Goal: Task Accomplishment & Management: Manage account settings

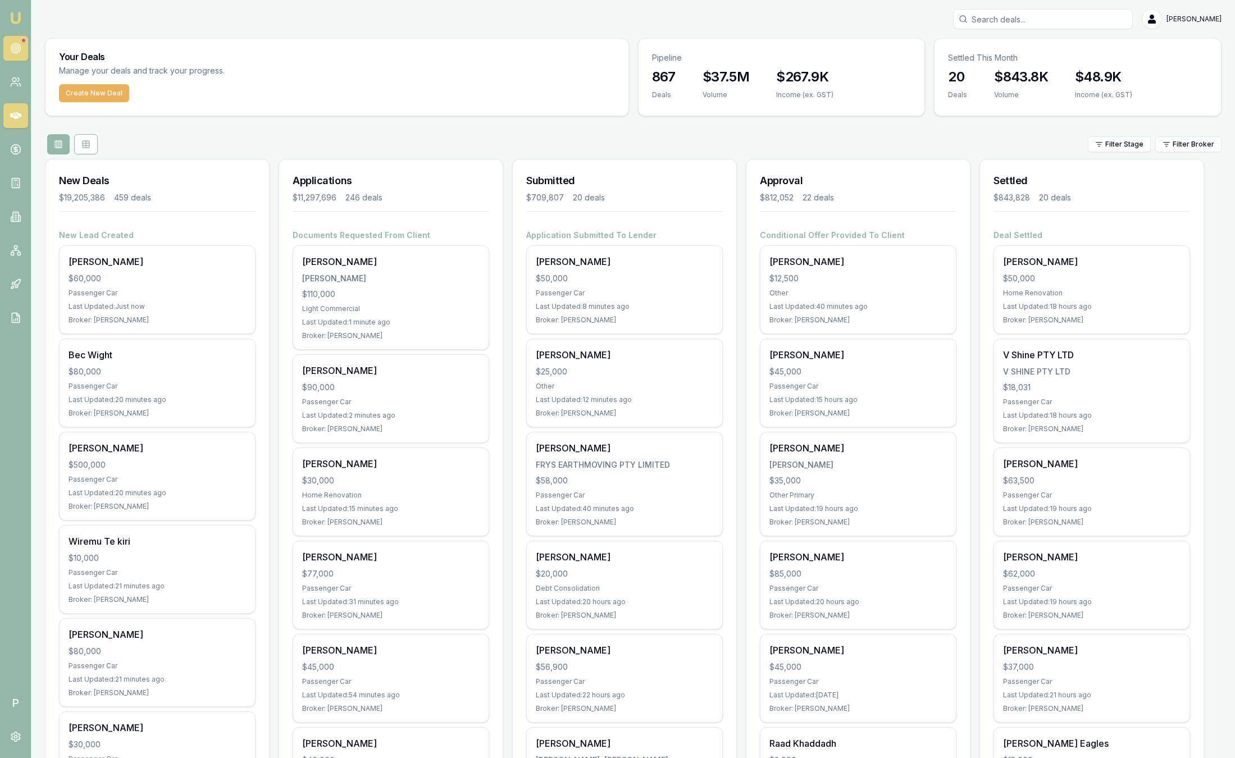
scroll to position [1, 0]
click at [17, 54] on link at bounding box center [15, 48] width 25 height 25
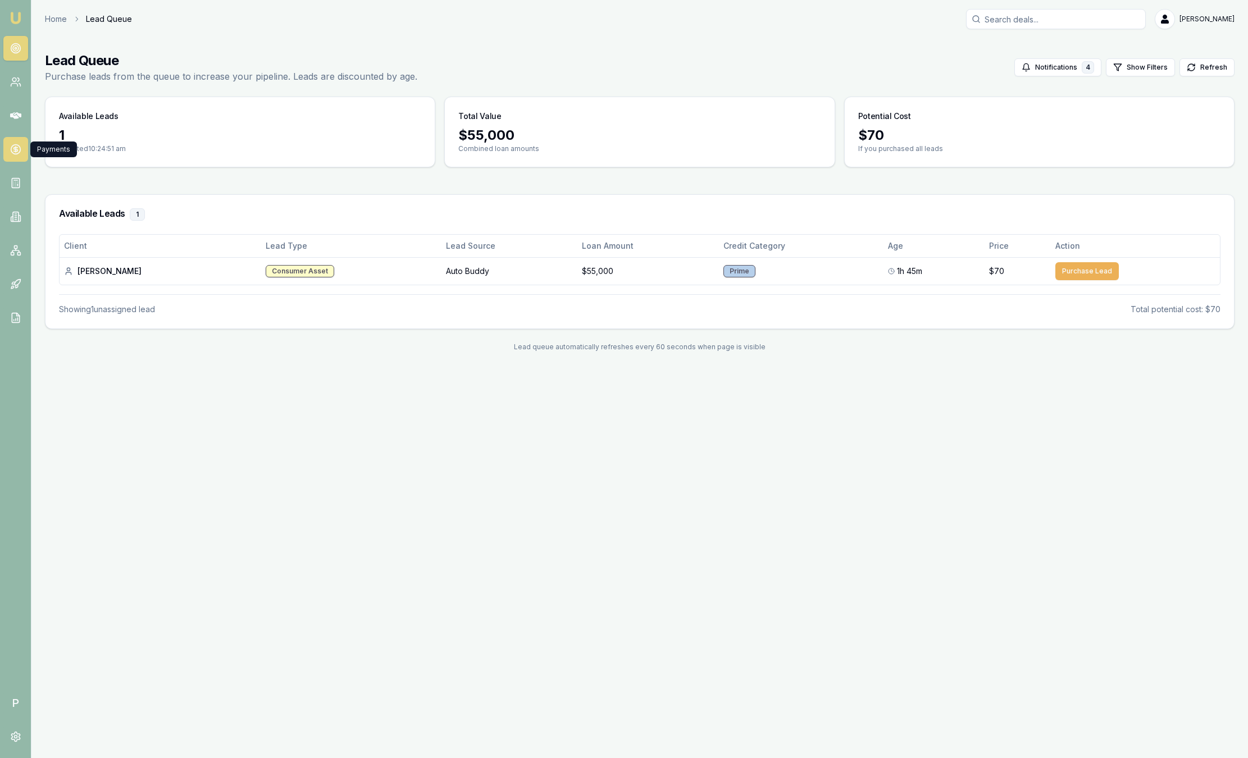
click at [17, 153] on circle at bounding box center [16, 150] width 10 height 10
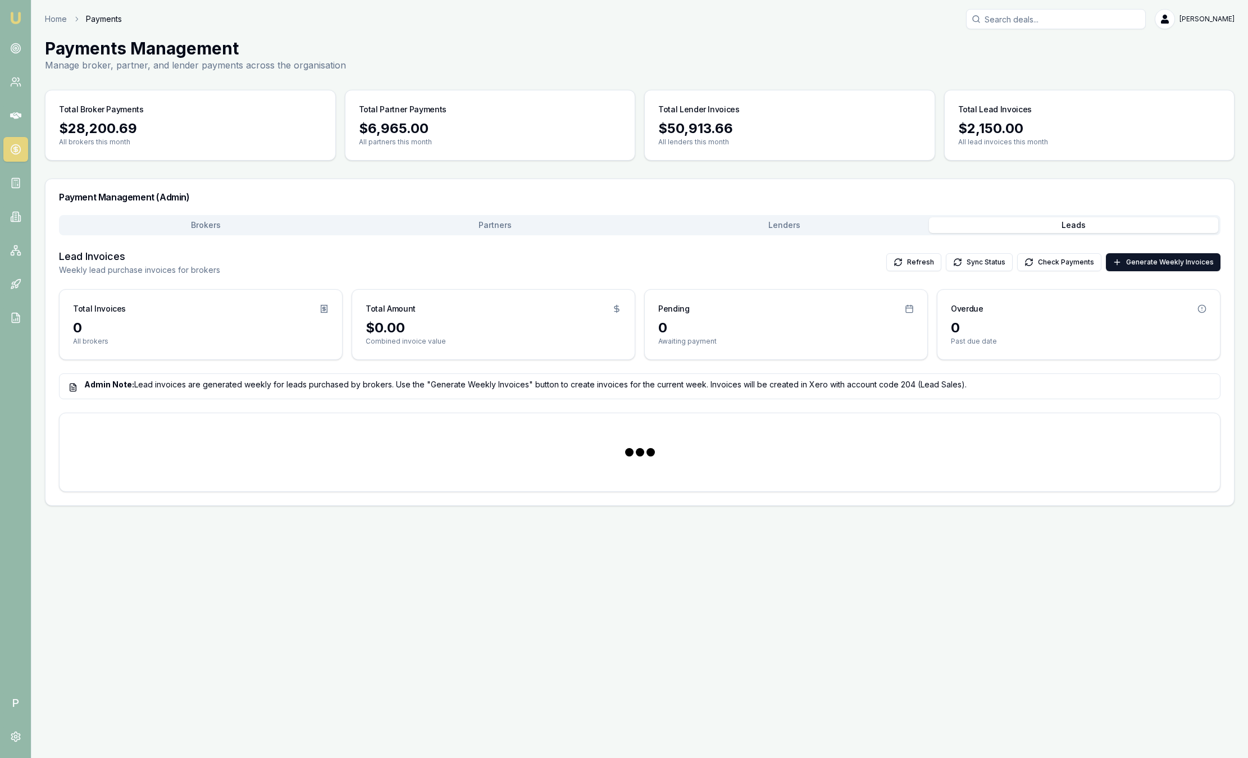
click at [982, 229] on button "Leads" at bounding box center [1073, 225] width 289 height 16
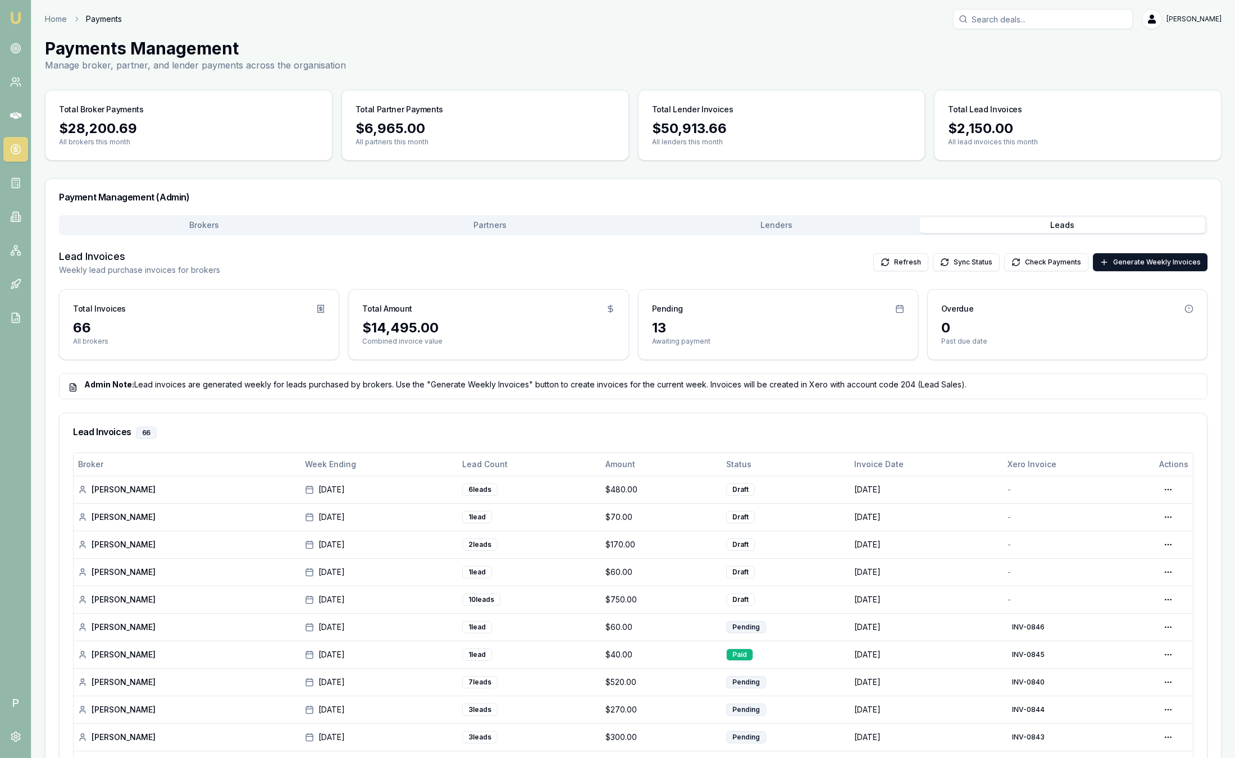
click at [22, 16] on link "Emu Broker" at bounding box center [16, 18] width 18 height 18
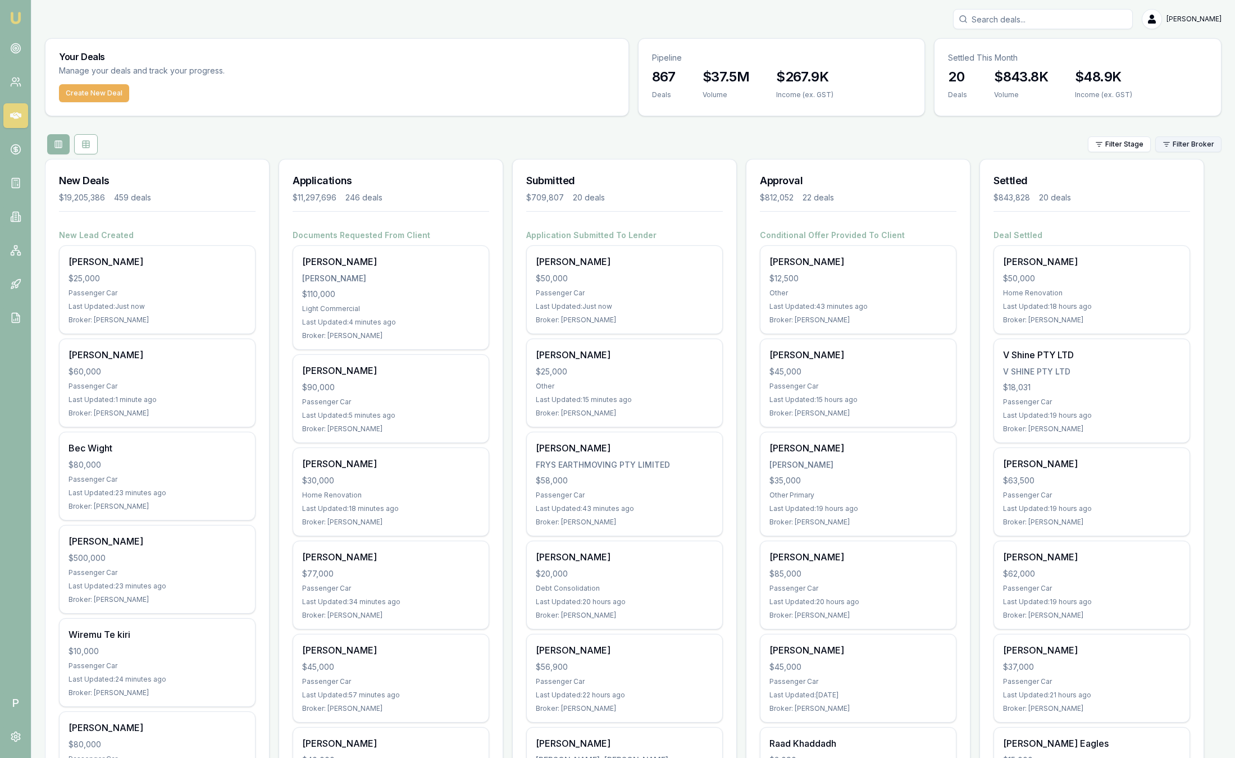
click at [1181, 149] on html "Emu Broker P Sam Crouch Toggle Menu Your Deals Manage your deals and track your…" at bounding box center [617, 379] width 1235 height 758
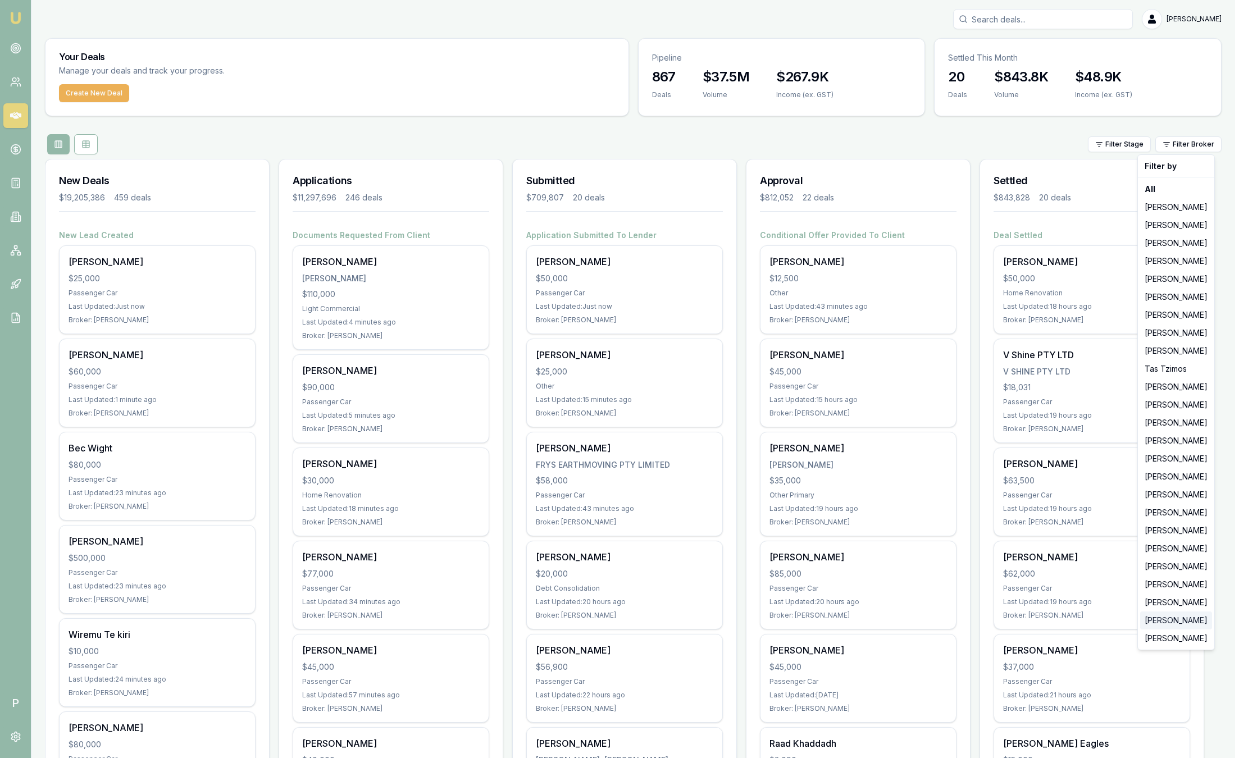
click at [1197, 625] on div "[PERSON_NAME]" at bounding box center [1176, 621] width 72 height 18
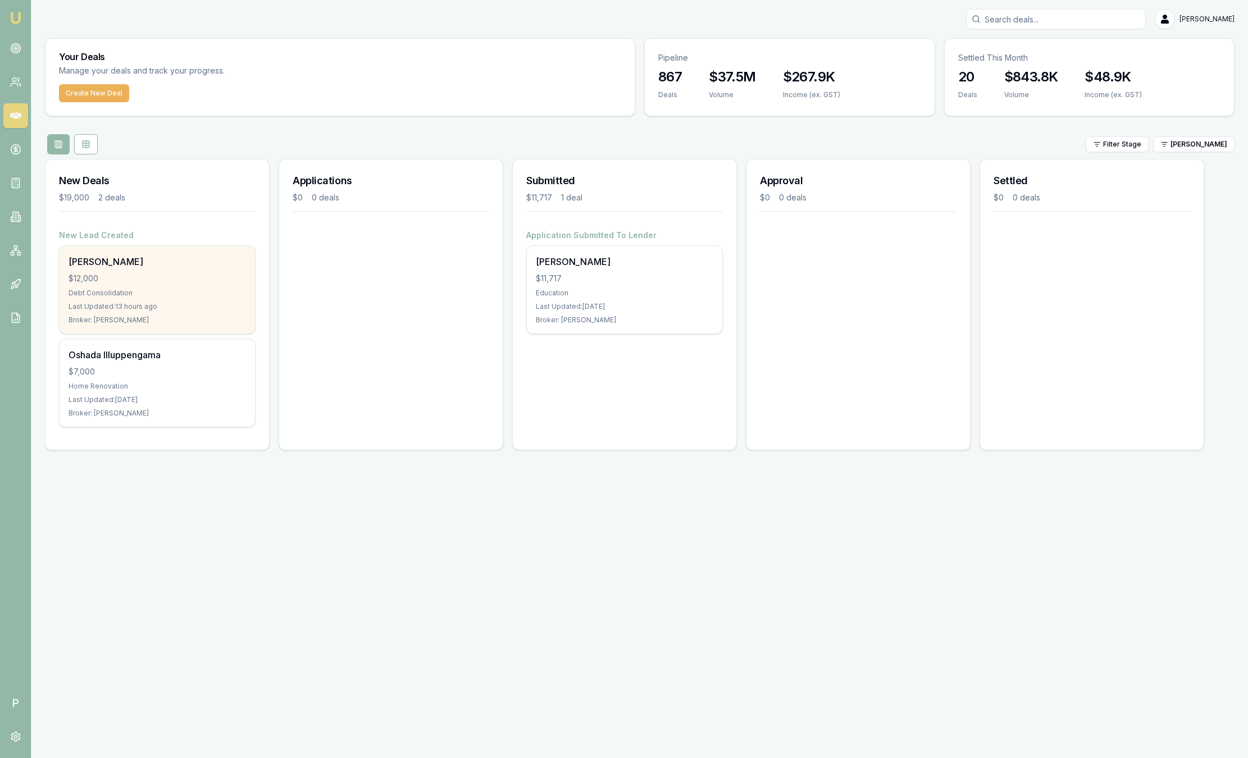
click at [171, 279] on div "$12,000" at bounding box center [157, 278] width 177 height 11
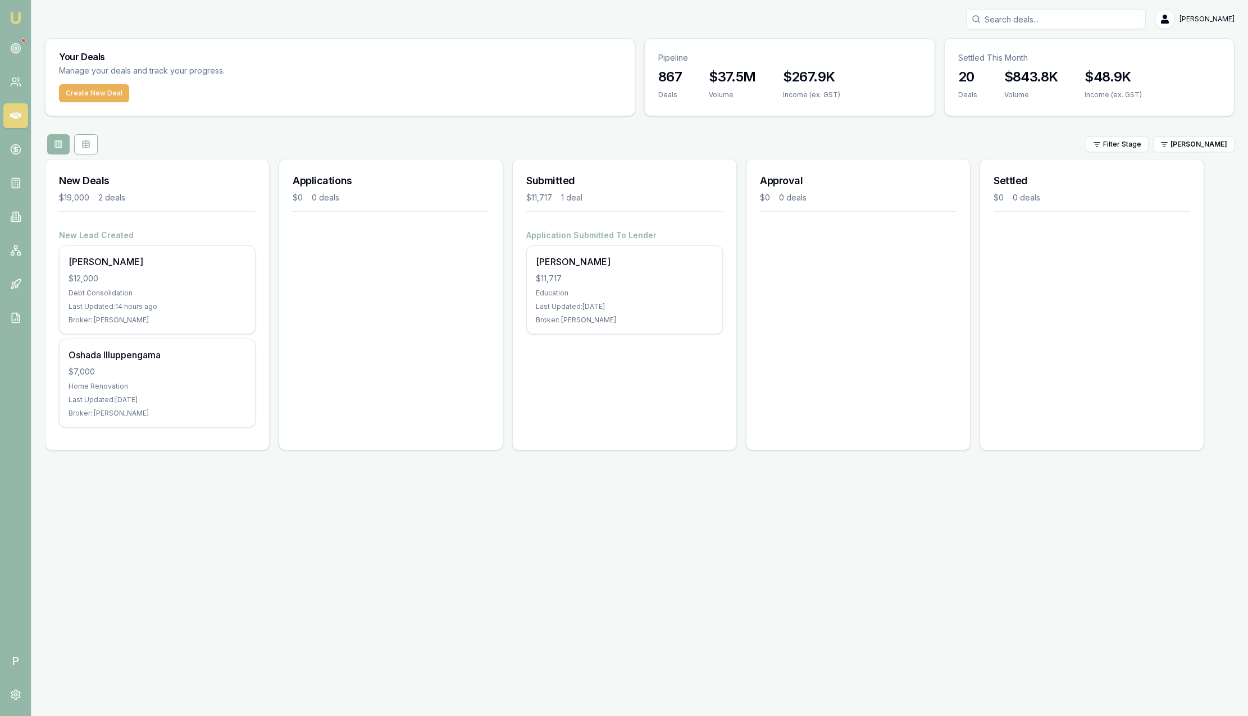
click at [21, 13] on img at bounding box center [15, 17] width 13 height 13
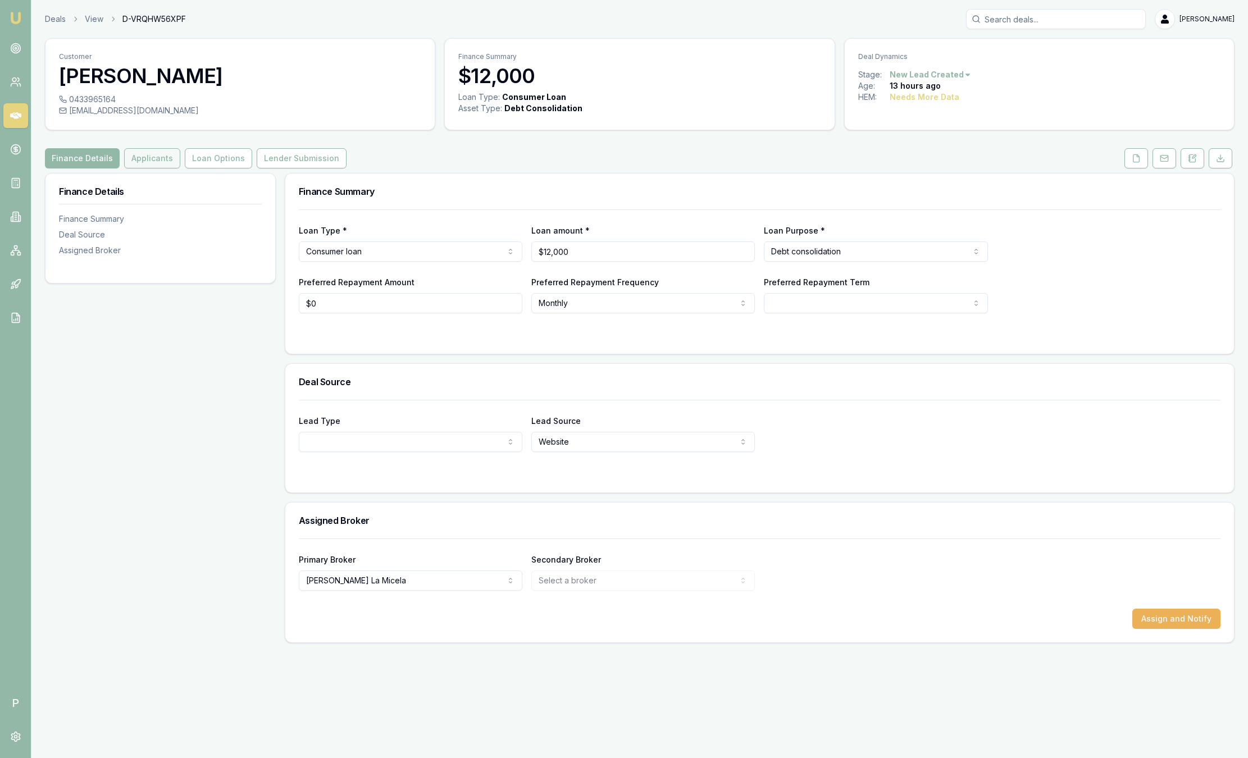
click at [149, 162] on button "Applicants" at bounding box center [152, 158] width 56 height 20
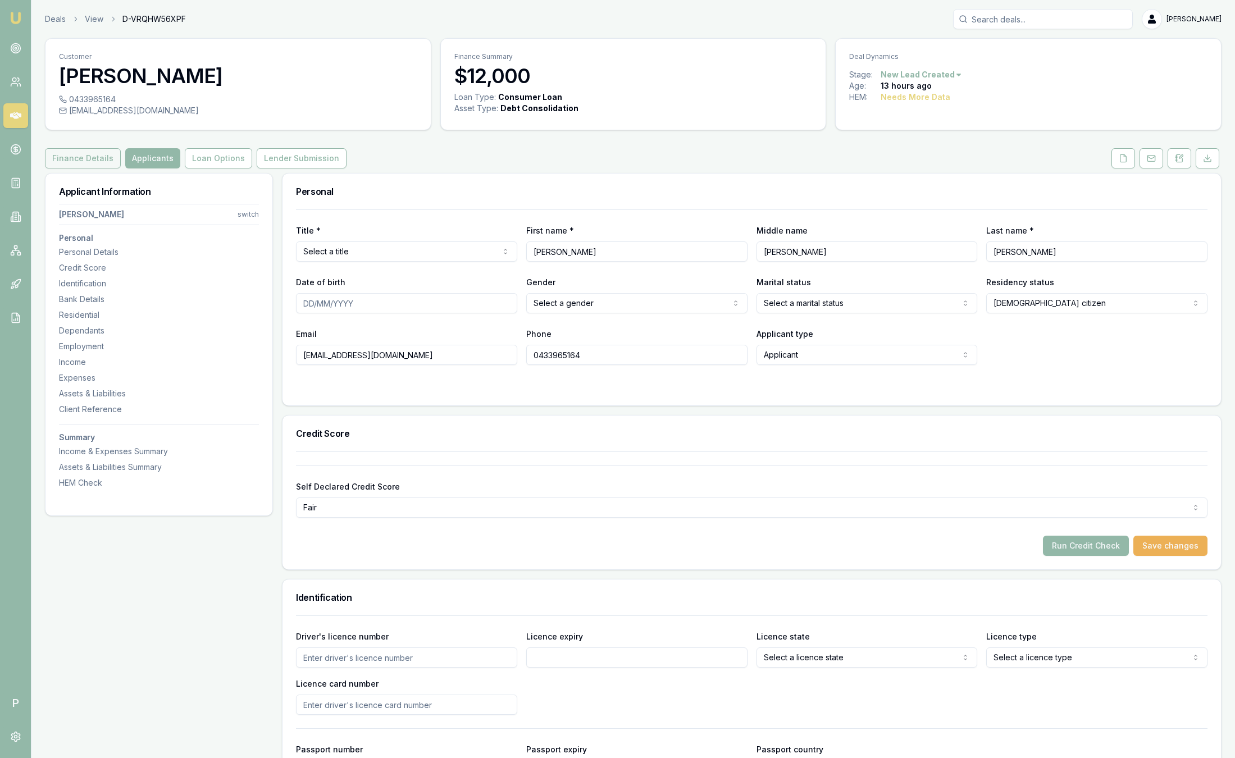
click at [71, 150] on button "Finance Details" at bounding box center [83, 158] width 76 height 20
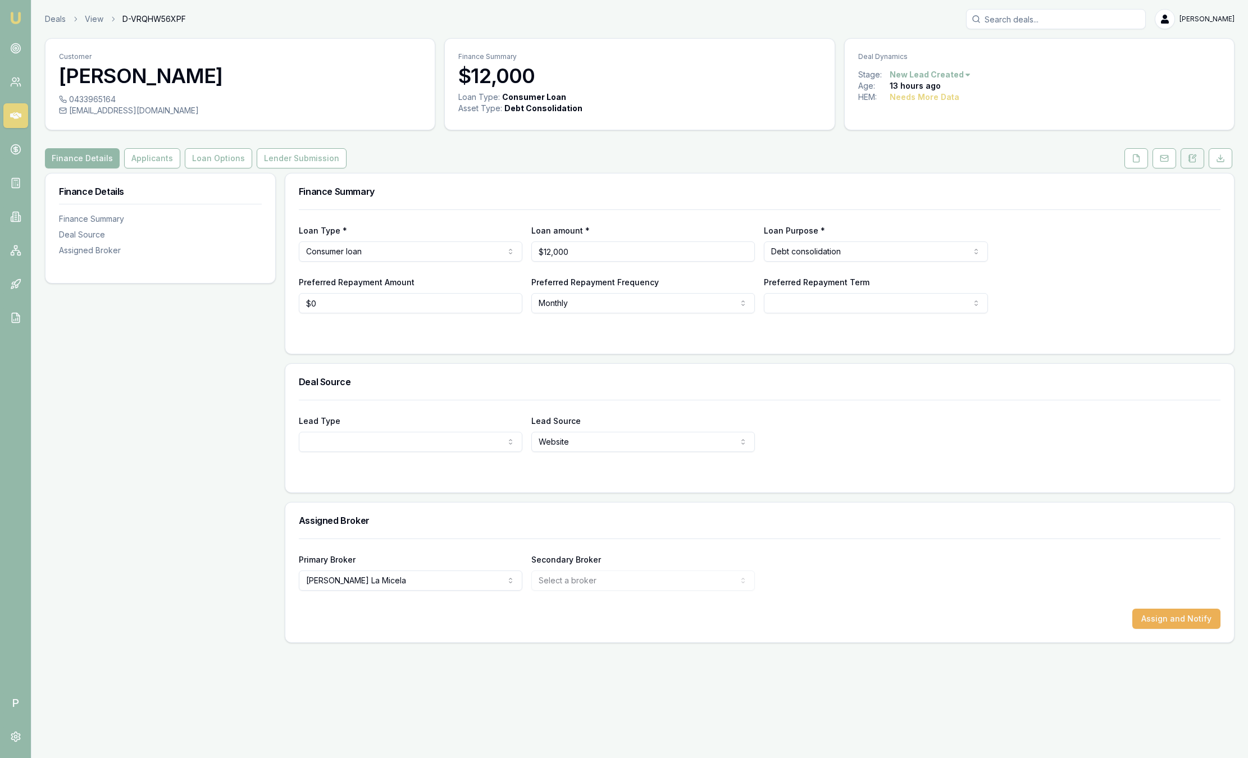
click at [1192, 166] on button at bounding box center [1193, 158] width 24 height 20
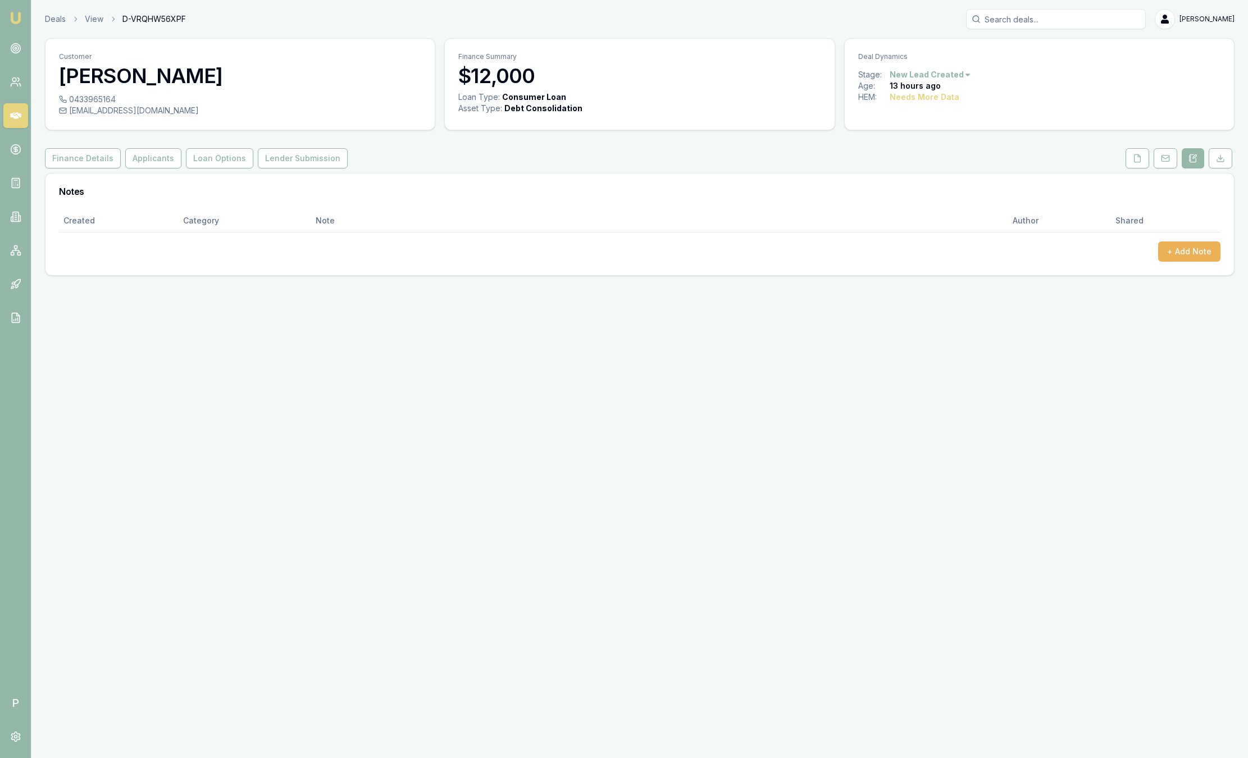
click at [21, 17] on img at bounding box center [15, 17] width 13 height 13
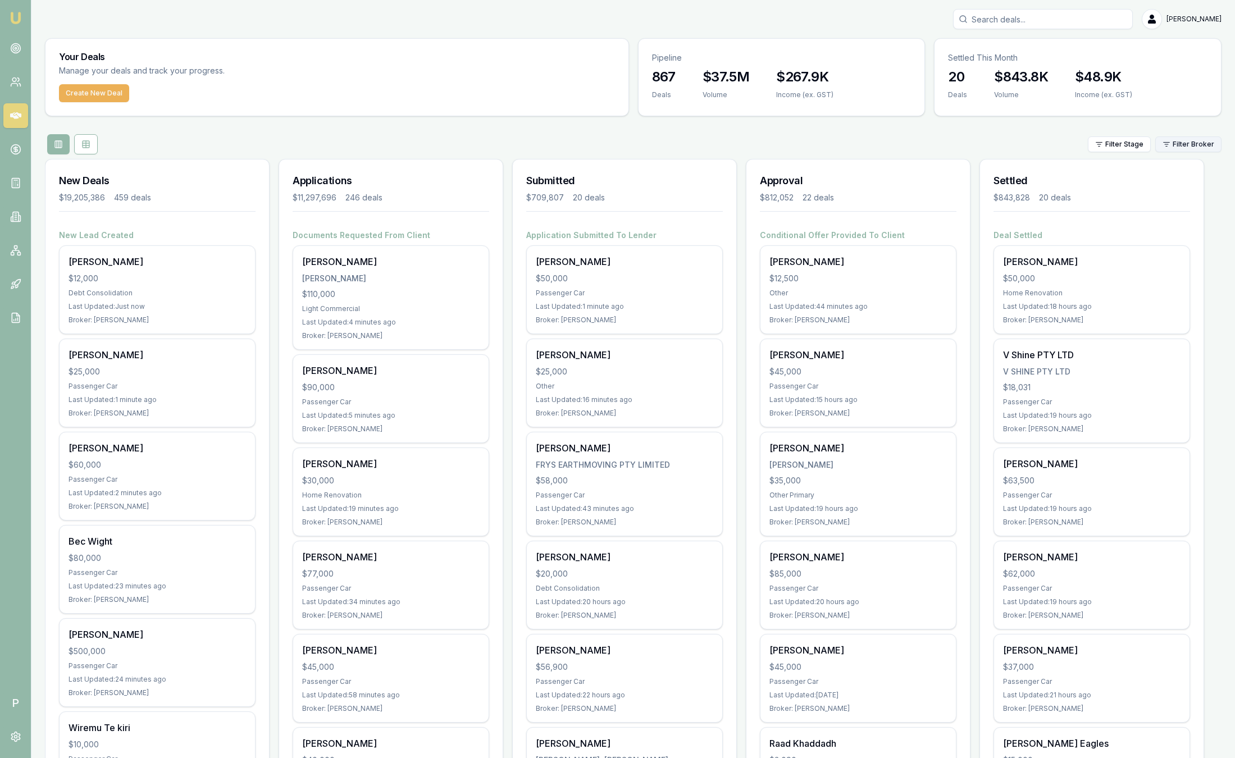
click at [1189, 136] on html "Emu Broker P Sam Crouch Toggle Menu Your Deals Manage your deals and track your…" at bounding box center [617, 379] width 1235 height 758
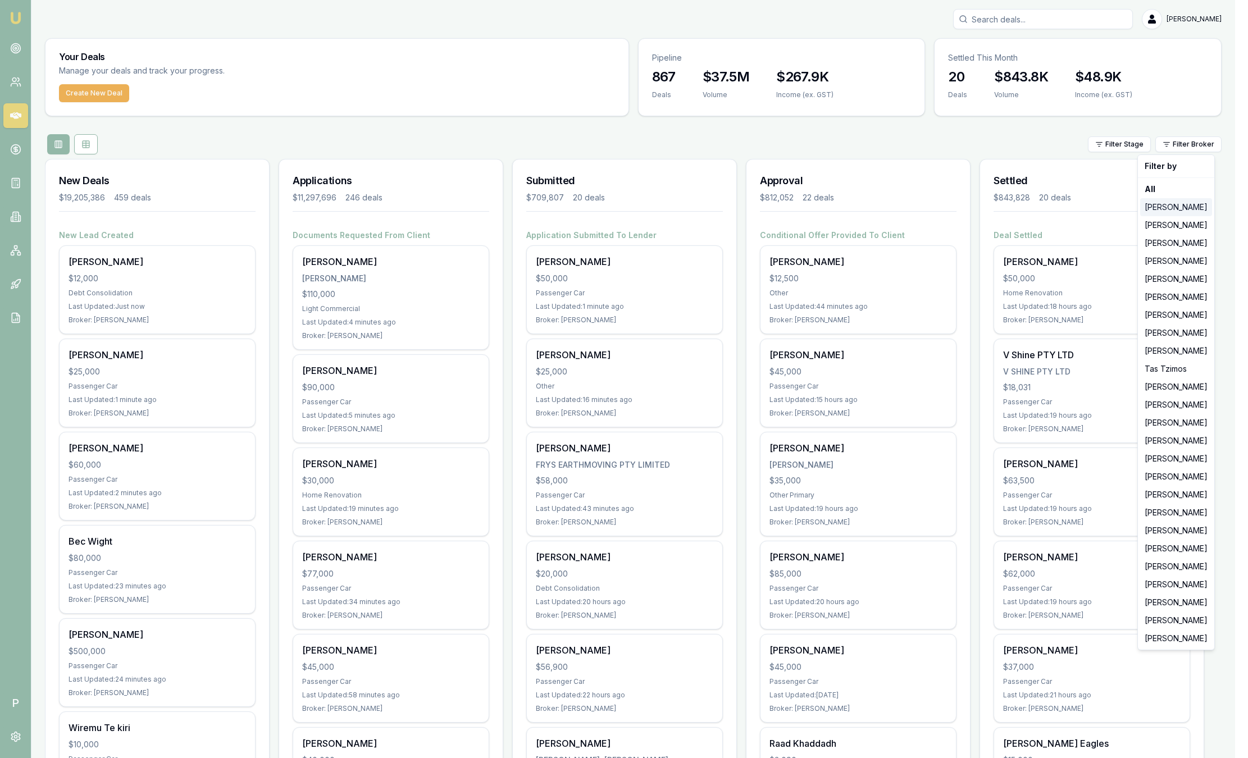
click at [1166, 201] on div "[PERSON_NAME]" at bounding box center [1176, 207] width 72 height 18
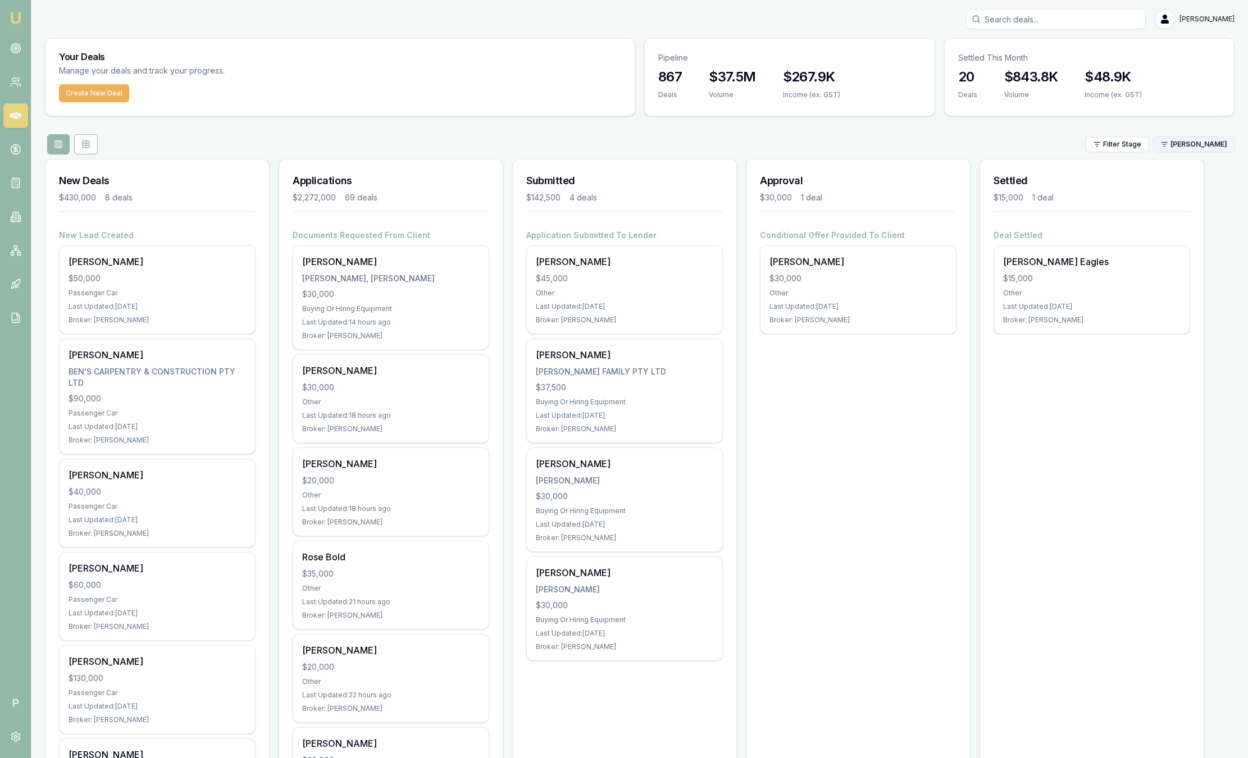
click at [1176, 144] on html "Emu Broker P Sam Crouch Toggle Menu Your Deals Manage your deals and track your…" at bounding box center [624, 379] width 1248 height 758
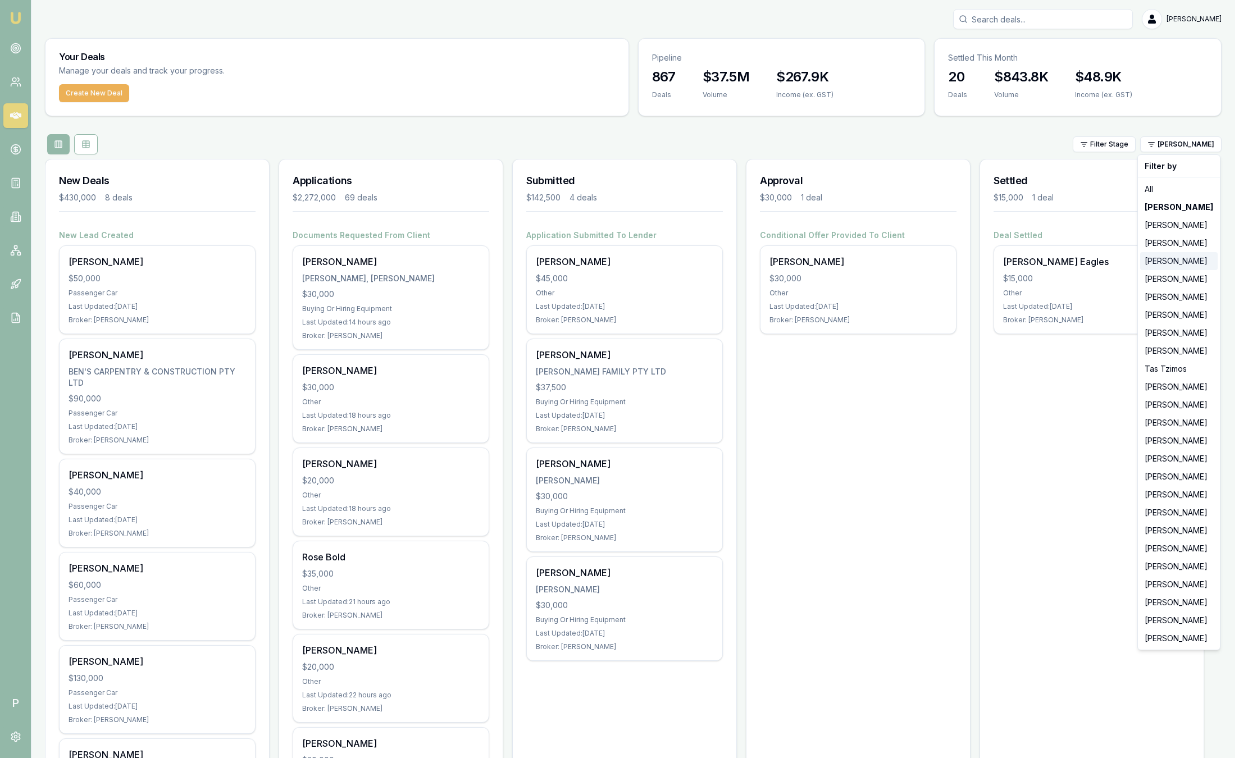
click at [1176, 254] on div "Evette Abdo" at bounding box center [1179, 261] width 78 height 18
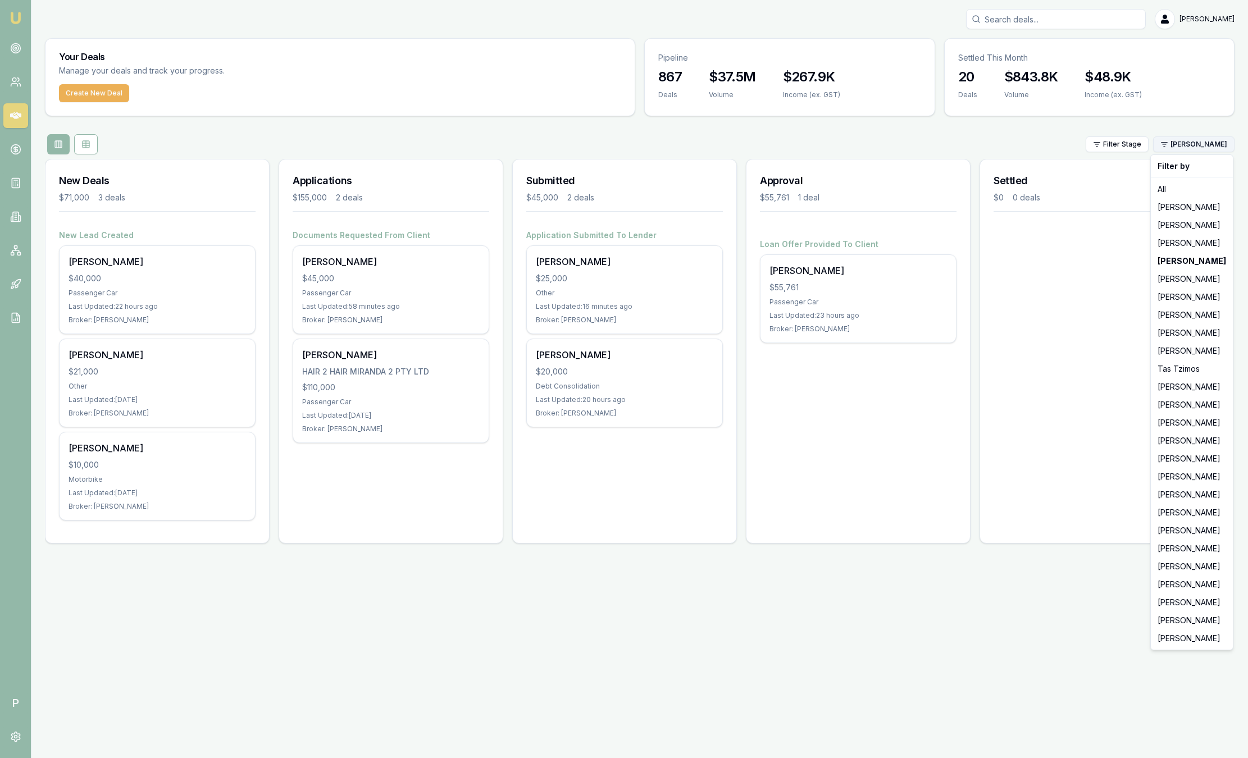
click at [1199, 148] on html "Emu Broker P Sam Crouch Toggle Menu Your Deals Manage your deals and track your…" at bounding box center [624, 379] width 1248 height 758
click at [1197, 300] on div "Stevette Gelavis" at bounding box center [1192, 297] width 78 height 18
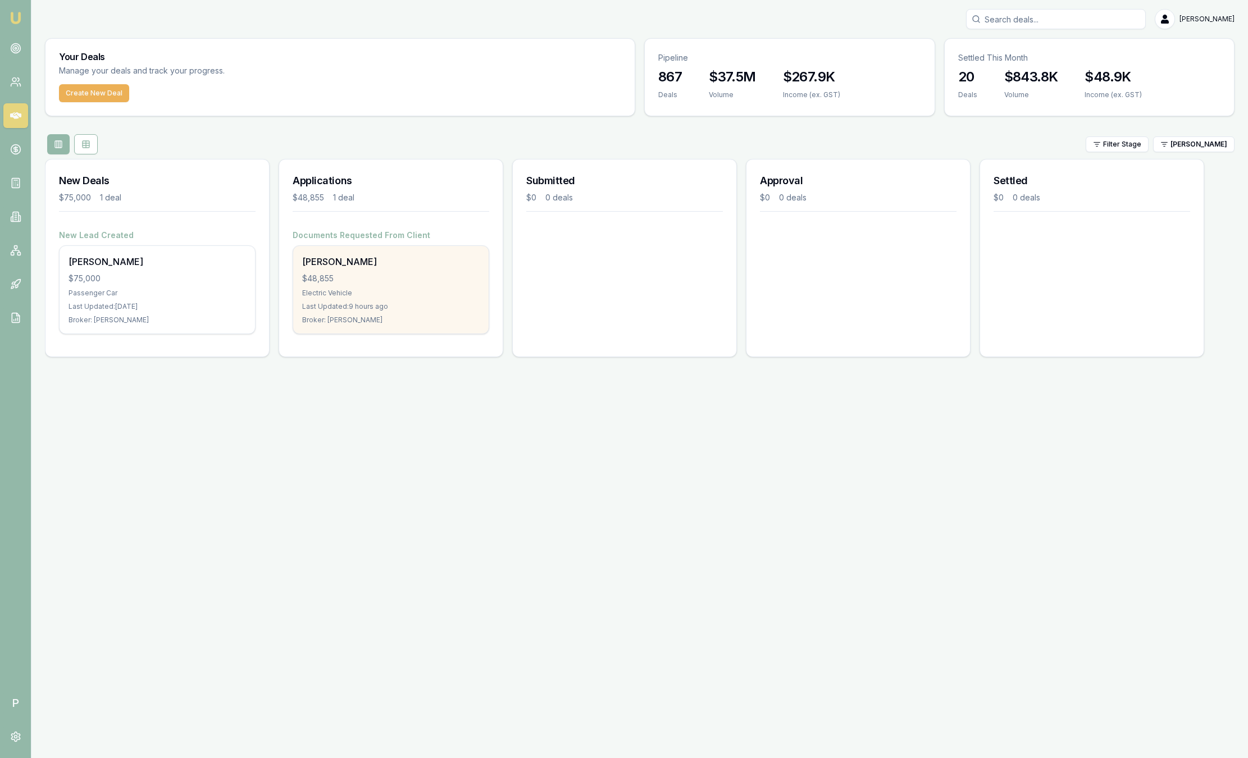
click at [389, 304] on div "Last Updated: 9 hours ago" at bounding box center [390, 306] width 177 height 9
click at [431, 299] on div "Prashant Malik $48,855 Electric Vehicle Last Updated: 9 hours ago Broker: Steve…" at bounding box center [390, 290] width 195 height 88
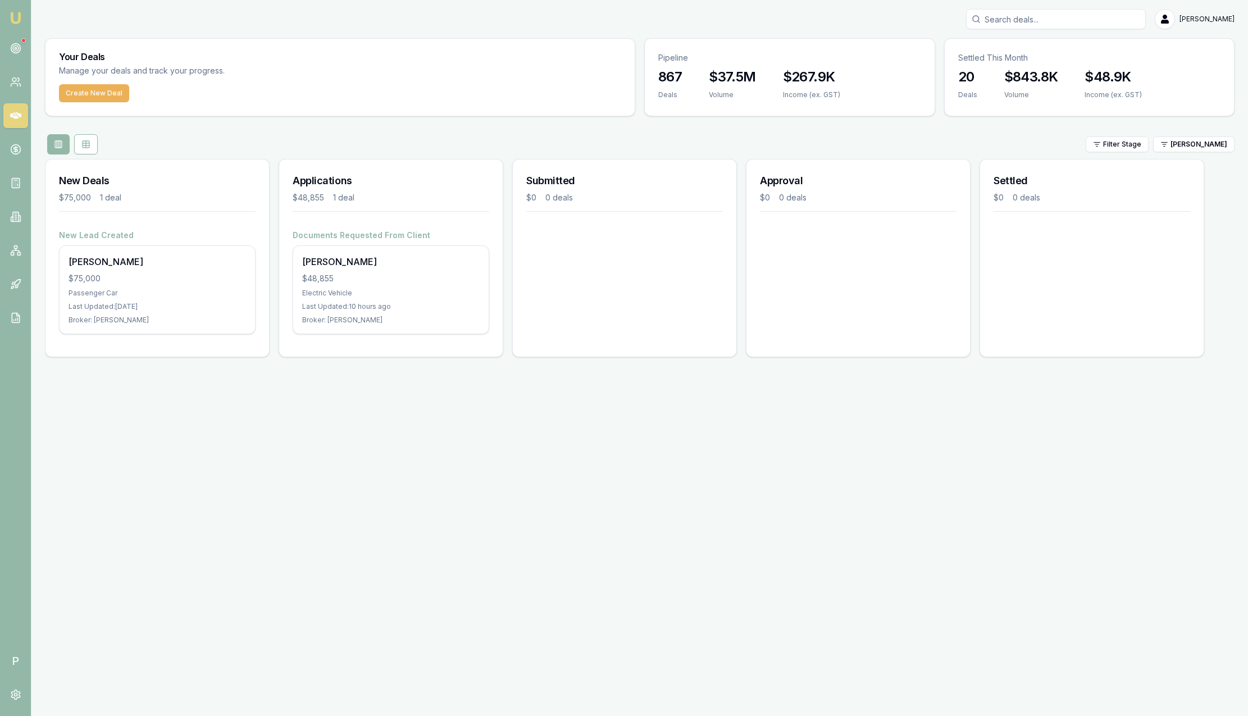
click at [23, 13] on link "Emu Broker" at bounding box center [16, 18] width 18 height 18
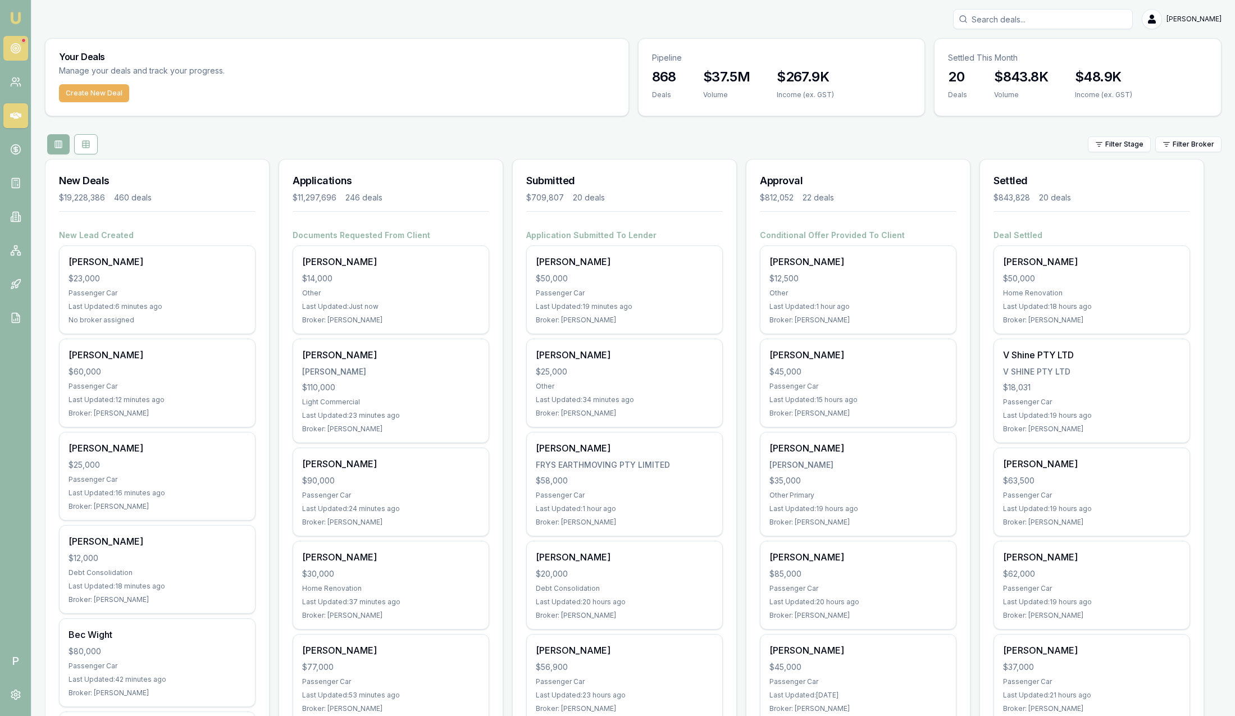
click at [19, 57] on link at bounding box center [15, 48] width 25 height 25
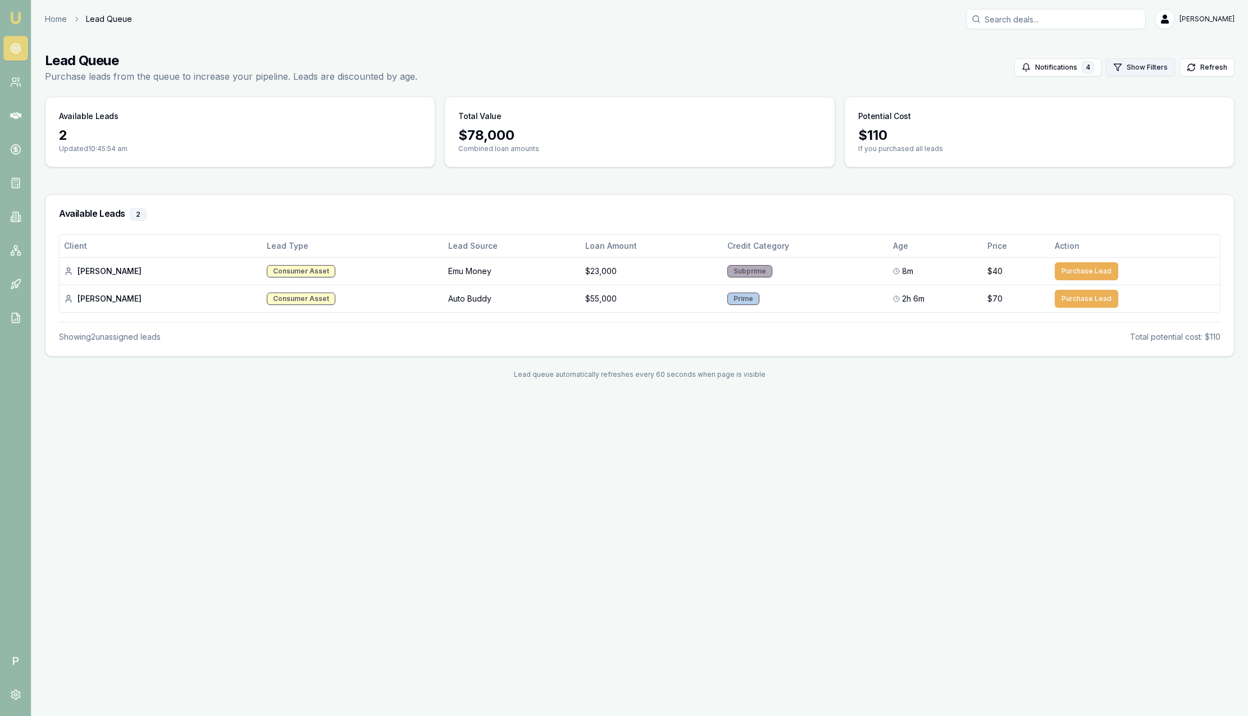
click at [1136, 70] on button "Show Filters" at bounding box center [1140, 67] width 69 height 18
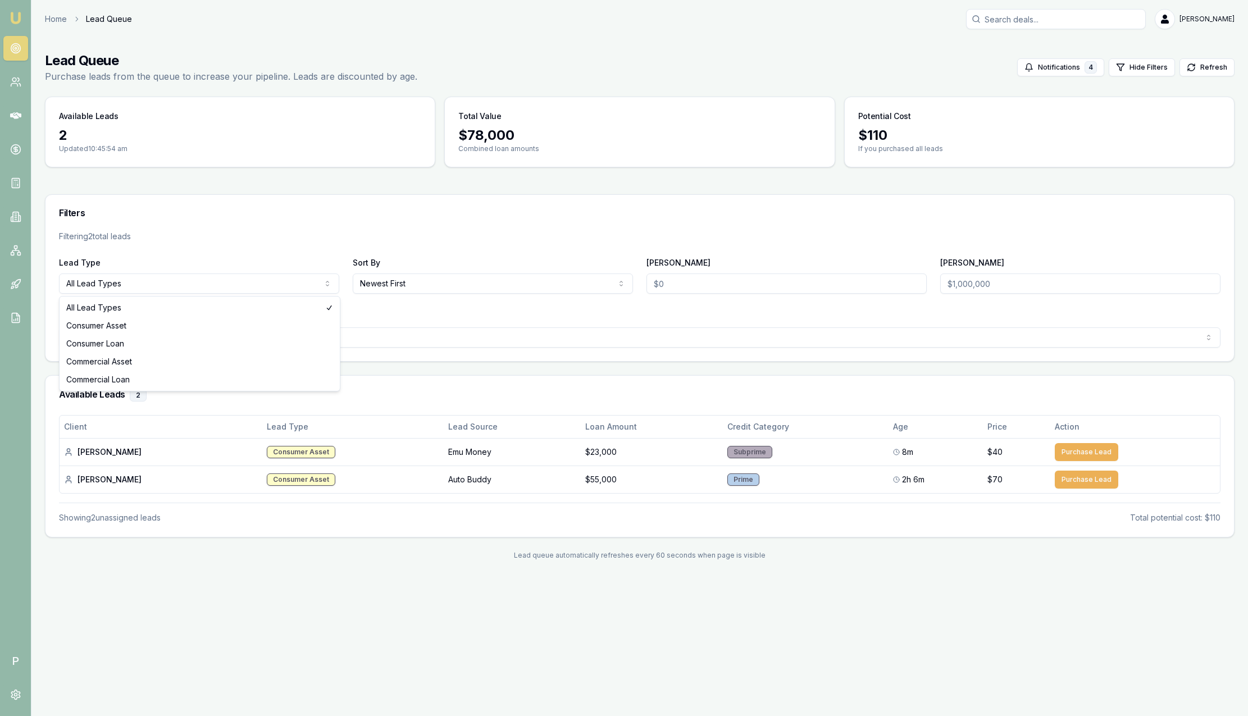
click at [282, 284] on html "Emu Broker P Home Lead Queue Sam Crouch Toggle Menu Lead Queue Purchase leads f…" at bounding box center [624, 358] width 1248 height 716
click at [324, 248] on html "Emu Broker P Home Lead Queue Sam Crouch Toggle Menu Lead Queue Purchase leads f…" at bounding box center [624, 358] width 1248 height 716
click at [1064, 65] on button "Notifications 4" at bounding box center [1060, 67] width 87 height 18
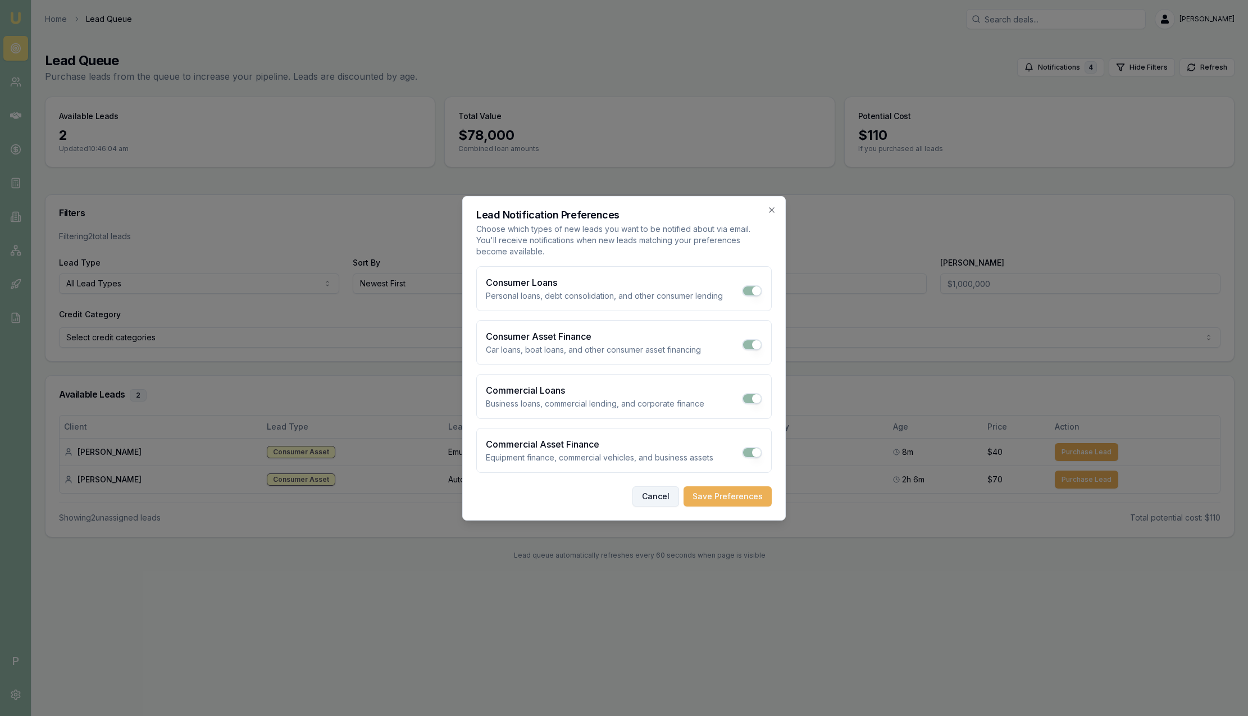
click at [669, 496] on button "Cancel" at bounding box center [655, 496] width 47 height 20
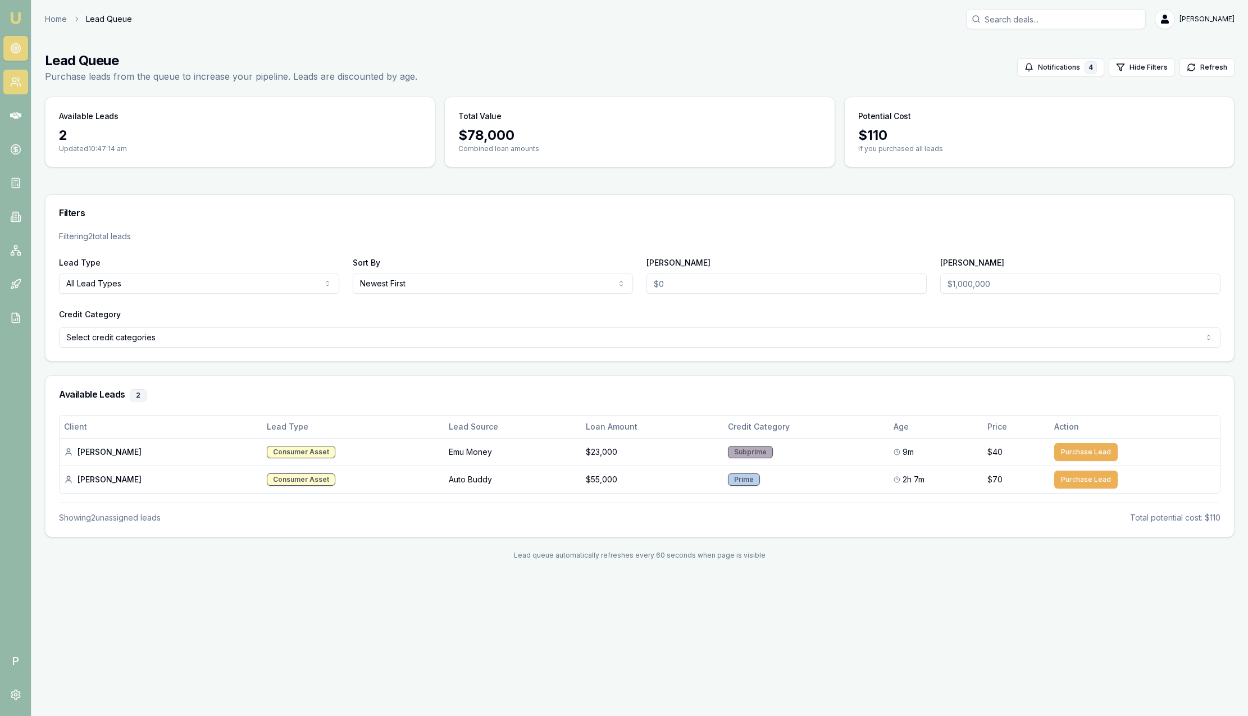
click at [24, 93] on link at bounding box center [15, 82] width 25 height 25
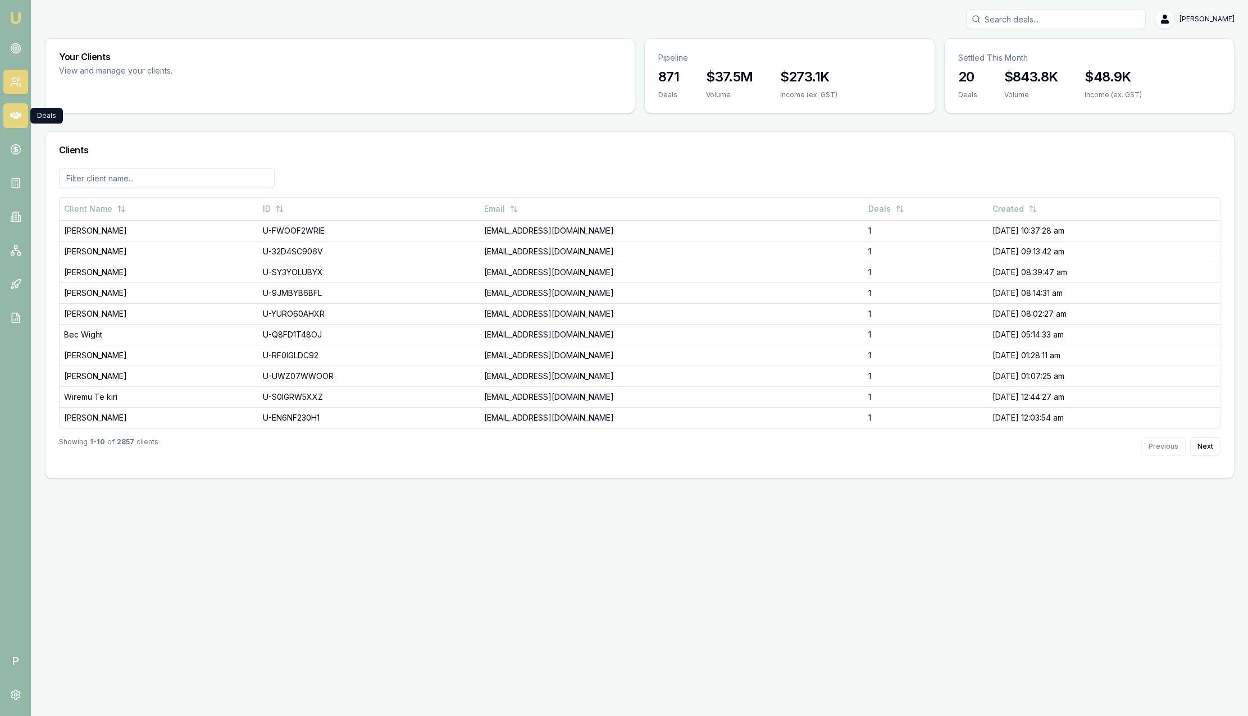
click at [16, 113] on icon at bounding box center [15, 115] width 11 height 7
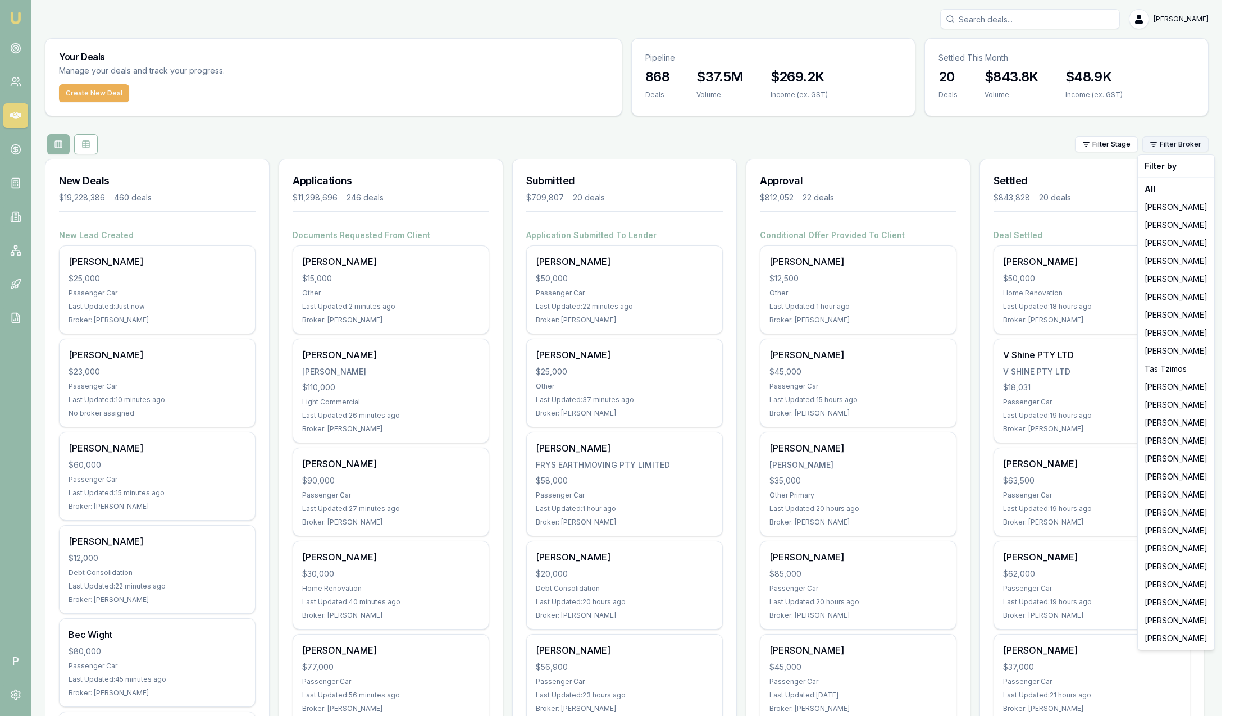
click at [1178, 143] on html "Emu Broker P Sam Crouch Toggle Menu Your Deals Manage your deals and track your…" at bounding box center [617, 358] width 1235 height 716
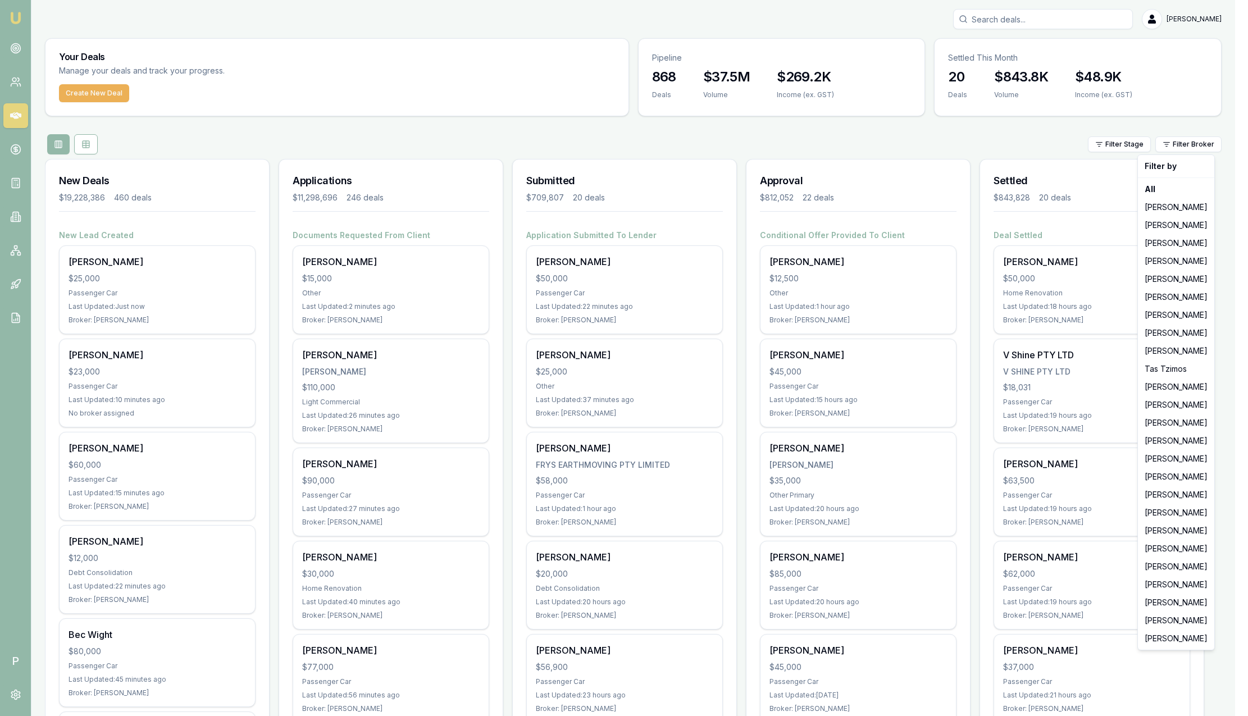
click at [930, 132] on html "Emu Broker P Sam Crouch Toggle Menu Your Deals Manage your deals and track your…" at bounding box center [624, 358] width 1248 height 716
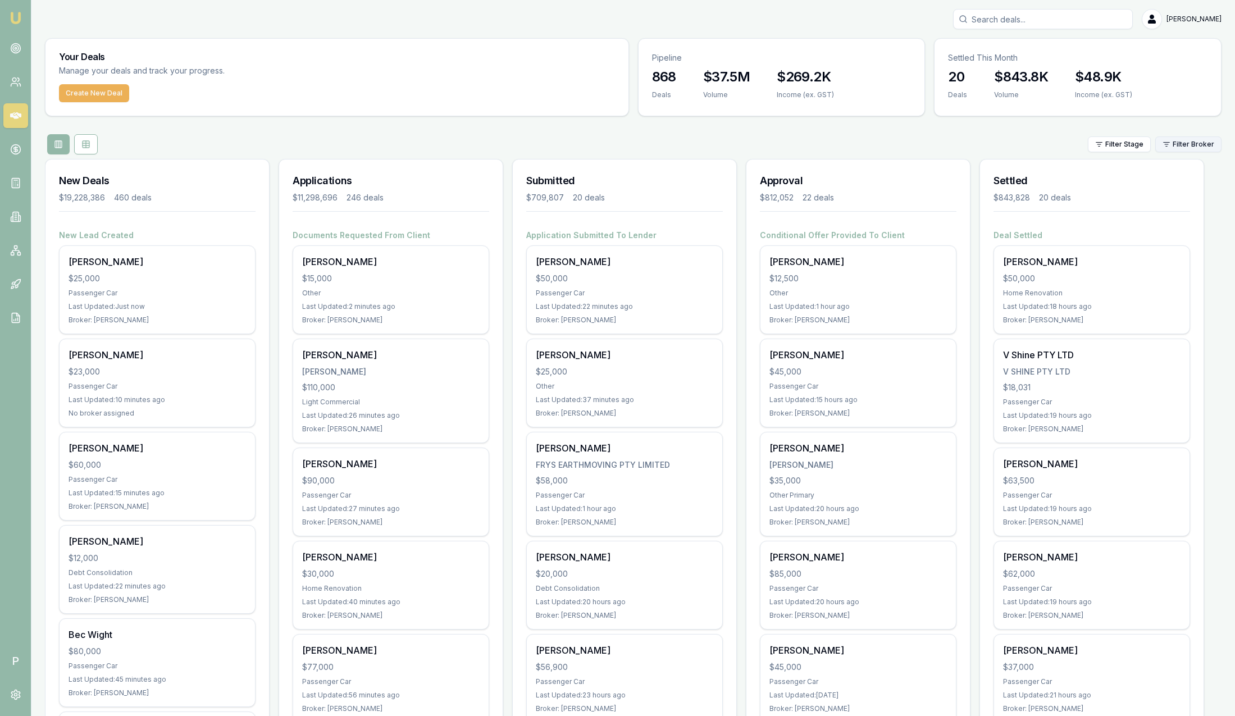
click at [1196, 142] on html "Emu Broker P Sam Crouch Toggle Menu Your Deals Manage your deals and track your…" at bounding box center [617, 358] width 1235 height 716
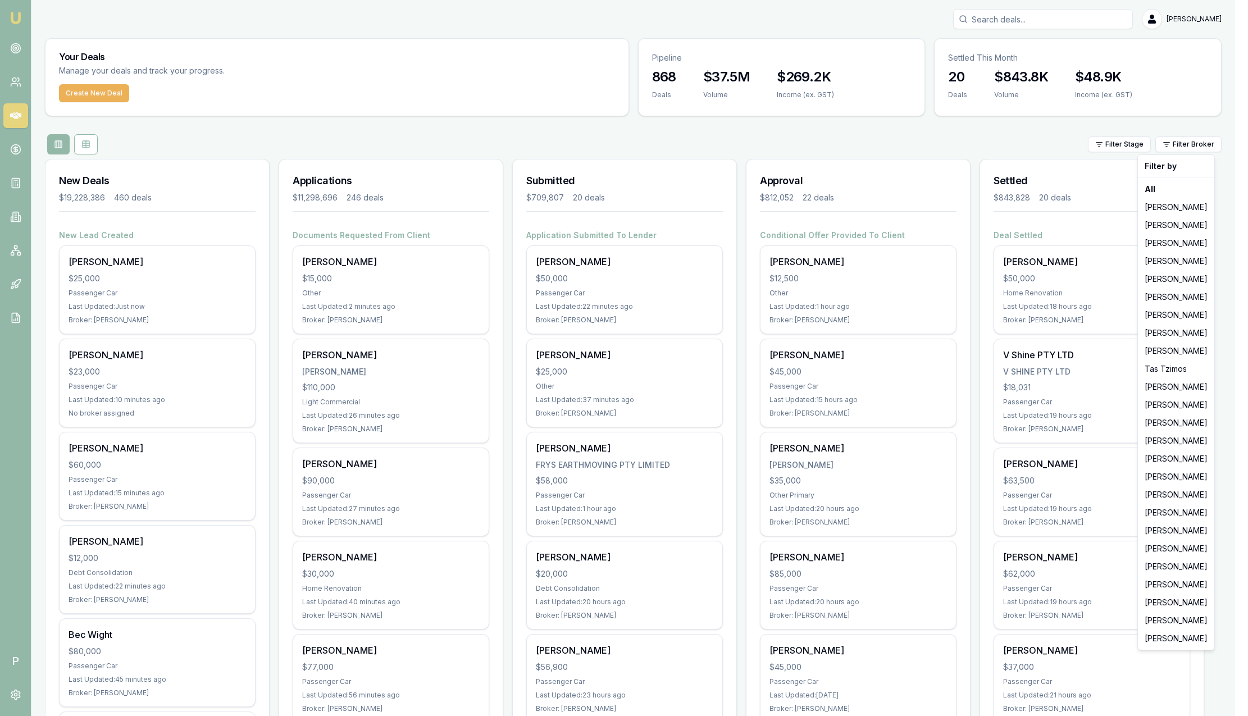
click at [1010, 125] on html "Emu Broker P Sam Crouch Toggle Menu Your Deals Manage your deals and track your…" at bounding box center [624, 358] width 1248 height 716
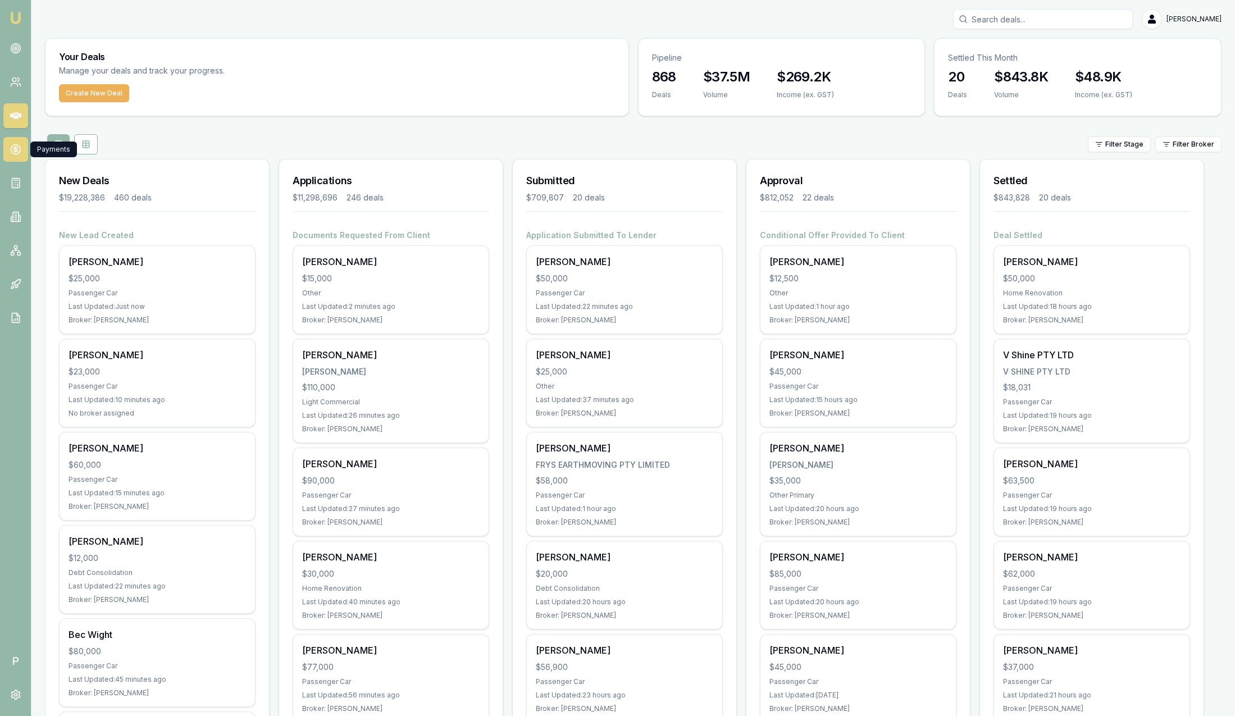
click at [19, 151] on icon at bounding box center [15, 149] width 11 height 11
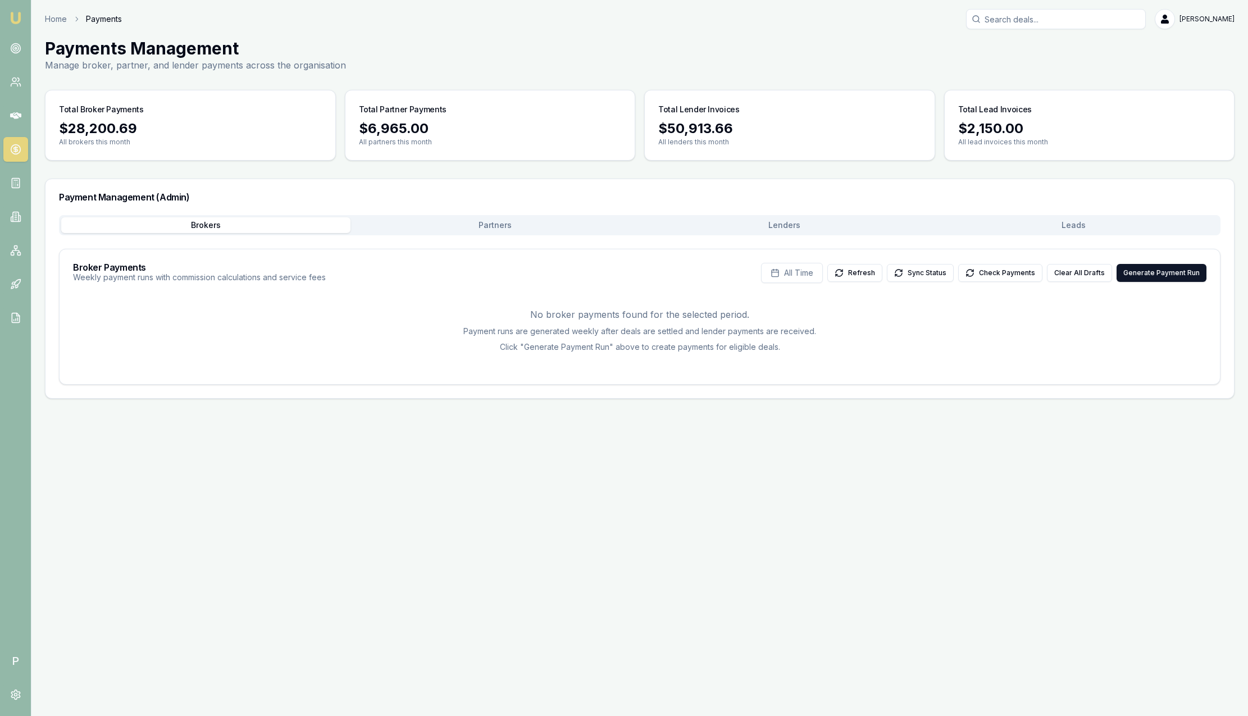
click at [279, 228] on button "Brokers" at bounding box center [205, 225] width 289 height 16
click at [489, 235] on div "Brokers Partners Lenders Leads" at bounding box center [639, 225] width 1161 height 20
click at [771, 229] on button "Lenders" at bounding box center [784, 225] width 289 height 16
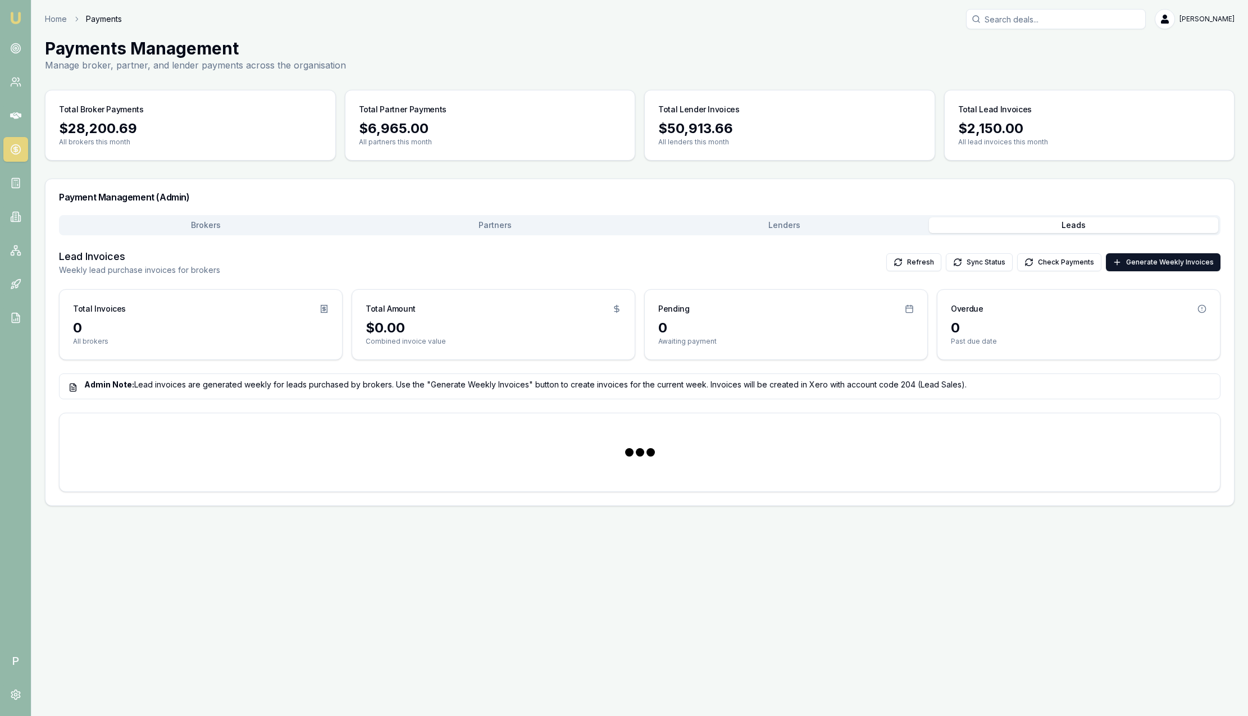
click at [1027, 221] on button "Leads" at bounding box center [1073, 225] width 289 height 16
click at [17, 180] on icon at bounding box center [15, 182] width 11 height 11
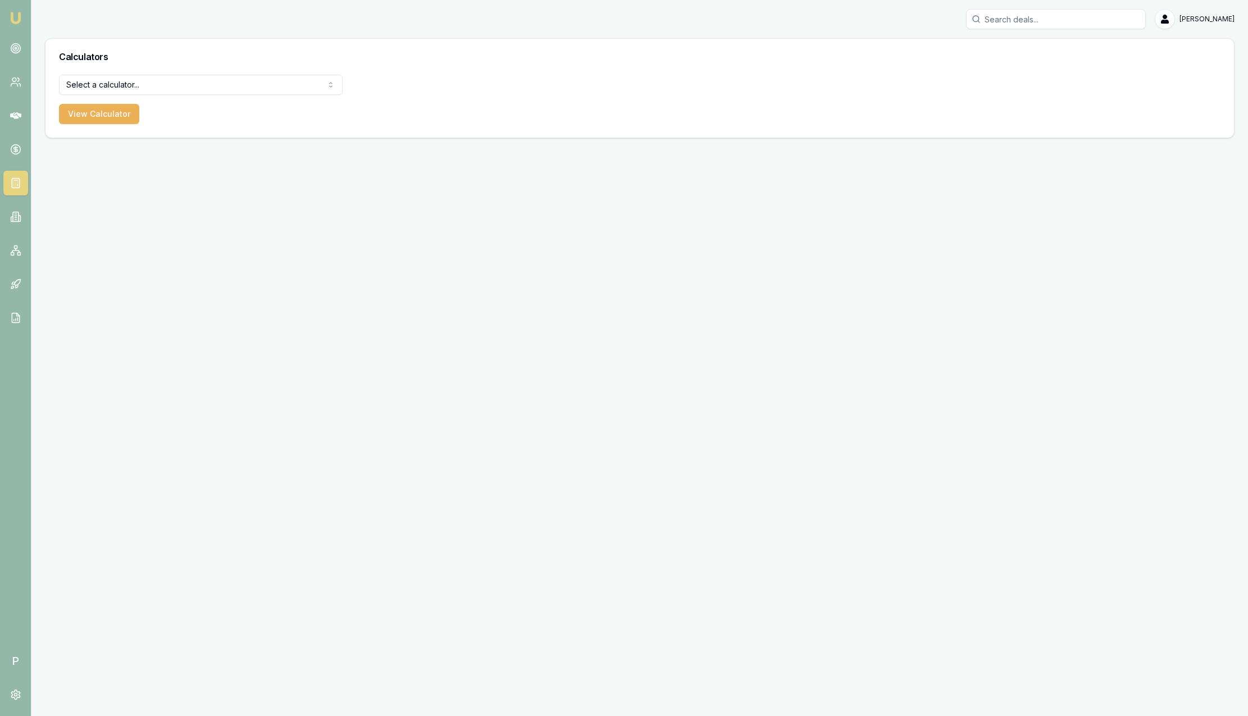
click at [204, 93] on body "Emu Broker P Sam Crouch Toggle Menu Calculators Select a calculator... Finance …" at bounding box center [624, 358] width 1248 height 716
click at [70, 116] on button "View Calculator" at bounding box center [99, 114] width 80 height 20
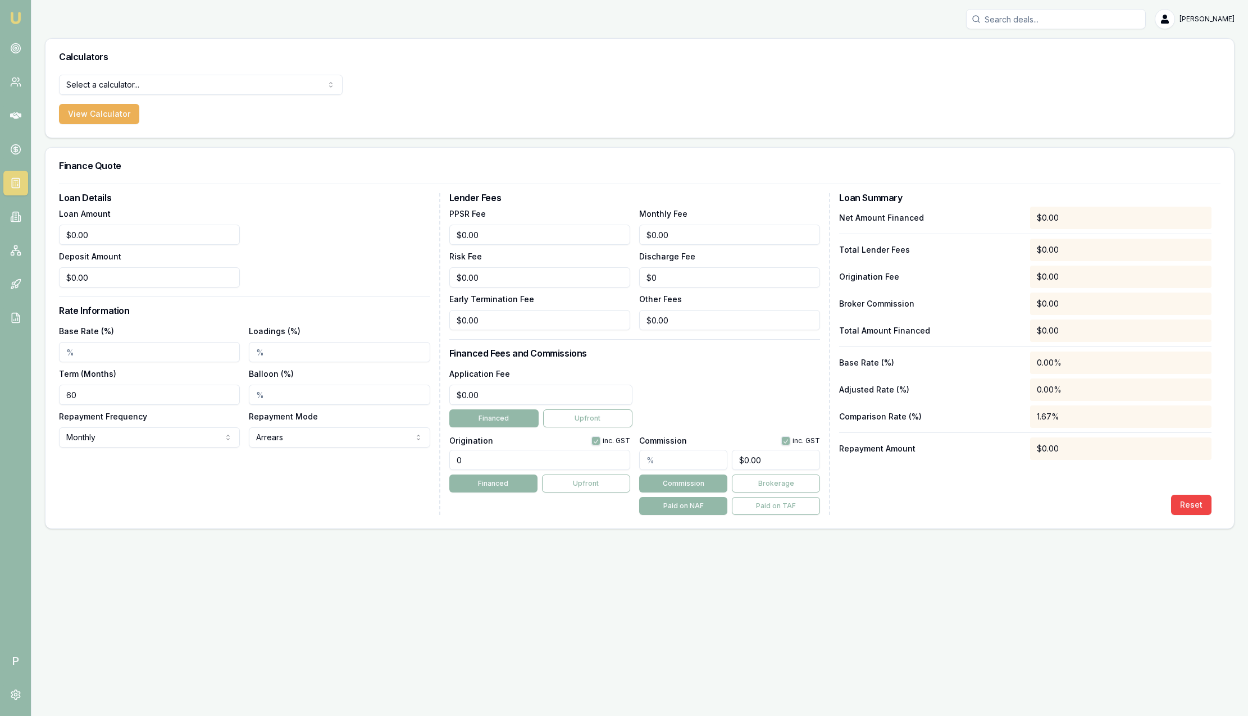
type input "0"
click at [124, 238] on input "0" at bounding box center [149, 235] width 181 height 20
type input "$50,000.00"
type input "$0.00"
click at [143, 349] on input "Base Rate (%)" at bounding box center [149, 352] width 181 height 20
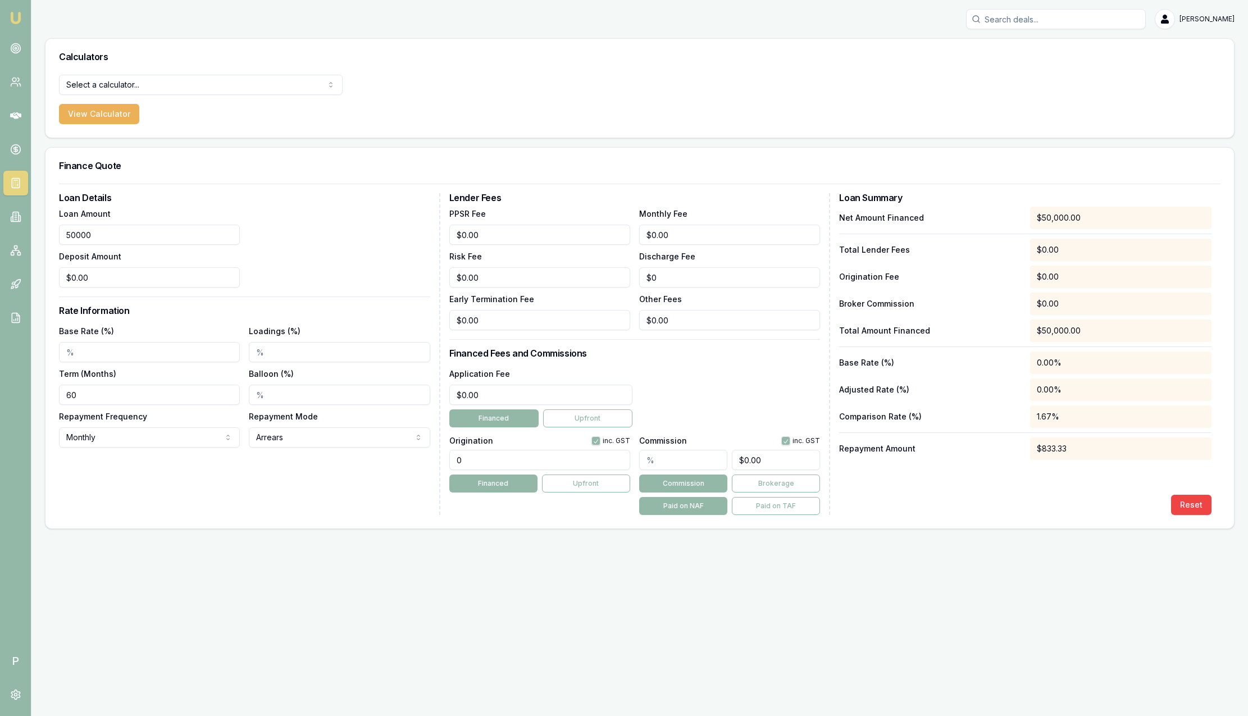
drag, startPoint x: 137, startPoint y: 240, endPoint x: 11, endPoint y: 233, distance: 126.6
click at [10, 233] on div "Emu Broker P Sam Crouch Toggle Menu Calculators Select a calculator... Finance …" at bounding box center [624, 358] width 1248 height 716
type input "$50,000.00"
click at [130, 357] on input "Base Rate (%)" at bounding box center [149, 352] width 181 height 20
type input "8.25%"
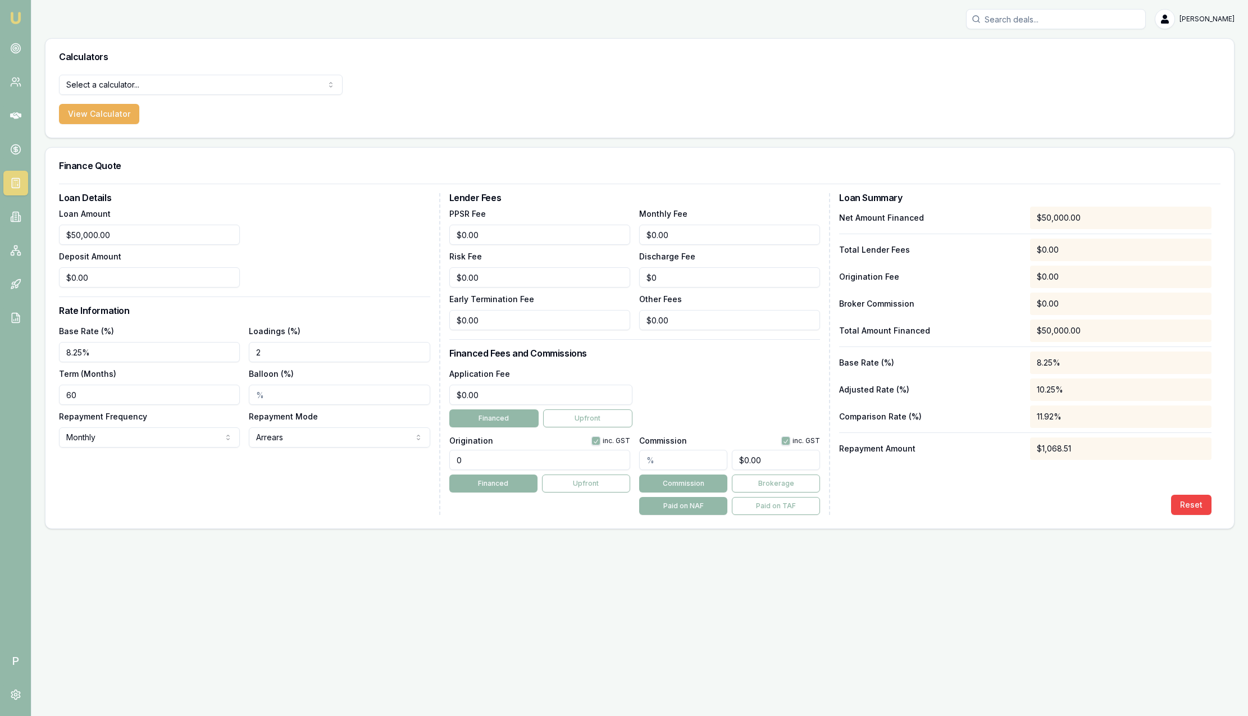
type input "2.00%"
drag, startPoint x: 508, startPoint y: 459, endPoint x: 250, endPoint y: 432, distance: 259.2
click at [348, 454] on div "Loan Details Loan Amount $50,000.00 Deposit Amount $0.00 Rate Information Base …" at bounding box center [639, 354] width 1161 height 322
type input "990.00"
click at [700, 452] on input "text" at bounding box center [683, 460] width 88 height 20
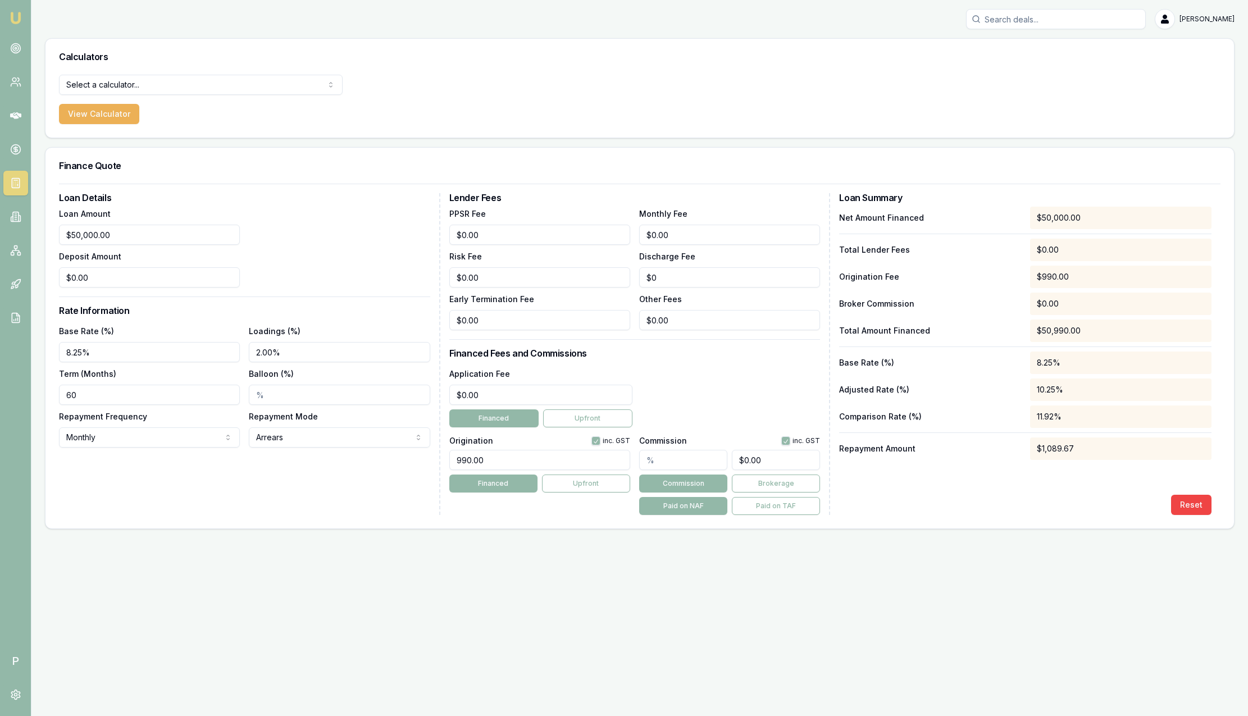
type input "2"
type input "$1,000.00"
type input "2.00%"
type input "$1,000.00"
click at [743, 400] on div "Application Fee $0.00 Financed Upfront" at bounding box center [634, 397] width 371 height 61
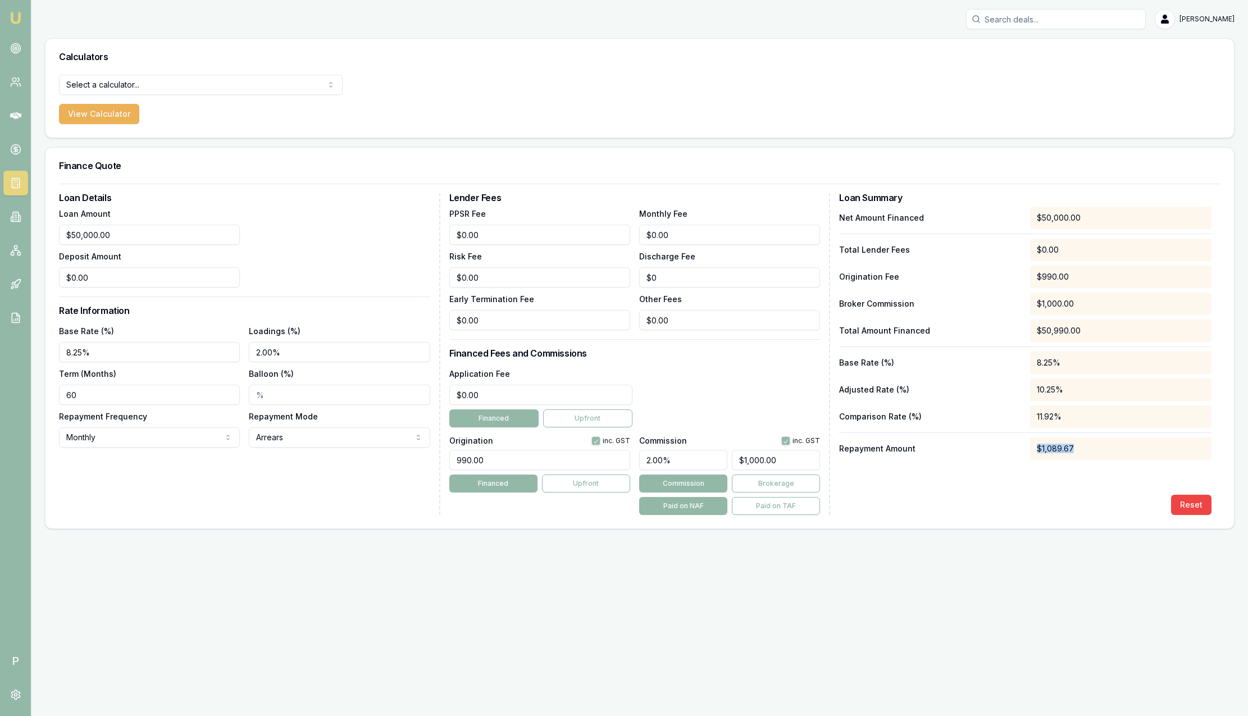
drag, startPoint x: 1150, startPoint y: 445, endPoint x: 1005, endPoint y: 448, distance: 144.9
click at [1005, 448] on div "Repayment Amount $1,089.67" at bounding box center [1025, 449] width 372 height 22
drag, startPoint x: 1005, startPoint y: 448, endPoint x: 1031, endPoint y: 472, distance: 35.8
click at [1026, 482] on div "Net Amount Financed $50,000.00 Total Lender Fees $0.00 Origination Fee $990.00 …" at bounding box center [1025, 361] width 372 height 308
drag, startPoint x: 1082, startPoint y: 451, endPoint x: 1019, endPoint y: 450, distance: 63.5
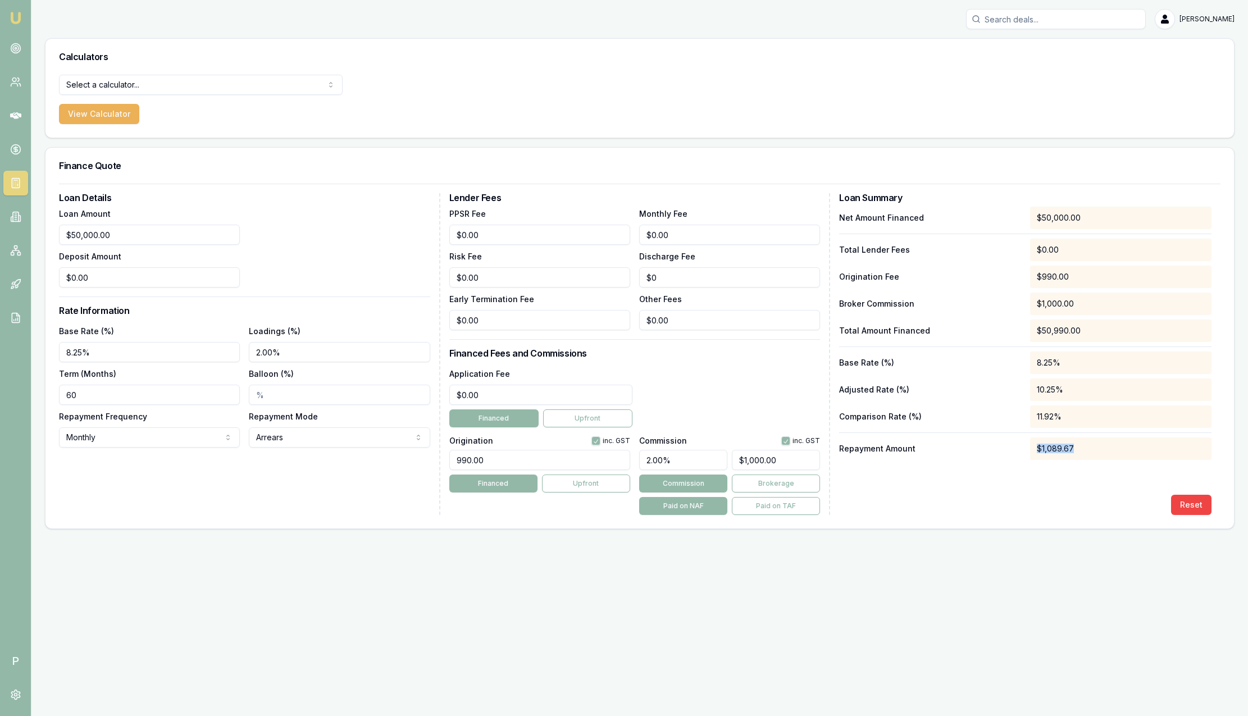
click at [1019, 450] on div "Repayment Amount $1,089.67" at bounding box center [1025, 449] width 372 height 22
drag, startPoint x: 1019, startPoint y: 450, endPoint x: 985, endPoint y: 493, distance: 54.7
click at [985, 493] on div "Net Amount Financed $50,000.00 Total Lender Fees $0.00 Origination Fee $990.00 …" at bounding box center [1025, 361] width 372 height 308
drag, startPoint x: 332, startPoint y: 354, endPoint x: 180, endPoint y: 359, distance: 151.7
click at [180, 359] on div "Base Rate (%) 8.25% Loadings (%) 2.00% Term (Months) 60 Balloon (%) Repayment F…" at bounding box center [244, 386] width 371 height 124
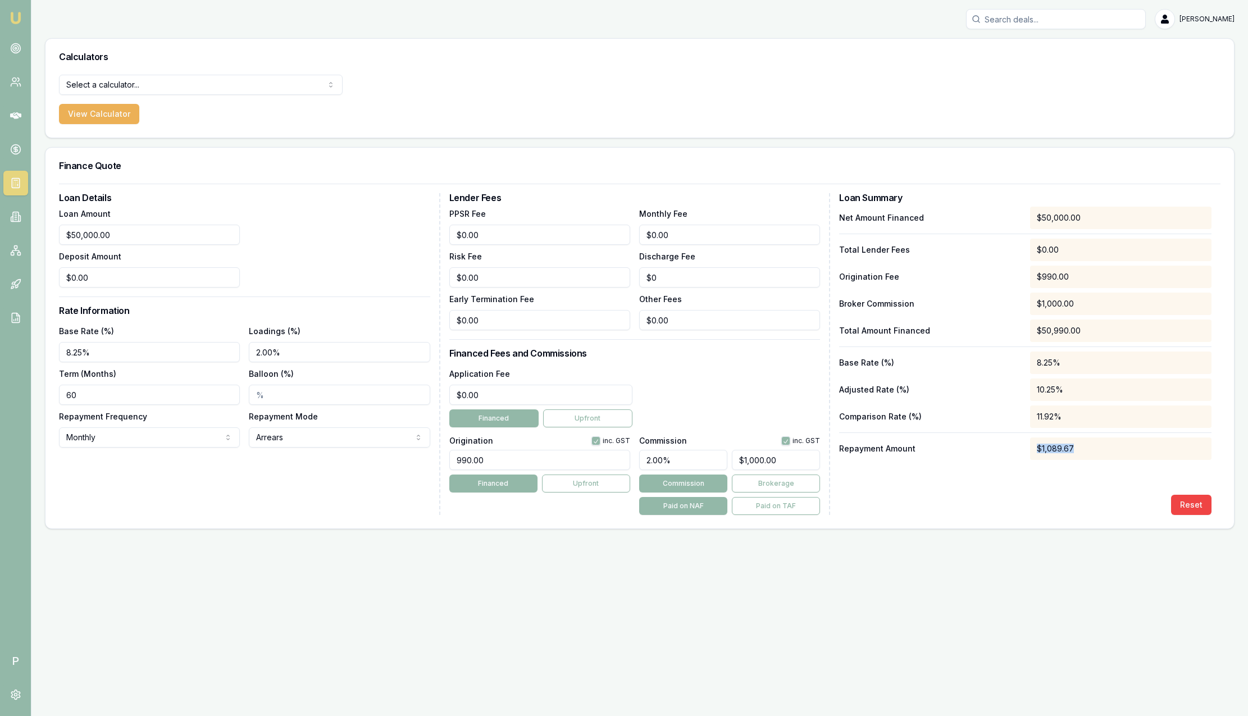
drag, startPoint x: 1104, startPoint y: 450, endPoint x: 1006, endPoint y: 461, distance: 98.4
click at [1006, 461] on div "Net Amount Financed $50,000.00 Total Lender Fees $0.00 Origination Fee $990.00 …" at bounding box center [1025, 361] width 372 height 308
drag, startPoint x: 1006, startPoint y: 461, endPoint x: 994, endPoint y: 474, distance: 17.5
click at [994, 474] on div "Net Amount Financed $50,000.00 Total Lender Fees $0.00 Origination Fee $990.00 …" at bounding box center [1025, 361] width 372 height 308
click at [189, 86] on html "Emu Broker P Sam Crouch Toggle Menu Calculators Select a calculator... Finance …" at bounding box center [624, 358] width 1248 height 716
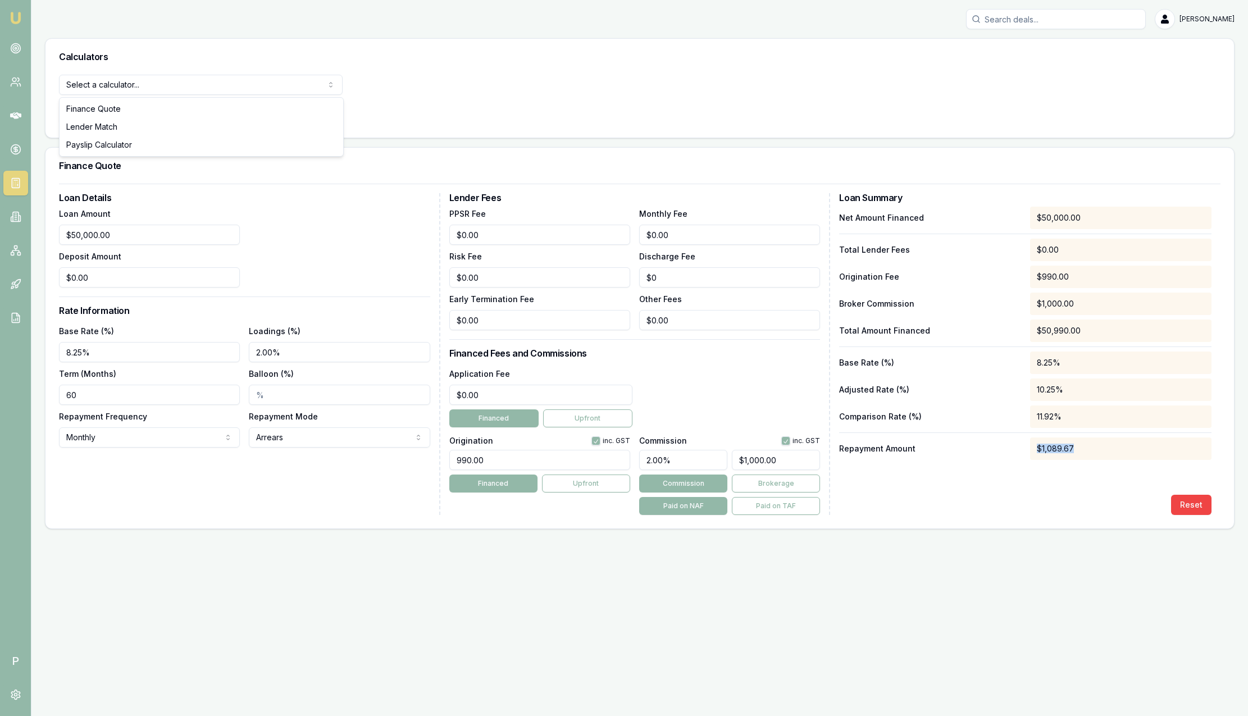
select select "lender-match"
click at [125, 111] on button "View Calculator" at bounding box center [99, 114] width 80 height 20
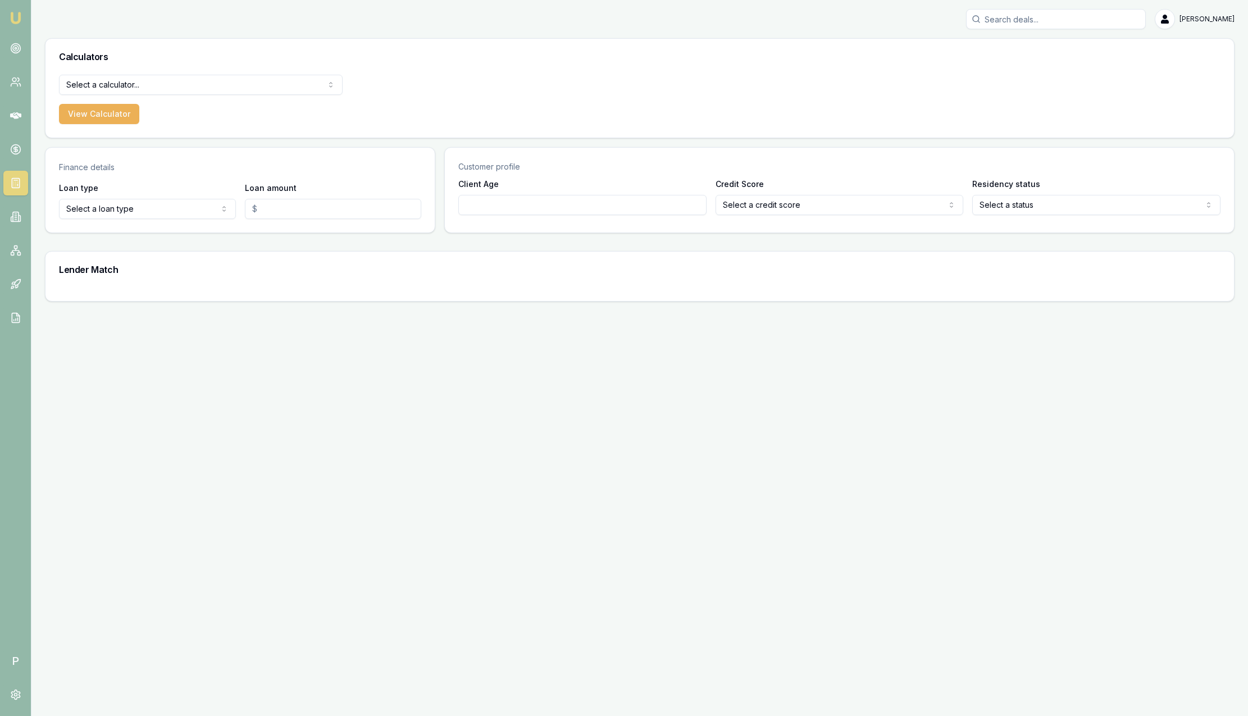
click at [140, 213] on html "Emu Broker P Sam Crouch Toggle Menu Calculators Select a calculator... Finance …" at bounding box center [624, 358] width 1248 height 716
select select "CONSUMER_LOAN"
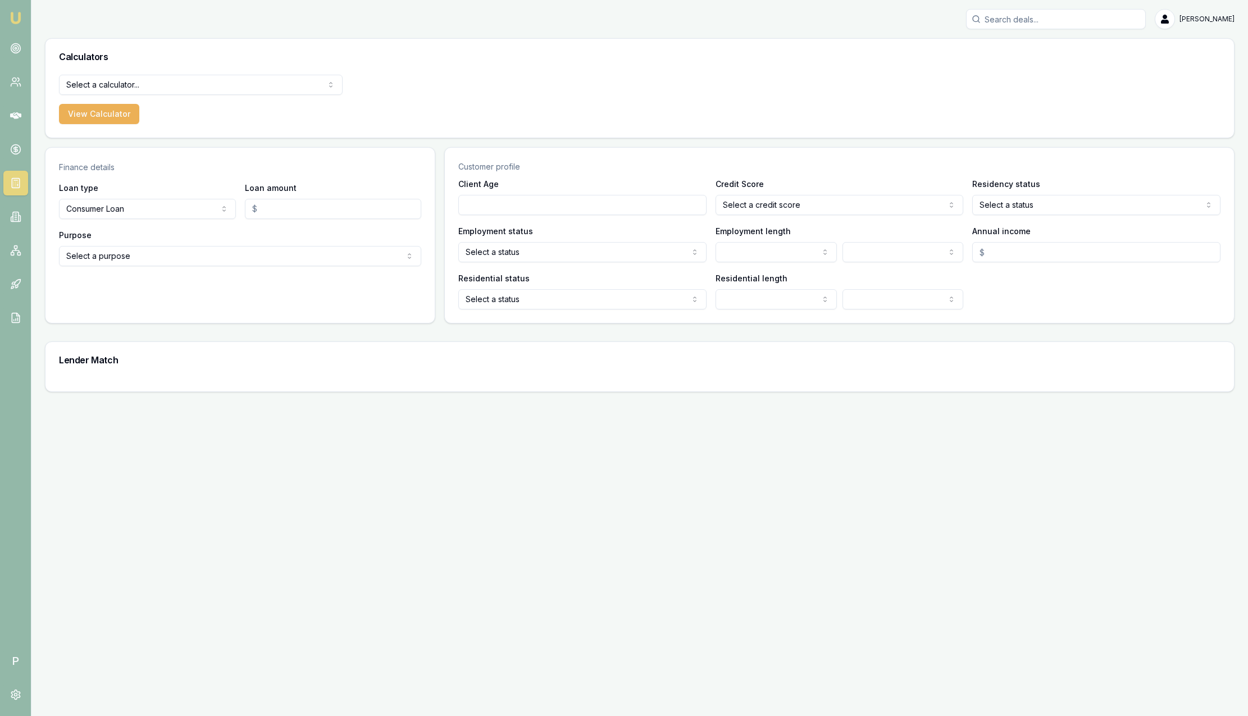
click at [347, 210] on input "Loan amount" at bounding box center [333, 209] width 177 height 20
type input "$50,000.00"
click at [191, 256] on html "Emu Broker P Sam Crouch Toggle Menu Calculators Select a calculator... Finance …" at bounding box center [624, 358] width 1248 height 716
click at [130, 213] on html "Emu Broker P Sam Crouch Toggle Menu Calculators Select a calculator... Finance …" at bounding box center [624, 358] width 1248 height 716
click at [131, 213] on html "Emu Broker P Sam Crouch Toggle Menu Calculators Select a calculator... Finance …" at bounding box center [624, 358] width 1248 height 716
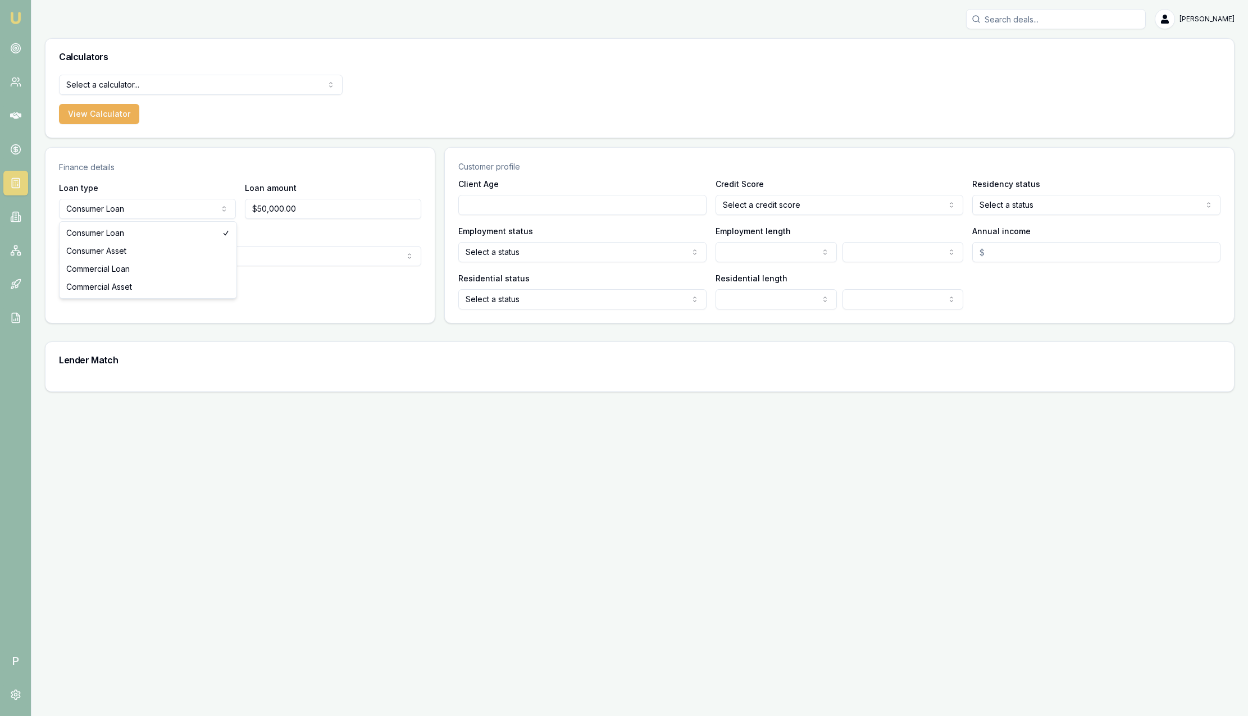
select select "CONSUMER_ASSET"
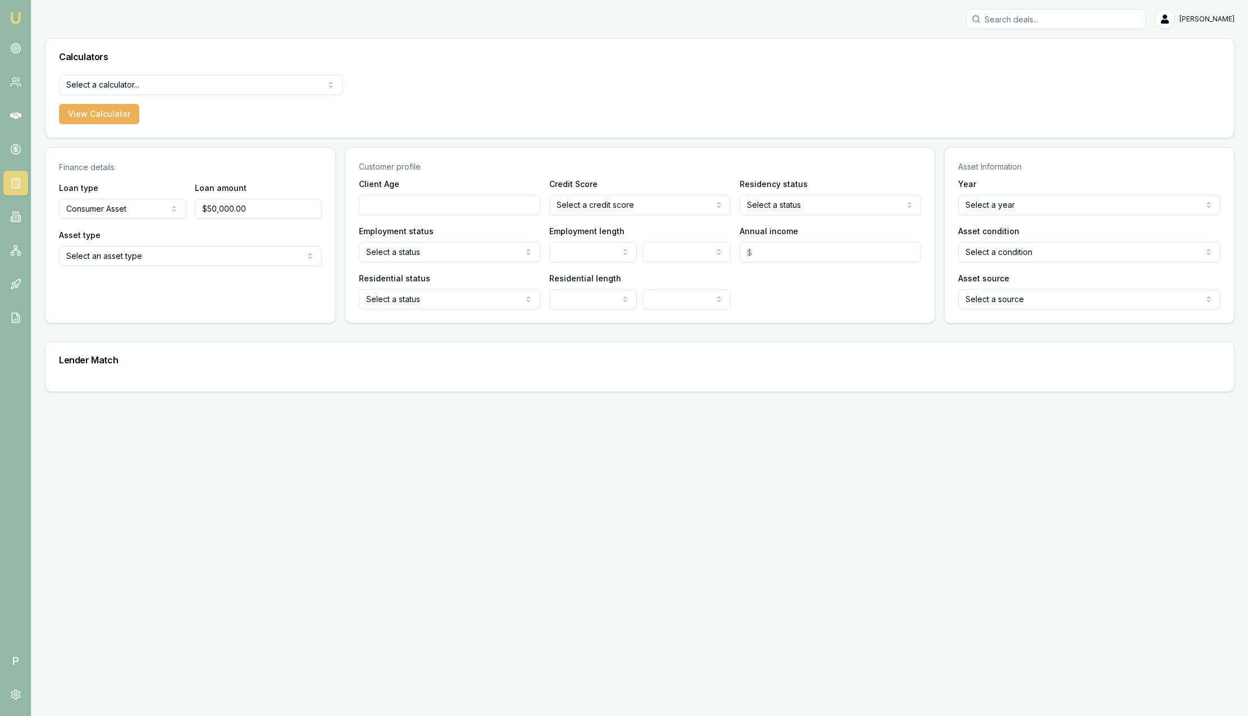
click at [125, 258] on html "Emu Broker P Sam Crouch Toggle Menu Calculators Select a calculator... Finance …" at bounding box center [624, 358] width 1248 height 716
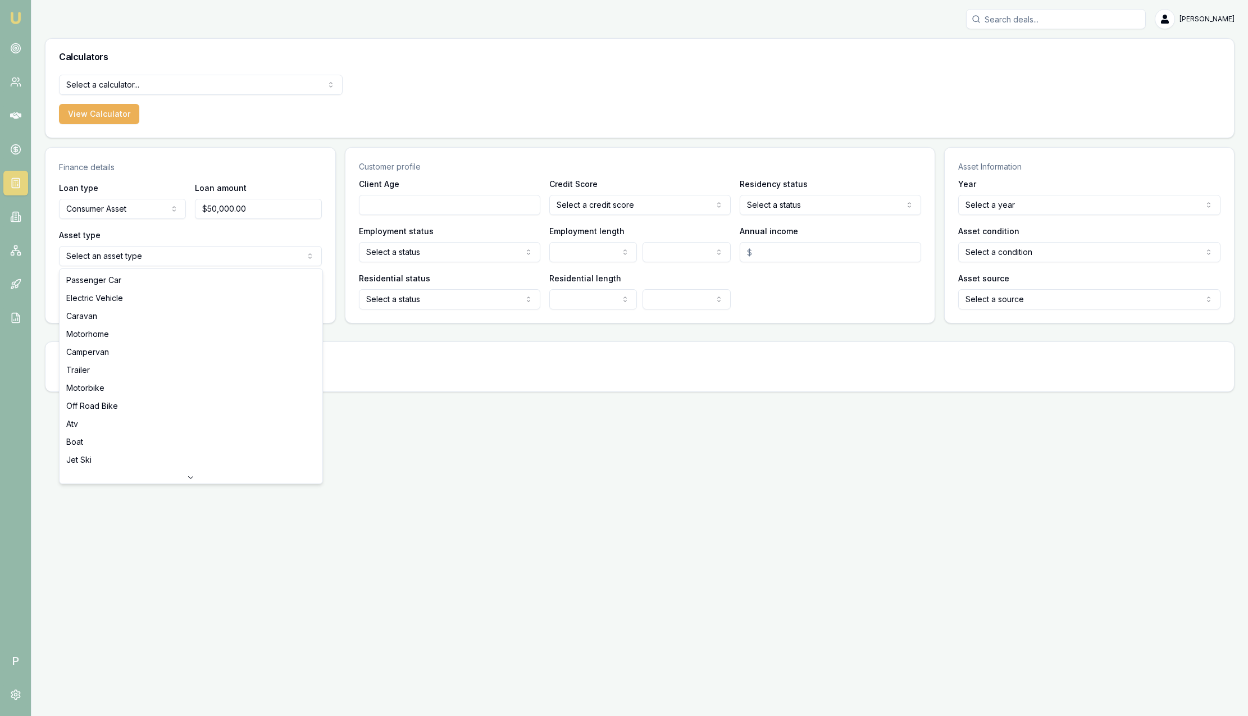
select select "PASSENGER_CAR"
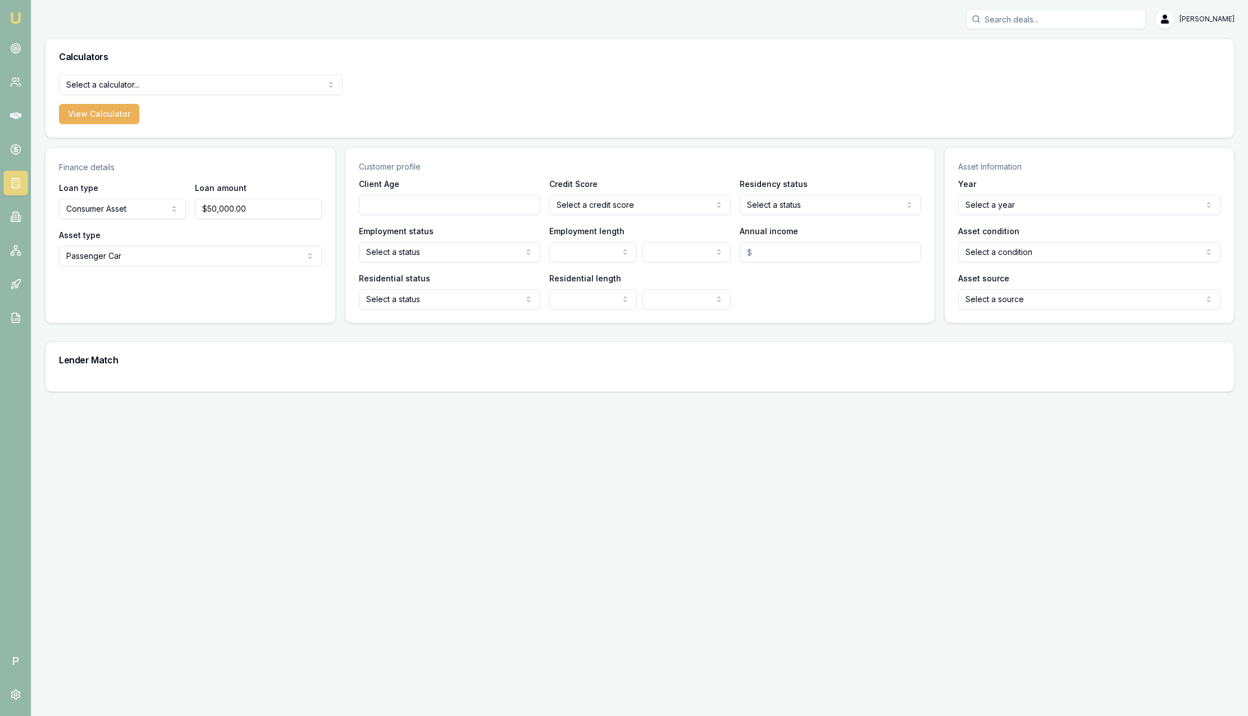
click at [425, 211] on input "Client Age" at bounding box center [449, 205] width 181 height 20
type input "40"
click at [607, 205] on html "Emu Broker P Sam Crouch Toggle Menu Calculators Select a calculator... Finance …" at bounding box center [624, 358] width 1248 height 716
select select "EXCELLENT"
click at [801, 204] on html "Emu Broker P Sam Crouch Toggle Menu Calculators Select a calculator... Finance …" at bounding box center [624, 358] width 1248 height 716
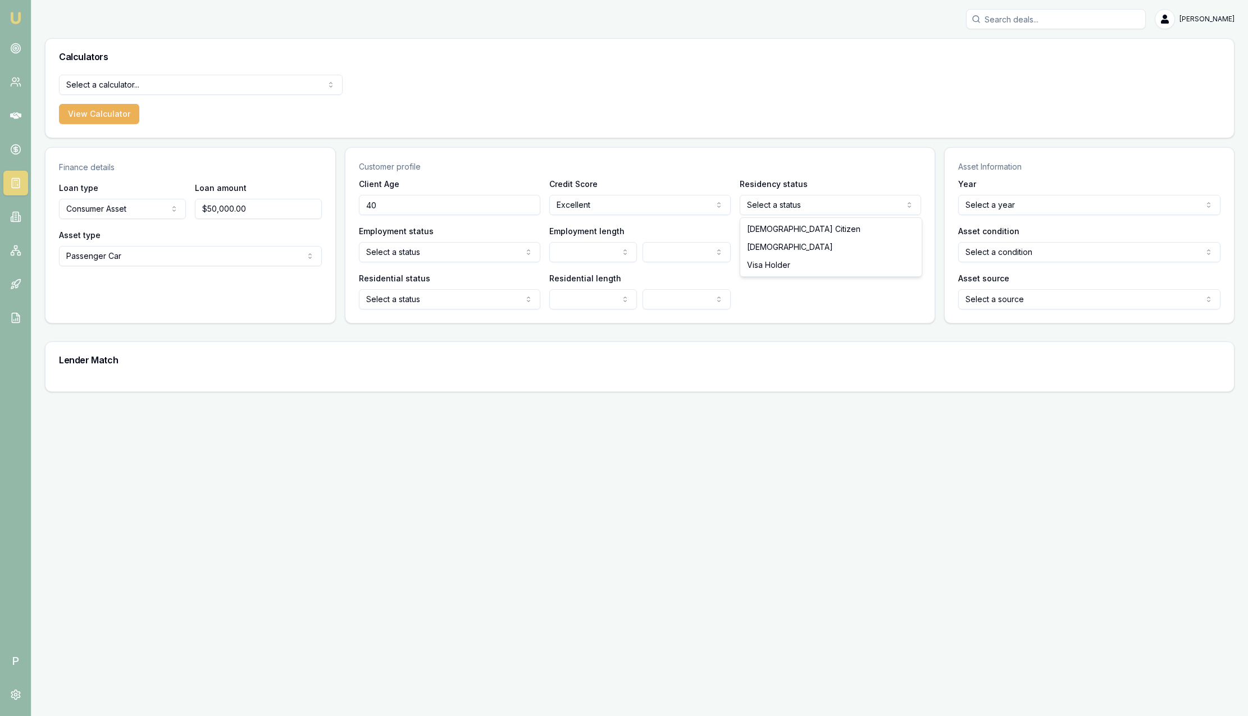
select select "AUSTRALIAN_CITIZEN"
click at [482, 265] on div "Client Age 40 Credit Score Excellent Excellent Very good Average Fair Low Resid…" at bounding box center [639, 250] width 589 height 146
click at [457, 244] on html "Emu Broker P Sam Crouch Toggle Menu Calculators Select a calculator... Finance …" at bounding box center [624, 358] width 1248 height 716
select select "FULL_TIME"
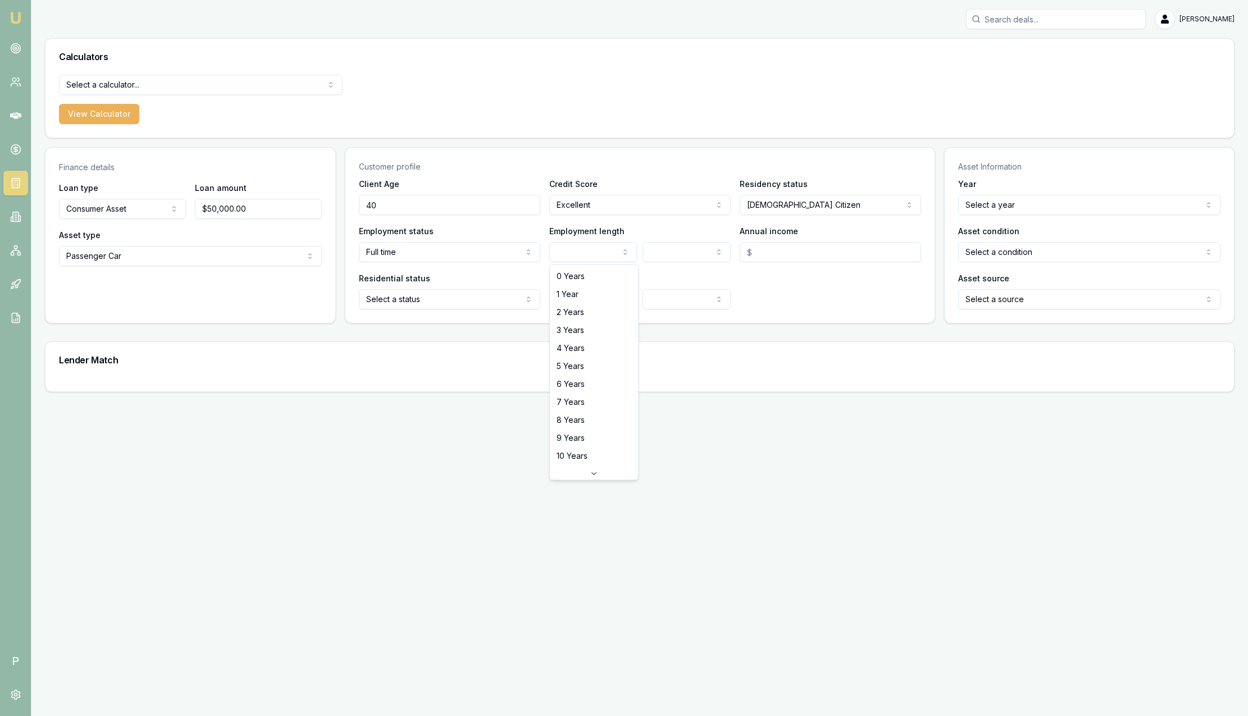
click at [563, 261] on html "Emu Broker P Sam Crouch Toggle Menu Calculators Select a calculator... Finance …" at bounding box center [624, 358] width 1248 height 716
select select "3"
click at [784, 249] on input "Annual income" at bounding box center [830, 252] width 181 height 20
type input "$125,000.00"
click at [475, 307] on html "Emu Broker P Sam Crouch Toggle Menu Calculators Select a calculator... Finance …" at bounding box center [624, 358] width 1248 height 716
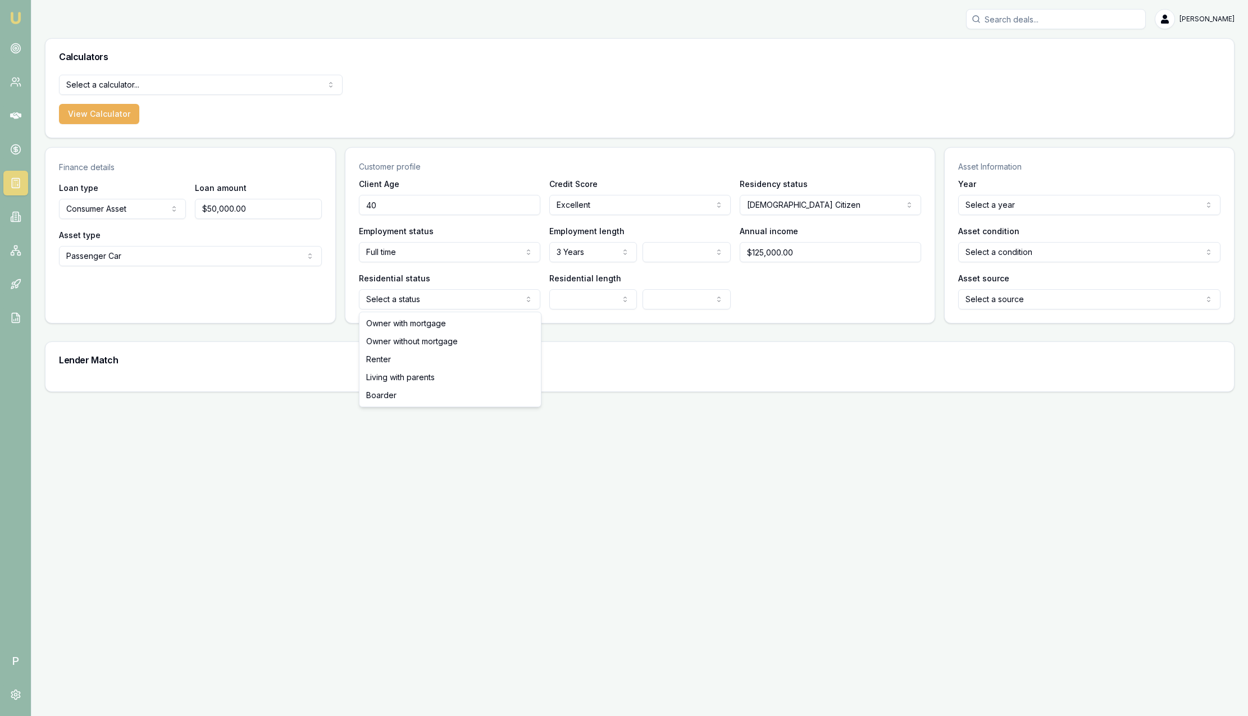
select select "OWNER_WITH_MORTGAGE"
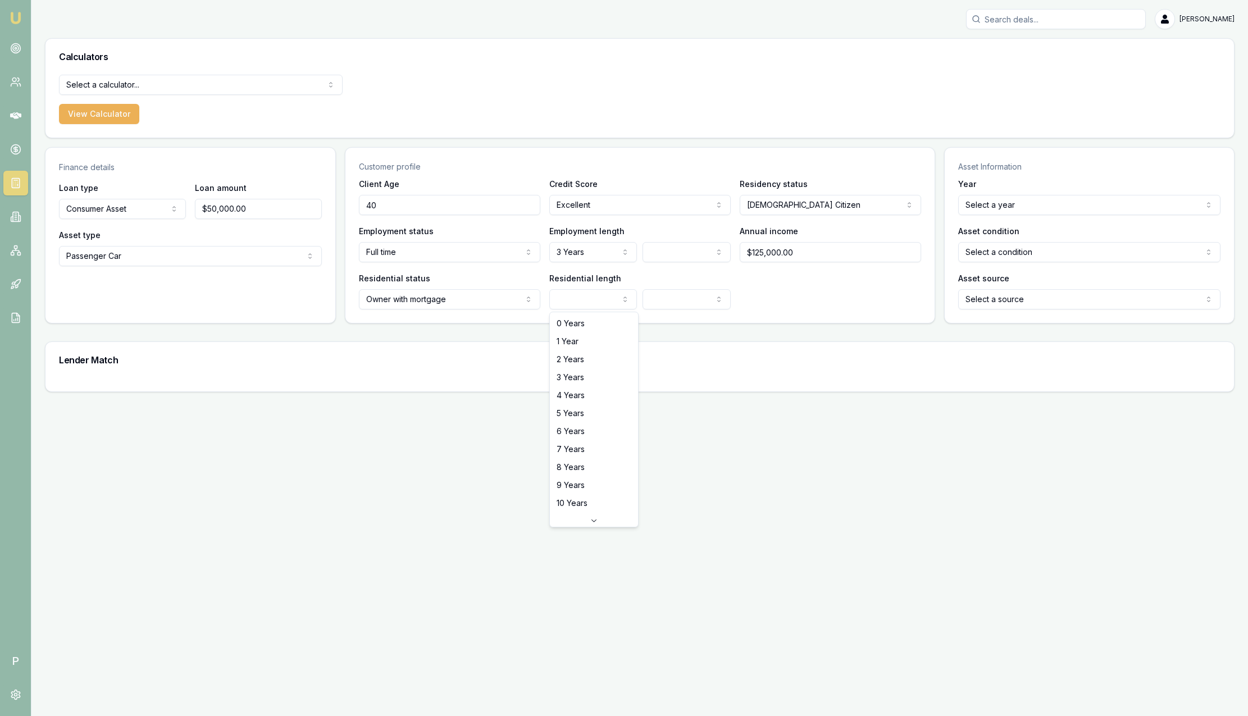
click at [585, 303] on html "Emu Broker P Sam Crouch Toggle Menu Calculators Select a calculator... Finance …" at bounding box center [624, 358] width 1248 height 716
select select "3"
click at [1050, 210] on html "Emu Broker P Sam Crouch Toggle Menu Calculators Select a calculator... Finance …" at bounding box center [624, 358] width 1248 height 716
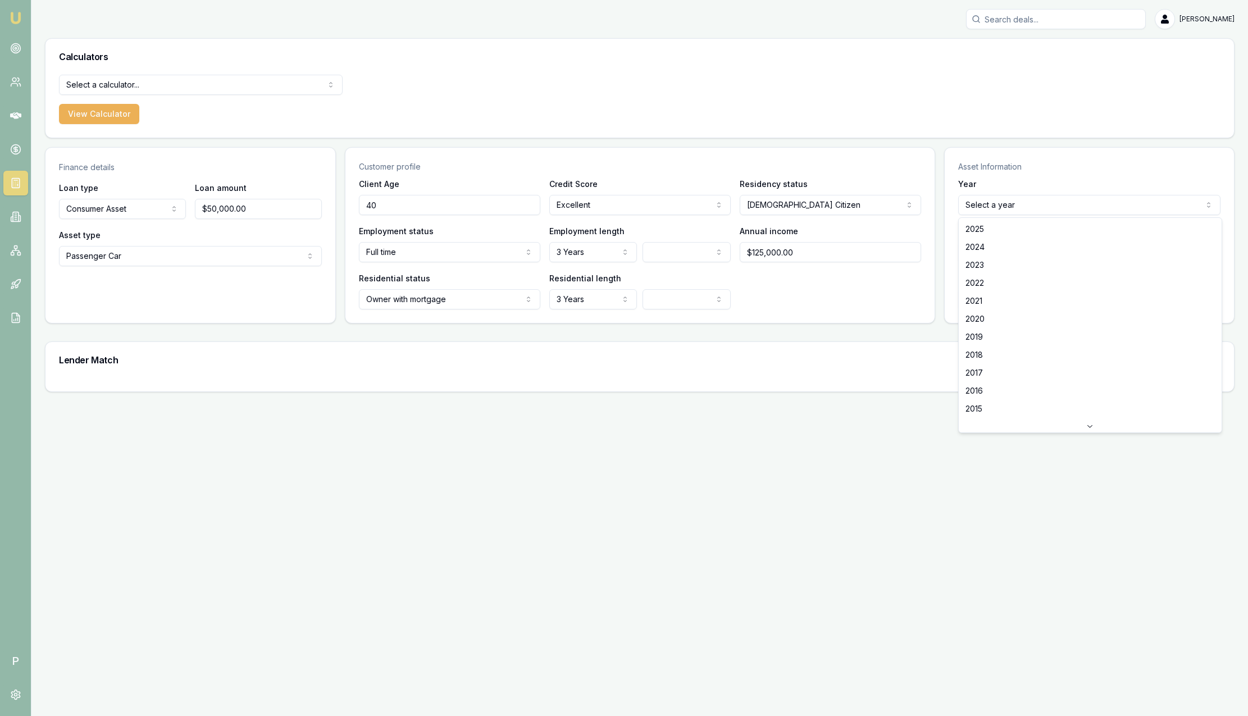
select select "2024"
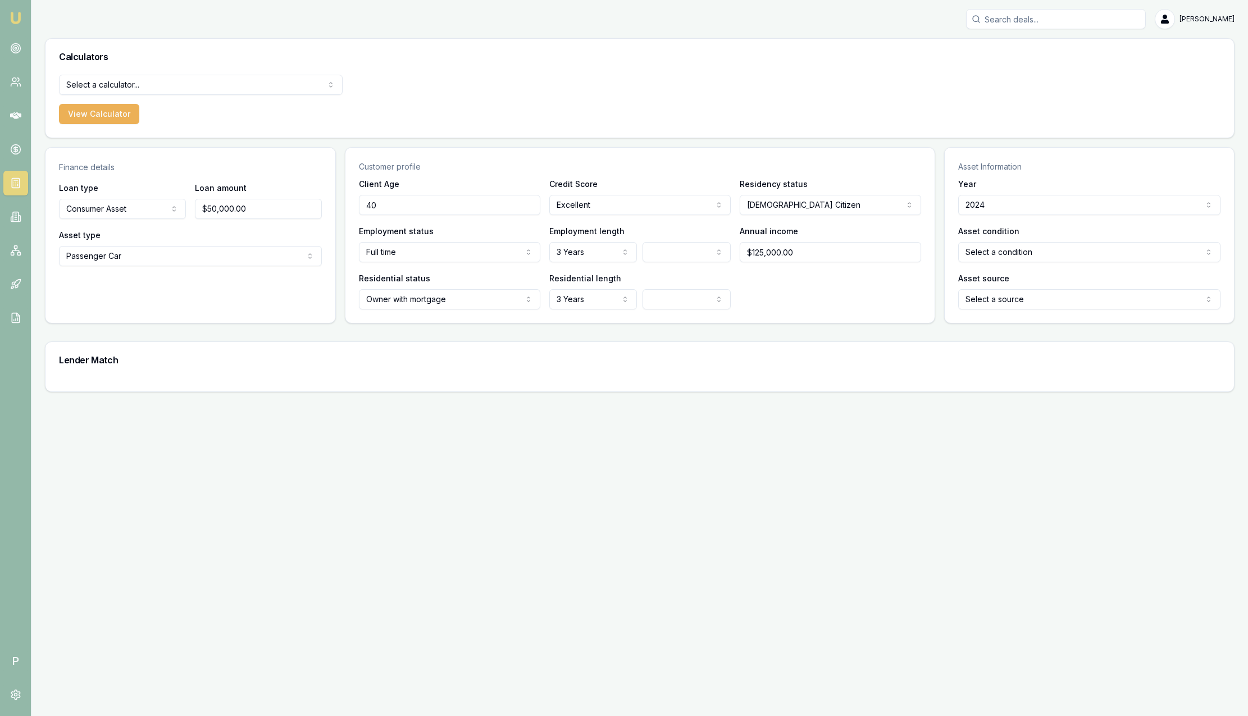
click at [1014, 241] on div "Asset condition Select a condition New or demo Used" at bounding box center [1089, 243] width 263 height 38
click at [1016, 252] on html "Emu Broker P Sam Crouch Toggle Menu Calculators Select a calculator... Finance …" at bounding box center [624, 358] width 1248 height 716
select select "NEW_OR_DEMO"
click at [1010, 298] on html "Emu Broker P Sam Crouch Toggle Menu Calculators Select a calculator... Finance …" at bounding box center [624, 358] width 1248 height 716
select select "DEALER"
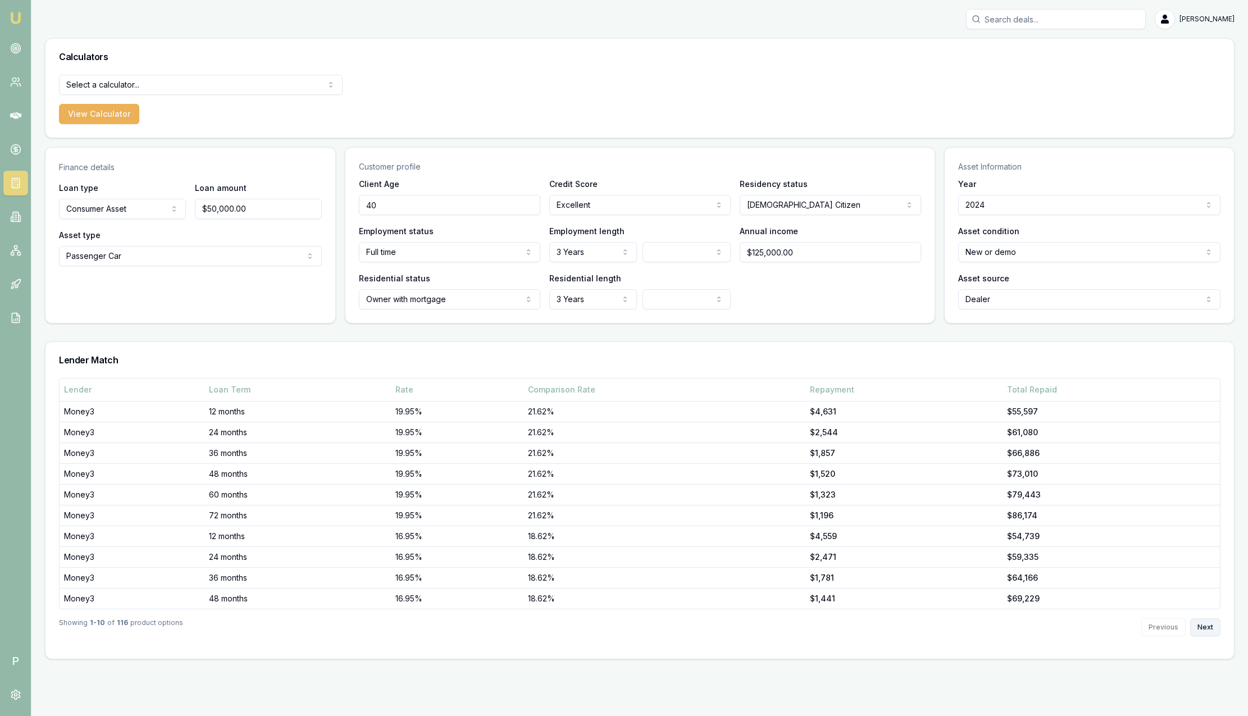
click at [1208, 627] on button "Next" at bounding box center [1205, 627] width 30 height 18
click at [1209, 616] on div "Showing 21 - 30 of 116 product options Previous Next" at bounding box center [639, 627] width 1161 height 36
click at [1217, 625] on button "Next" at bounding box center [1205, 627] width 30 height 18
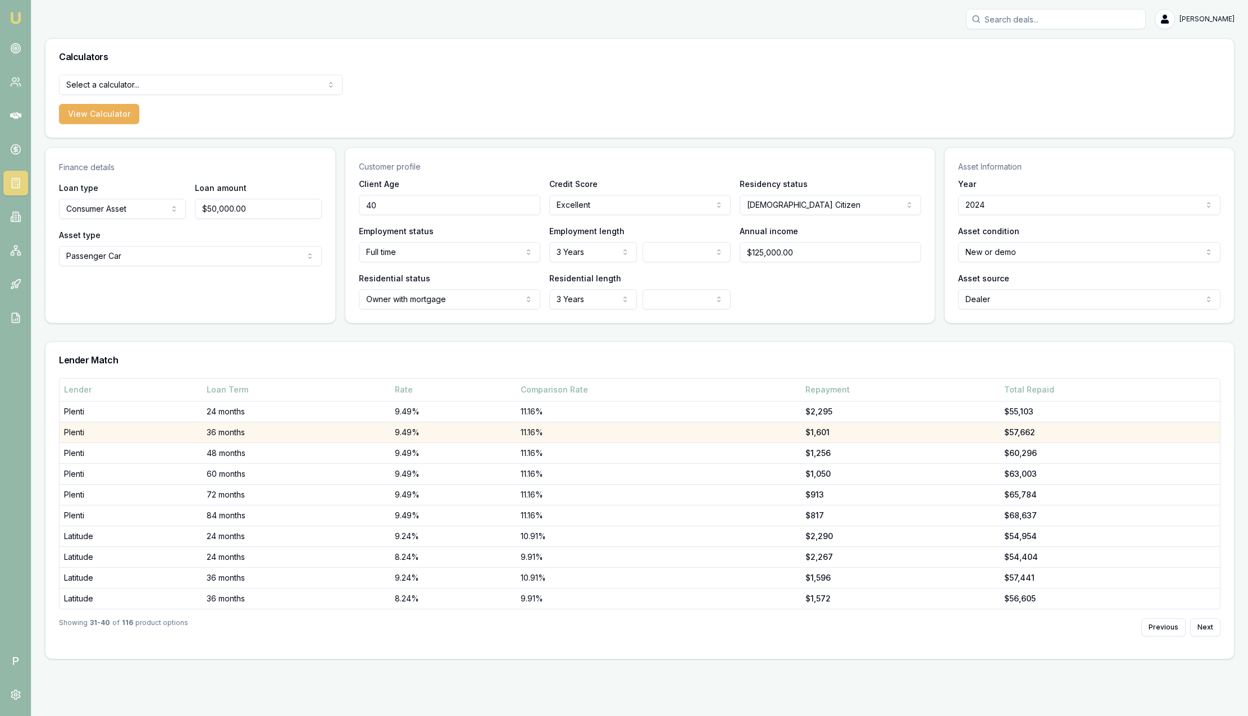
click at [253, 427] on td "36 months" at bounding box center [296, 432] width 189 height 21
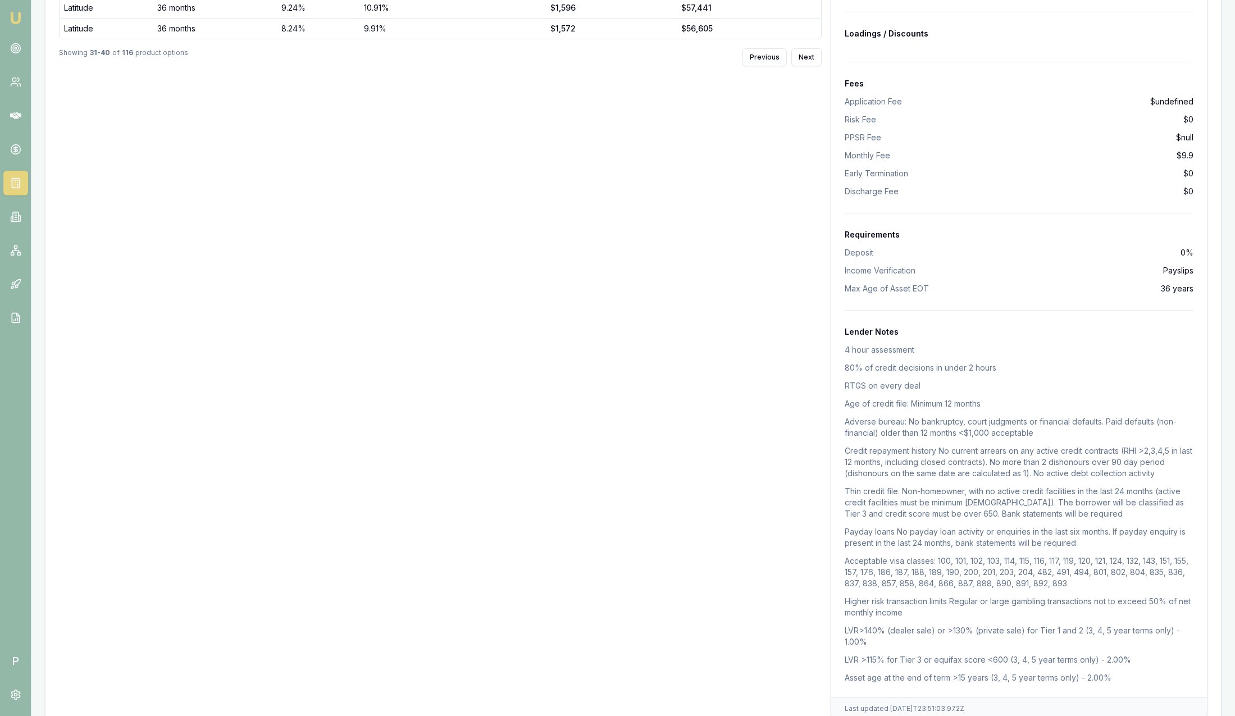
scroll to position [598, 0]
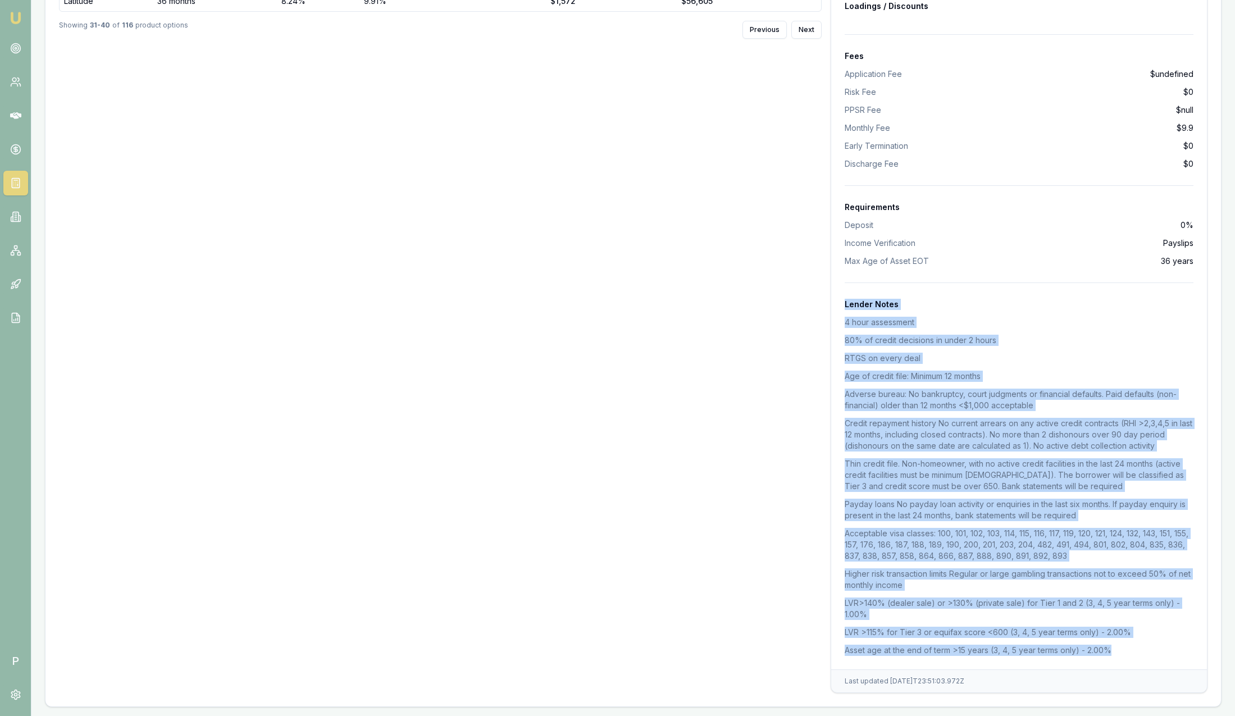
drag, startPoint x: 1089, startPoint y: 646, endPoint x: 842, endPoint y: 307, distance: 419.8
click at [842, 307] on div "Loan Options Term 36 months Base Rate 9.49% Adjusted Rate 9.49% Comparison Rate…" at bounding box center [1019, 252] width 376 height 833
drag, startPoint x: 842, startPoint y: 307, endPoint x: 1062, endPoint y: 325, distance: 219.8
click at [1062, 325] on li "4 hour assessment" at bounding box center [1019, 322] width 349 height 11
click at [1066, 329] on div "Lender Notes 4 hour assessment 80% of credit decisions in under 2 hours RTGS on…" at bounding box center [1019, 477] width 349 height 357
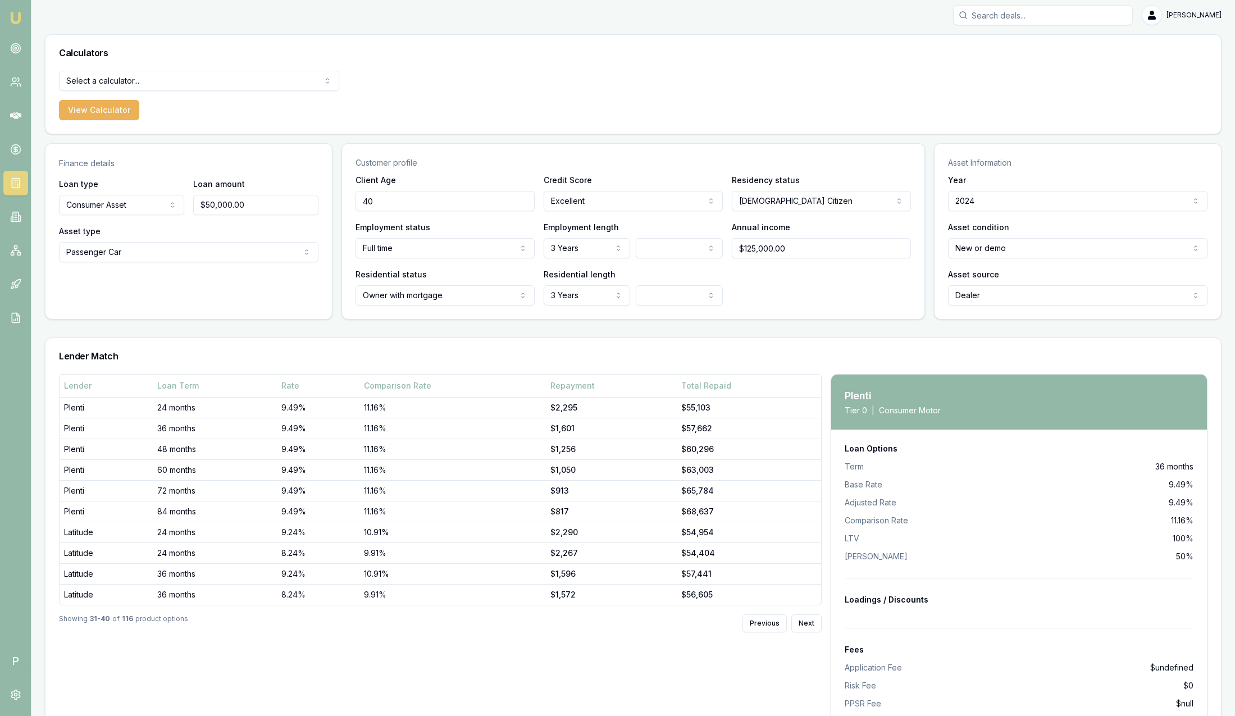
scroll to position [0, 0]
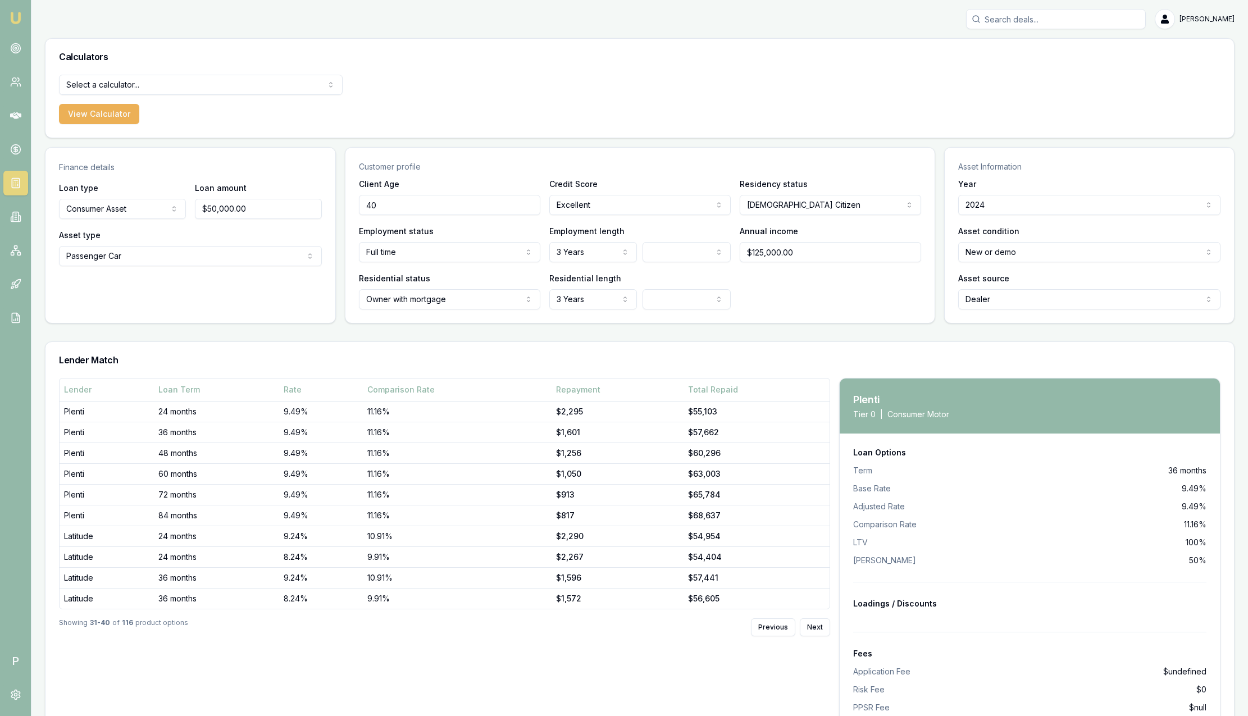
click at [156, 81] on html "Emu Broker P Sam Crouch Toggle Menu Calculators Select a calculator... Finance …" at bounding box center [624, 358] width 1248 height 716
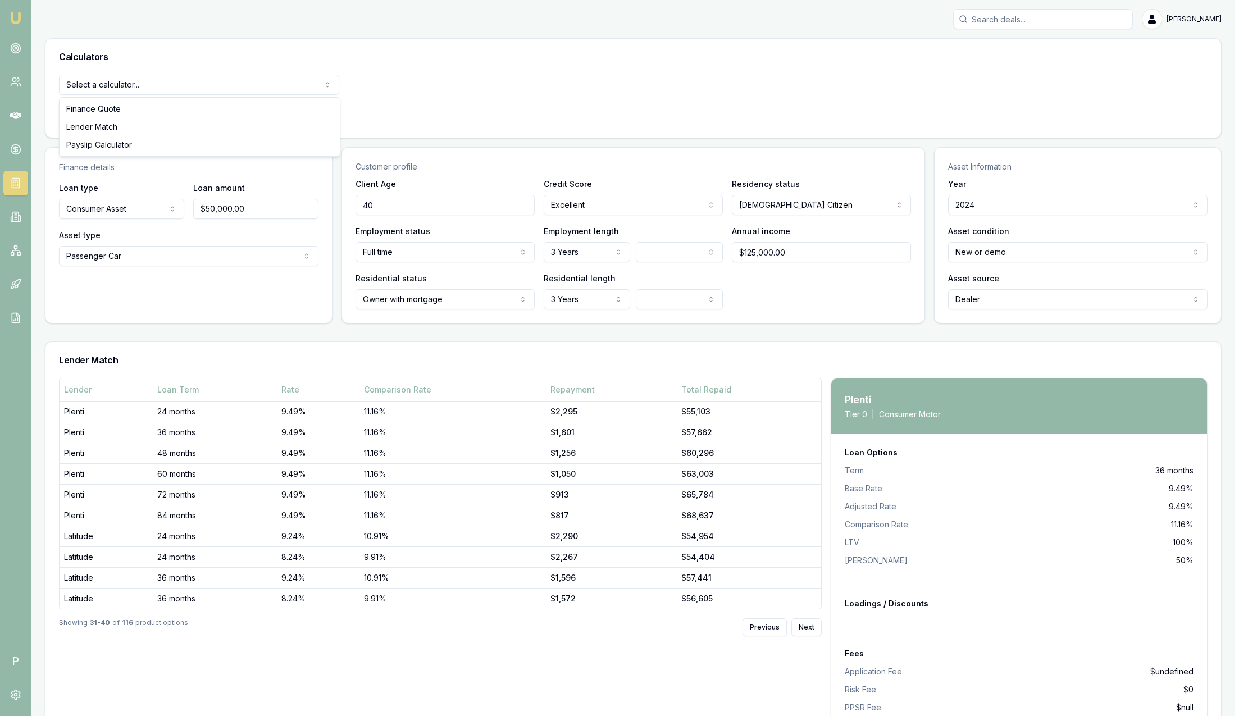
select select "payslip-calculator"
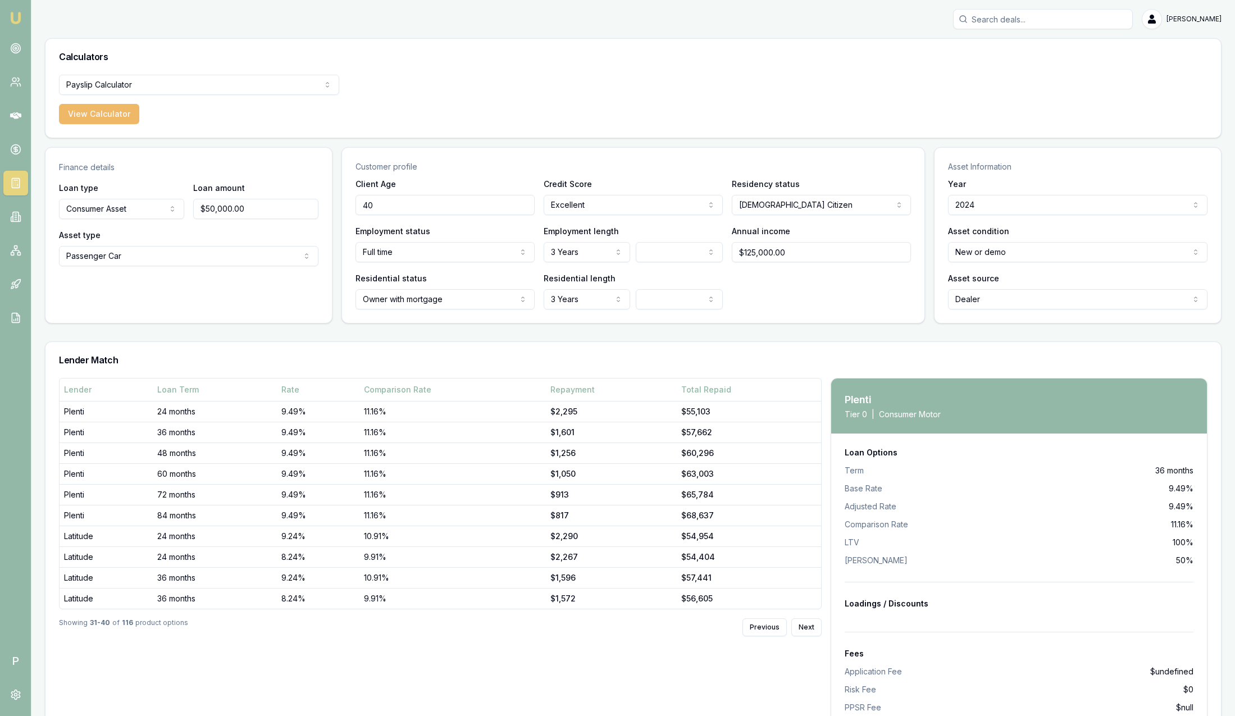
click at [108, 110] on button "View Calculator" at bounding box center [99, 114] width 80 height 20
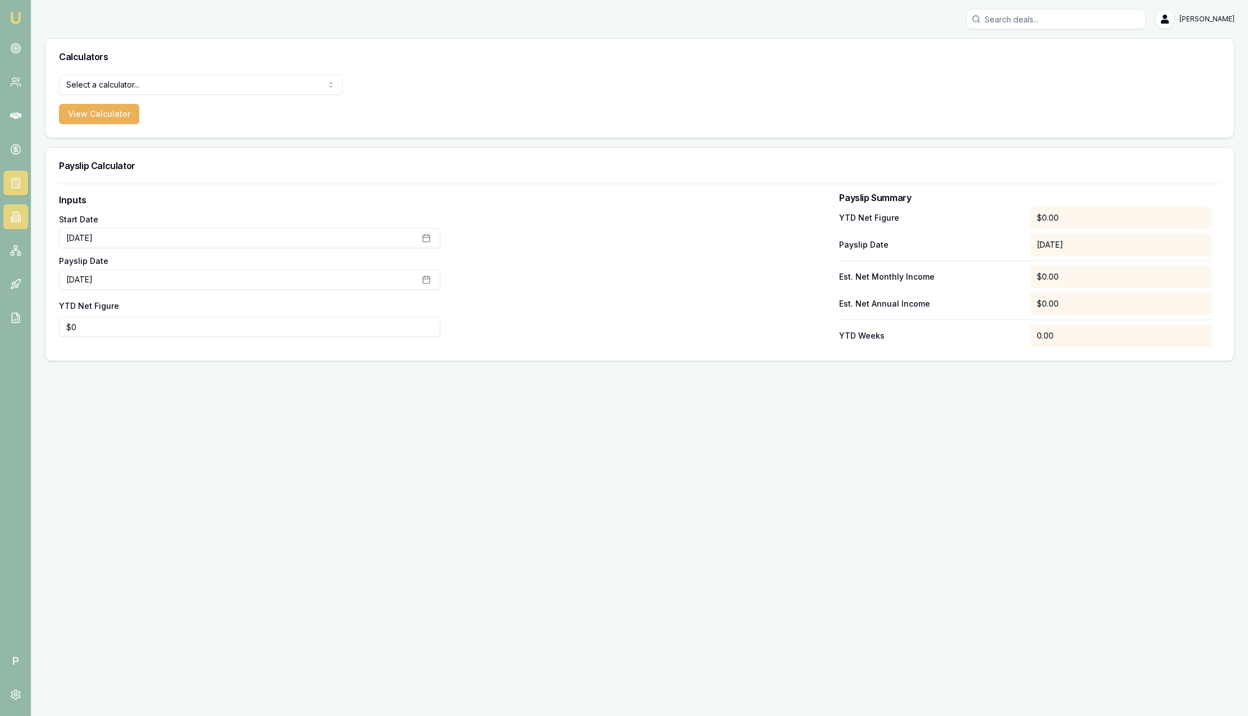
click at [17, 215] on icon at bounding box center [15, 216] width 11 height 11
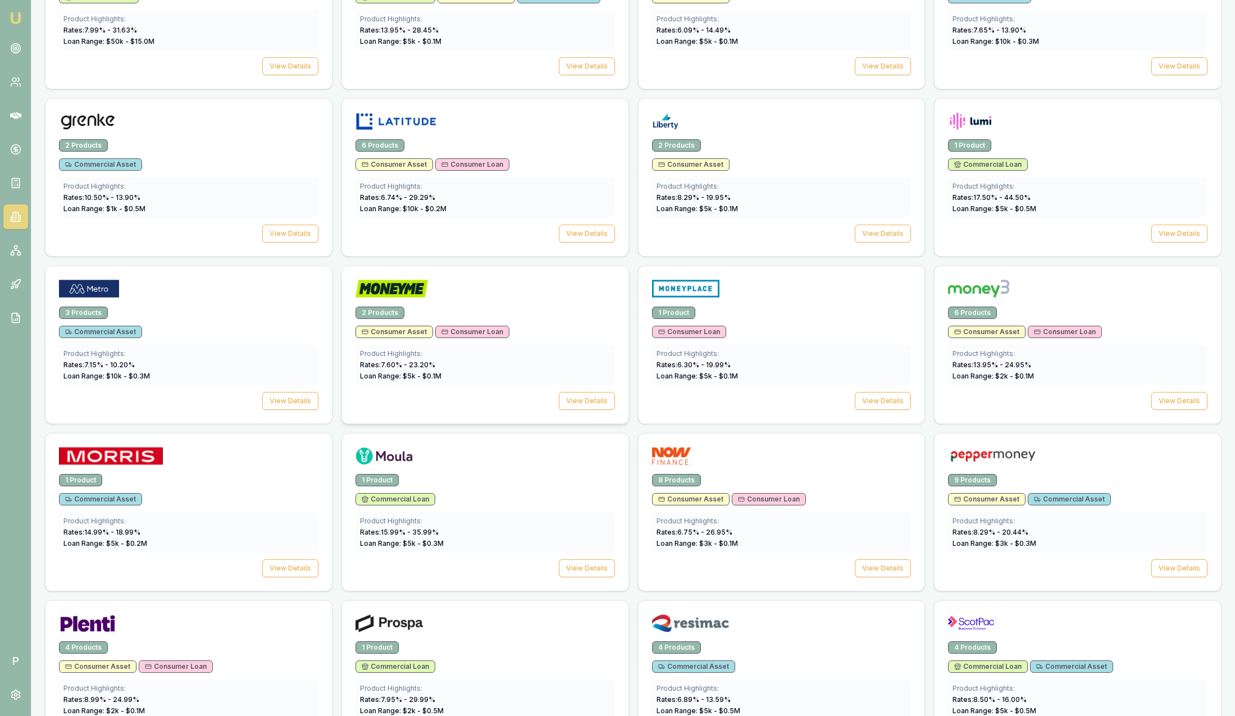
scroll to position [1011, 0]
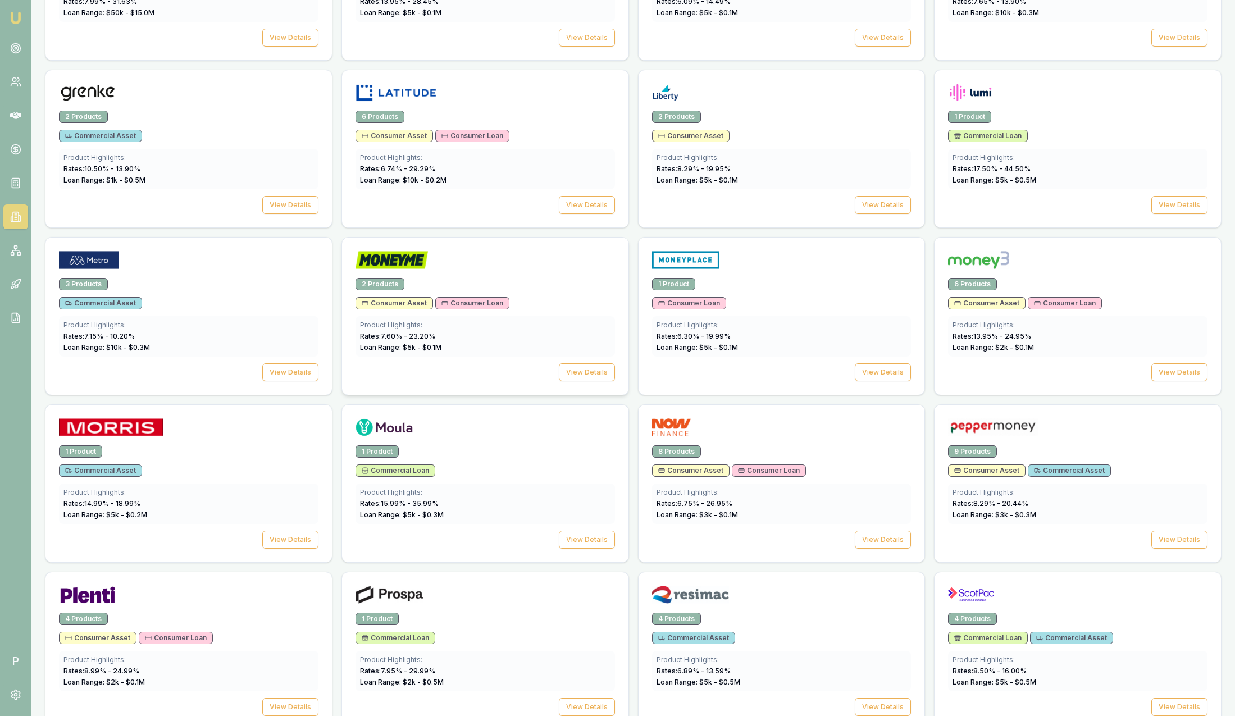
click at [518, 292] on div "2 Products Consumer Asset Consumer Loan Product Highlights: Rates: 7.60 % - 23.…" at bounding box center [485, 336] width 286 height 117
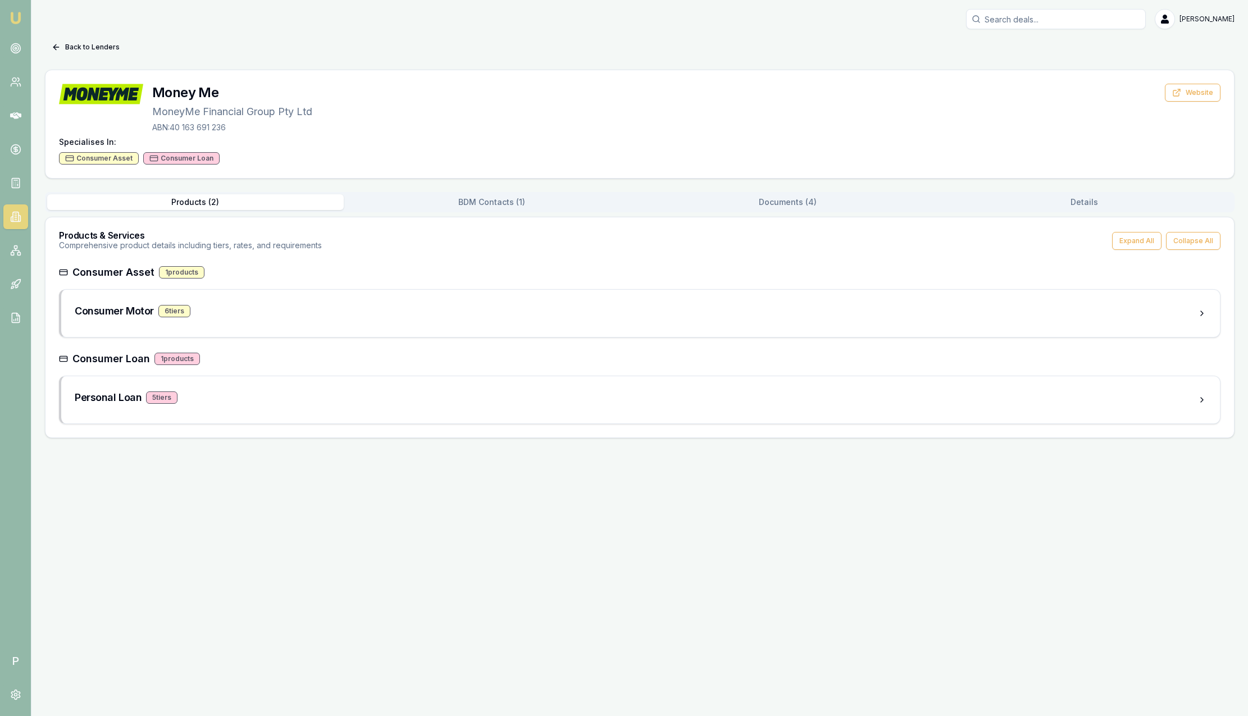
click at [485, 191] on div "Back to Lenders Money Me MoneyMe Financial Group Pty Ltd ABN: 40 163 691 236 We…" at bounding box center [640, 238] width 1190 height 400
click at [485, 204] on button "BDM Contacts ( 1 )" at bounding box center [492, 202] width 297 height 16
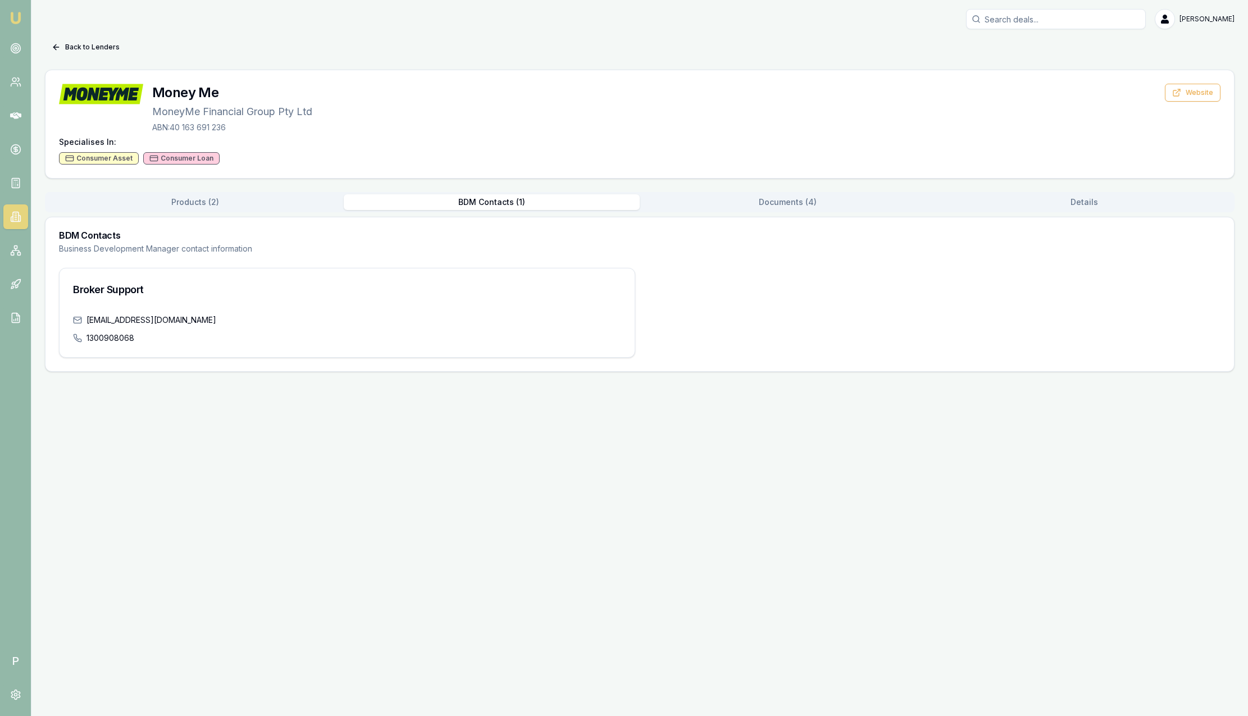
click at [223, 203] on button "Products ( 2 )" at bounding box center [195, 202] width 297 height 16
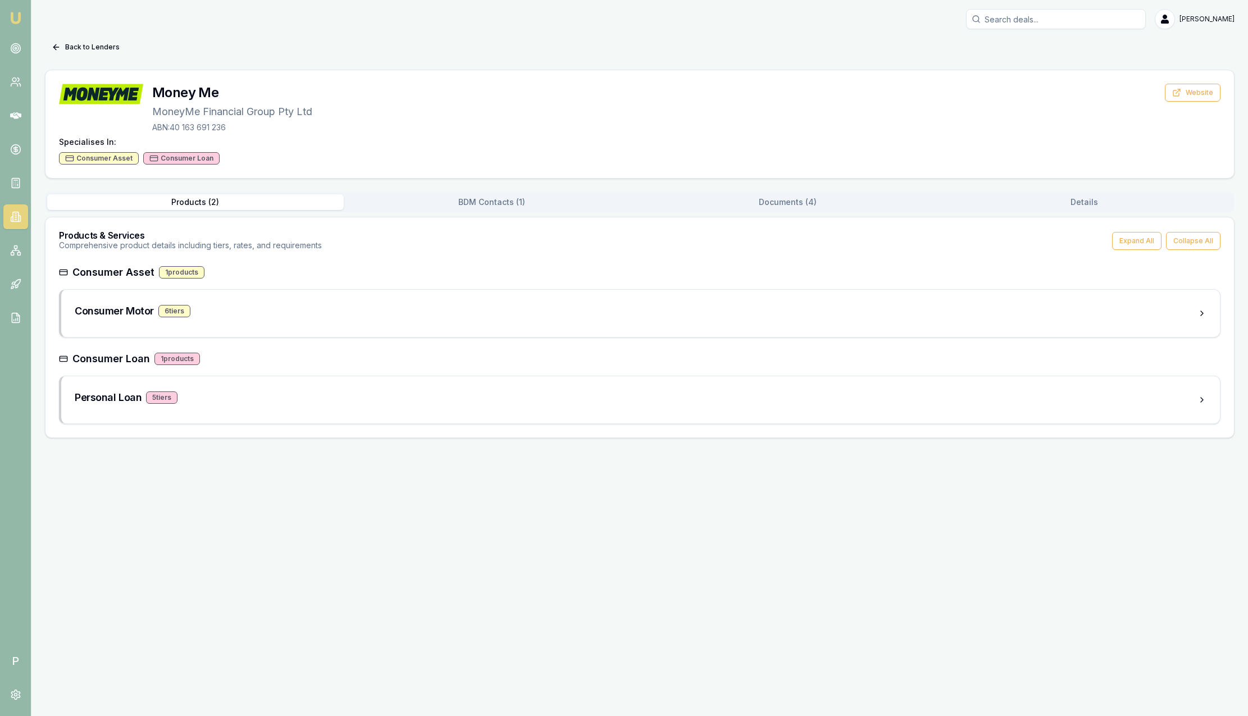
click at [476, 207] on button "BDM Contacts ( 1 )" at bounding box center [492, 202] width 297 height 16
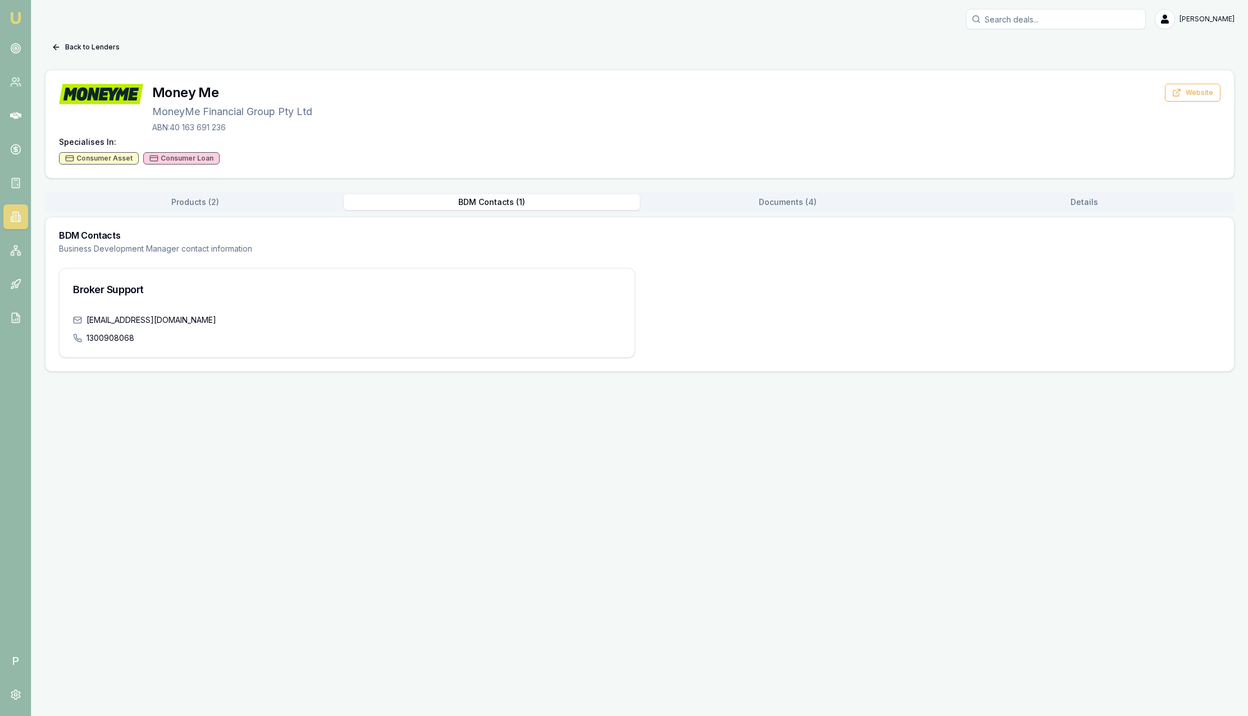
click at [801, 203] on button "Documents ( 4 )" at bounding box center [788, 202] width 297 height 16
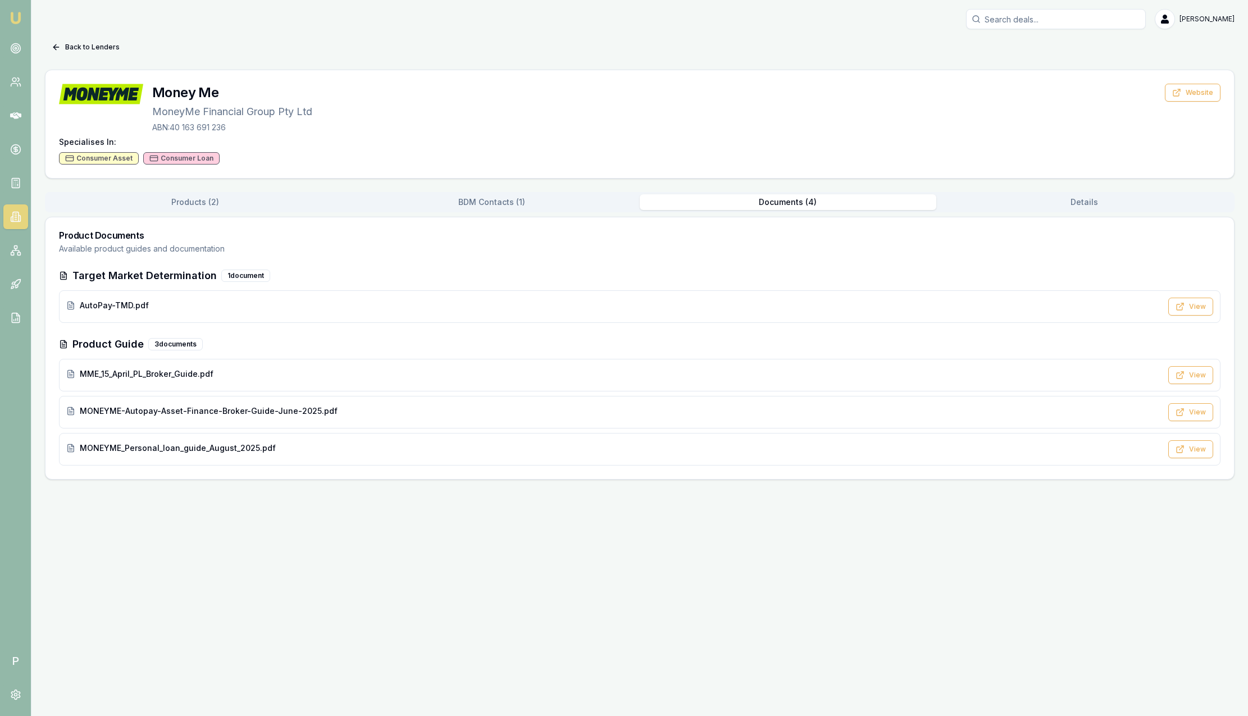
click at [184, 201] on button "Products ( 2 )" at bounding box center [195, 202] width 297 height 16
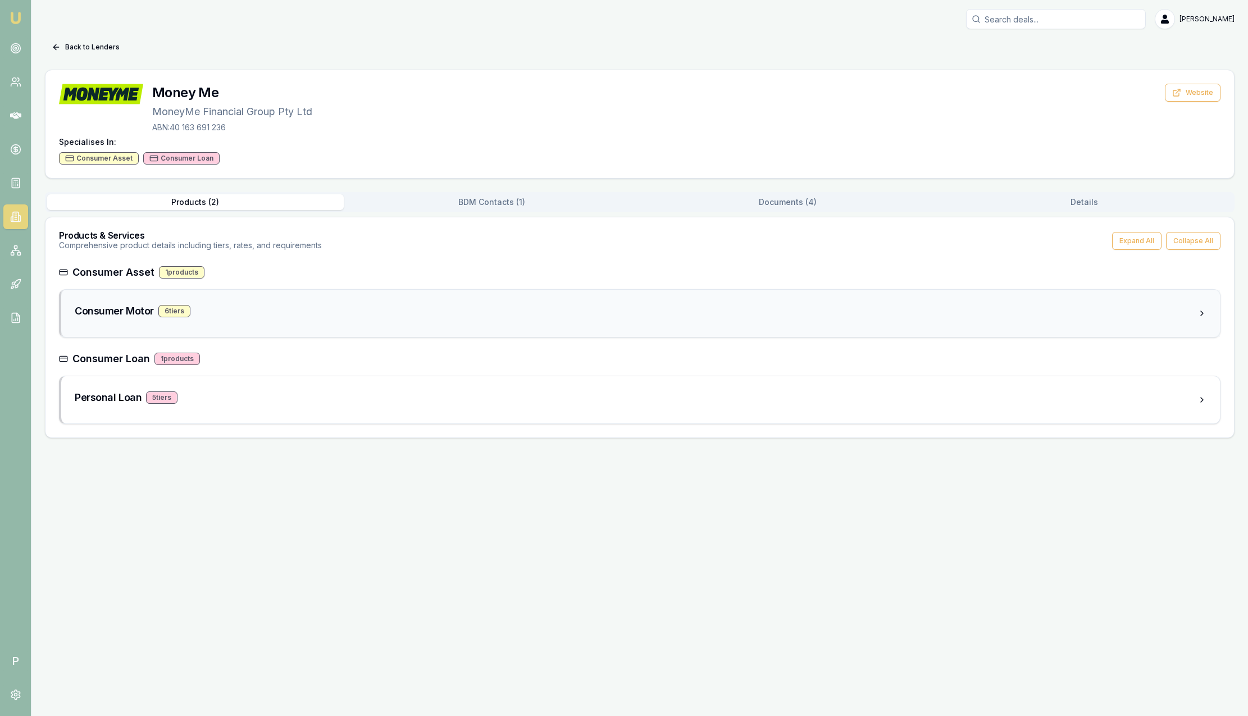
click at [254, 310] on div "Consumer Motor 6 tier s" at bounding box center [636, 311] width 1123 height 16
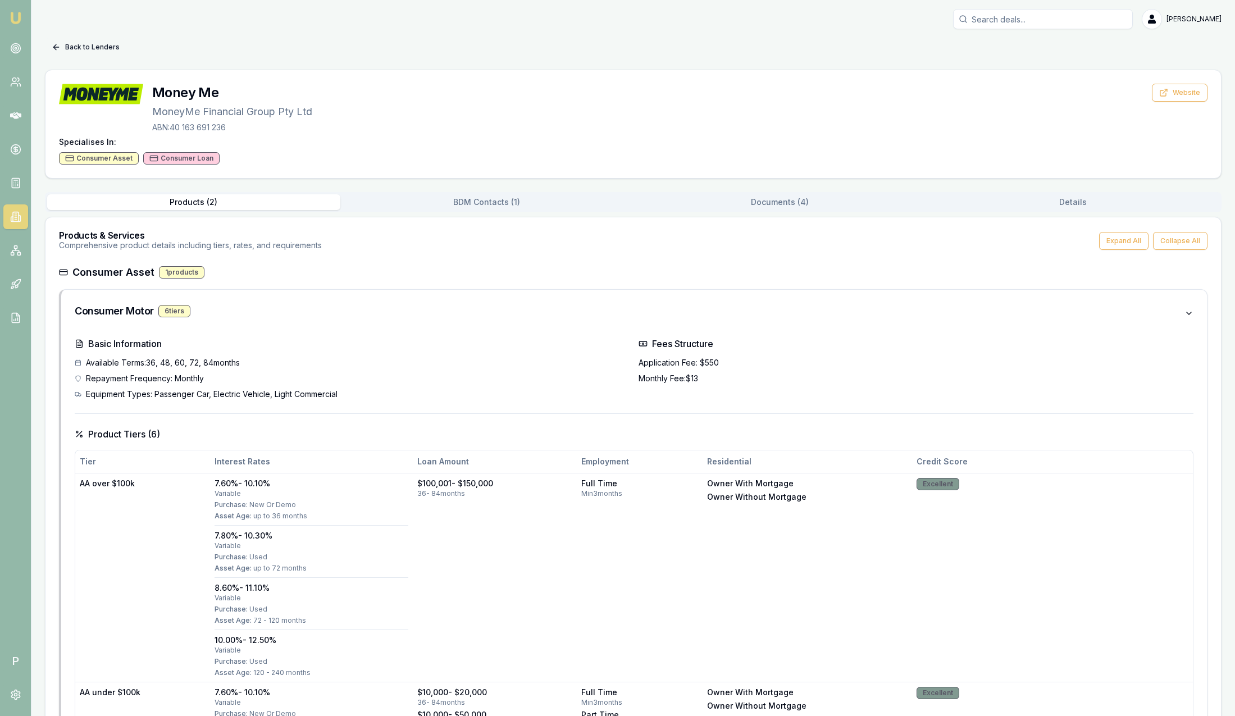
click at [82, 47] on button "Back to Lenders" at bounding box center [85, 47] width 81 height 18
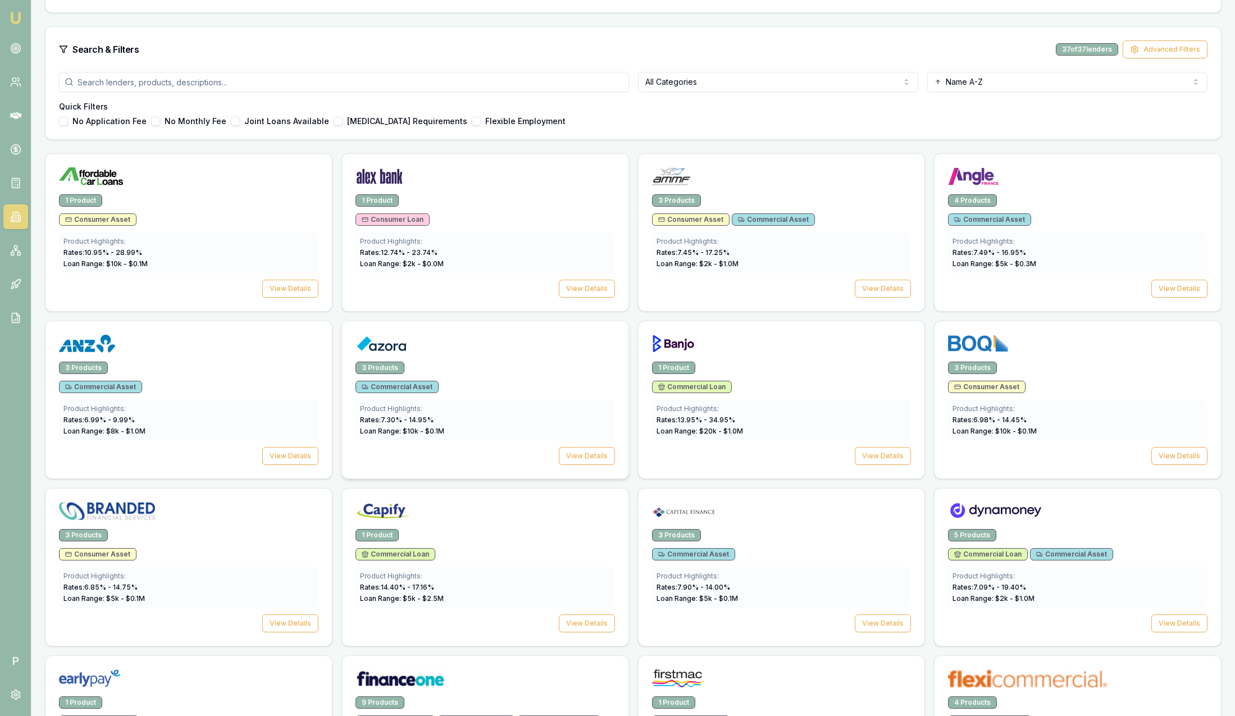
scroll to position [253, 0]
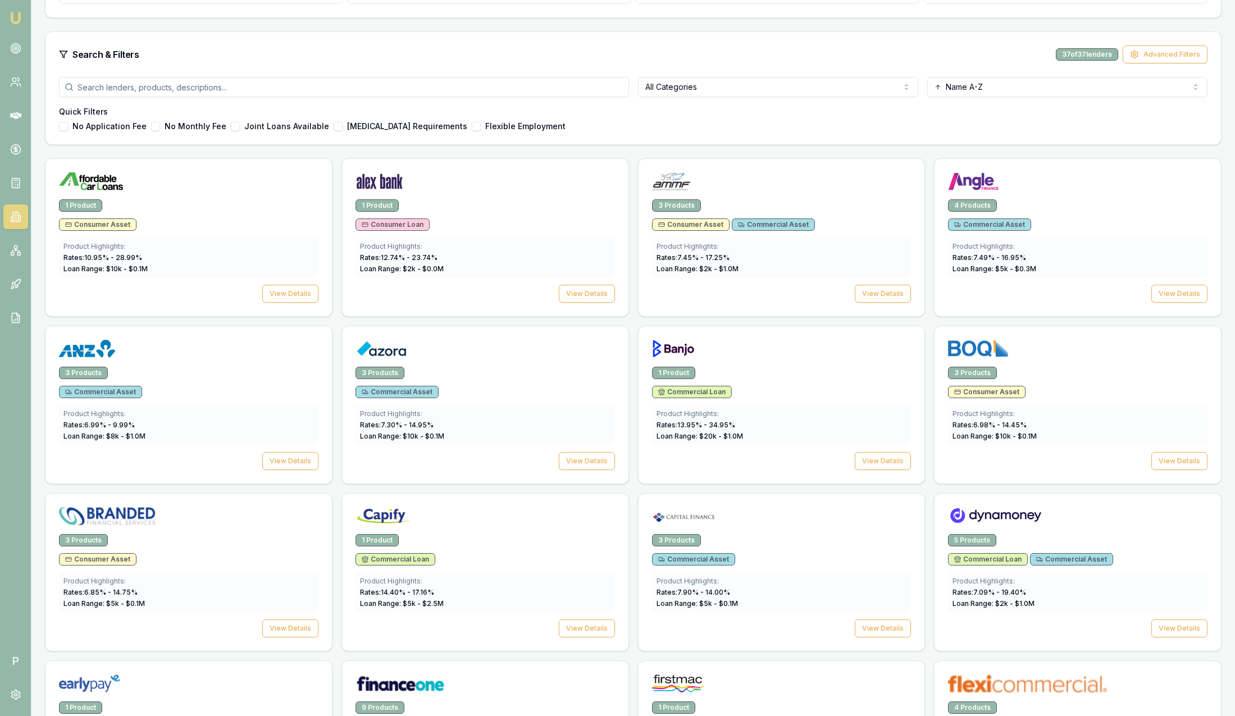
click at [63, 128] on button "No Application Fee" at bounding box center [63, 126] width 9 height 9
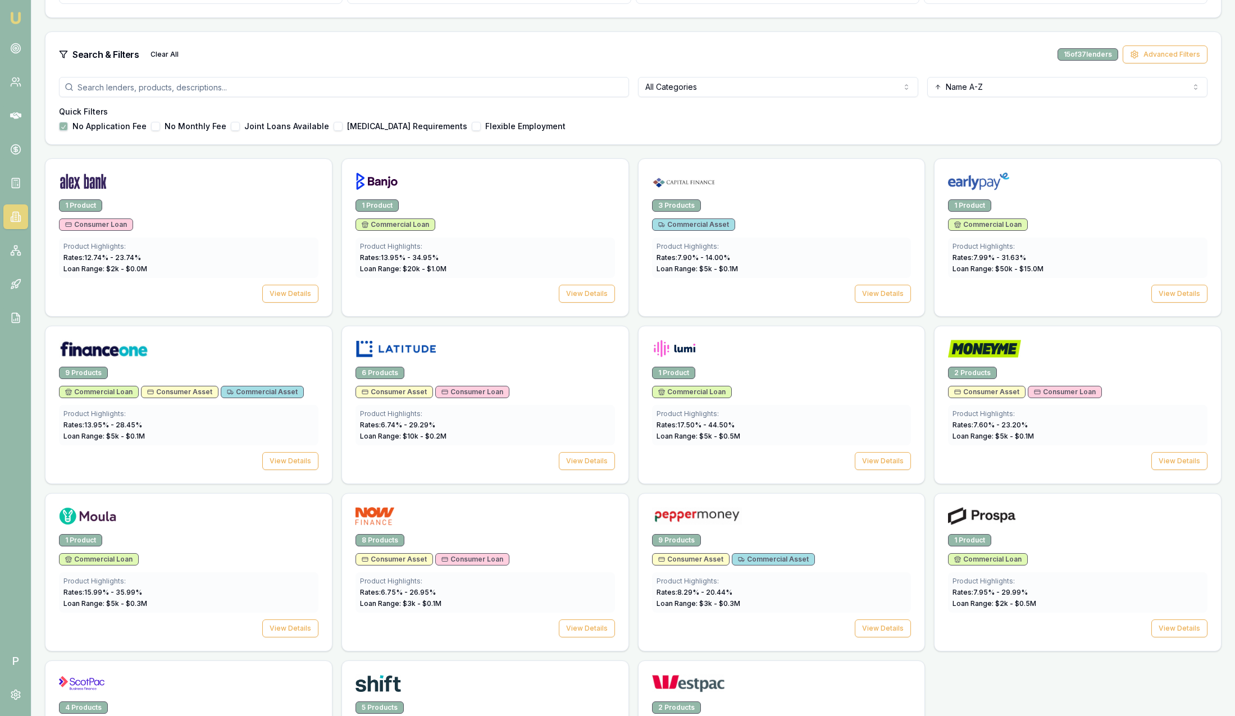
click at [63, 128] on button "No Application Fee" at bounding box center [63, 126] width 9 height 9
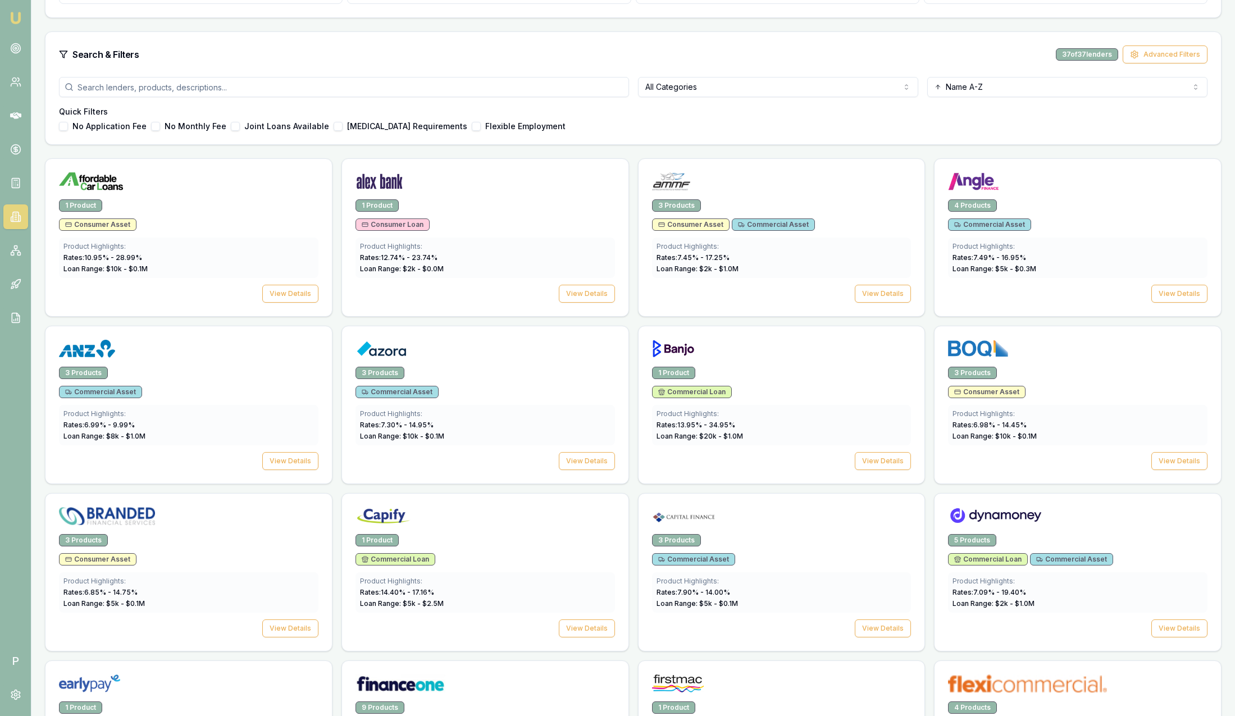
click at [154, 128] on button "No Monthly Fee" at bounding box center [155, 126] width 9 height 9
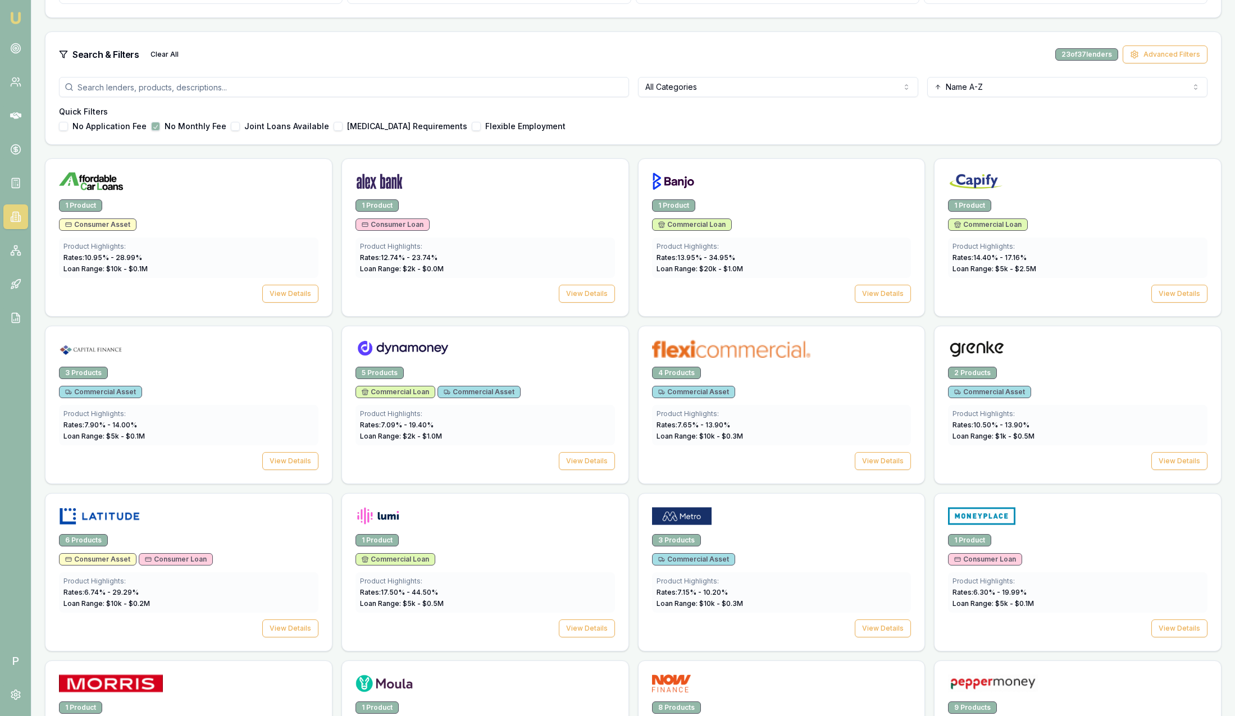
click at [153, 129] on button "No Monthly Fee" at bounding box center [155, 126] width 9 height 9
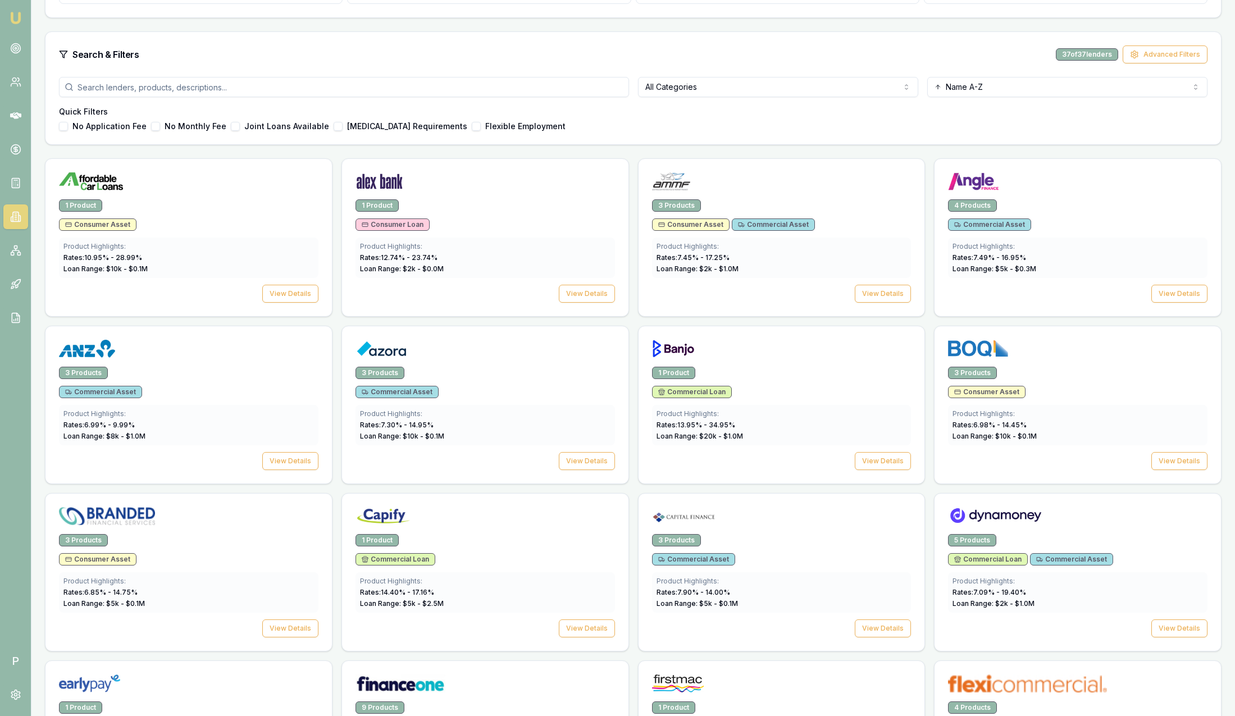
click at [237, 126] on div "Joint Loans Available" at bounding box center [280, 126] width 98 height 9
click at [231, 127] on button "Joint Loans Available" at bounding box center [235, 126] width 9 height 9
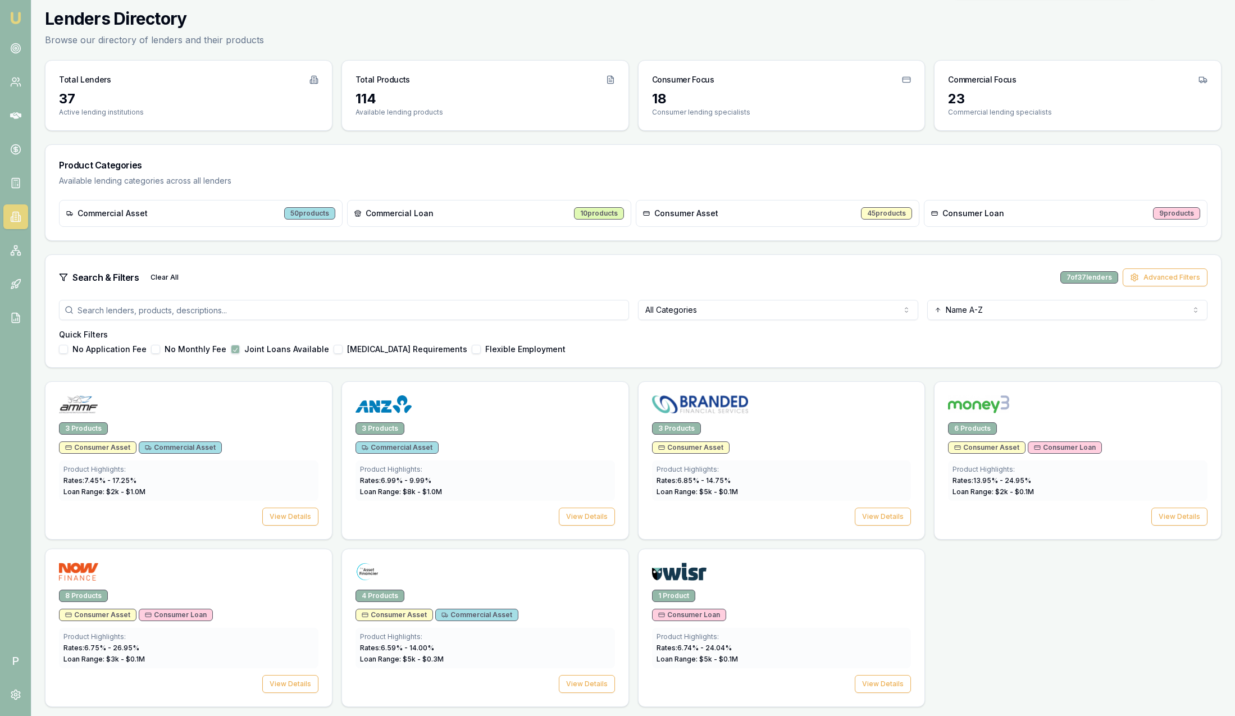
click at [234, 350] on button "Joint Loans Available" at bounding box center [235, 349] width 9 height 9
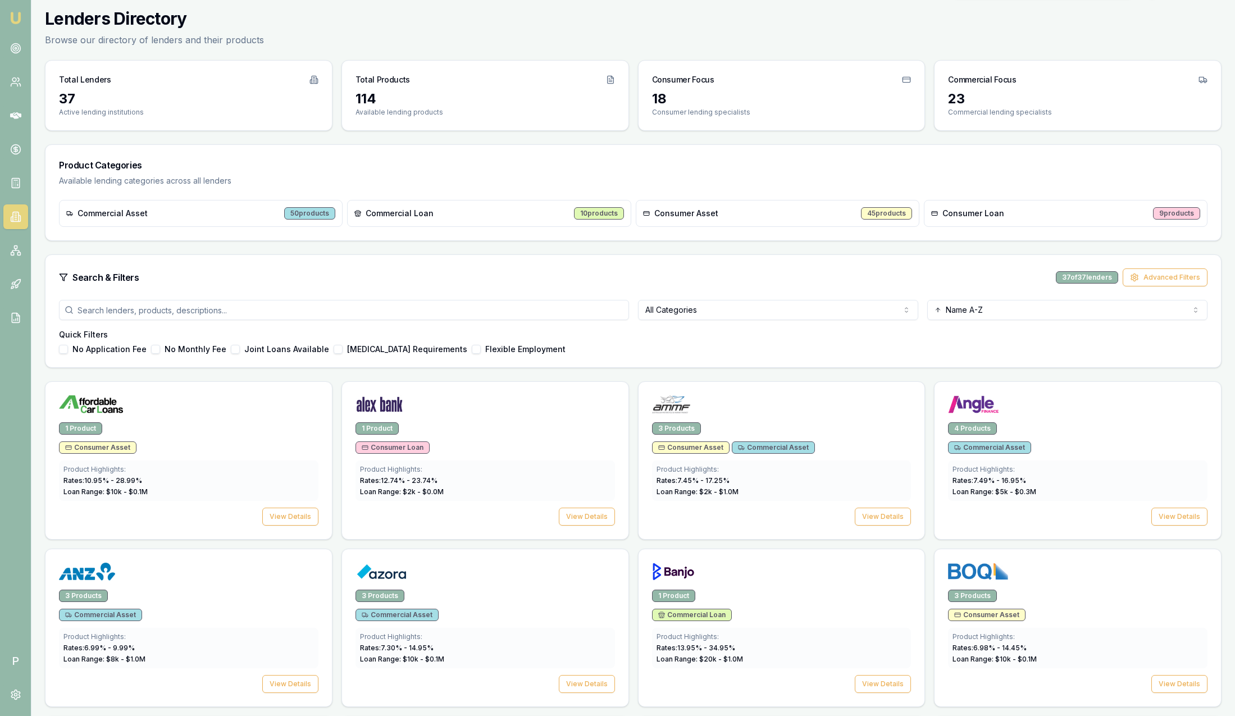
scroll to position [253, 0]
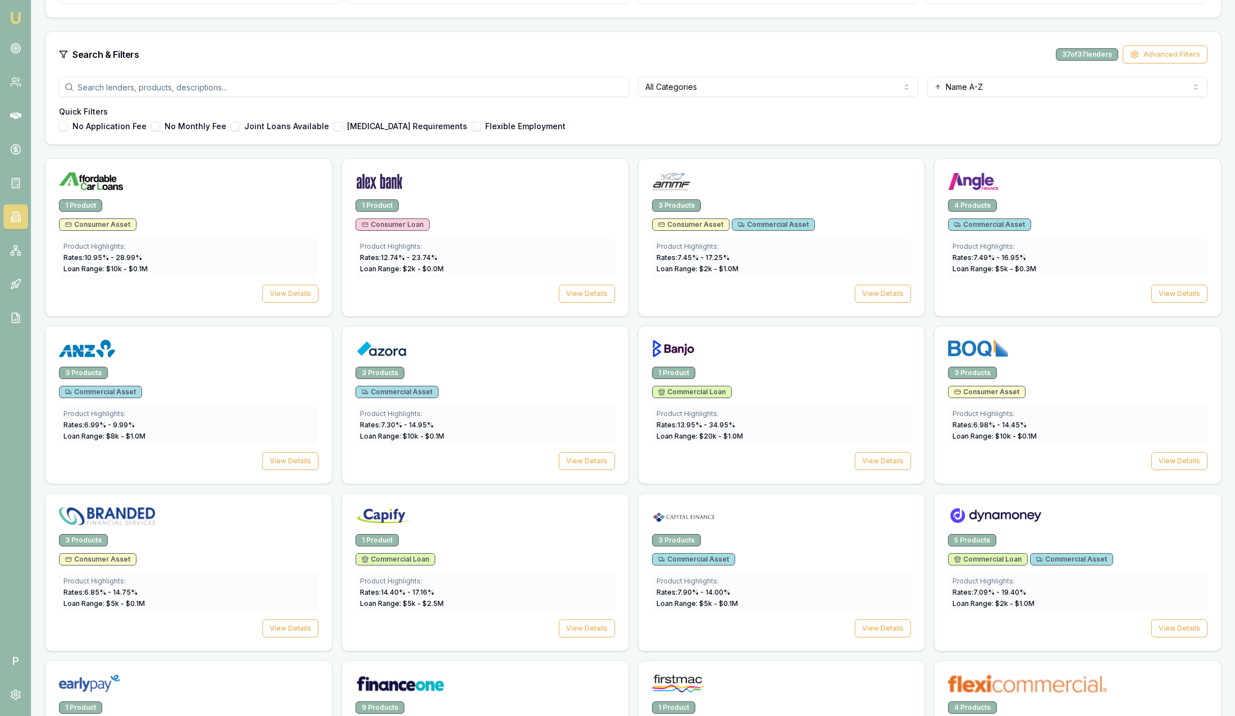
click at [334, 127] on div "Low Income Requirements" at bounding box center [401, 126] width 134 height 9
click at [334, 127] on button "Low Income Requirements" at bounding box center [338, 126] width 9 height 9
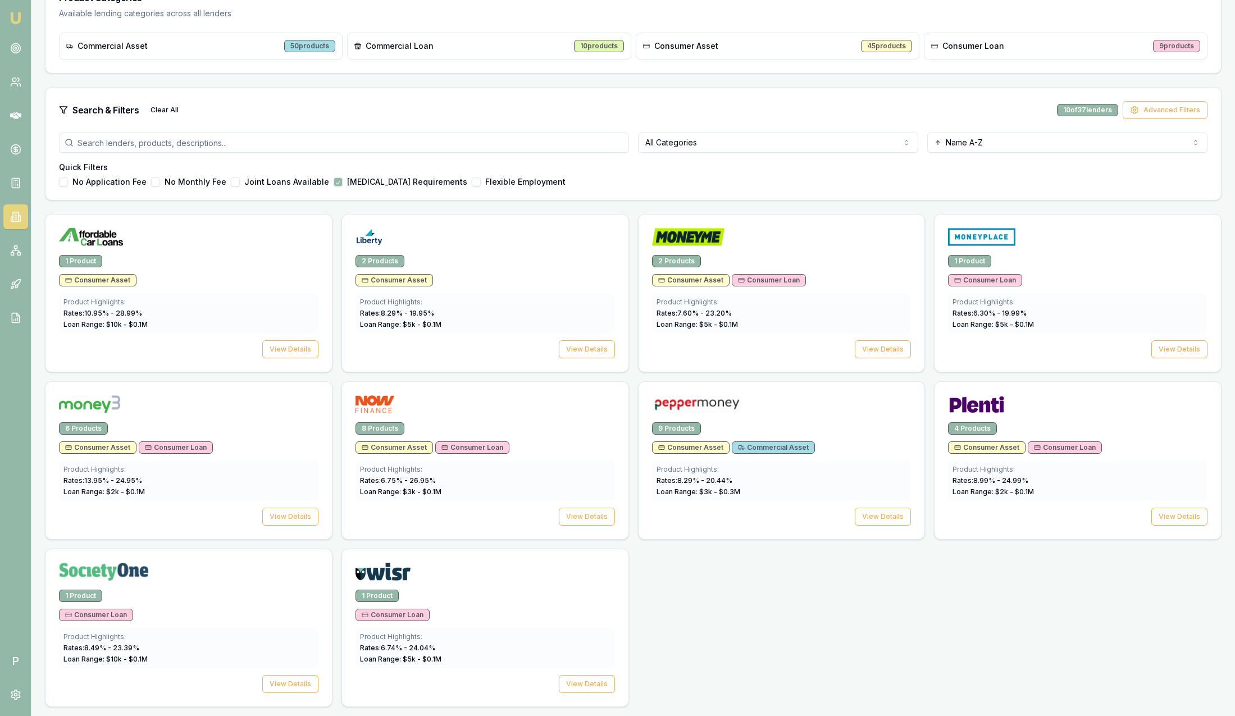
click at [472, 186] on button "Flexible Employment" at bounding box center [476, 181] width 9 height 9
click at [334, 184] on button "Low Income Requirements" at bounding box center [338, 181] width 9 height 9
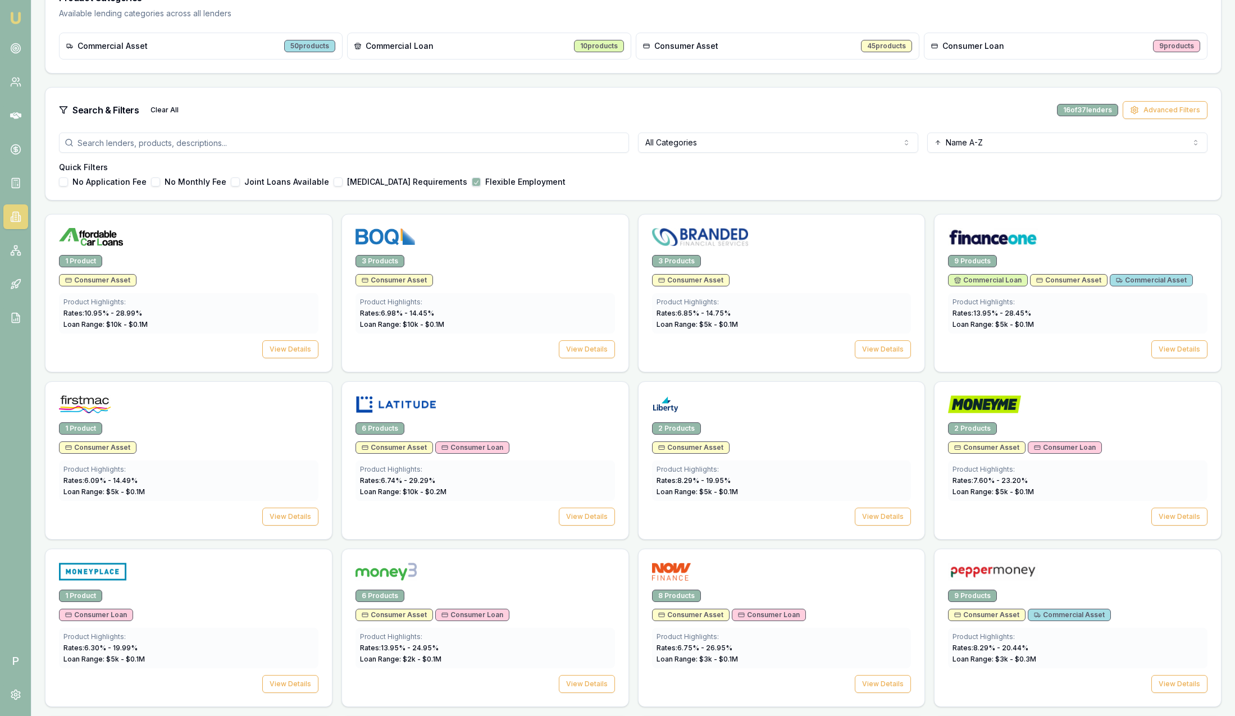
click at [472, 186] on button "Flexible Employment" at bounding box center [476, 181] width 9 height 9
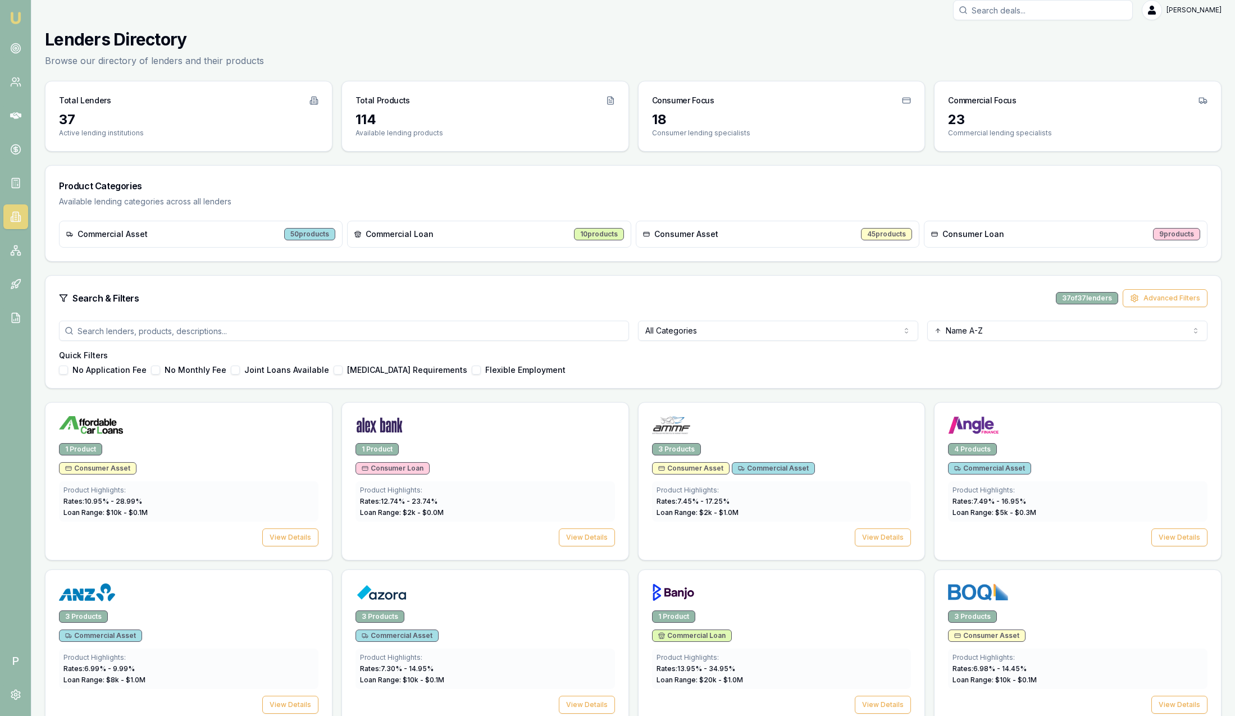
scroll to position [0, 0]
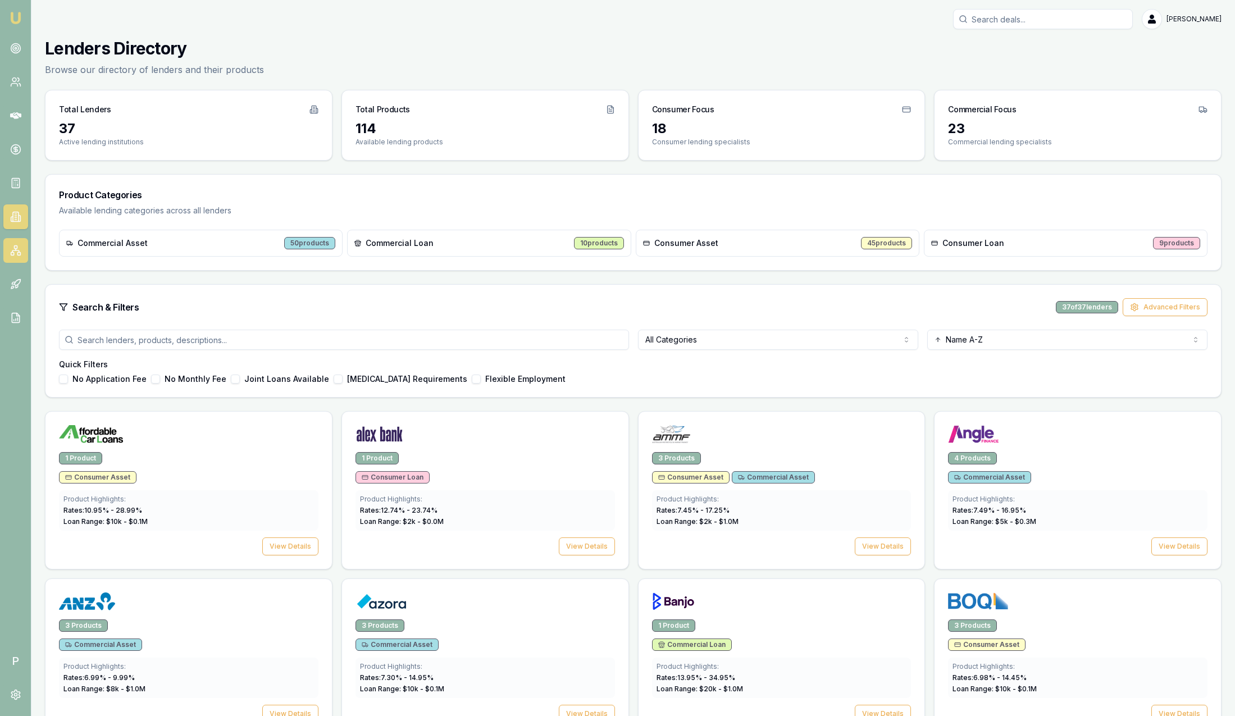
click at [17, 251] on icon at bounding box center [15, 250] width 11 height 11
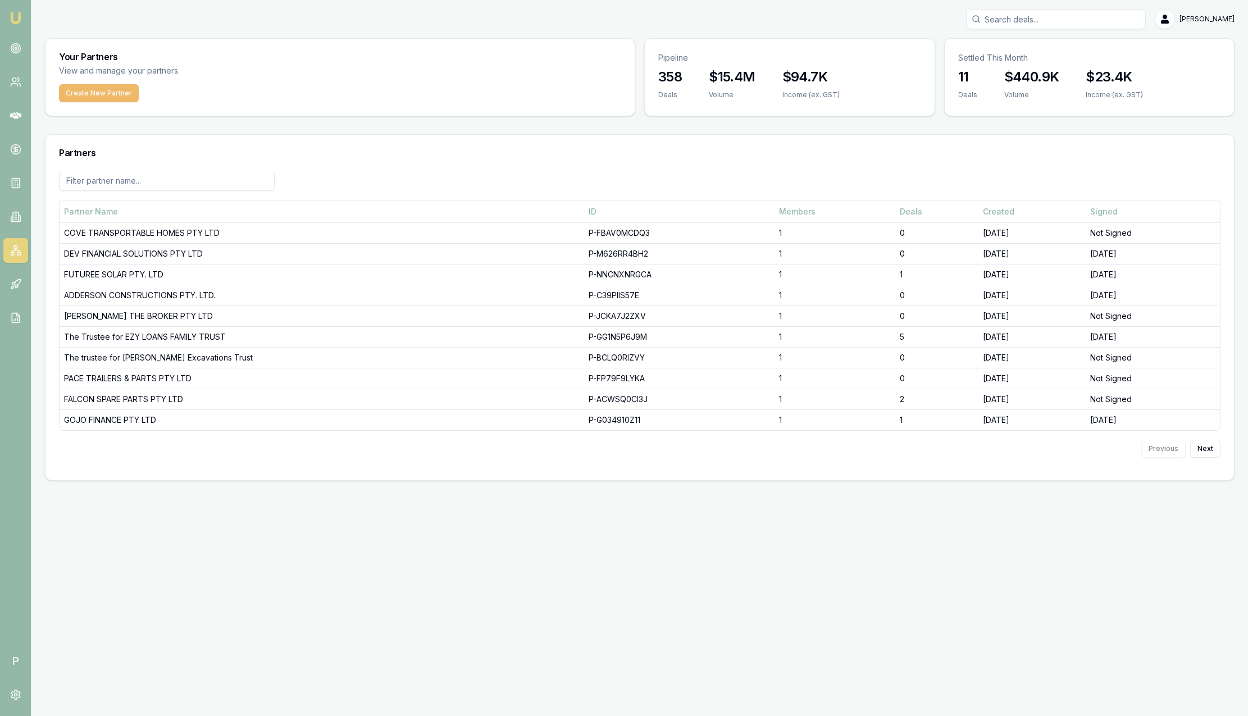
click at [105, 95] on button "Create New Partner" at bounding box center [99, 93] width 80 height 18
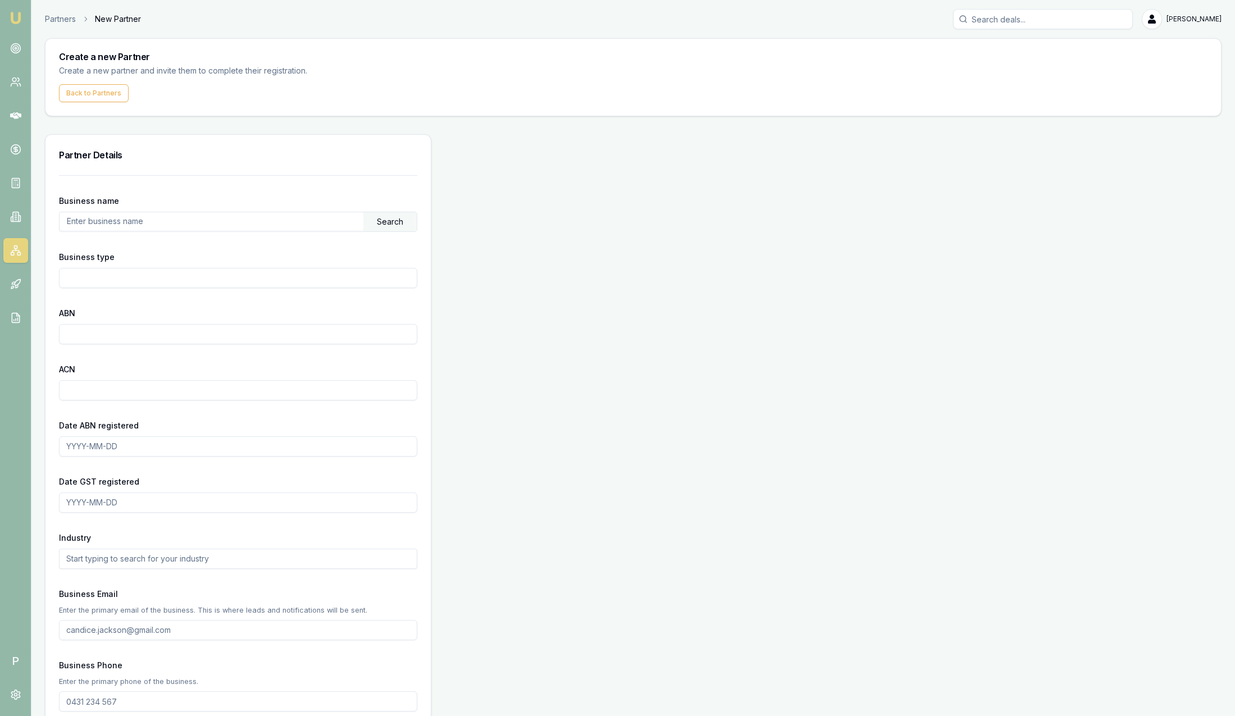
click at [162, 217] on input "text" at bounding box center [212, 221] width 304 height 18
type input "[PERSON_NAME]"
type input "Individual/Sole Trader"
type input "98151914032"
type input "Hairdressing and Beauty Services"
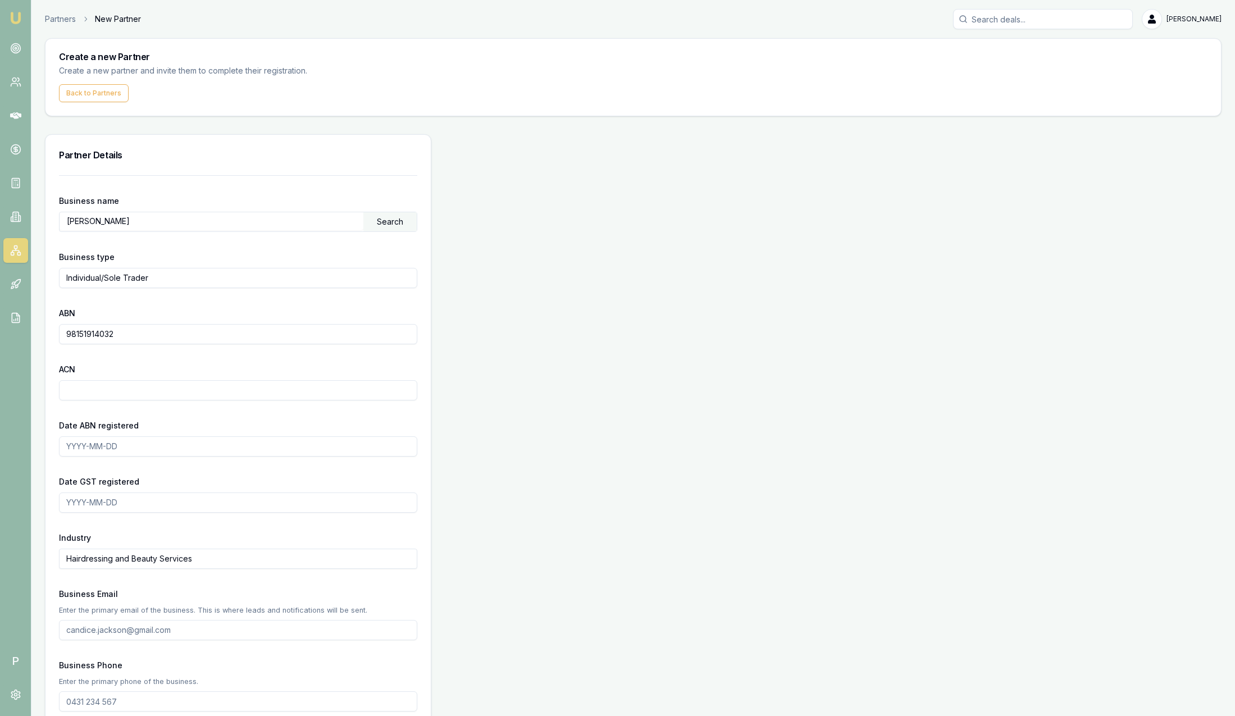
type input "Alex"
type input "Mastroianni"
type input "alex.mastroianni@emumoney.com.au"
type input "0401 602 019"
click at [389, 224] on div "Search" at bounding box center [389, 221] width 53 height 19
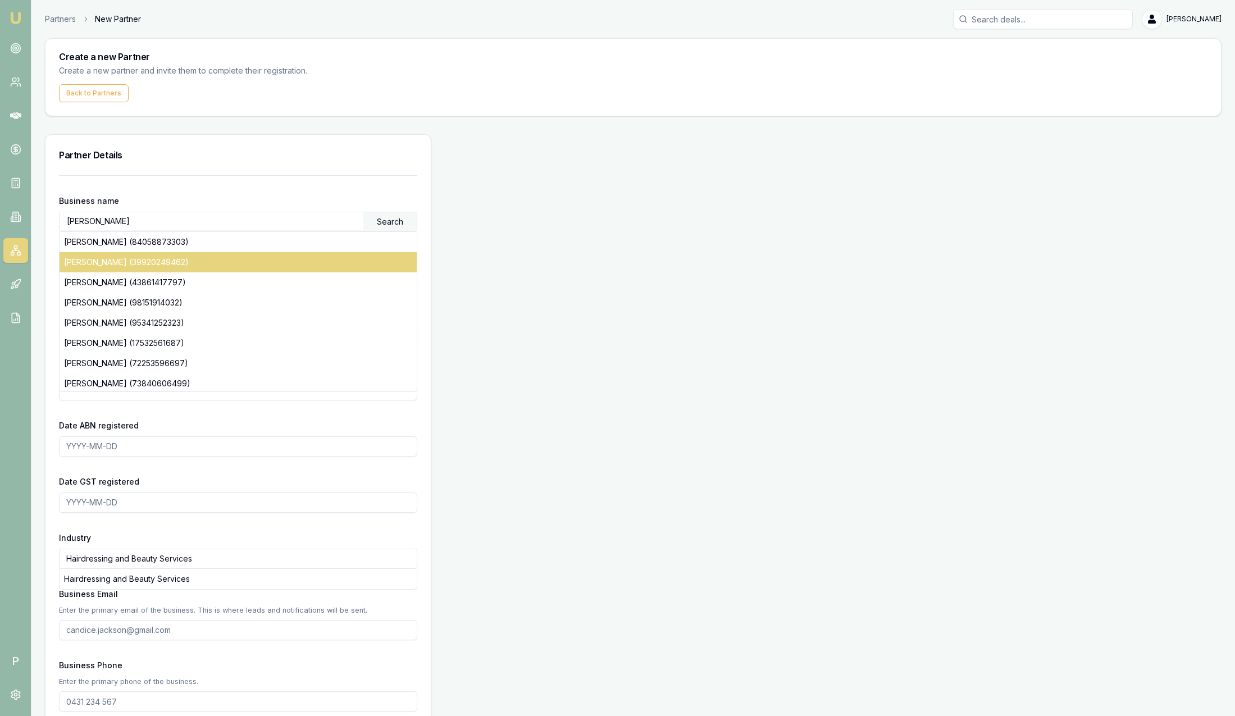
click at [157, 262] on div "JIAWEI HUANG (39920249462)" at bounding box center [238, 262] width 357 height 20
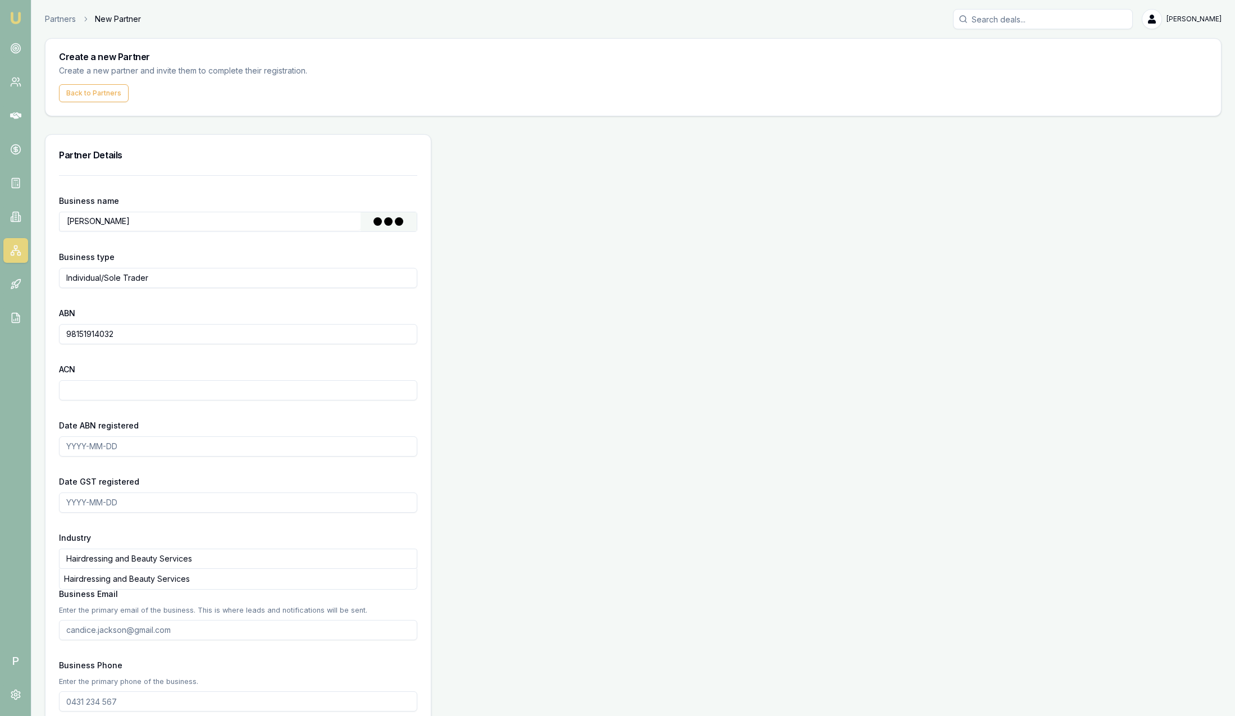
type input "39920249462"
type input "2011-06-15"
type input "2014-07-11"
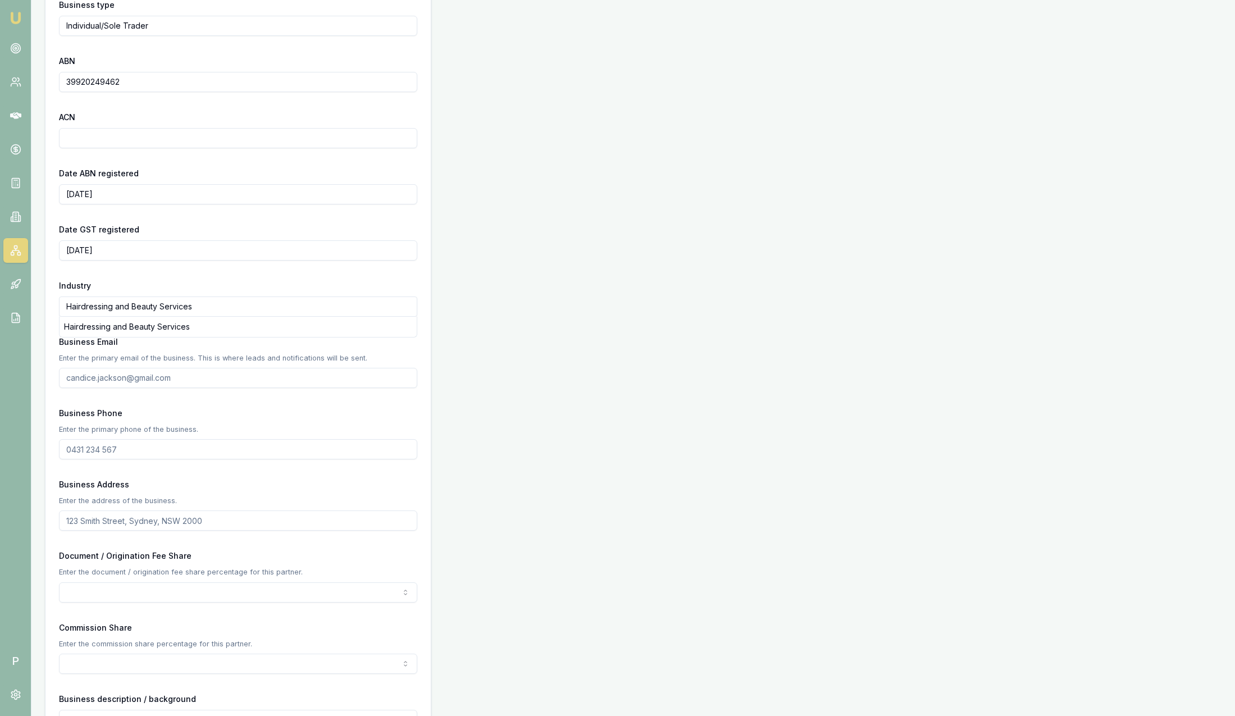
scroll to position [253, 0]
click at [259, 271] on form "Business name HUANG, JIAWEI Search Business type Individual/Sole Trader ABN 399…" at bounding box center [238, 501] width 358 height 1158
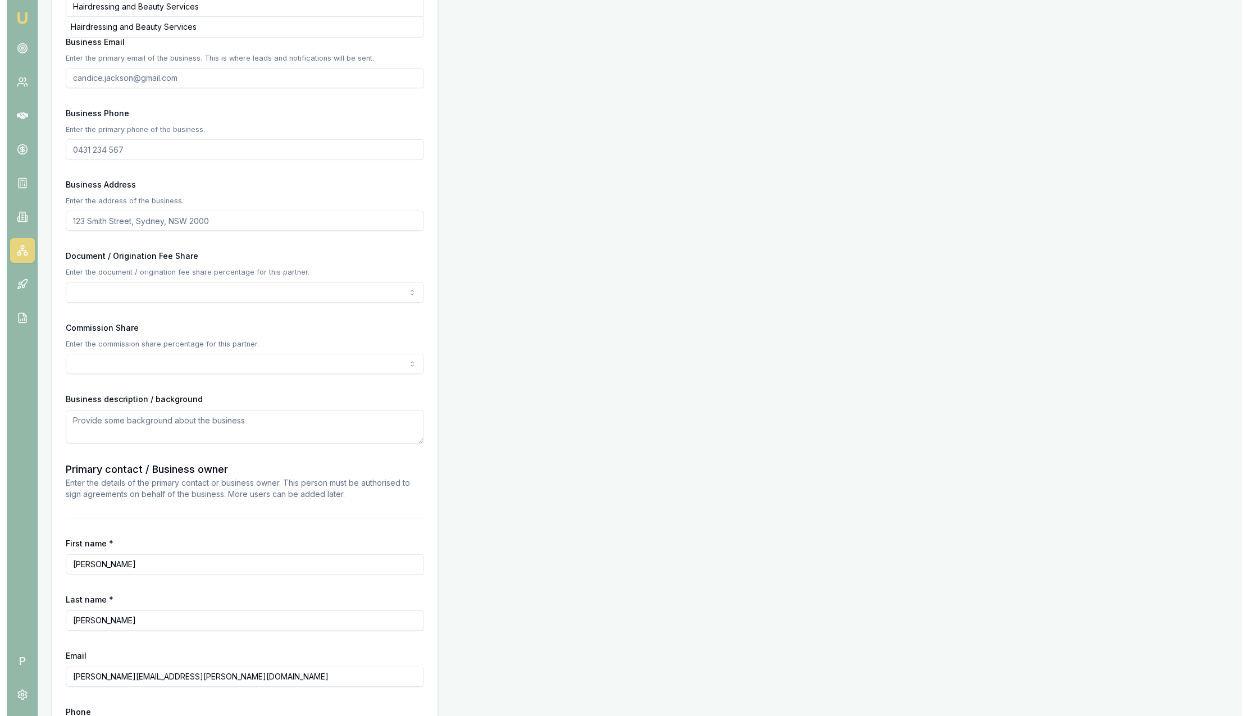
scroll to position [590, 0]
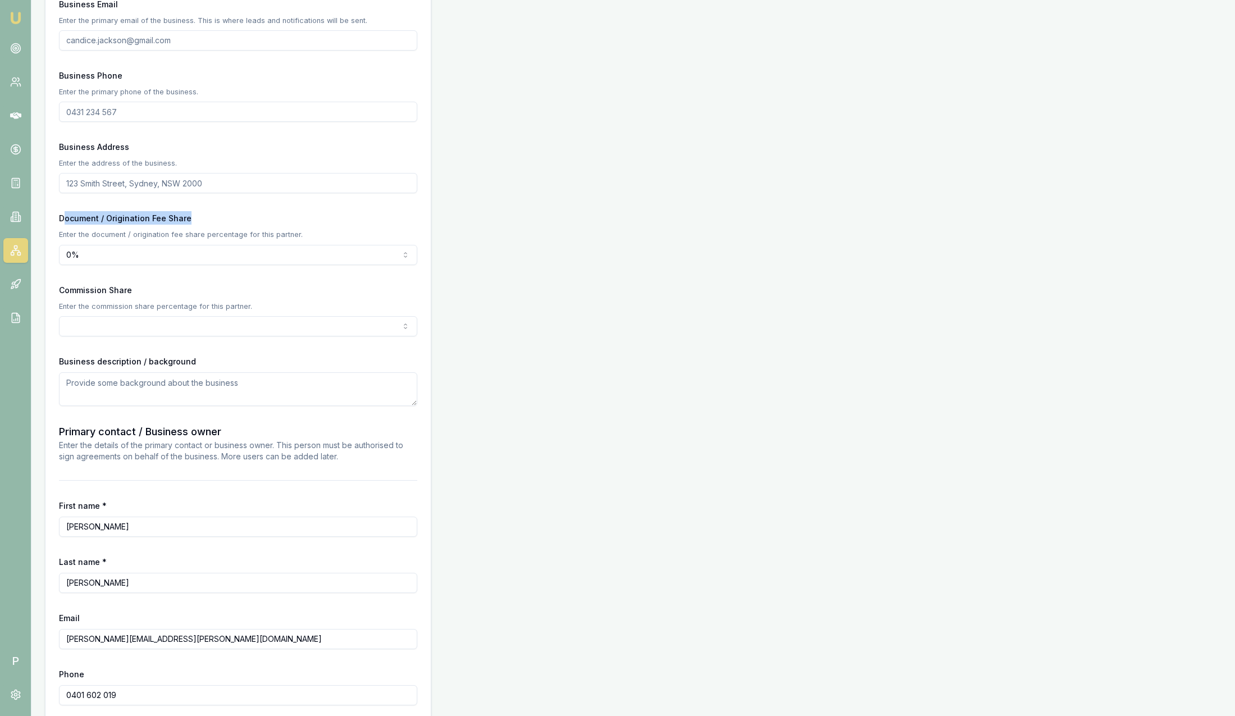
drag, startPoint x: 66, startPoint y: 218, endPoint x: 186, endPoint y: 220, distance: 120.2
click at [186, 220] on div "Document / Origination Fee Share Enter the document / origination fee share per…" at bounding box center [238, 237] width 358 height 53
drag, startPoint x: 186, startPoint y: 220, endPoint x: 272, endPoint y: 221, distance: 85.4
click at [271, 221] on div "Document / Origination Fee Share Enter the document / origination fee share per…" at bounding box center [238, 237] width 358 height 53
click at [270, 211] on form "Business name HUANG, JIAWEI Search Business type Individual/Sole Trader ABN 399…" at bounding box center [238, 165] width 358 height 1158
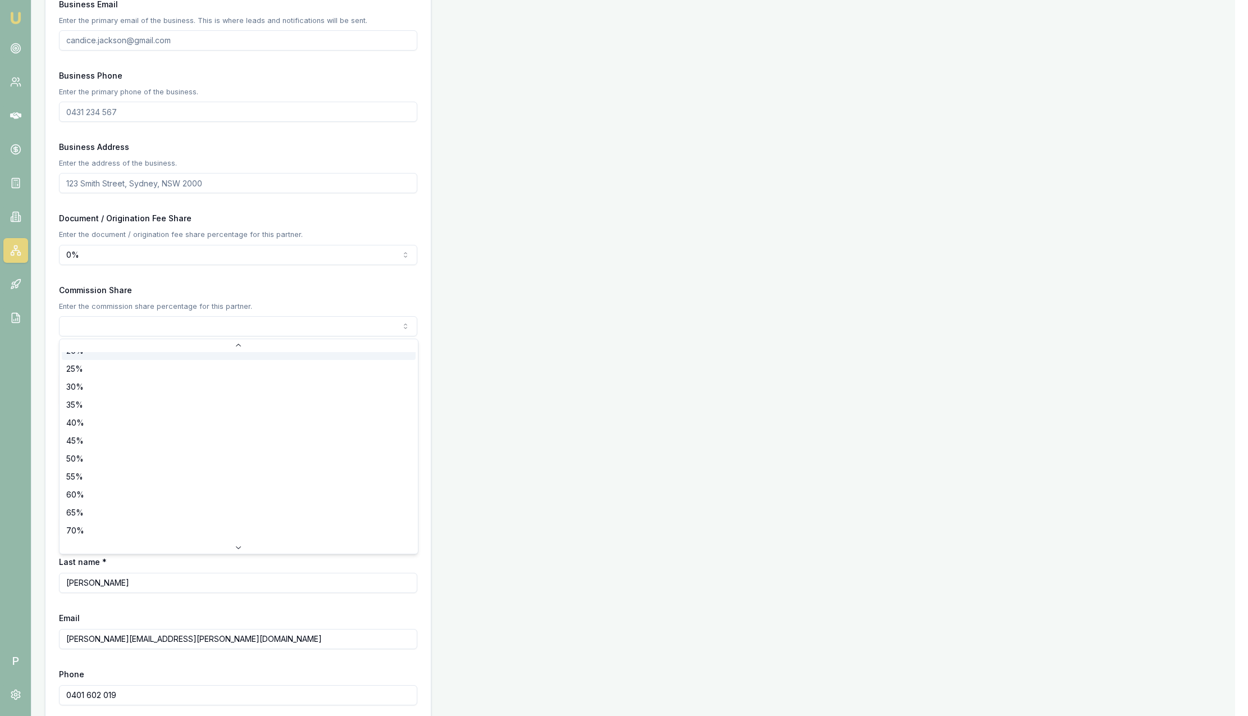
scroll to position [0, 0]
drag, startPoint x: 208, startPoint y: 281, endPoint x: 203, endPoint y: 286, distance: 7.6
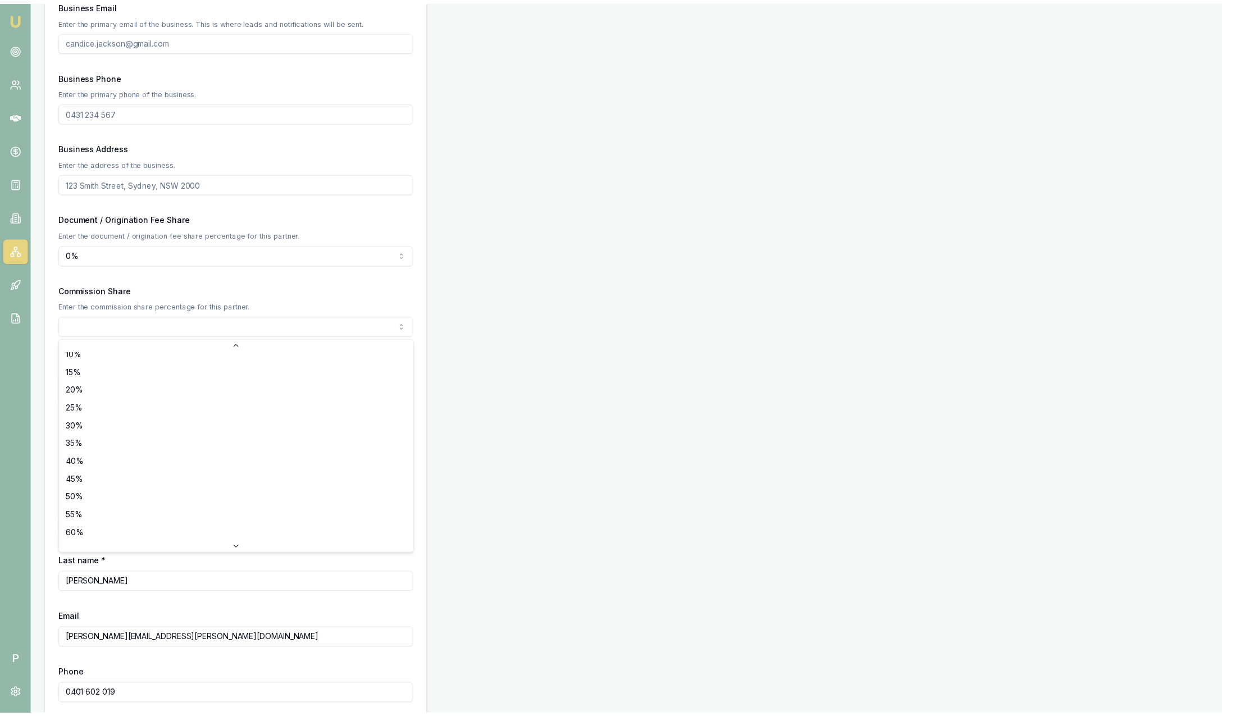
scroll to position [84, 0]
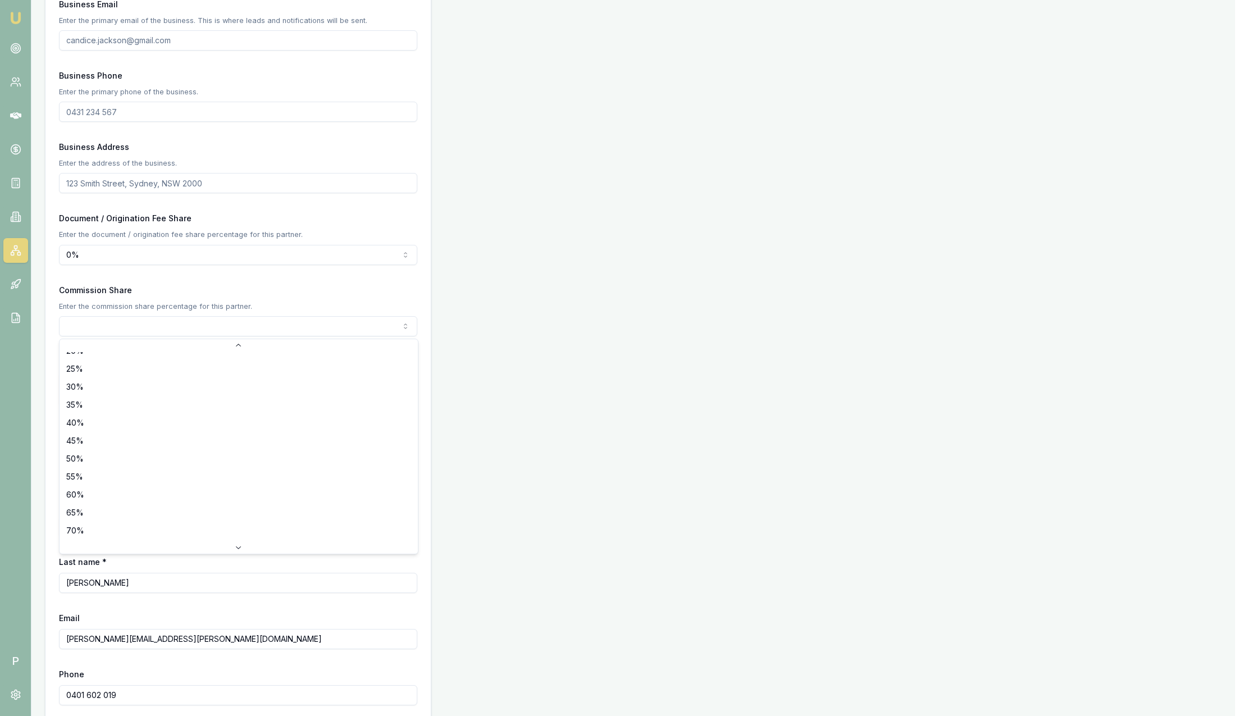
select select "50"
drag, startPoint x: 159, startPoint y: 447, endPoint x: 162, endPoint y: 454, distance: 8.0
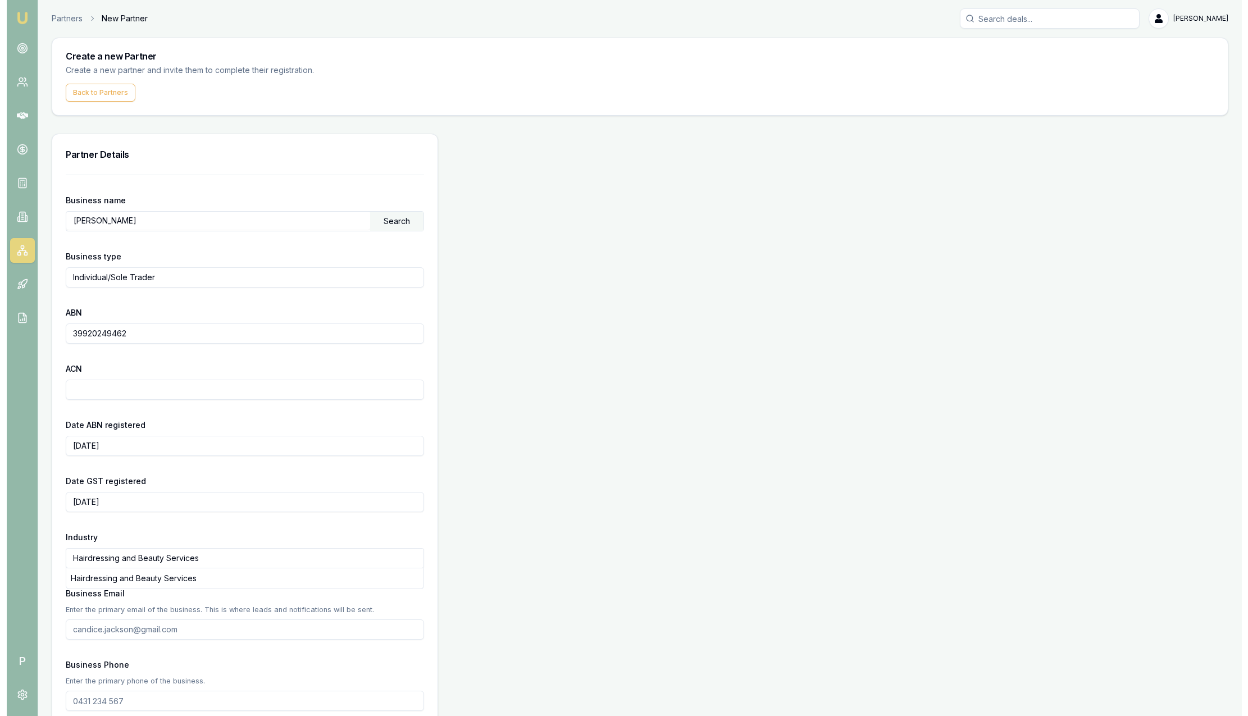
scroll to position [0, 0]
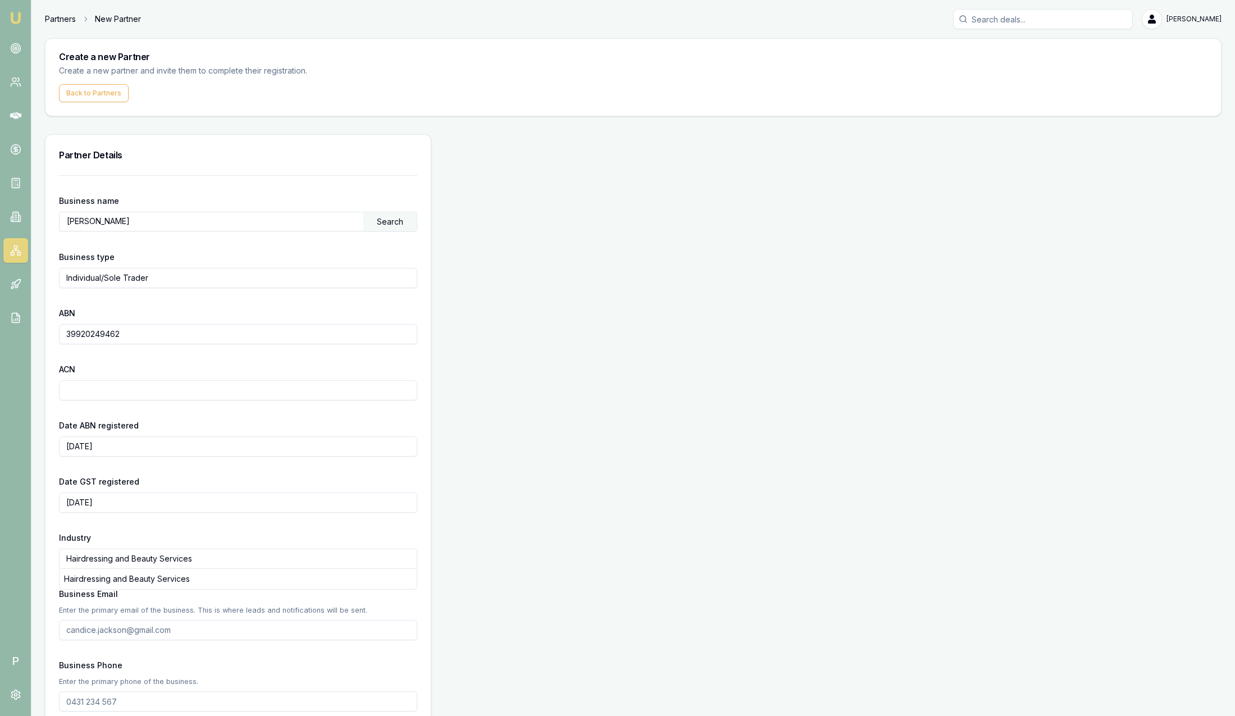
click at [67, 20] on link "Partners" at bounding box center [60, 18] width 31 height 11
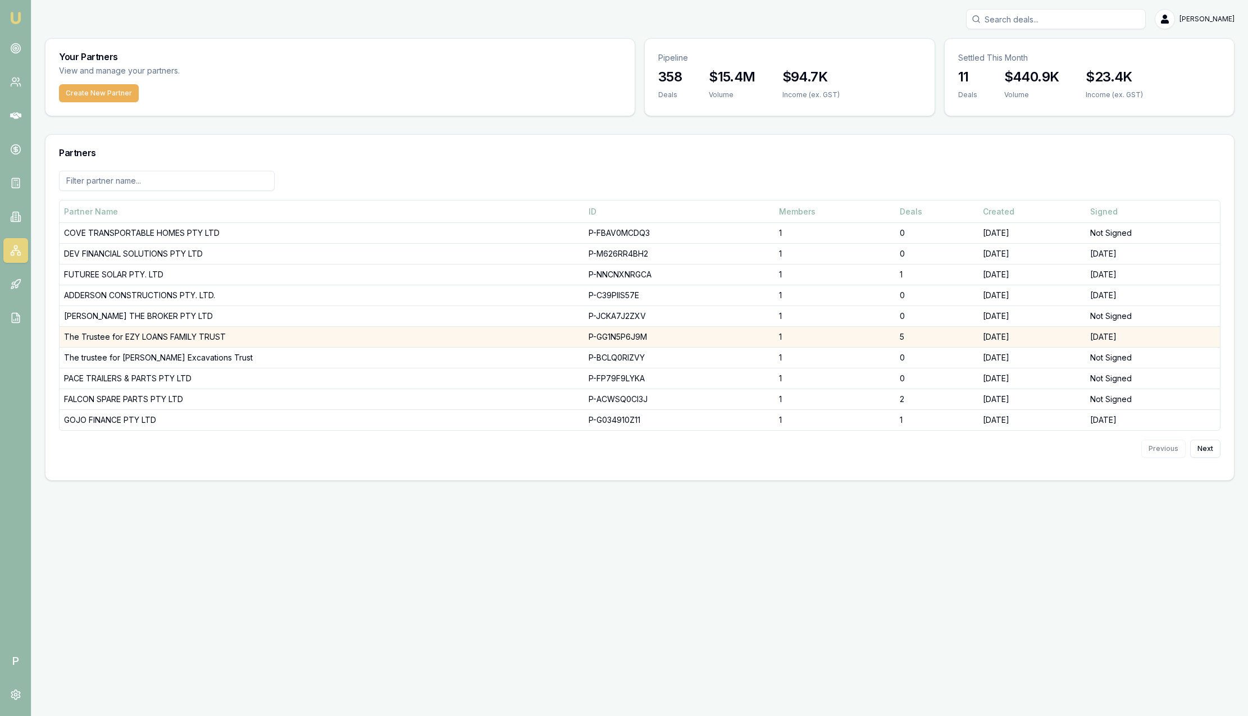
click at [197, 338] on td "The Trustee for EZY LOANS FAMILY TRUST" at bounding box center [322, 337] width 525 height 21
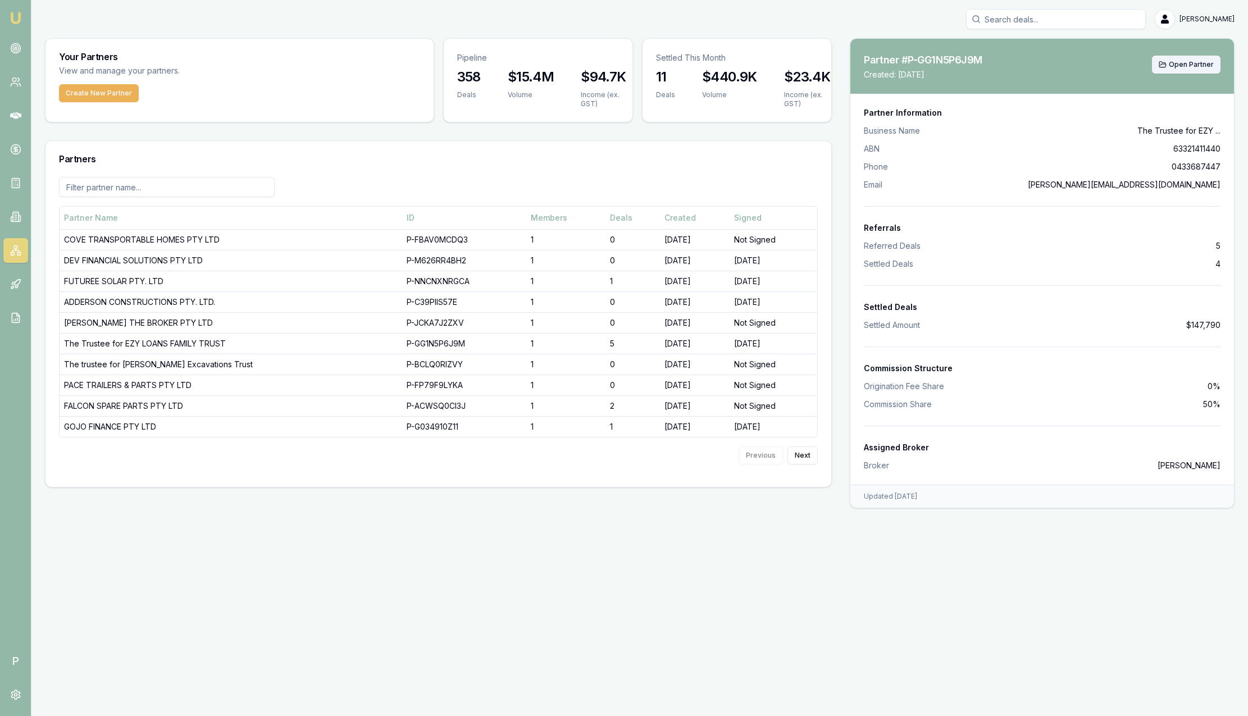
click at [1205, 69] on button "Open Partner" at bounding box center [1186, 65] width 69 height 18
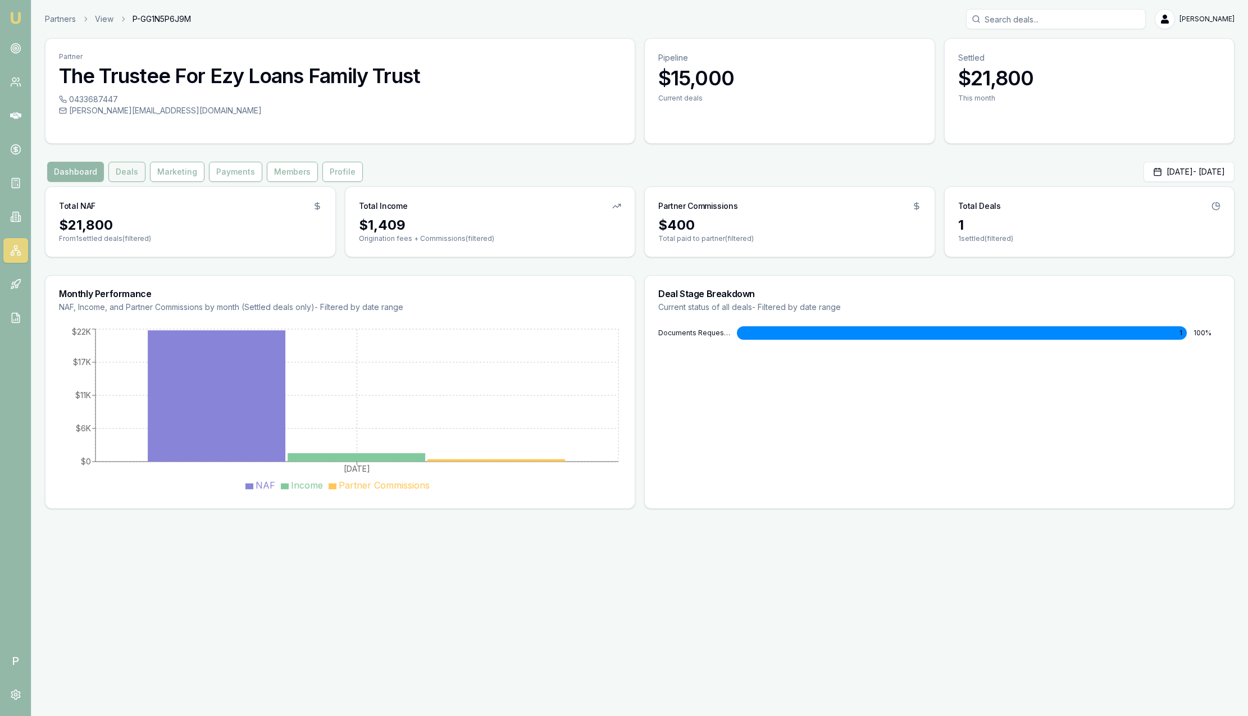
click at [139, 170] on button "Deals" at bounding box center [126, 172] width 37 height 20
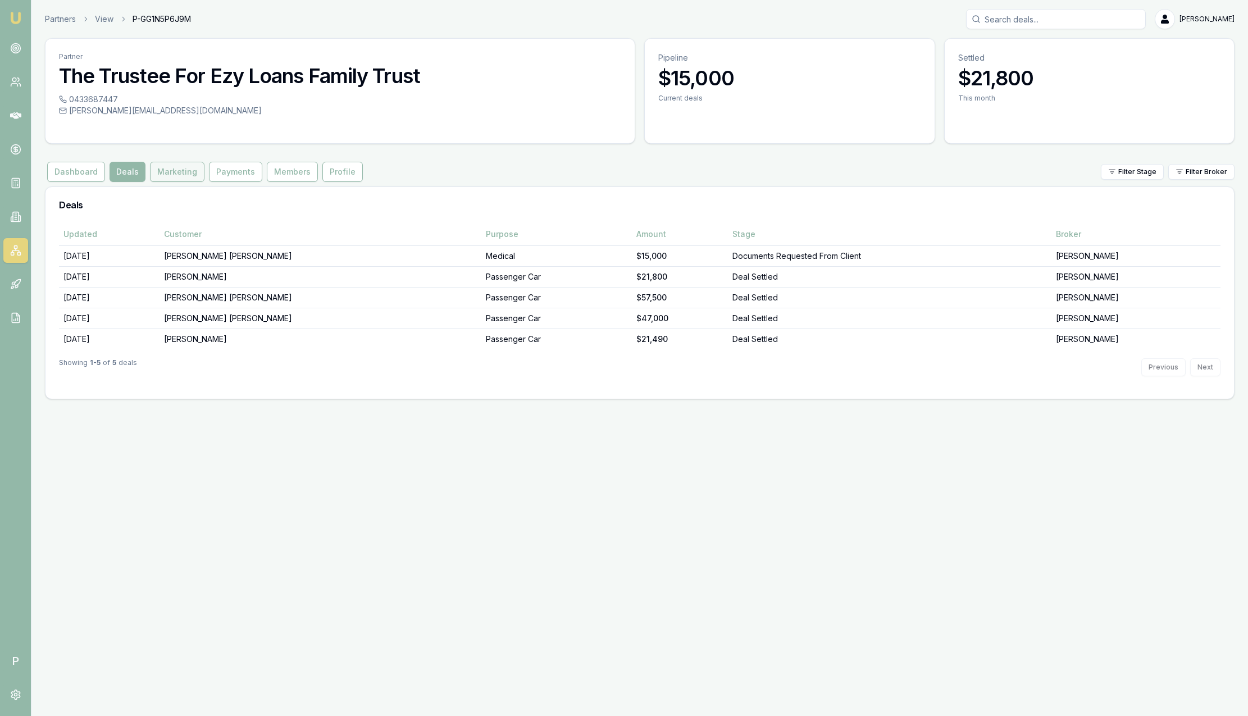
click at [184, 180] on button "Marketing" at bounding box center [177, 172] width 54 height 20
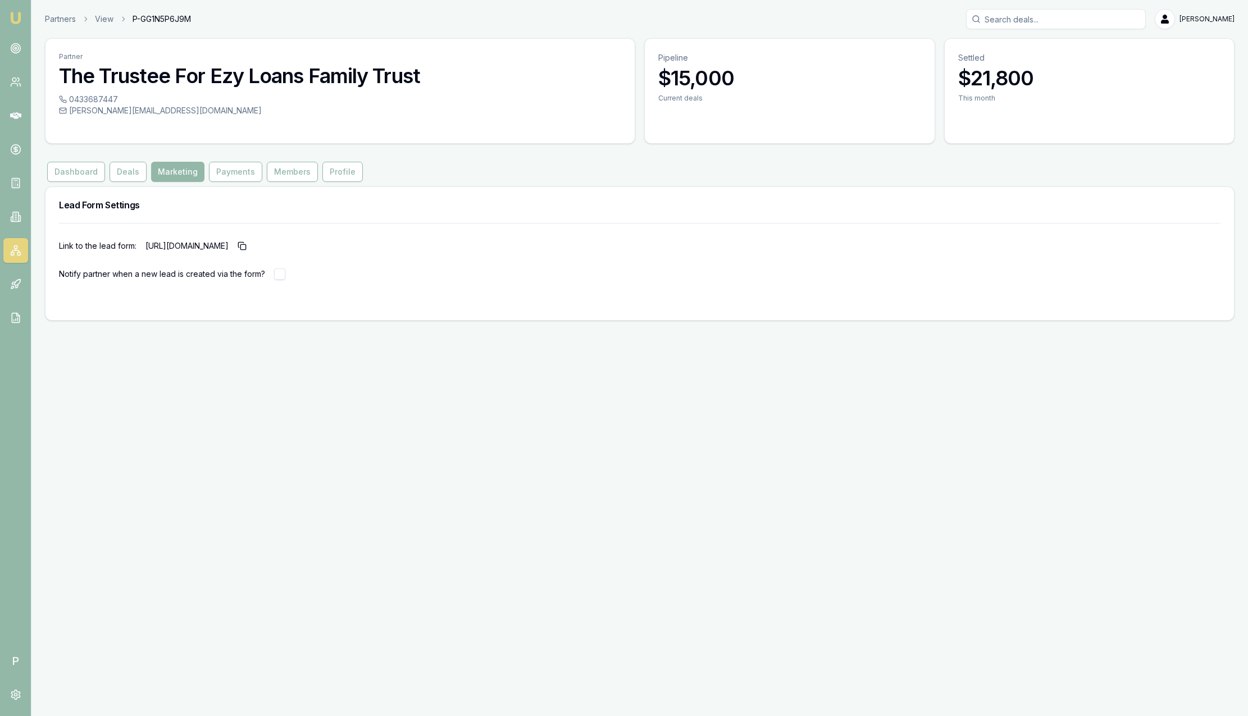
drag, startPoint x: 452, startPoint y: 245, endPoint x: 137, endPoint y: 233, distance: 315.3
click at [137, 233] on div "Link to the lead form: [URL][DOMAIN_NAME] Notify partner when a new lead is cre…" at bounding box center [639, 251] width 1161 height 57
drag, startPoint x: 137, startPoint y: 233, endPoint x: 171, endPoint y: 246, distance: 36.3
copy div "[URL][DOMAIN_NAME]"
click at [230, 165] on button "Payments" at bounding box center [235, 172] width 53 height 20
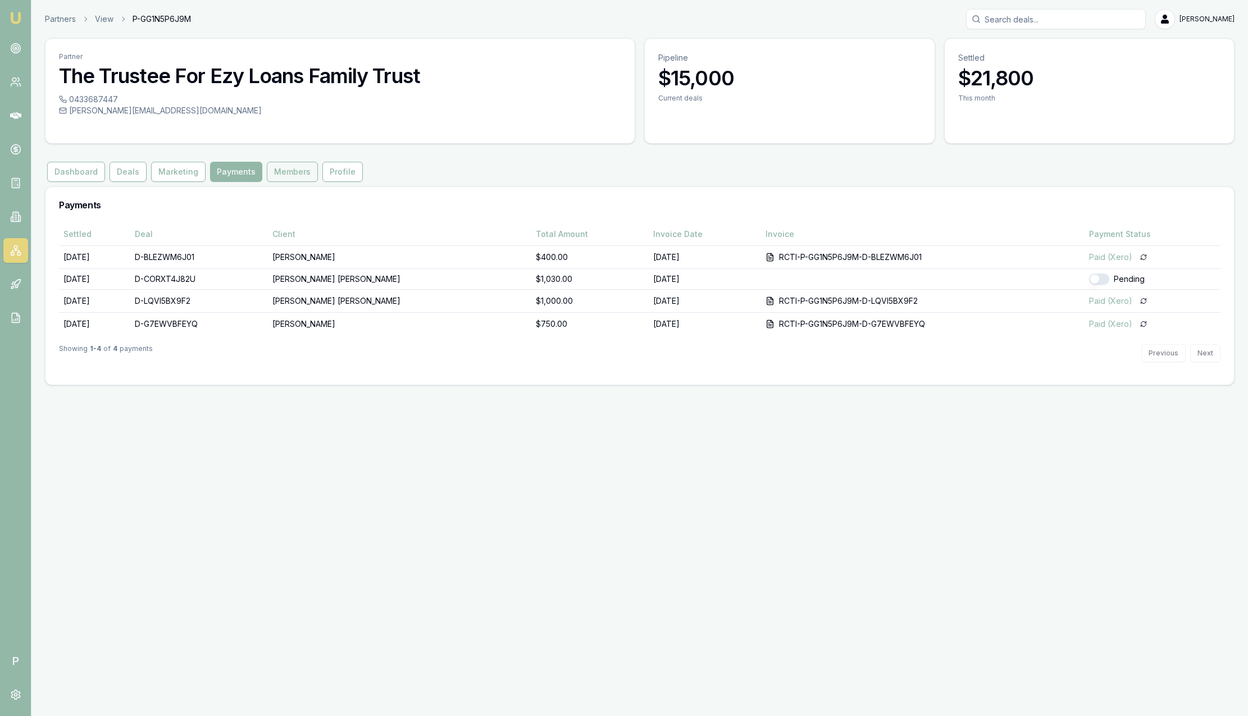
click at [299, 172] on button "Members" at bounding box center [292, 172] width 51 height 20
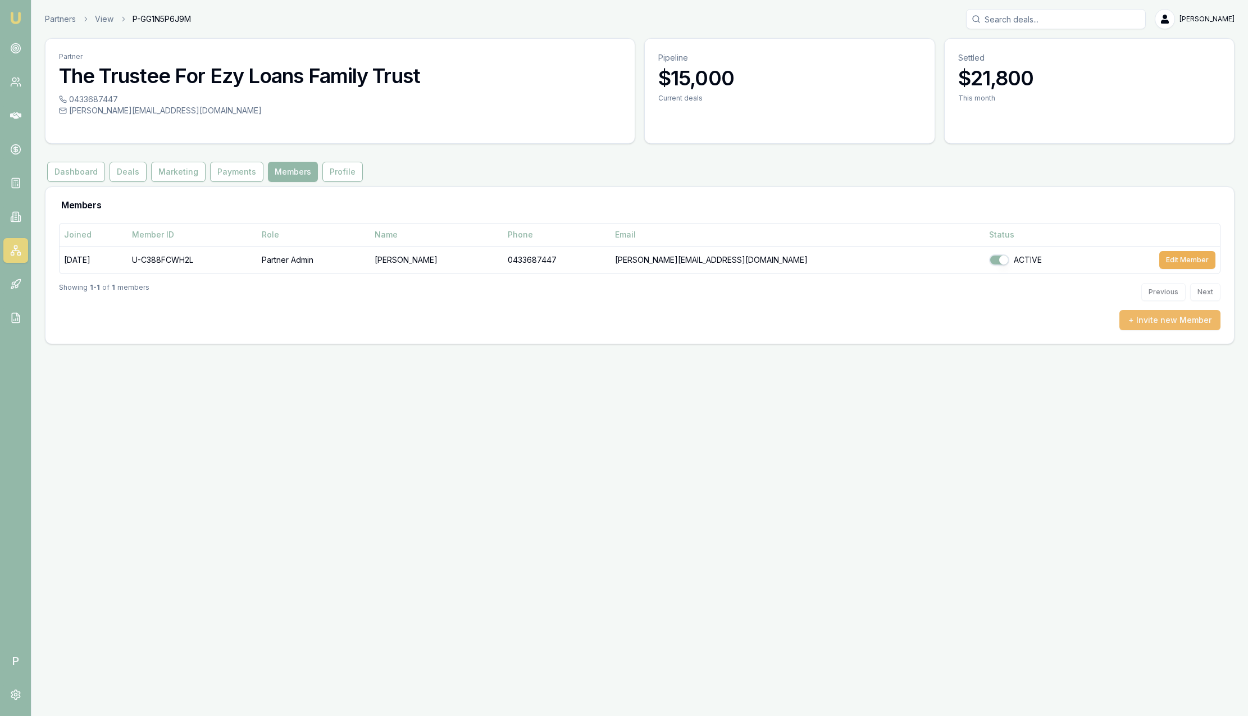
click at [1170, 329] on button "+ Invite new Member" at bounding box center [1169, 320] width 101 height 20
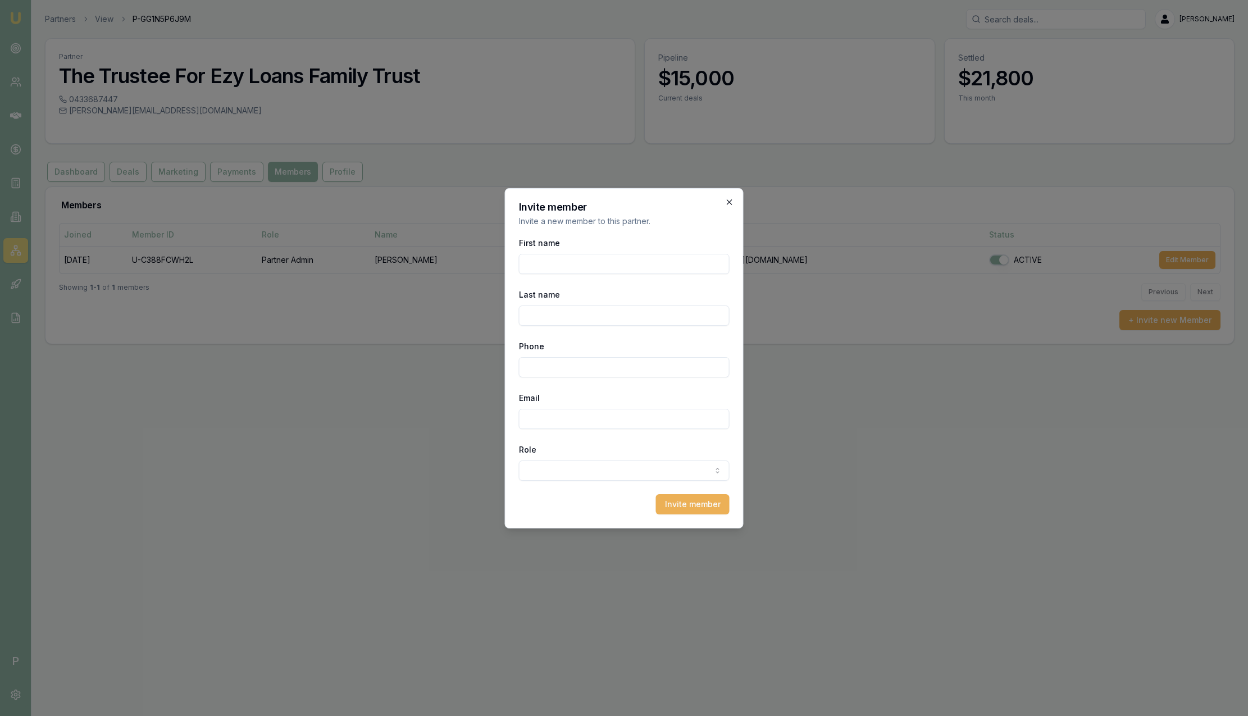
click at [732, 202] on icon "button" at bounding box center [729, 202] width 9 height 9
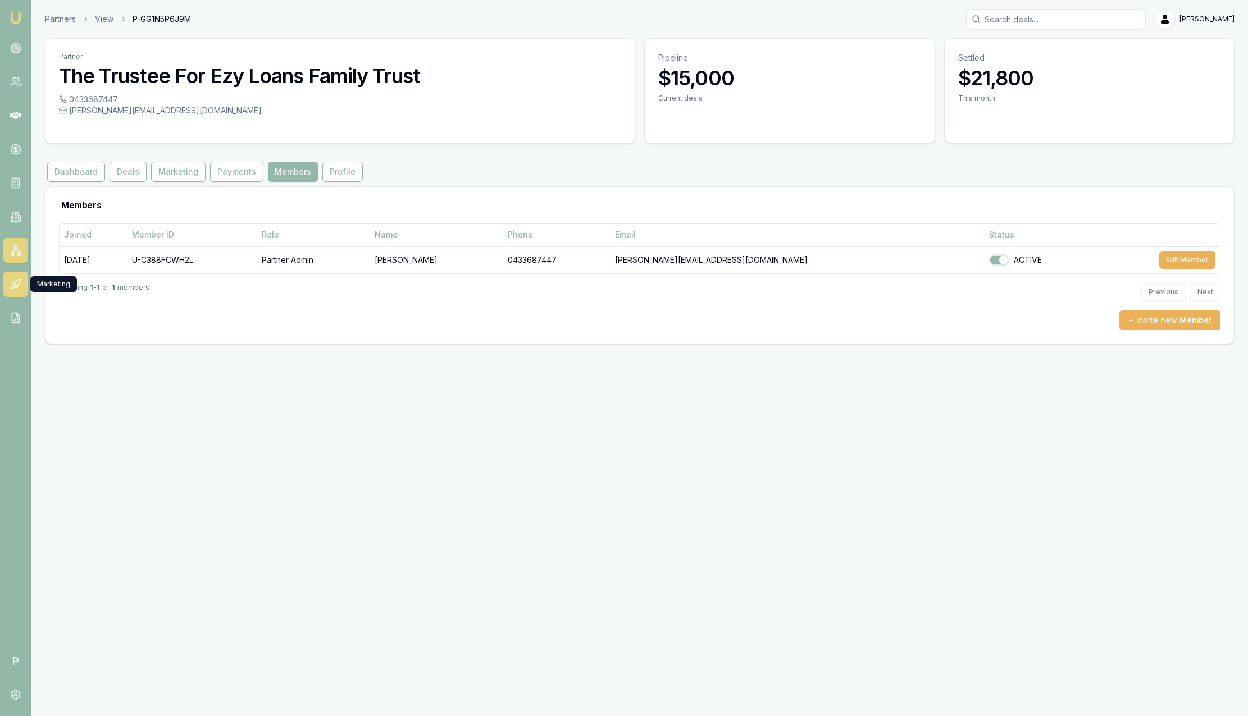
click at [18, 286] on icon at bounding box center [15, 284] width 11 height 11
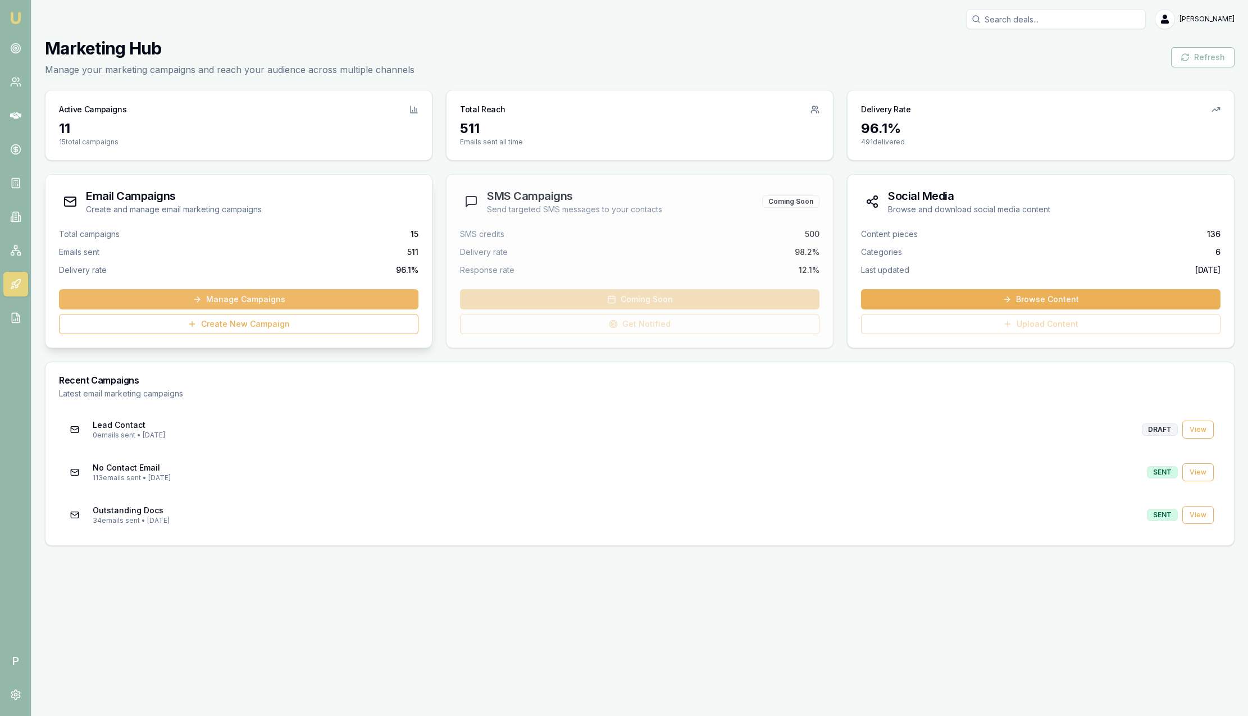
click at [247, 299] on link "Manage Campaigns" at bounding box center [238, 299] width 359 height 20
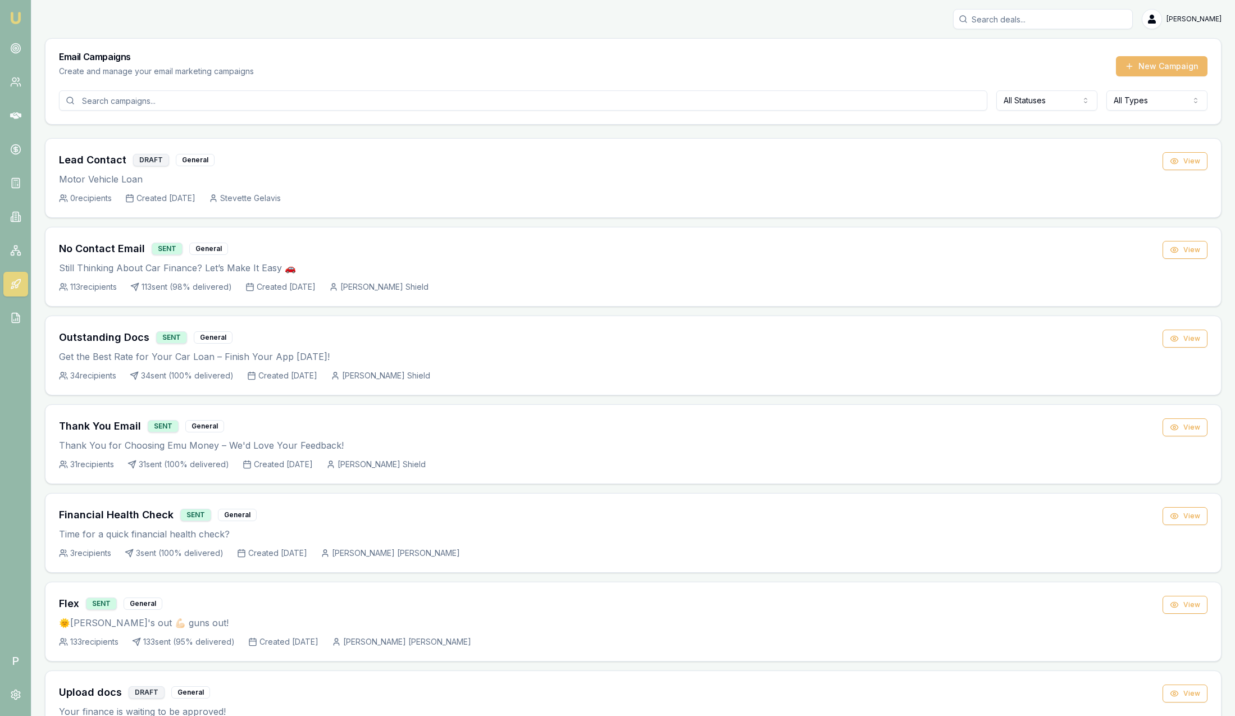
click at [1169, 69] on button "New Campaign" at bounding box center [1162, 66] width 92 height 20
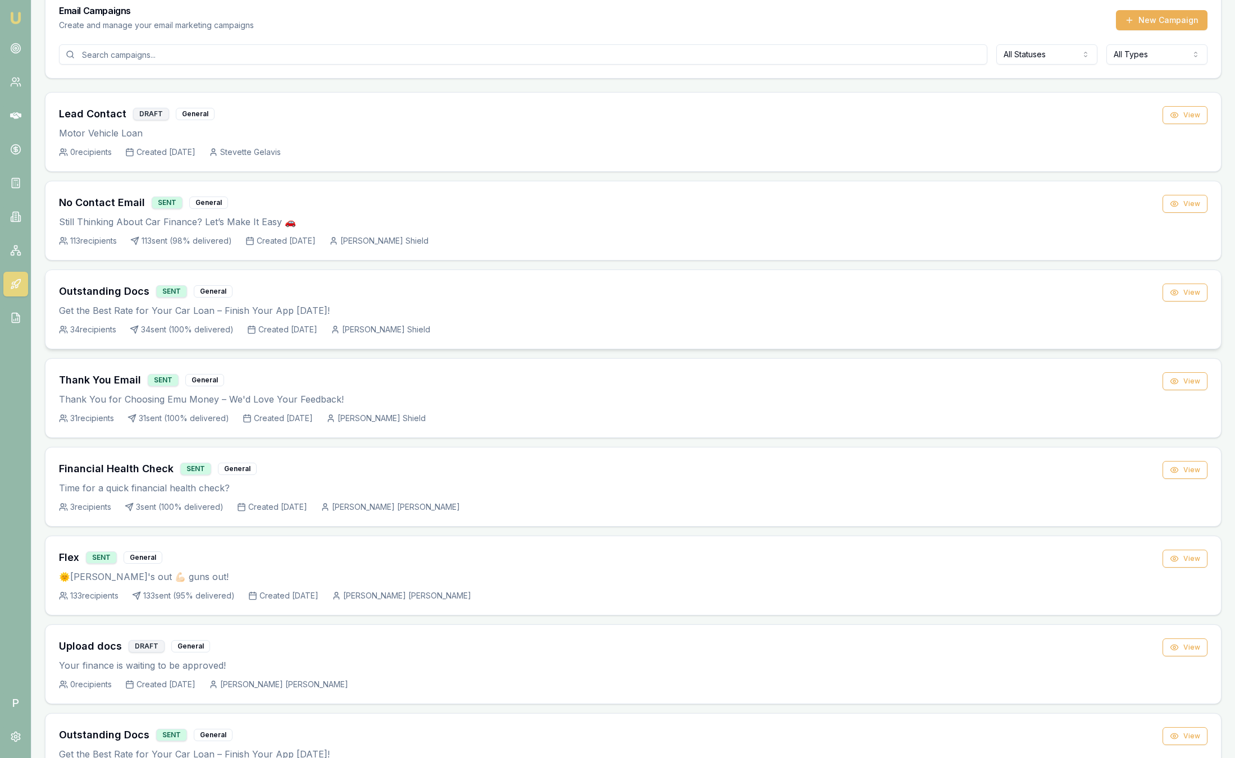
scroll to position [84, 0]
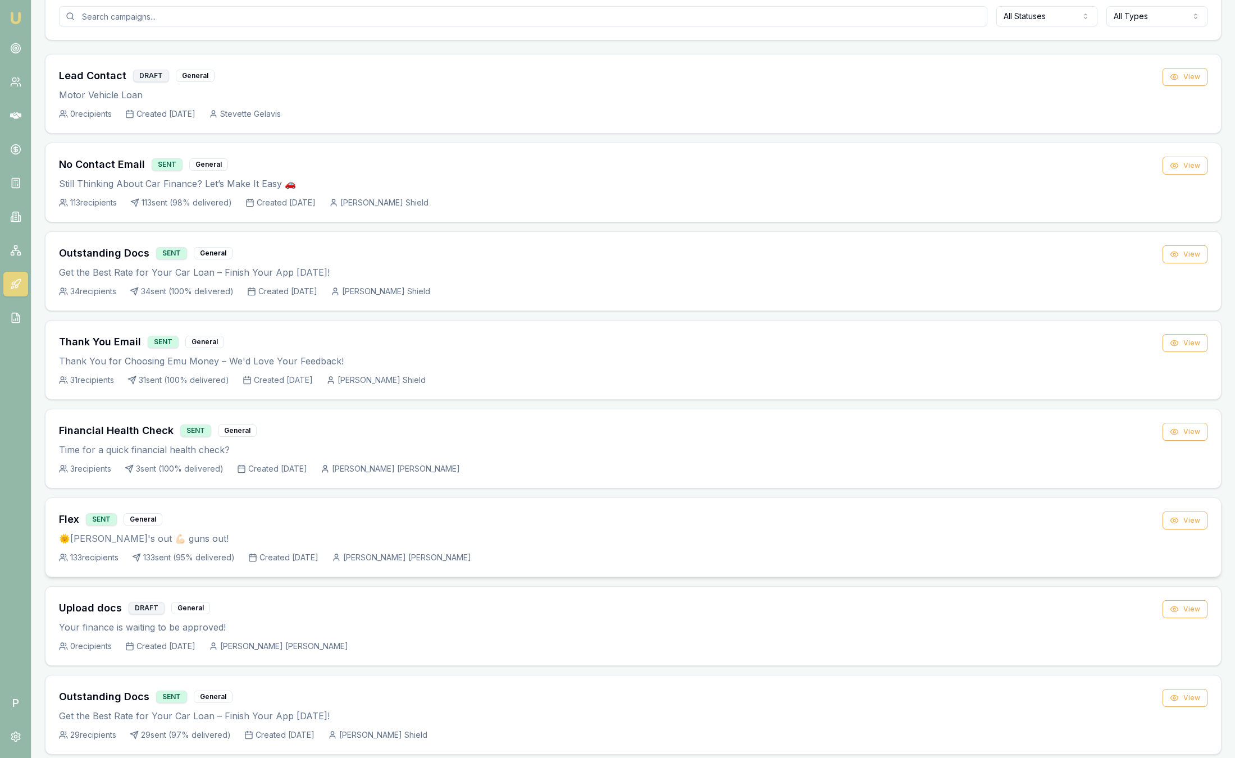
click at [216, 517] on div "Flex SENT General" at bounding box center [611, 520] width 1104 height 16
click at [1185, 527] on button "View" at bounding box center [1185, 521] width 45 height 18
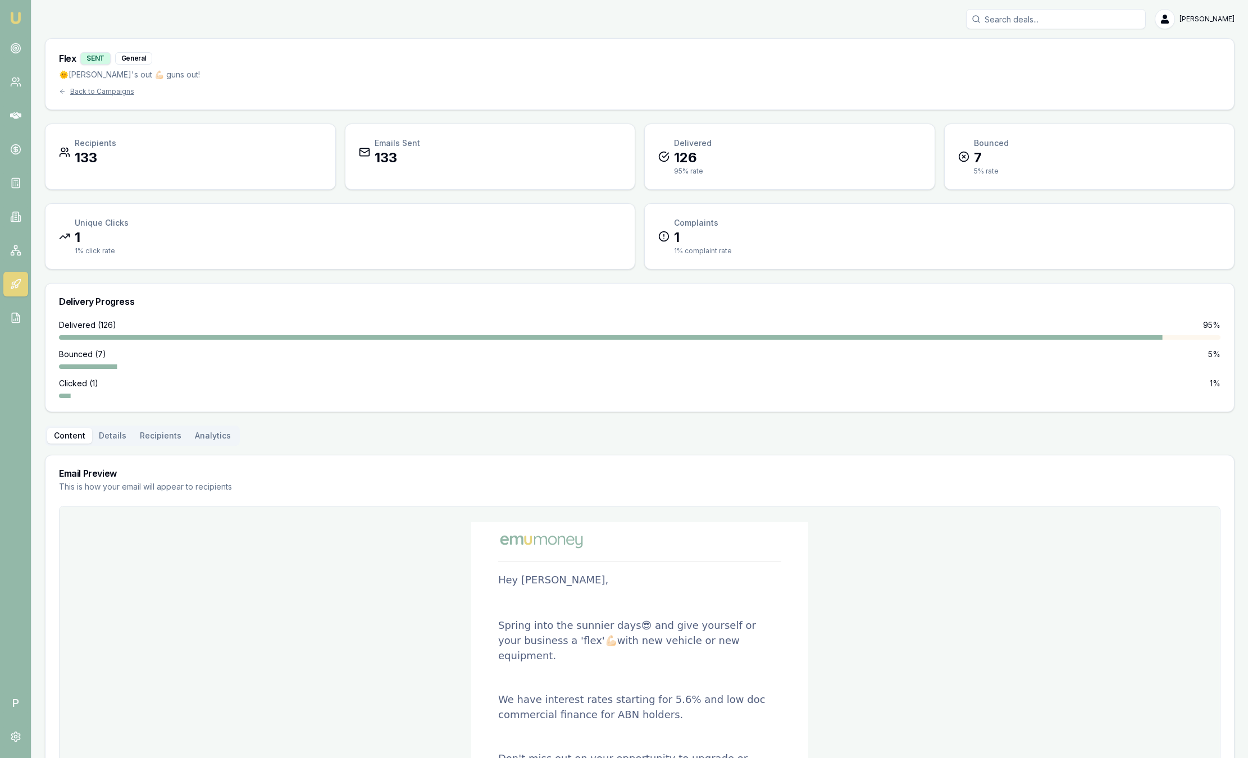
click at [125, 325] on div "Flex SENT General 🌞[PERSON_NAME]'s out 💪🏻 guns out! Back to Campaigns Recipient…" at bounding box center [640, 448] width 1190 height 820
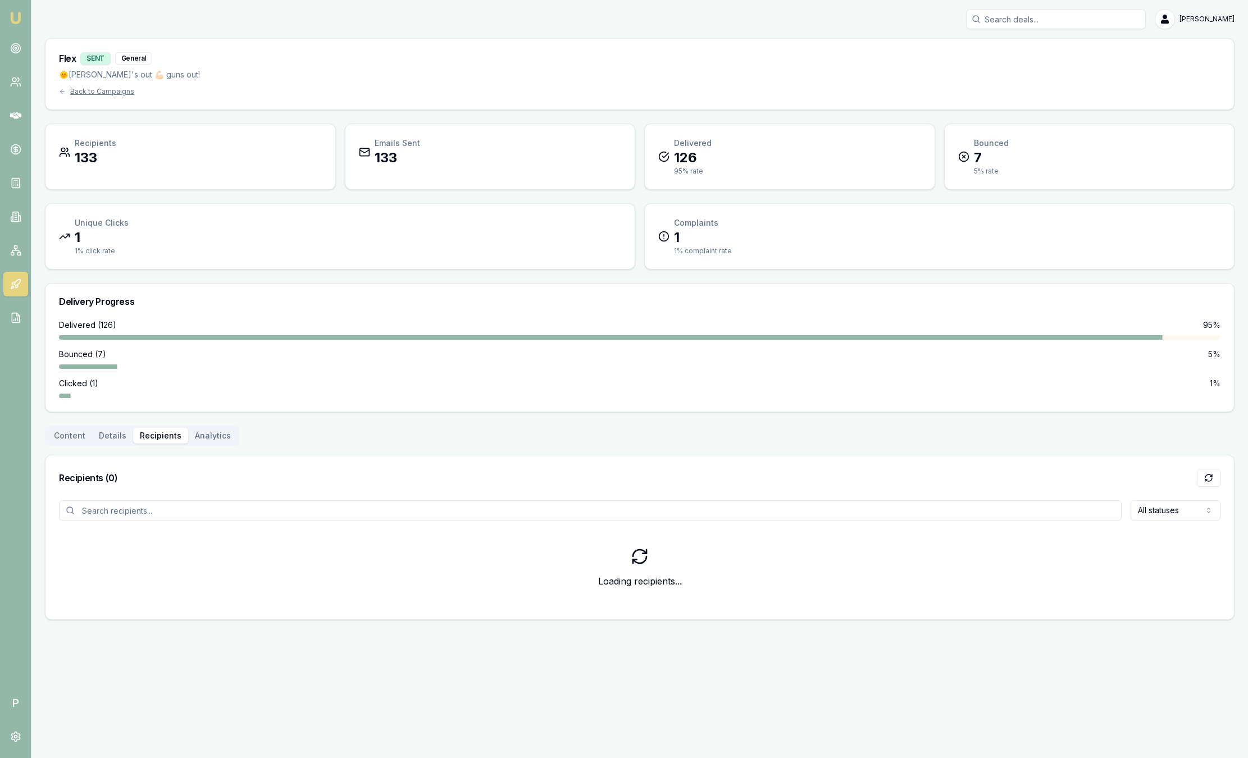
click at [161, 435] on button "Recipients" at bounding box center [160, 436] width 55 height 16
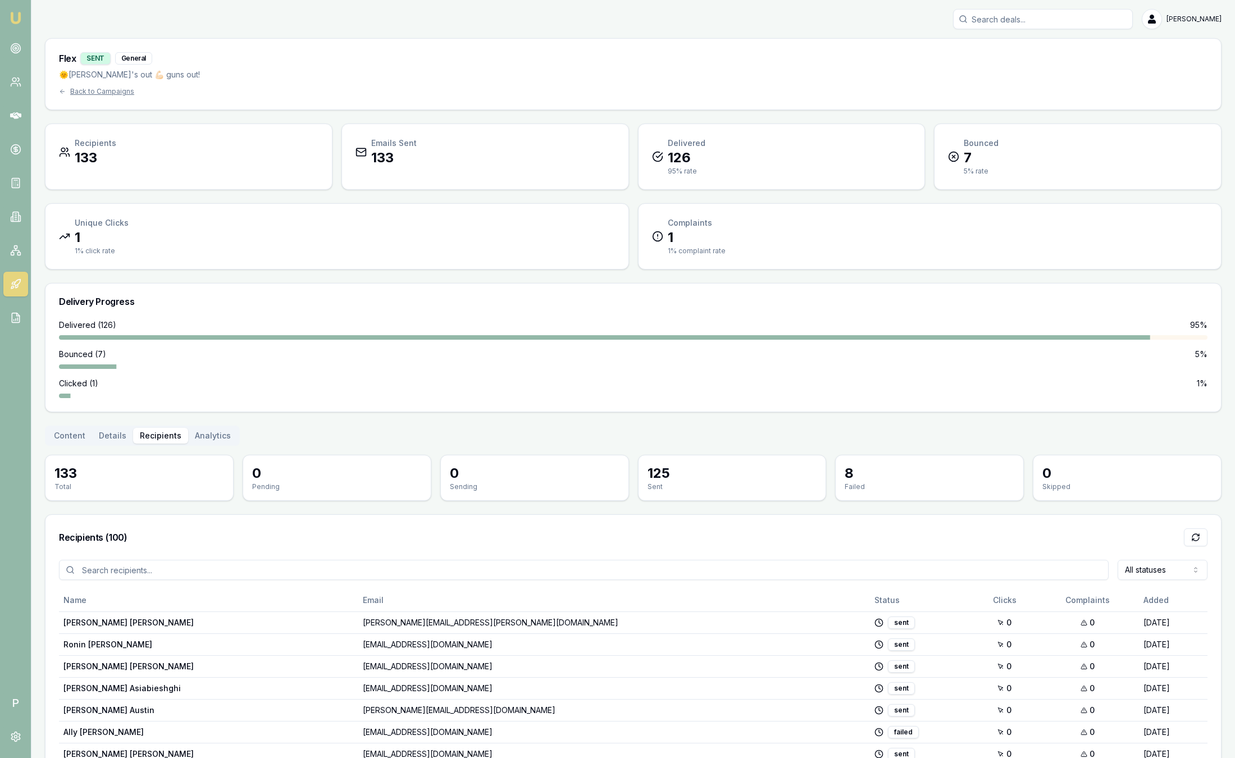
click at [24, 285] on link at bounding box center [15, 284] width 25 height 25
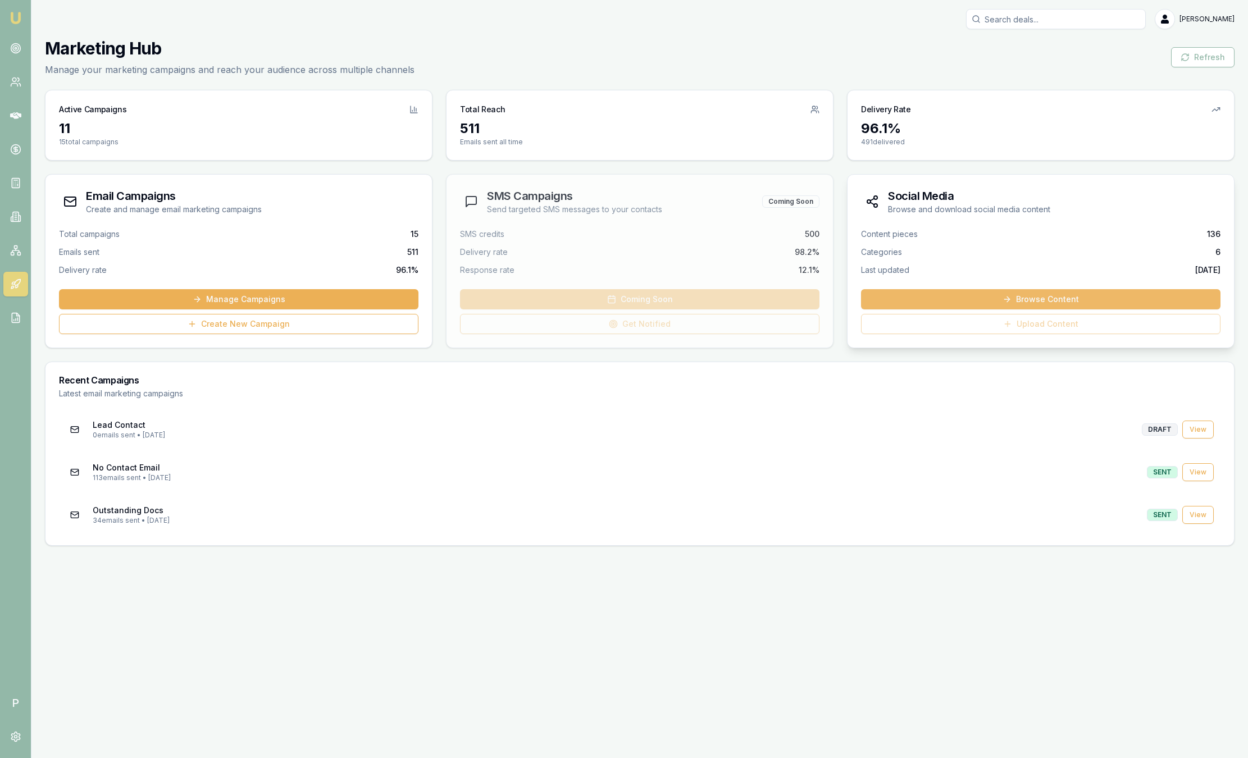
click at [987, 302] on link "Browse Content" at bounding box center [1040, 299] width 359 height 20
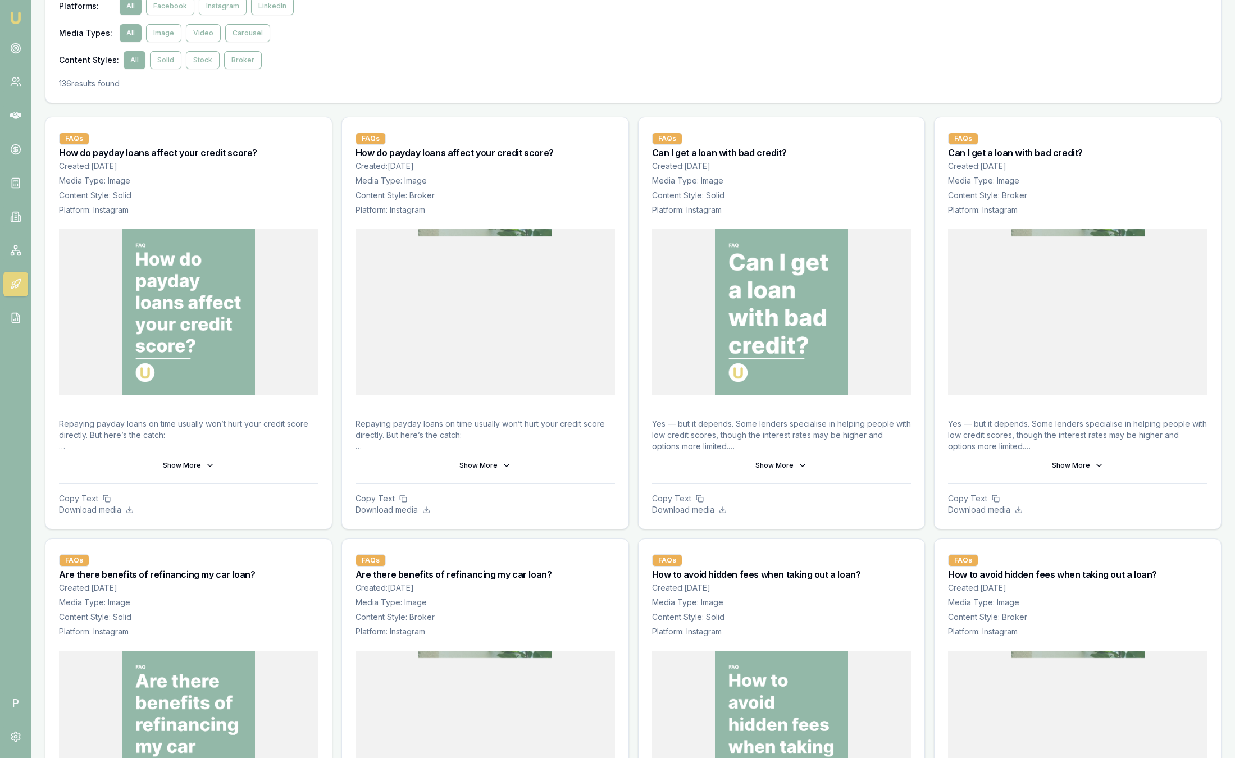
scroll to position [84, 0]
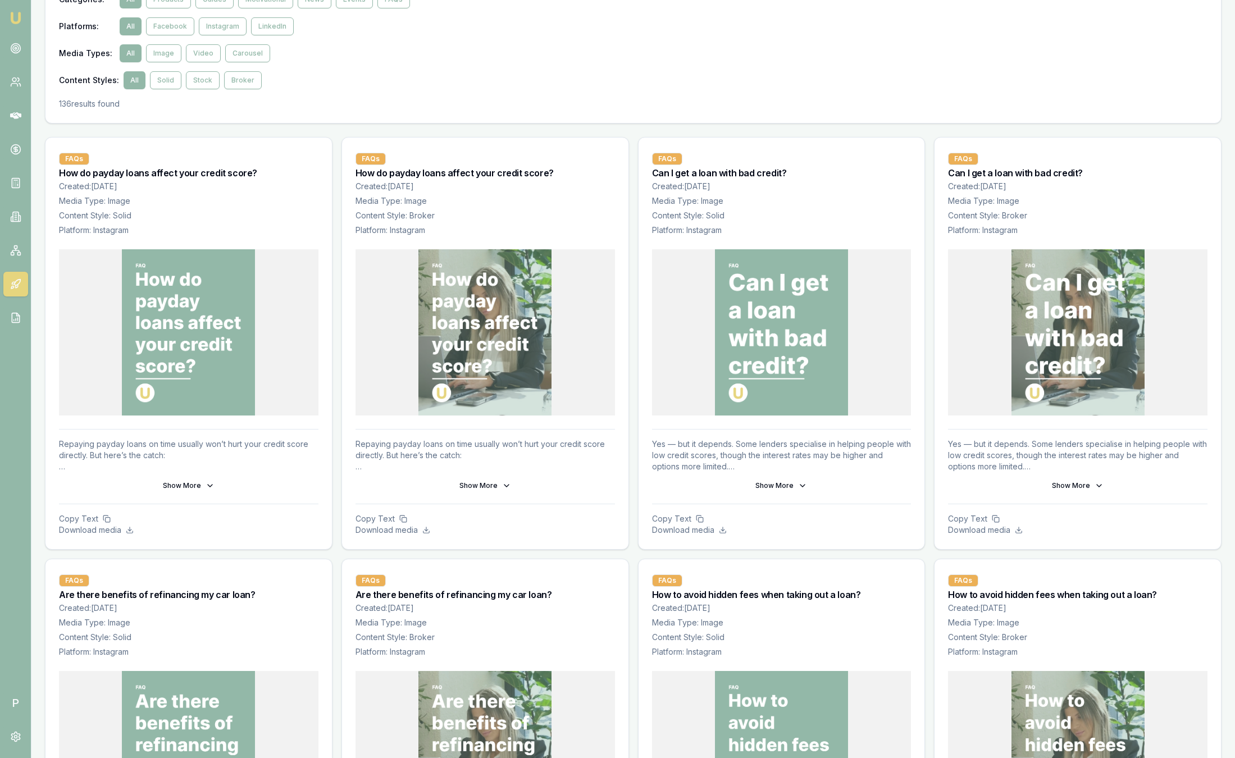
click at [481, 488] on button "Show More" at bounding box center [485, 486] width 259 height 18
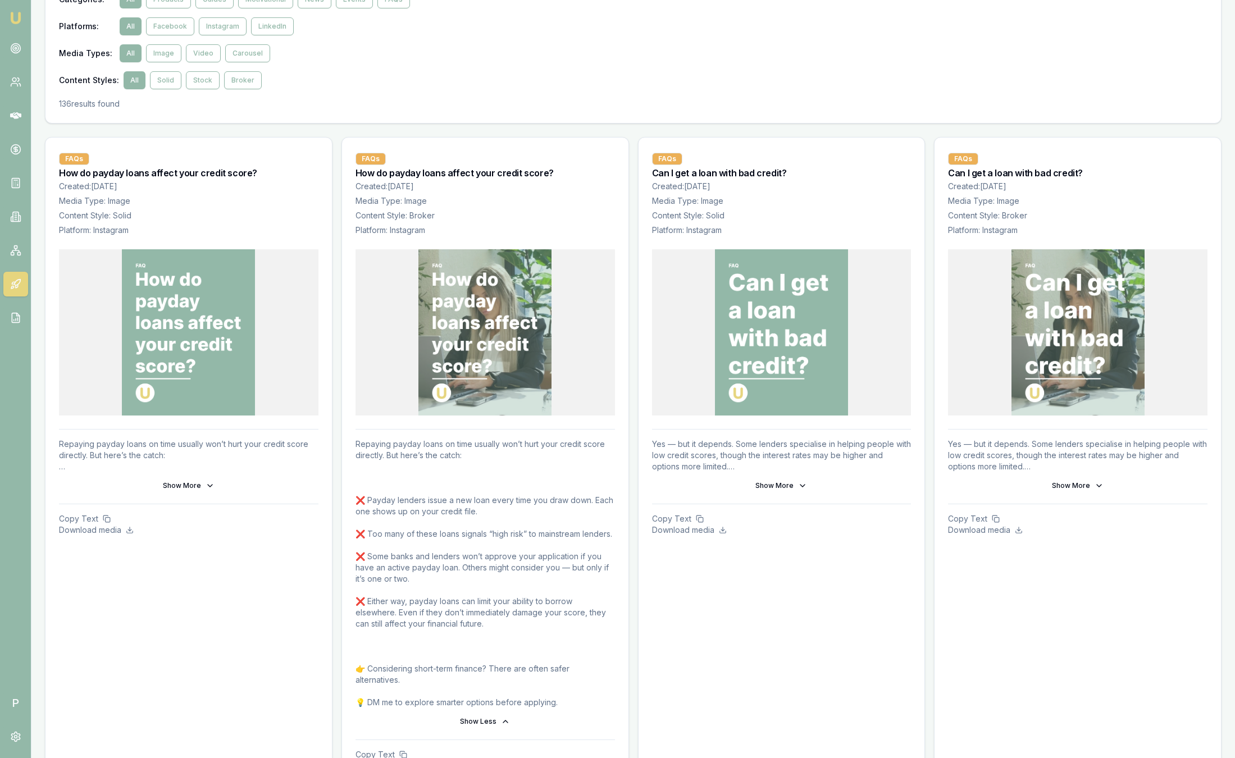
click at [484, 305] on img at bounding box center [484, 332] width 133 height 166
click at [486, 340] on img at bounding box center [484, 332] width 133 height 166
click at [485, 337] on img at bounding box center [484, 332] width 133 height 166
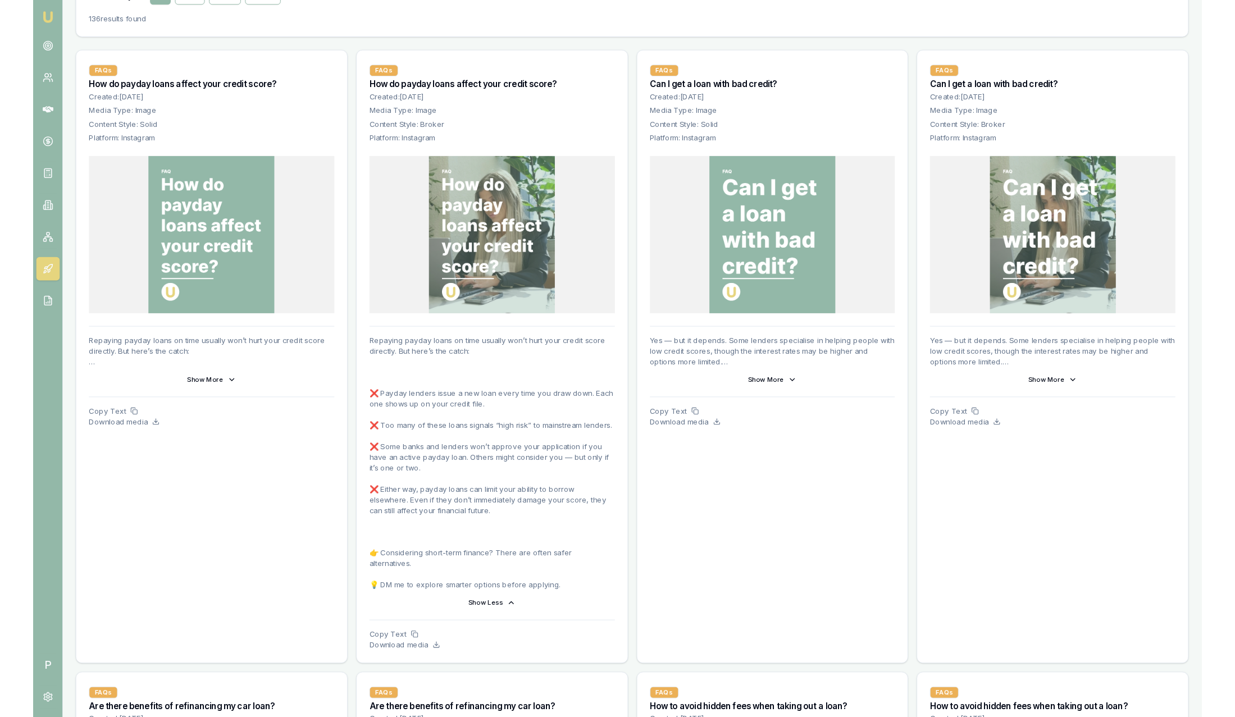
scroll to position [0, 0]
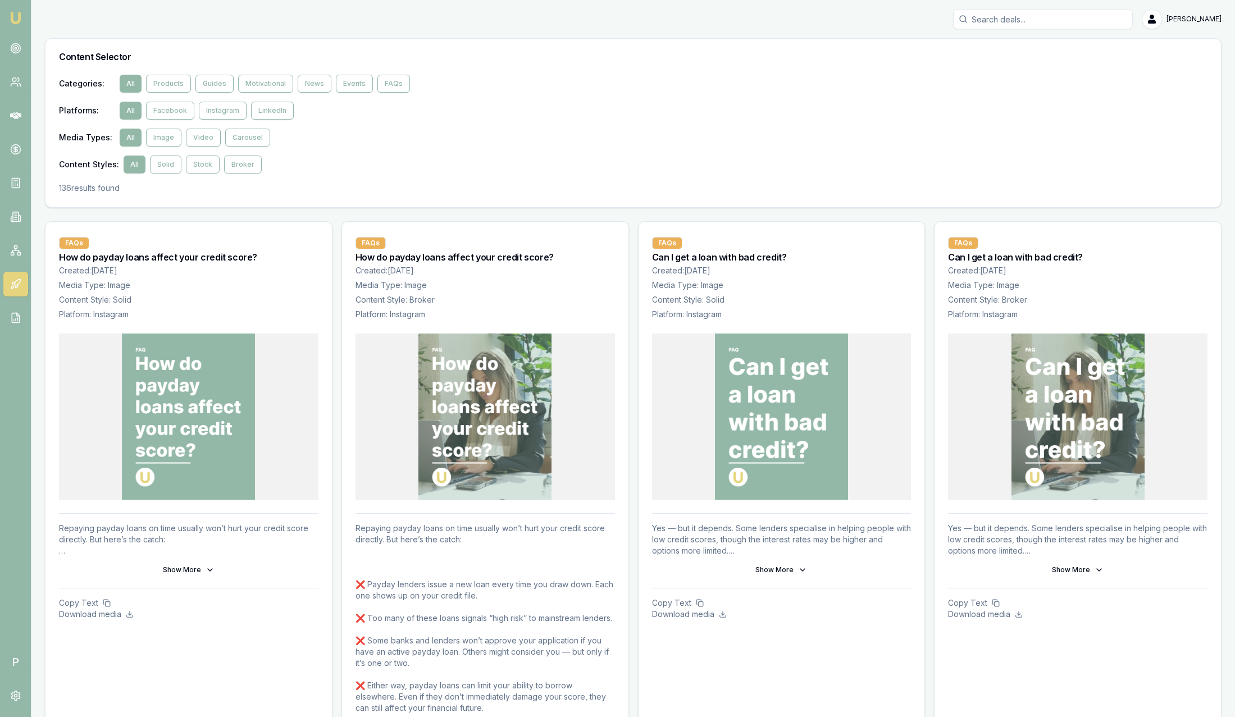
click at [12, 286] on icon at bounding box center [15, 284] width 11 height 11
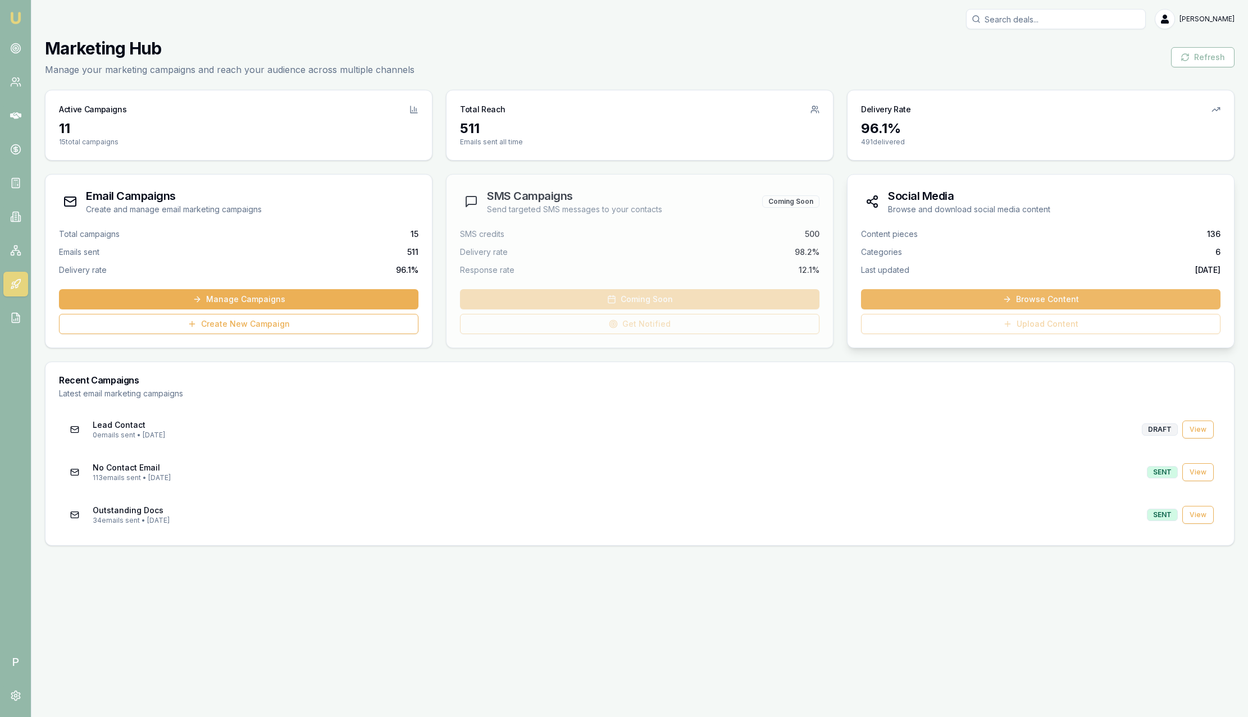
click at [1036, 299] on link "Browse Content" at bounding box center [1040, 299] width 359 height 20
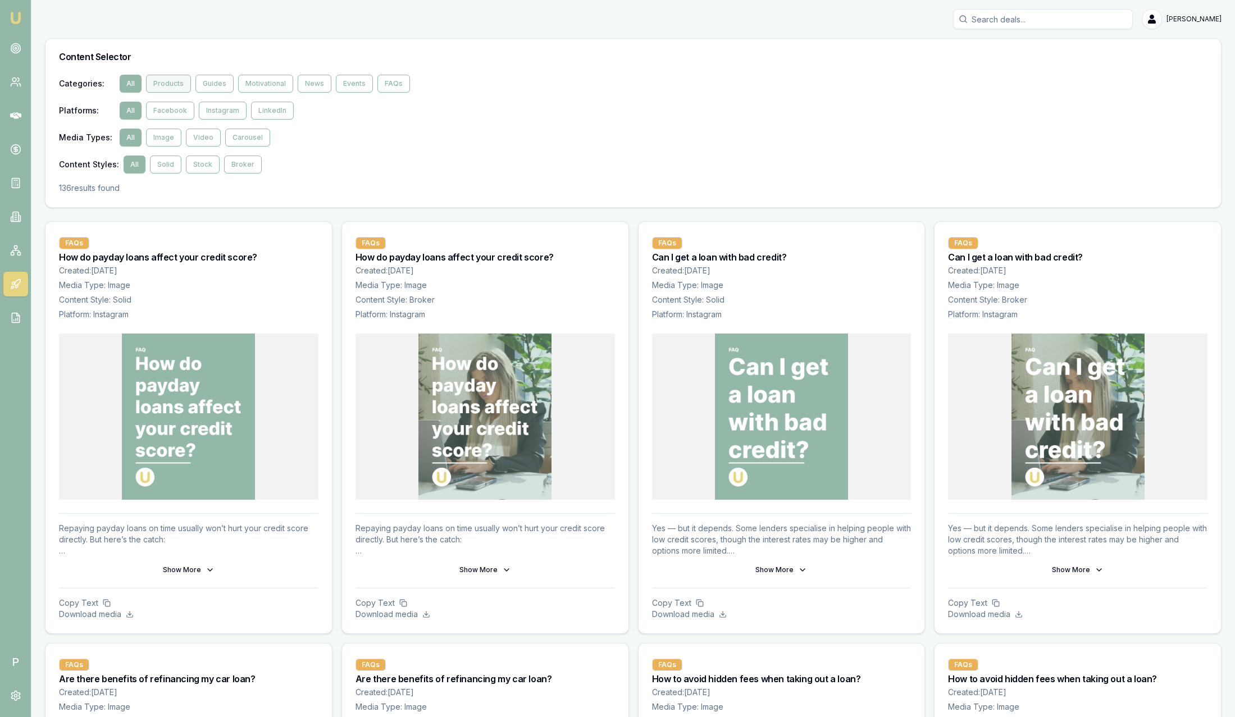
click at [170, 86] on button "Products" at bounding box center [168, 84] width 45 height 18
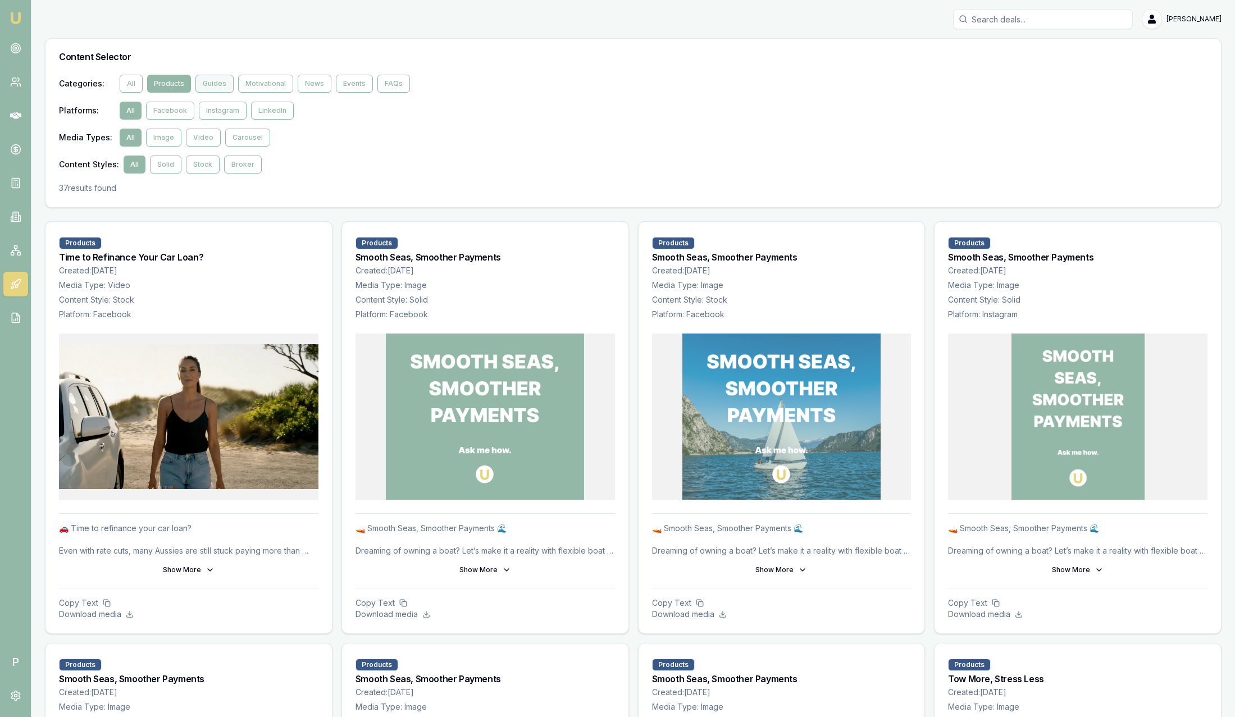
click at [210, 82] on button "Guides" at bounding box center [214, 84] width 38 height 18
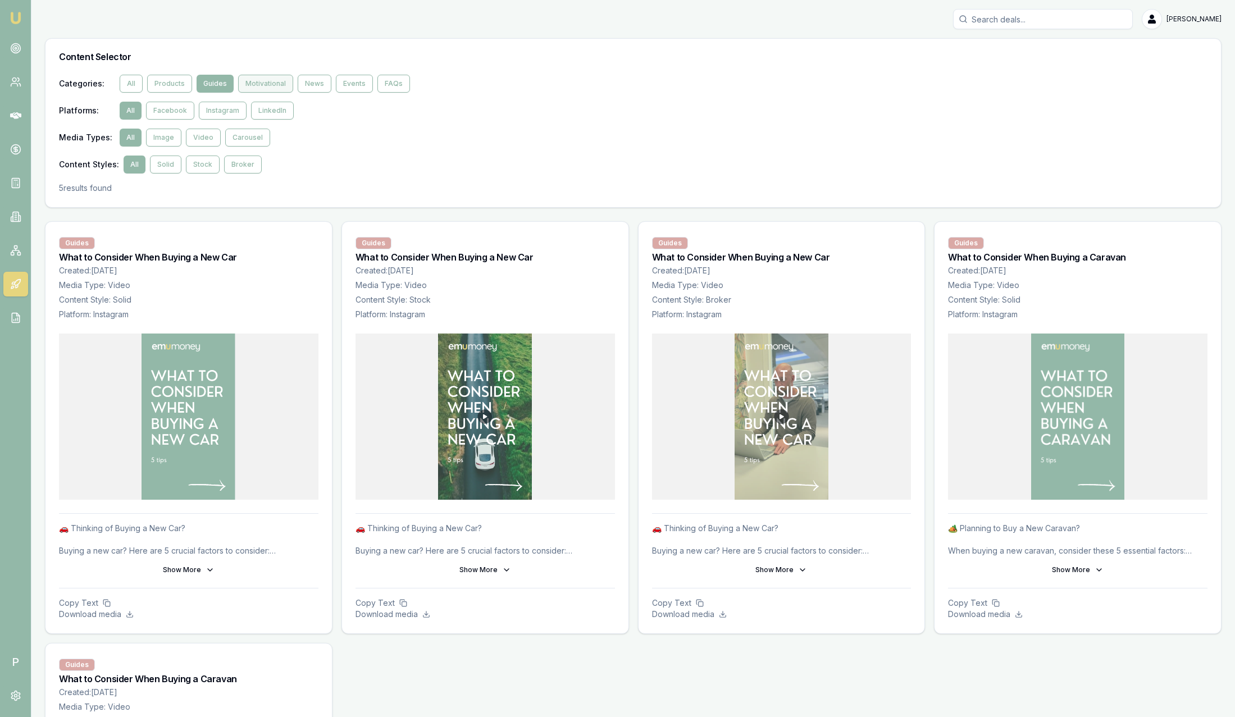
click at [263, 89] on button "Motivational" at bounding box center [265, 84] width 55 height 18
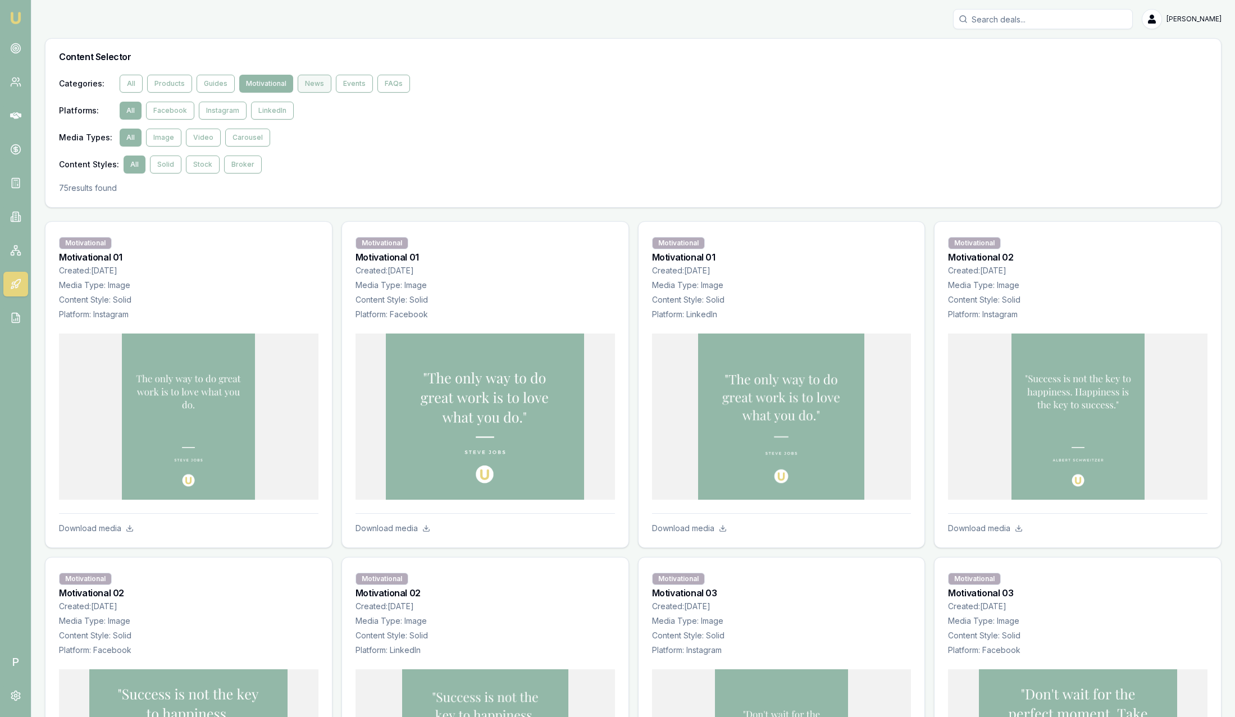
click at [316, 88] on button "News" at bounding box center [315, 84] width 34 height 18
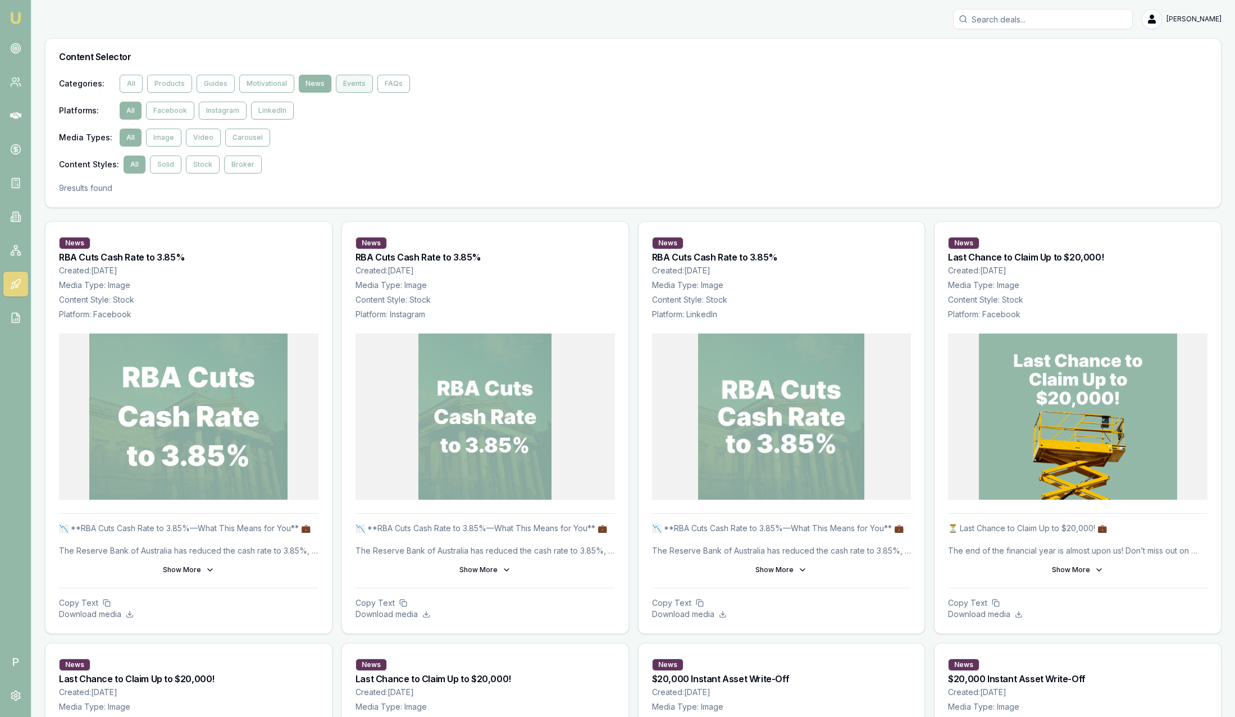
click at [353, 84] on button "Events" at bounding box center [354, 84] width 37 height 18
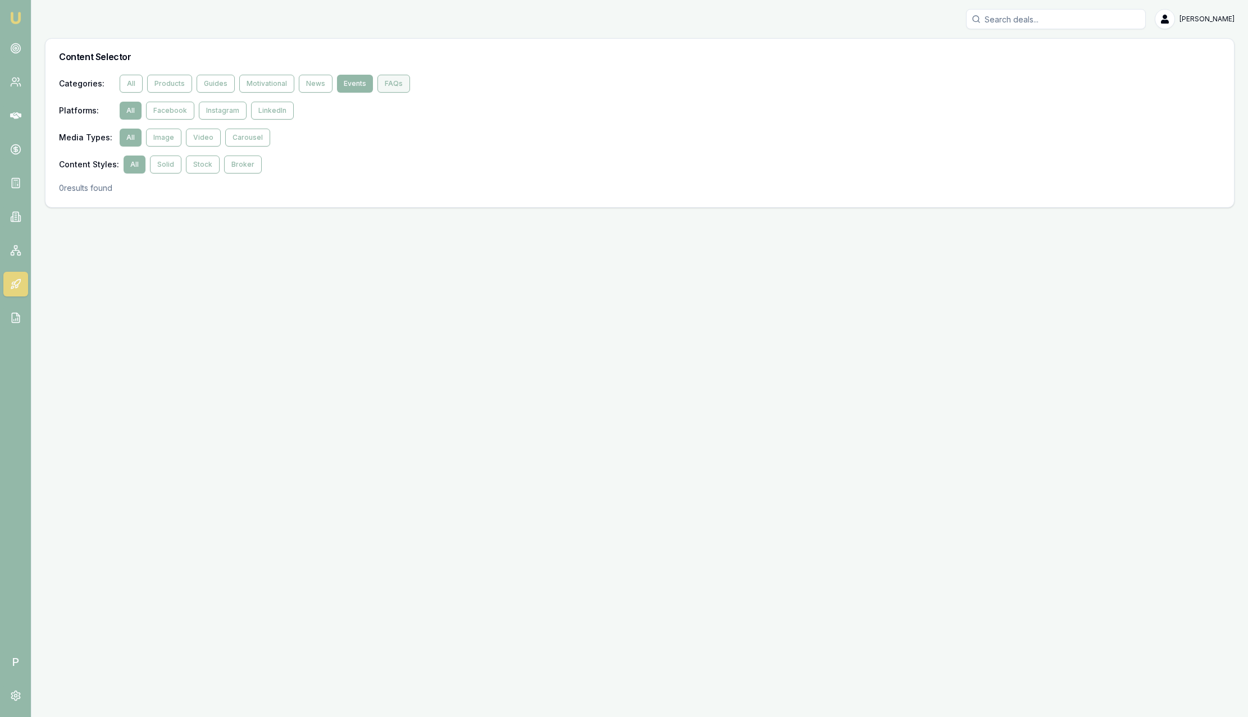
click at [392, 87] on button "FAQs" at bounding box center [393, 84] width 33 height 18
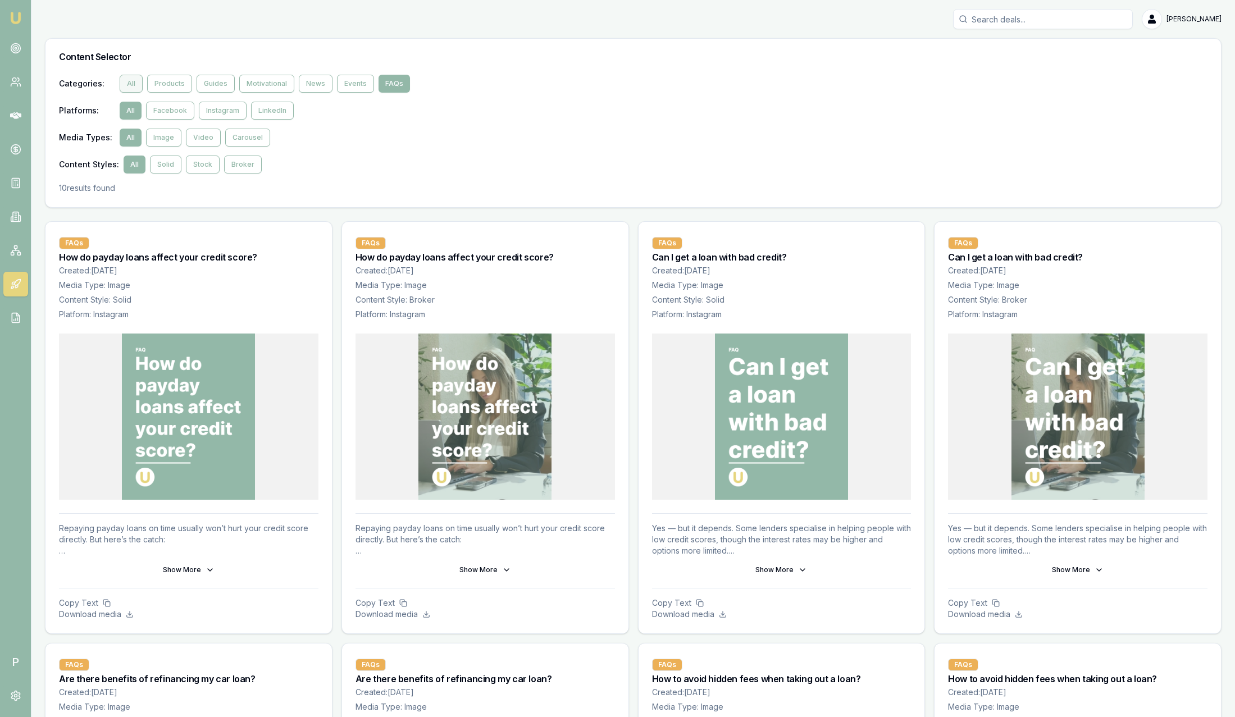
click at [125, 84] on button "All" at bounding box center [131, 84] width 23 height 18
click at [174, 117] on button "Facebook" at bounding box center [170, 111] width 48 height 18
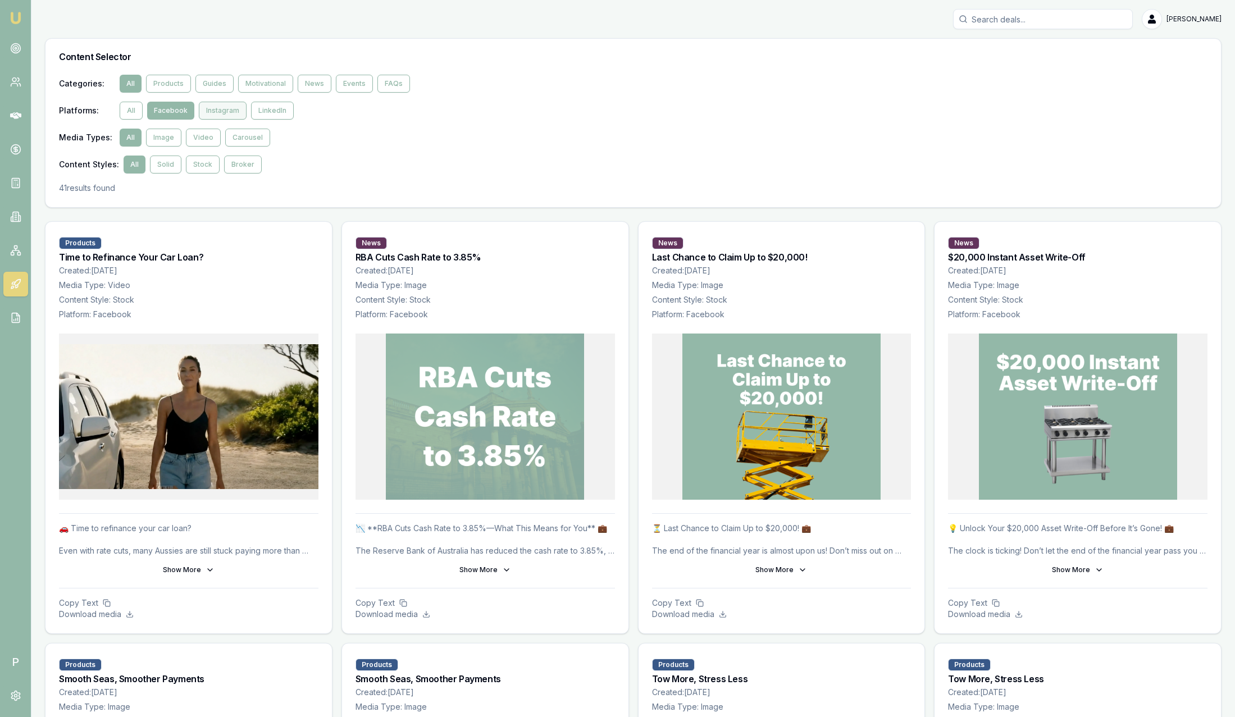
click at [210, 115] on button "Instagram" at bounding box center [223, 111] width 48 height 18
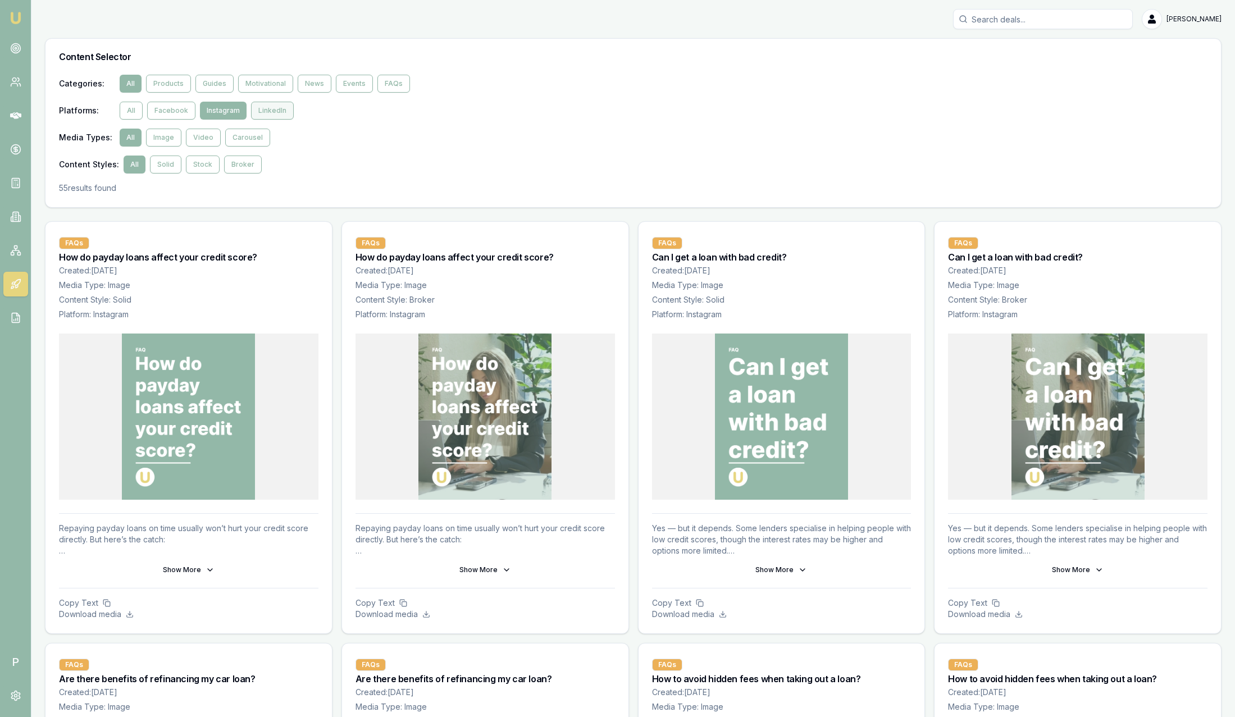
click at [277, 110] on button "LinkedIn" at bounding box center [272, 111] width 43 height 18
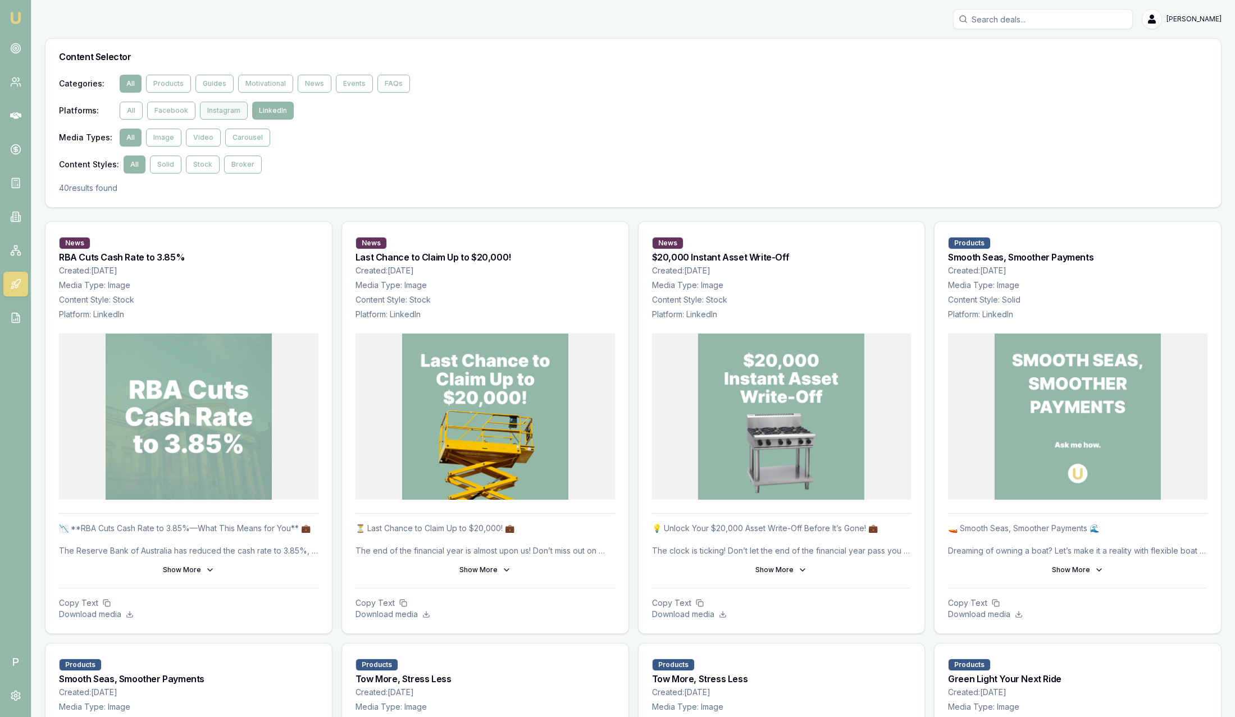
click at [203, 105] on button "Instagram" at bounding box center [224, 111] width 48 height 18
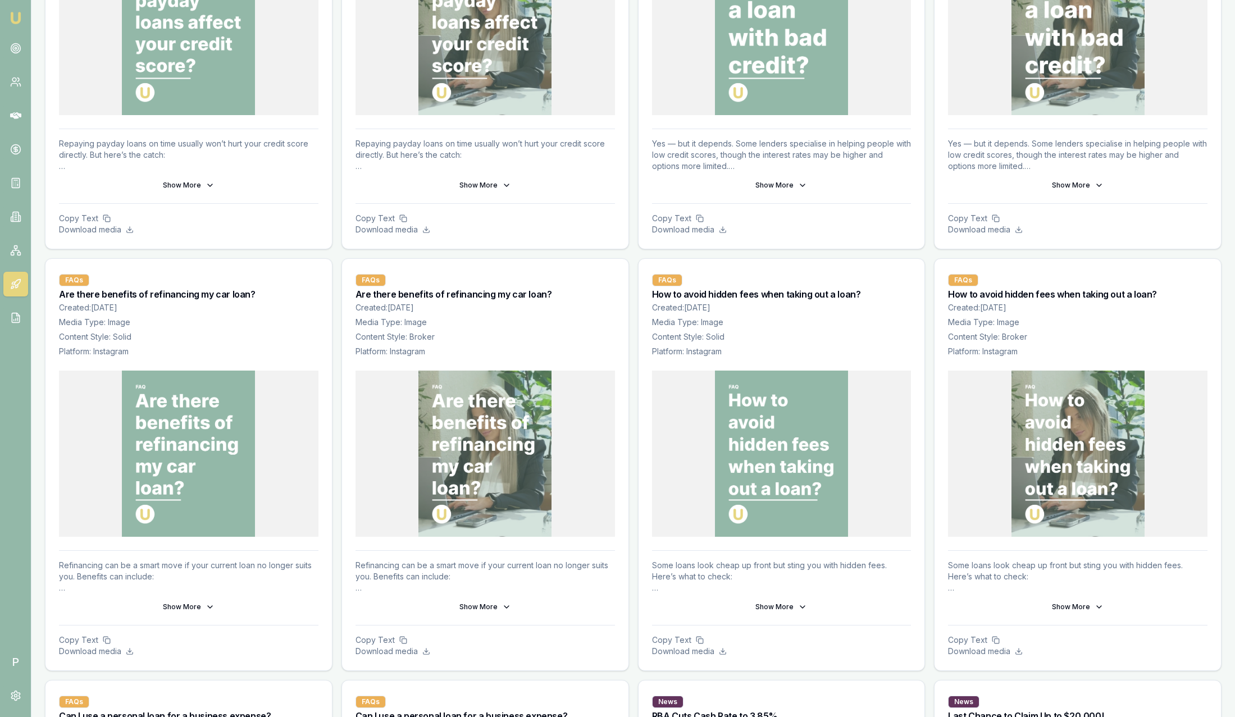
scroll to position [421, 0]
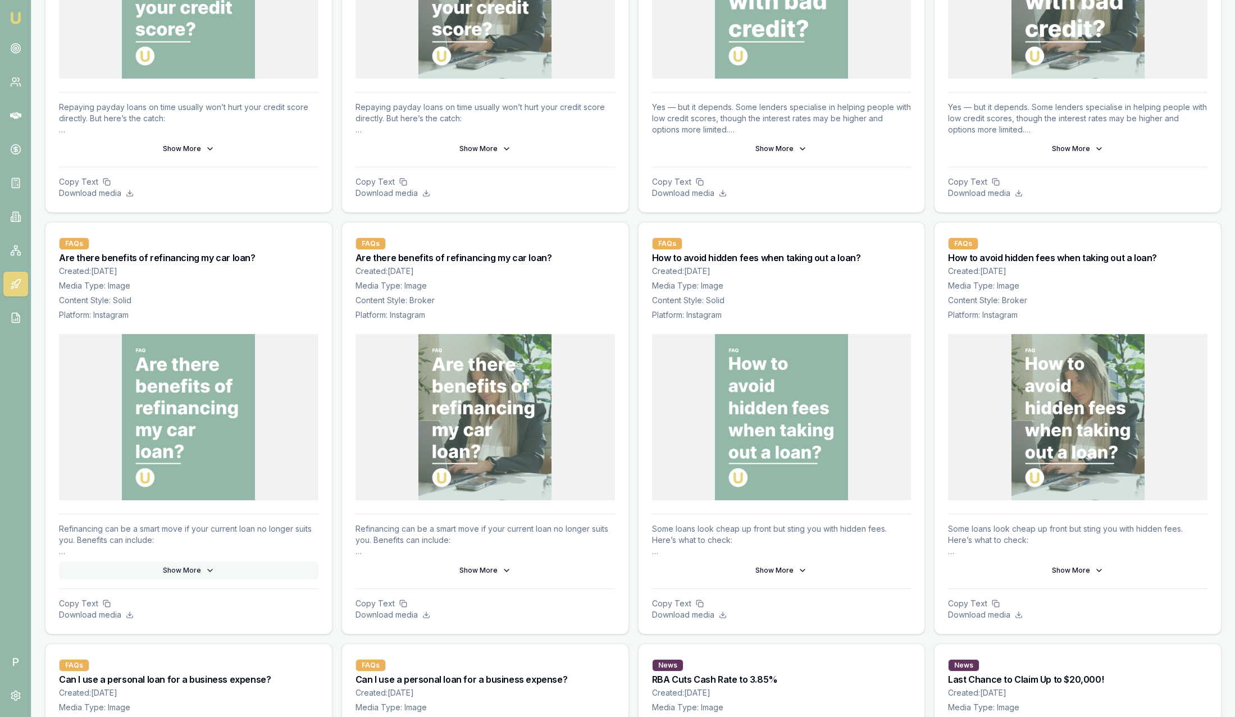
click at [186, 573] on button "Show More" at bounding box center [188, 571] width 259 height 18
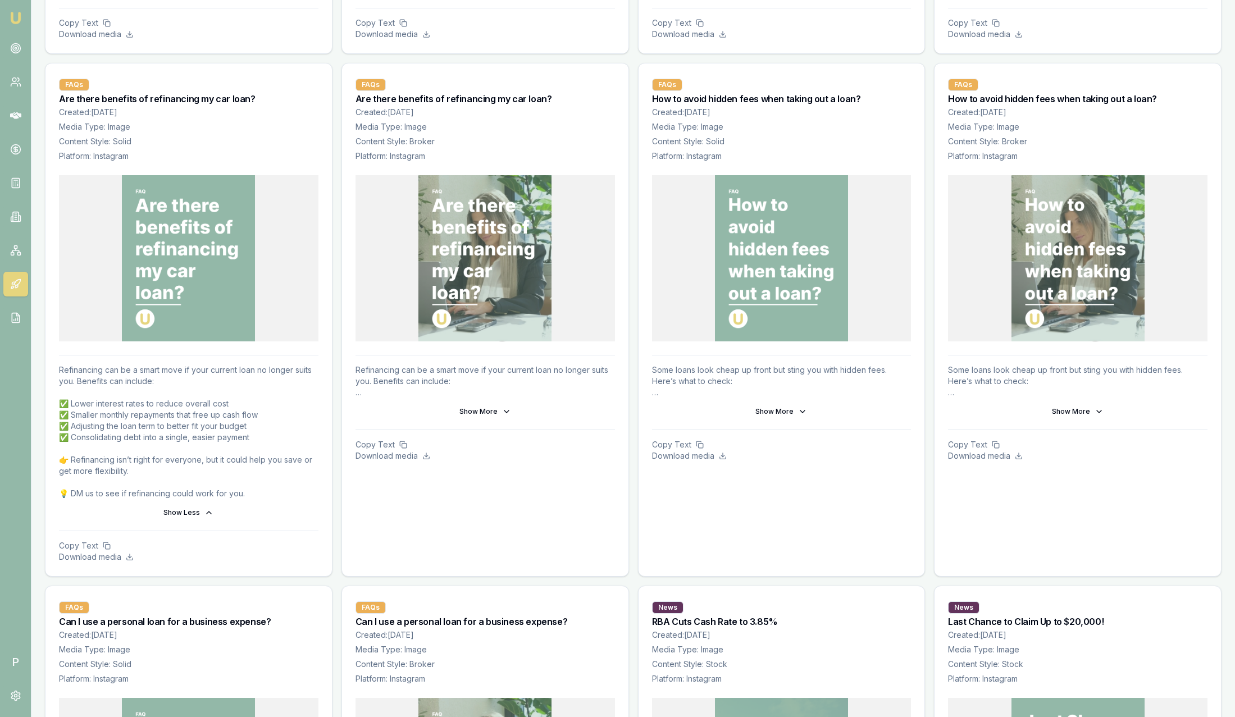
scroll to position [590, 0]
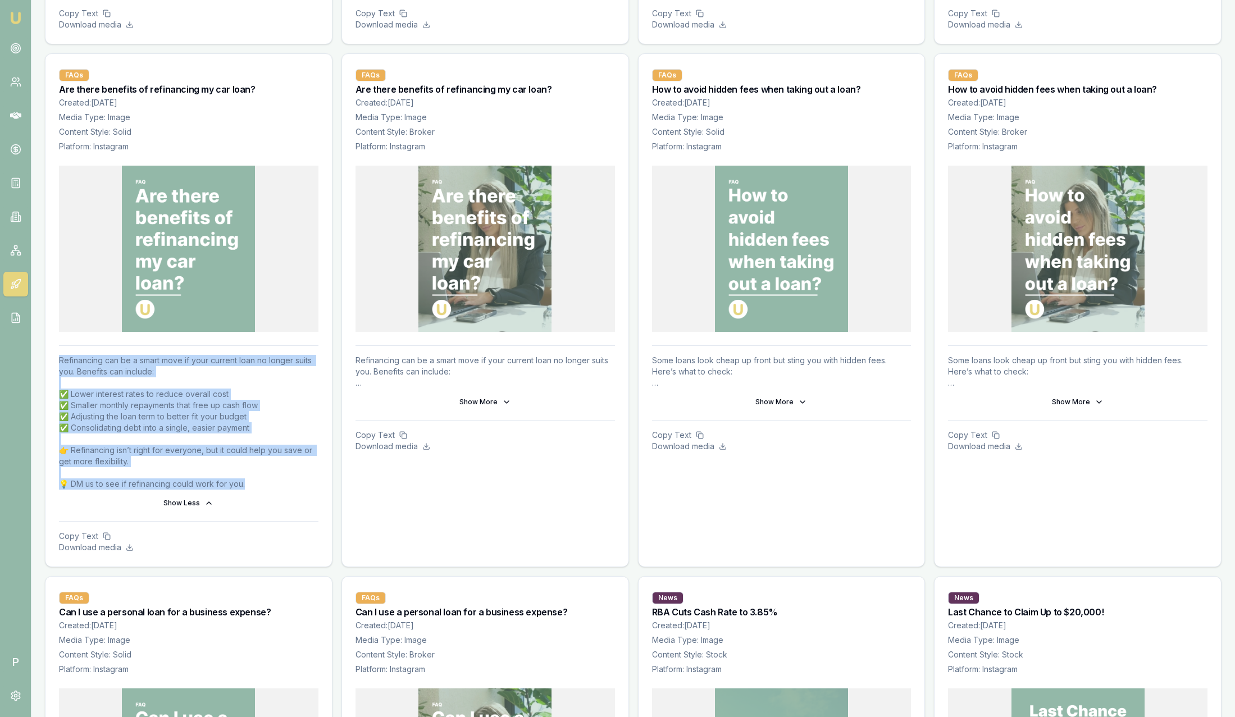
drag, startPoint x: 267, startPoint y: 479, endPoint x: 61, endPoint y: 353, distance: 241.5
click at [61, 353] on div "Refinancing can be a smart move if your current loan no longer suits you. Benef…" at bounding box center [188, 455] width 286 height 221
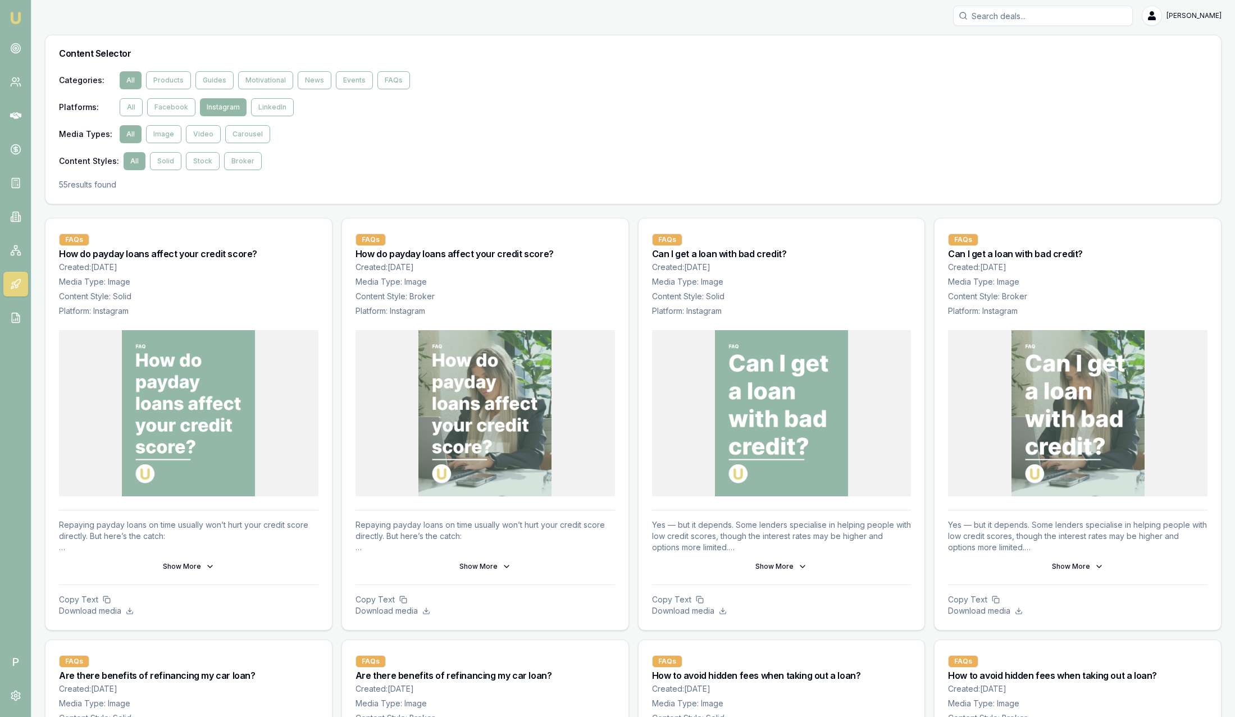
scroll to position [0, 0]
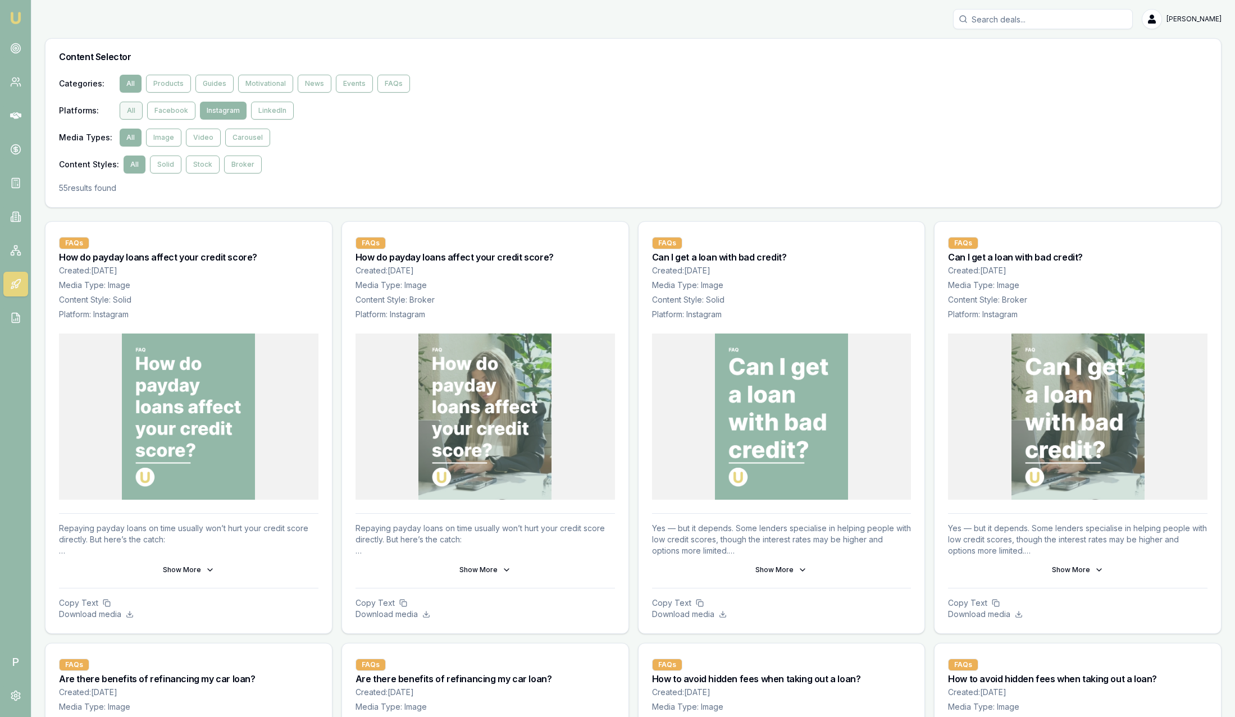
click at [135, 116] on button "All" at bounding box center [131, 111] width 23 height 18
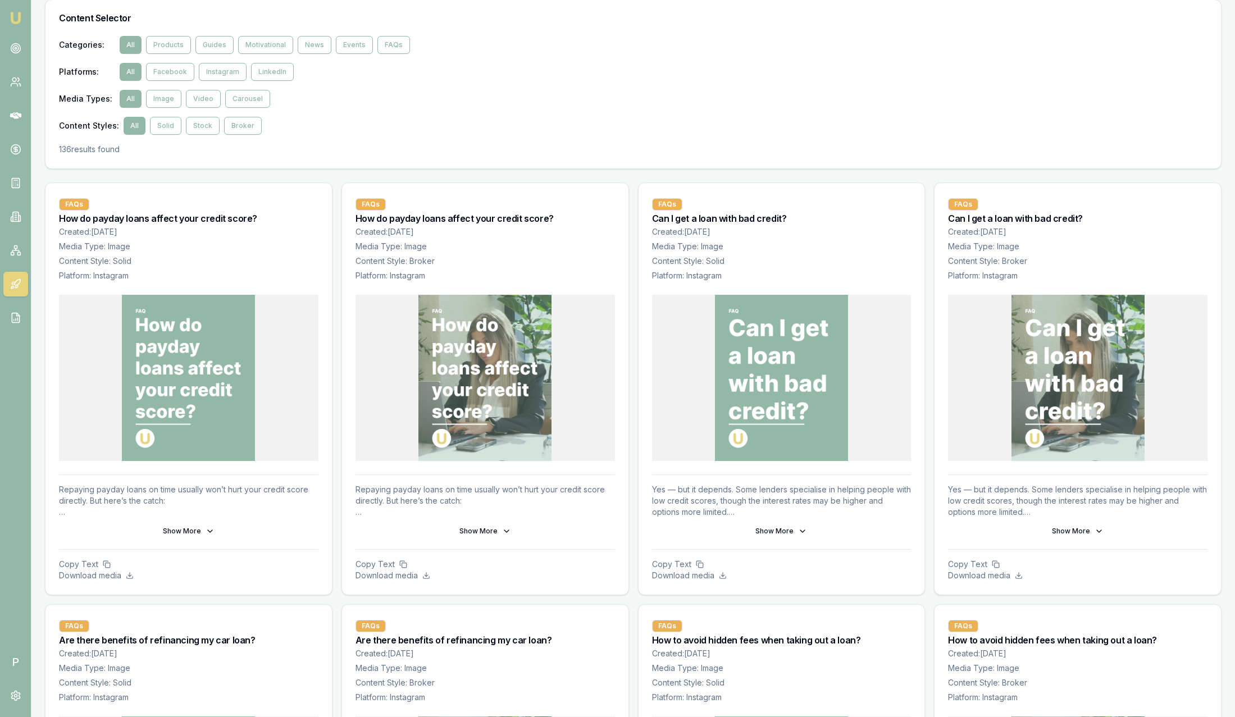
scroll to position [84, 0]
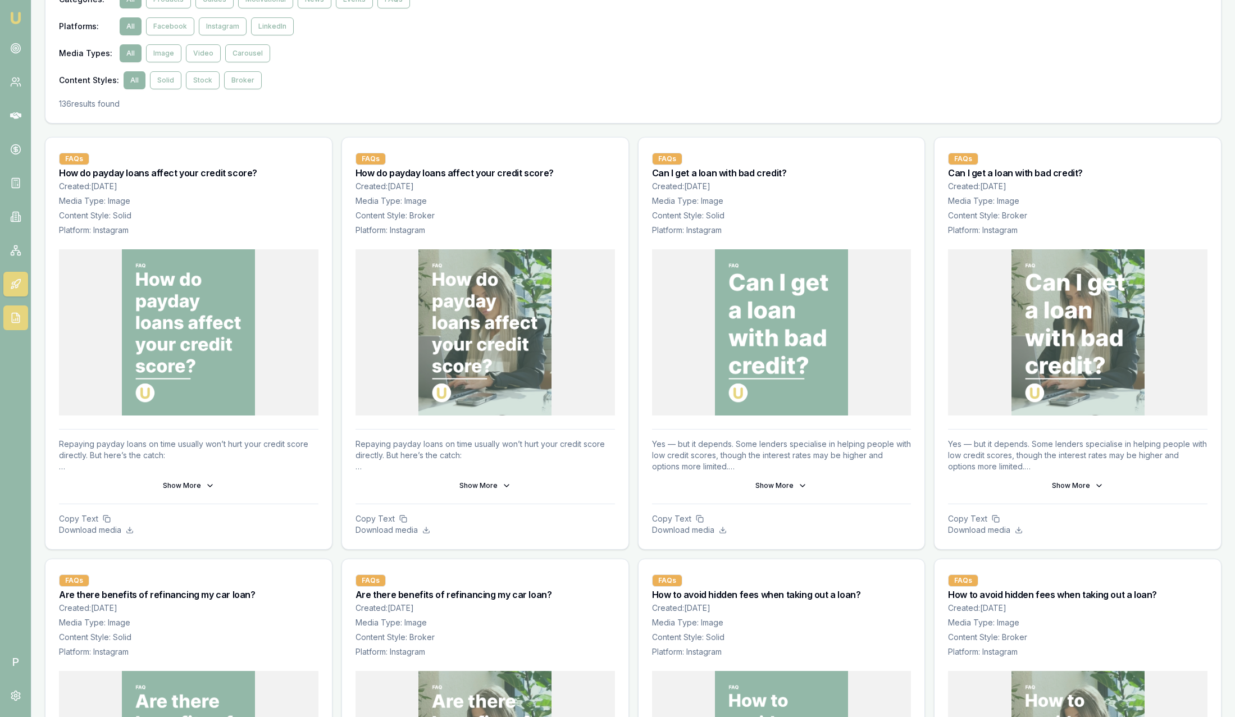
click at [20, 316] on icon at bounding box center [15, 317] width 11 height 11
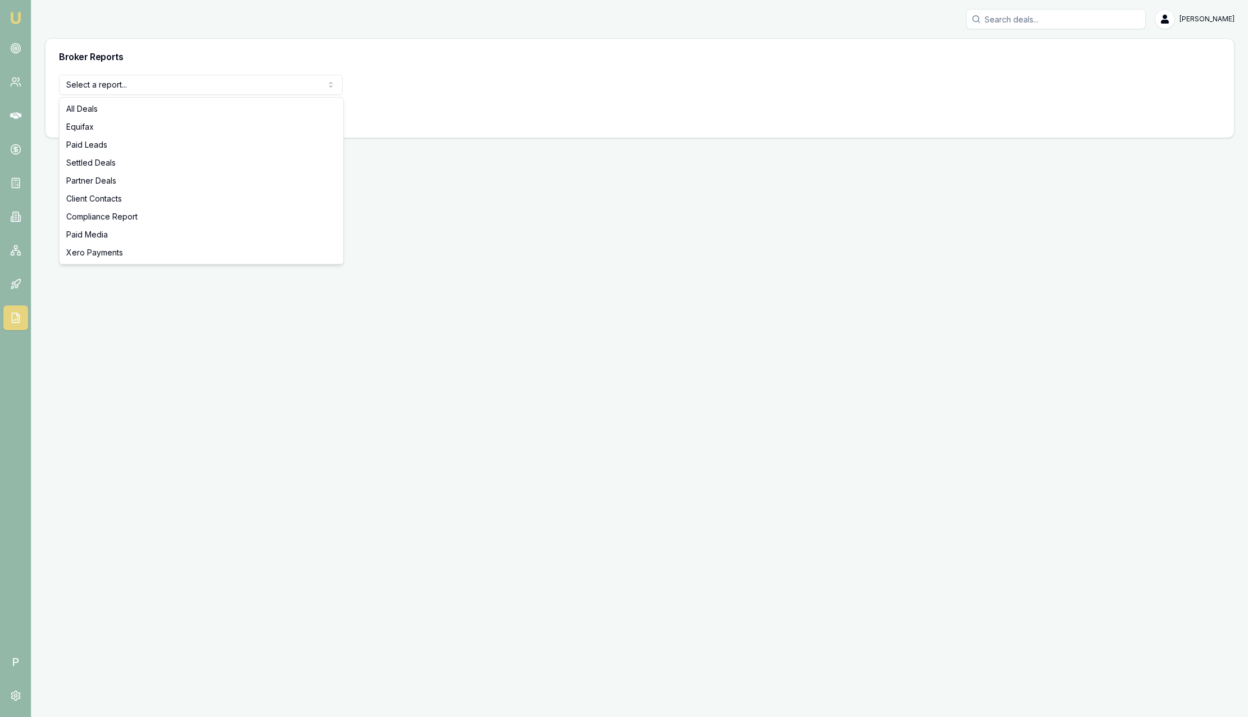
click at [274, 92] on html "Emu Broker P Sam Crouch Toggle Menu Broker Reports Select a report... All Deals…" at bounding box center [624, 358] width 1248 height 717
drag, startPoint x: 84, startPoint y: 128, endPoint x: 372, endPoint y: 136, distance: 288.8
click at [521, 135] on html "Emu Broker P Sam Crouch Toggle Menu Broker Reports Select a report... All Deals…" at bounding box center [624, 358] width 1248 height 717
select select "settled-deals"
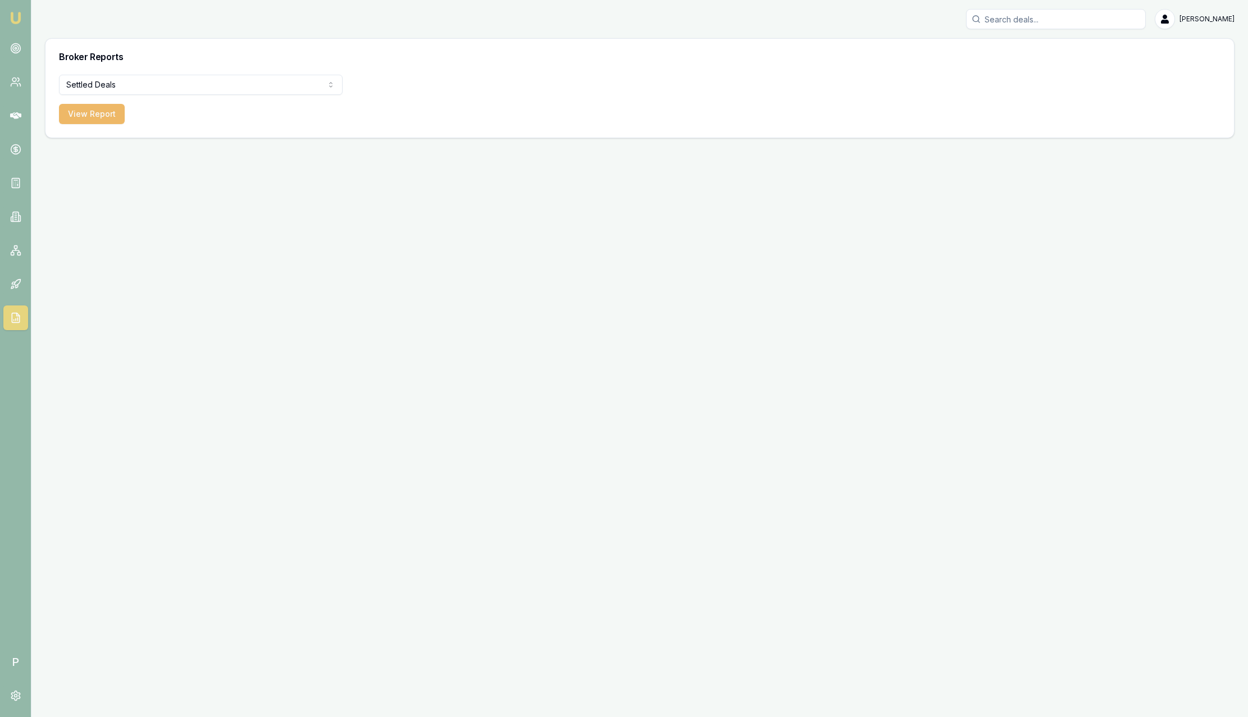
click at [102, 112] on button "View Report" at bounding box center [92, 114] width 66 height 20
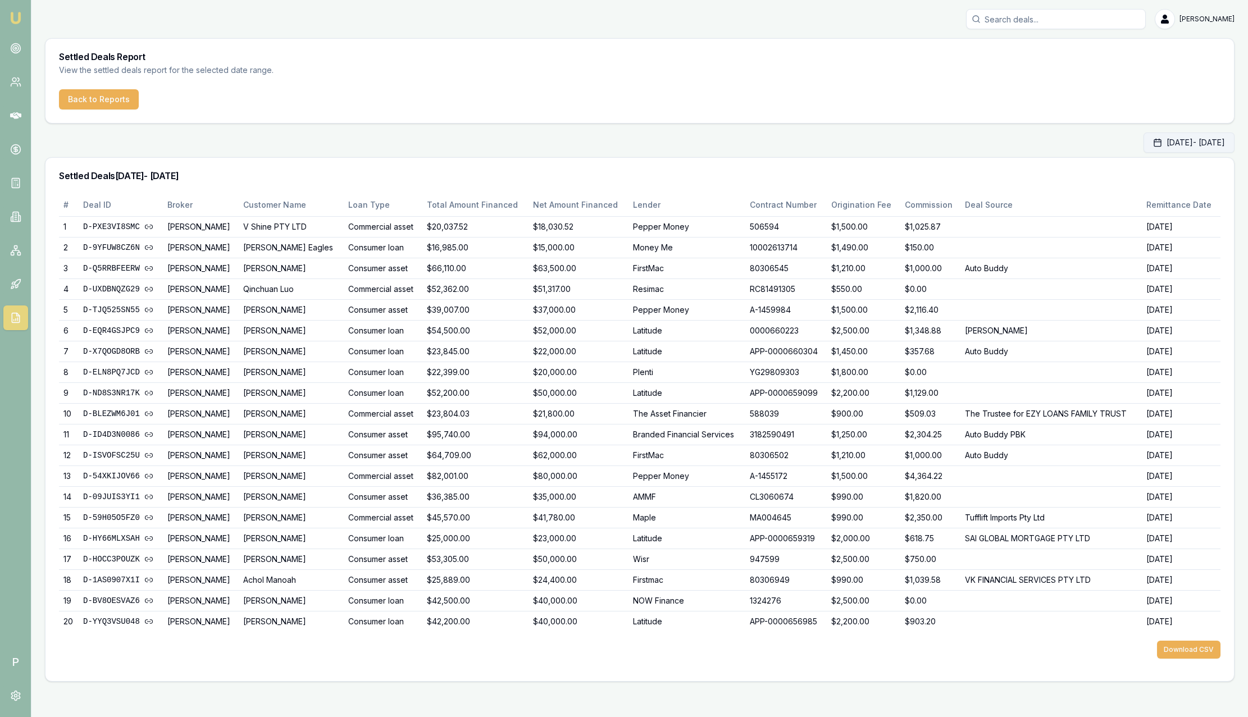
click at [1164, 148] on button "Oct 01, 2025 - Oct 31, 2025" at bounding box center [1189, 143] width 91 height 20
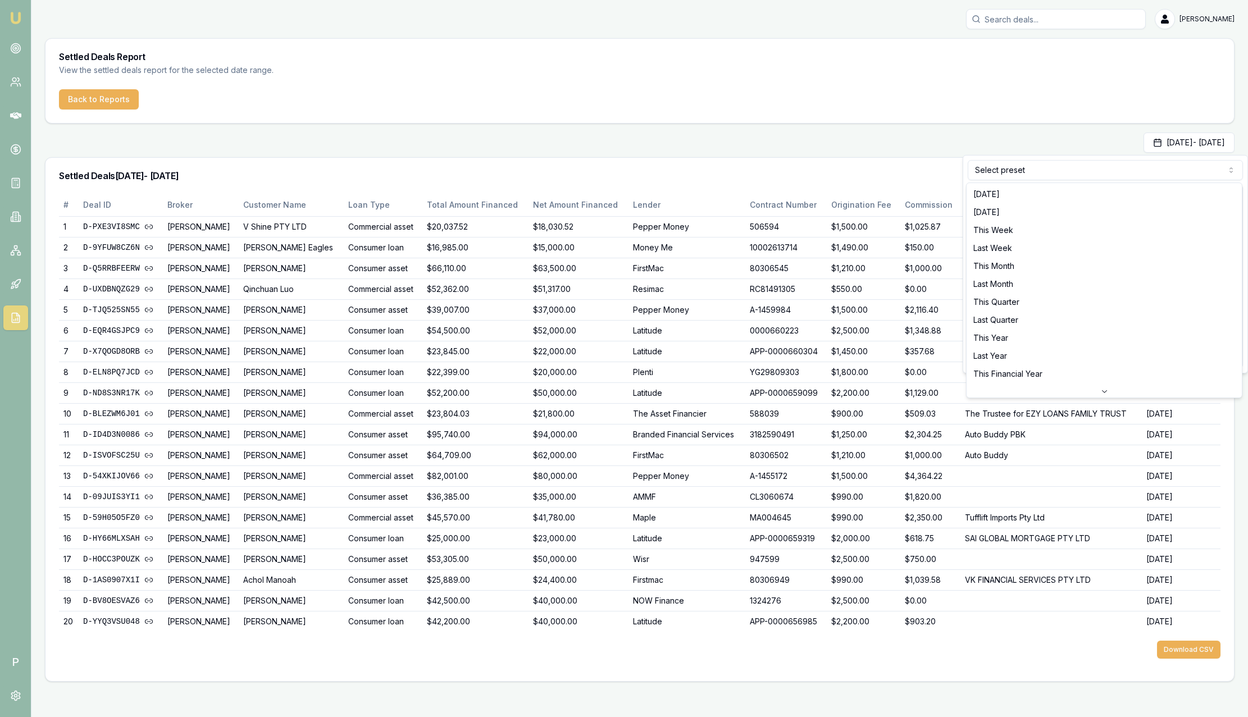
click at [1015, 168] on html "Emu Broker P Sam Crouch Toggle Menu Settled Deals Report View the settled deals…" at bounding box center [624, 358] width 1248 height 717
click at [848, 164] on html "Emu Broker P Sam Crouch Toggle Menu Settled Deals Report View the settled deals…" at bounding box center [624, 358] width 1248 height 717
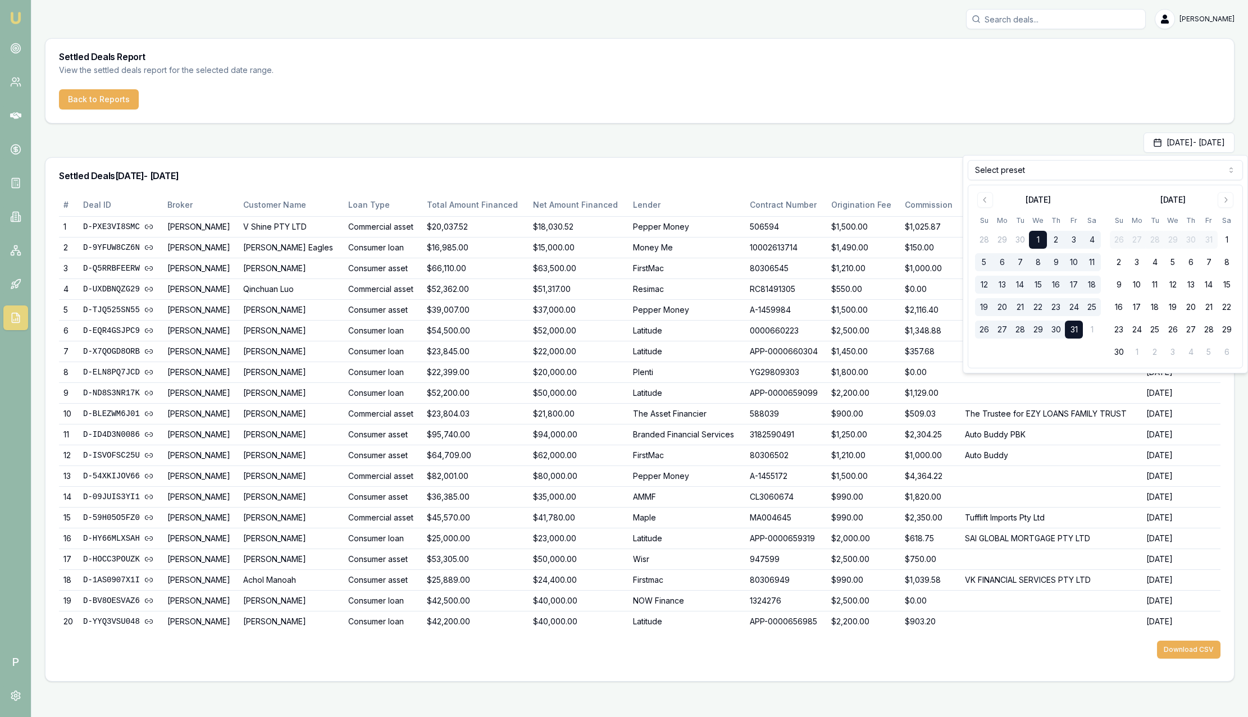
click at [782, 136] on div "Oct 01, 2025 - Oct 31, 2025" at bounding box center [640, 143] width 1190 height 20
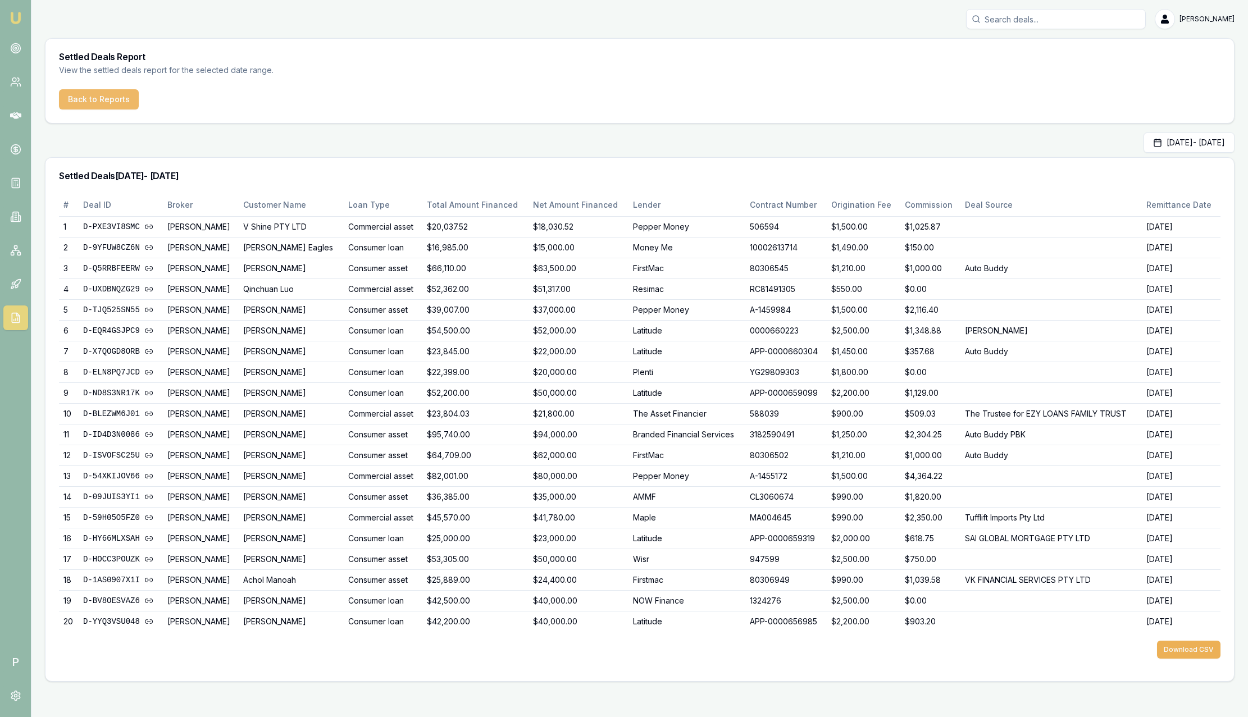
click at [99, 100] on button "Back to Reports" at bounding box center [99, 99] width 80 height 20
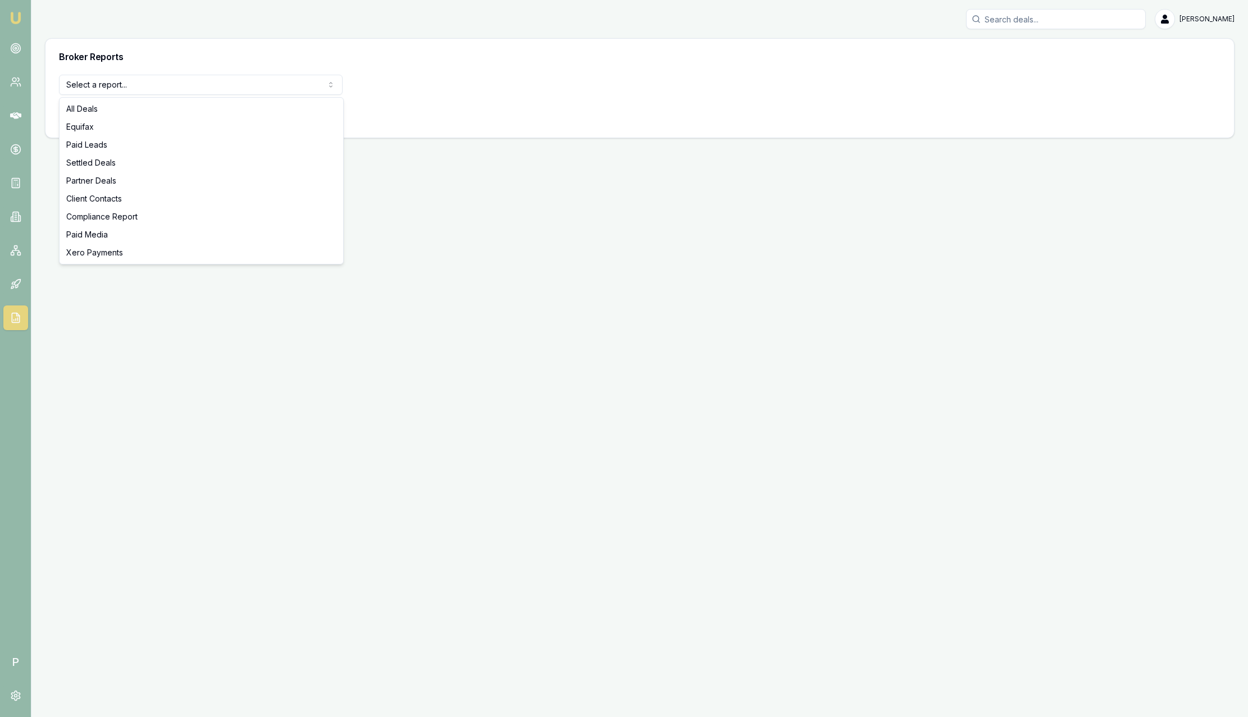
click at [133, 93] on html "Emu Broker P Sam Crouch Toggle Menu Broker Reports Select a report... All Deals…" at bounding box center [624, 358] width 1248 height 717
select select "equifax"
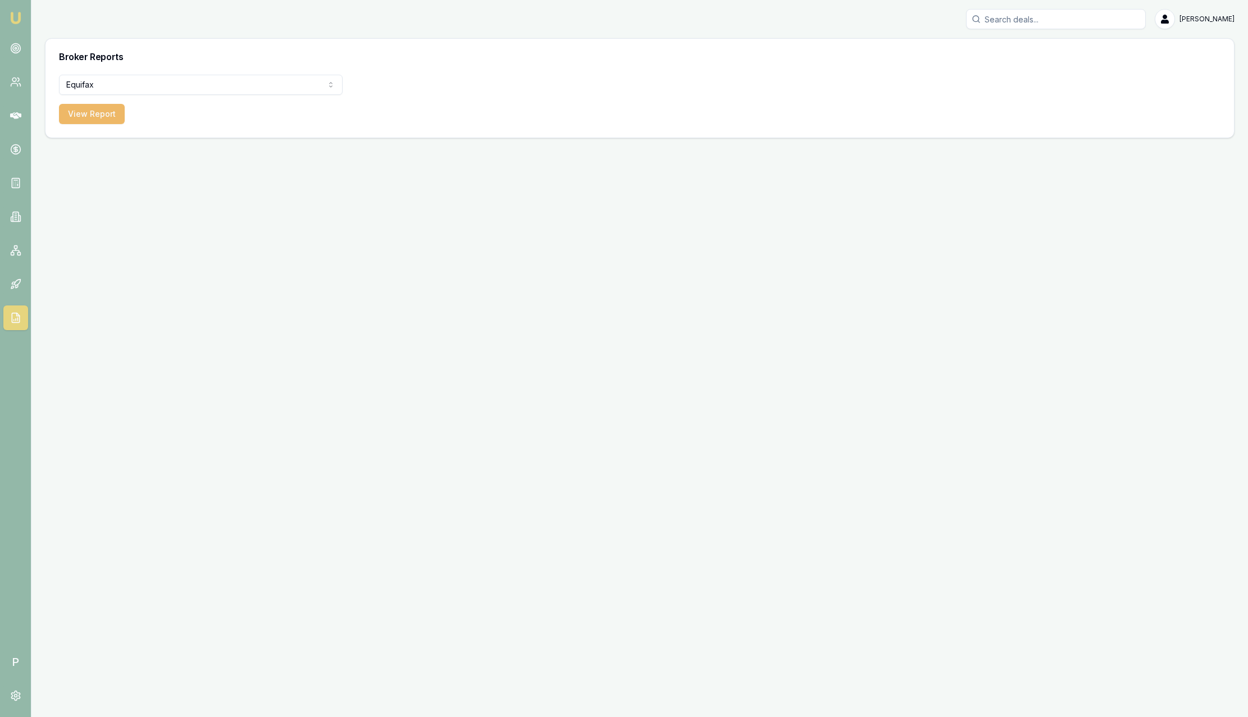
click at [102, 116] on button "View Report" at bounding box center [92, 114] width 66 height 20
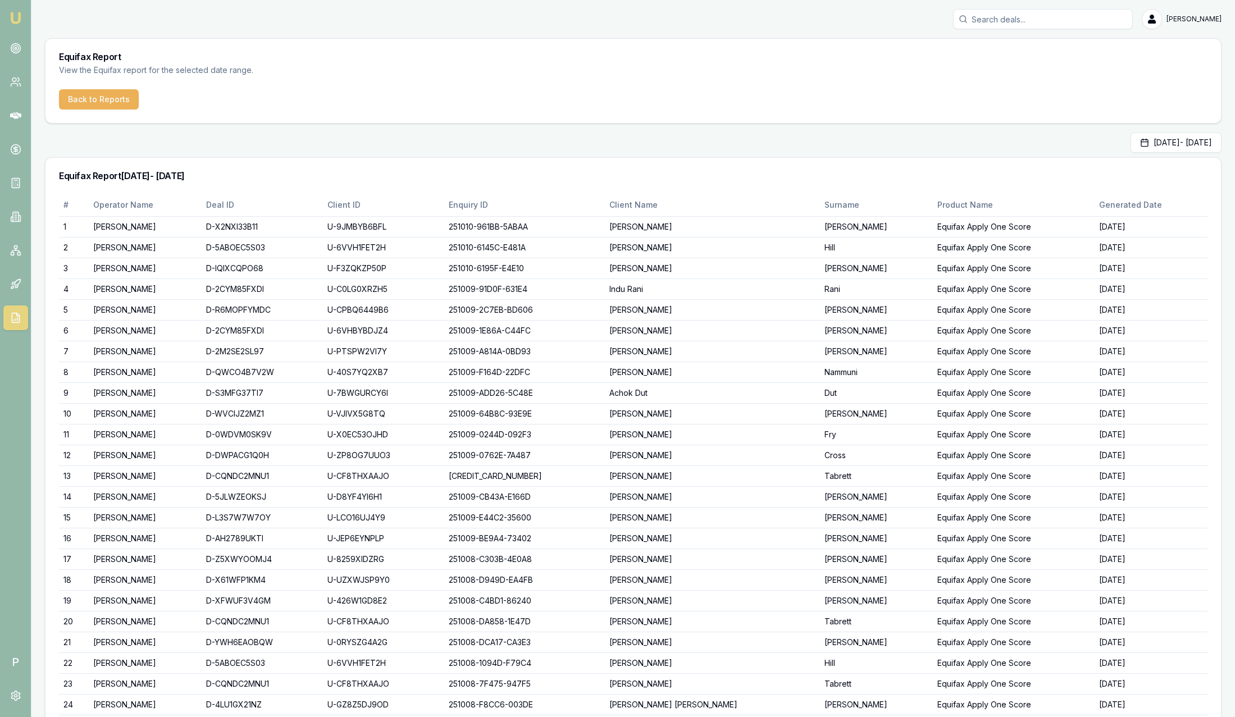
click at [22, 17] on link "Emu Broker" at bounding box center [16, 18] width 18 height 18
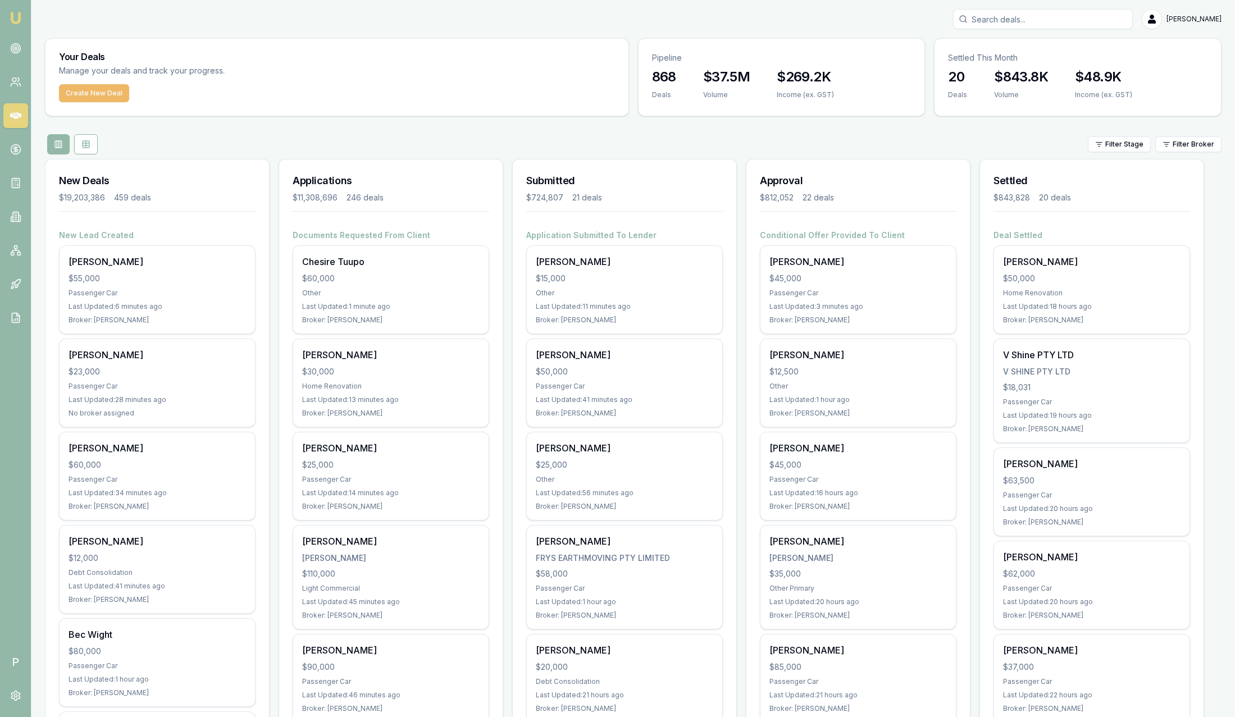
click at [102, 94] on button "Create New Deal" at bounding box center [94, 93] width 70 height 18
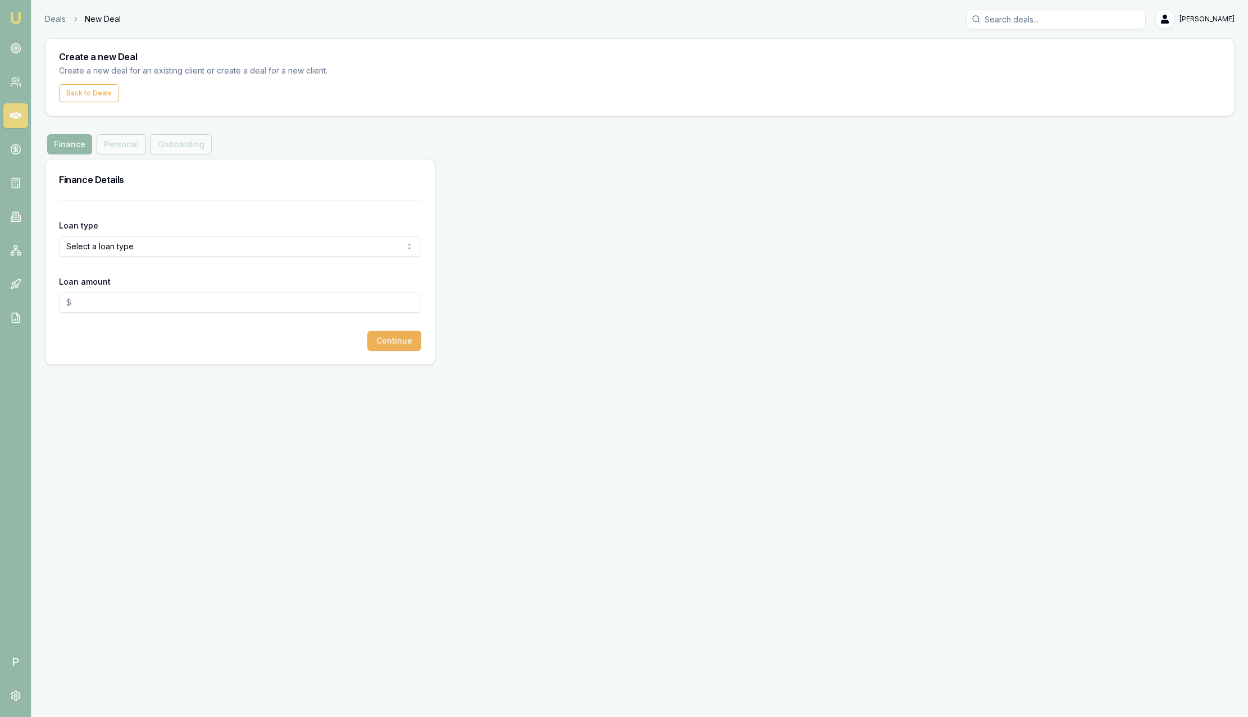
click at [106, 249] on html "Emu Broker P Deals New Deal Sam Crouch Toggle Menu Create a new Deal Create a n…" at bounding box center [624, 358] width 1248 height 717
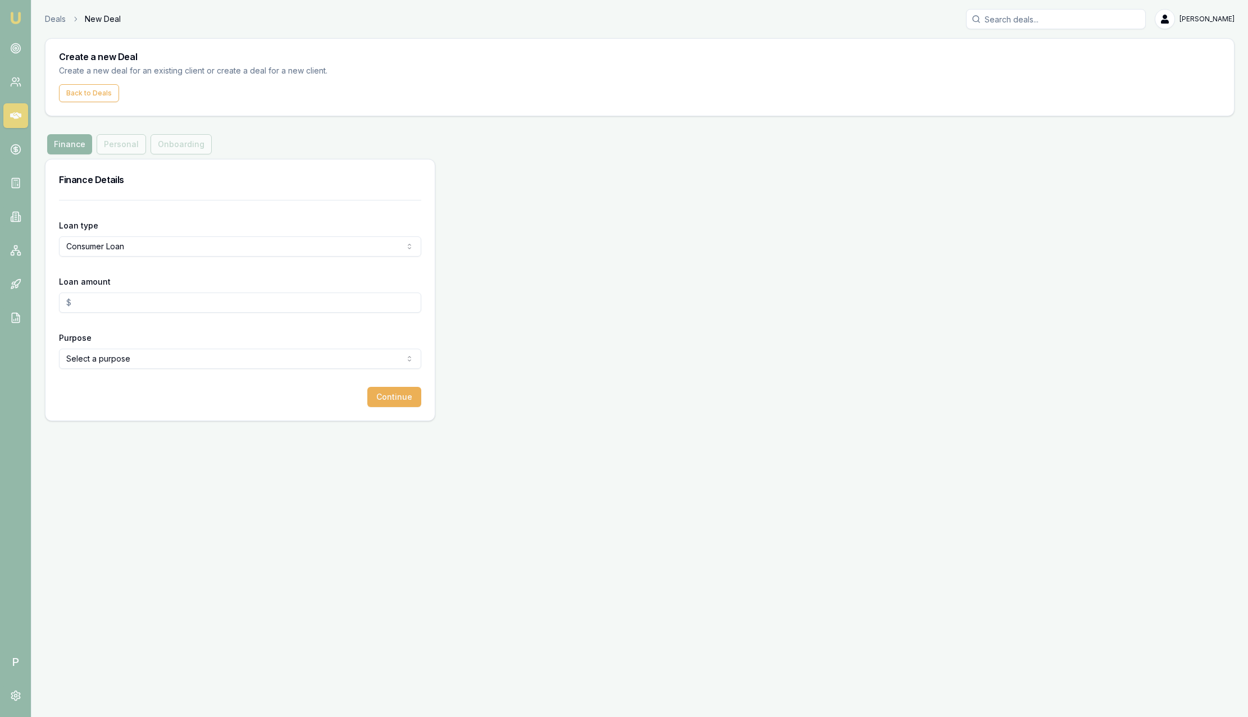
click at [110, 246] on html "Emu Broker P Deals New Deal Sam Crouch Toggle Menu Create a new Deal Create a n…" at bounding box center [624, 358] width 1248 height 717
select select "CONSUMER_ASSET"
click at [111, 299] on input "Loan amount" at bounding box center [240, 303] width 362 height 20
type input "$50,000.00"
click at [179, 359] on html "Emu Broker P Deals New Deal Sam Crouch Toggle Menu Create a new Deal Create a n…" at bounding box center [624, 358] width 1248 height 717
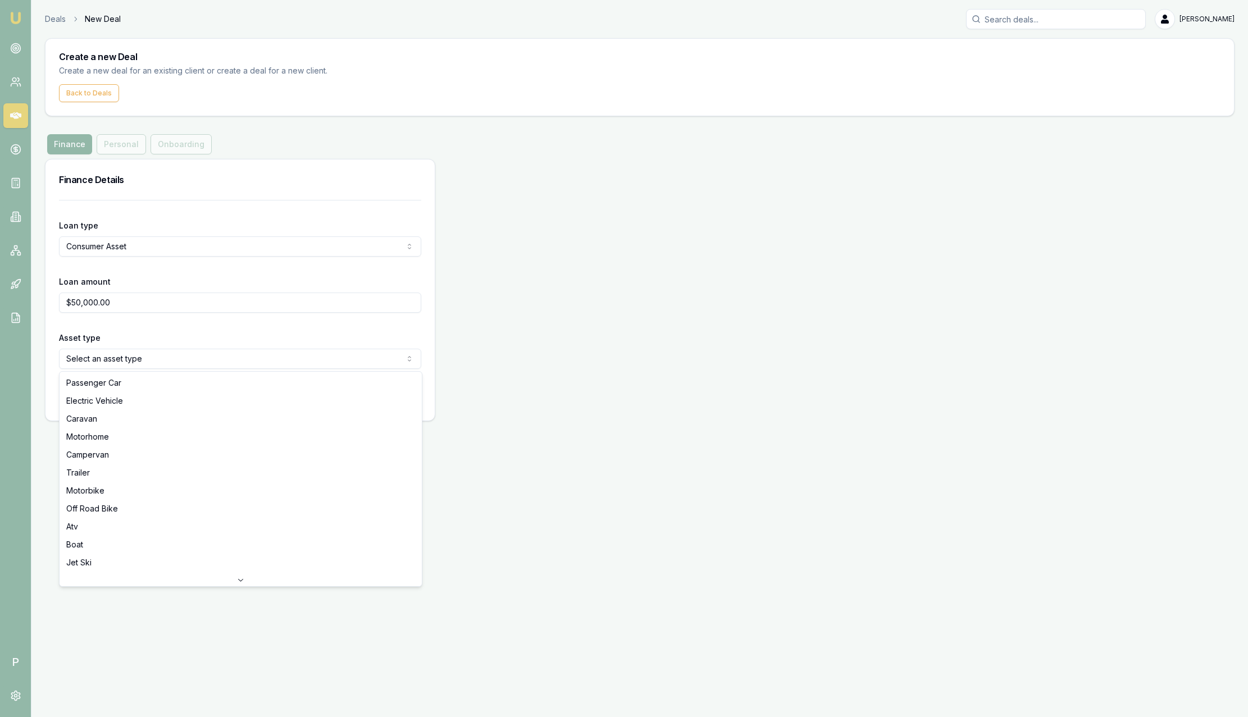
select select "ELECTRIC_VEHICLE"
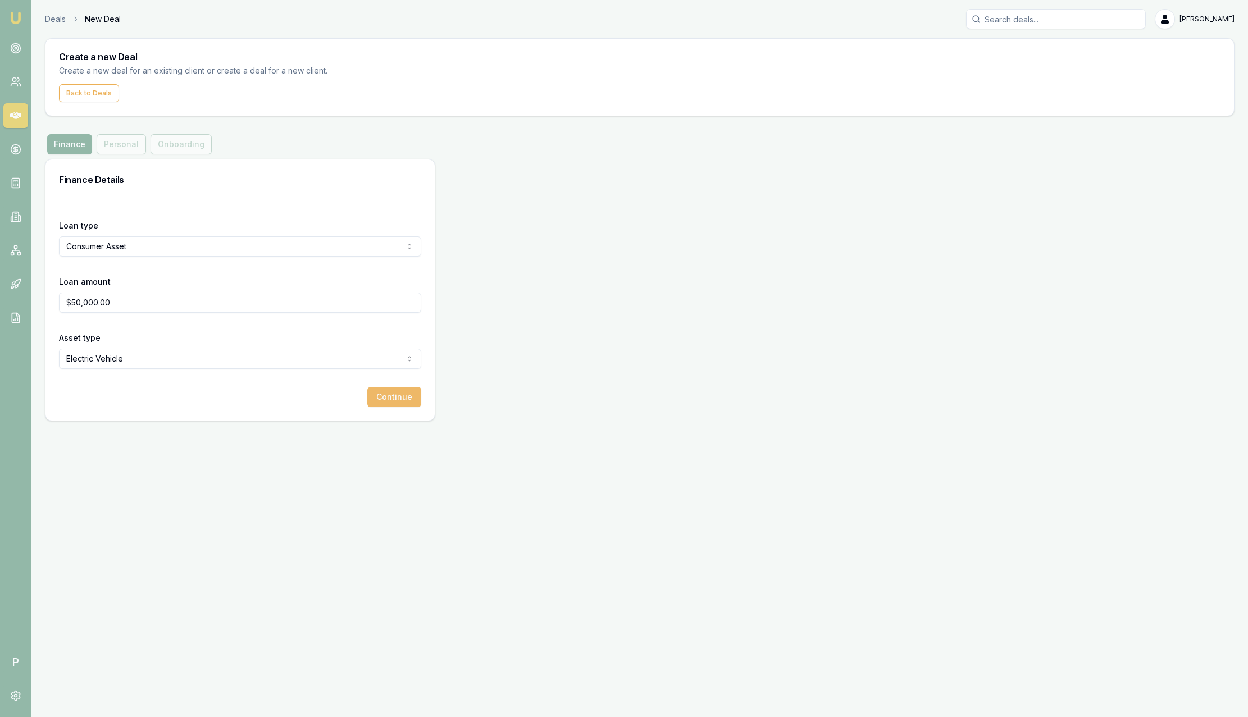
click at [402, 401] on button "Continue" at bounding box center [394, 397] width 54 height 20
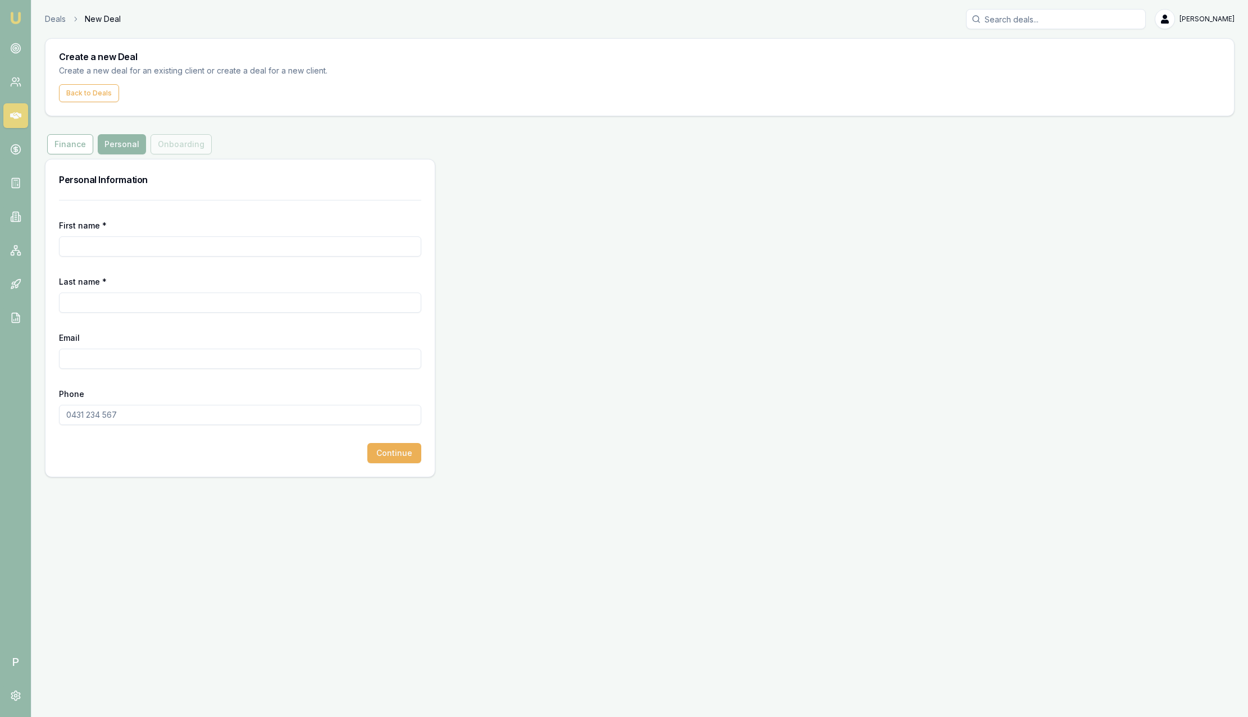
click at [94, 241] on input "First name *" at bounding box center [240, 246] width 362 height 20
type input "Alex"
type input "Mastroianni"
type input "alex.mastroianni@emumoney.com.au"
type input "0401 602 019"
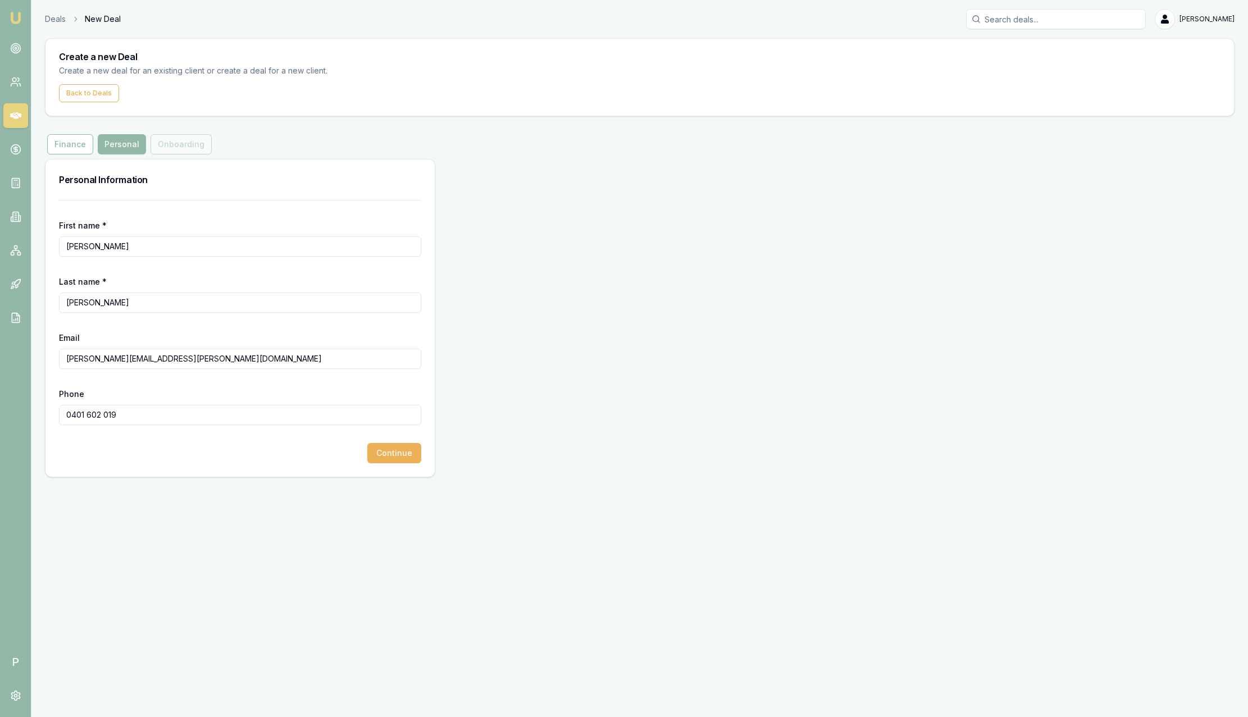
click at [154, 416] on input "0401 602 019" at bounding box center [240, 415] width 362 height 20
click at [190, 148] on div "Finance Personal Onboarding" at bounding box center [129, 144] width 169 height 20
click at [406, 454] on button "Continue" at bounding box center [394, 453] width 54 height 20
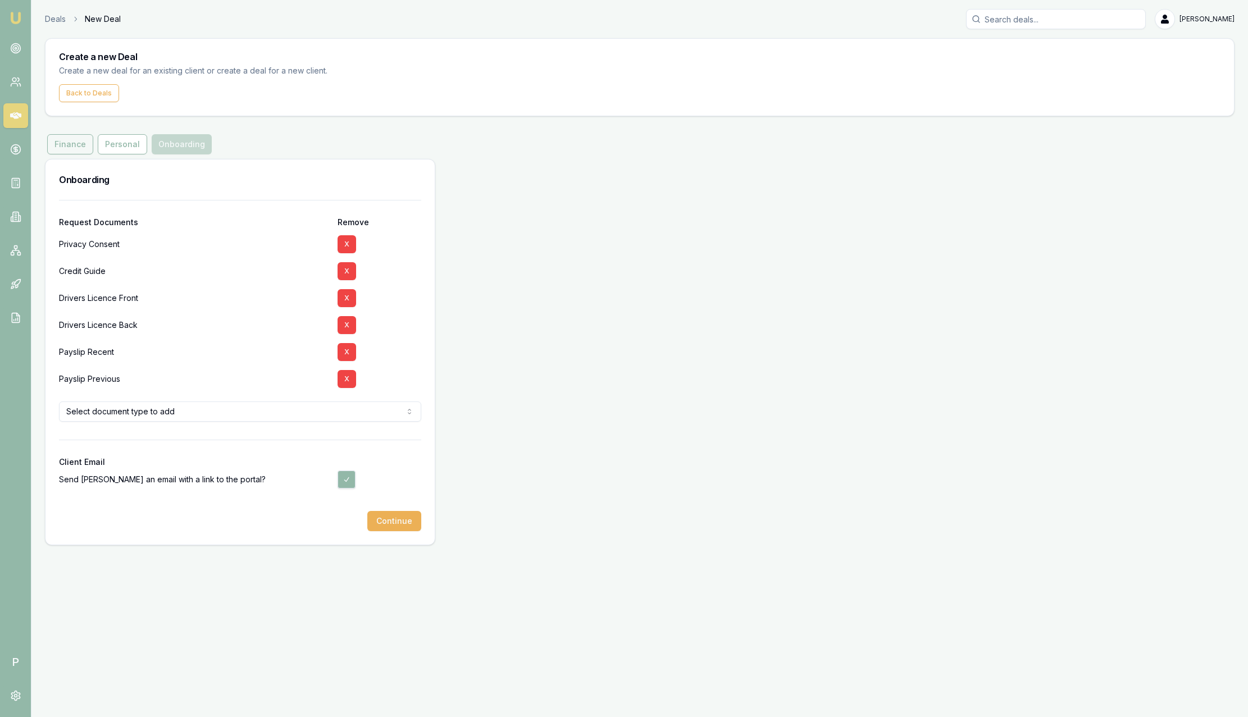
click at [57, 144] on button "Finance" at bounding box center [70, 144] width 46 height 20
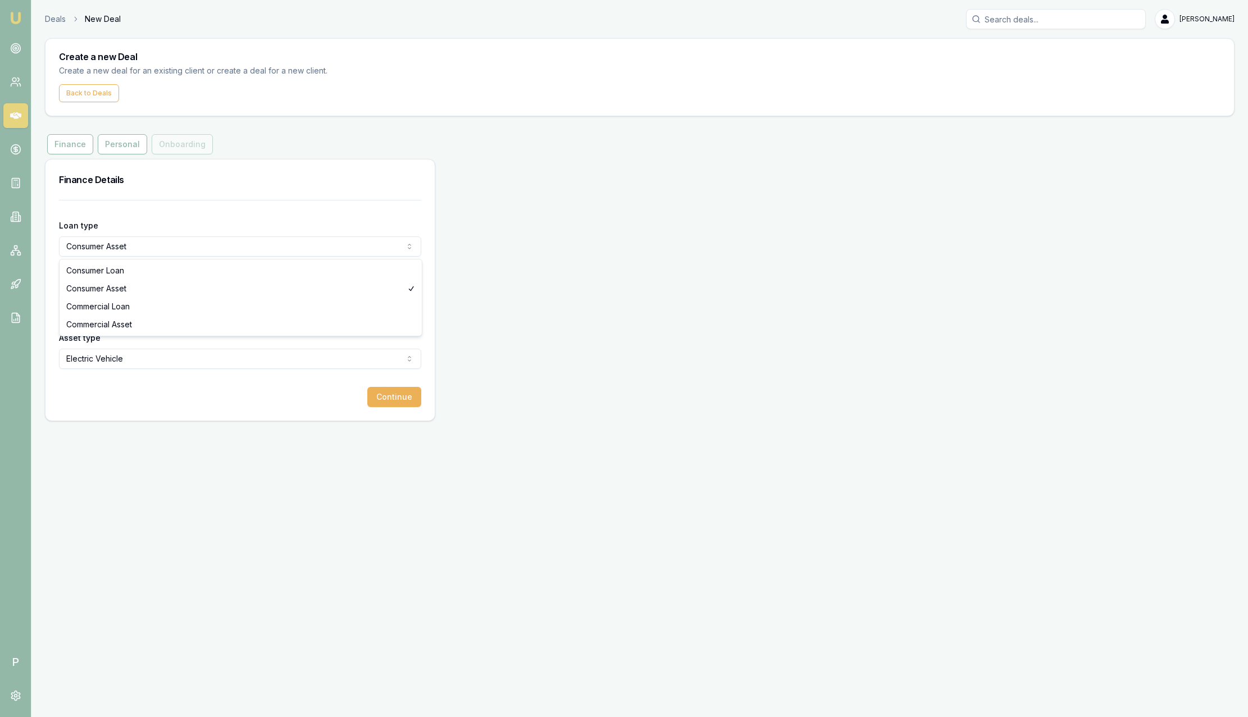
click at [97, 247] on html "Emu Broker P Deals New Deal Sam Crouch Toggle Menu Create a new Deal Create a n…" at bounding box center [624, 358] width 1248 height 717
drag, startPoint x: 176, startPoint y: 181, endPoint x: 145, endPoint y: 141, distance: 50.8
click at [176, 179] on html "Emu Broker P Deals New Deal Sam Crouch Toggle Menu Create a new Deal Create a n…" at bounding box center [624, 358] width 1248 height 717
click at [136, 143] on button "Personal" at bounding box center [122, 144] width 49 height 20
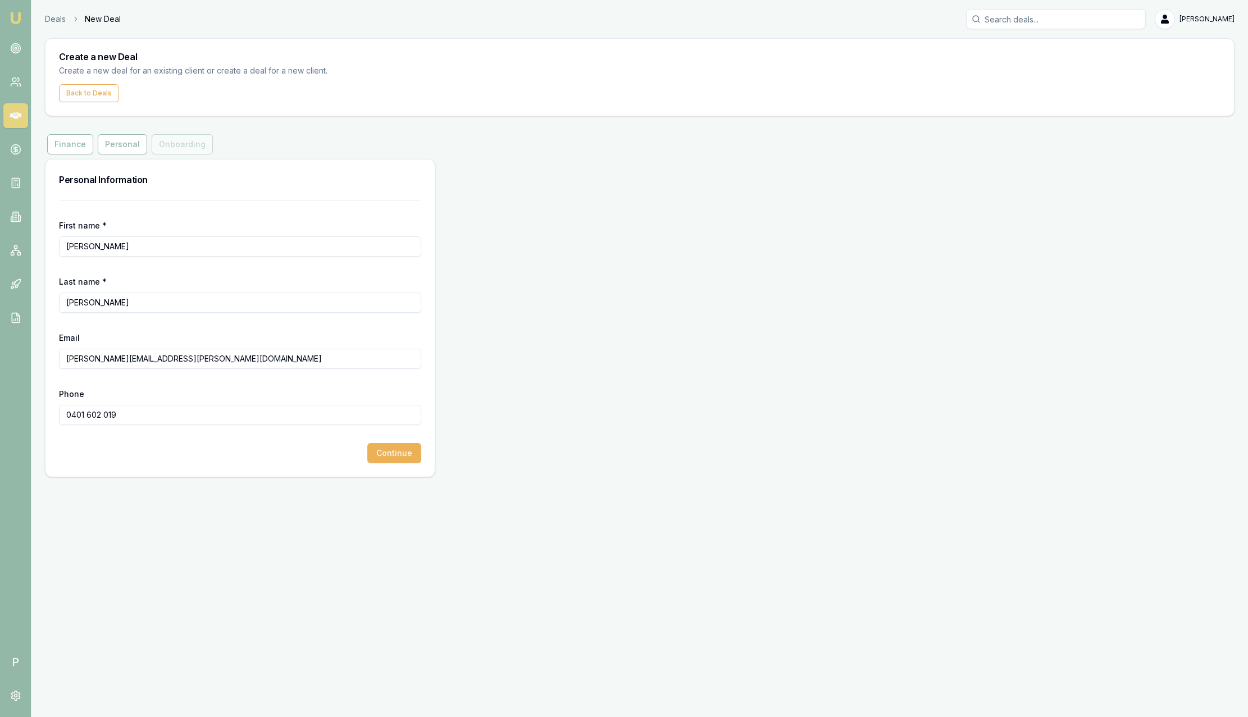
click at [195, 143] on div "Finance Personal Onboarding" at bounding box center [130, 144] width 170 height 20
click at [399, 453] on button "Continue" at bounding box center [394, 453] width 54 height 20
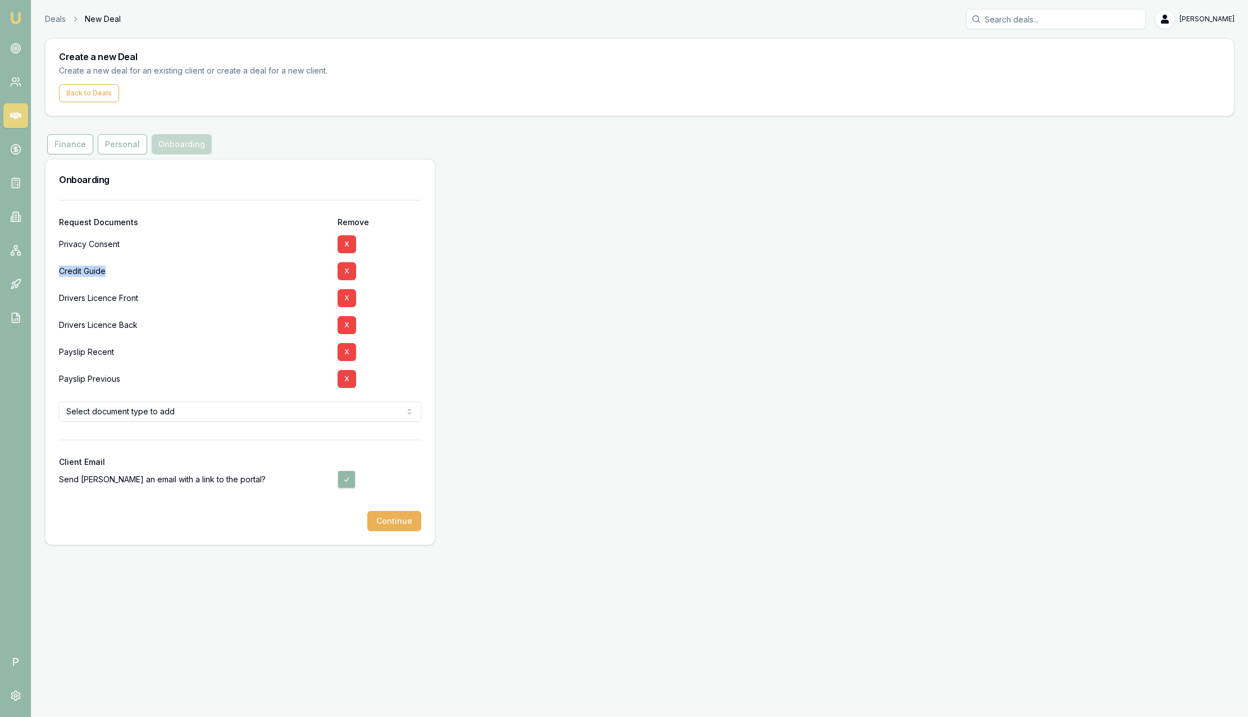
drag, startPoint x: 80, startPoint y: 267, endPoint x: 58, endPoint y: 270, distance: 22.0
click at [58, 270] on div "Request Documents Remove Privacy Consent X Credit Guide X Drivers Licence Front…" at bounding box center [239, 372] width 389 height 345
drag, startPoint x: 58, startPoint y: 270, endPoint x: 325, endPoint y: 173, distance: 283.7
click at [325, 174] on h3 "Onboarding" at bounding box center [240, 179] width 362 height 13
click at [350, 351] on button "X" at bounding box center [347, 352] width 19 height 18
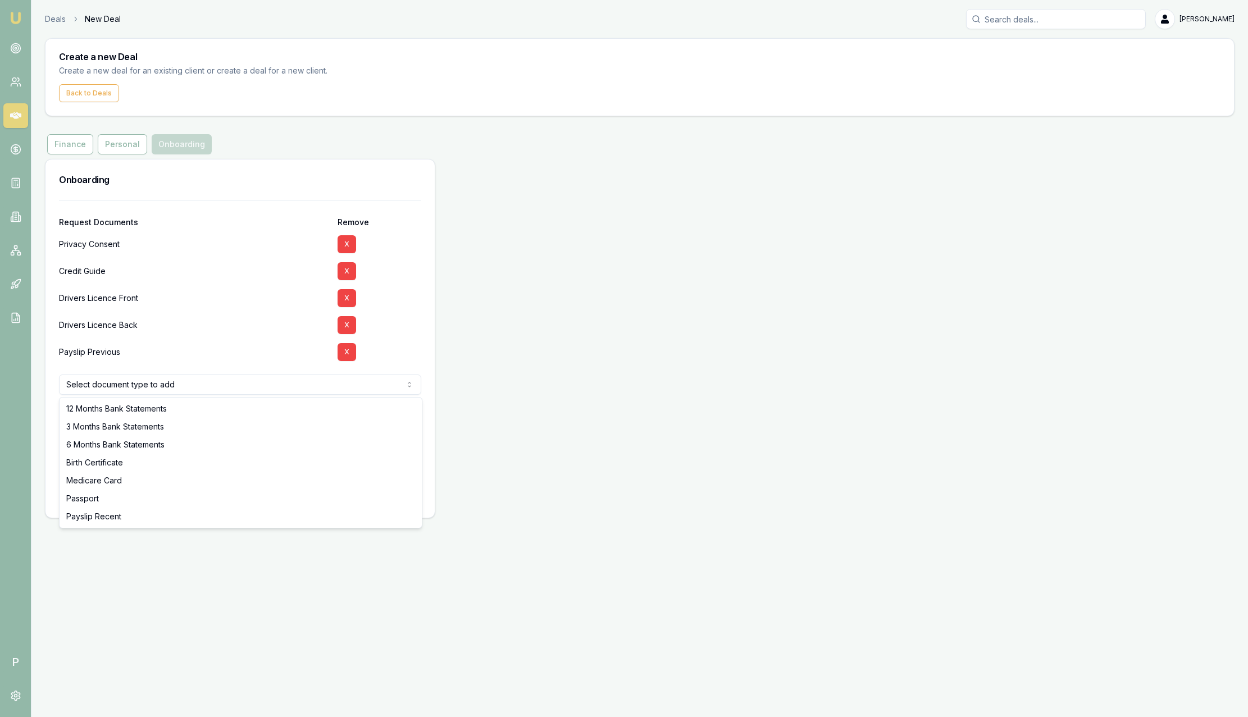
click at [199, 388] on html "Emu Broker P Deals New Deal Sam Crouch Toggle Menu Create a new Deal Create a n…" at bounding box center [624, 358] width 1248 height 717
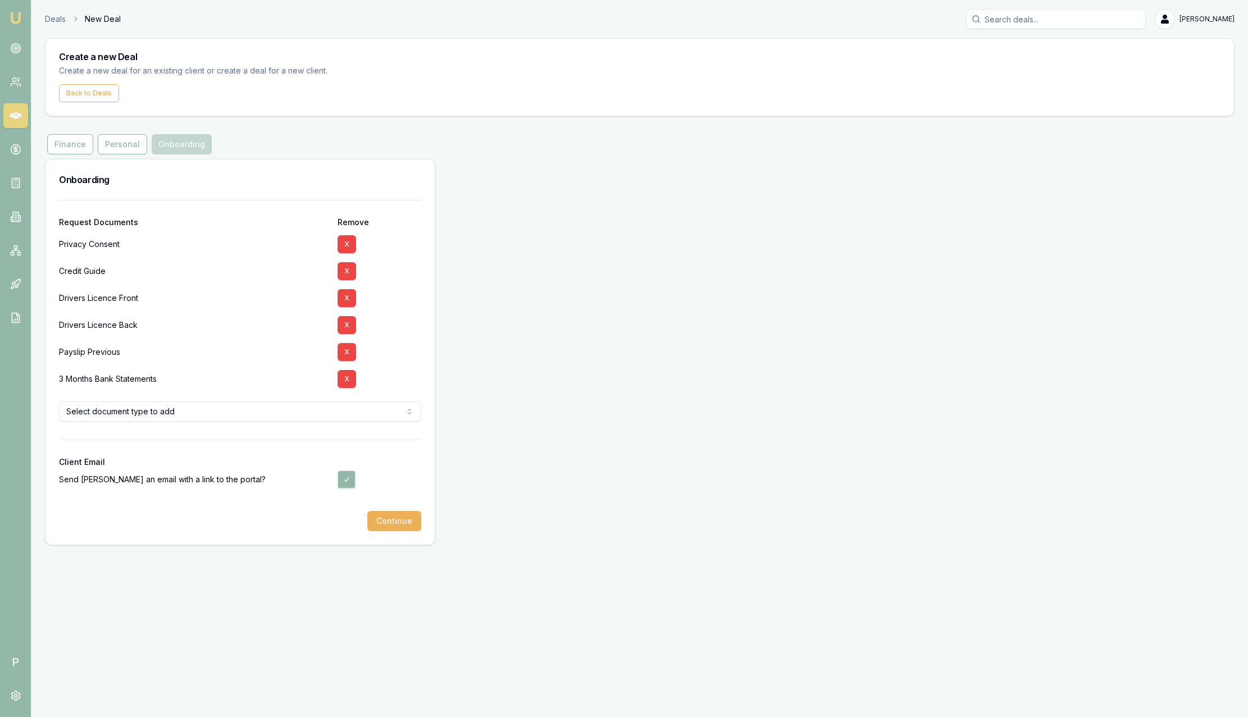
click at [122, 418] on html "Emu Broker P Deals New Deal Sam Crouch Toggle Menu Create a new Deal Create a n…" at bounding box center [624, 358] width 1248 height 717
click at [215, 326] on html "Emu Broker P Deals New Deal Sam Crouch Toggle Menu Create a new Deal Create a n…" at bounding box center [624, 358] width 1248 height 717
click at [348, 482] on button "button" at bounding box center [347, 480] width 18 height 18
click at [352, 479] on button "button" at bounding box center [347, 480] width 18 height 18
checkbox input "true"
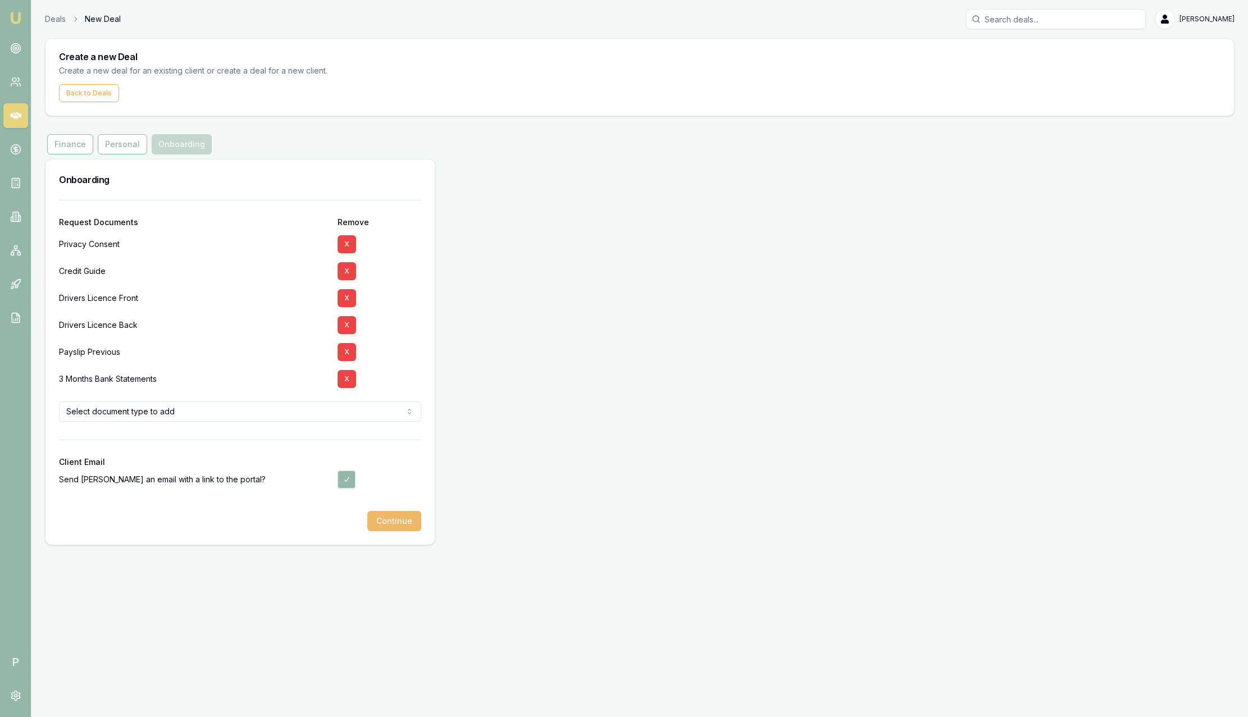
click at [403, 520] on button "Continue" at bounding box center [394, 521] width 54 height 20
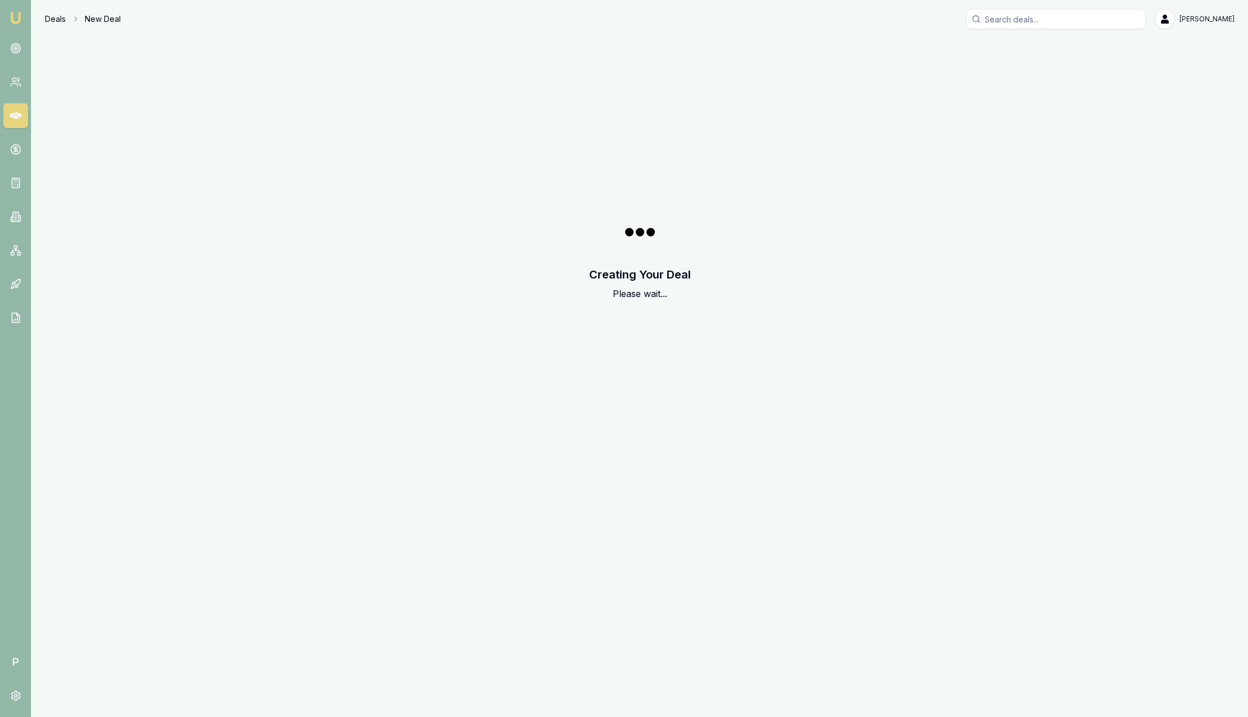
click at [55, 17] on link "Deals" at bounding box center [55, 18] width 21 height 11
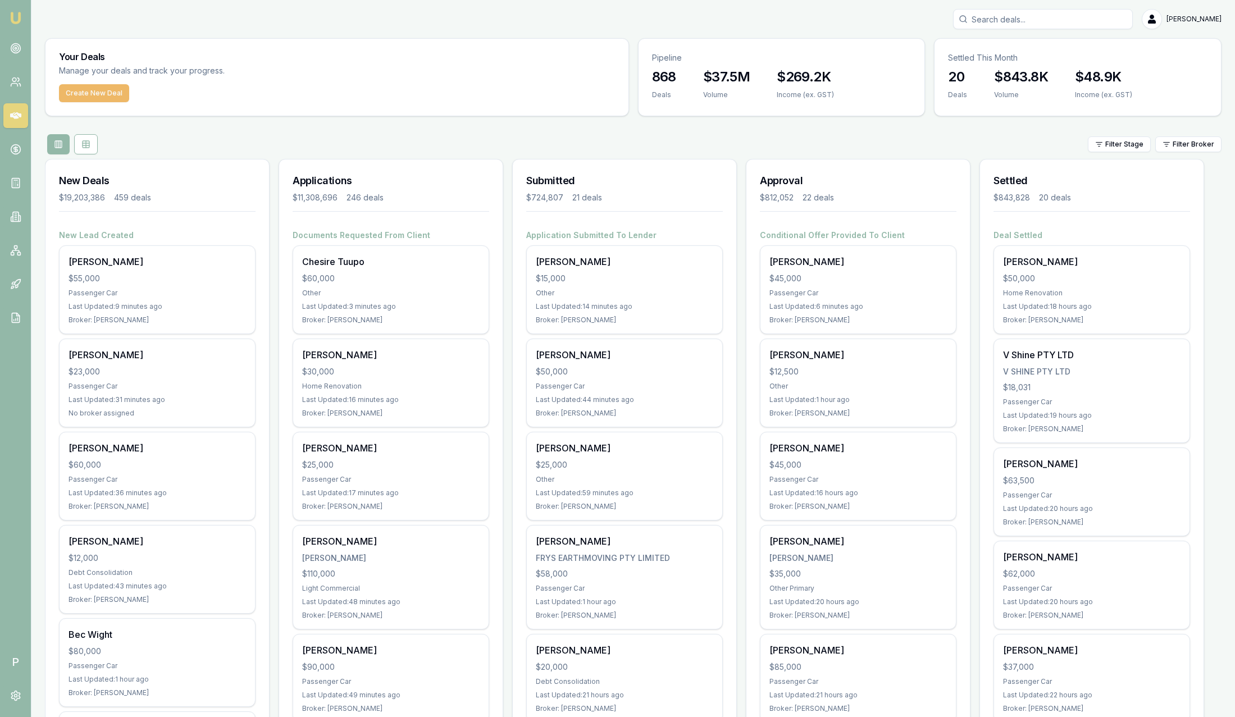
click at [107, 89] on button "Create New Deal" at bounding box center [94, 93] width 70 height 18
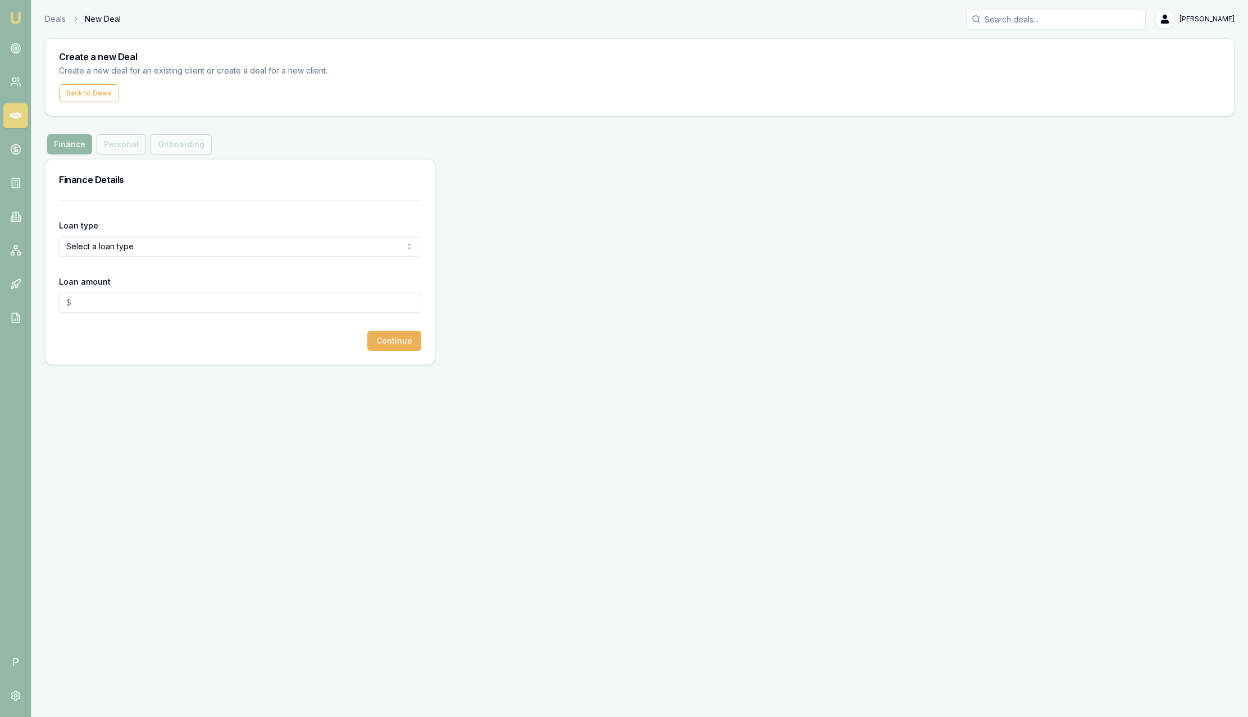
click at [239, 252] on html "Emu Broker P Deals New Deal [PERSON_NAME] Toggle Menu Create a new Deal Create …" at bounding box center [624, 358] width 1248 height 717
select select "CONSUMER_ASSET"
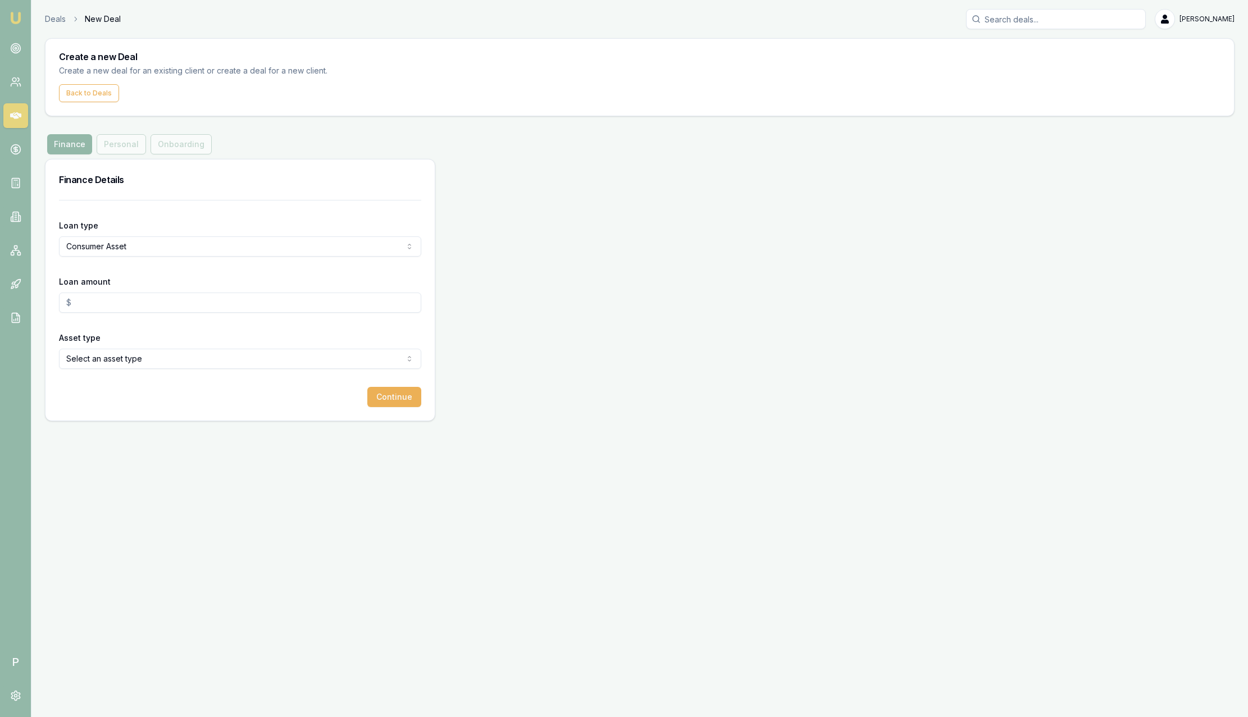
click at [129, 308] on input "Loan amount" at bounding box center [240, 303] width 362 height 20
type input "$50,000.00"
click at [238, 353] on html "Emu Broker P Deals New Deal [PERSON_NAME] Toggle Menu Create a new Deal Create …" at bounding box center [624, 358] width 1248 height 717
click at [410, 389] on button "Continue" at bounding box center [394, 397] width 54 height 20
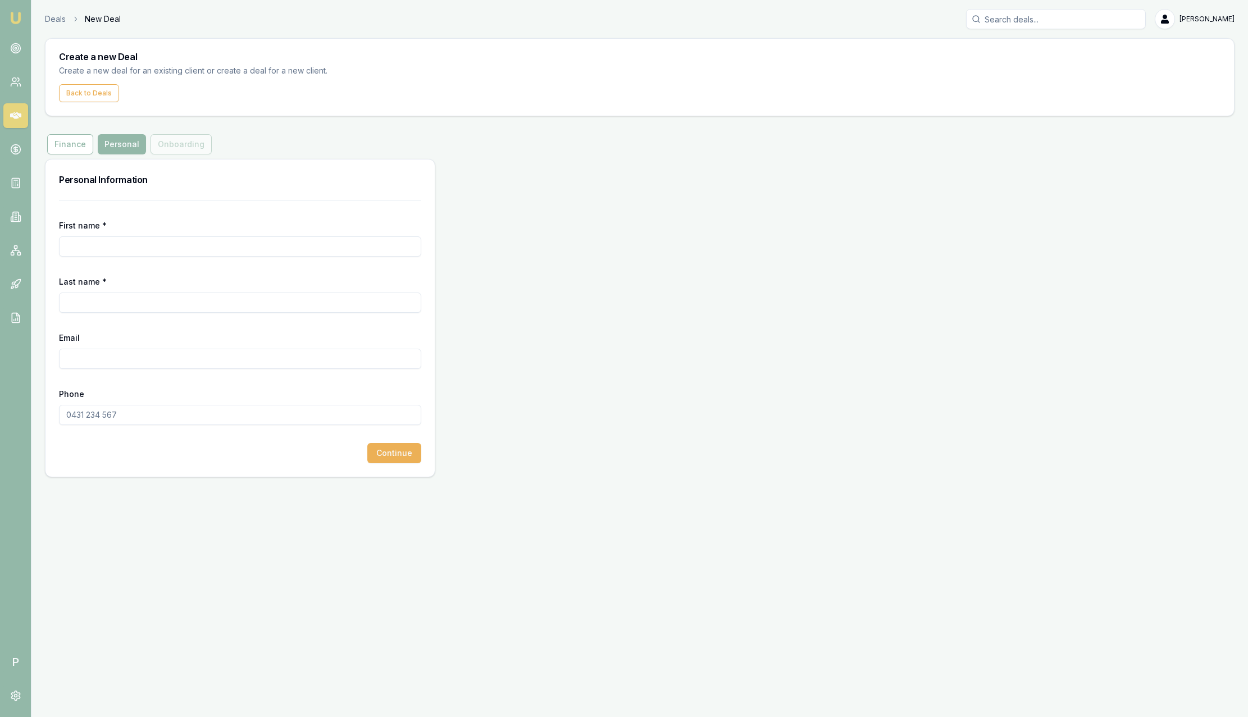
click at [152, 235] on div "First name *" at bounding box center [240, 237] width 362 height 38
click at [153, 242] on input "First name *" at bounding box center [240, 246] width 362 height 20
type input "[PERSON_NAME]"
type input "Test"
paste input "[PERSON_NAME][EMAIL_ADDRESS][PERSON_NAME][DOMAIN_NAME]"
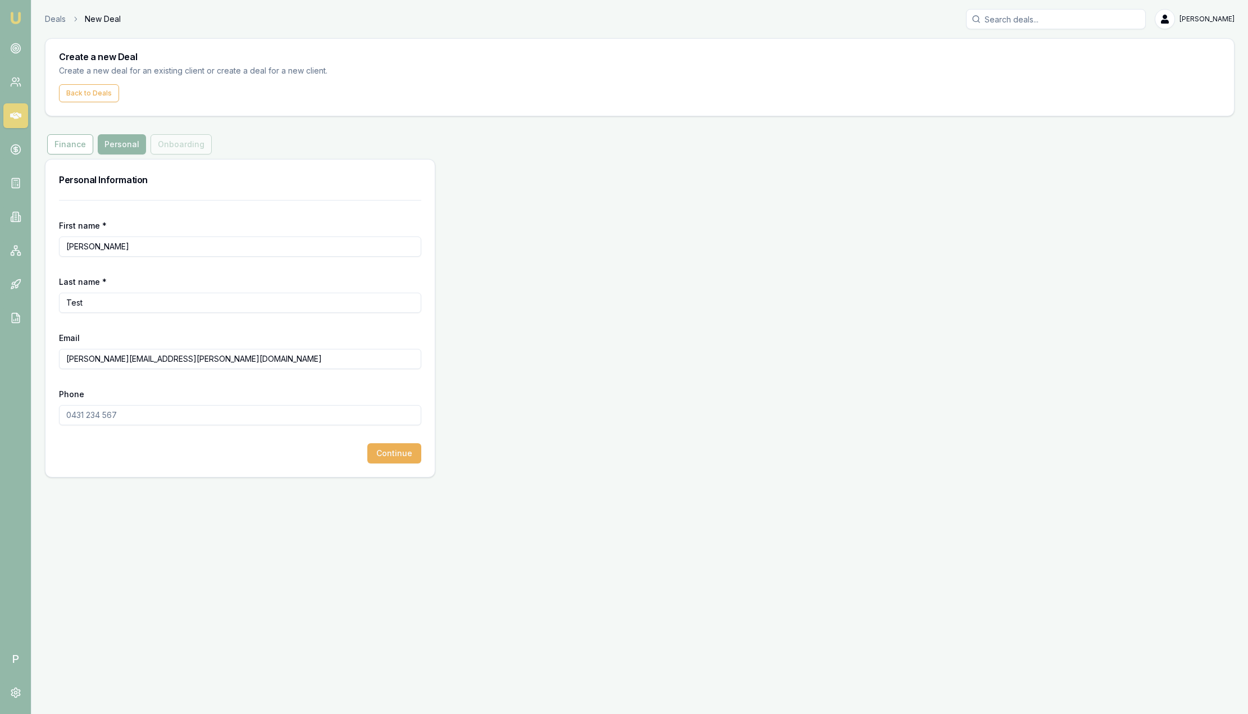
type input "[PERSON_NAME][EMAIL_ADDRESS][PERSON_NAME][DOMAIN_NAME]"
click at [100, 418] on input "Phone" at bounding box center [240, 415] width 362 height 20
type input "9784 713 4719"
click at [121, 417] on input "9784 713 4719" at bounding box center [240, 415] width 362 height 20
type input "9784 713 471"
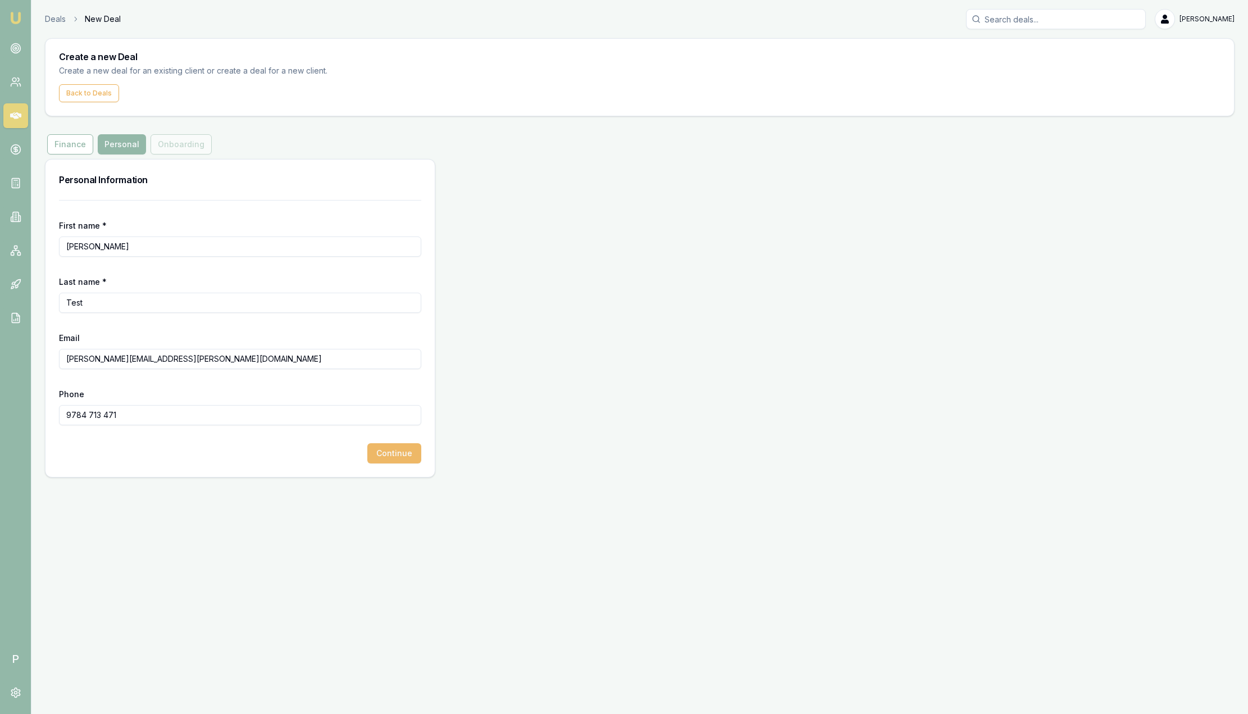
click at [399, 453] on button "Continue" at bounding box center [394, 453] width 54 height 20
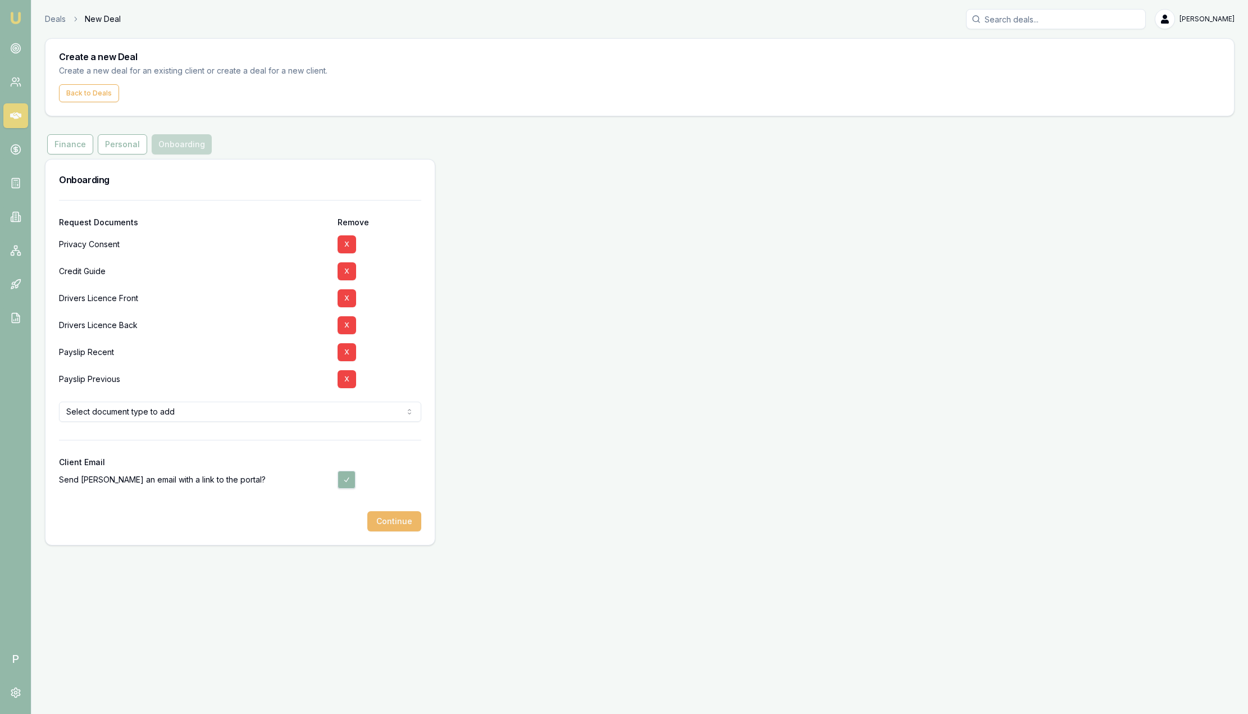
click at [405, 518] on button "Continue" at bounding box center [394, 521] width 54 height 20
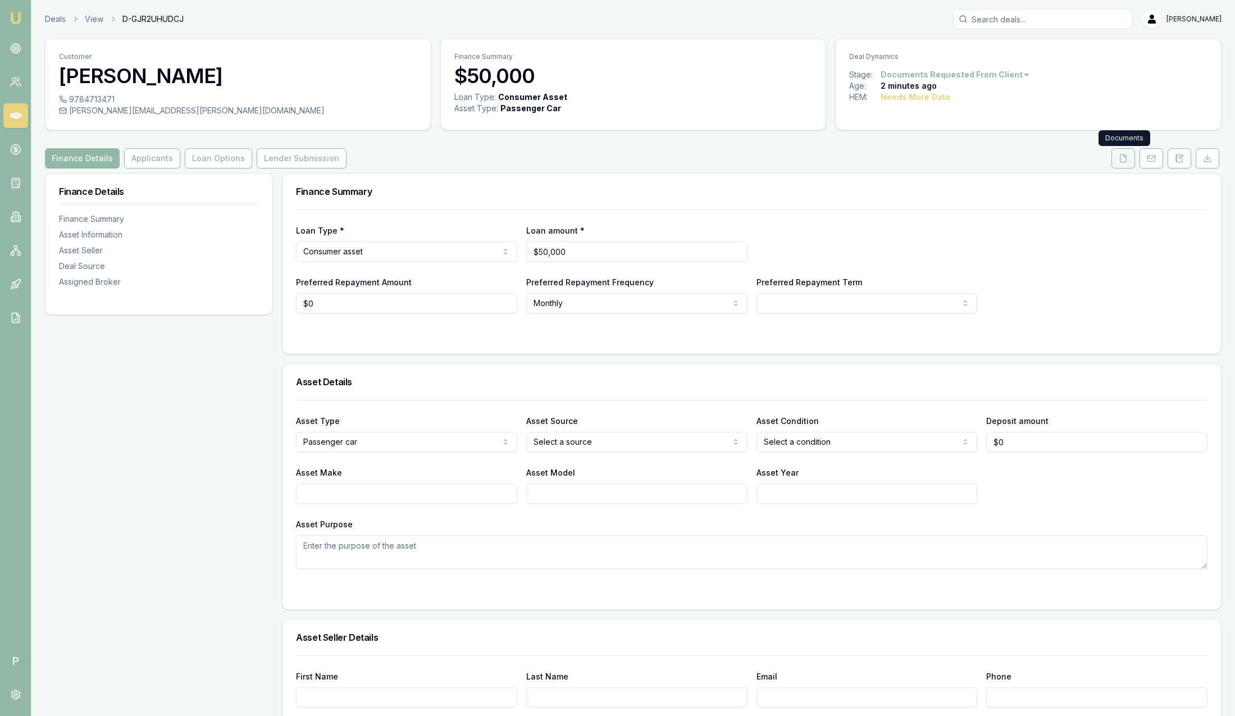
click at [1123, 157] on icon at bounding box center [1123, 158] width 9 height 9
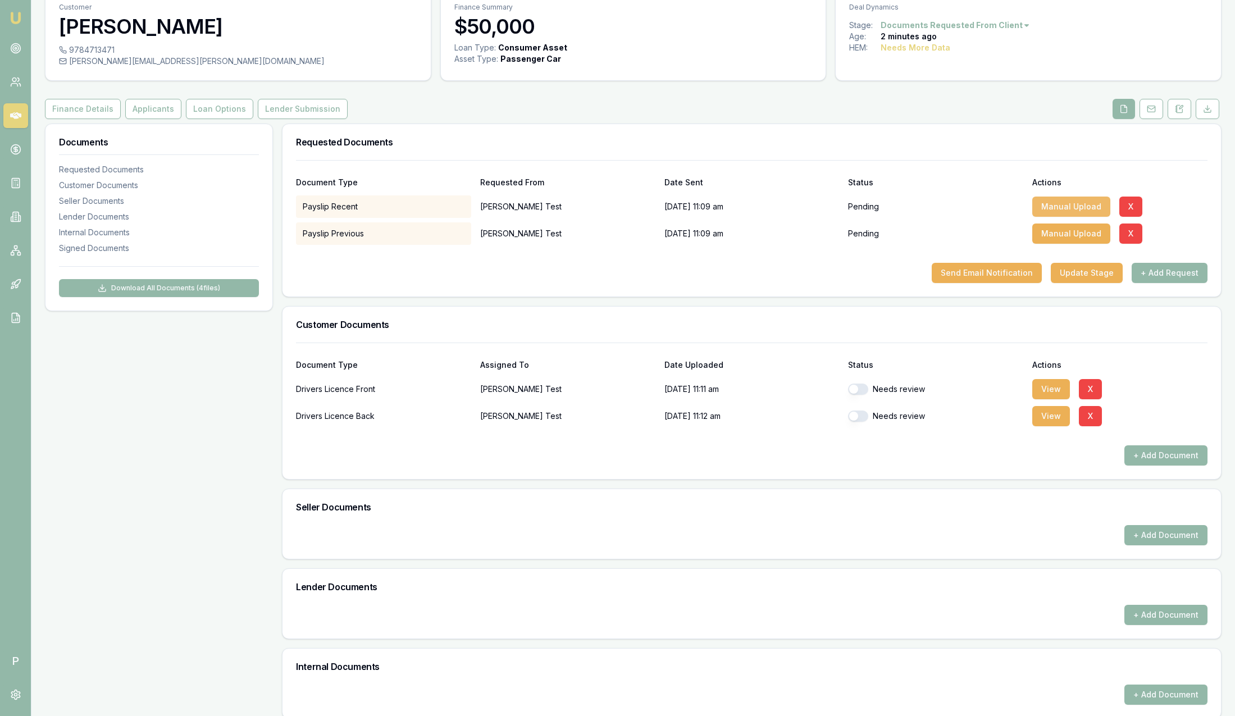
scroll to position [84, 0]
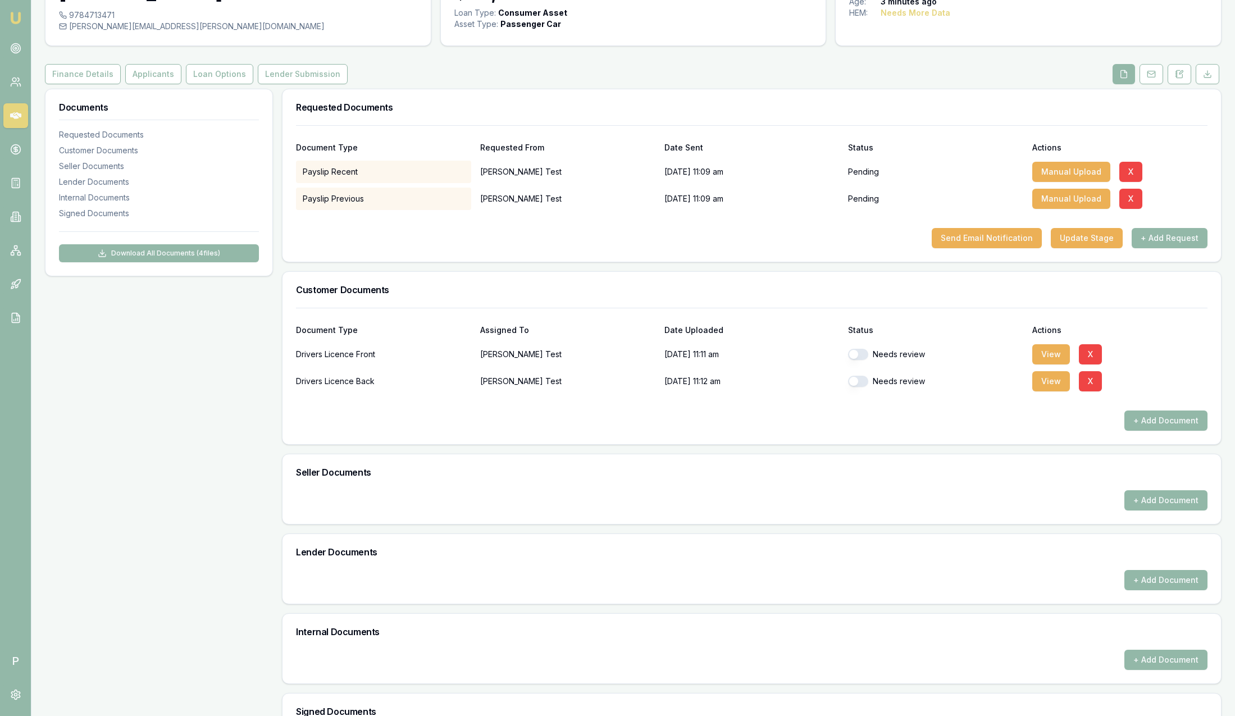
click at [860, 353] on button "button" at bounding box center [858, 354] width 20 height 11
checkbox input "true"
click at [862, 381] on button "button" at bounding box center [858, 381] width 20 height 11
checkbox input "true"
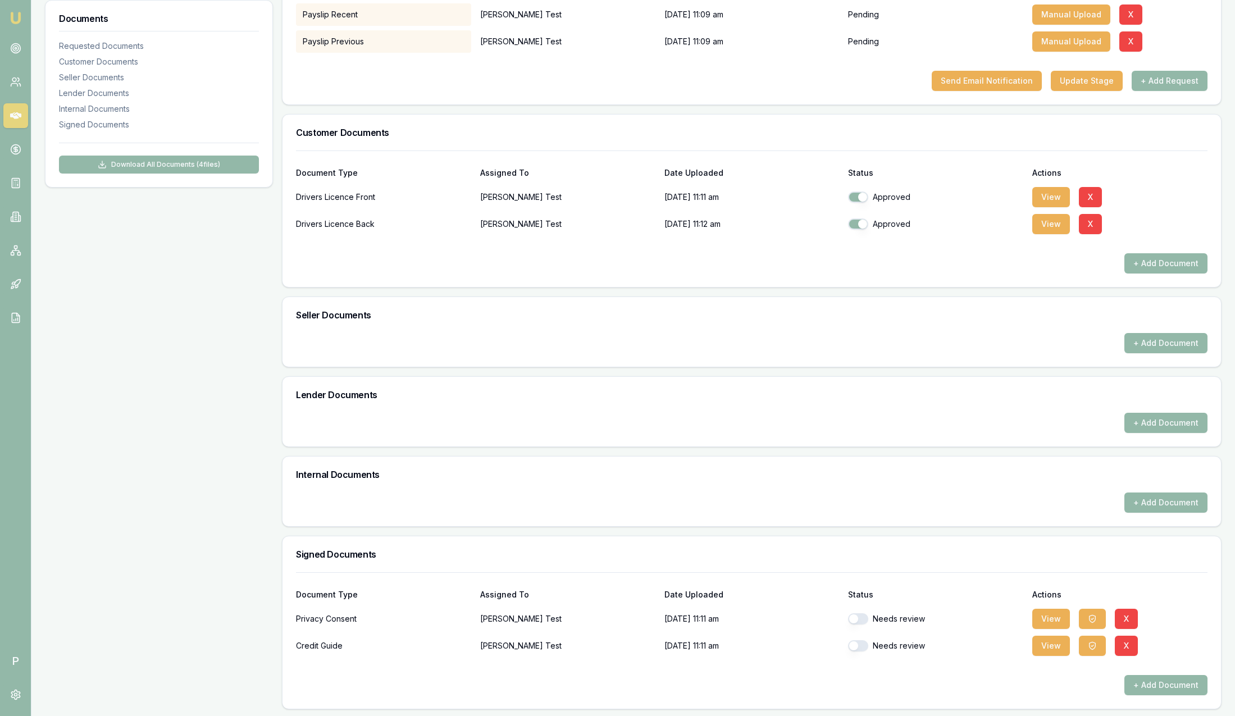
scroll to position [244, 0]
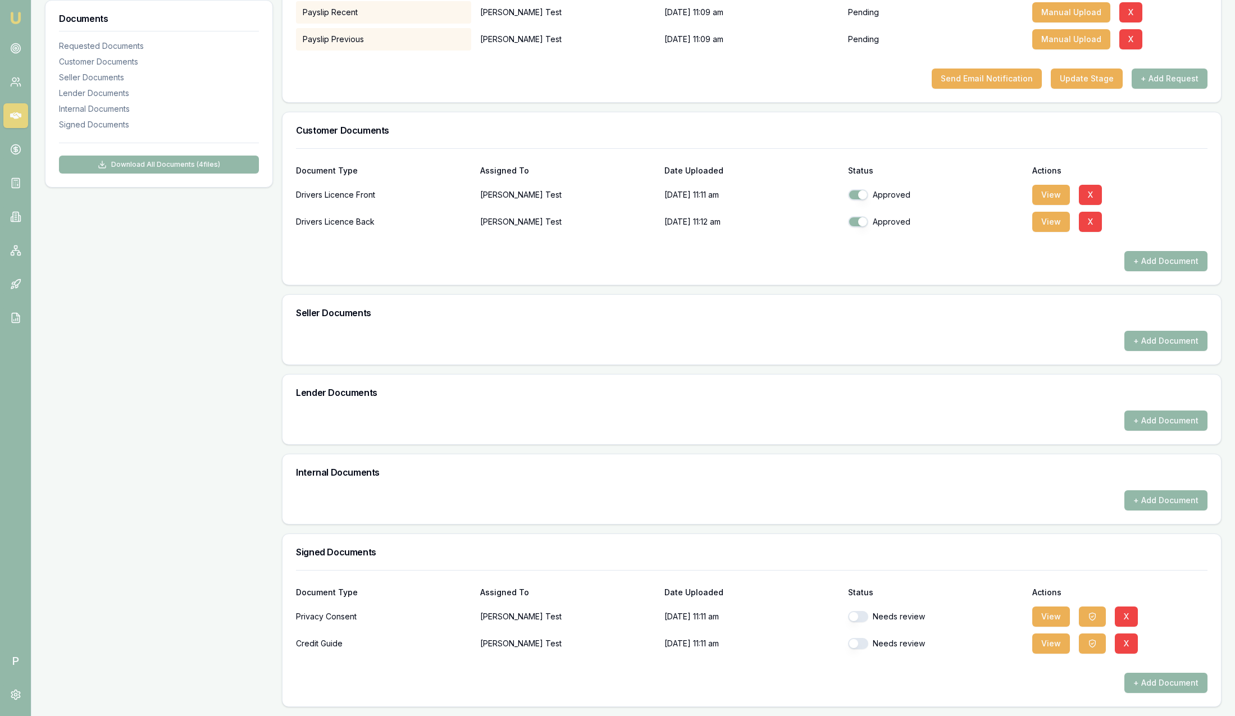
click at [862, 618] on button "button" at bounding box center [858, 616] width 20 height 11
checkbox input "false"
click at [864, 643] on button "button" at bounding box center [858, 643] width 20 height 11
checkbox input "false"
click at [860, 618] on button "button" at bounding box center [858, 616] width 20 height 11
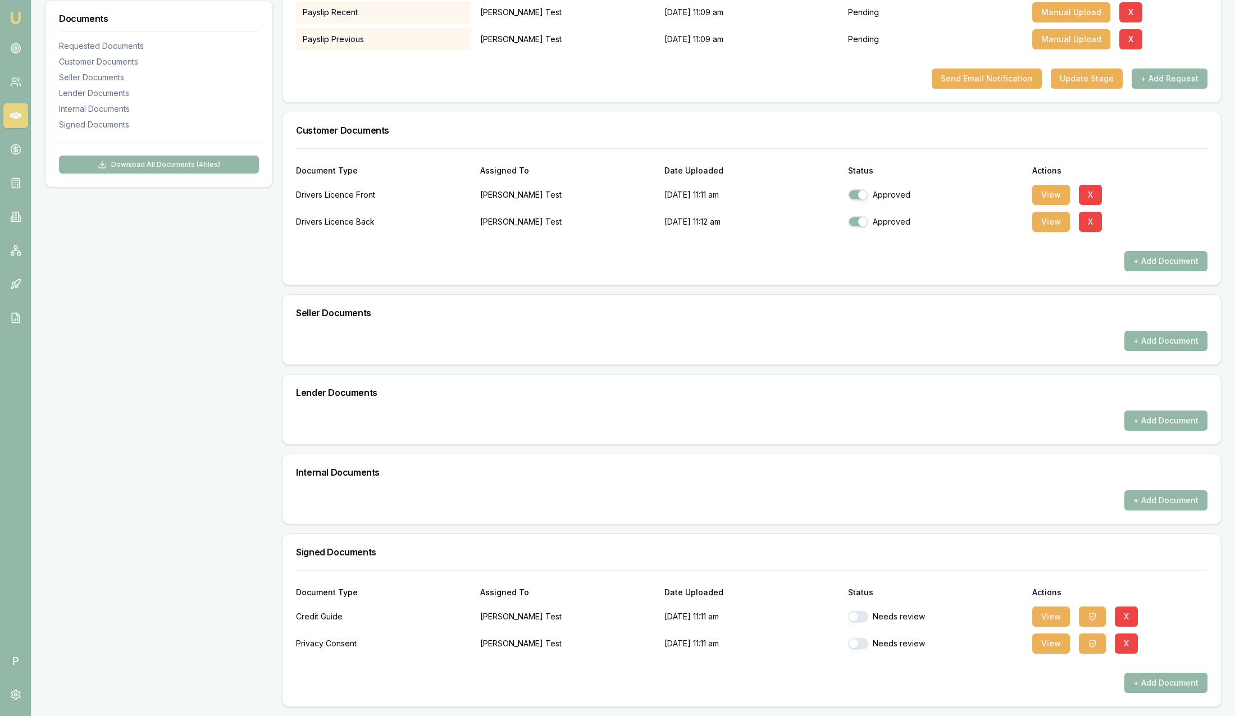
checkbox input "true"
click at [857, 642] on button "button" at bounding box center [858, 643] width 20 height 11
checkbox input "true"
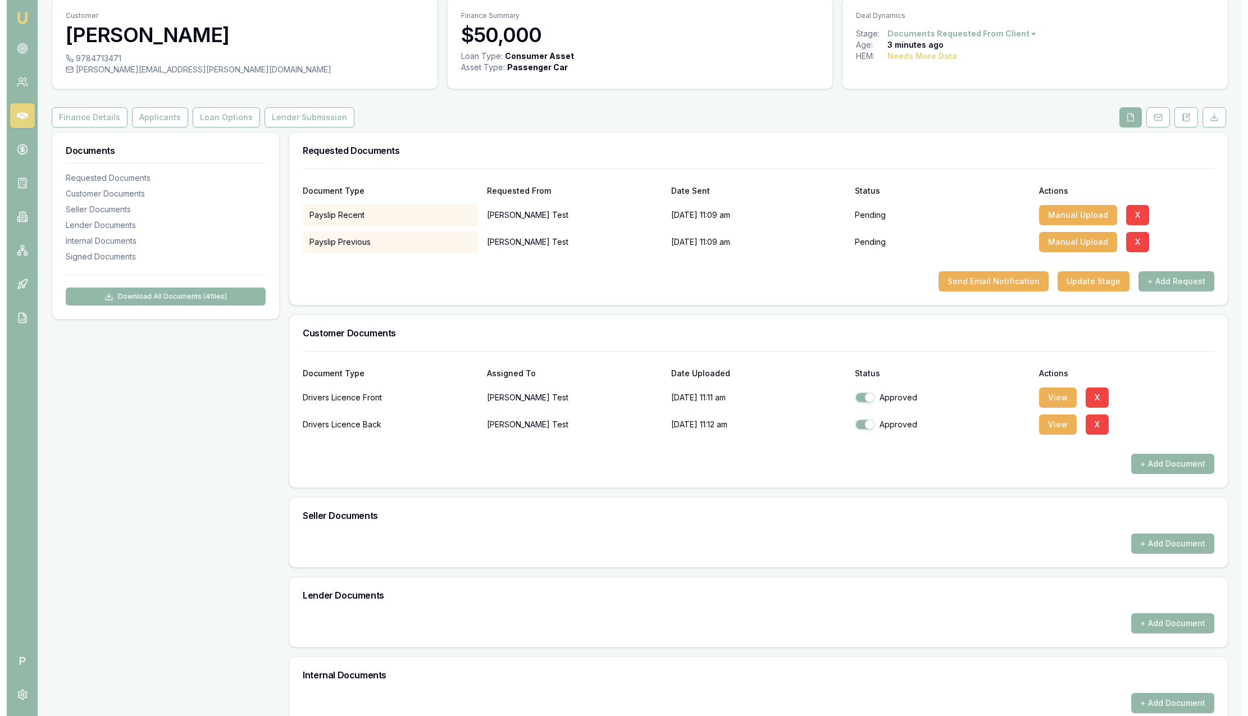
scroll to position [0, 0]
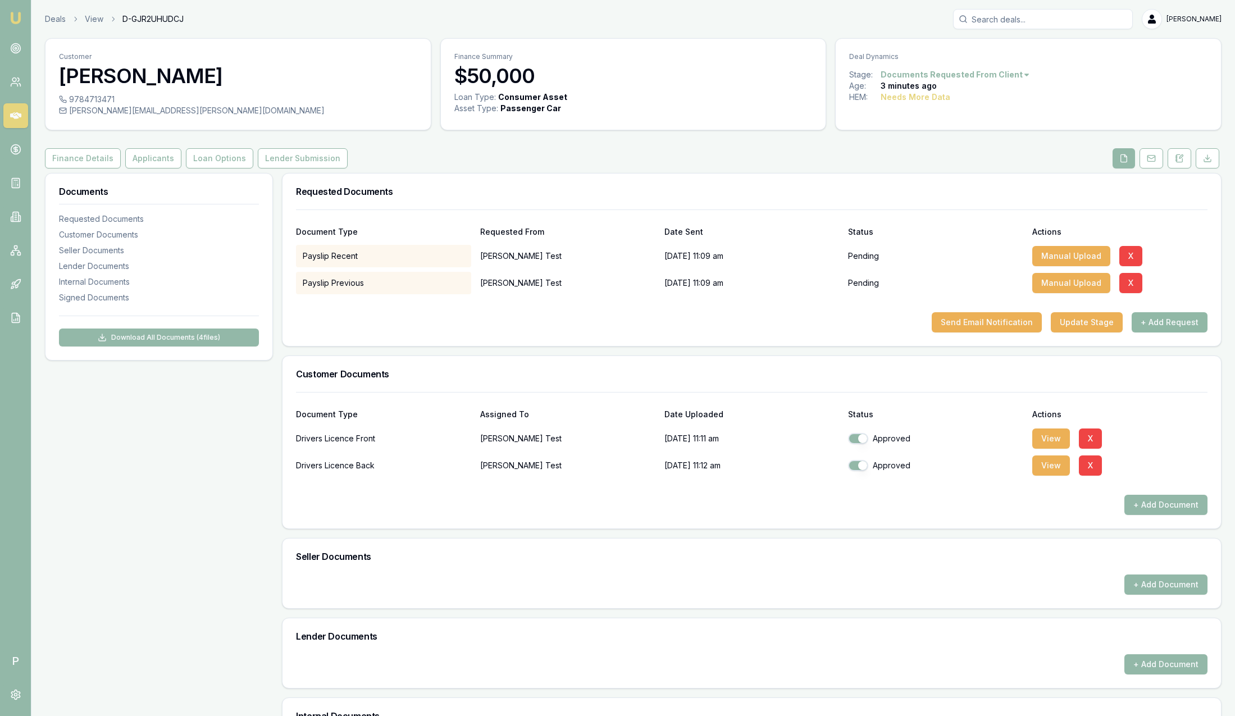
click at [1174, 323] on button "+ Add Request" at bounding box center [1170, 322] width 76 height 20
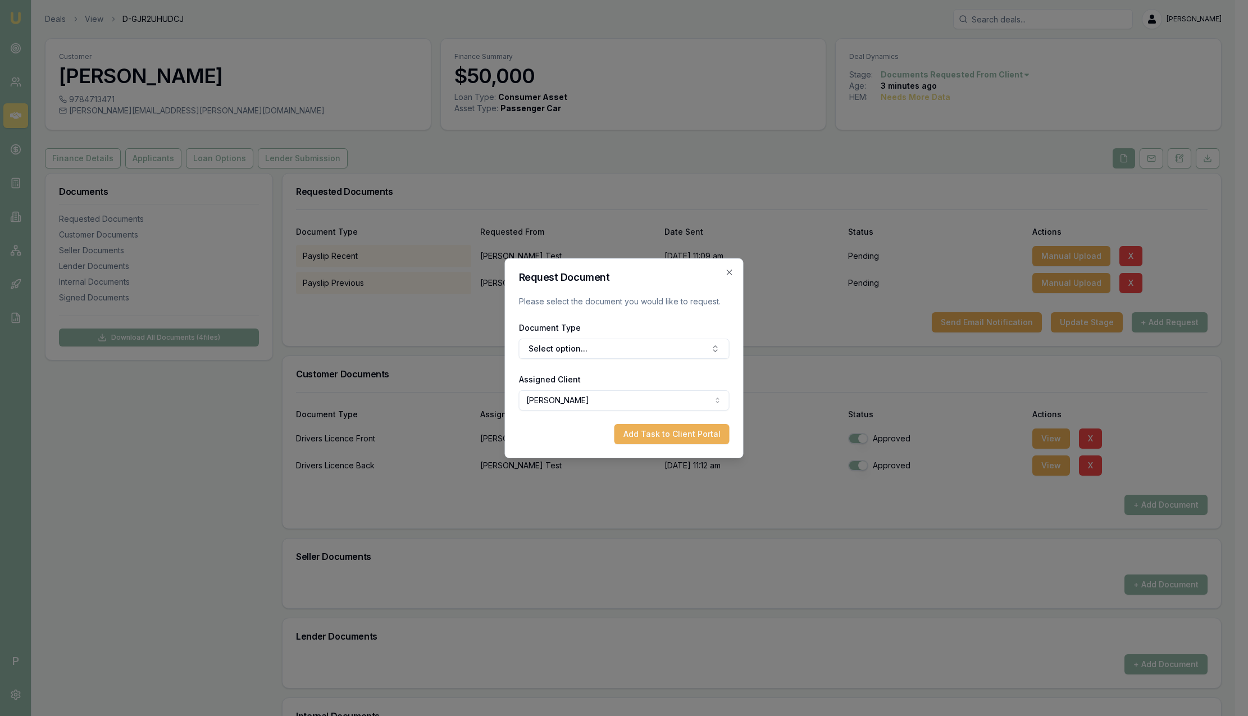
click at [601, 330] on div "Document Type Select option..." at bounding box center [624, 340] width 211 height 38
click at [600, 343] on button "Select option..." at bounding box center [624, 349] width 211 height 20
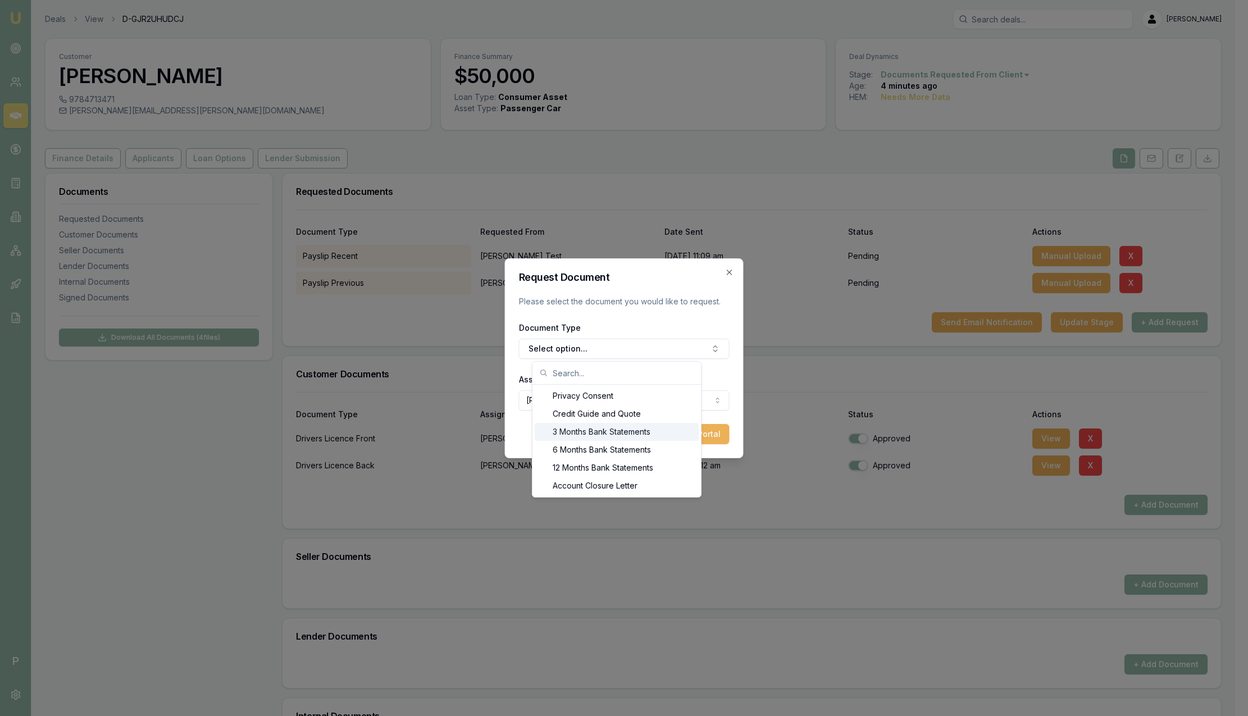
click at [598, 427] on div "3 Months Bank Statements" at bounding box center [617, 432] width 164 height 18
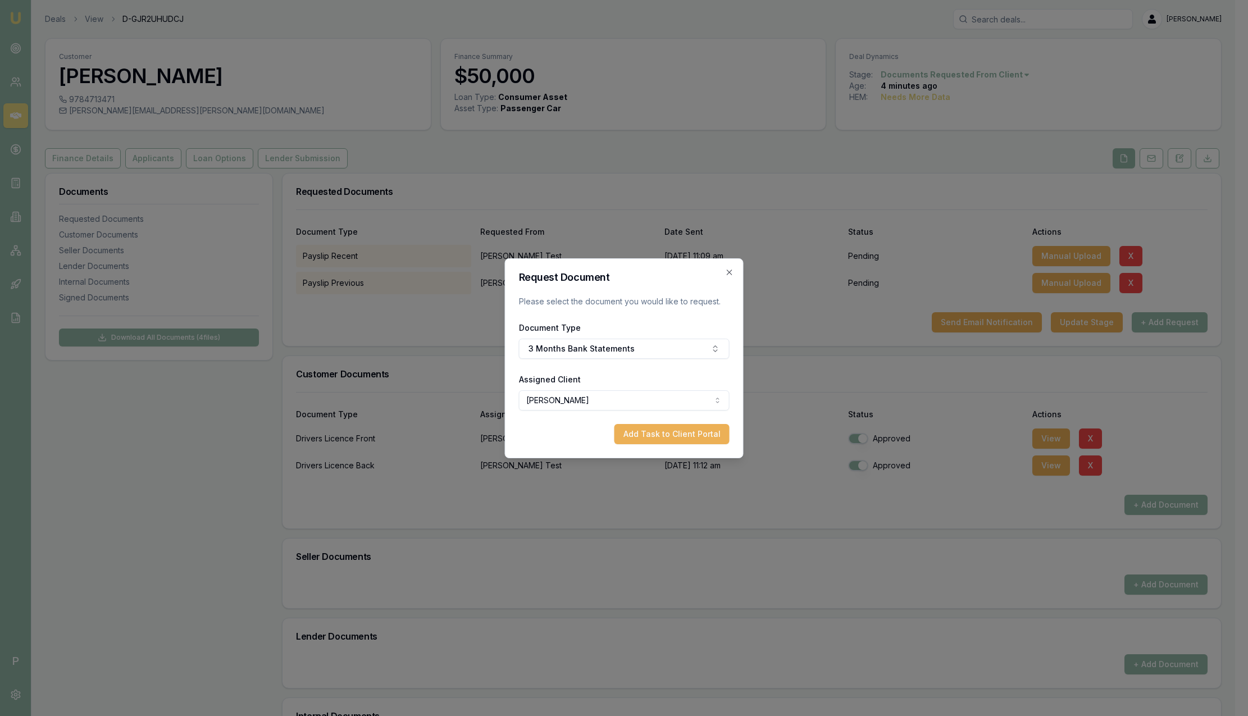
click at [573, 399] on body "Emu Broker P Deals View D-GJR2UHUDCJ Sam Crouch Toggle Menu Customer Alex Test …" at bounding box center [617, 358] width 1235 height 716
click at [572, 399] on body "Emu Broker P Deals View D-GJR2UHUDCJ Sam Crouch Toggle Menu Customer Alex Test …" at bounding box center [617, 358] width 1235 height 716
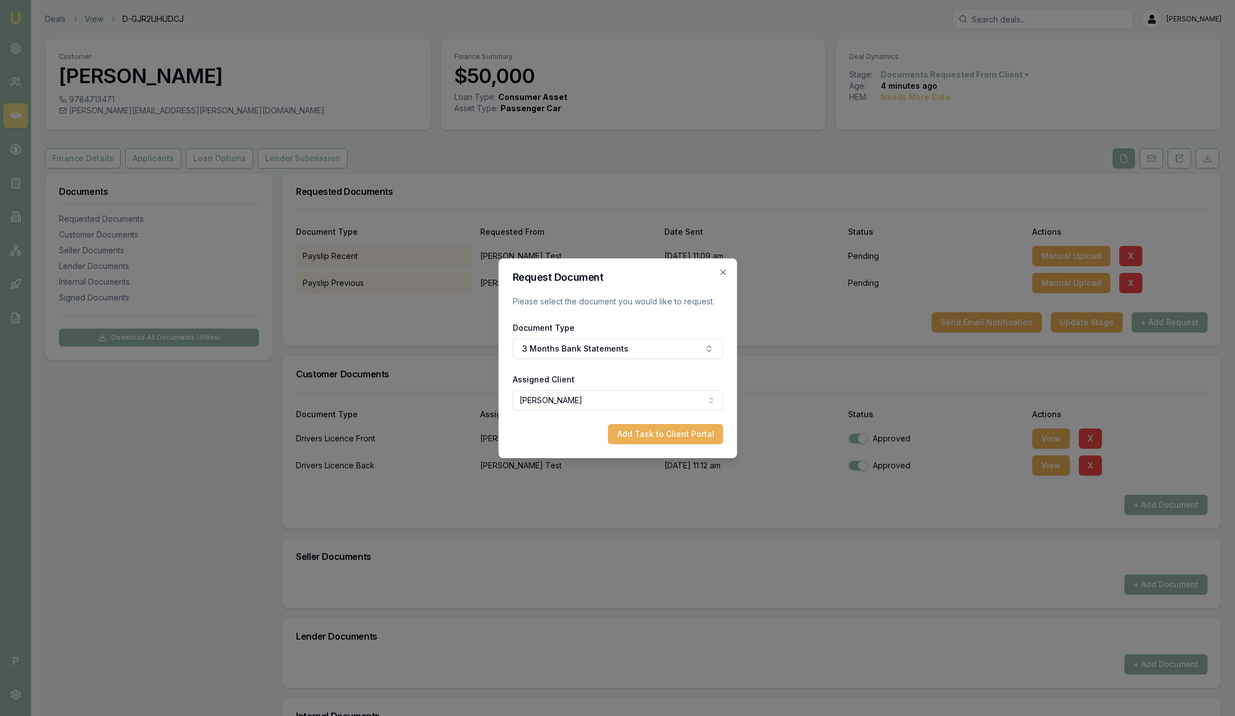
click at [572, 399] on body "Emu Broker P Deals View D-GJR2UHUDCJ Sam Crouch Toggle Menu Customer Alex Test …" at bounding box center [617, 358] width 1235 height 716
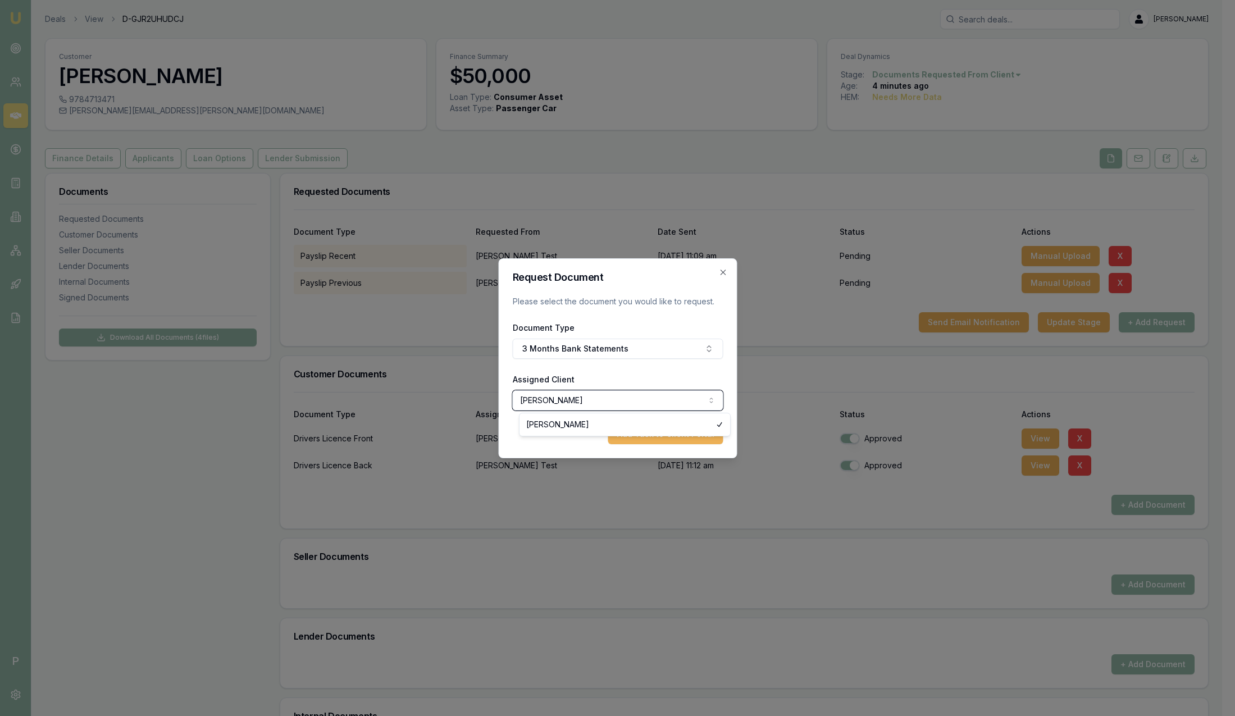
click at [553, 400] on body "Emu Broker P Deals View D-GJR2UHUDCJ Sam Crouch Toggle Menu Customer Alex Test …" at bounding box center [611, 358] width 1222 height 716
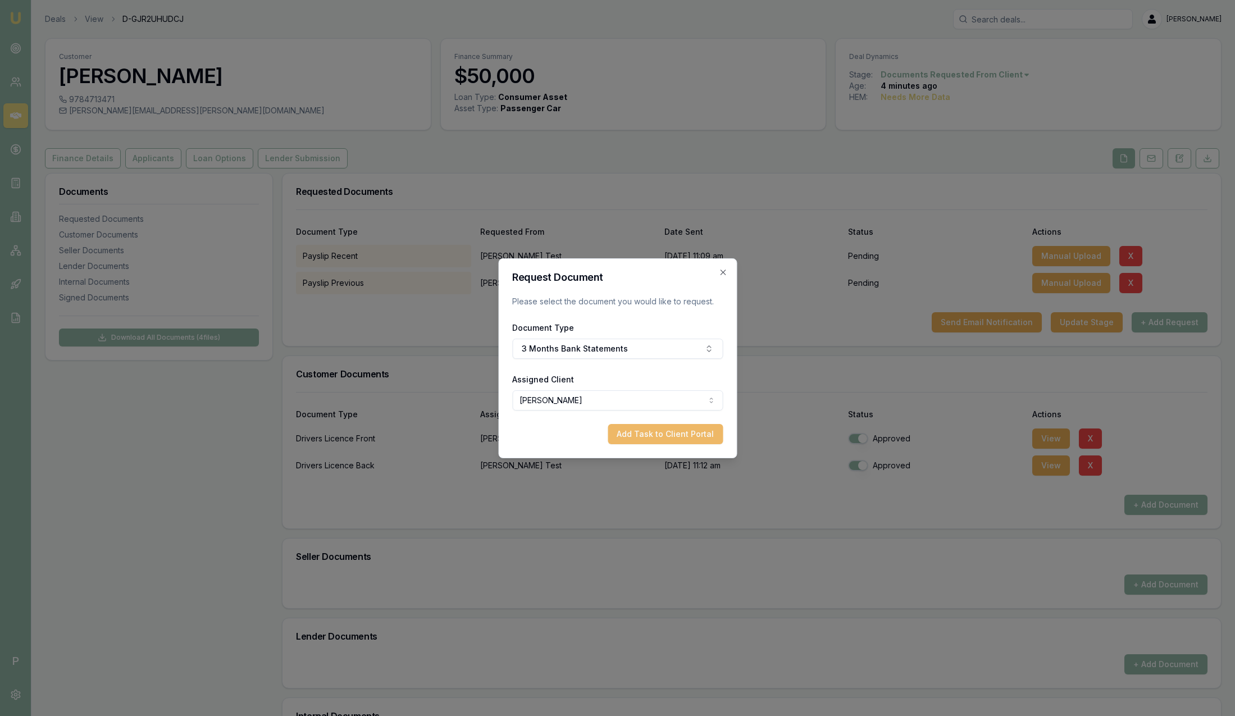
click at [689, 436] on button "Add Task to Client Portal" at bounding box center [665, 434] width 115 height 20
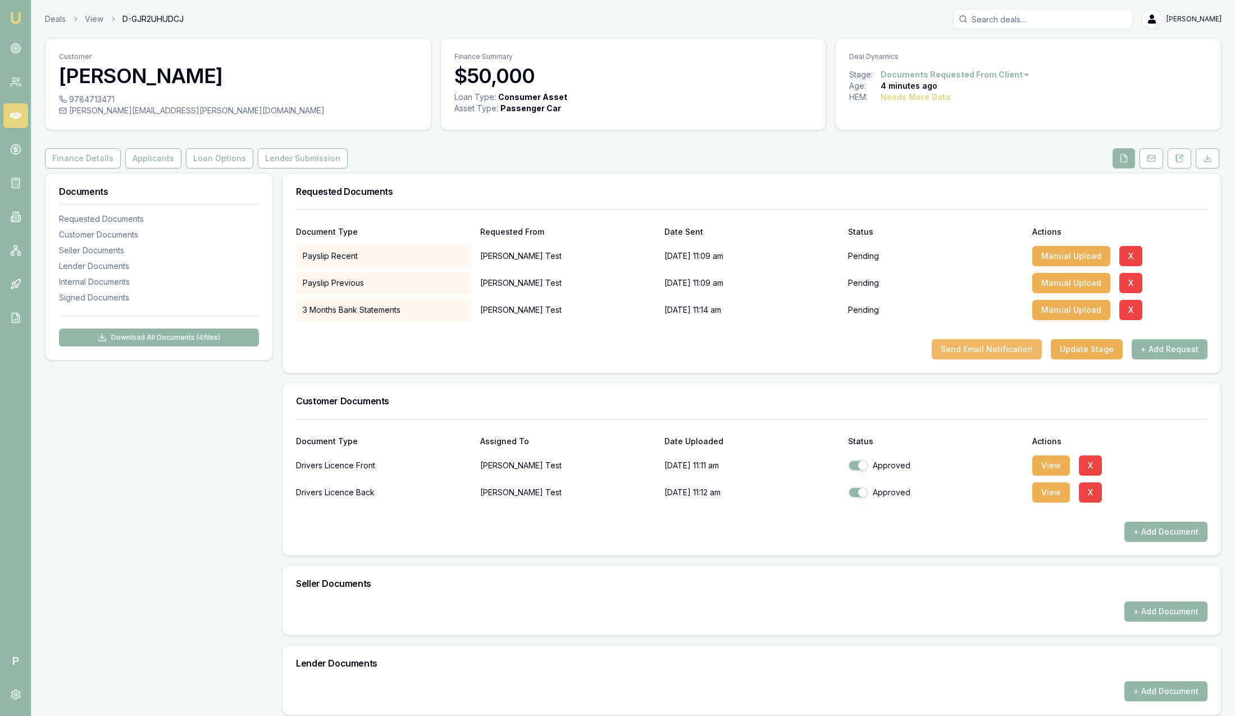
click at [992, 350] on button "Send Email Notification" at bounding box center [987, 349] width 110 height 20
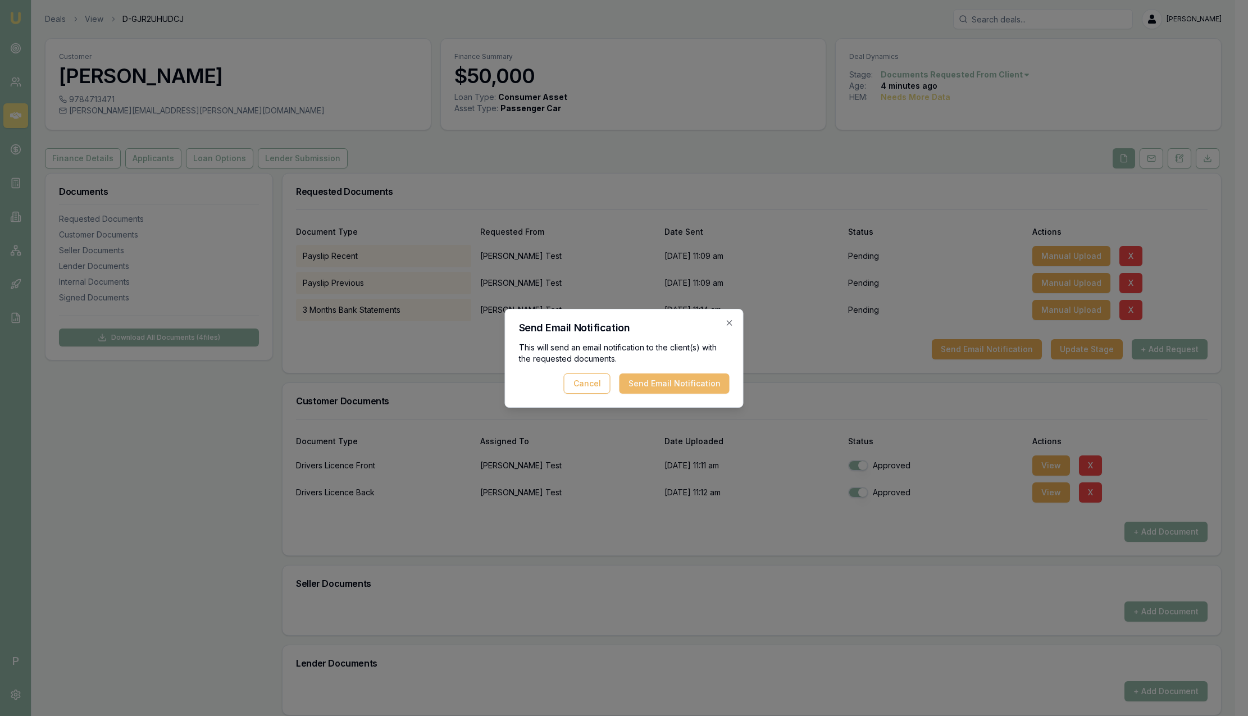
click at [695, 383] on button "Send Email Notification" at bounding box center [674, 383] width 110 height 20
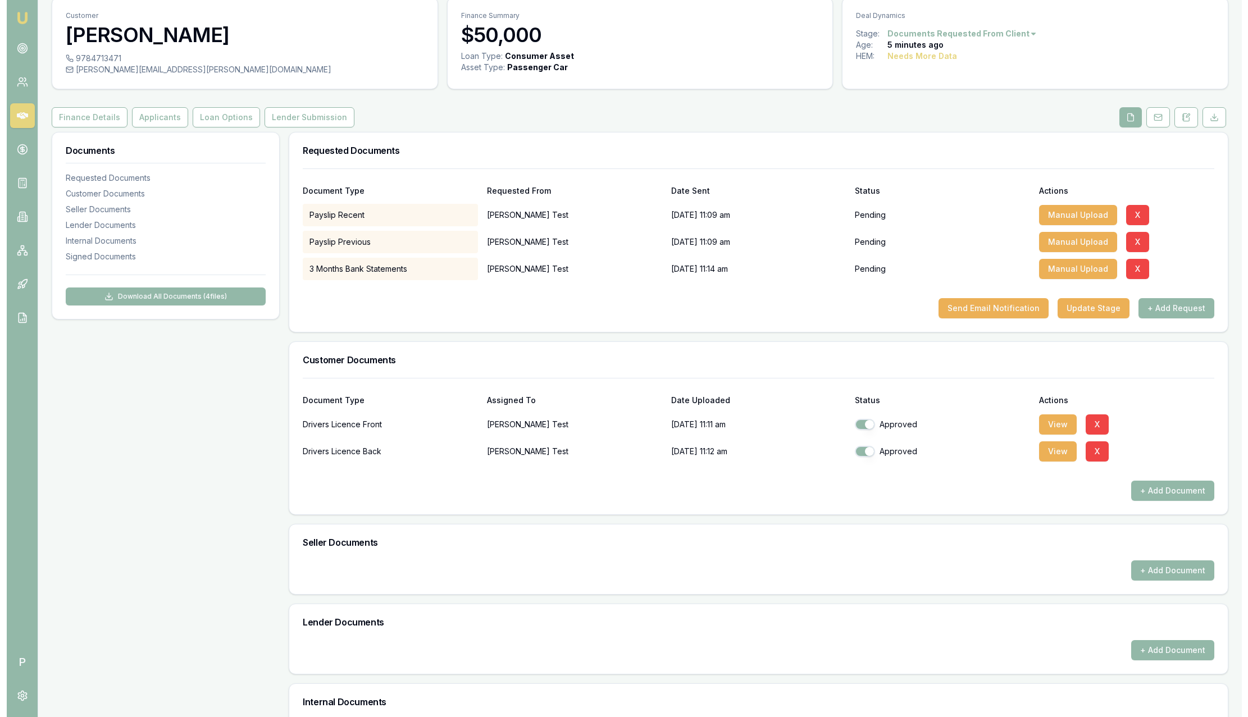
scroll to position [168, 0]
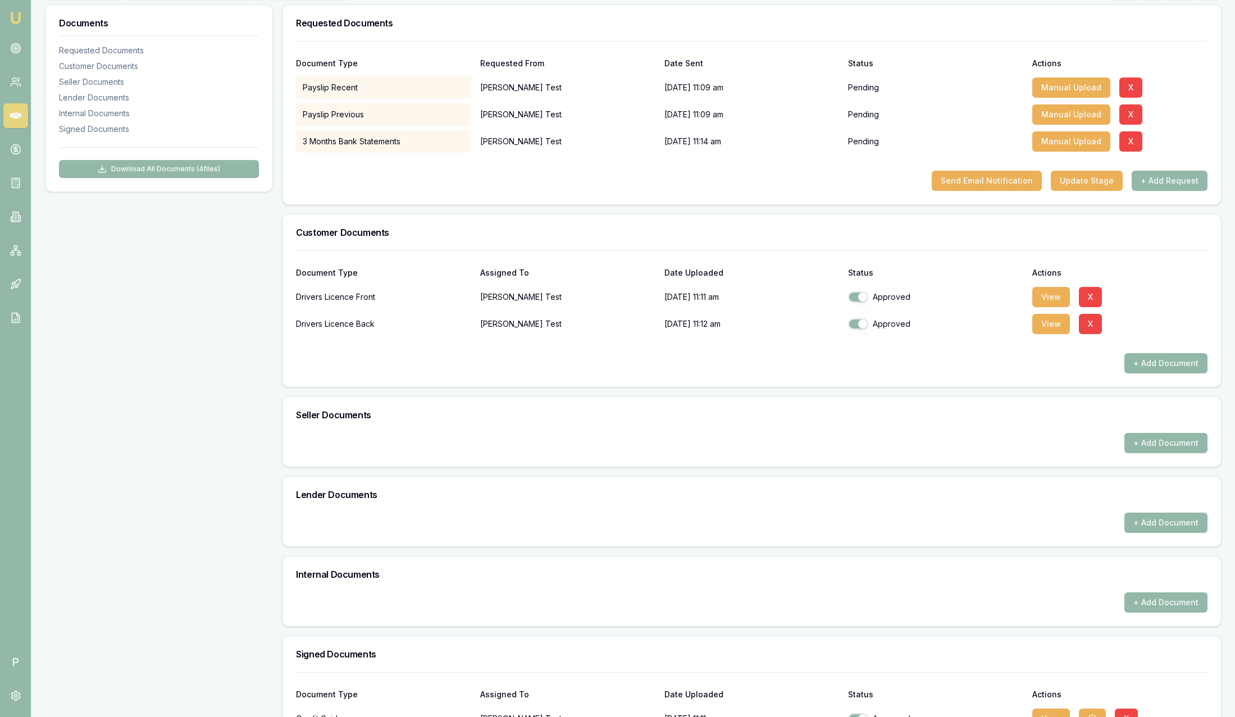
click at [1185, 359] on button "+ Add Document" at bounding box center [1165, 363] width 83 height 20
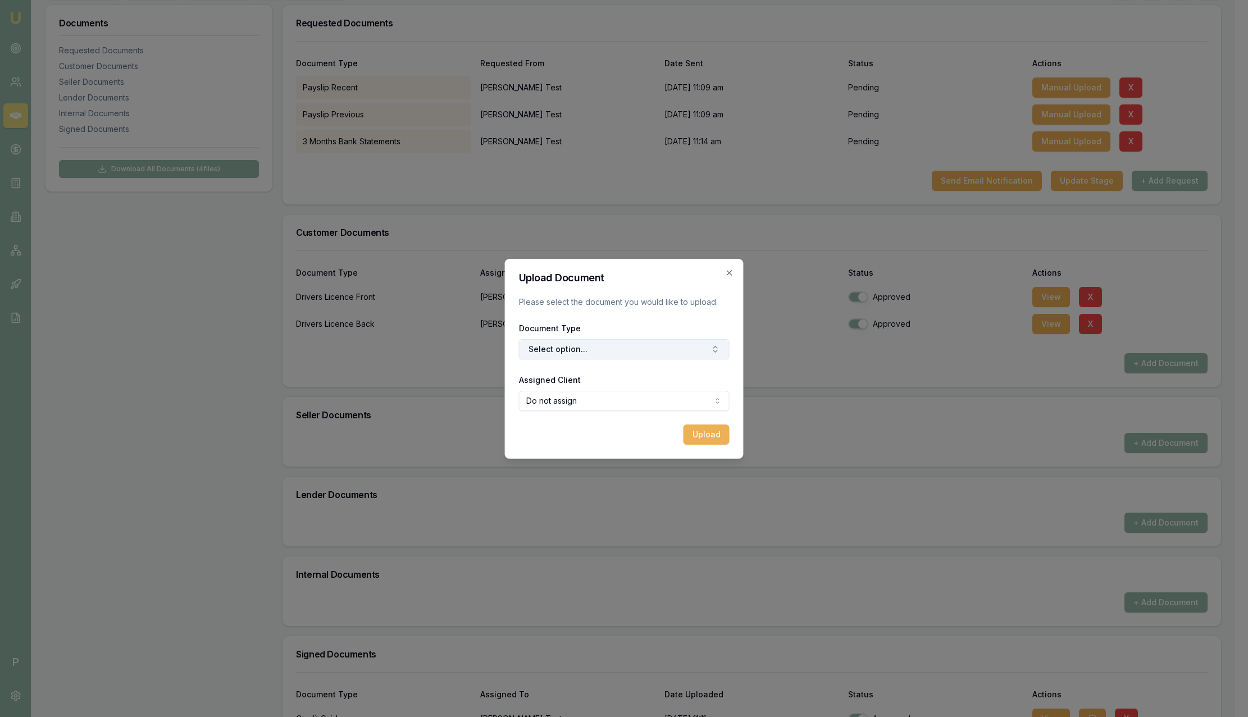
click at [656, 342] on button "Select option..." at bounding box center [624, 349] width 211 height 20
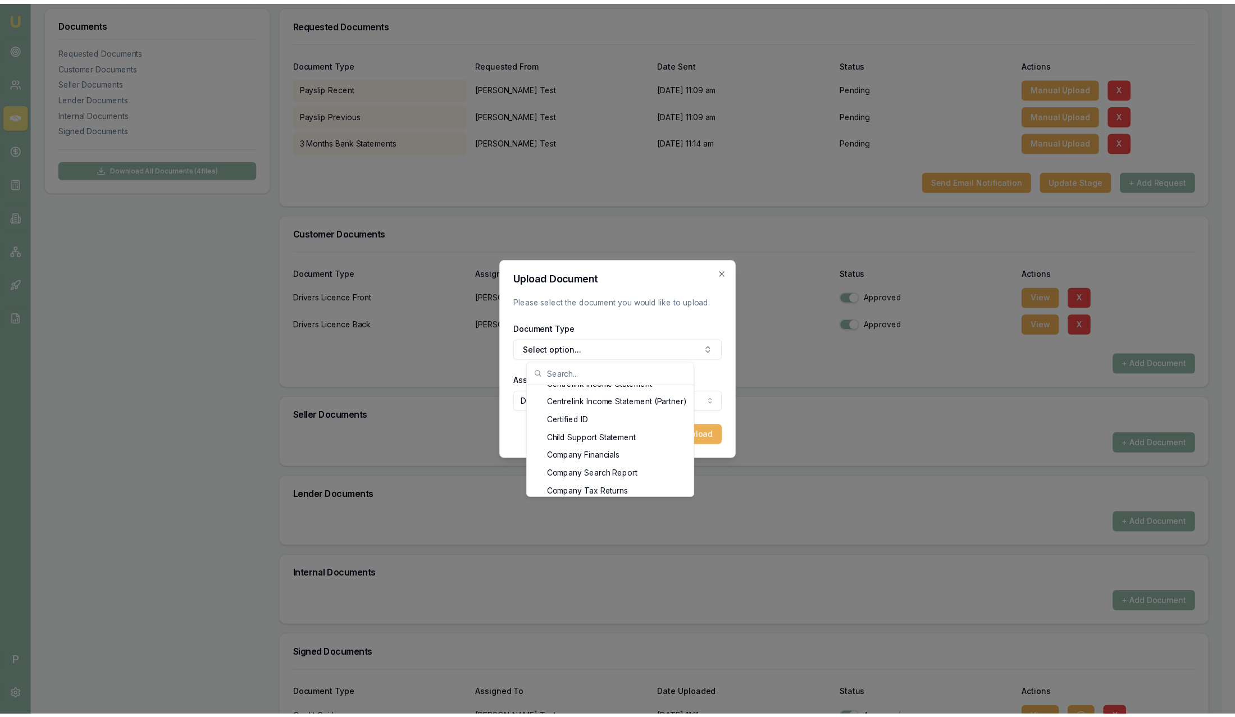
scroll to position [337, 0]
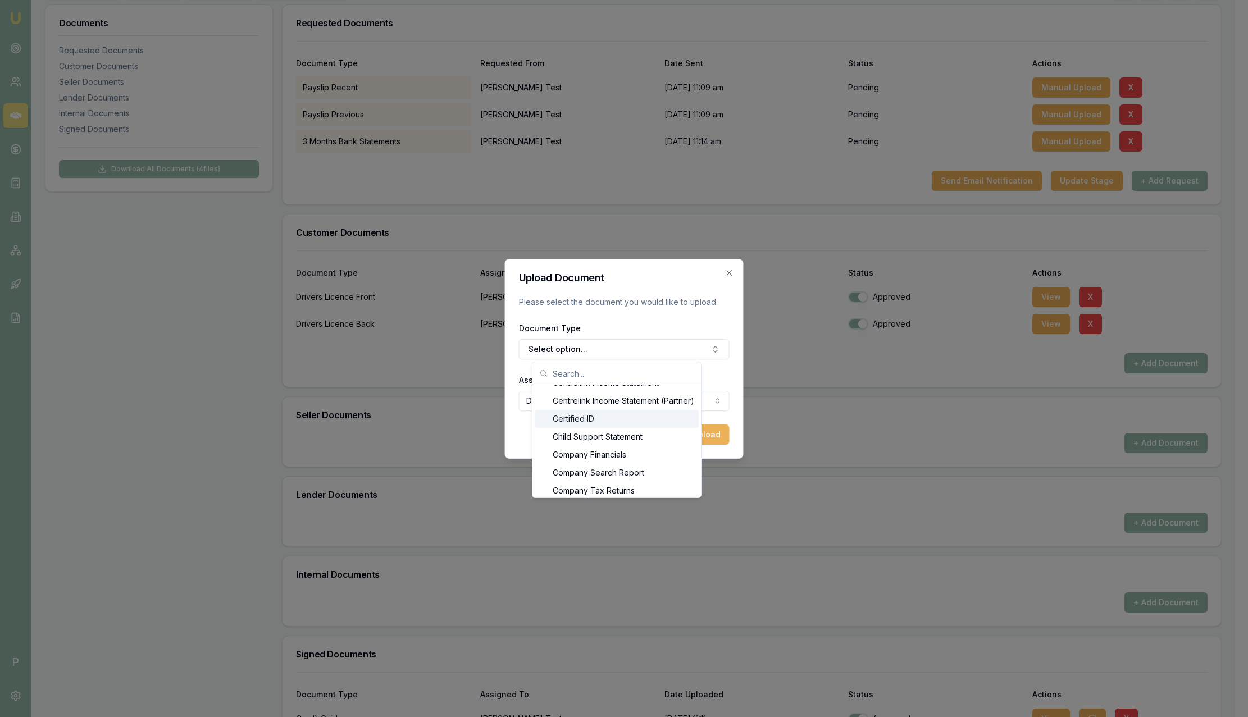
click at [568, 424] on div "Certified ID" at bounding box center [617, 419] width 164 height 18
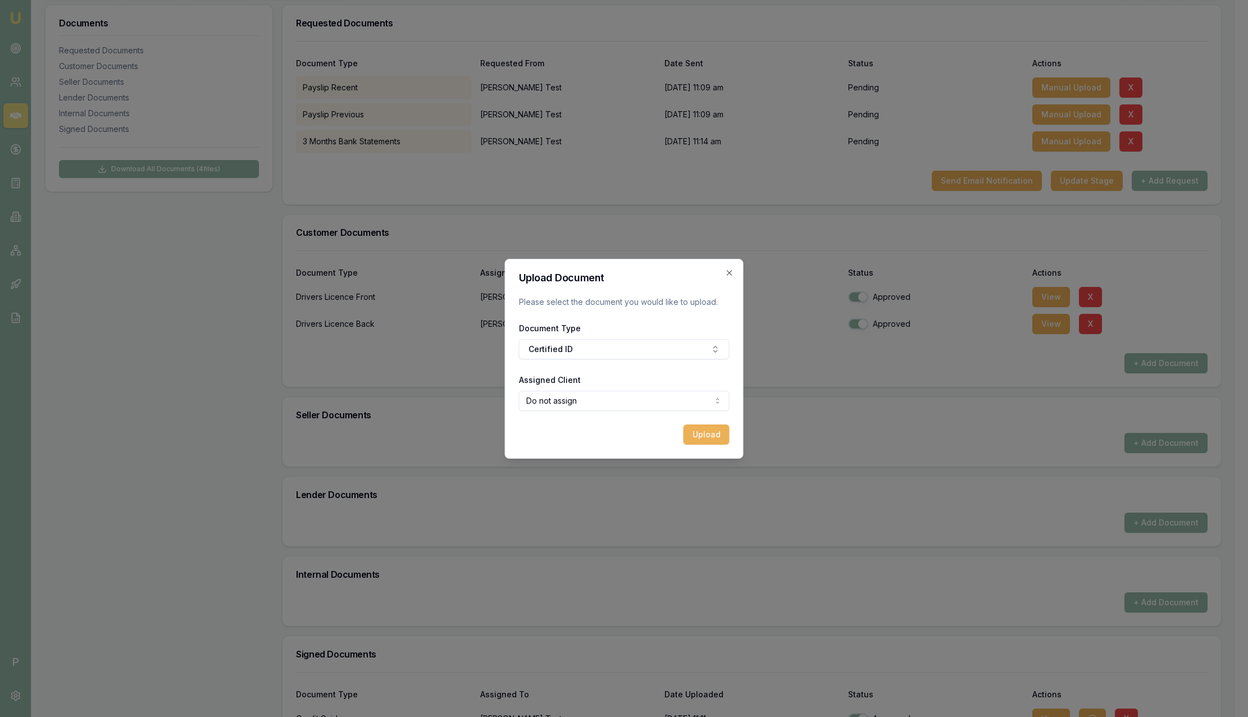
click at [609, 404] on body "Emu Broker P Deals View D-GJR2UHUDCJ Sam Crouch Toggle Menu Customer Alex Test …" at bounding box center [617, 190] width 1235 height 717
select select "U-N3S4TJLUAW"
drag, startPoint x: 548, startPoint y: 444, endPoint x: 546, endPoint y: 434, distance: 9.8
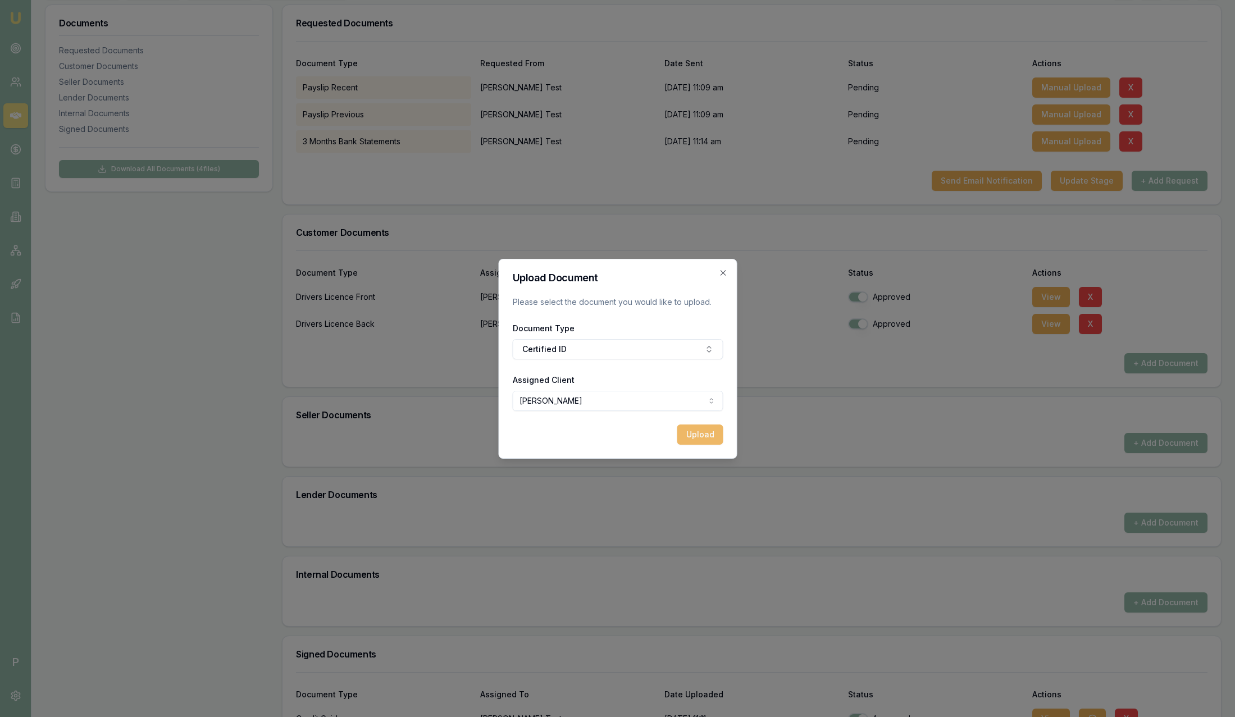
click at [691, 438] on button "Upload" at bounding box center [700, 435] width 46 height 20
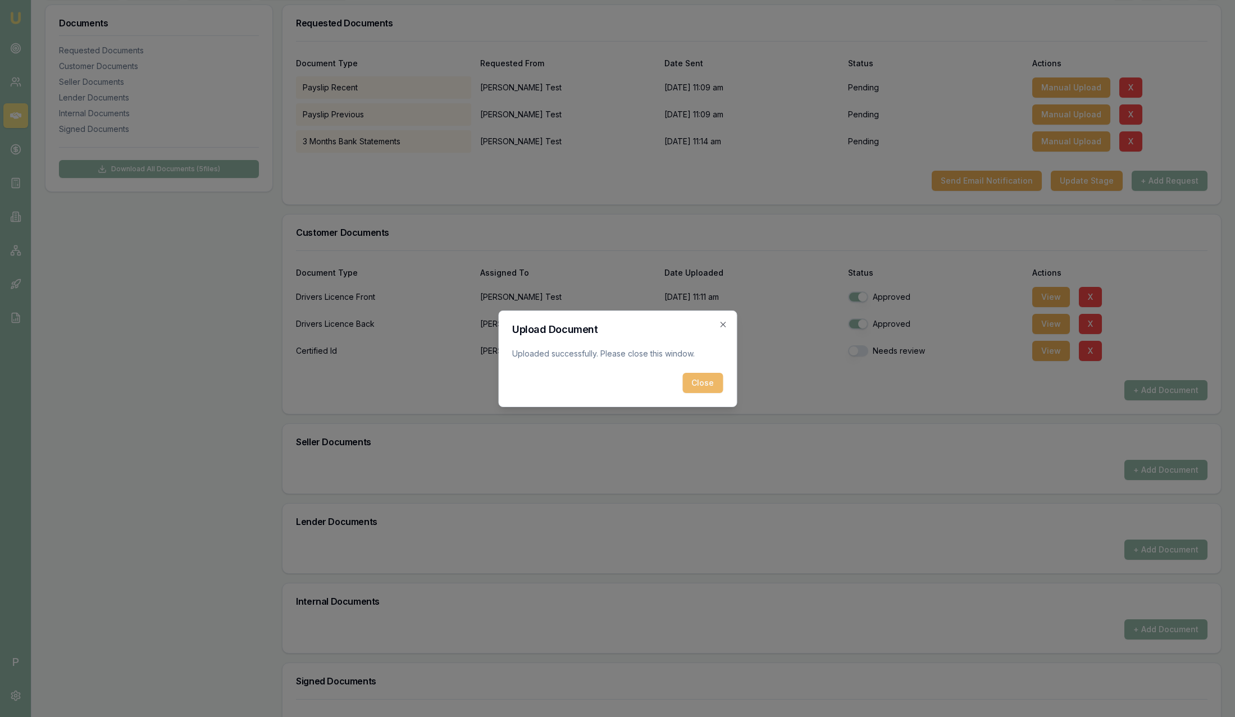
click at [701, 384] on button "Close" at bounding box center [702, 383] width 40 height 20
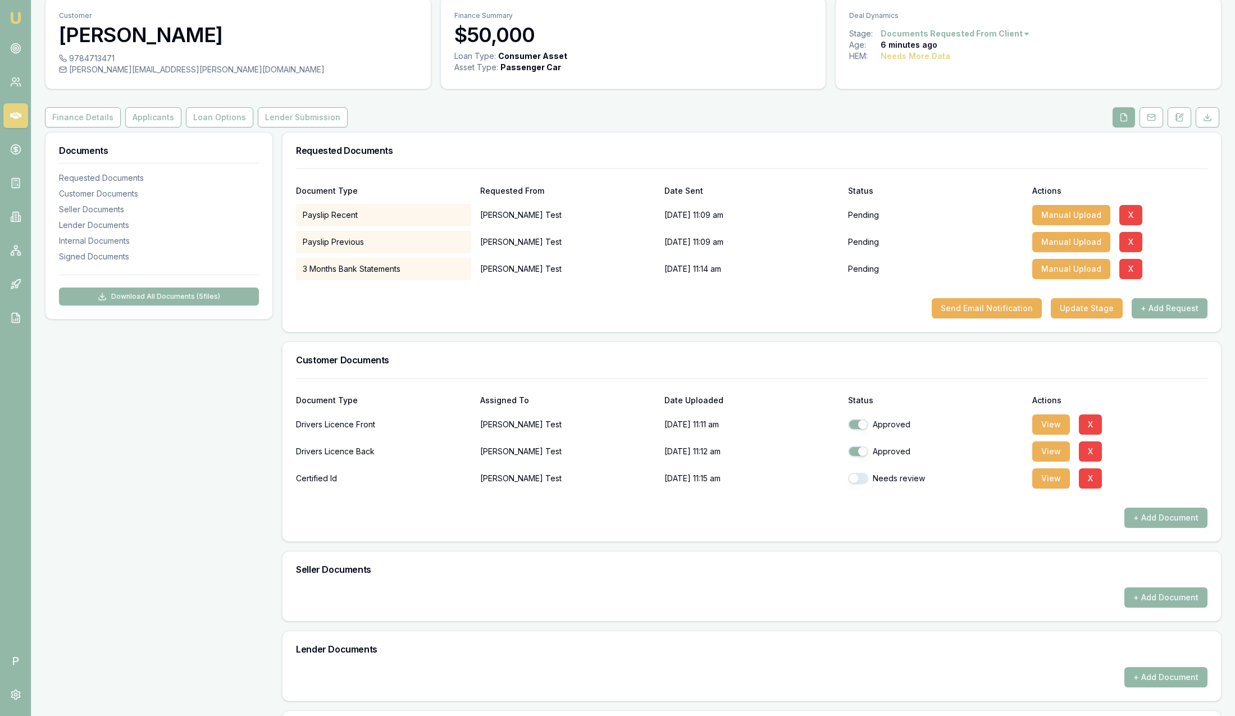
scroll to position [0, 0]
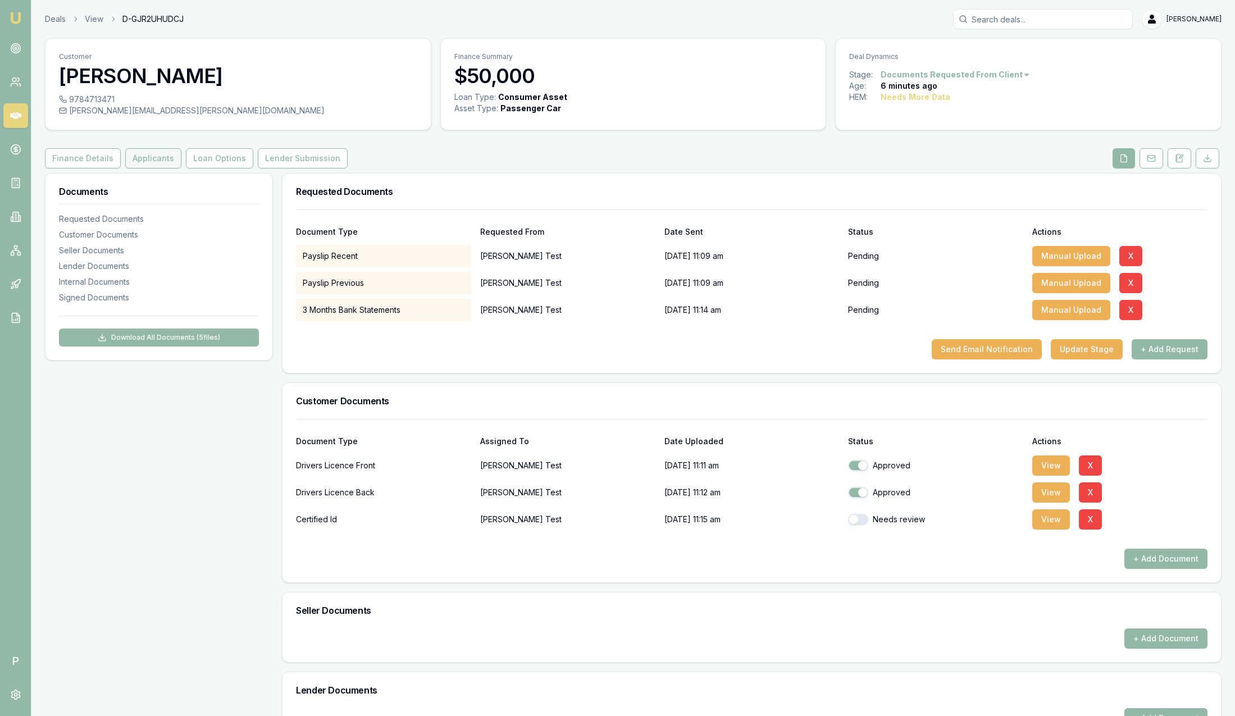
click at [152, 162] on button "Applicants" at bounding box center [153, 158] width 56 height 20
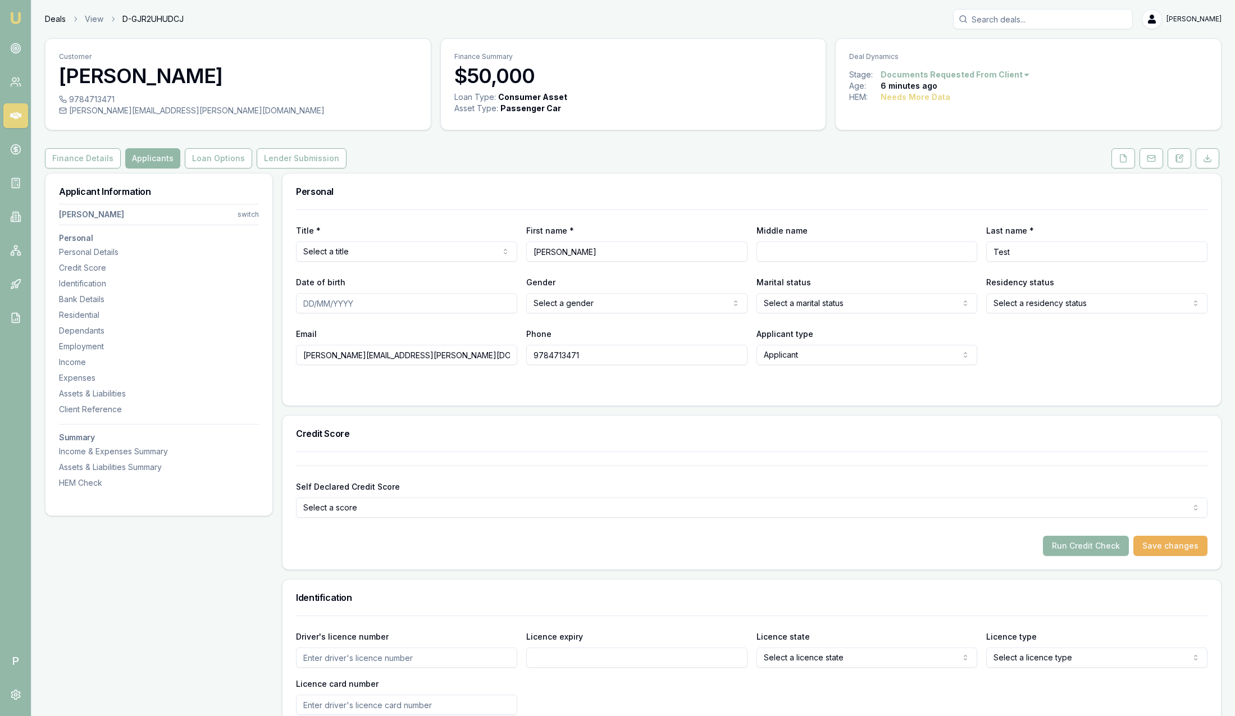
click at [58, 22] on link "Deals" at bounding box center [55, 18] width 21 height 11
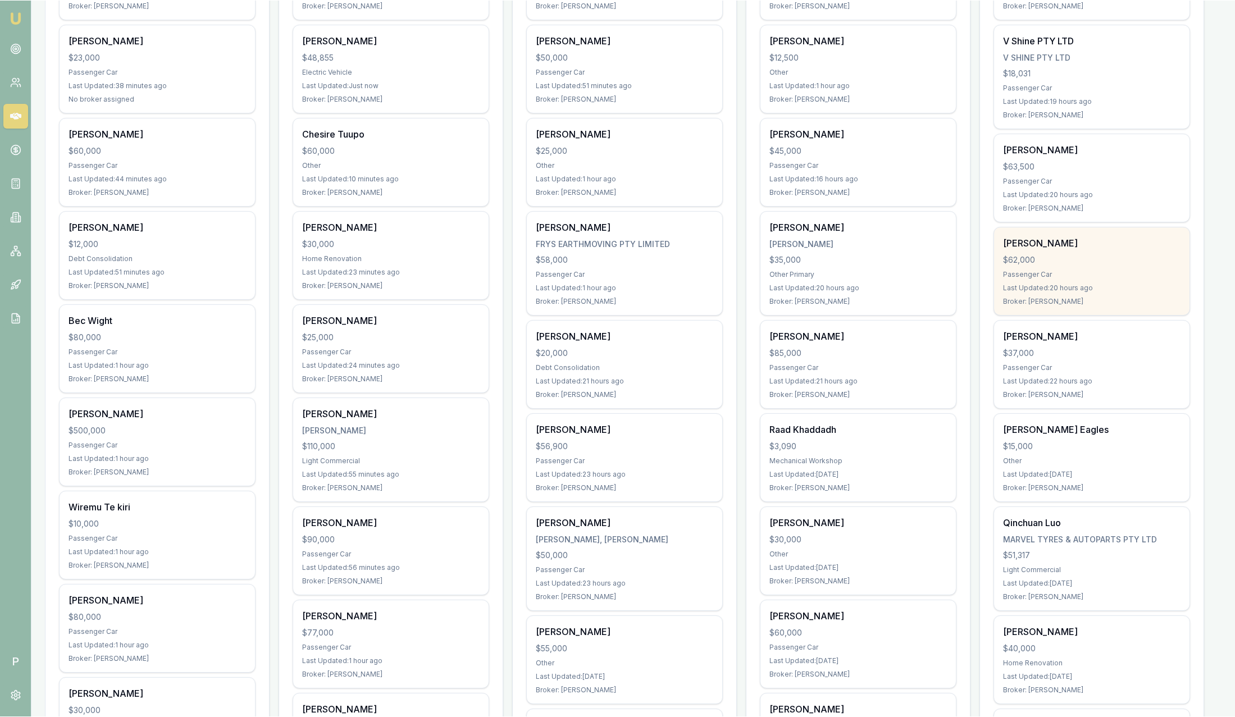
scroll to position [337, 0]
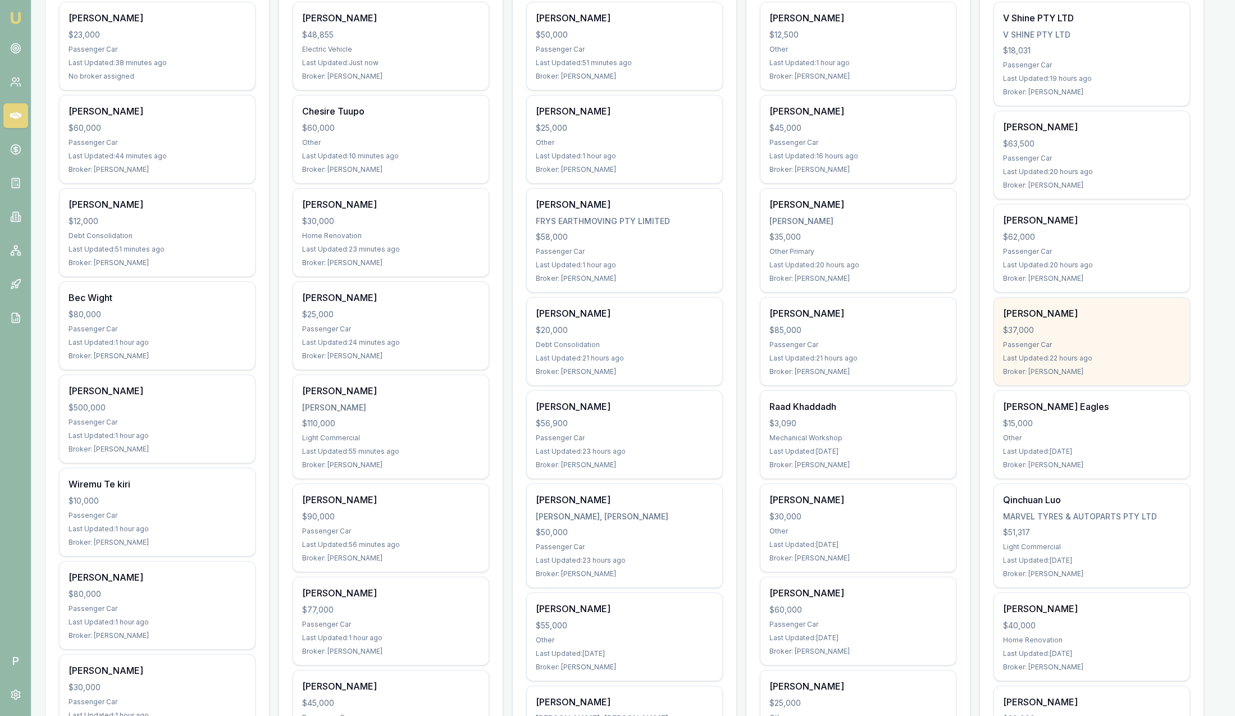
click at [1070, 342] on div "Passenger Car" at bounding box center [1091, 344] width 177 height 9
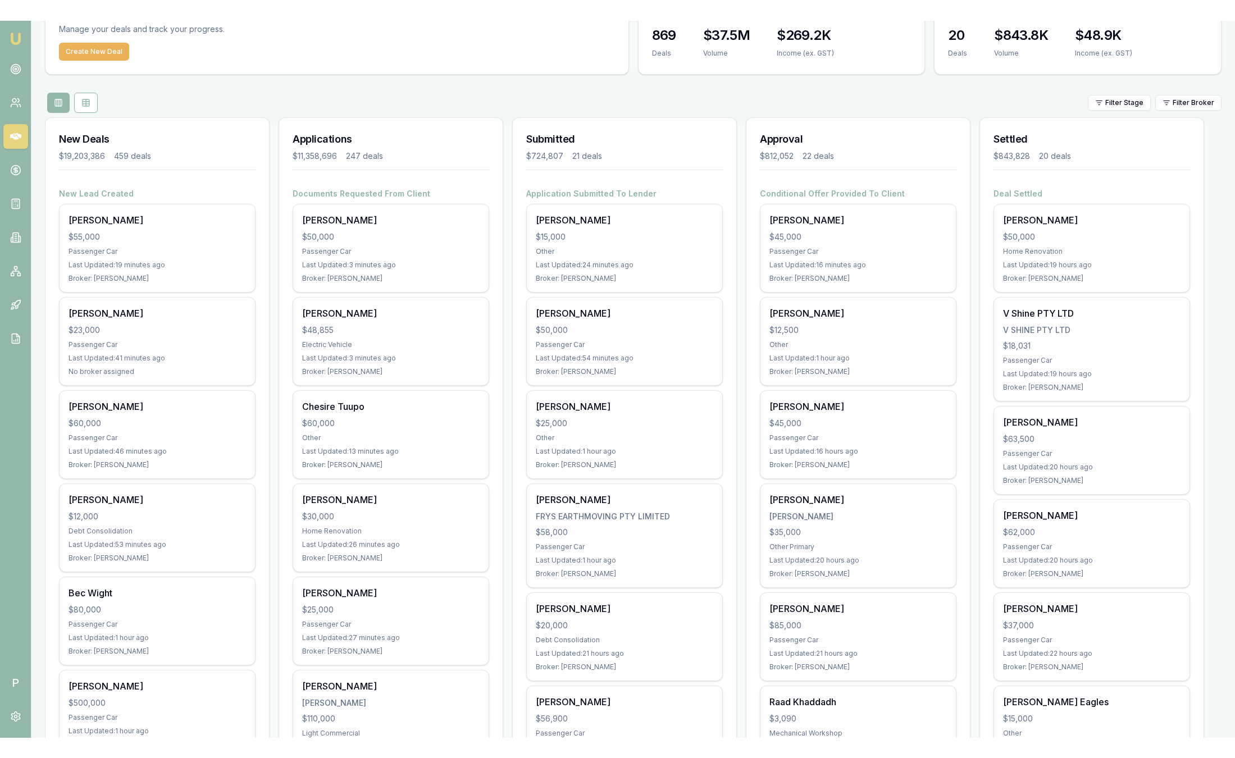
scroll to position [0, 0]
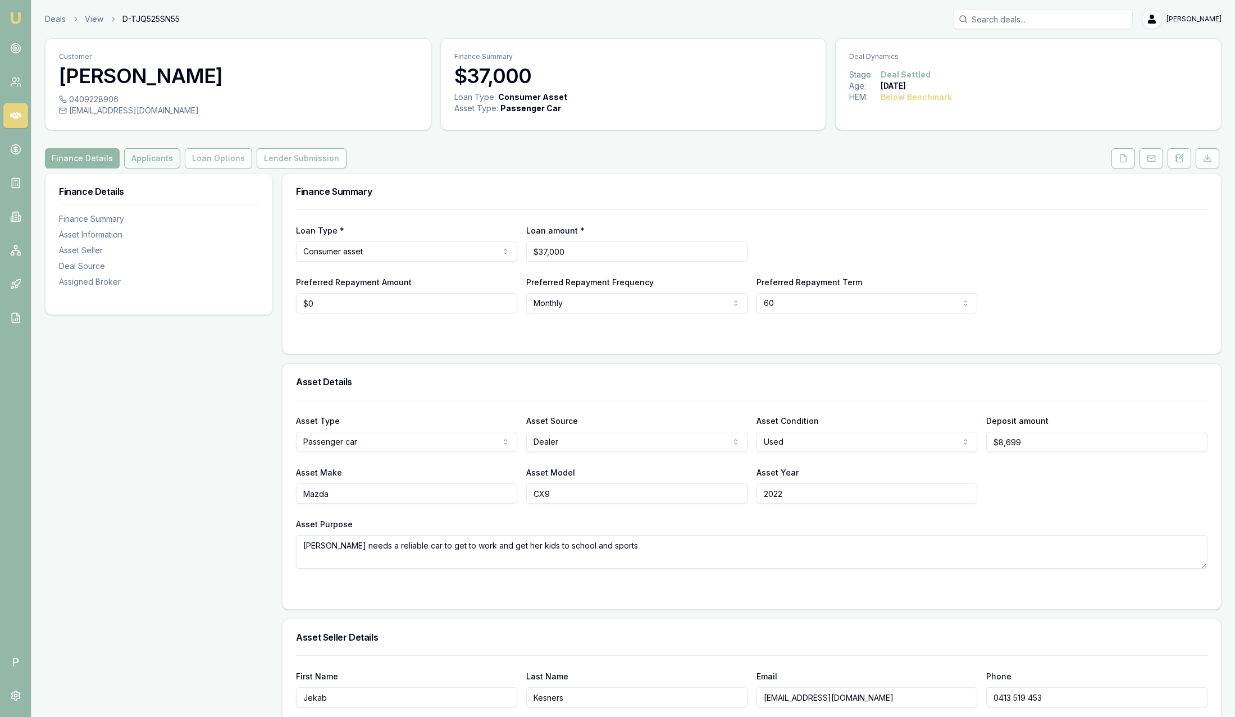
click at [170, 163] on button "Applicants" at bounding box center [152, 158] width 56 height 20
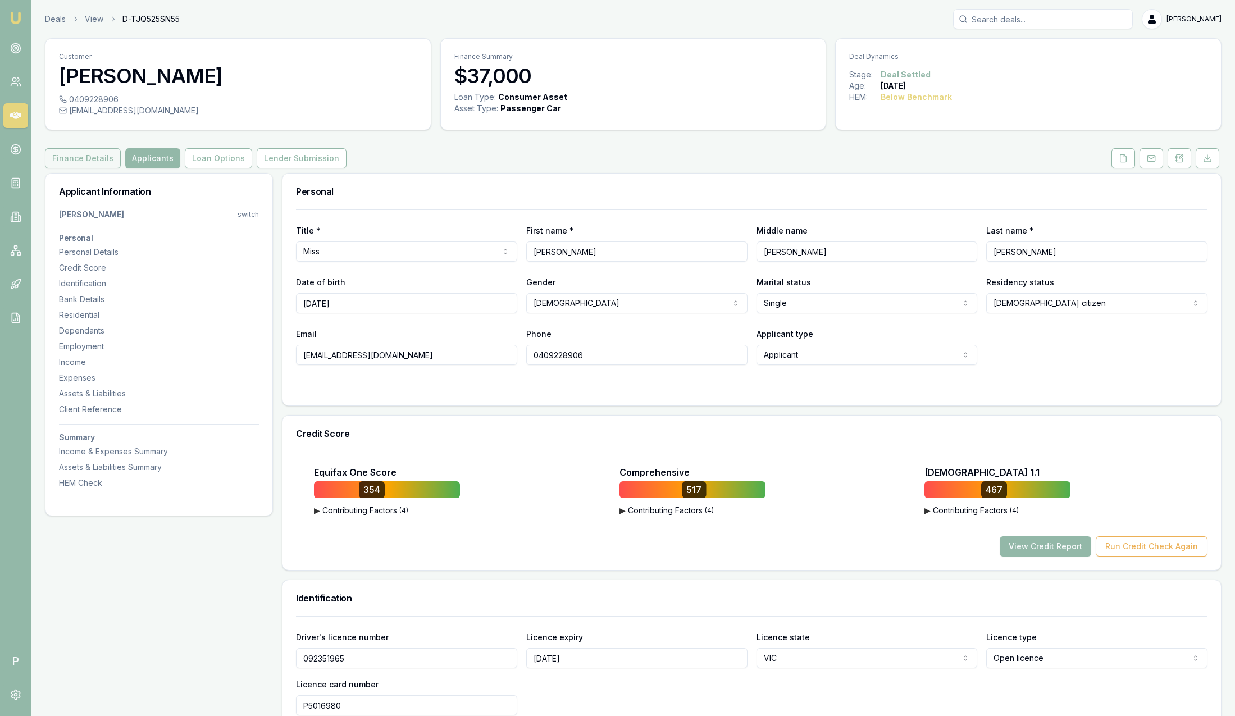
click at [88, 157] on button "Finance Details" at bounding box center [83, 158] width 76 height 20
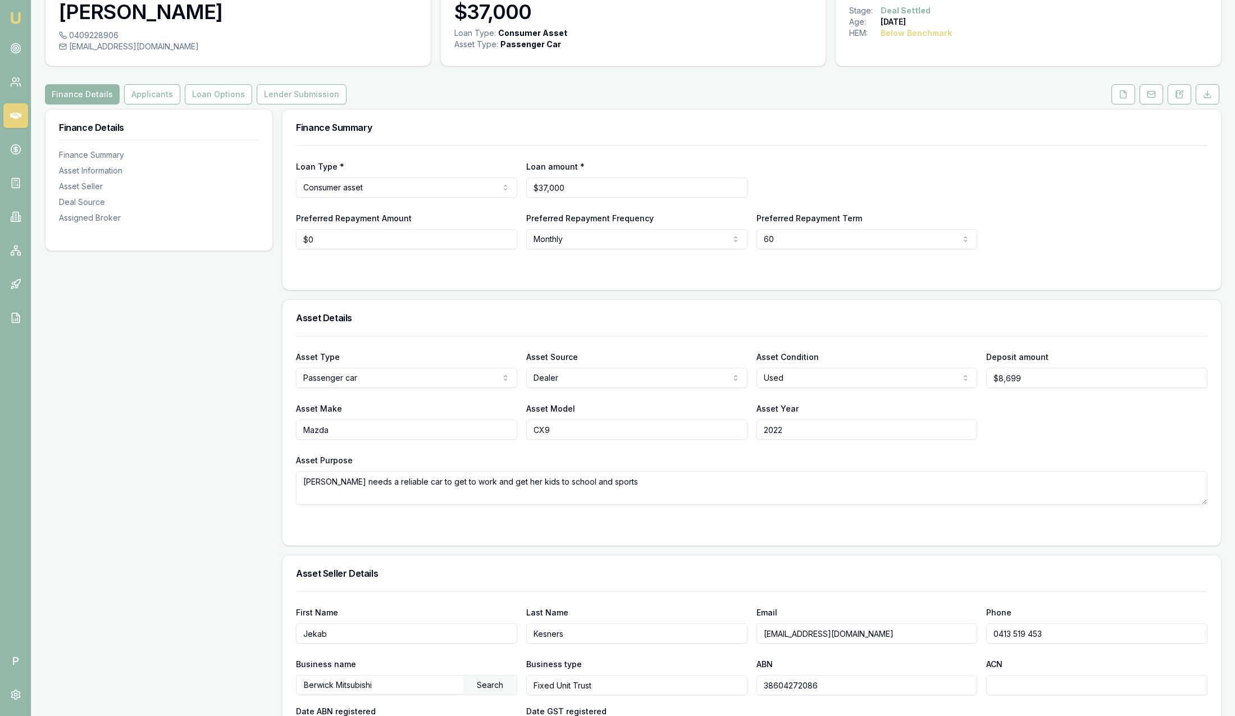
scroll to position [84, 0]
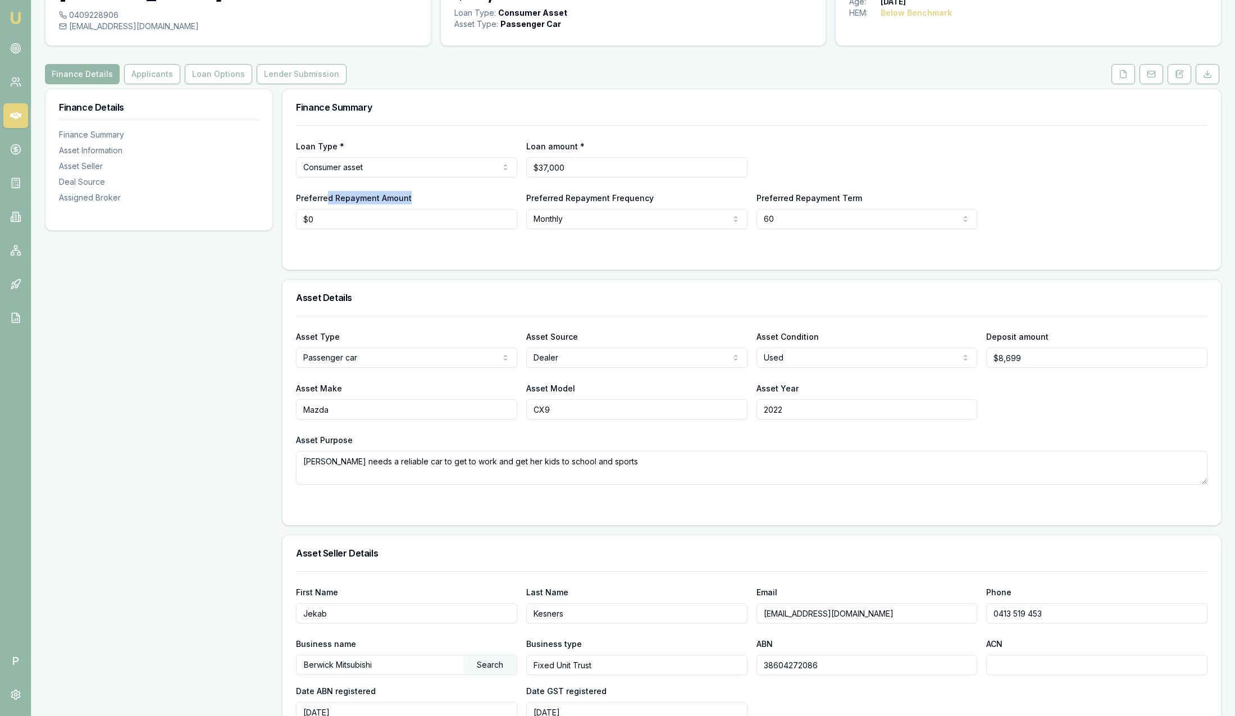
drag, startPoint x: 408, startPoint y: 207, endPoint x: 327, endPoint y: 200, distance: 81.2
click at [327, 200] on div "Preferred Repayment Amount $0" at bounding box center [406, 210] width 221 height 38
drag, startPoint x: 327, startPoint y: 200, endPoint x: 400, endPoint y: 251, distance: 89.6
click at [392, 257] on div "Loan Type * Consumer asset Consumer loan Consumer asset Commercial loan Commerc…" at bounding box center [752, 197] width 939 height 144
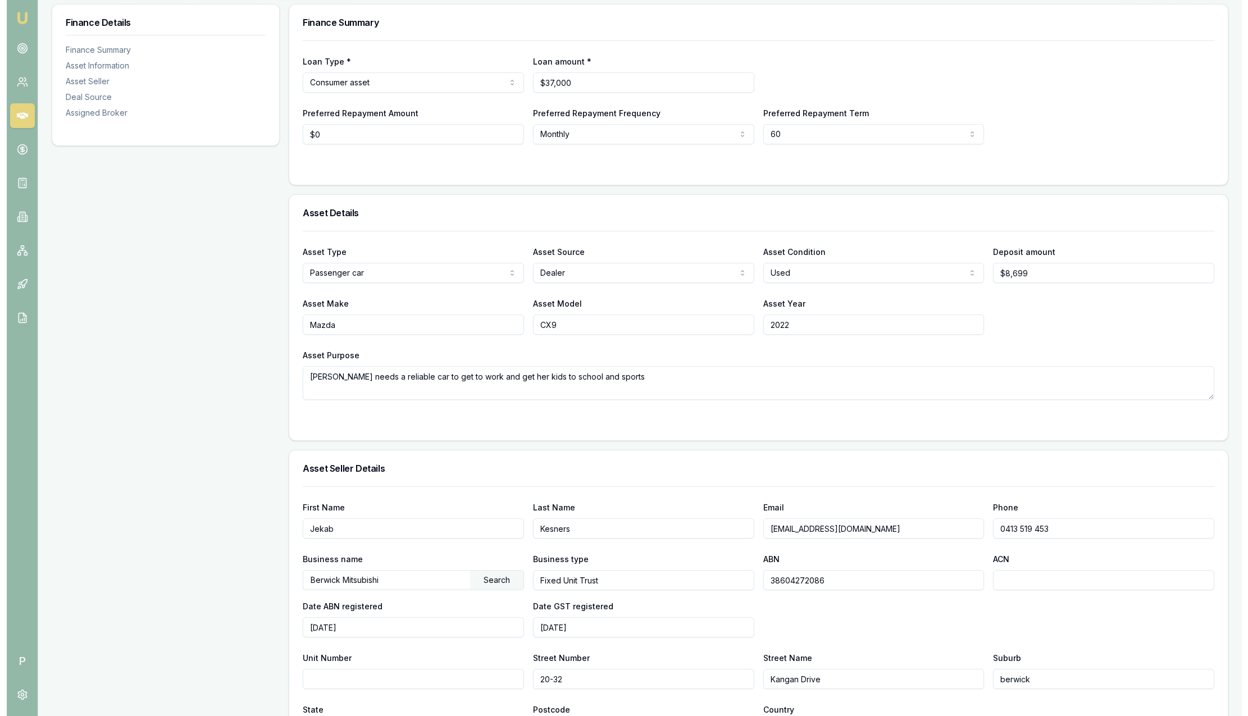
scroll to position [0, 0]
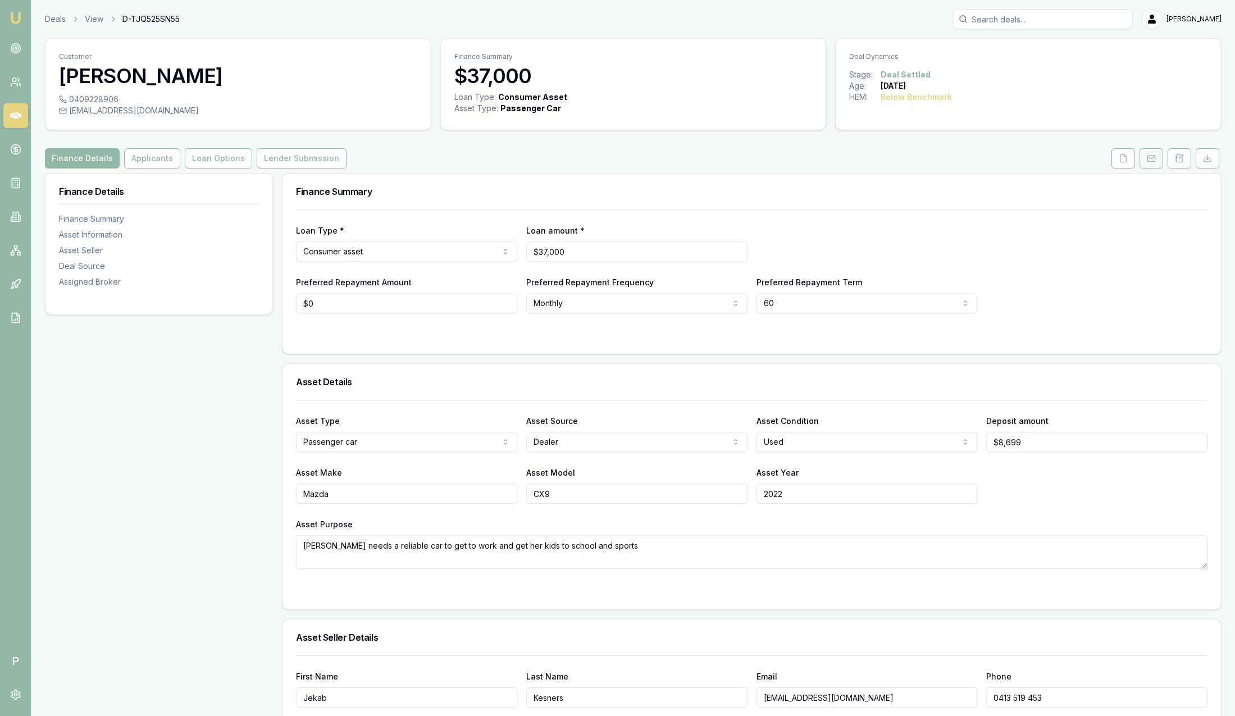
click at [1154, 162] on icon at bounding box center [1151, 158] width 9 height 9
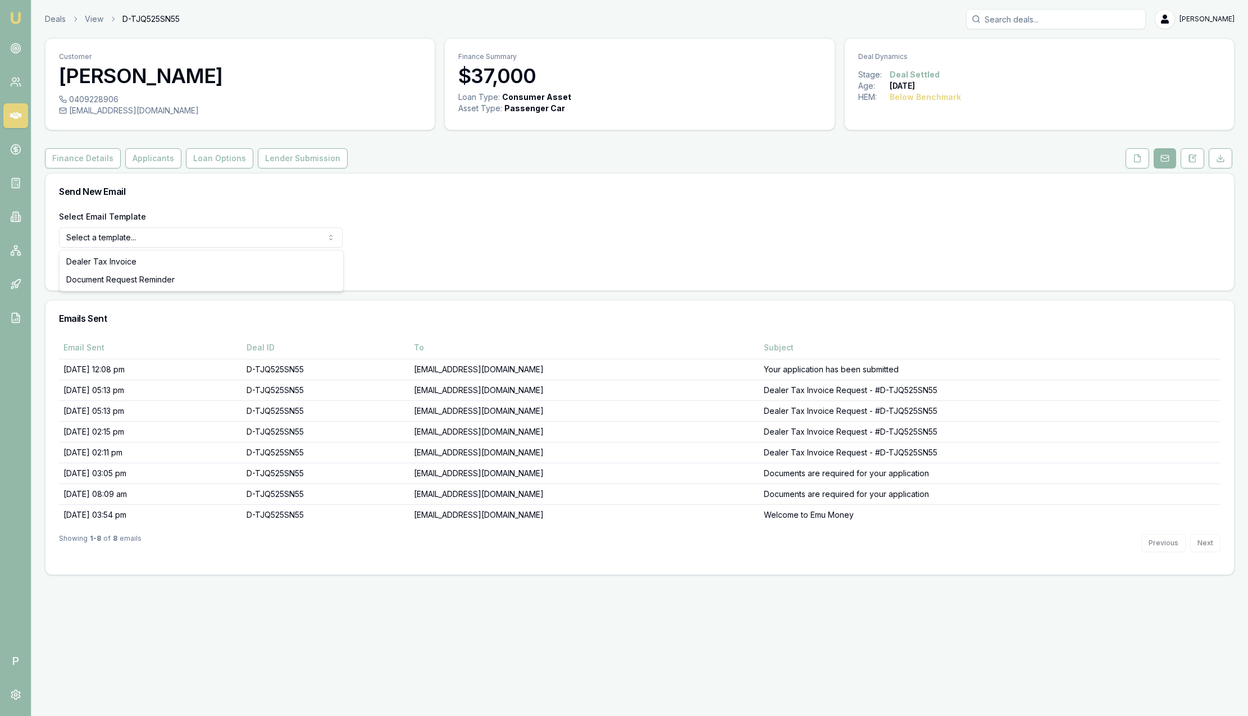
click at [142, 230] on html "Emu Broker P Deals View D-TJQ525SN55 [PERSON_NAME] Toggle Menu Customer [PERSON…" at bounding box center [624, 358] width 1248 height 716
click at [117, 270] on button "Use Email Template" at bounding box center [106, 267] width 95 height 20
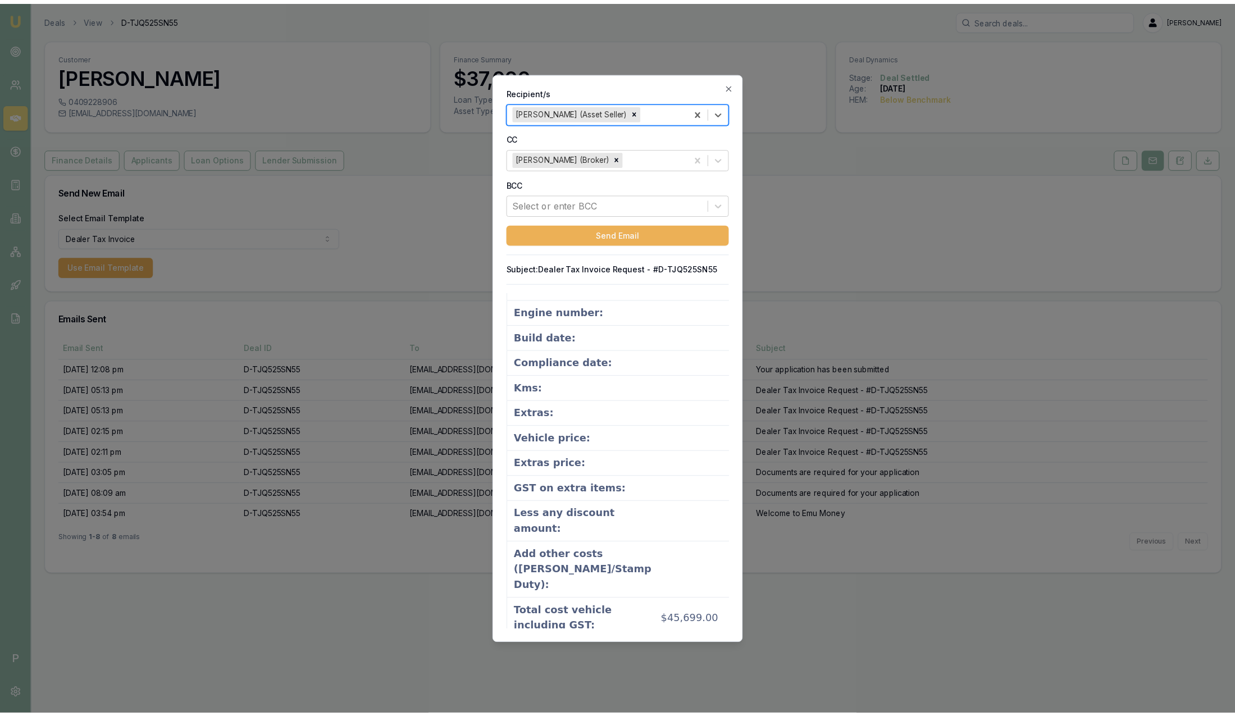
scroll to position [674, 0]
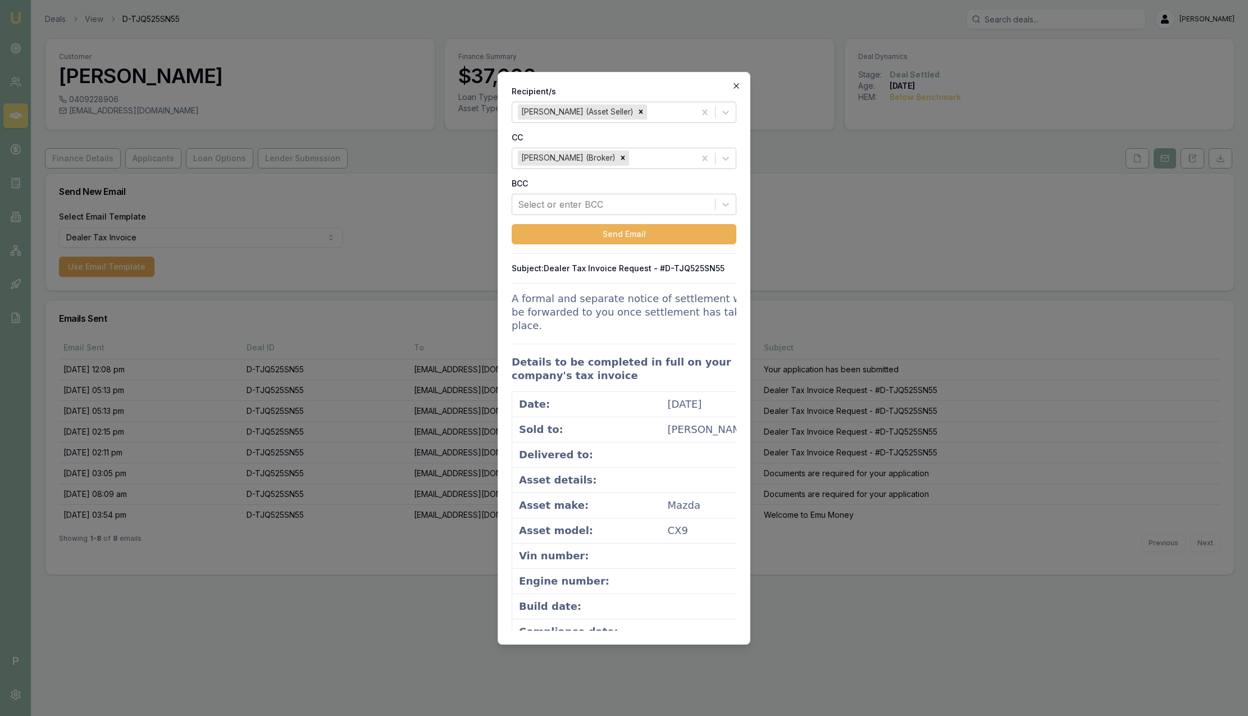
click at [735, 86] on icon "button" at bounding box center [736, 85] width 5 height 5
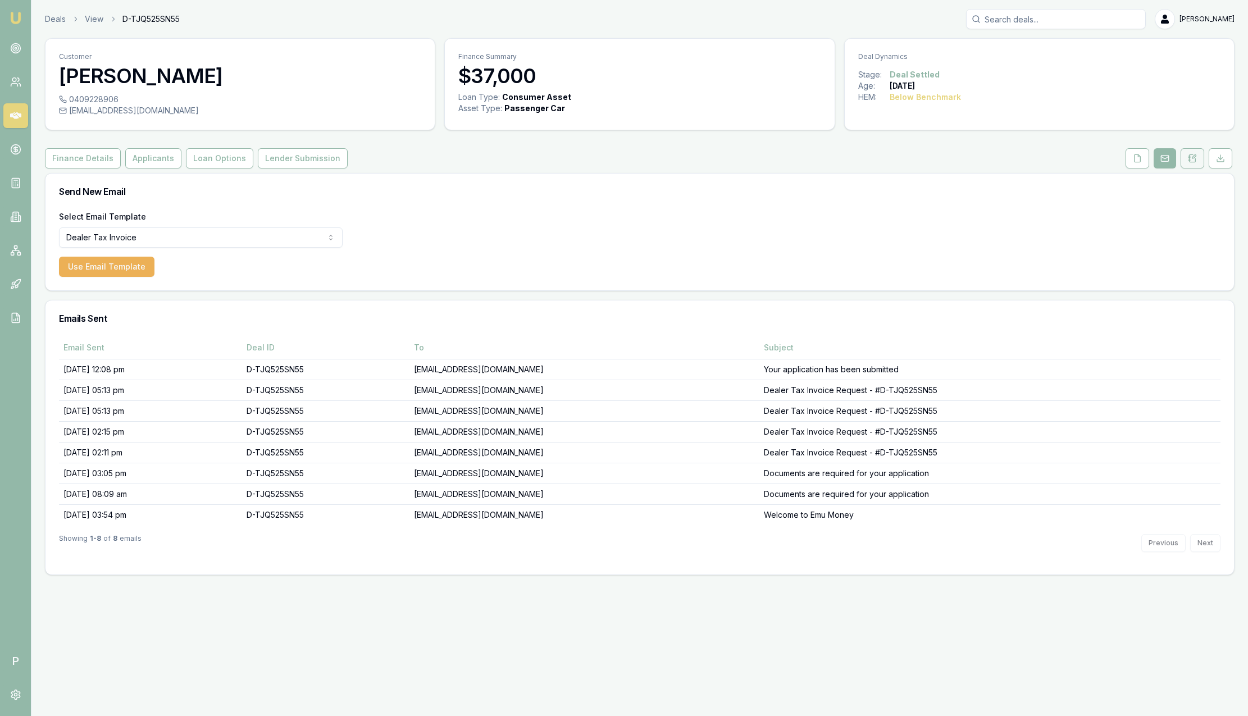
click at [1196, 160] on icon at bounding box center [1192, 158] width 9 height 9
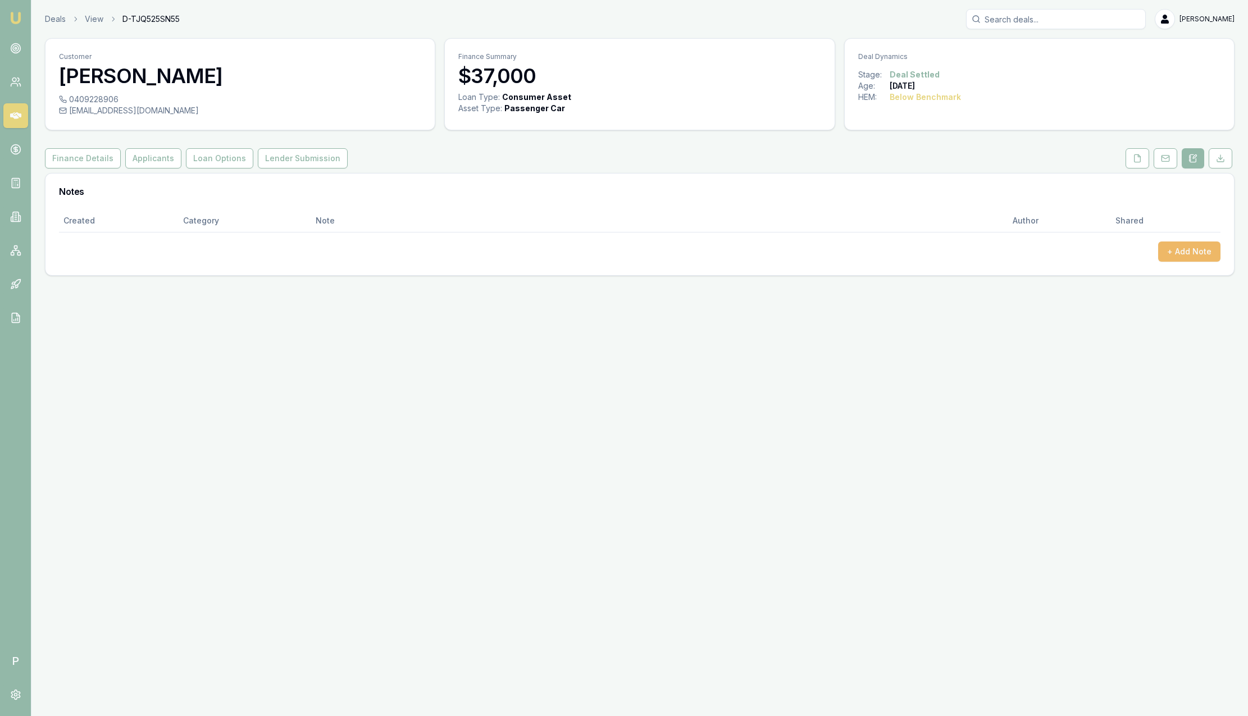
click at [1189, 259] on button "+ Add Note" at bounding box center [1189, 252] width 62 height 20
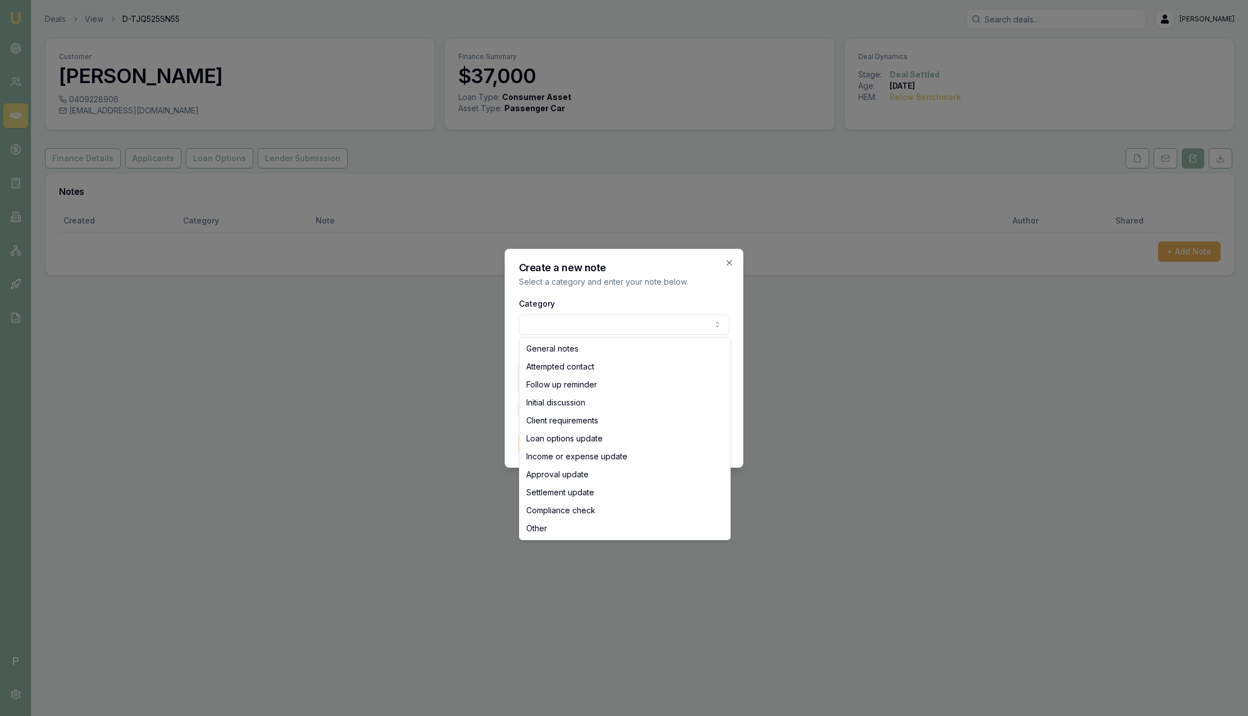
click at [653, 324] on body "Emu Broker P Deals View D-TJQ525SN55 [PERSON_NAME] Toggle Menu Customer [PERSON…" at bounding box center [624, 358] width 1248 height 716
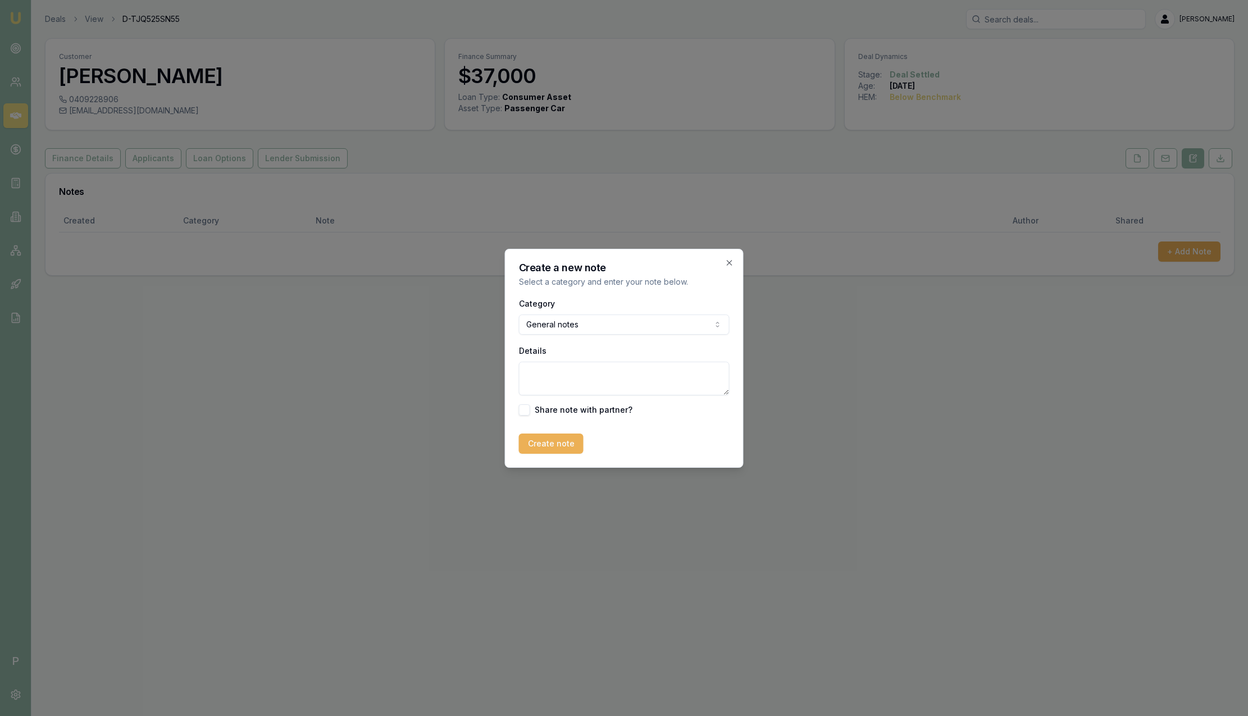
click at [566, 370] on textarea "Details" at bounding box center [624, 379] width 211 height 34
click at [732, 262] on icon "button" at bounding box center [729, 262] width 9 height 9
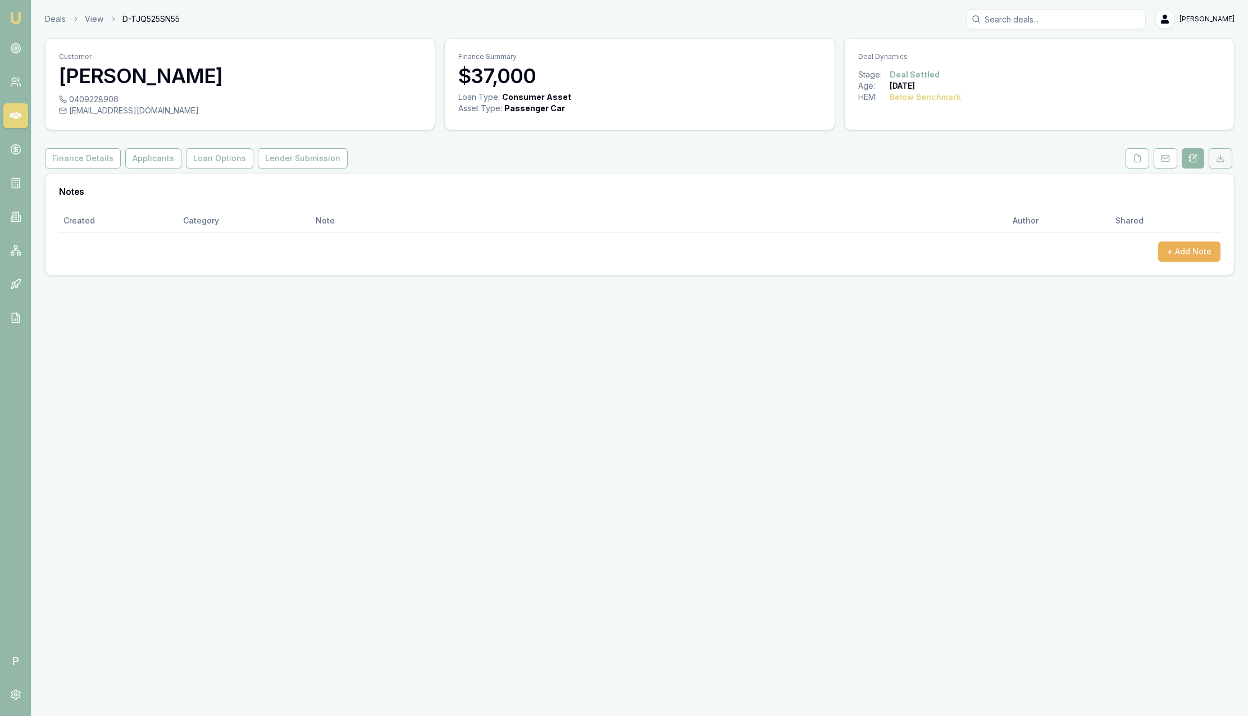
click at [1224, 154] on icon at bounding box center [1220, 158] width 9 height 9
click at [74, 158] on button "Finance Details" at bounding box center [83, 158] width 76 height 20
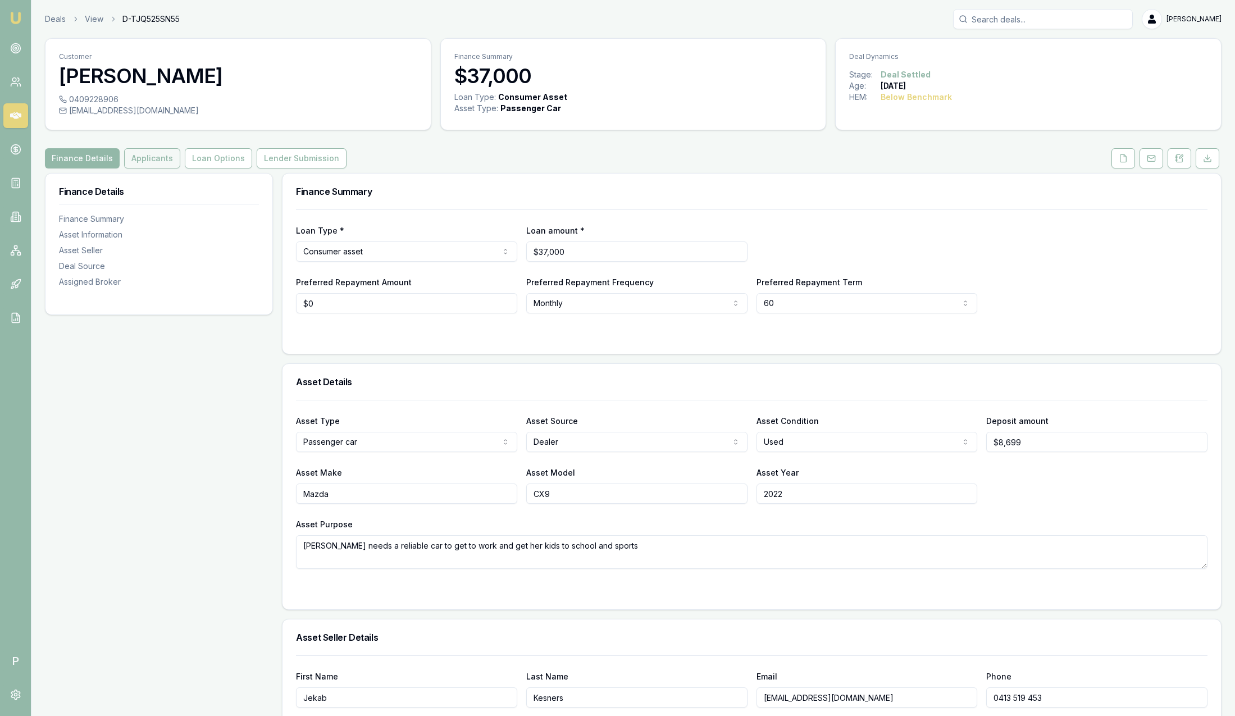
click at [156, 160] on button "Applicants" at bounding box center [152, 158] width 56 height 20
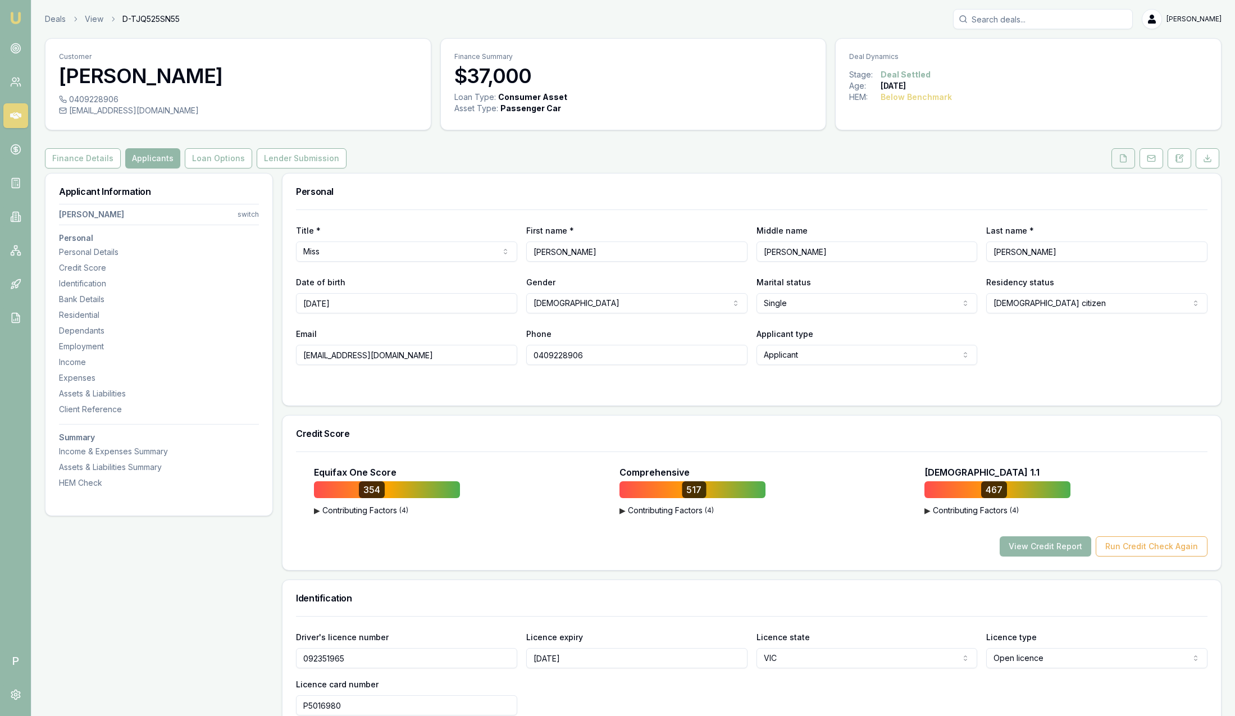
click at [1119, 152] on button at bounding box center [1123, 158] width 24 height 20
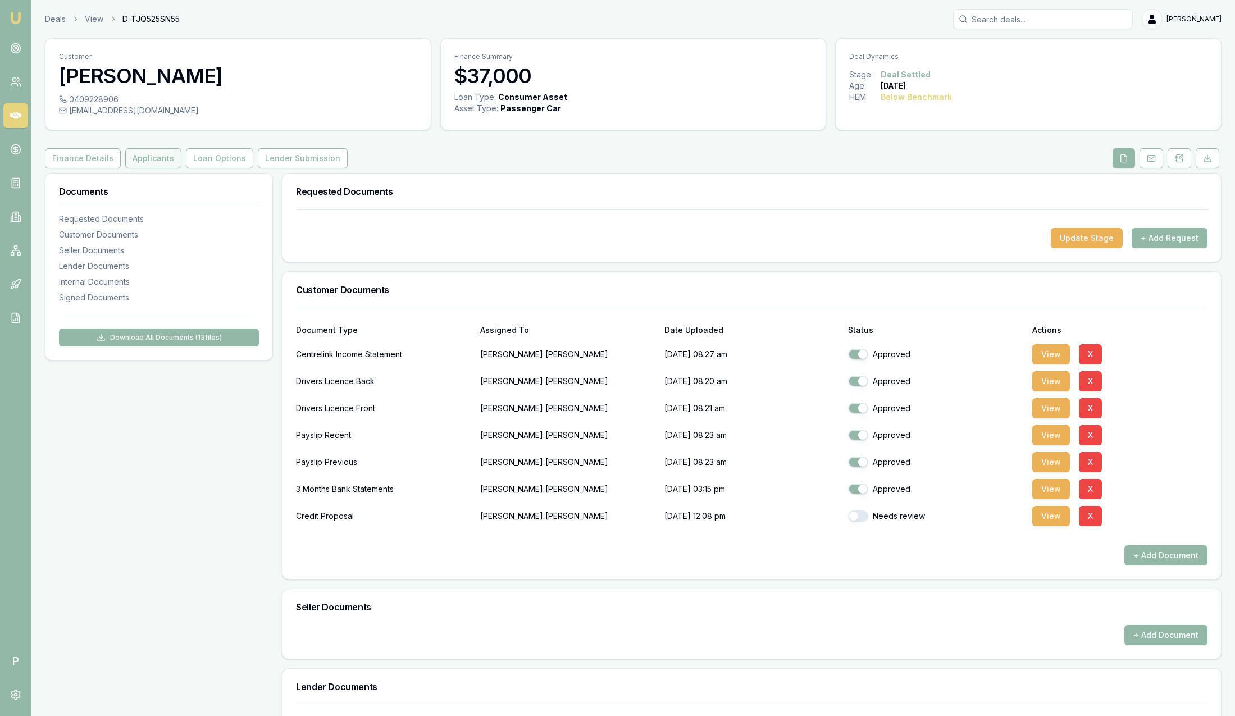
click at [151, 158] on button "Applicants" at bounding box center [153, 158] width 56 height 20
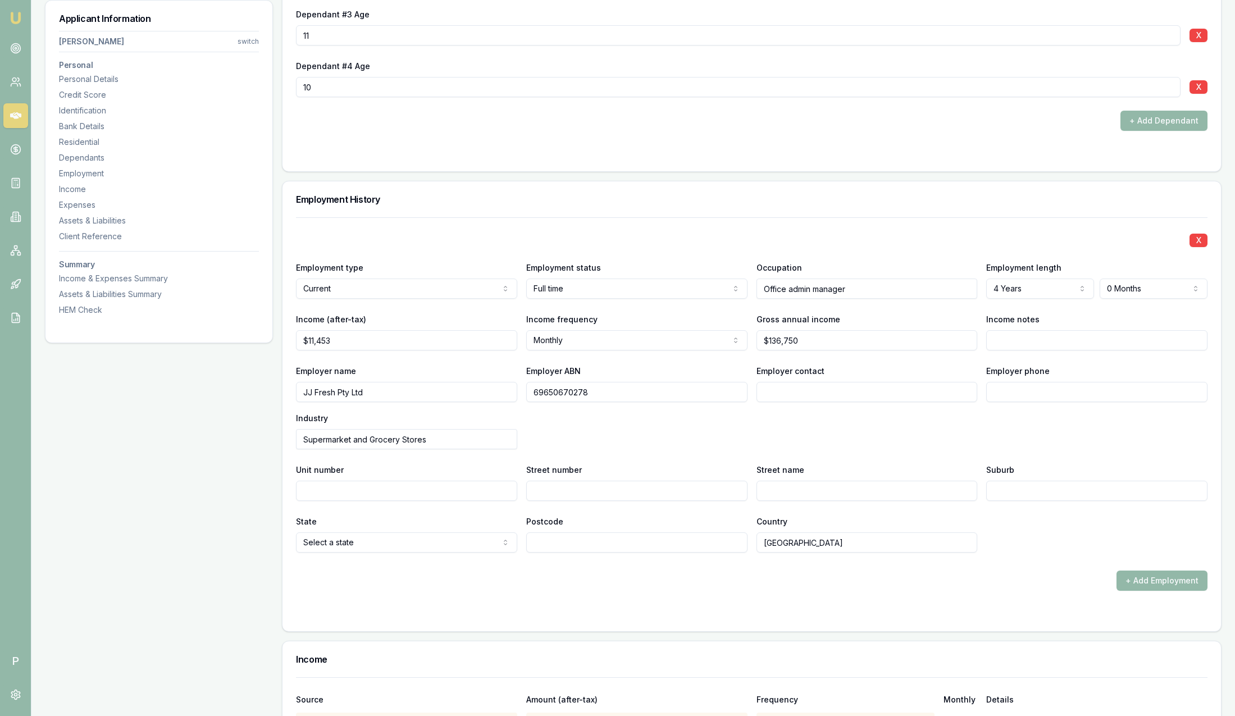
scroll to position [1601, 0]
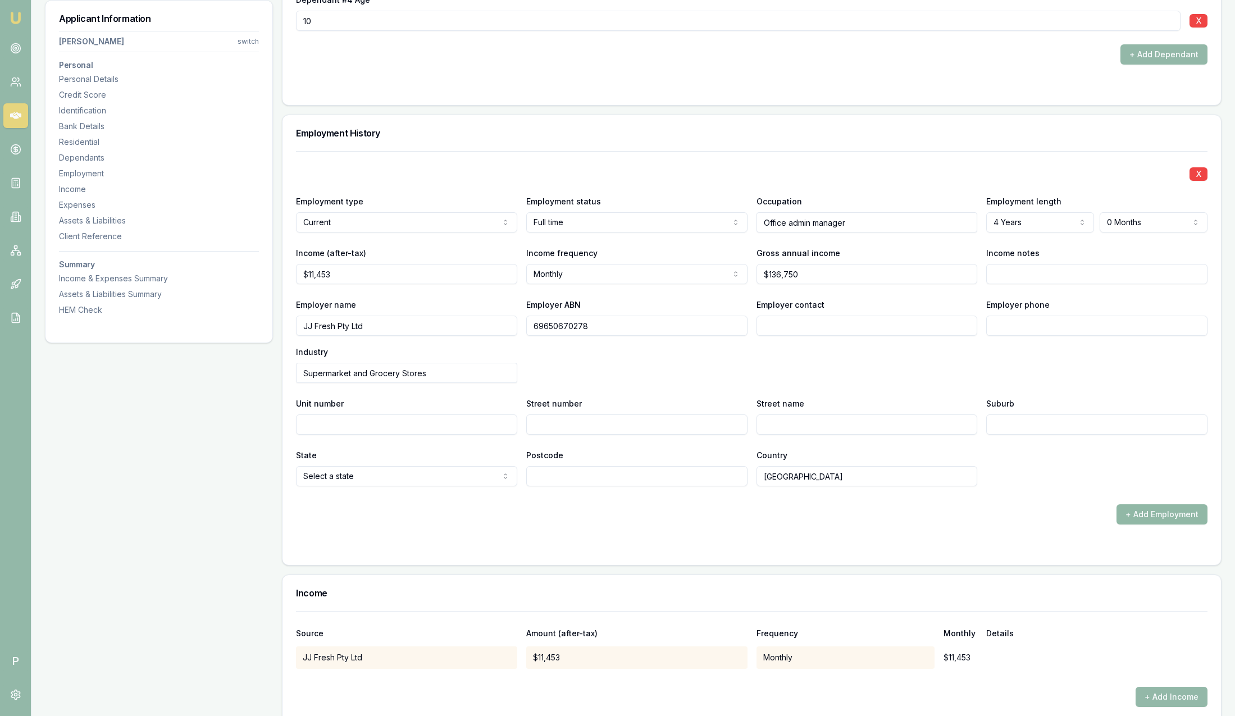
click at [1151, 516] on button "+ Add Employment" at bounding box center [1162, 514] width 91 height 20
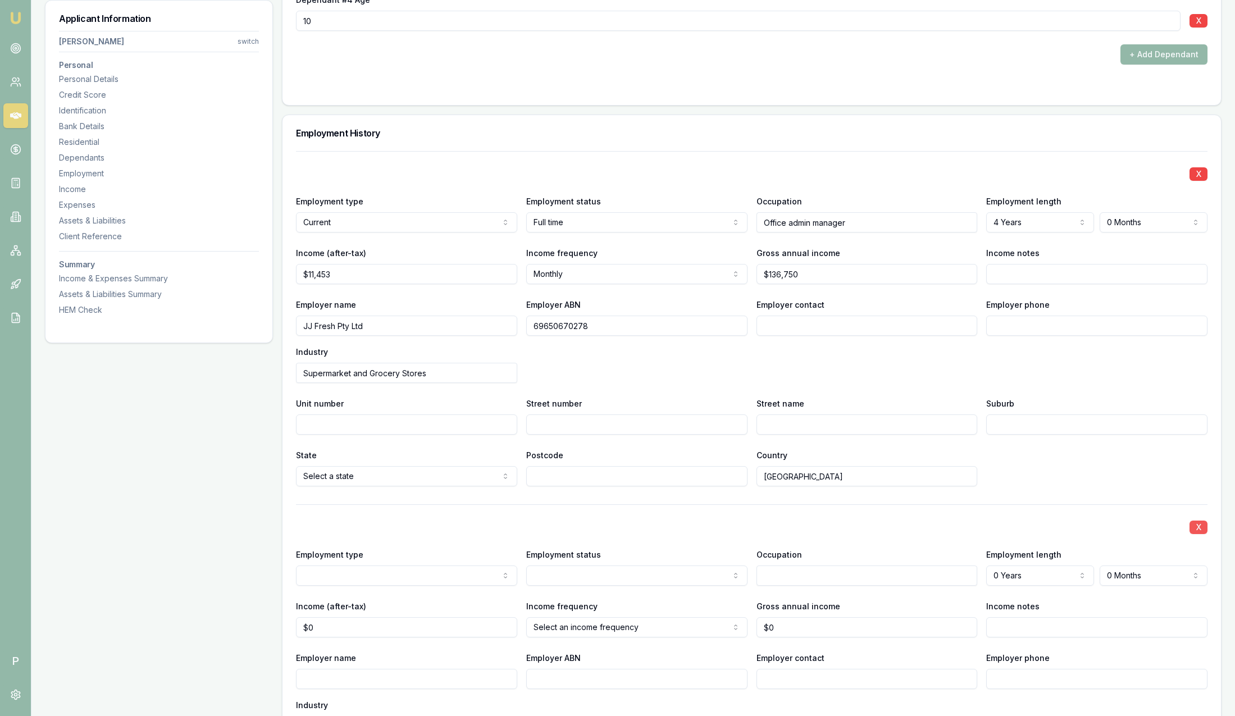
click at [1200, 530] on button "X" at bounding box center [1199, 527] width 18 height 13
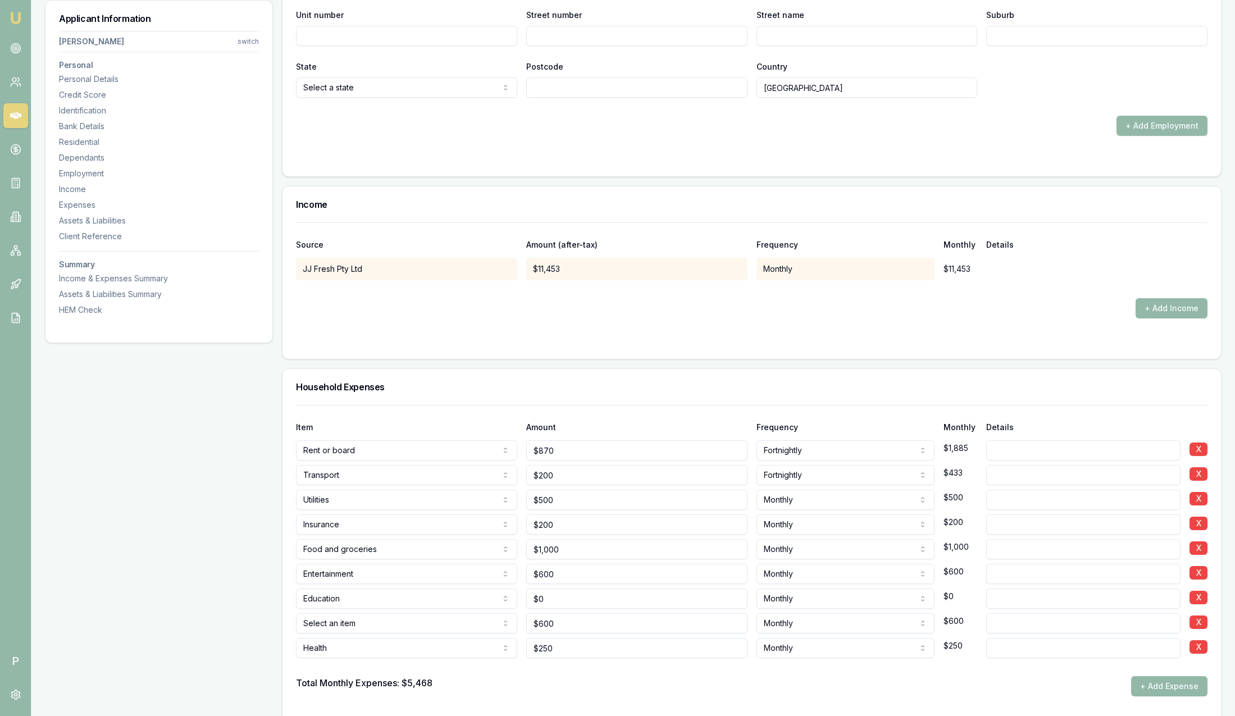
scroll to position [2106, 0]
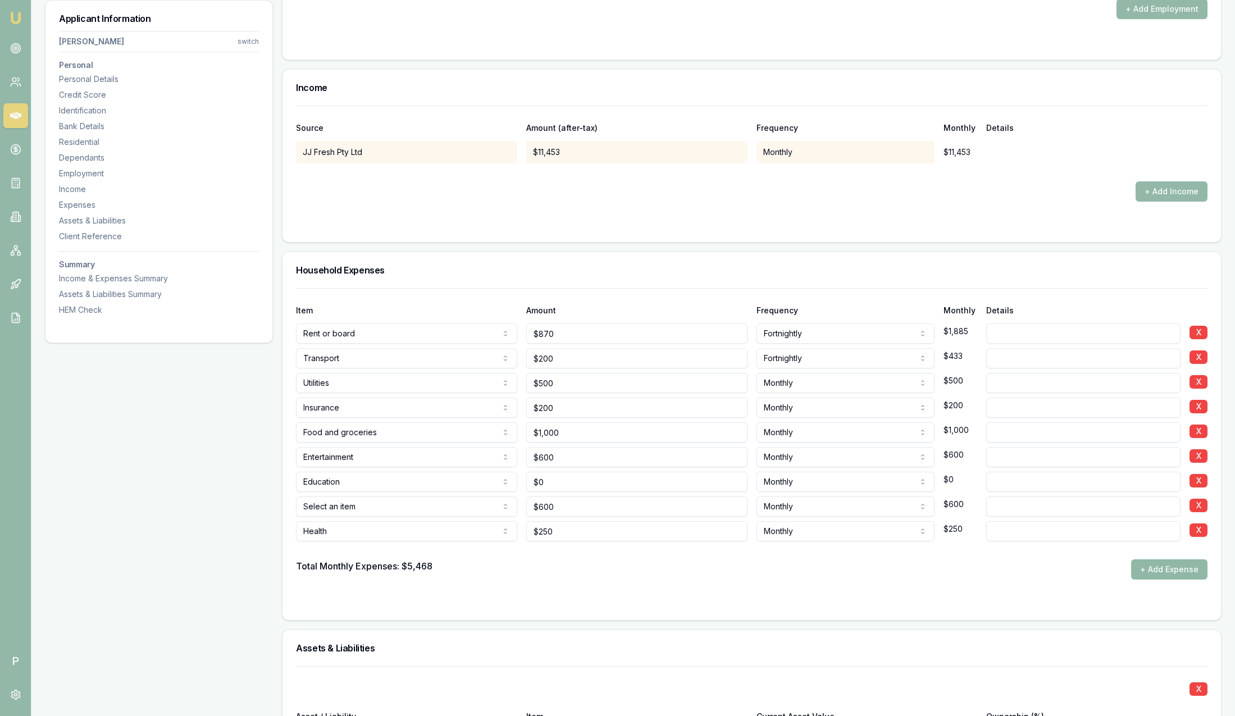
click at [1149, 572] on button "+ Add Expense" at bounding box center [1169, 569] width 76 height 20
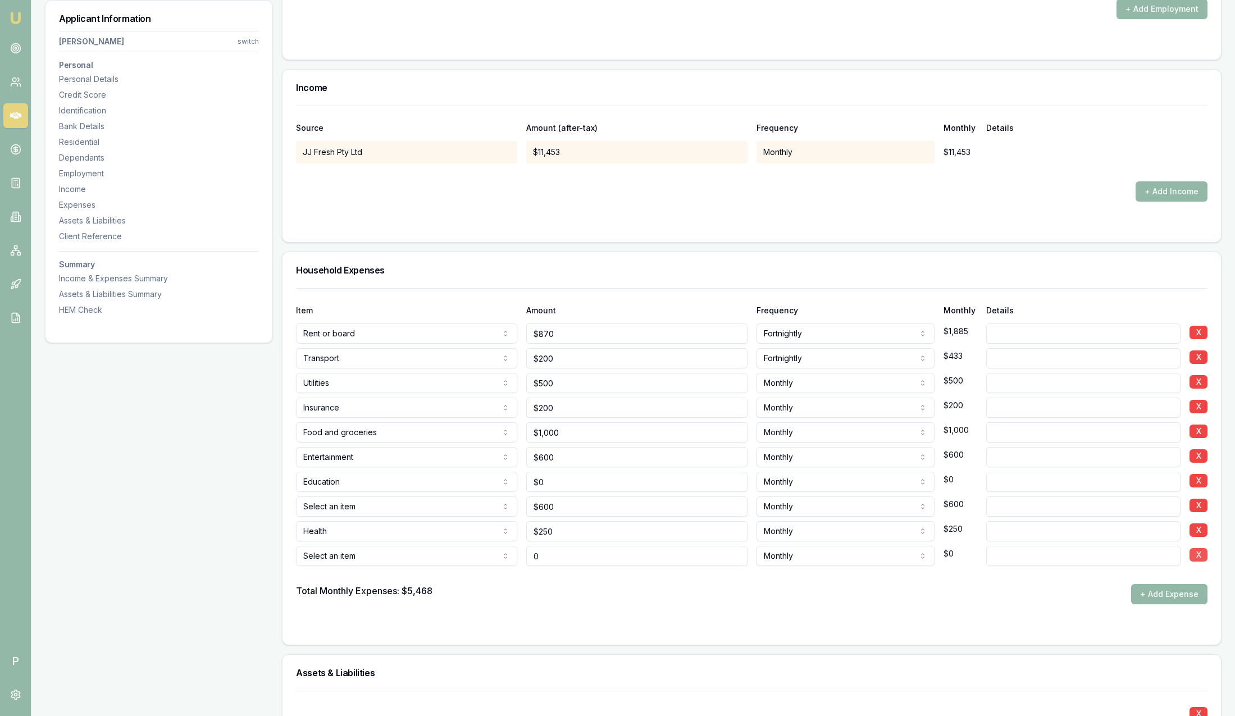
type input "$0"
click at [1199, 551] on button "X" at bounding box center [1199, 554] width 18 height 13
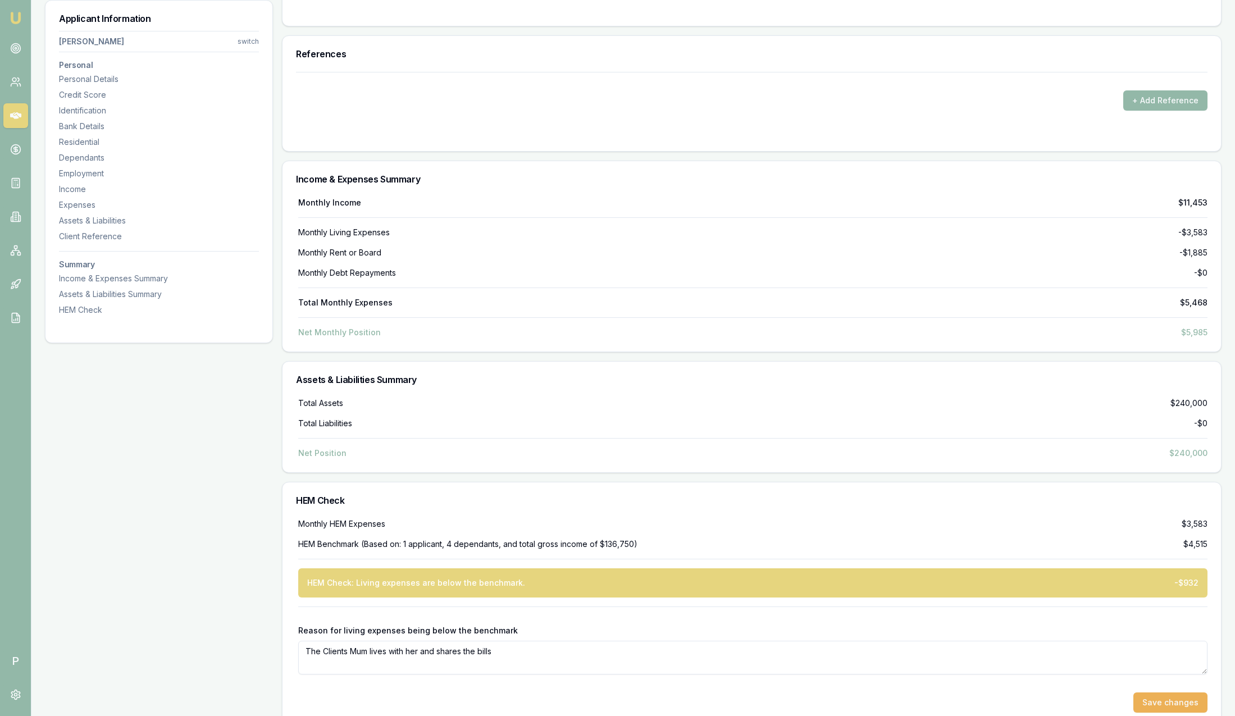
scroll to position [3398, 0]
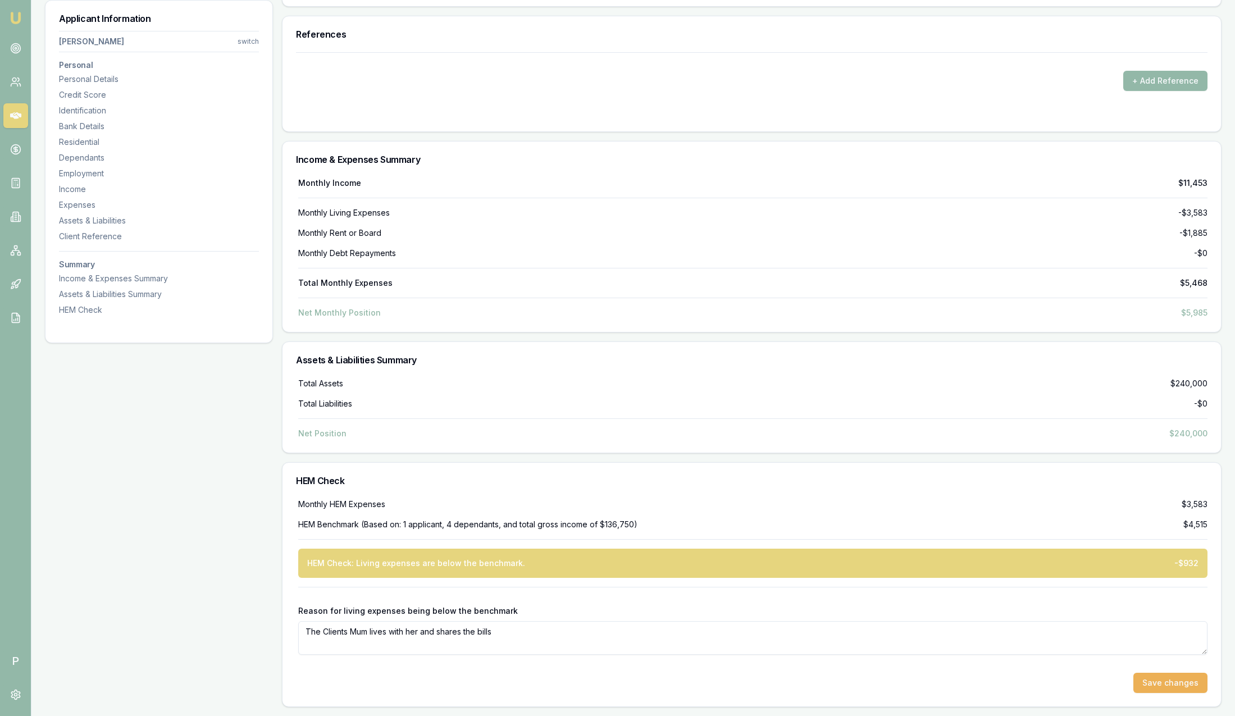
drag, startPoint x: 524, startPoint y: 639, endPoint x: 208, endPoint y: 630, distance: 316.3
click at [640, 635] on textarea "The Clients Mum lives with her and shares the bills" at bounding box center [752, 638] width 909 height 34
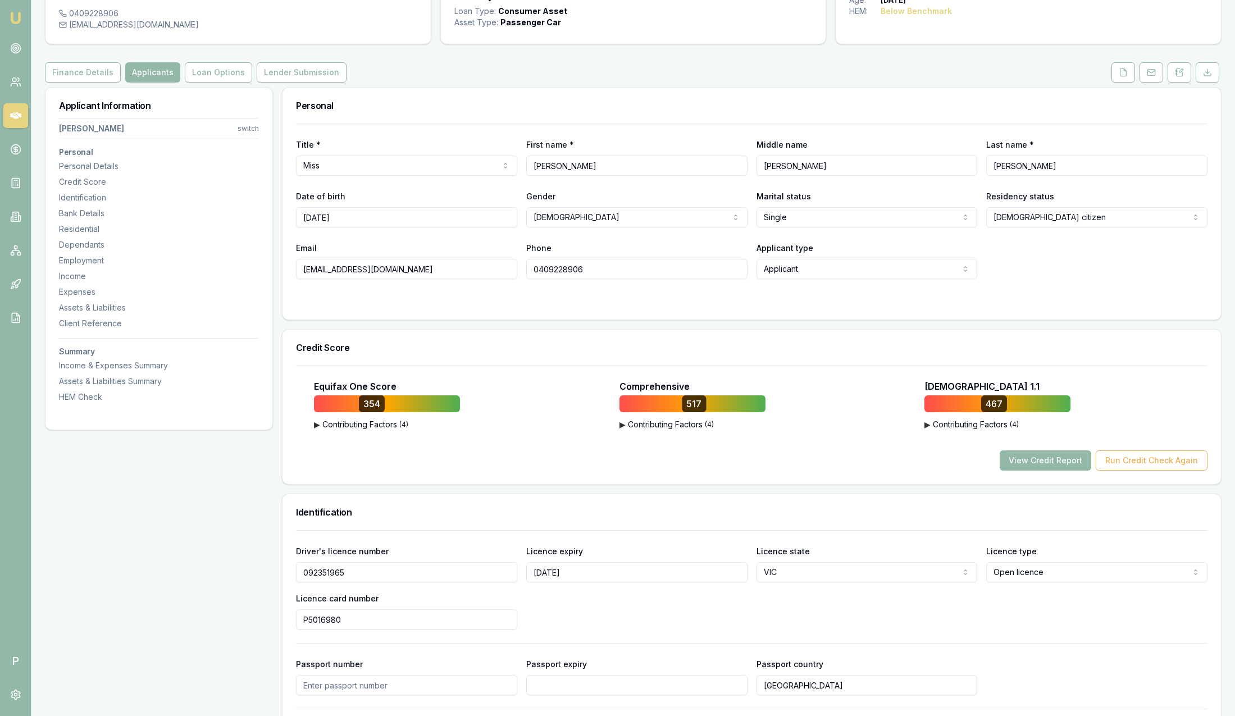
scroll to position [63, 0]
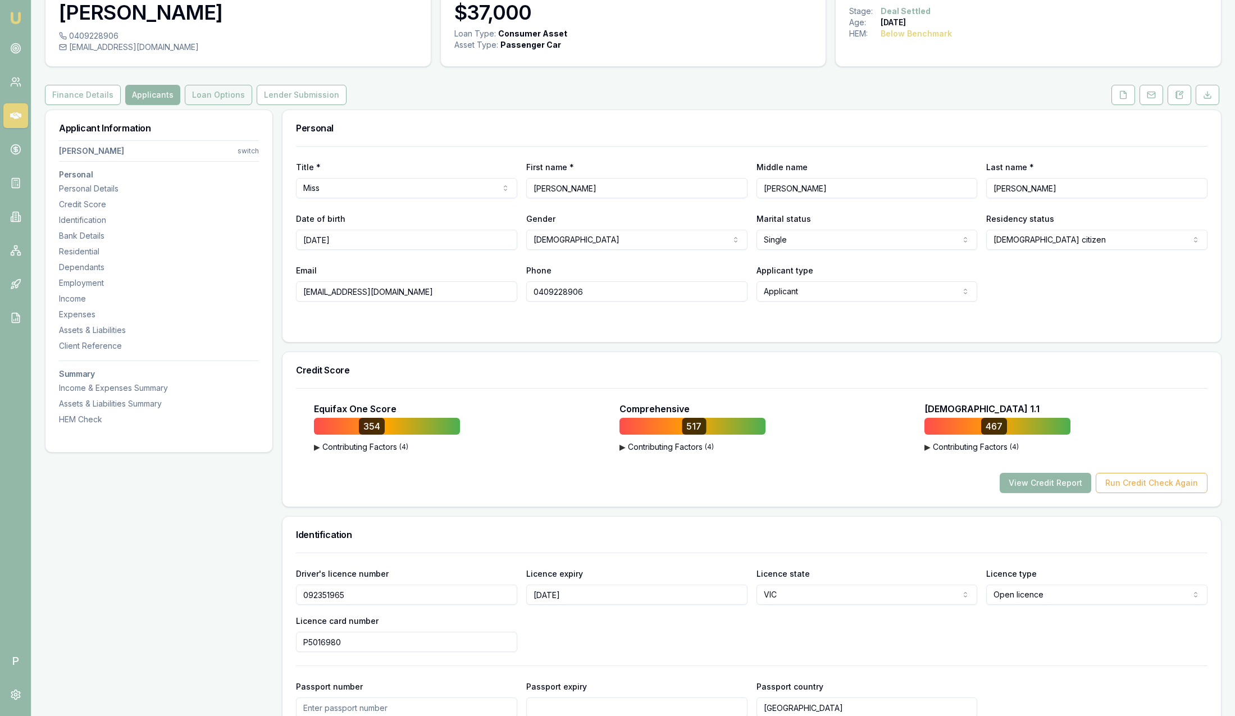
click at [224, 90] on button "Loan Options" at bounding box center [218, 95] width 67 height 20
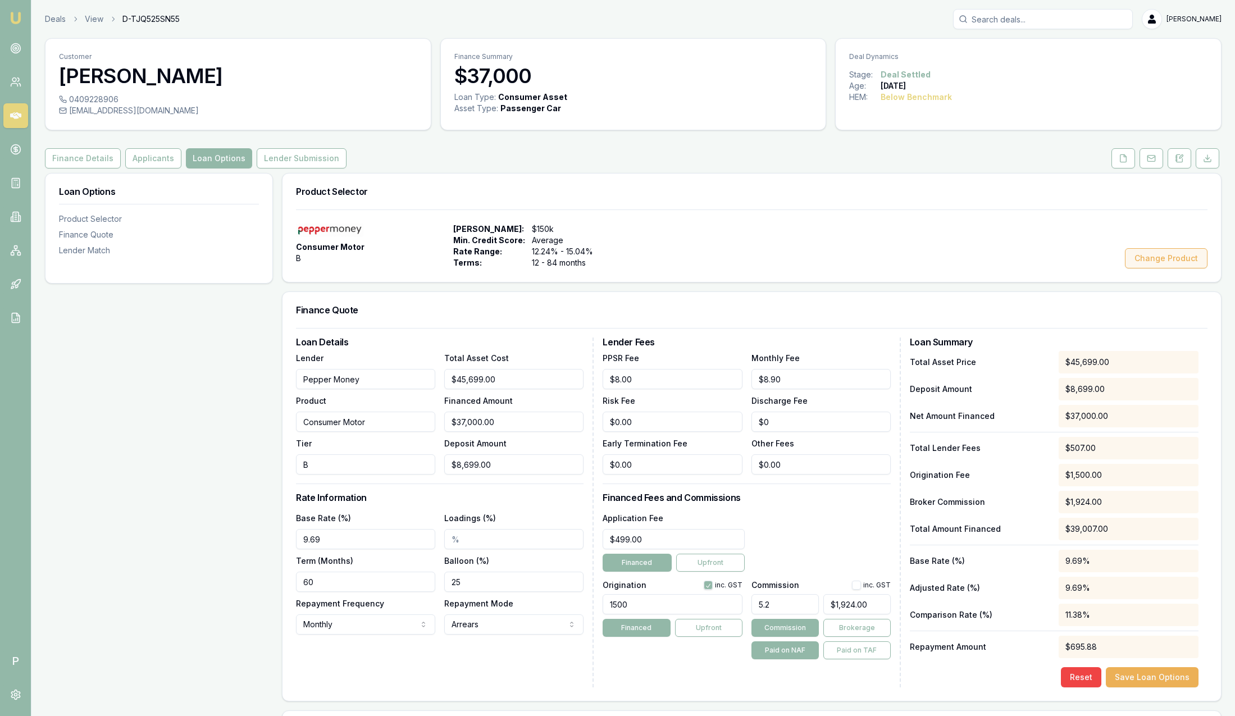
click at [1159, 259] on button "Change Product" at bounding box center [1166, 258] width 83 height 20
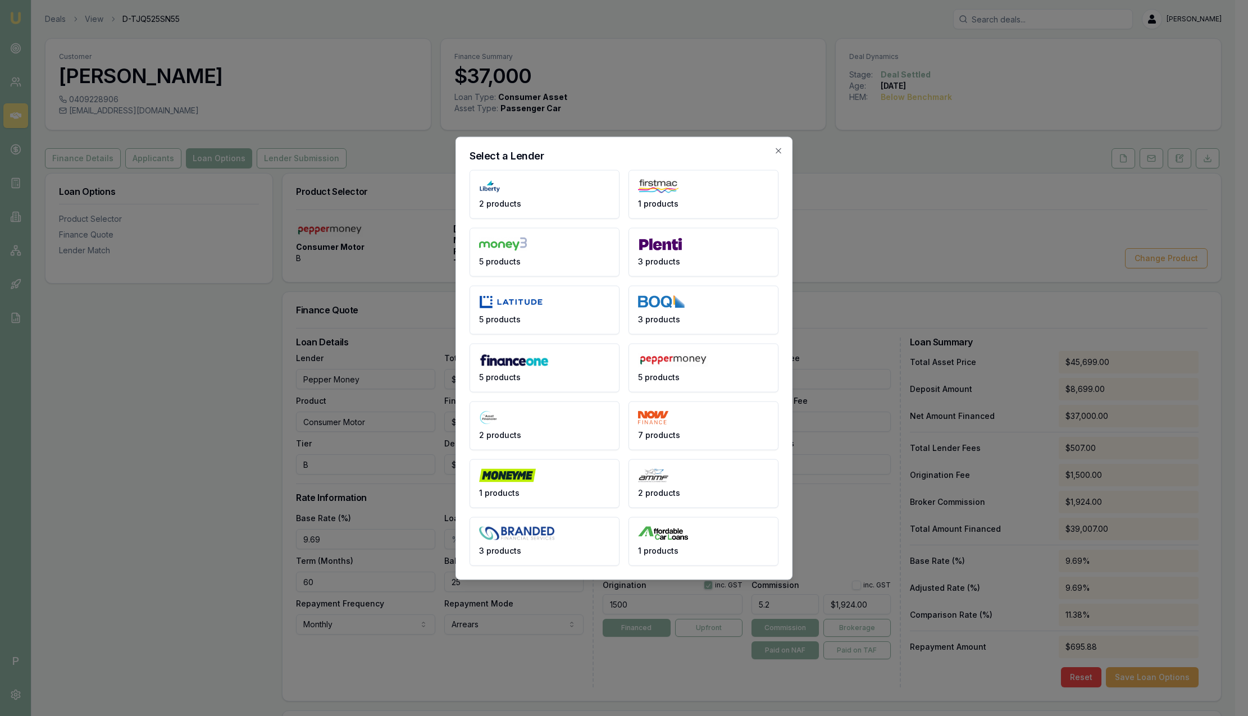
click at [701, 254] on button "3 products" at bounding box center [703, 251] width 150 height 49
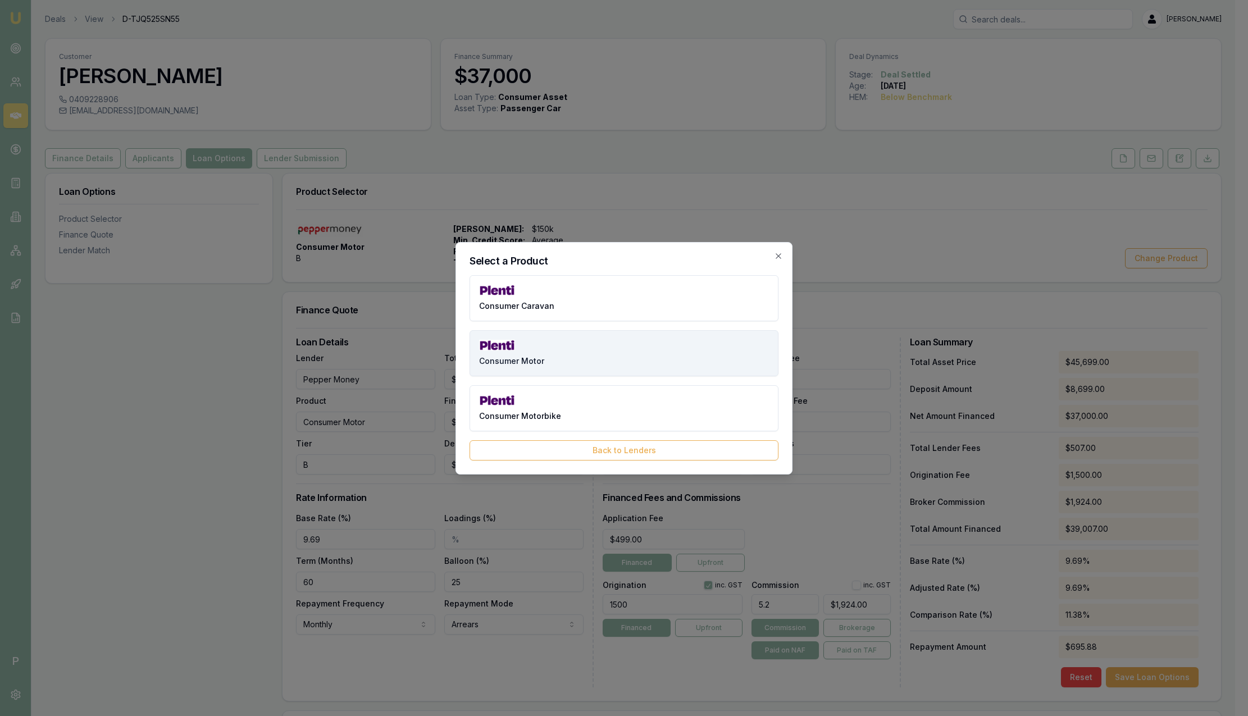
click at [572, 359] on button "Consumer Motor" at bounding box center [624, 353] width 309 height 46
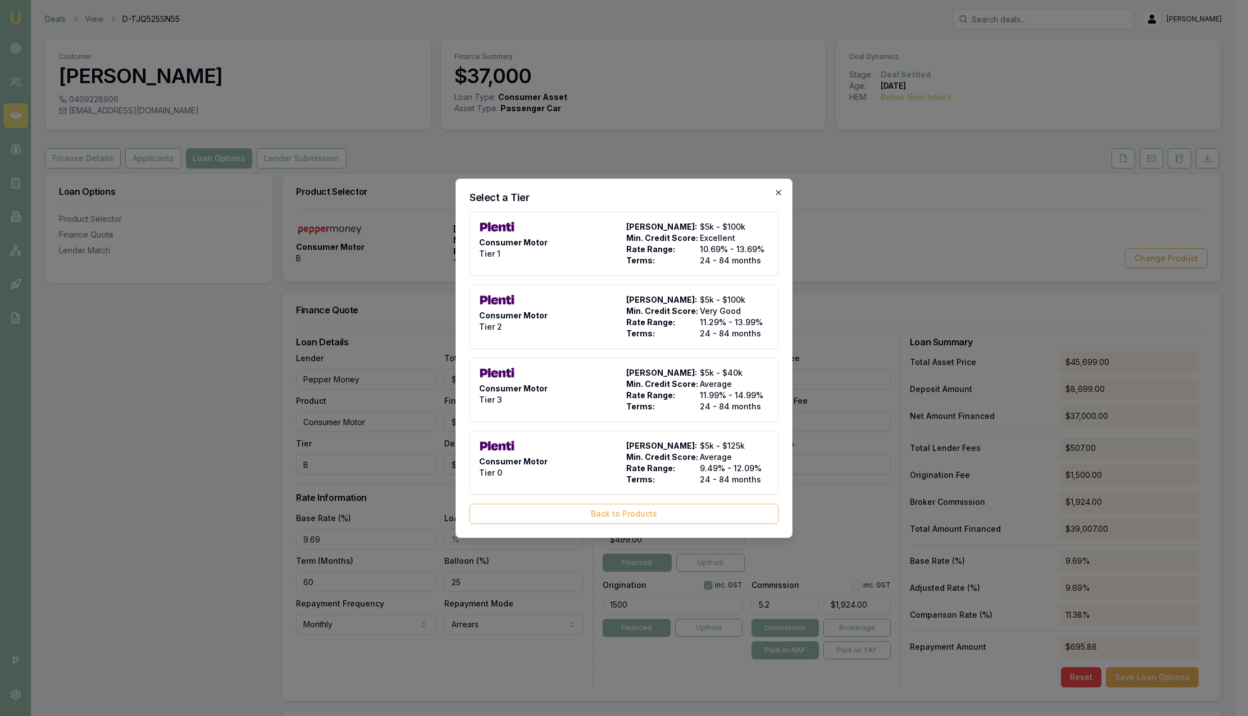
click at [779, 193] on icon "button" at bounding box center [778, 192] width 5 height 5
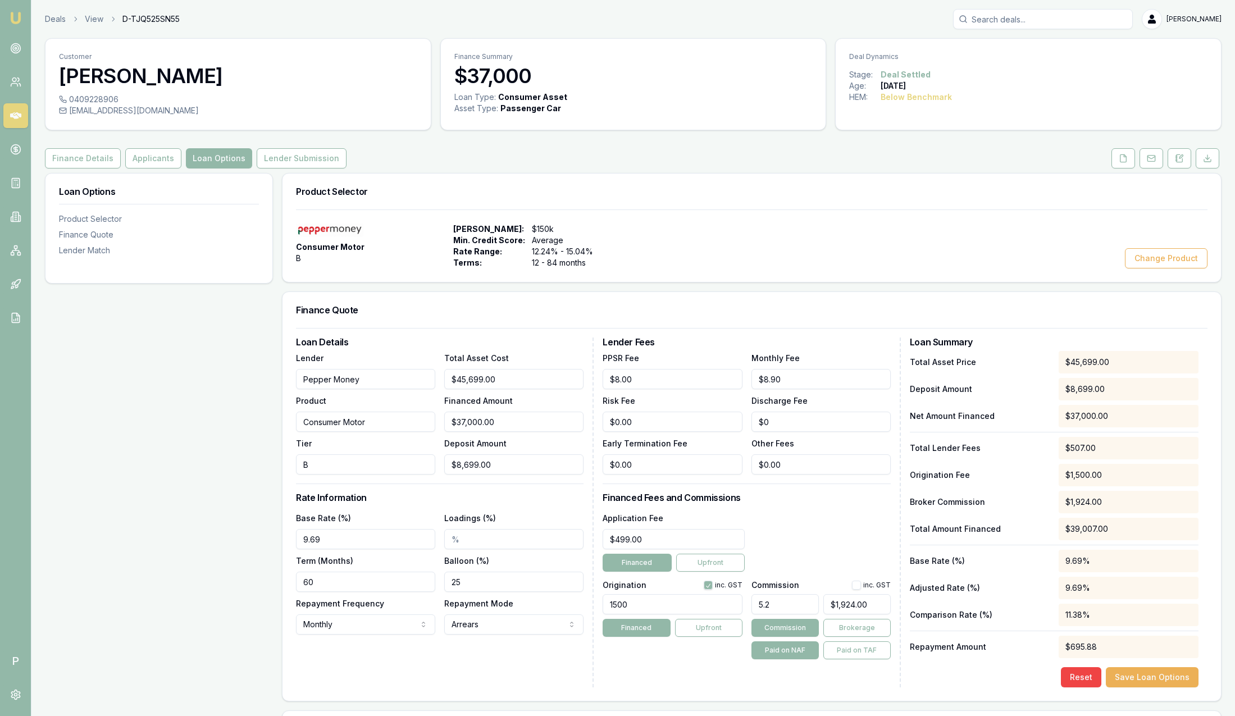
click at [357, 540] on input "9.69" at bounding box center [365, 539] width 139 height 20
type input "9.69%"
click at [470, 537] on input "Loadings (%)" at bounding box center [513, 539] width 139 height 20
type input "2"
drag, startPoint x: 670, startPoint y: 604, endPoint x: 602, endPoint y: 608, distance: 68.0
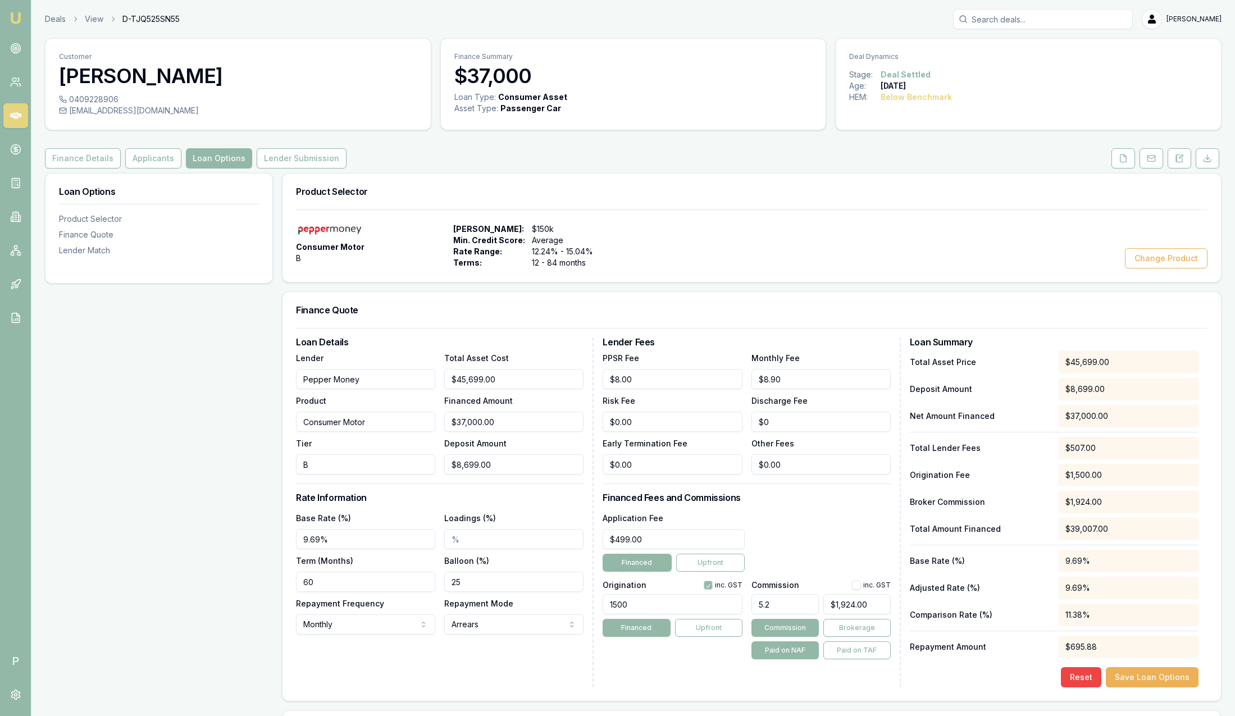
click at [603, 608] on input "1500" at bounding box center [672, 604] width 139 height 20
type input "1500.00"
drag, startPoint x: 824, startPoint y: 606, endPoint x: 686, endPoint y: 619, distance: 139.3
click at [686, 619] on div "Origination inc. GST 1500.00 Financed Upfront Commission inc. GST 5.2 1924 Comm…" at bounding box center [747, 617] width 288 height 83
type input "$1,924.00"
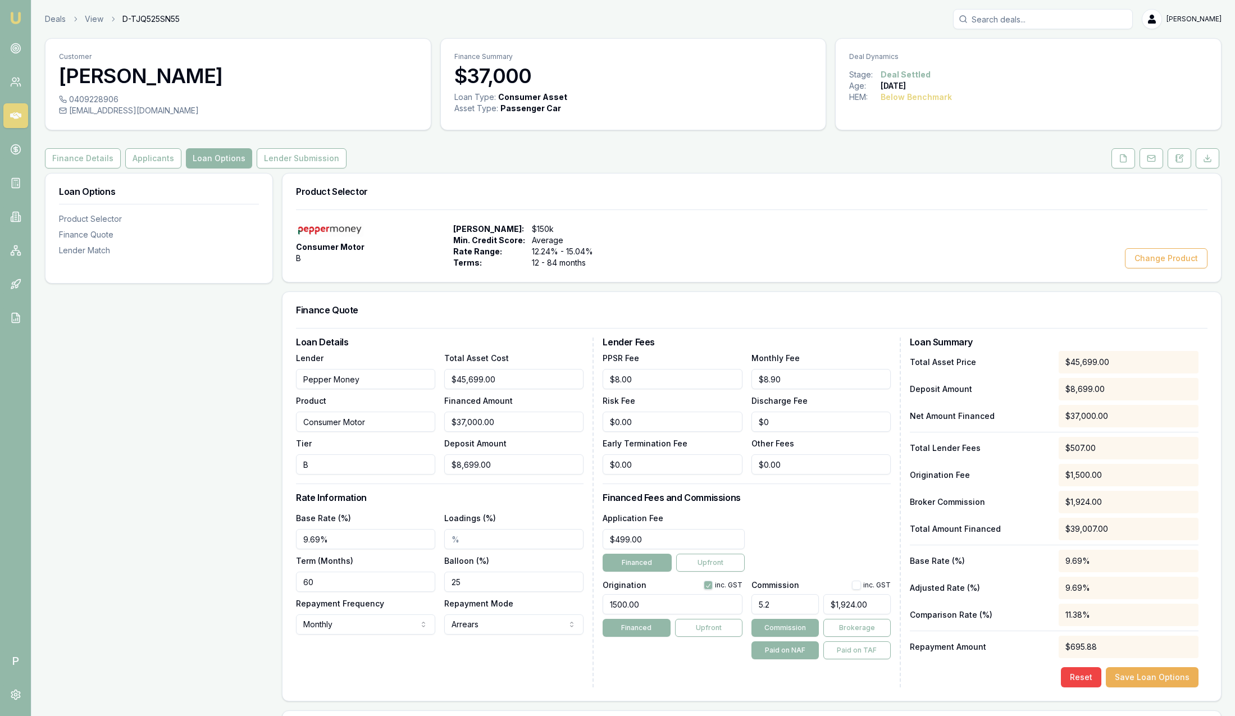
drag, startPoint x: 776, startPoint y: 603, endPoint x: 750, endPoint y: 604, distance: 25.9
click at [750, 604] on div "Origination inc. GST 1500.00 Financed Upfront Commission inc. GST 5.2 $1,924.00…" at bounding box center [747, 617] width 288 height 83
type input "5.20%"
click at [810, 555] on div "Application Fee $499.00 Financed Upfront" at bounding box center [747, 541] width 288 height 61
drag, startPoint x: 1111, startPoint y: 645, endPoint x: 1059, endPoint y: 645, distance: 52.2
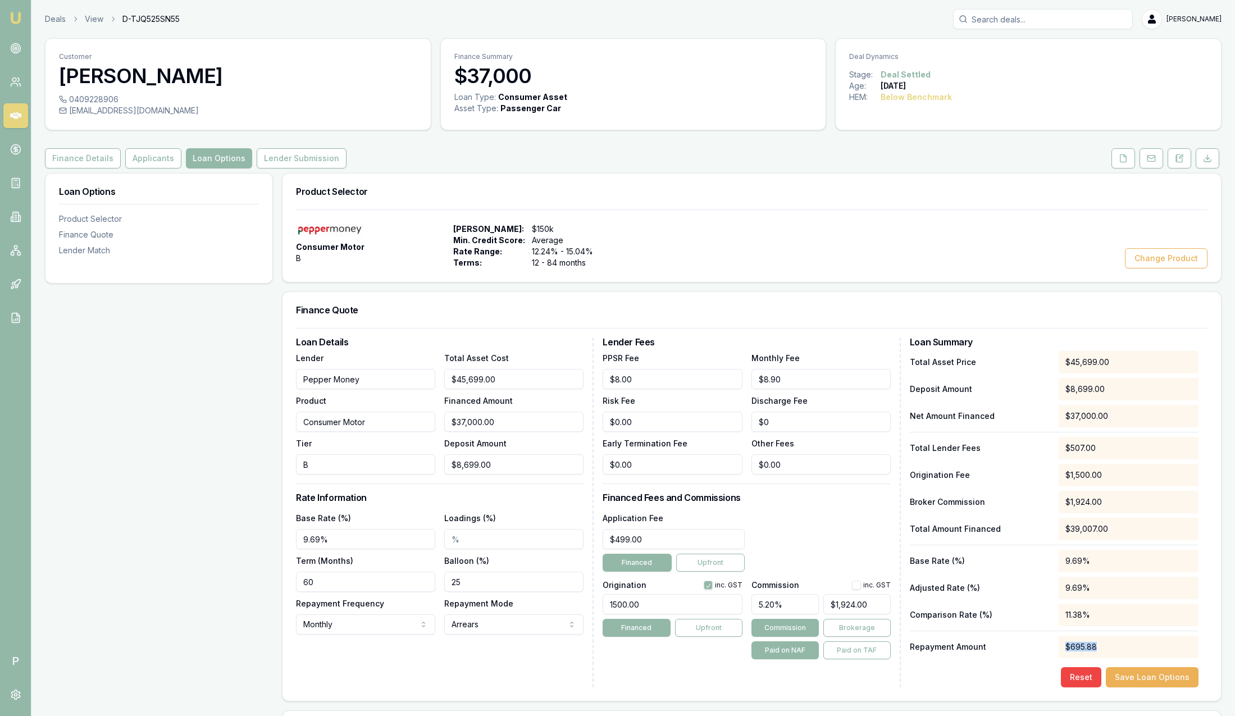
click at [1059, 645] on div "$695.88" at bounding box center [1129, 647] width 140 height 22
drag, startPoint x: 1059, startPoint y: 645, endPoint x: 1023, endPoint y: 677, distance: 47.8
click at [1023, 677] on div "Reset Save Loan Options" at bounding box center [1054, 677] width 289 height 20
click at [333, 584] on input "60" at bounding box center [365, 582] width 139 height 20
click at [491, 585] on input "25" at bounding box center [513, 582] width 139 height 20
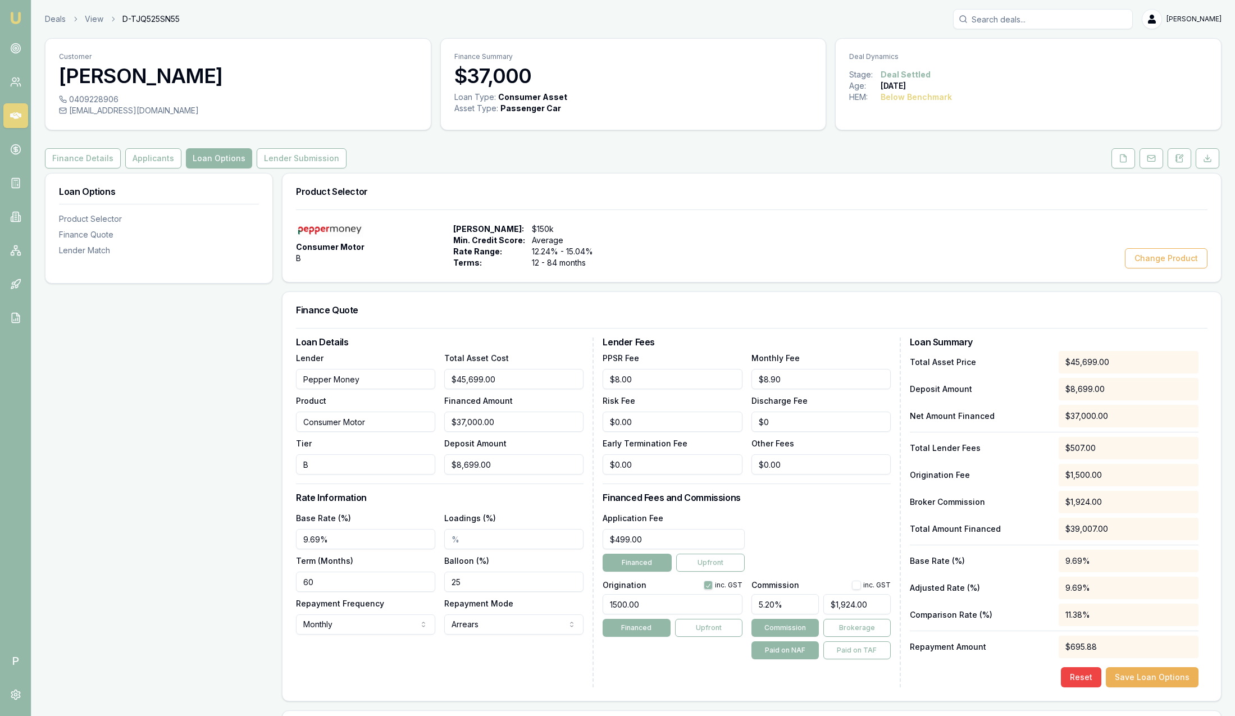
type input "25.00%"
click at [534, 511] on div "Loadings (%)" at bounding box center [513, 530] width 139 height 38
click at [1158, 267] on button "Change Product" at bounding box center [1166, 258] width 83 height 20
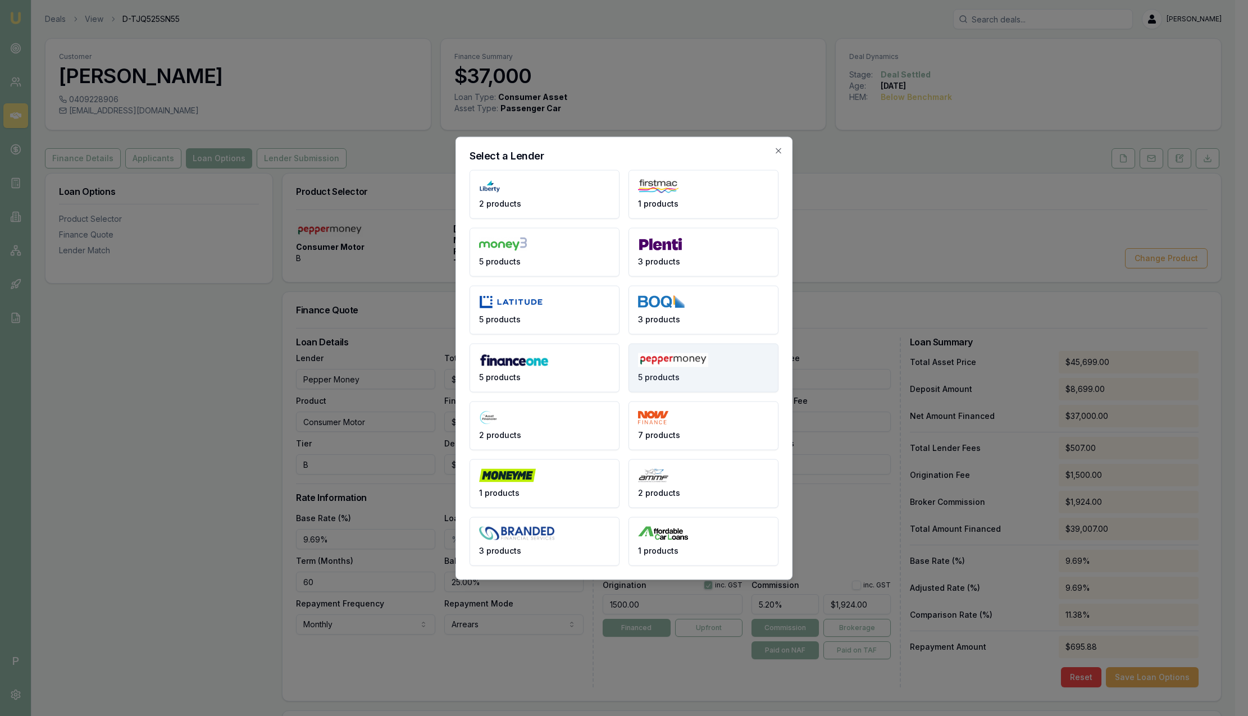
click at [695, 360] on img at bounding box center [673, 360] width 70 height 14
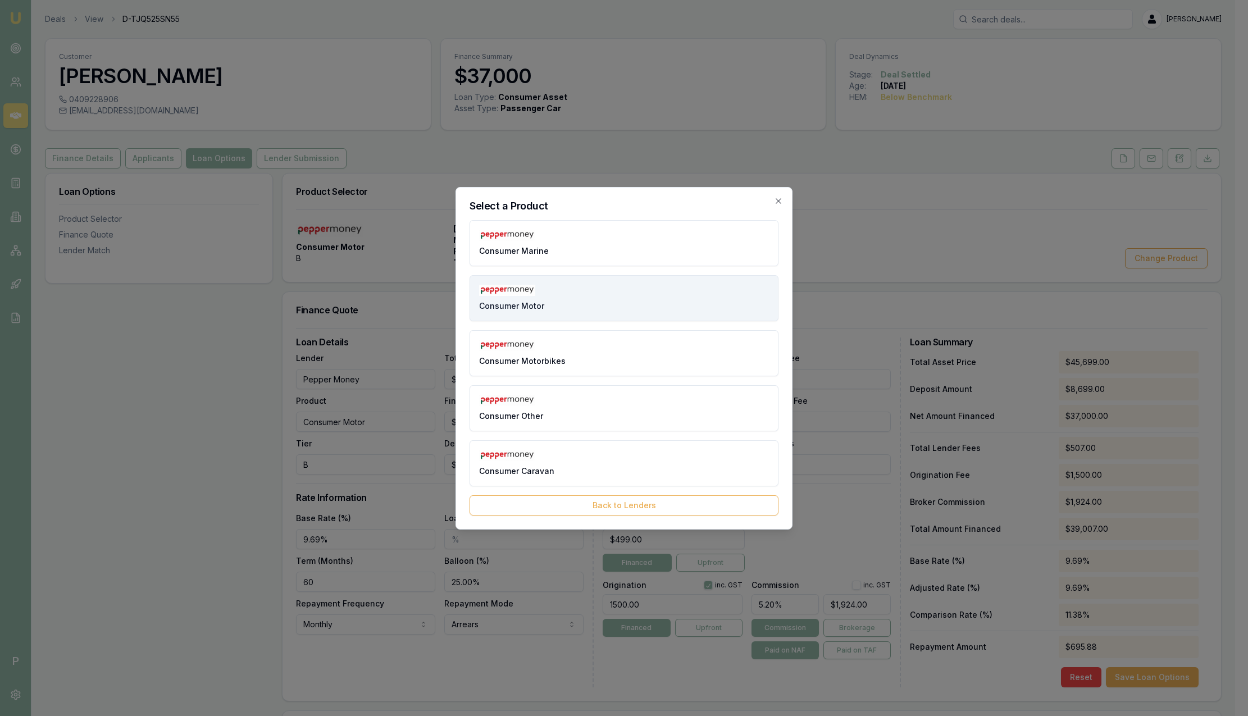
click at [539, 303] on span "Consumer Motor" at bounding box center [511, 305] width 65 height 11
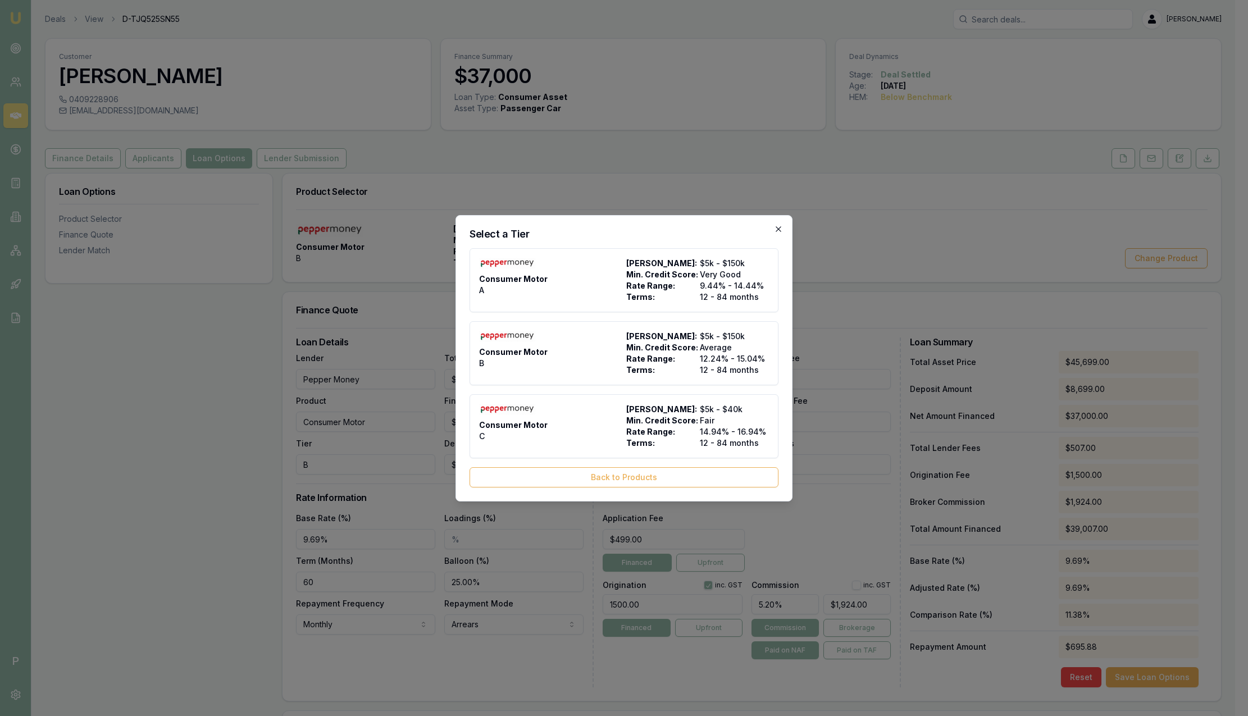
click at [778, 233] on icon "button" at bounding box center [778, 229] width 9 height 9
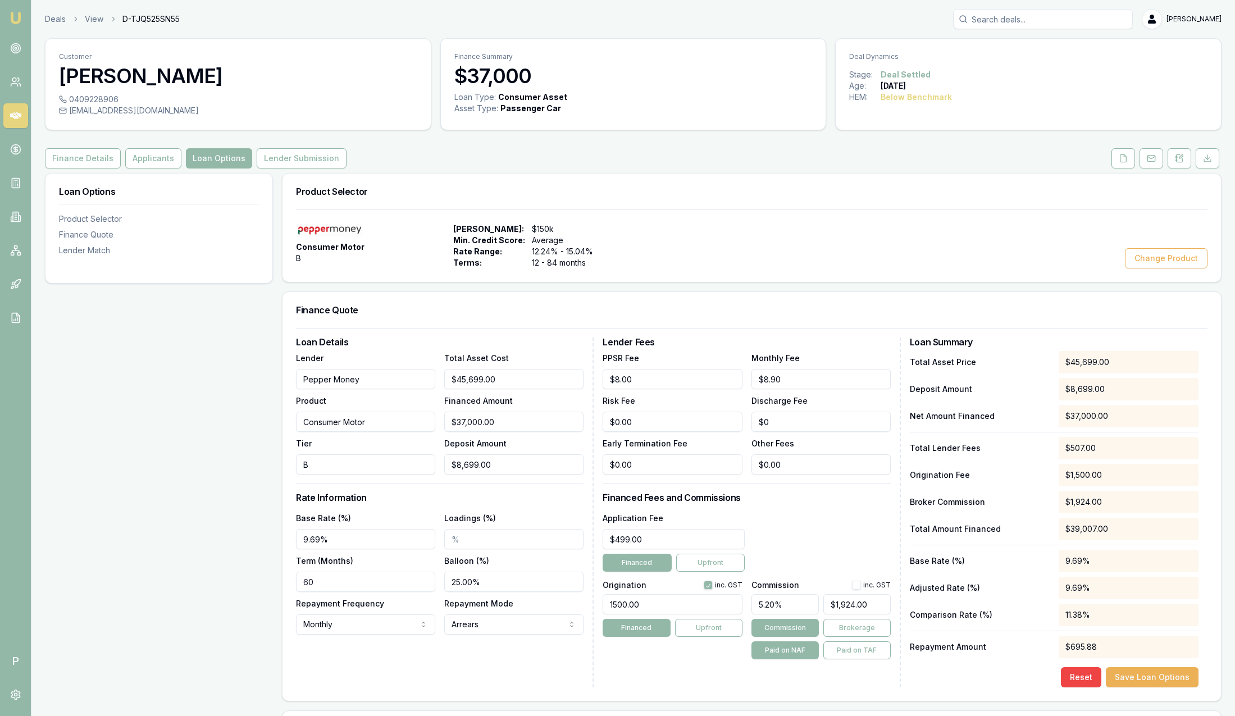
drag, startPoint x: 675, startPoint y: 601, endPoint x: 565, endPoint y: 586, distance: 110.6
click at [565, 586] on div "Loan Details Lender Pepper Money Product Consumer Motor Tier B Total Asset Cost…" at bounding box center [752, 513] width 912 height 350
drag, startPoint x: 883, startPoint y: 604, endPoint x: 799, endPoint y: 607, distance: 83.7
click at [799, 607] on div "5.20% 1924" at bounding box center [820, 602] width 139 height 25
type input "$1,924.00"
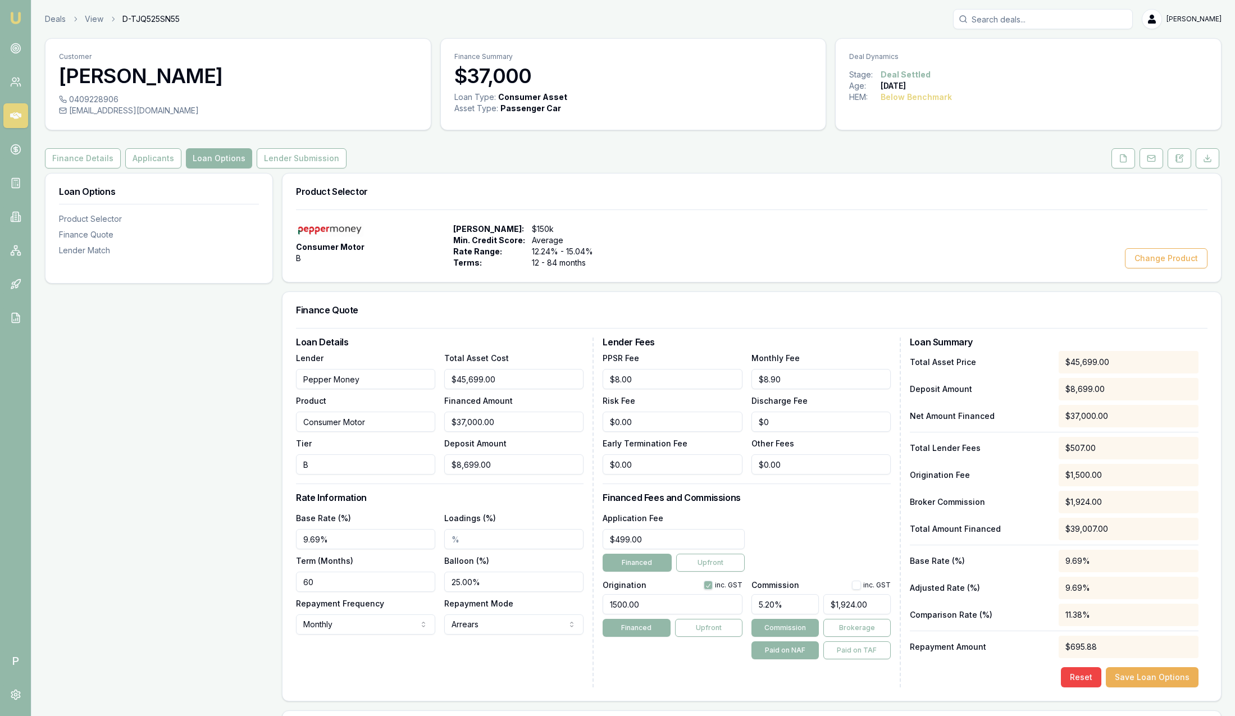
click at [826, 521] on div "Application Fee $499.00 Financed Upfront" at bounding box center [747, 541] width 288 height 61
click at [295, 159] on button "Lender Submission" at bounding box center [302, 158] width 90 height 20
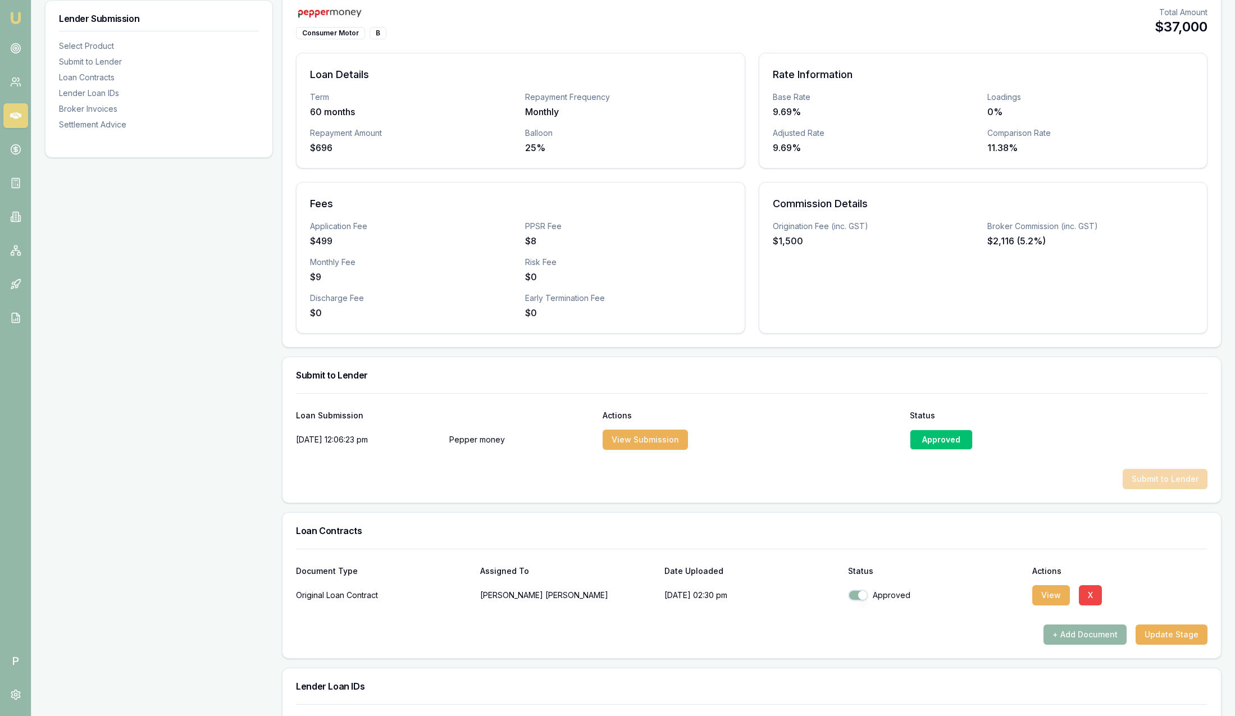
scroll to position [253, 0]
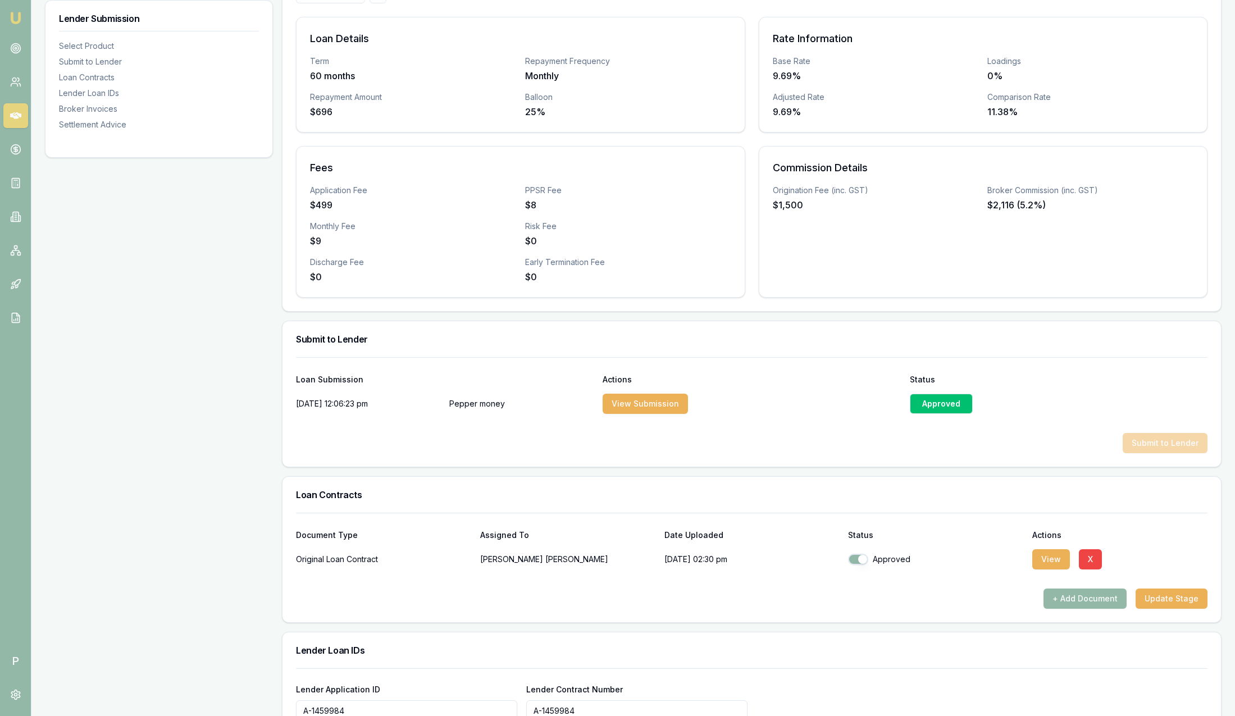
click at [934, 401] on div "Approved" at bounding box center [941, 404] width 63 height 20
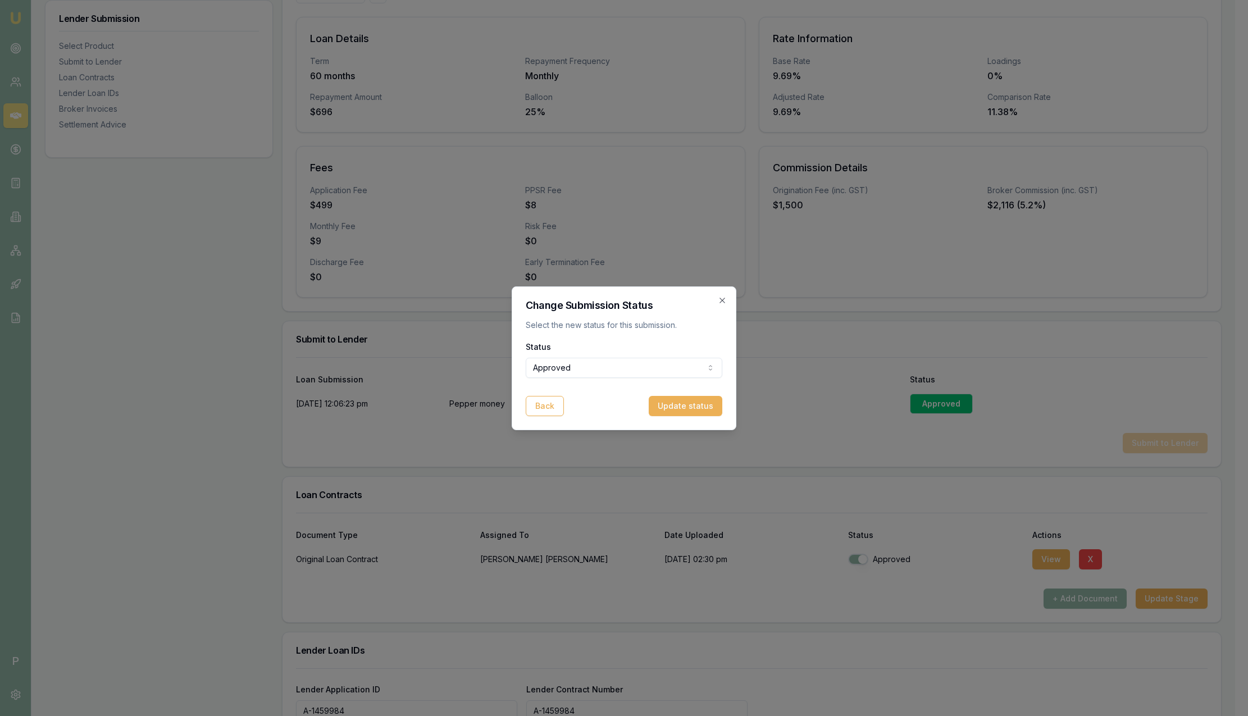
click at [642, 368] on body "Emu Broker P Deals View D-TJQ525SN55 Sam Crouch Toggle Menu Customer Jennifer S…" at bounding box center [617, 105] width 1235 height 716
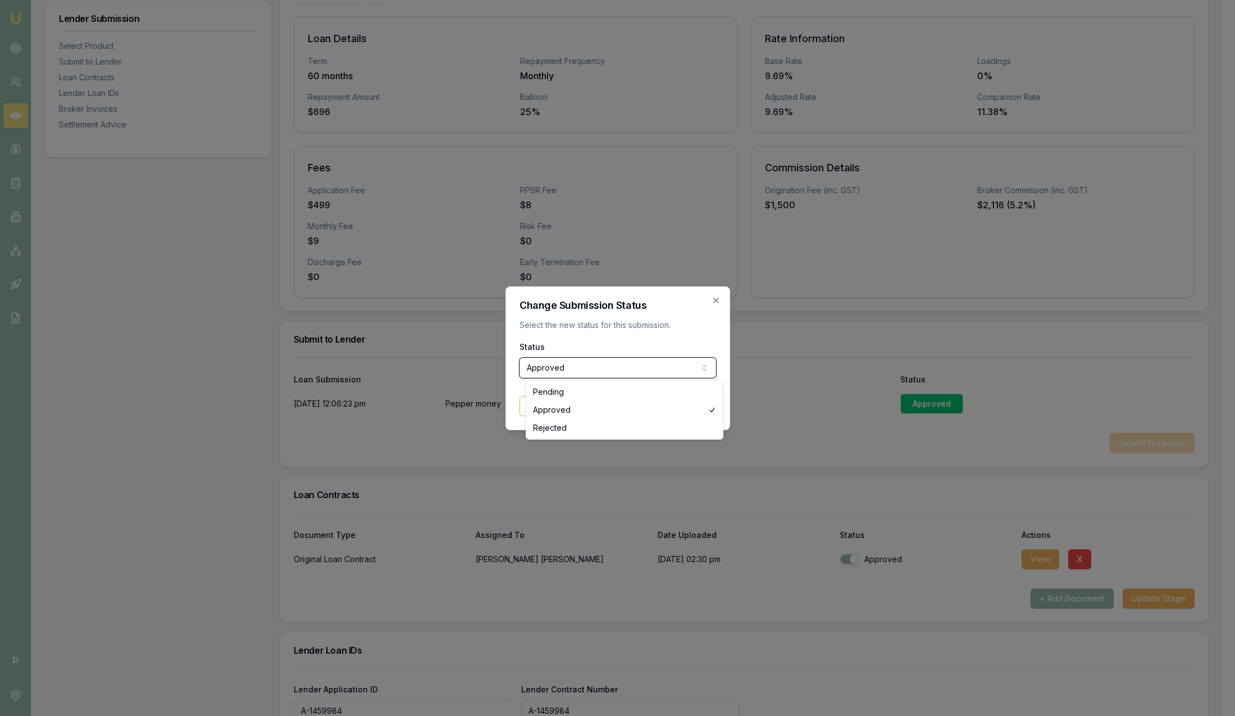
click at [842, 353] on div at bounding box center [617, 358] width 1235 height 716
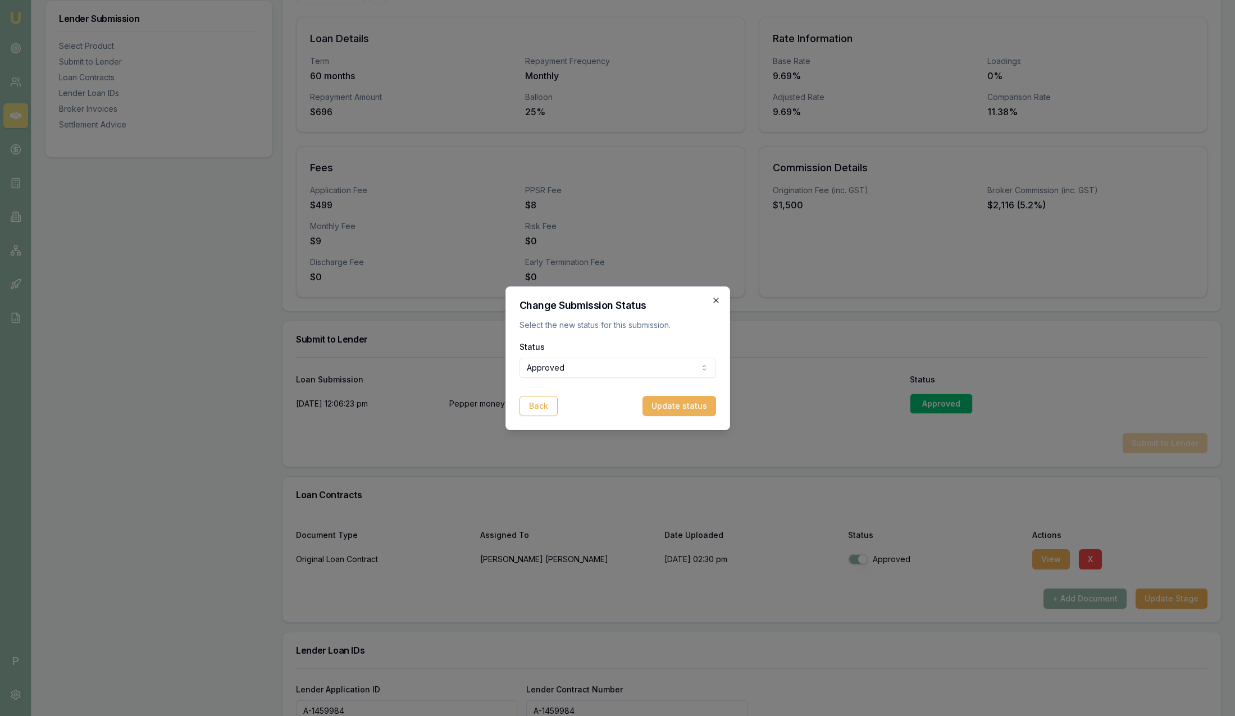
click at [717, 299] on icon "button" at bounding box center [716, 300] width 9 height 9
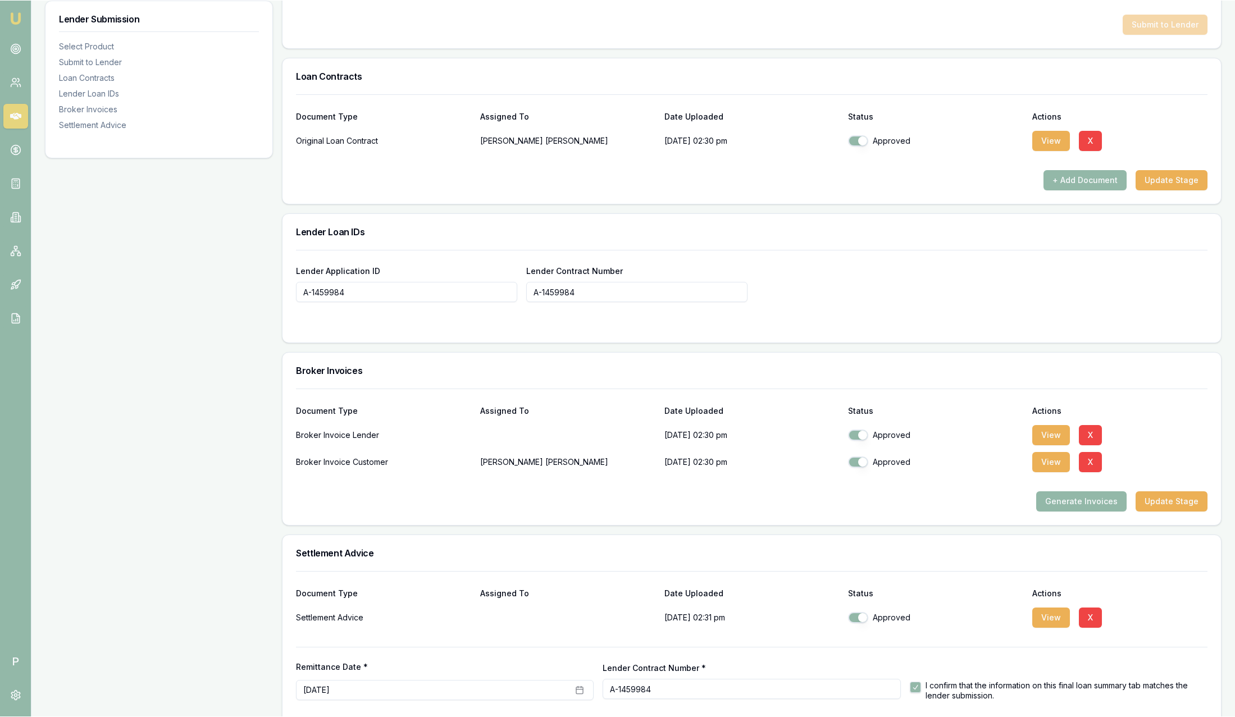
scroll to position [674, 0]
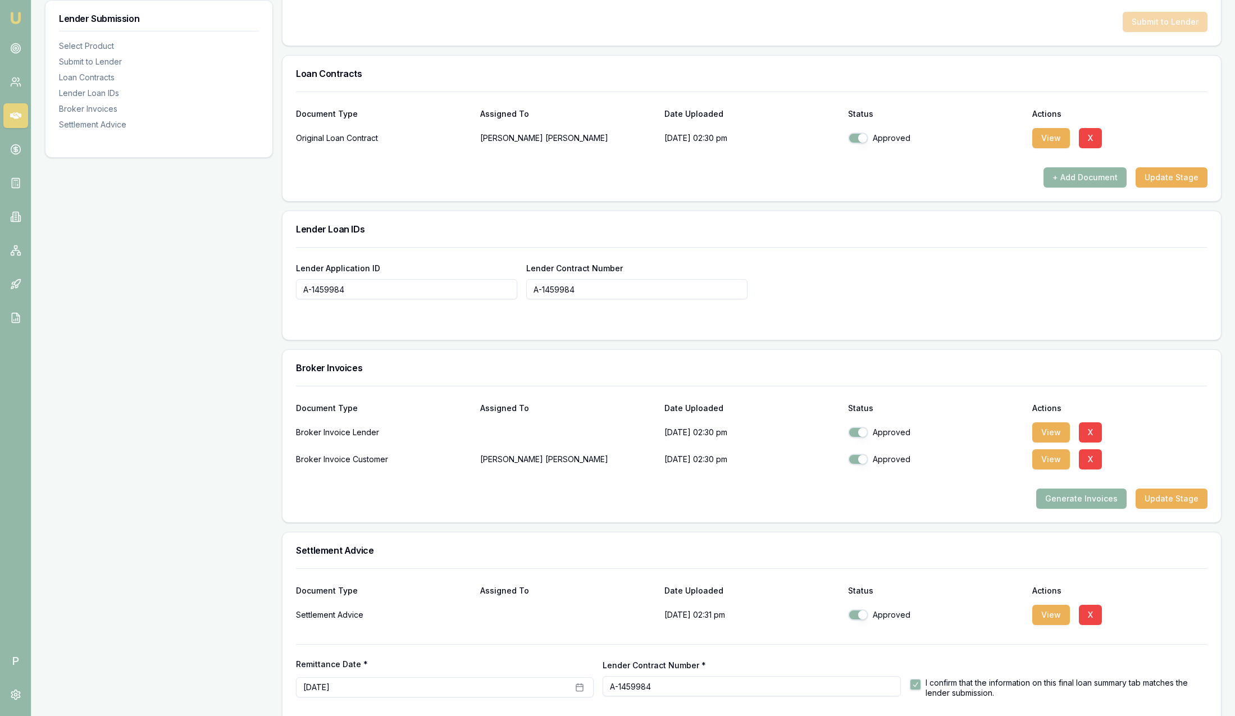
click at [1063, 498] on button "Generate Invoices" at bounding box center [1081, 499] width 90 height 20
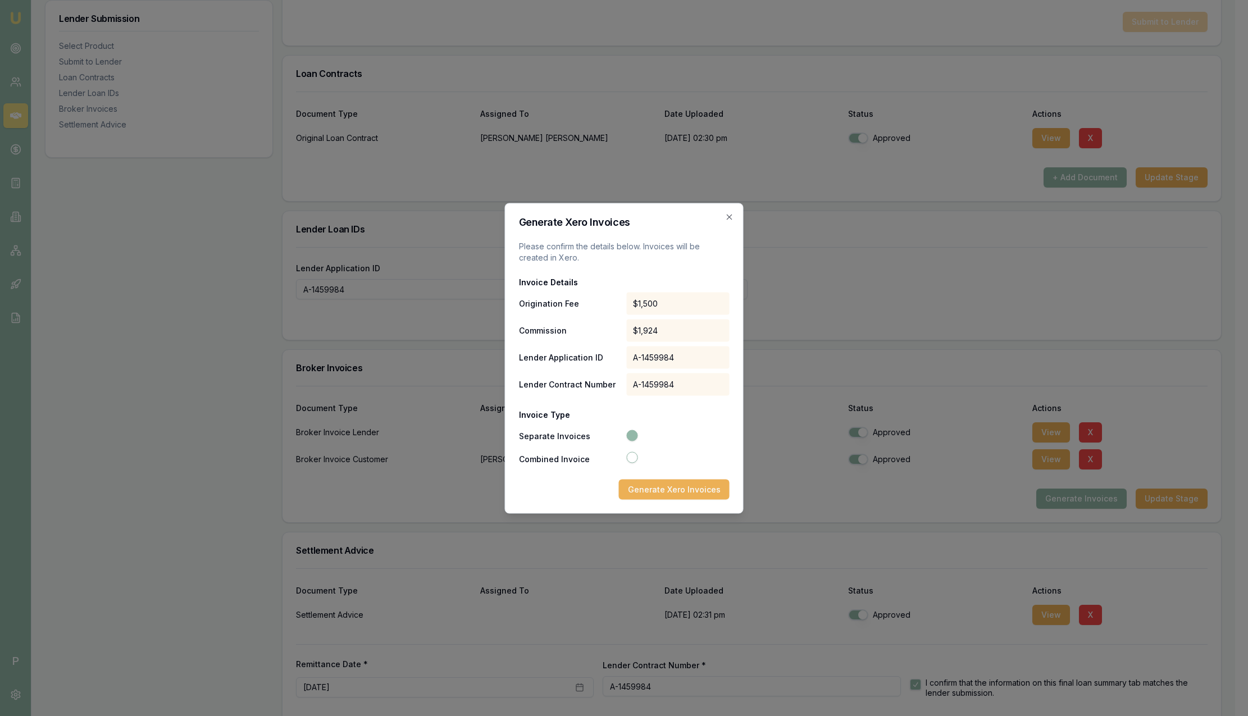
click at [633, 461] on button "Combined Invoice" at bounding box center [631, 457] width 11 height 11
radio input "false"
radio input "true"
click at [633, 433] on button "Separate Invoices" at bounding box center [631, 434] width 11 height 11
radio input "true"
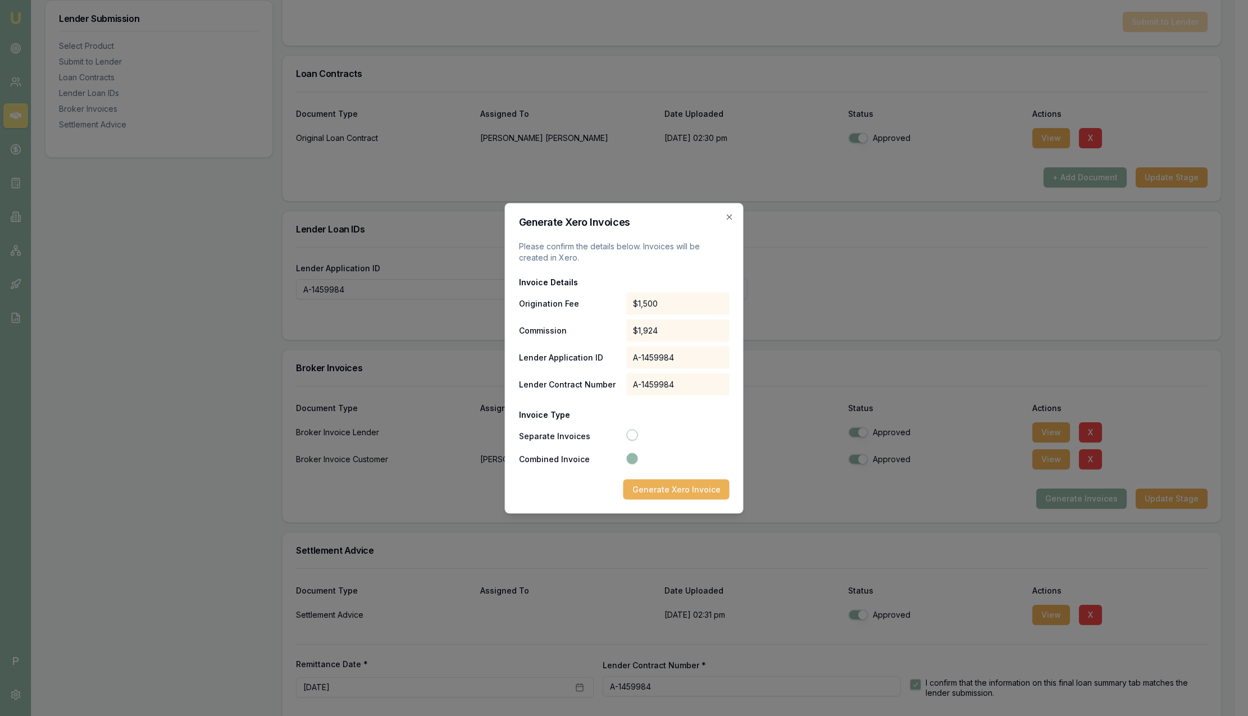
radio input "false"
click at [726, 216] on icon "button" at bounding box center [729, 216] width 9 height 9
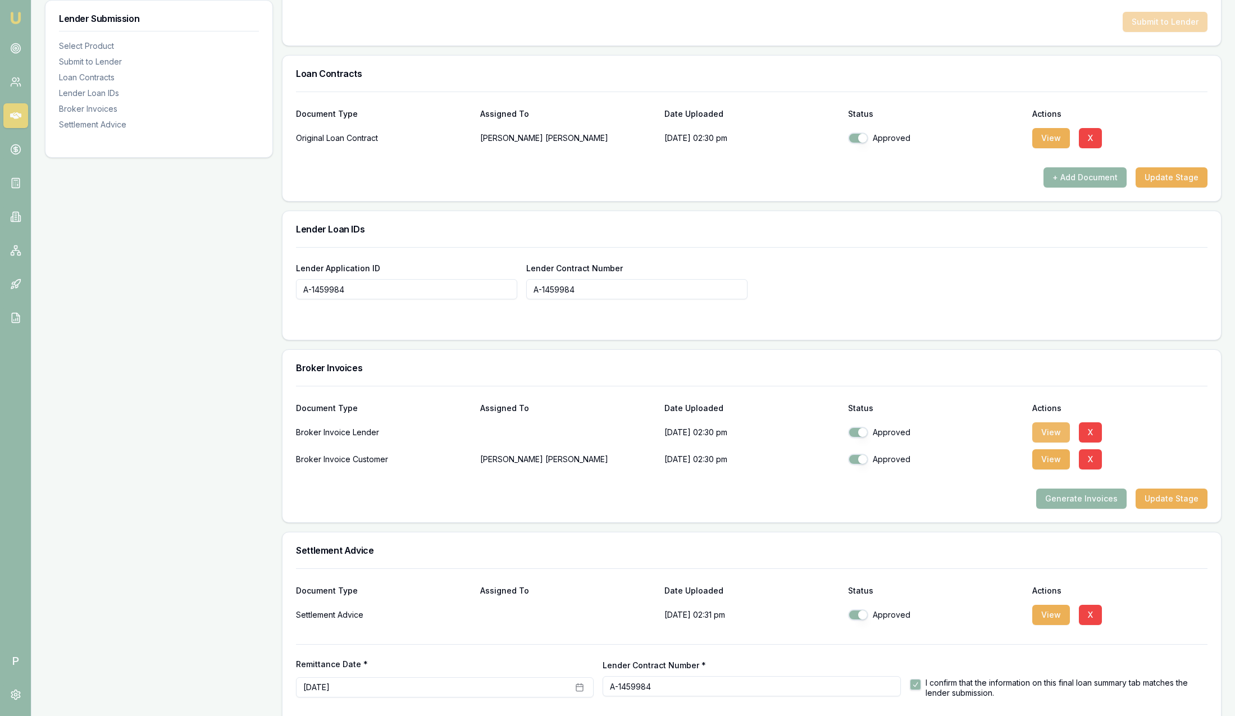
click at [1050, 428] on button "View" at bounding box center [1051, 432] width 38 height 20
drag, startPoint x: 1183, startPoint y: 425, endPoint x: 1053, endPoint y: 378, distance: 137.9
click at [1053, 378] on div "Broker Invoices" at bounding box center [752, 368] width 939 height 36
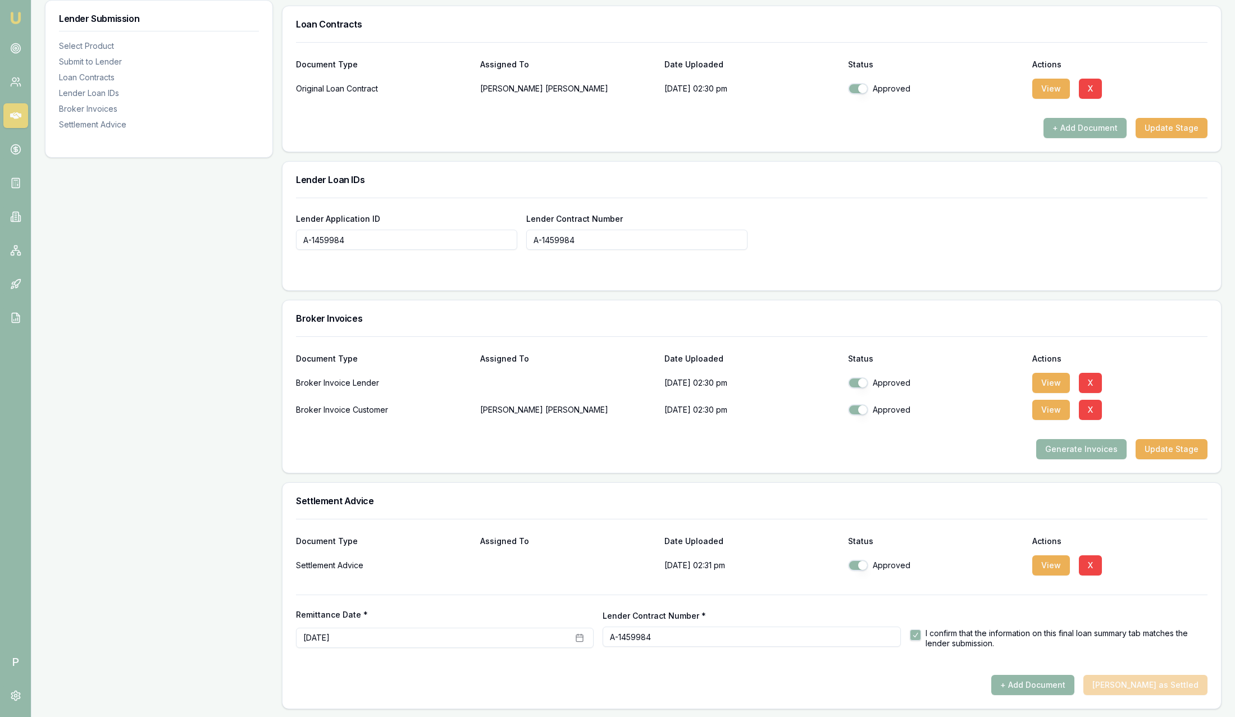
scroll to position [725, 0]
click at [1053, 563] on button "View" at bounding box center [1051, 564] width 38 height 20
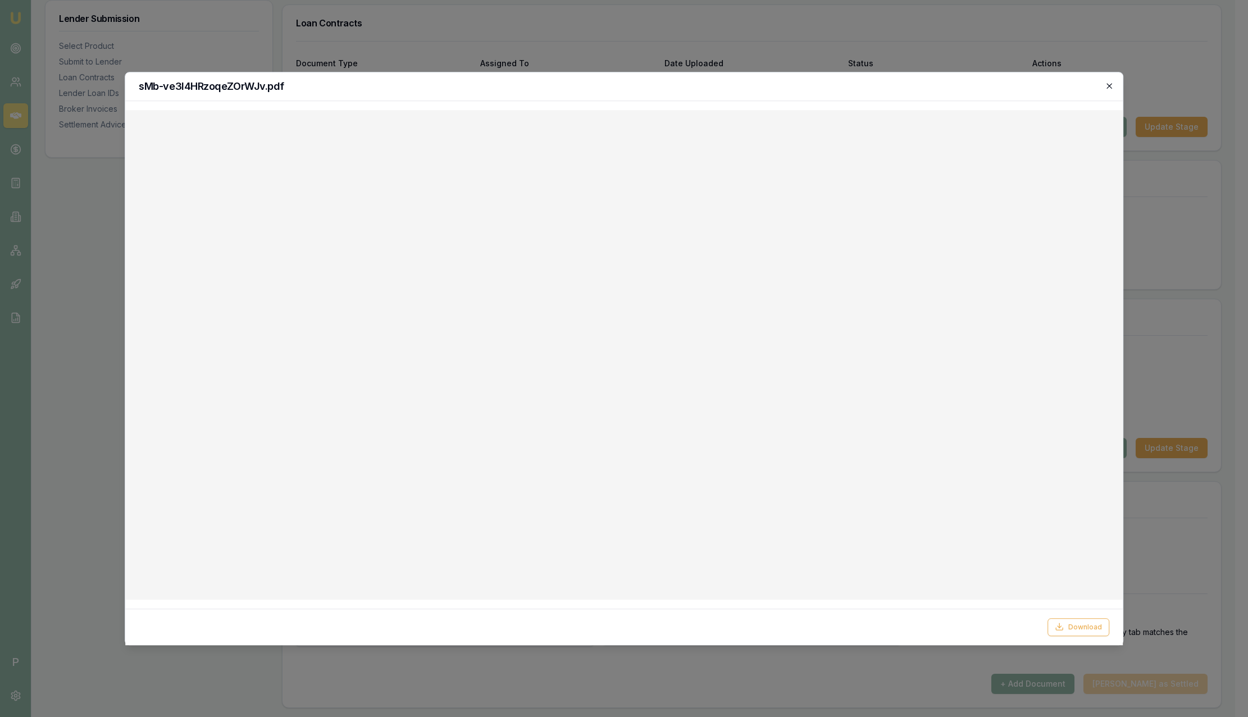
click at [1111, 85] on icon "button" at bounding box center [1109, 85] width 9 height 9
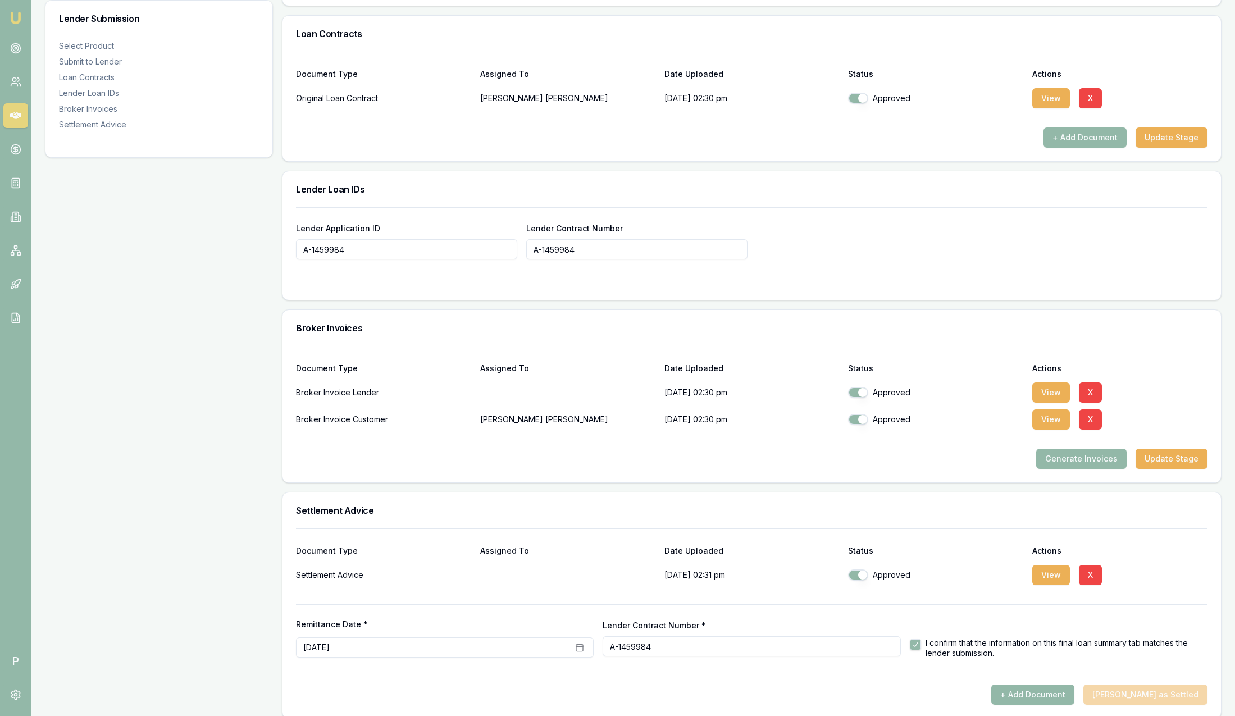
scroll to position [726, 0]
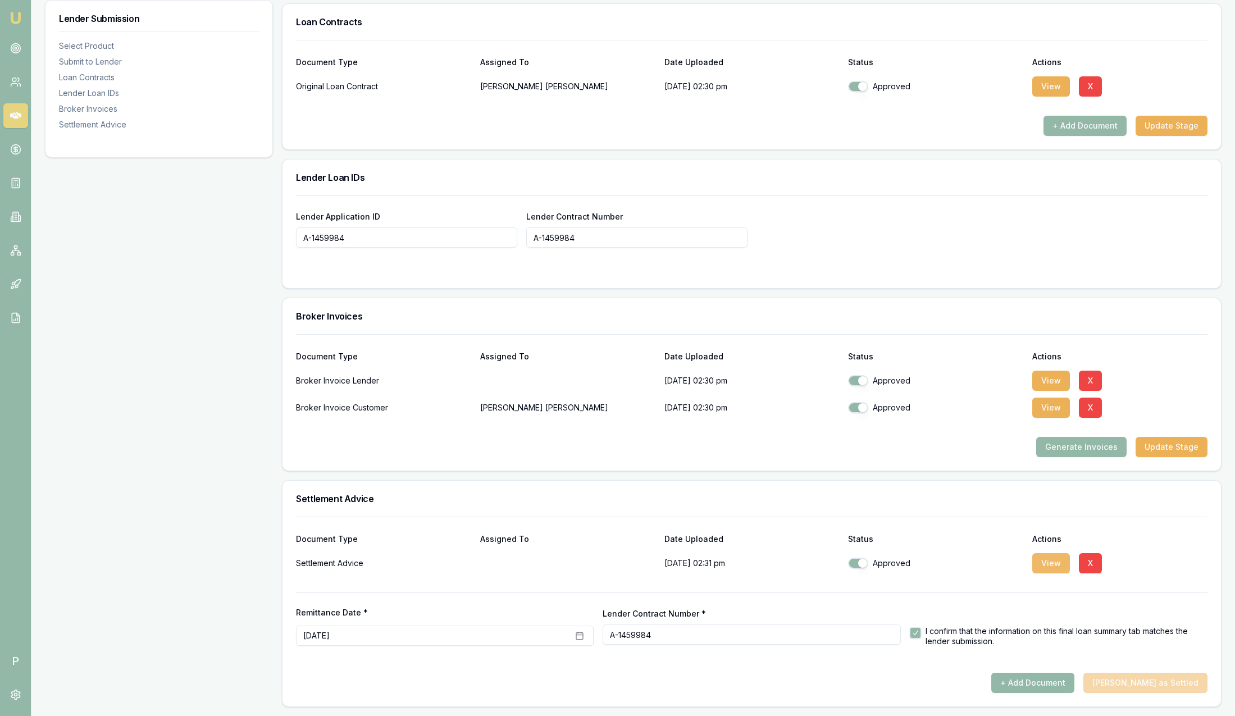
click at [1053, 562] on button "View" at bounding box center [1051, 563] width 38 height 20
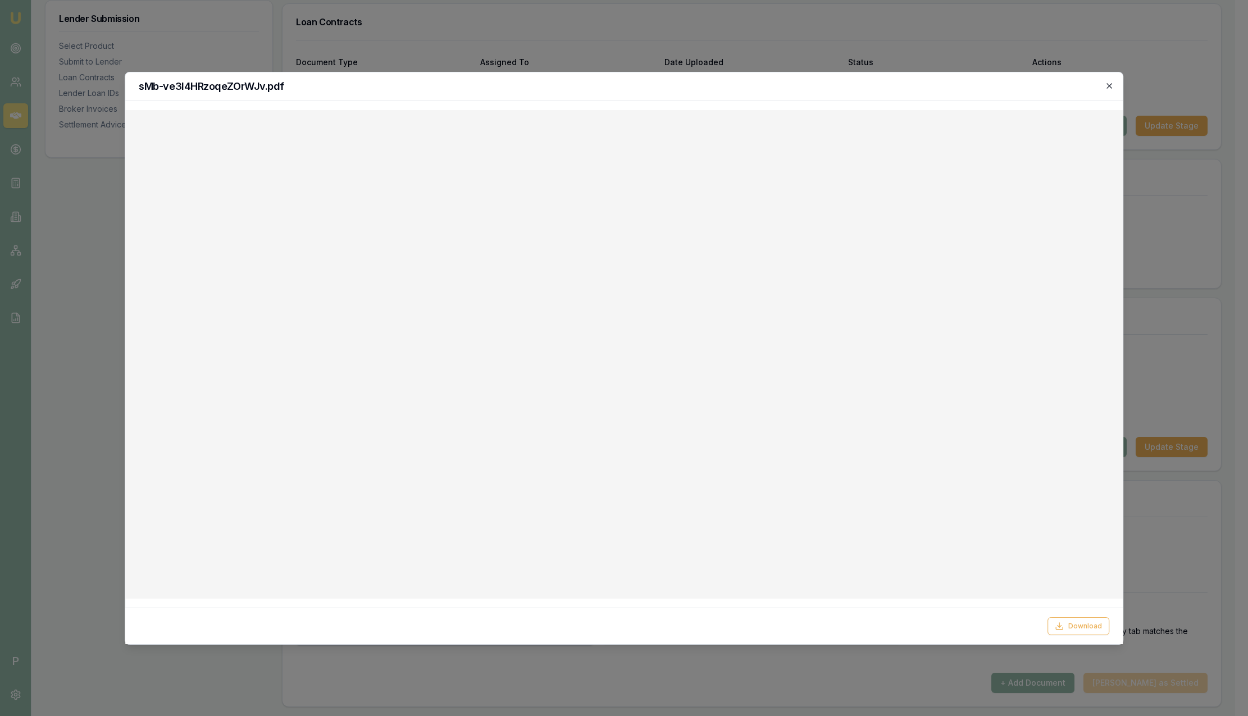
click at [1111, 84] on icon "button" at bounding box center [1109, 85] width 9 height 9
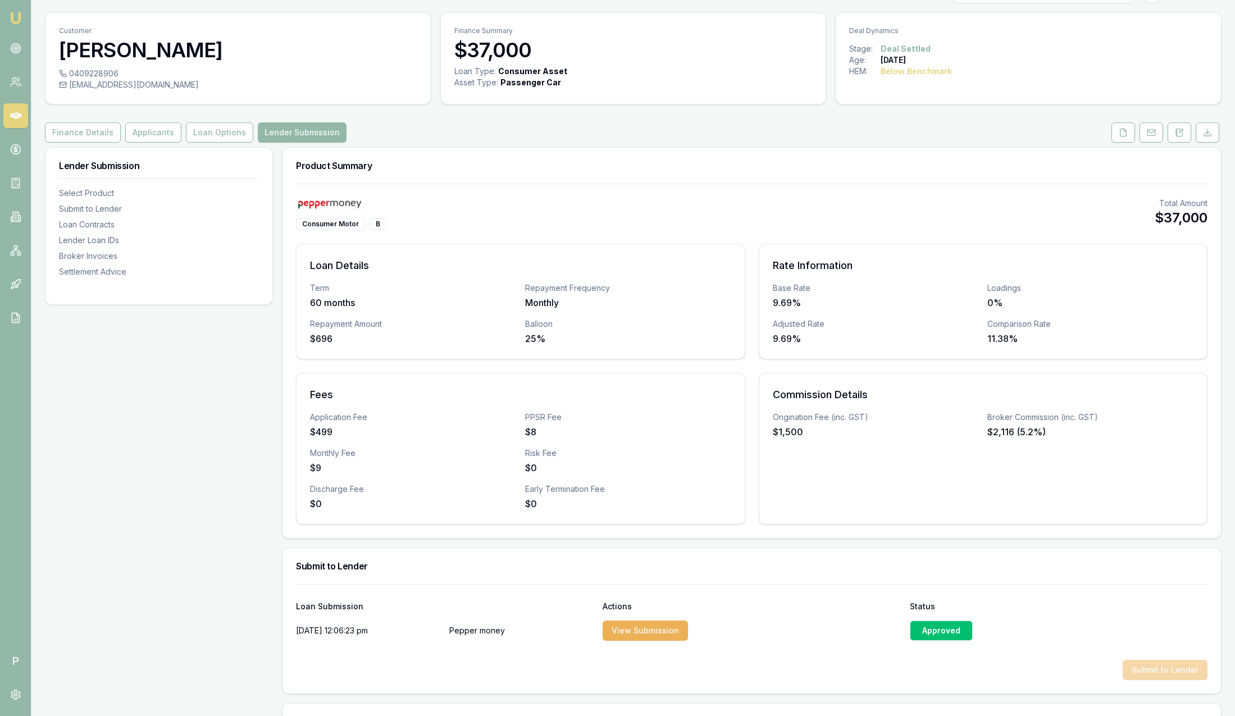
scroll to position [0, 0]
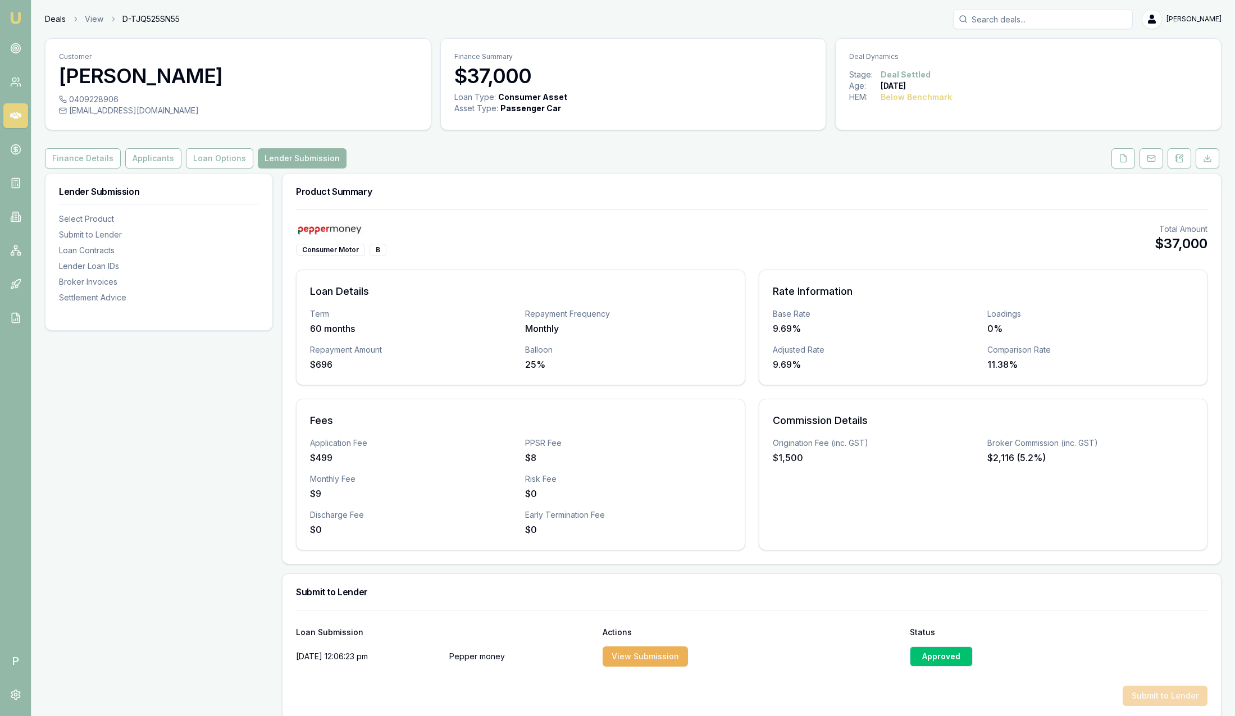
click at [52, 18] on link "Deals" at bounding box center [55, 18] width 21 height 11
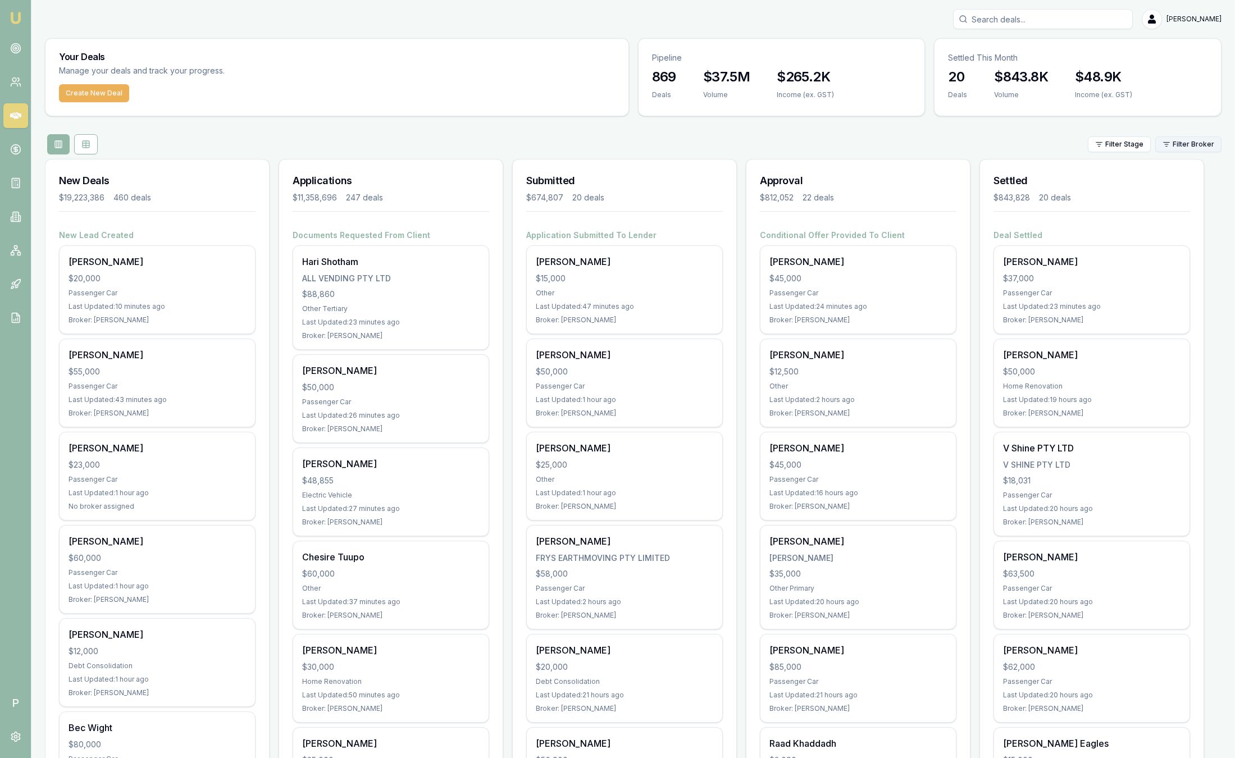
click at [1207, 146] on html "Emu Broker P [PERSON_NAME] Toggle Menu Your Deals Manage your deals and track y…" at bounding box center [617, 379] width 1235 height 758
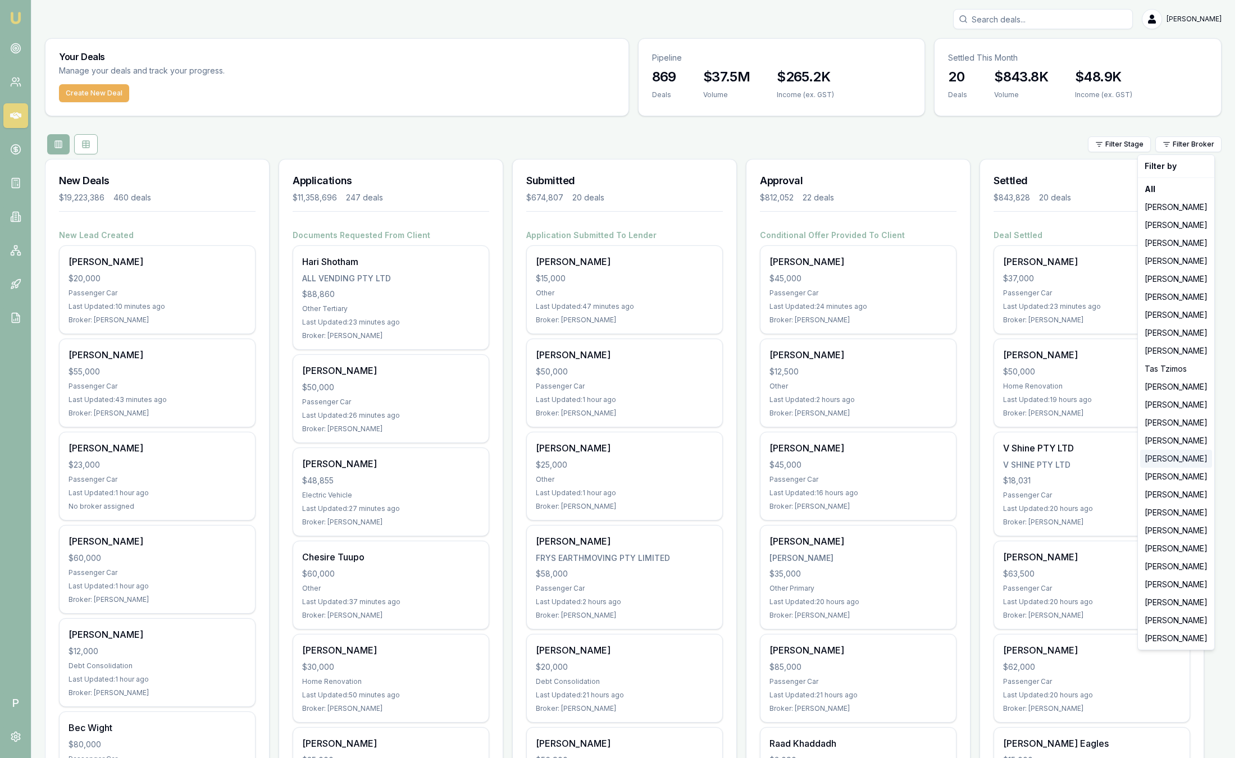
click at [1163, 463] on div "[PERSON_NAME]" at bounding box center [1176, 459] width 72 height 18
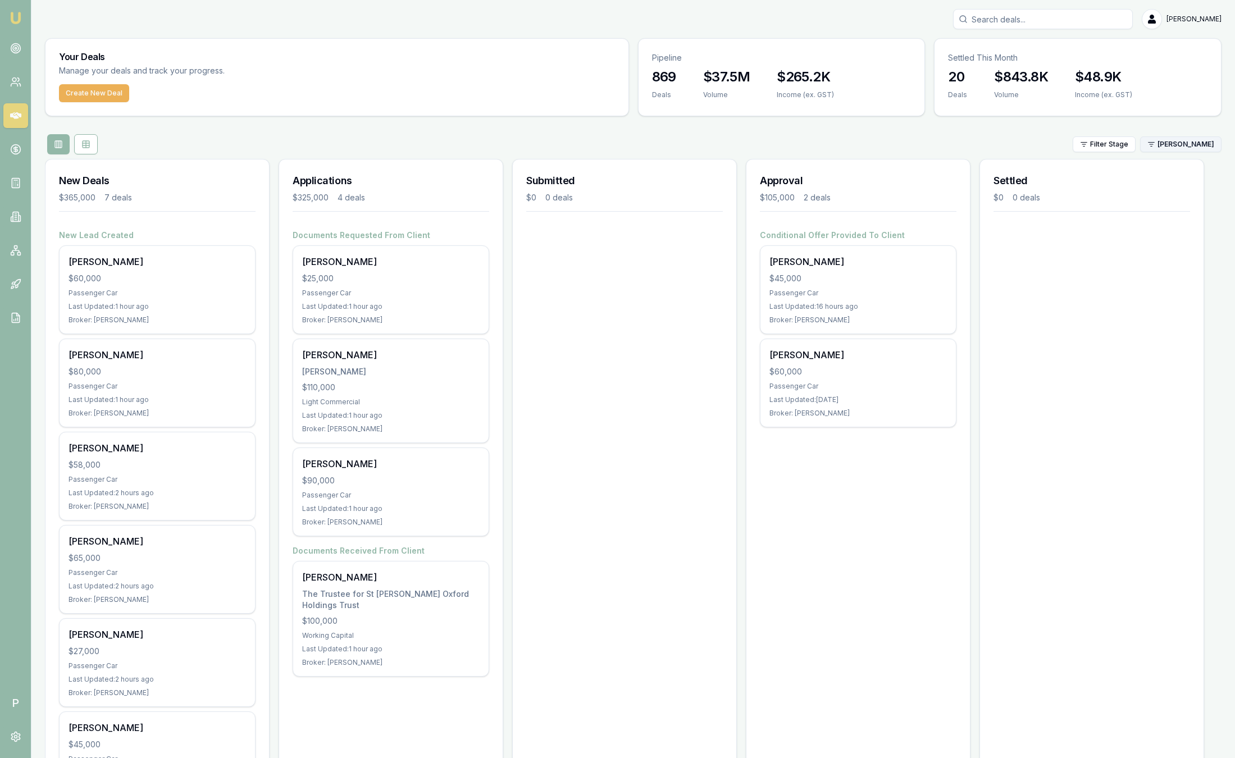
click at [1190, 147] on html "Emu Broker P [PERSON_NAME] Toggle Menu Your Deals Manage your deals and track y…" at bounding box center [617, 379] width 1235 height 758
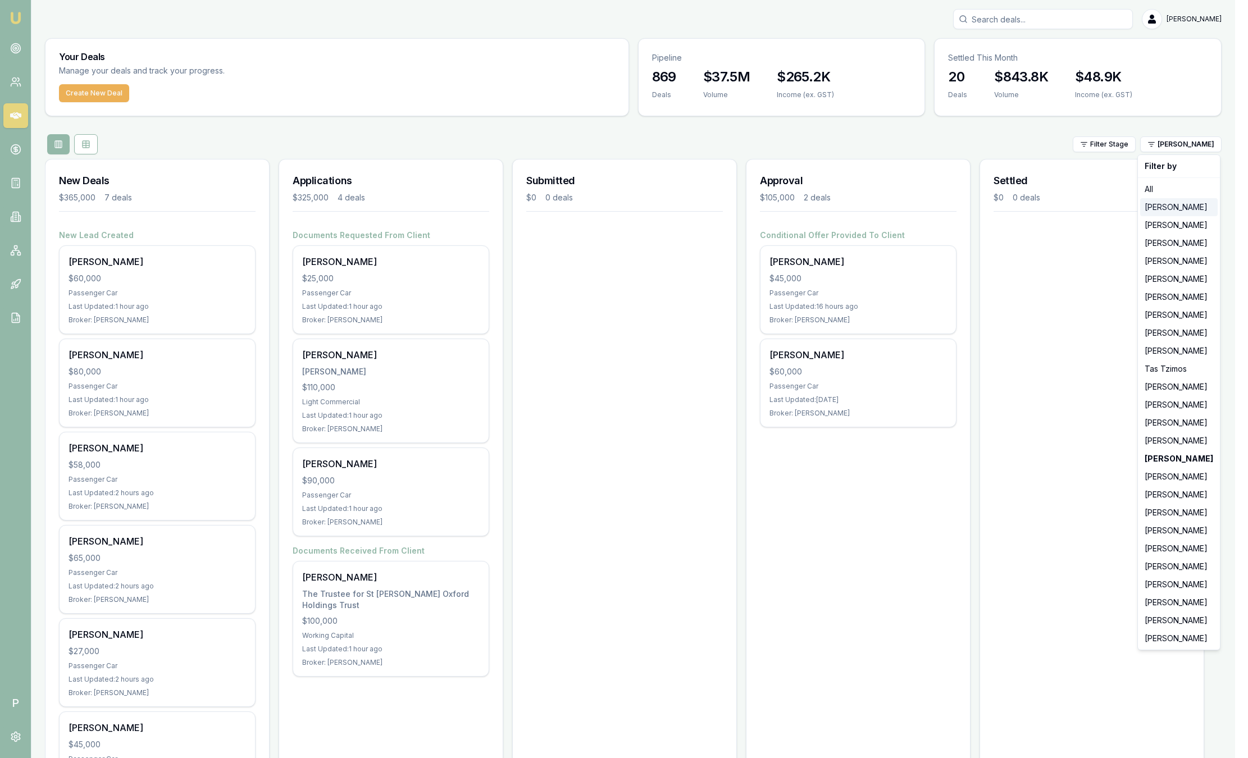
click at [1182, 202] on div "[PERSON_NAME]" at bounding box center [1179, 207] width 78 height 18
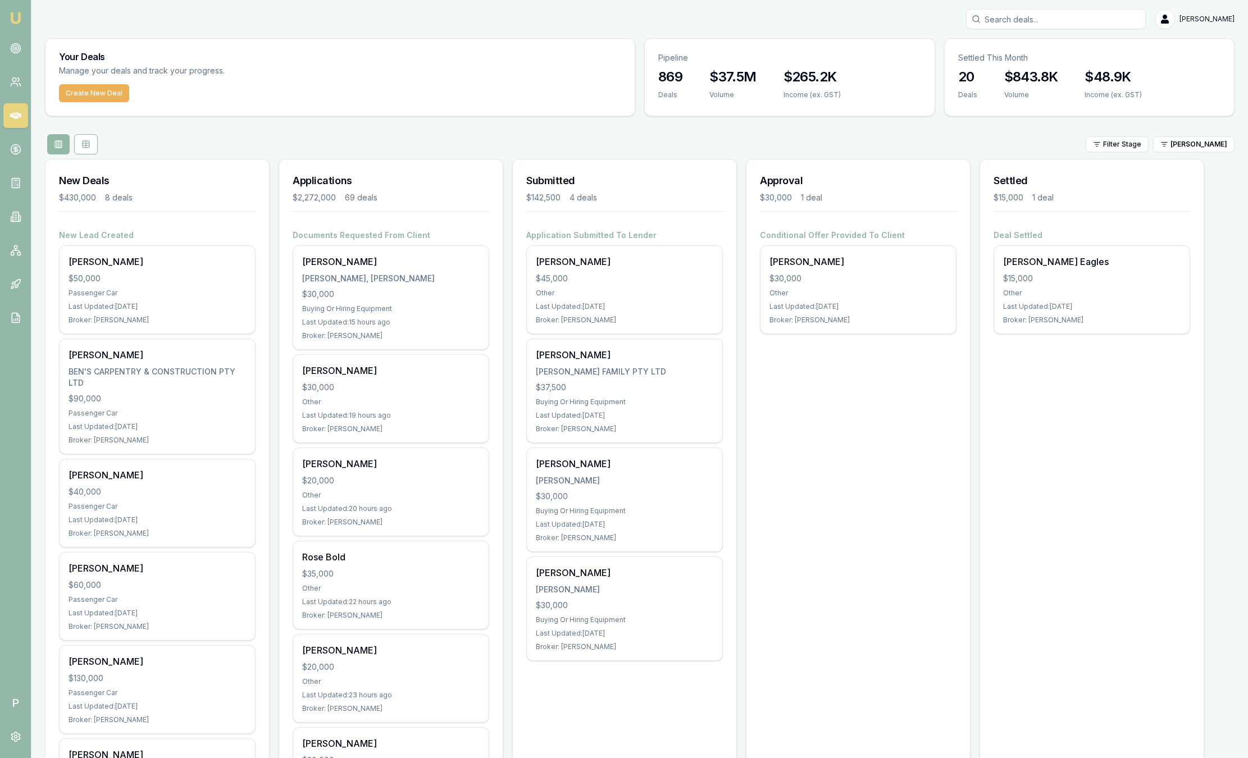
click at [1181, 138] on html "Emu Broker P [PERSON_NAME] Toggle Menu Your Deals Manage your deals and track y…" at bounding box center [624, 379] width 1248 height 758
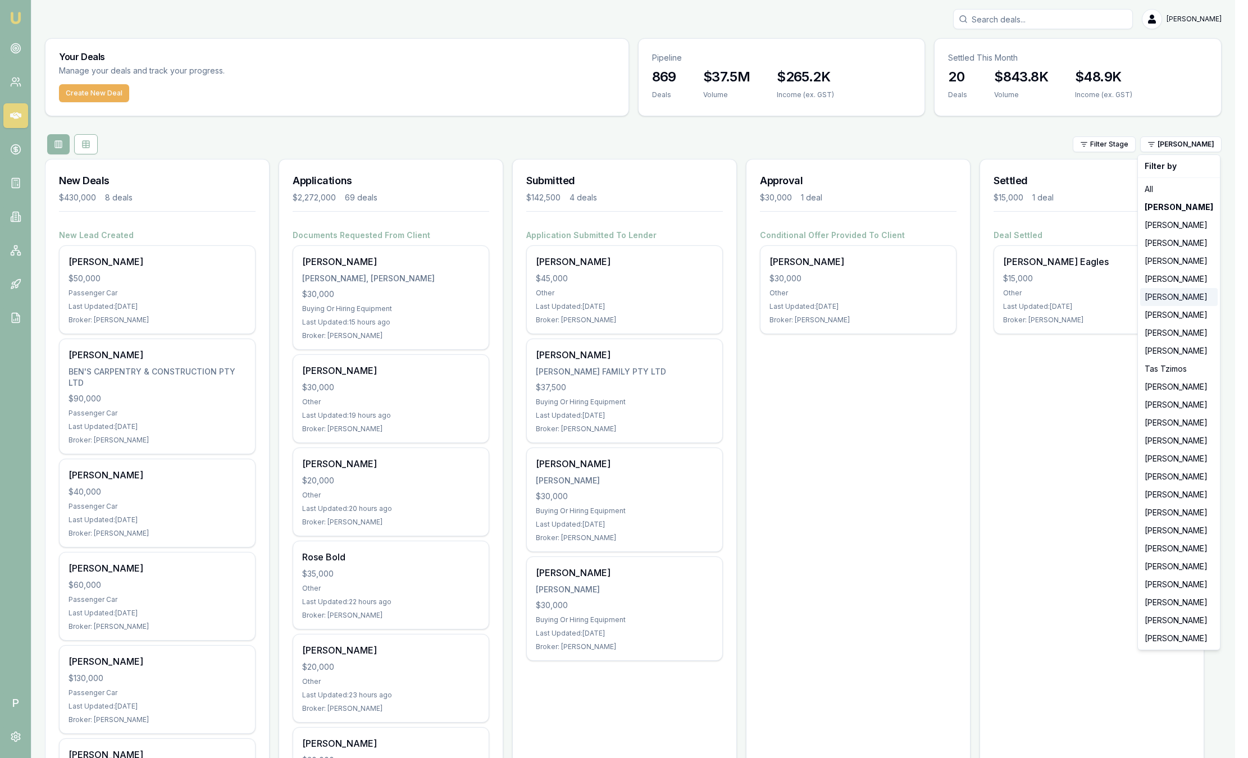
click at [1154, 298] on div "[PERSON_NAME]" at bounding box center [1179, 297] width 78 height 18
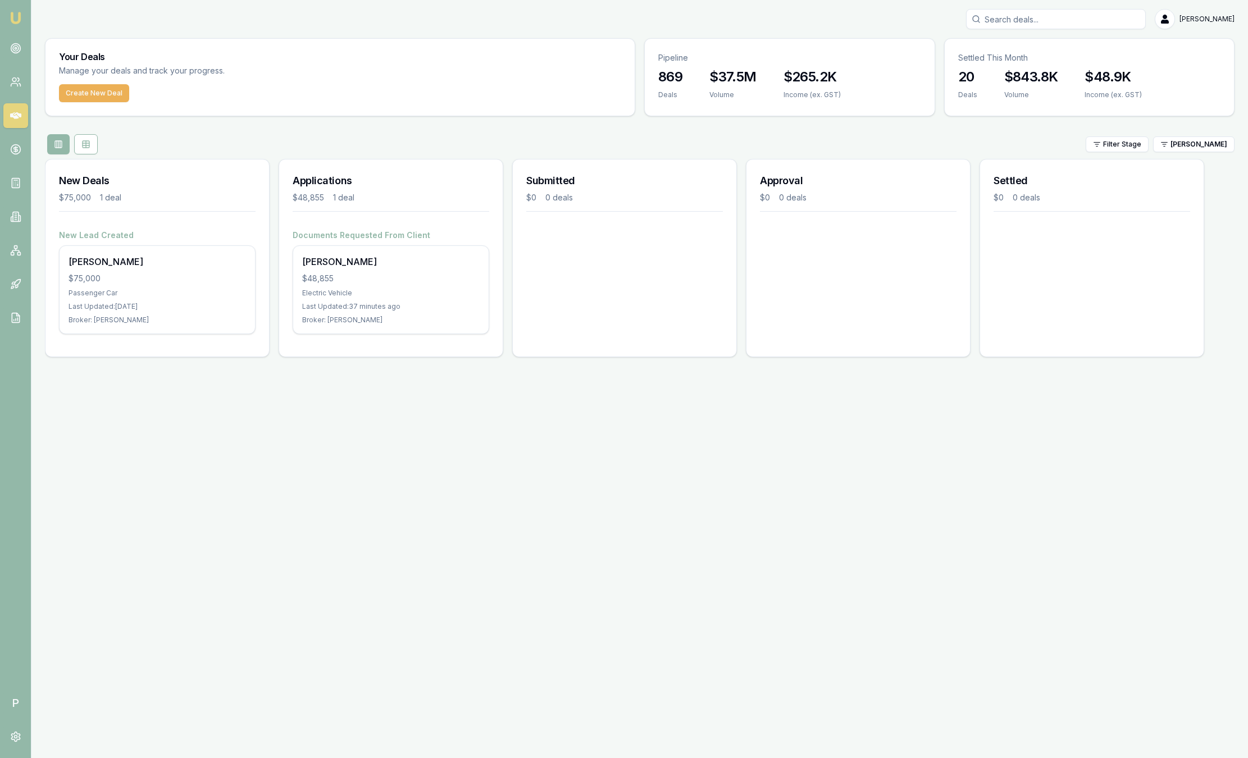
click at [1172, 154] on div "Your Deals Manage your deals and track your progress. Create New Deal Pipeline …" at bounding box center [640, 202] width 1190 height 328
click at [1170, 154] on div "Filter Stage [PERSON_NAME]" at bounding box center [640, 144] width 1190 height 20
click at [1173, 145] on html "Emu Broker P [PERSON_NAME] Toggle Menu Your Deals Manage your deals and track y…" at bounding box center [624, 379] width 1248 height 758
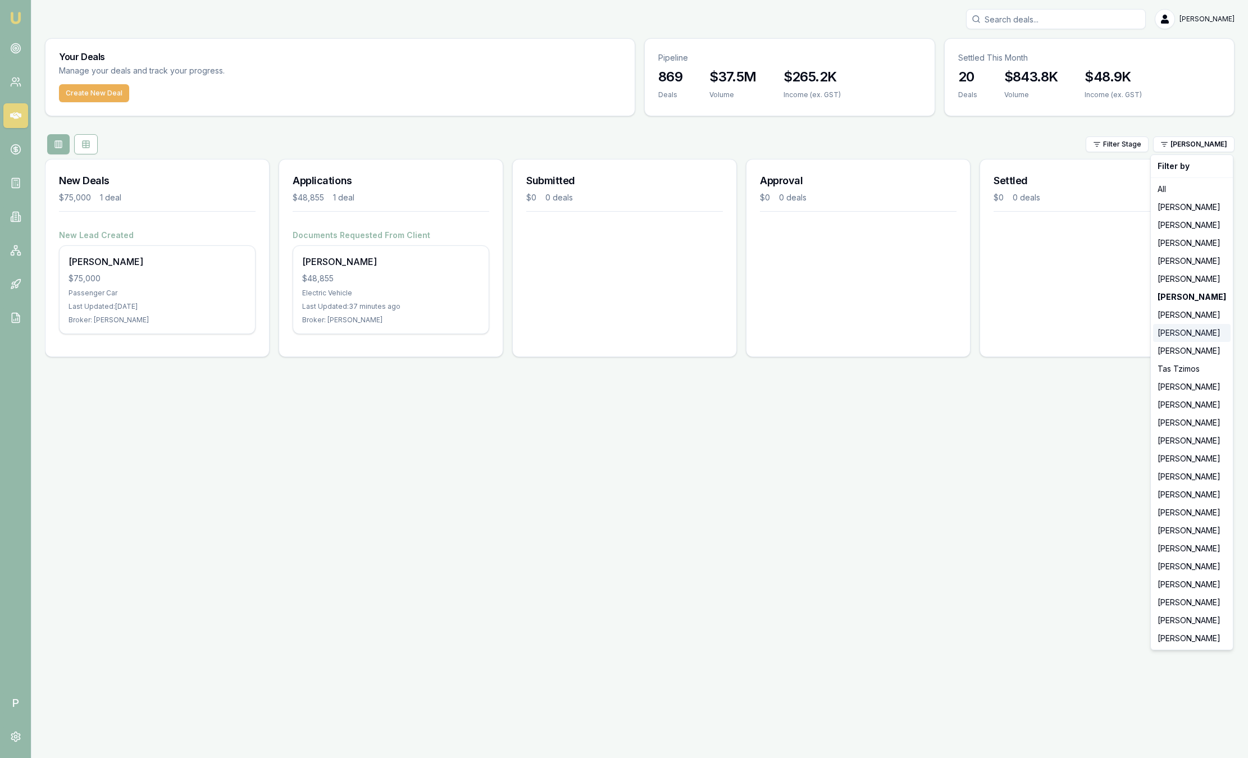
click at [1161, 332] on div "[PERSON_NAME]" at bounding box center [1192, 333] width 78 height 18
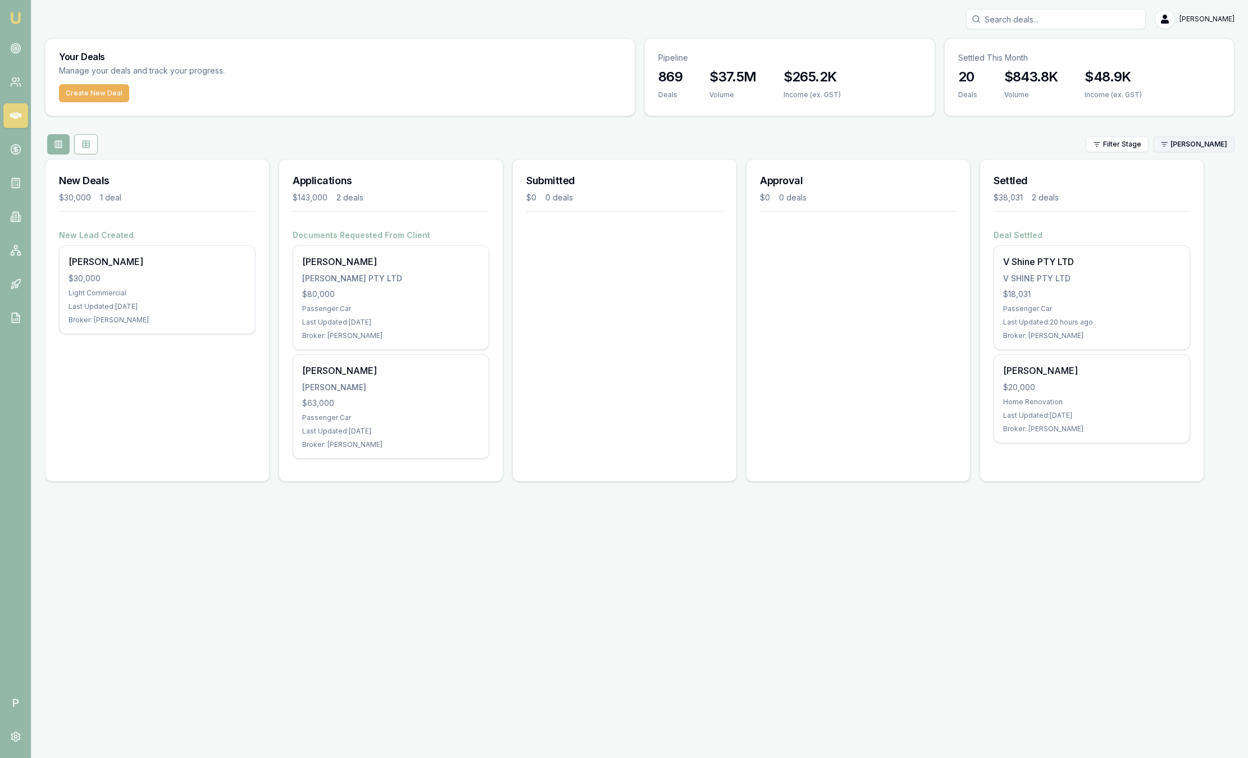
click at [1200, 148] on html "Emu Broker P [PERSON_NAME] Toggle Menu Your Deals Manage your deals and track y…" at bounding box center [624, 379] width 1248 height 758
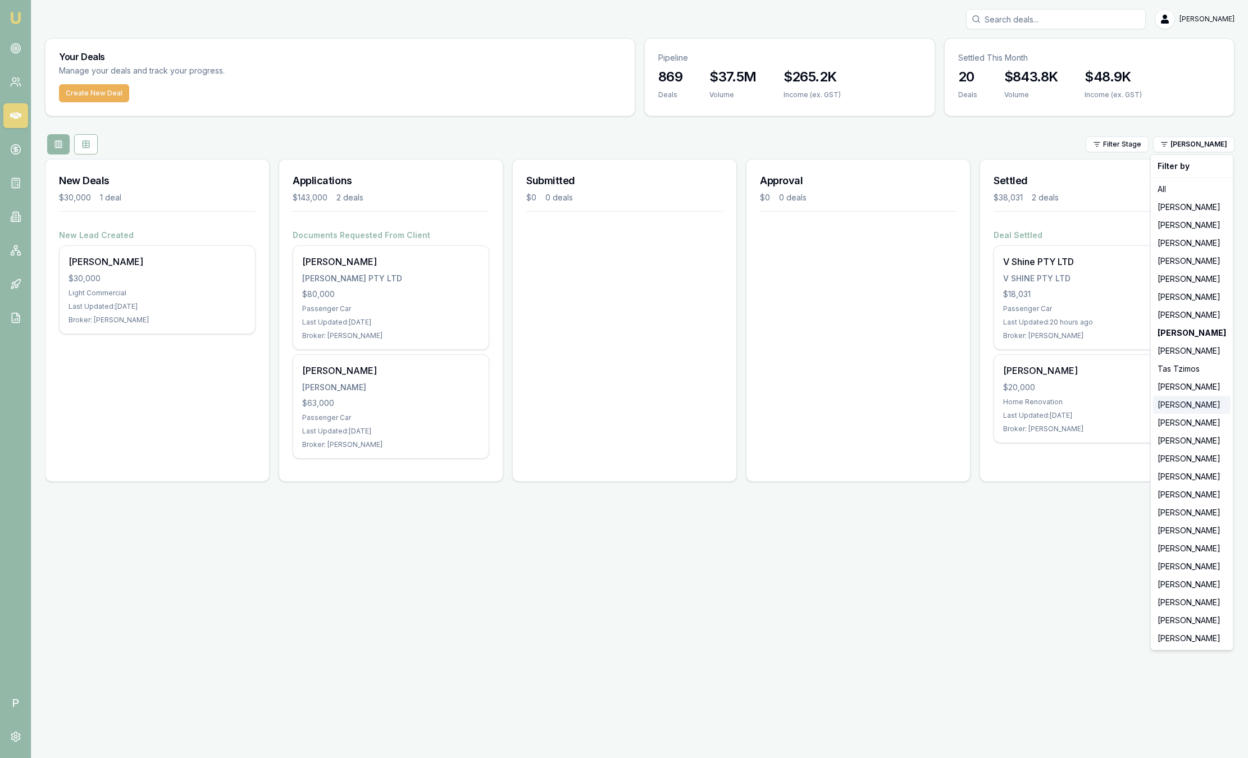
click at [1196, 407] on div "[PERSON_NAME]" at bounding box center [1192, 405] width 78 height 18
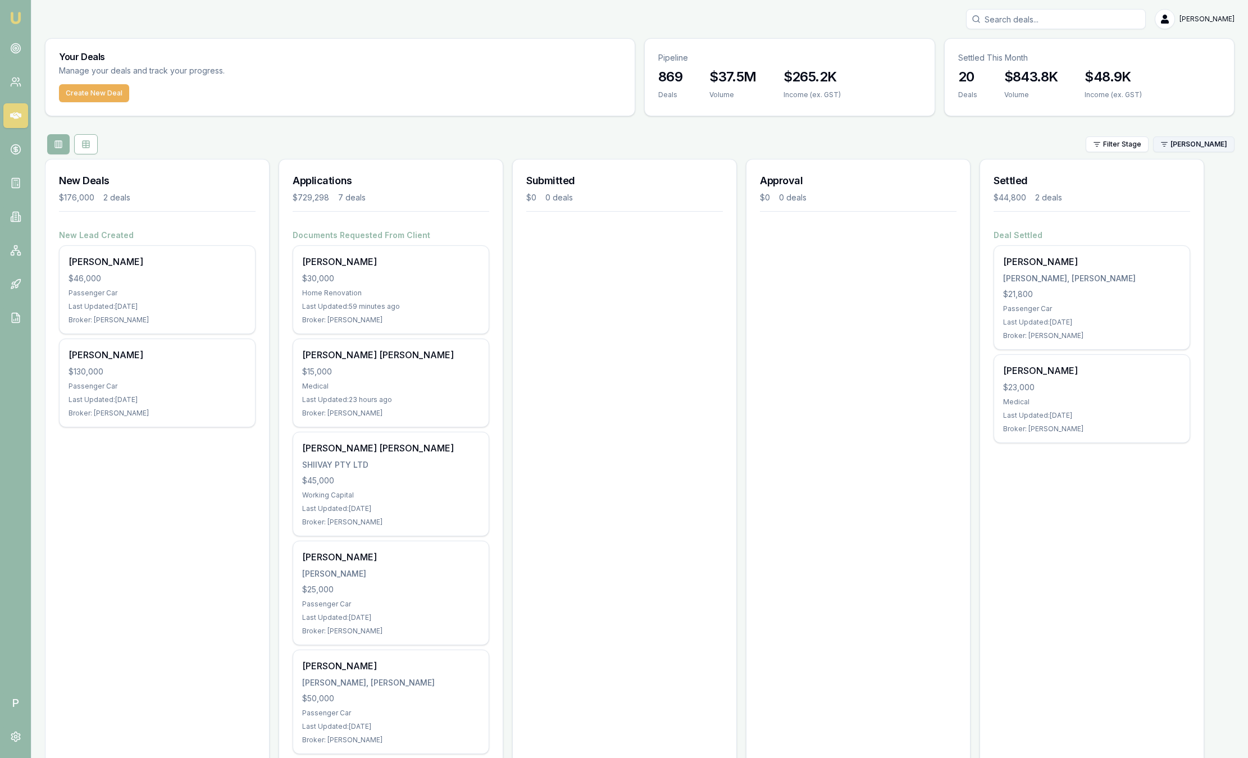
click at [1212, 148] on html "Emu Broker P [PERSON_NAME] Toggle Menu Your Deals Manage your deals and track y…" at bounding box center [624, 379] width 1248 height 758
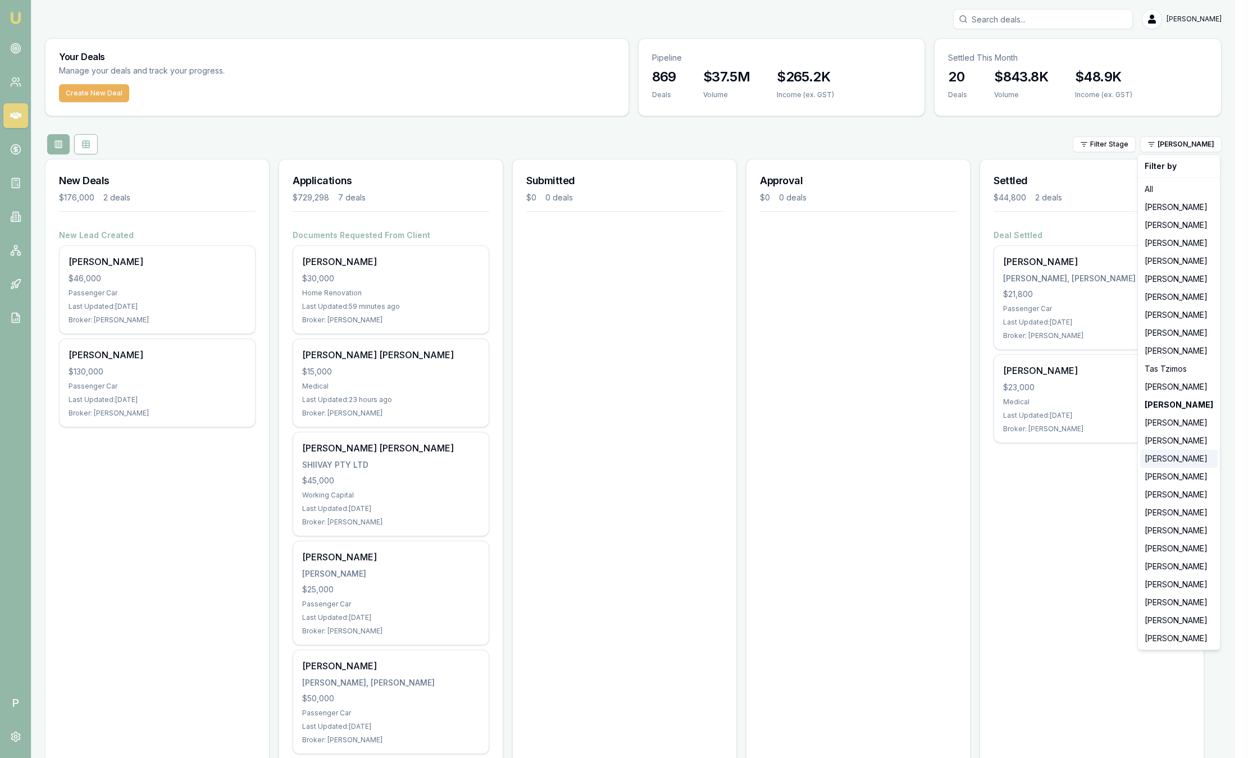
click at [1181, 458] on div "[PERSON_NAME]" at bounding box center [1179, 459] width 78 height 18
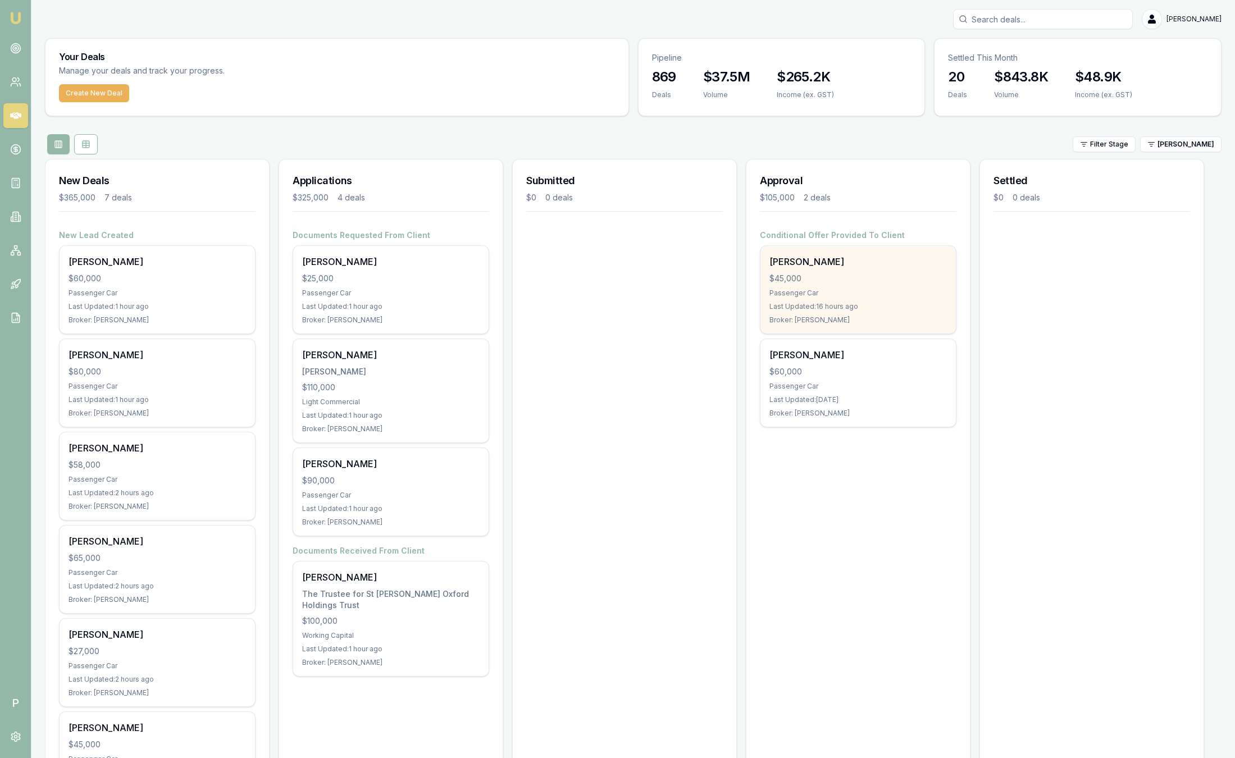
click at [810, 273] on div "$45,000" at bounding box center [857, 278] width 177 height 11
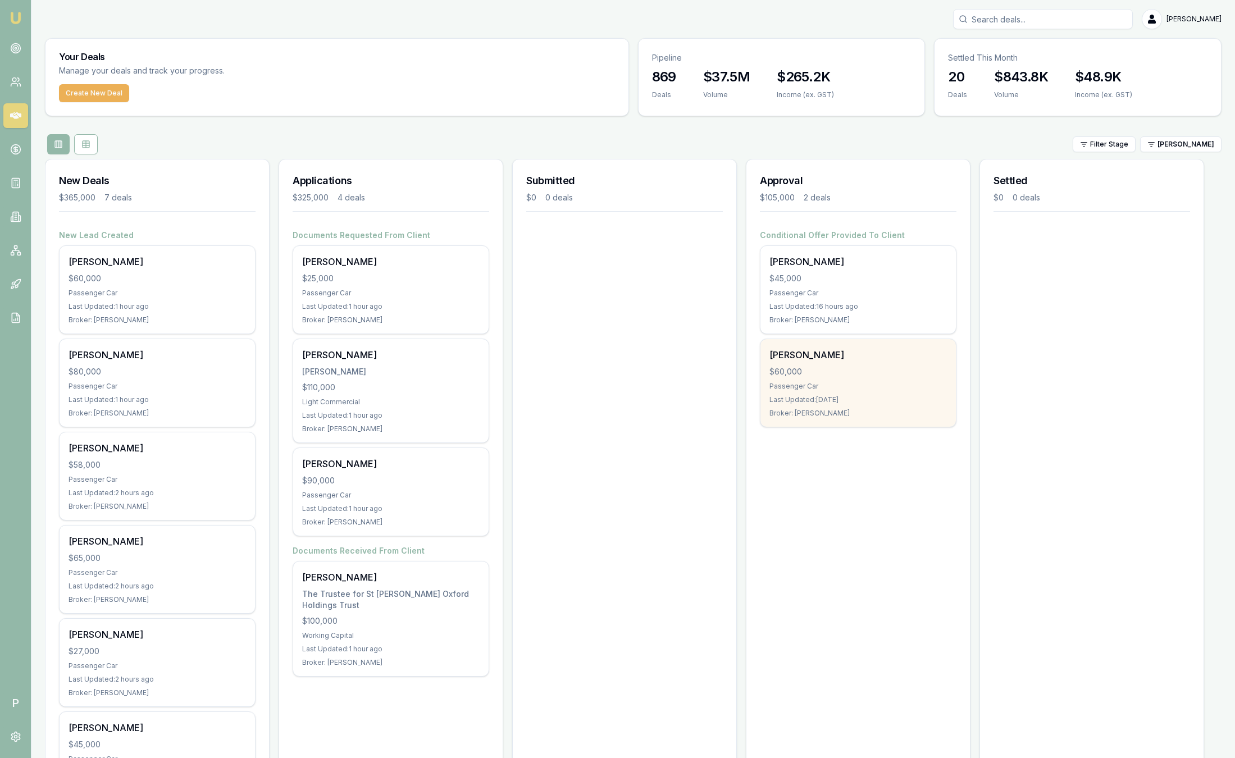
click at [866, 371] on div "$60,000" at bounding box center [857, 371] width 177 height 11
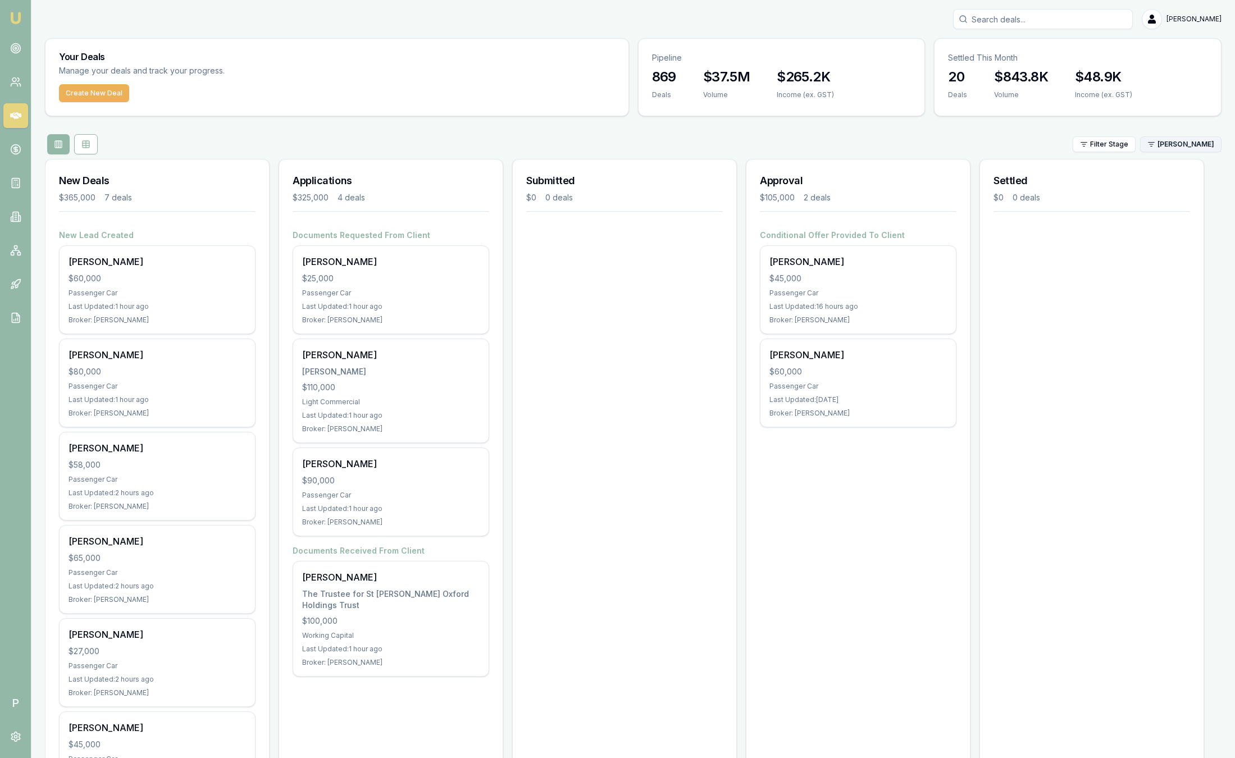
click at [1188, 140] on html "Emu Broker P [PERSON_NAME] Toggle Menu Your Deals Manage your deals and track y…" at bounding box center [617, 379] width 1235 height 758
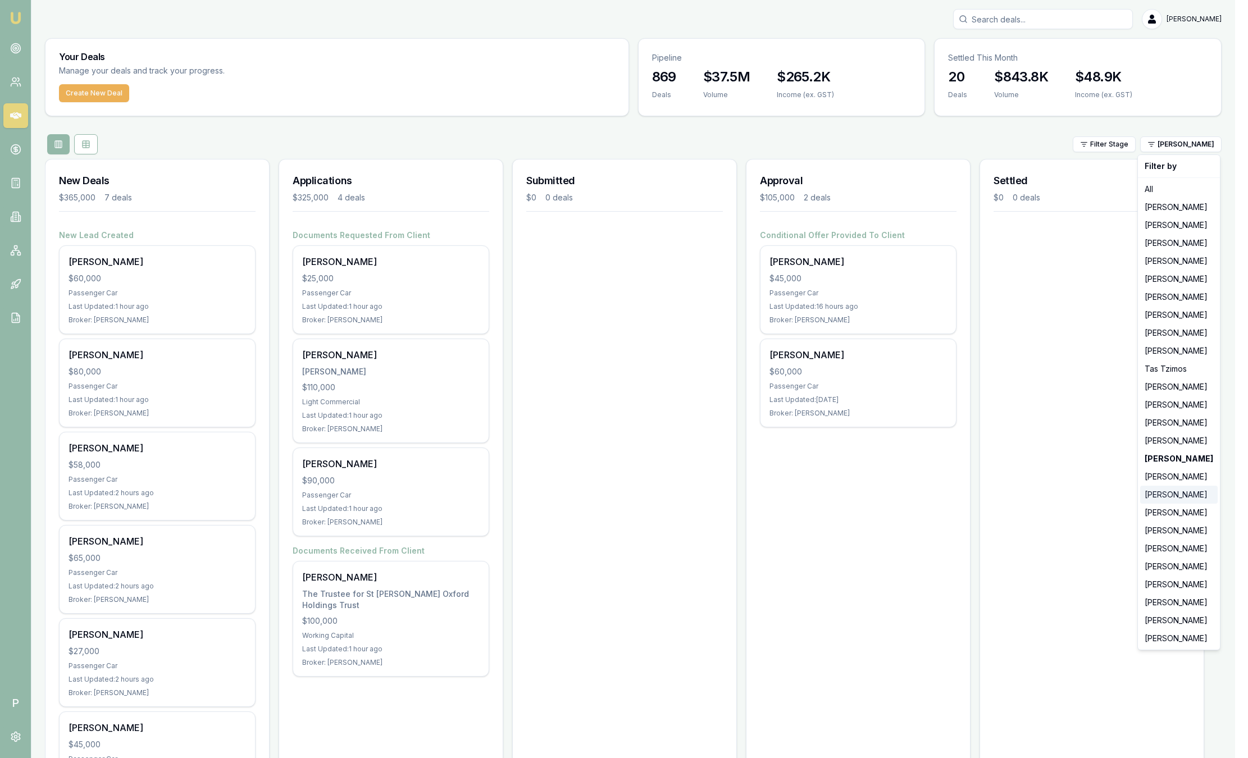
click at [1178, 496] on div "[PERSON_NAME]" at bounding box center [1179, 495] width 78 height 18
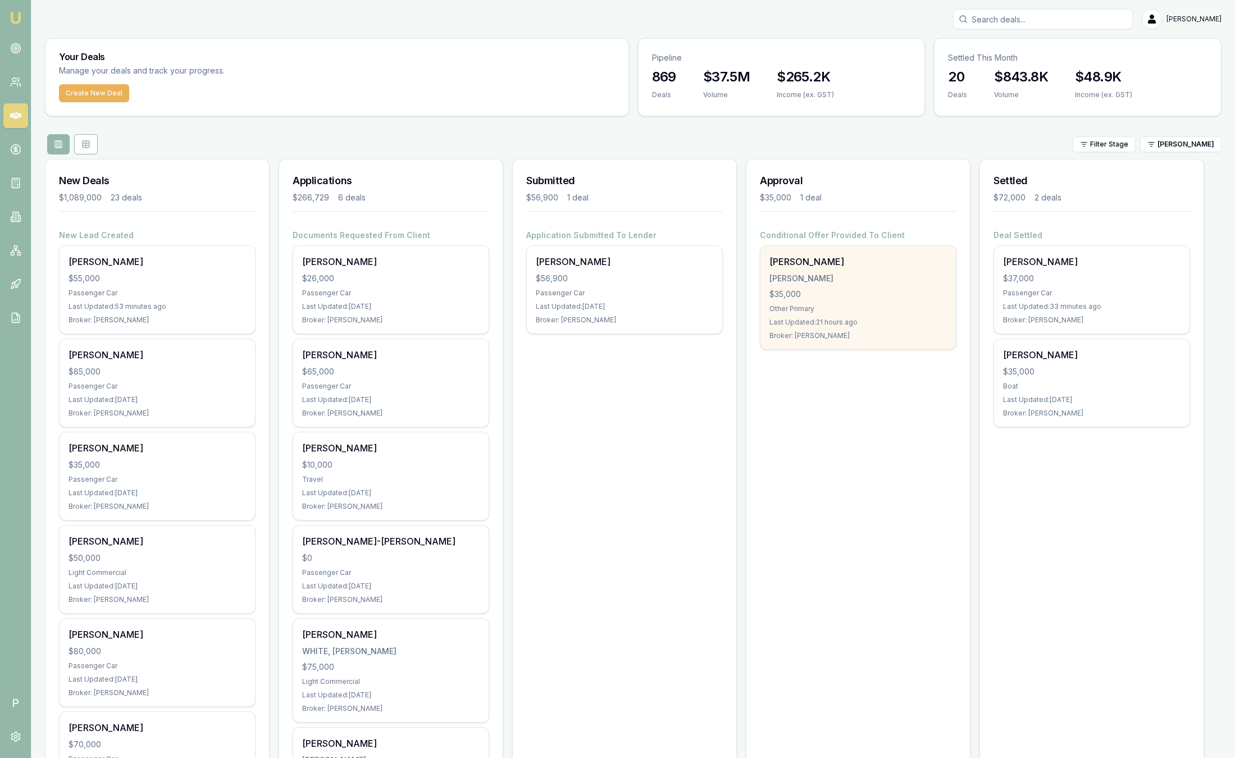
click at [896, 325] on div "Last Updated: 21 hours ago" at bounding box center [857, 322] width 177 height 9
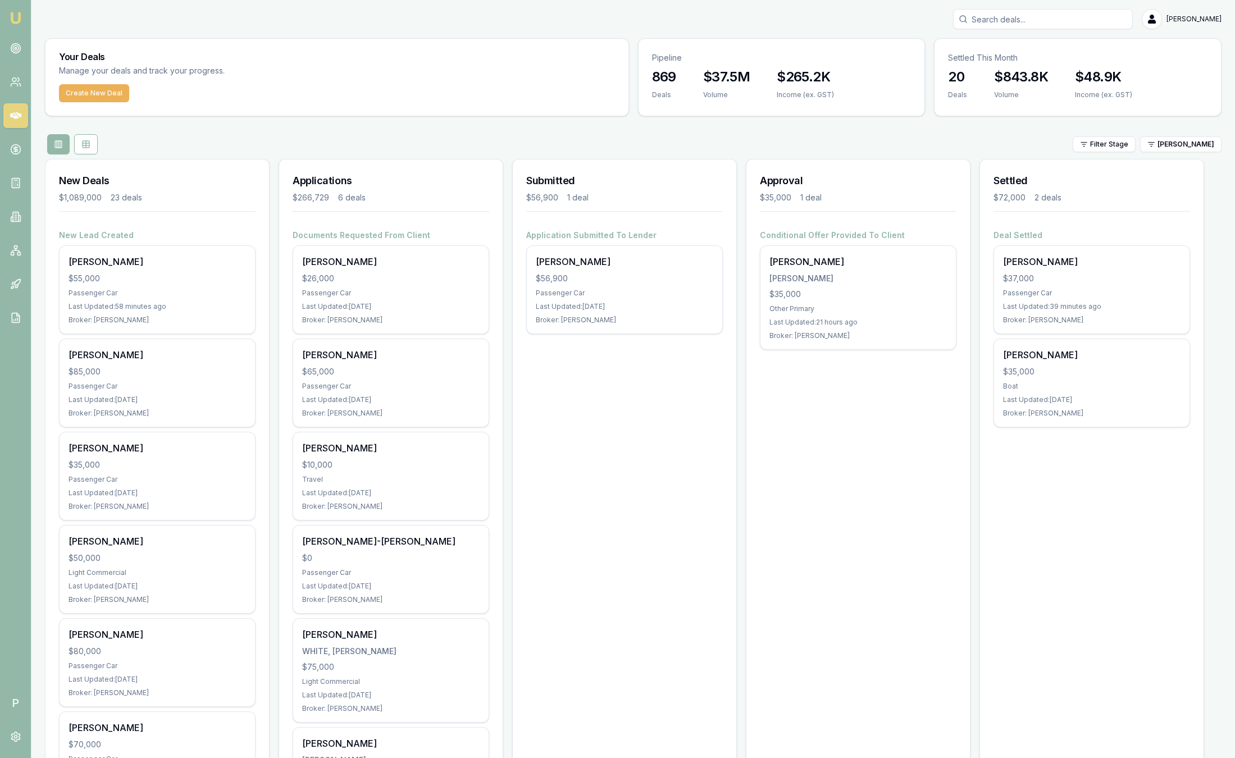
click at [379, 149] on div "Filter Stage [PERSON_NAME]" at bounding box center [633, 144] width 1177 height 20
click at [22, 76] on link at bounding box center [15, 82] width 25 height 25
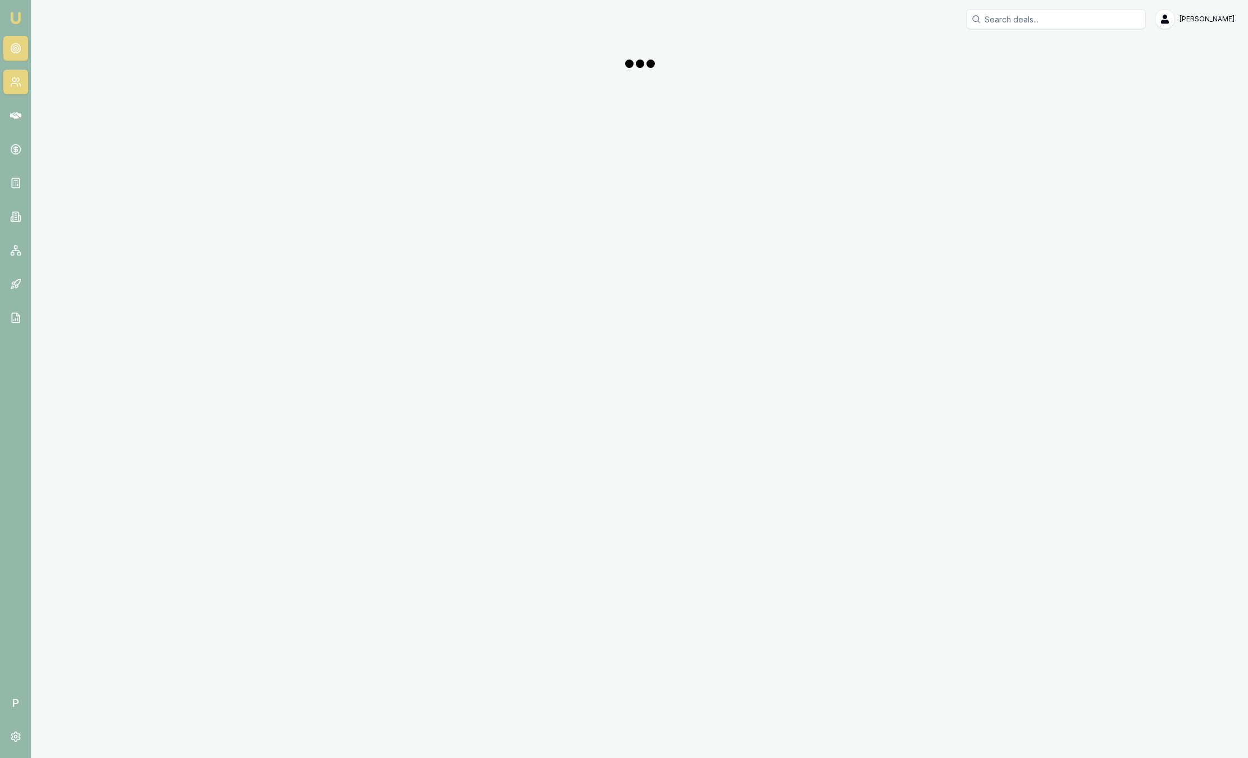
click at [24, 44] on link at bounding box center [15, 48] width 25 height 25
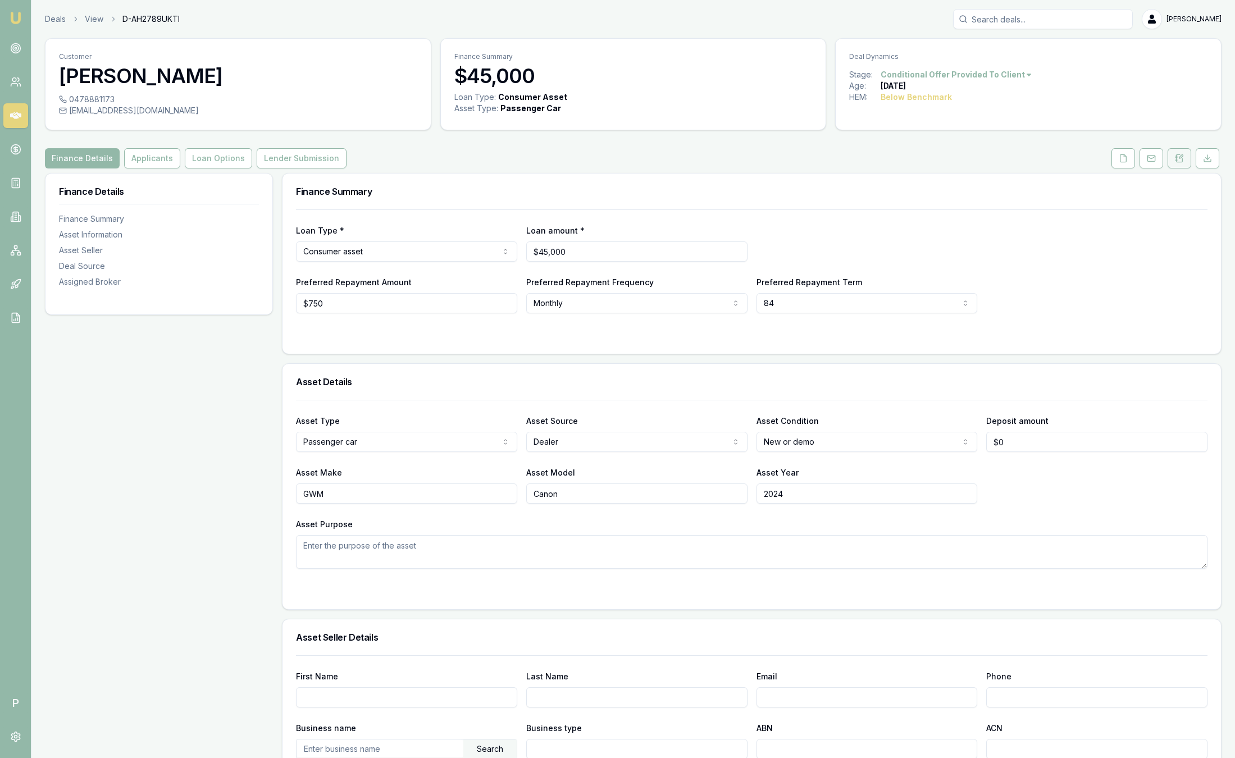
click at [1182, 156] on icon at bounding box center [1179, 158] width 9 height 9
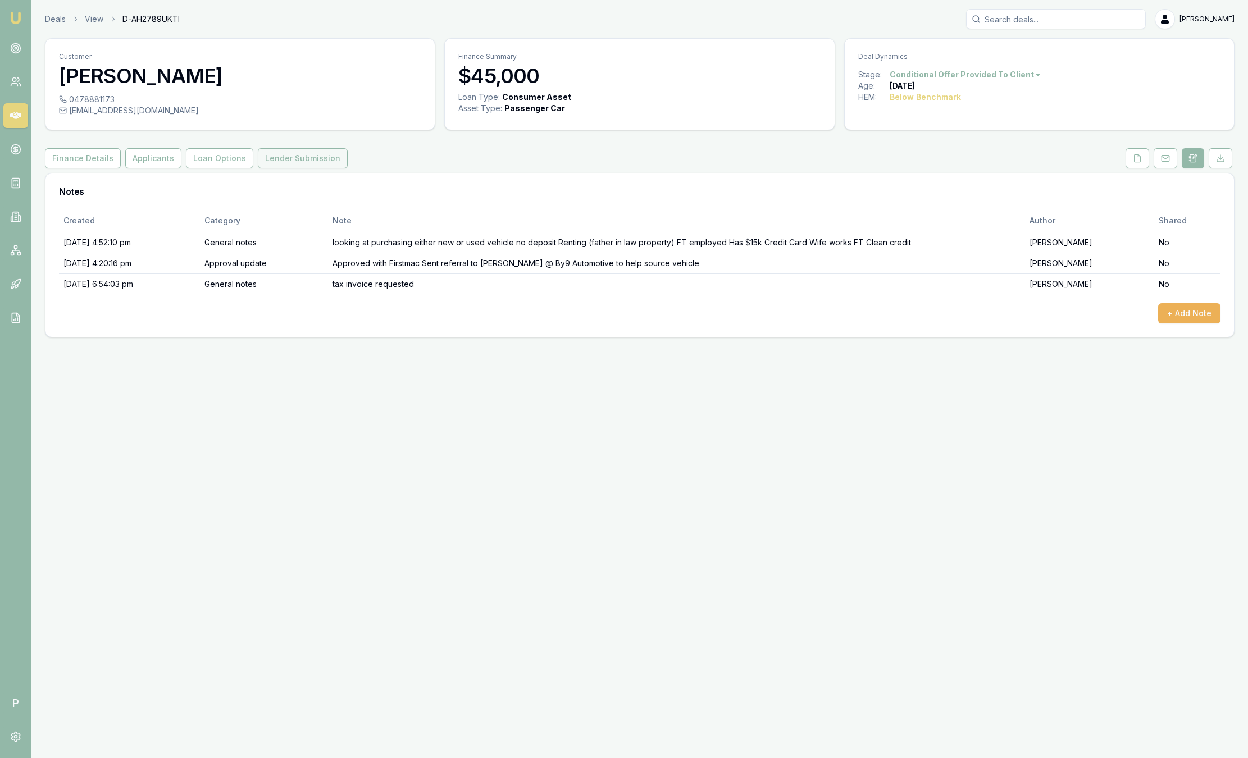
click at [256, 151] on link "Lender Submission" at bounding box center [303, 158] width 94 height 20
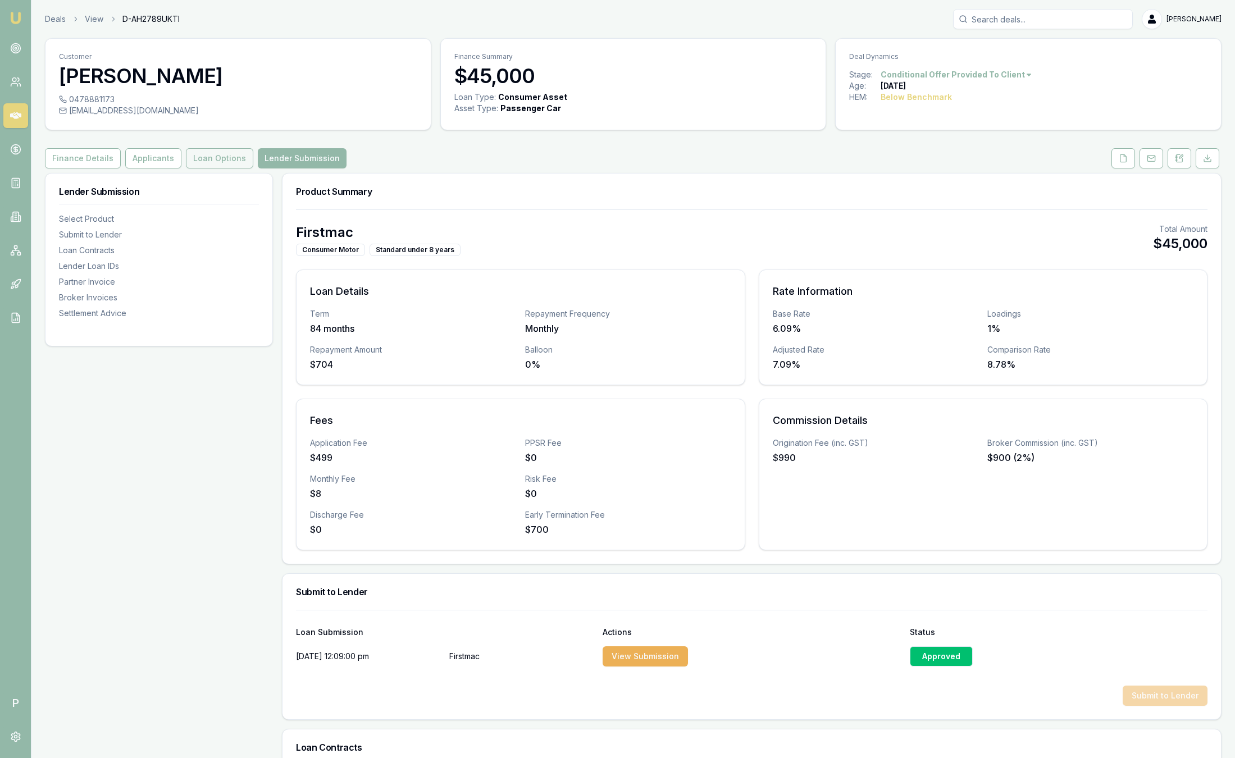
click at [210, 160] on button "Loan Options" at bounding box center [219, 158] width 67 height 20
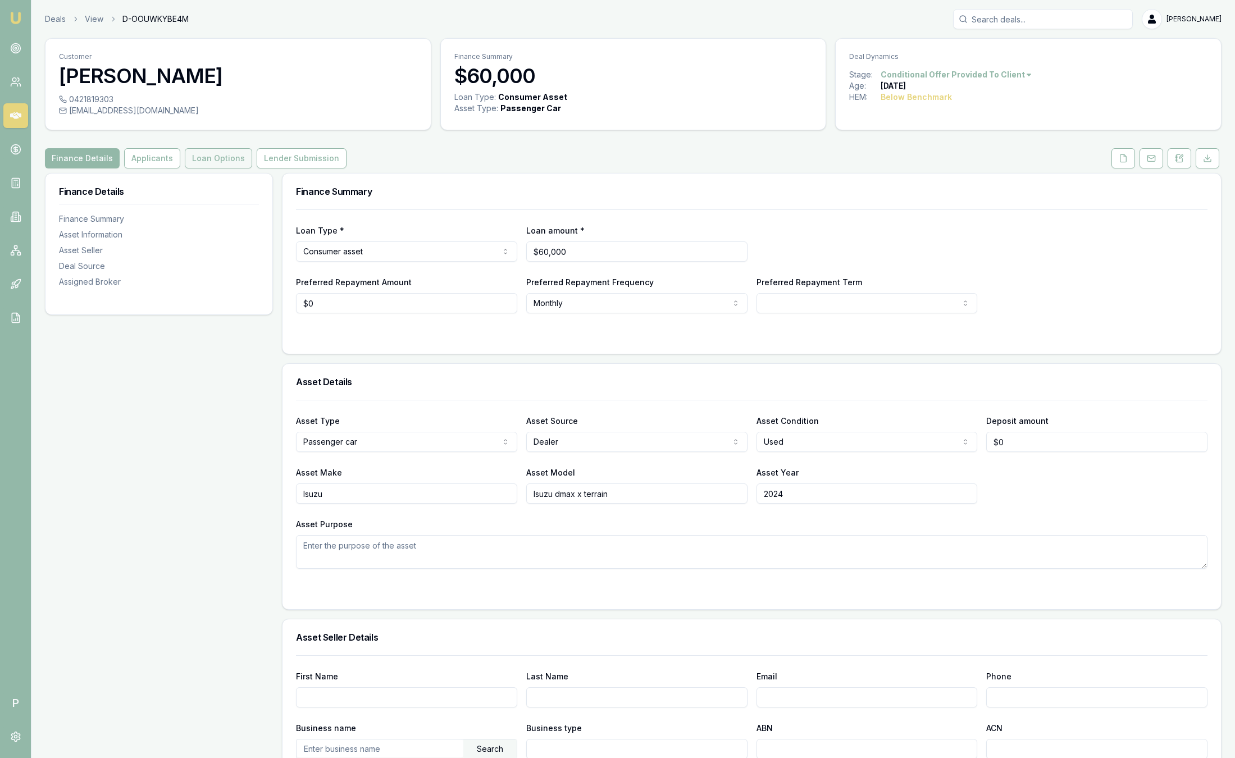
click at [213, 153] on button "Loan Options" at bounding box center [218, 158] width 67 height 20
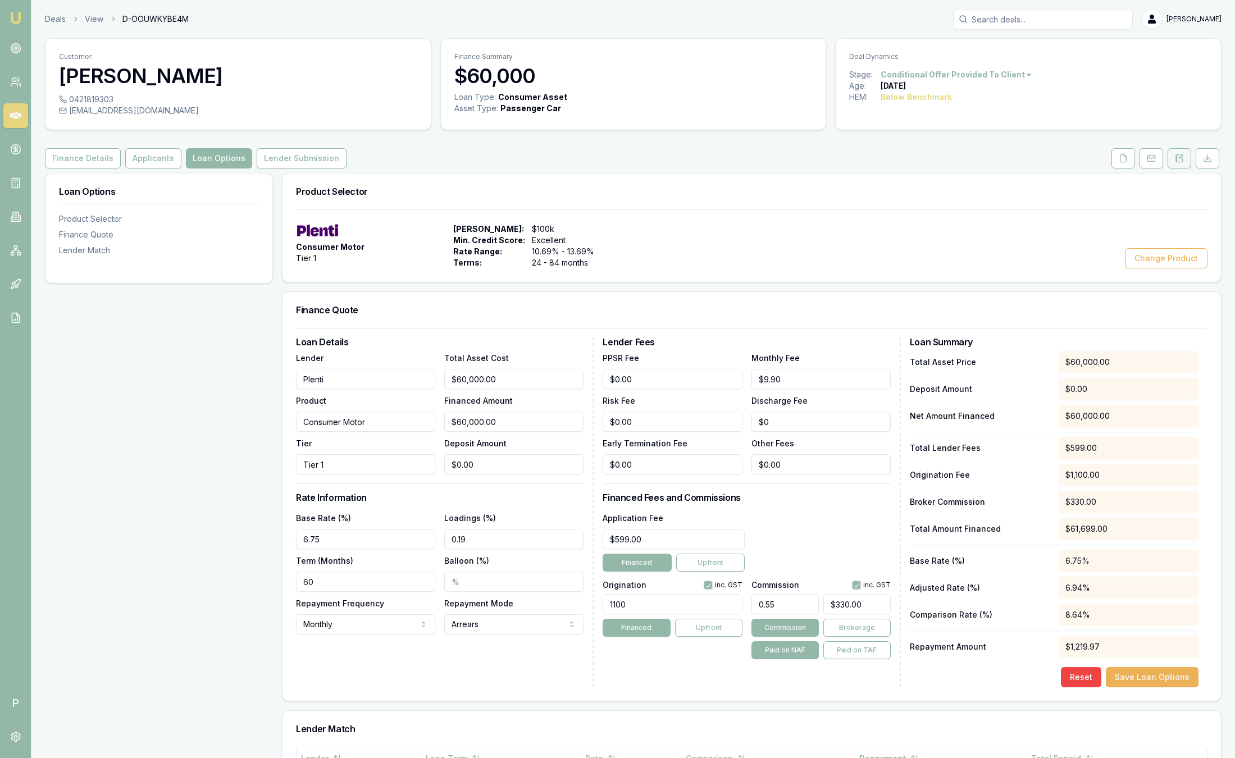
click at [1183, 161] on icon at bounding box center [1179, 158] width 9 height 9
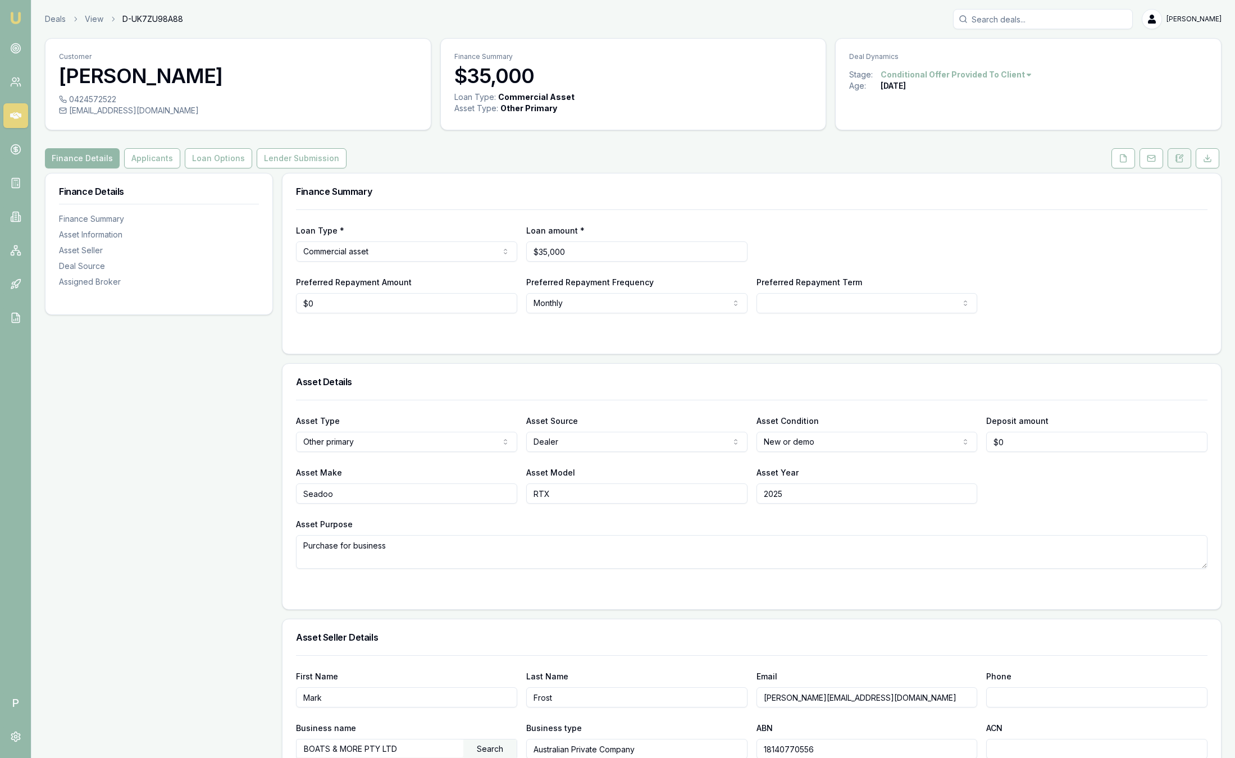
click at [1186, 161] on button at bounding box center [1180, 158] width 24 height 20
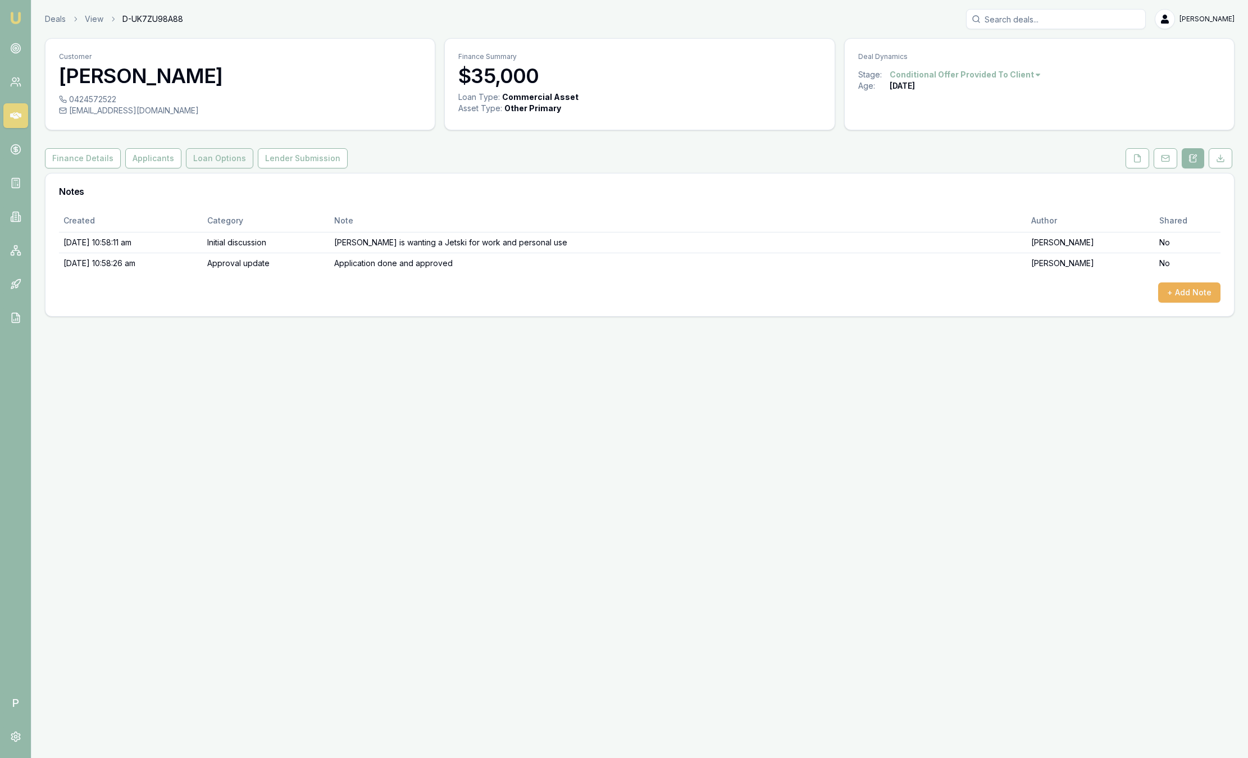
click at [218, 159] on button "Loan Options" at bounding box center [219, 158] width 67 height 20
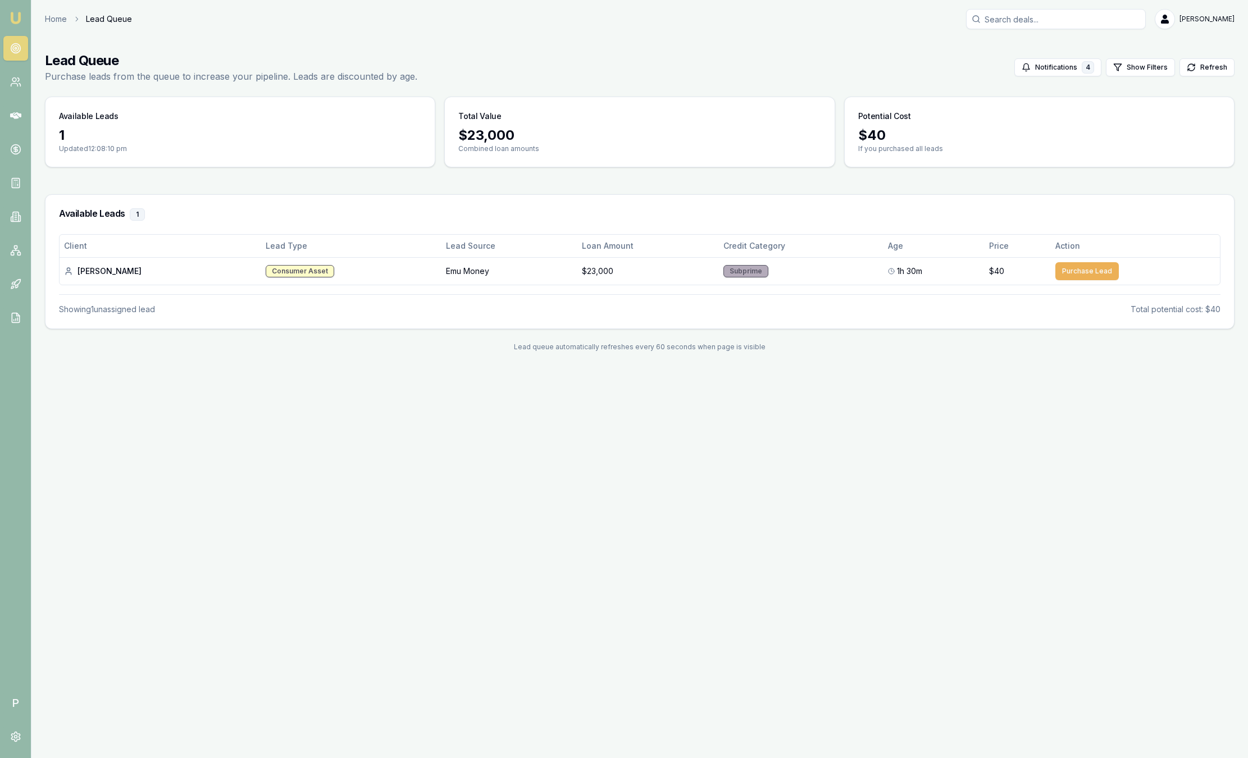
click at [12, 16] on img at bounding box center [15, 17] width 13 height 13
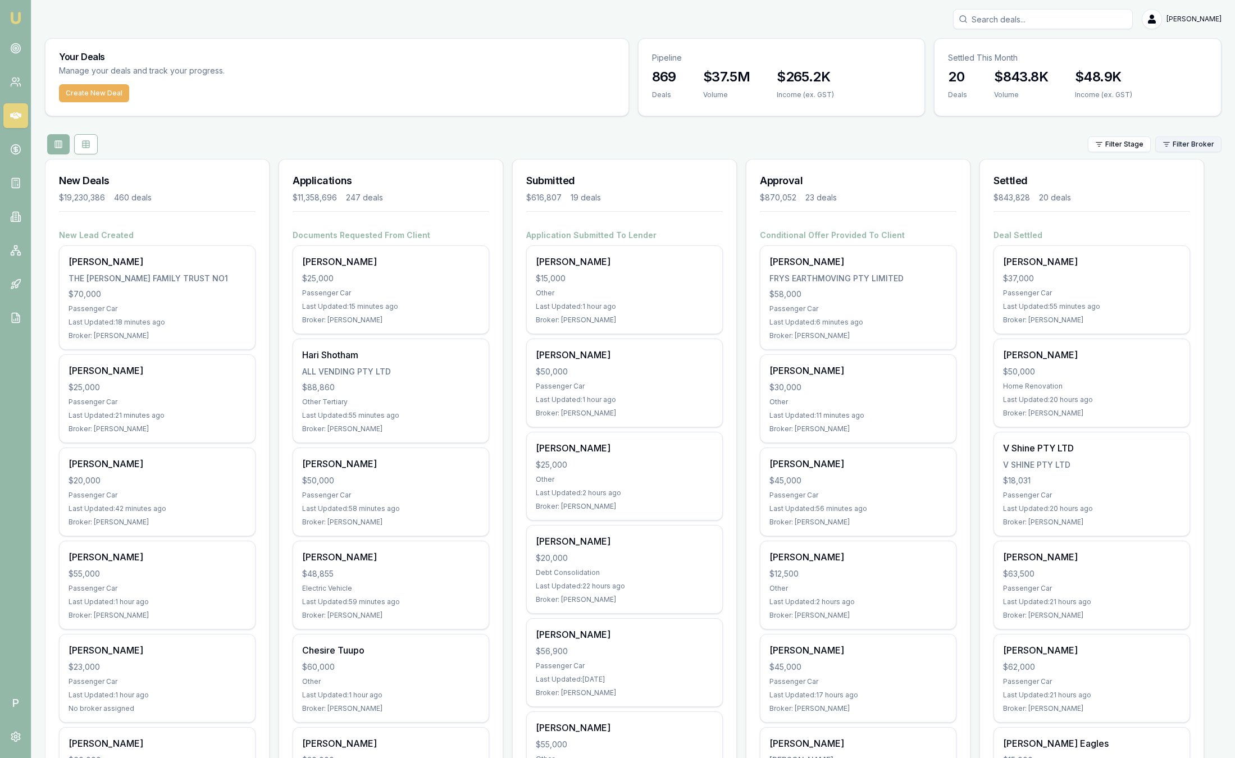
click at [1186, 142] on html "Emu Broker P [PERSON_NAME] Toggle Menu Your Deals Manage your deals and track y…" at bounding box center [617, 379] width 1235 height 758
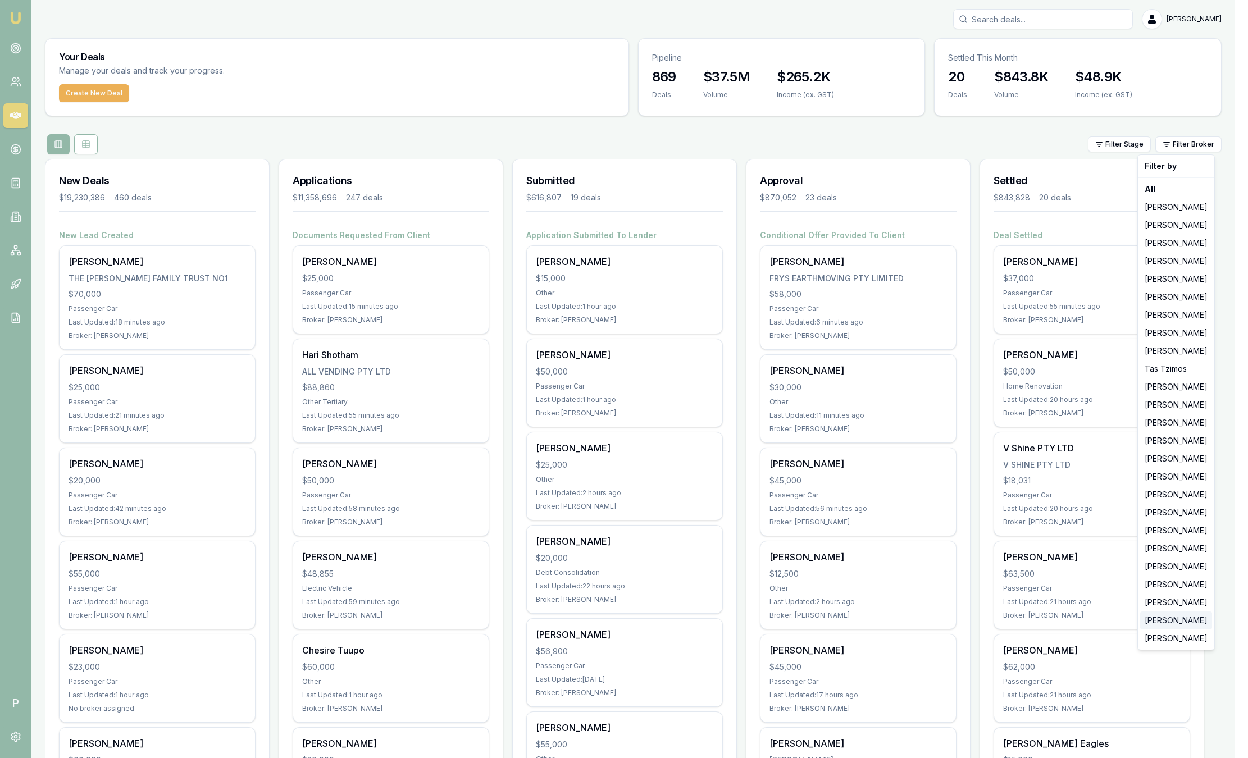
click at [1179, 620] on div "[PERSON_NAME]" at bounding box center [1176, 621] width 72 height 18
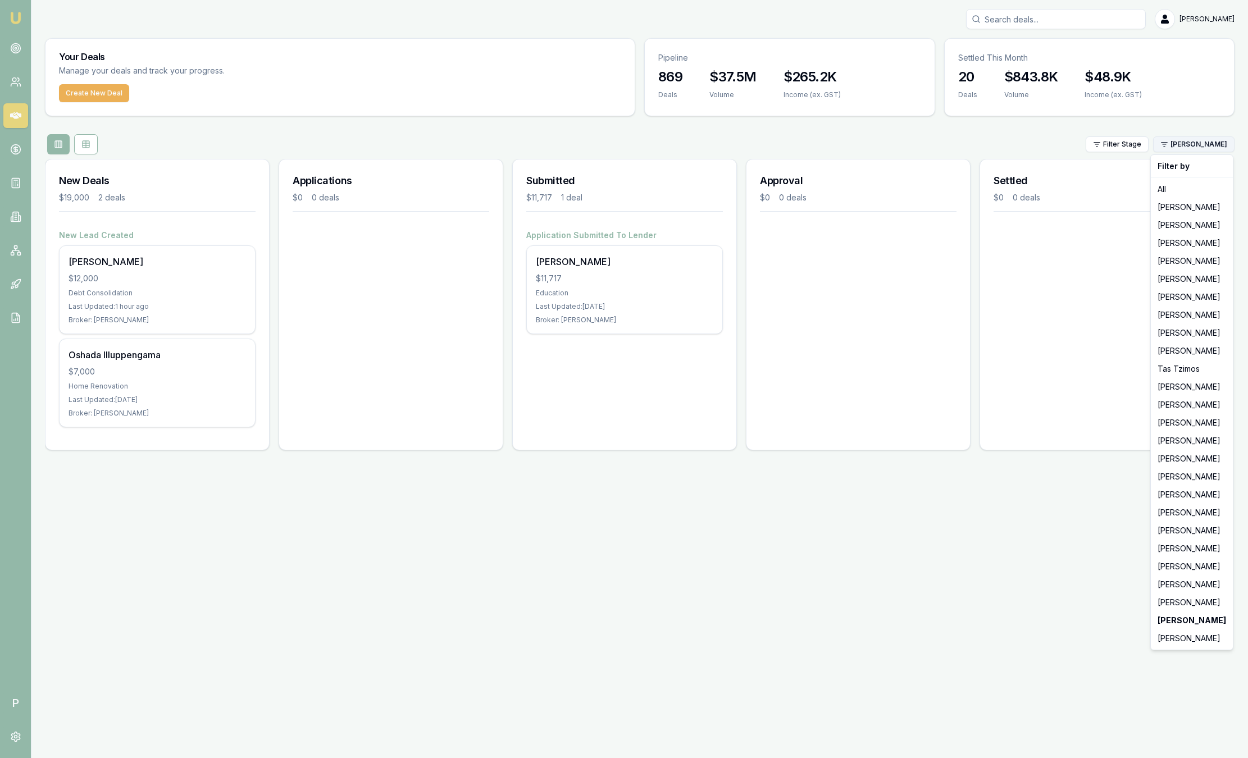
click at [1168, 150] on html "Emu Broker P Sam Crouch Toggle Menu Your Deals Manage your deals and track your…" at bounding box center [624, 379] width 1248 height 758
click at [1179, 641] on div "[PERSON_NAME]" at bounding box center [1192, 639] width 78 height 18
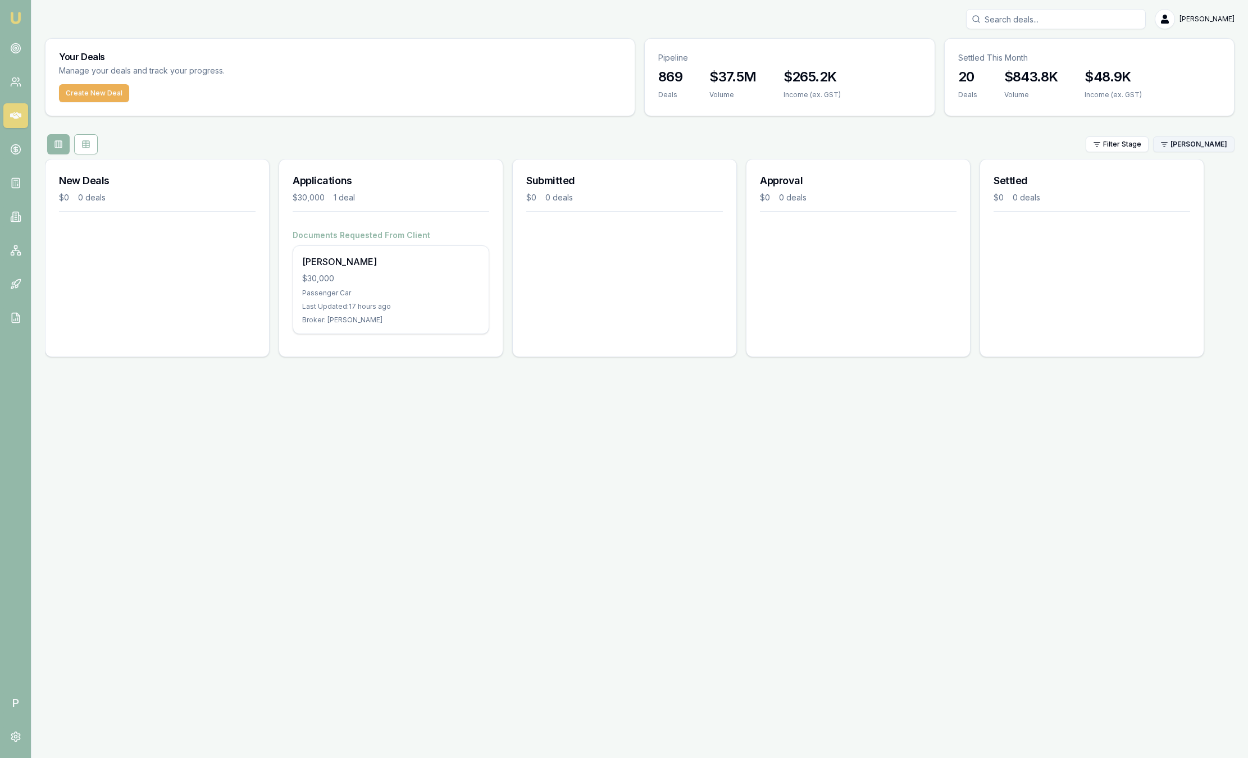
click at [1181, 140] on html "Emu Broker P Sam Crouch Toggle Menu Your Deals Manage your deals and track your…" at bounding box center [624, 379] width 1248 height 758
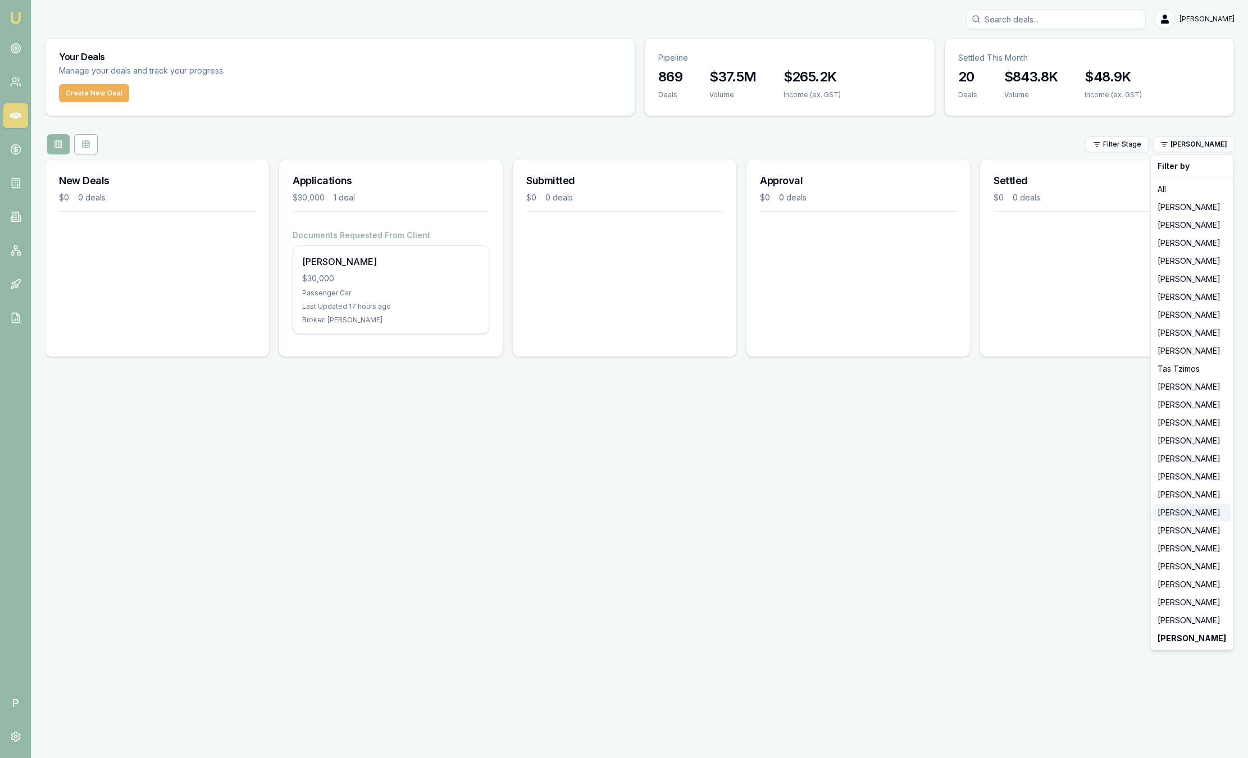
click at [1187, 504] on div "Ray Guan" at bounding box center [1192, 513] width 78 height 18
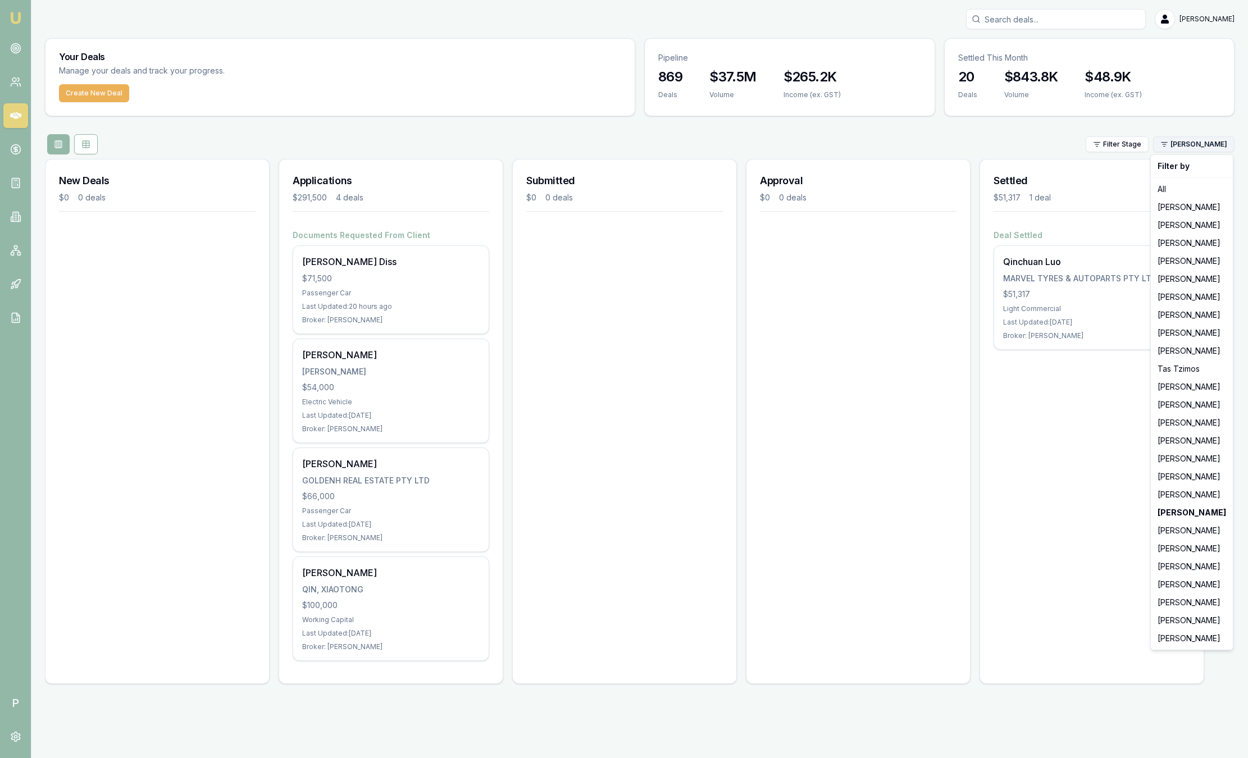
click at [1223, 145] on html "Emu Broker P Sam Crouch Toggle Menu Your Deals Manage your deals and track your…" at bounding box center [624, 379] width 1248 height 758
click at [1197, 490] on div "Filter by All Jackson Fanfulla Brad Hearns Matt Leeburn Evette Abdo Matt Burn S…" at bounding box center [1191, 402] width 83 height 496
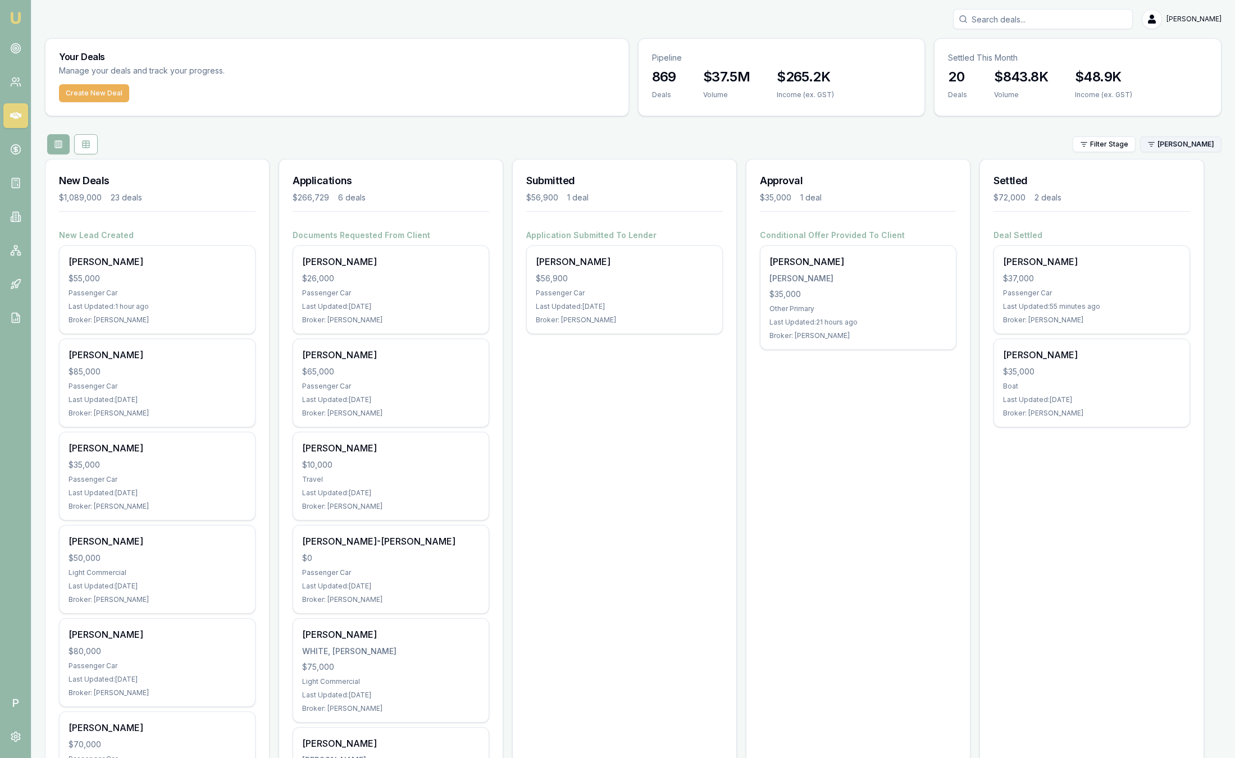
click at [1186, 138] on html "Emu Broker P Sam Crouch Toggle Menu Your Deals Manage your deals and track your…" at bounding box center [617, 379] width 1235 height 758
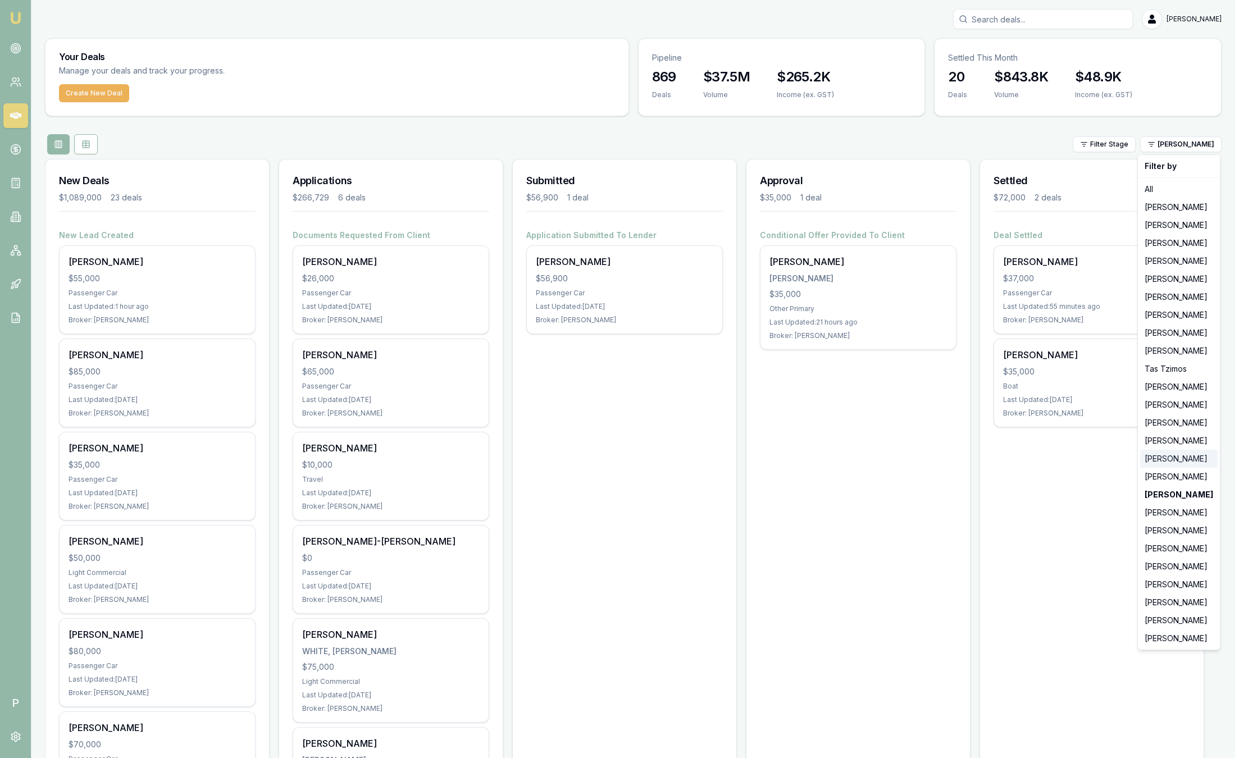
click at [1162, 461] on div "[PERSON_NAME]" at bounding box center [1179, 459] width 78 height 18
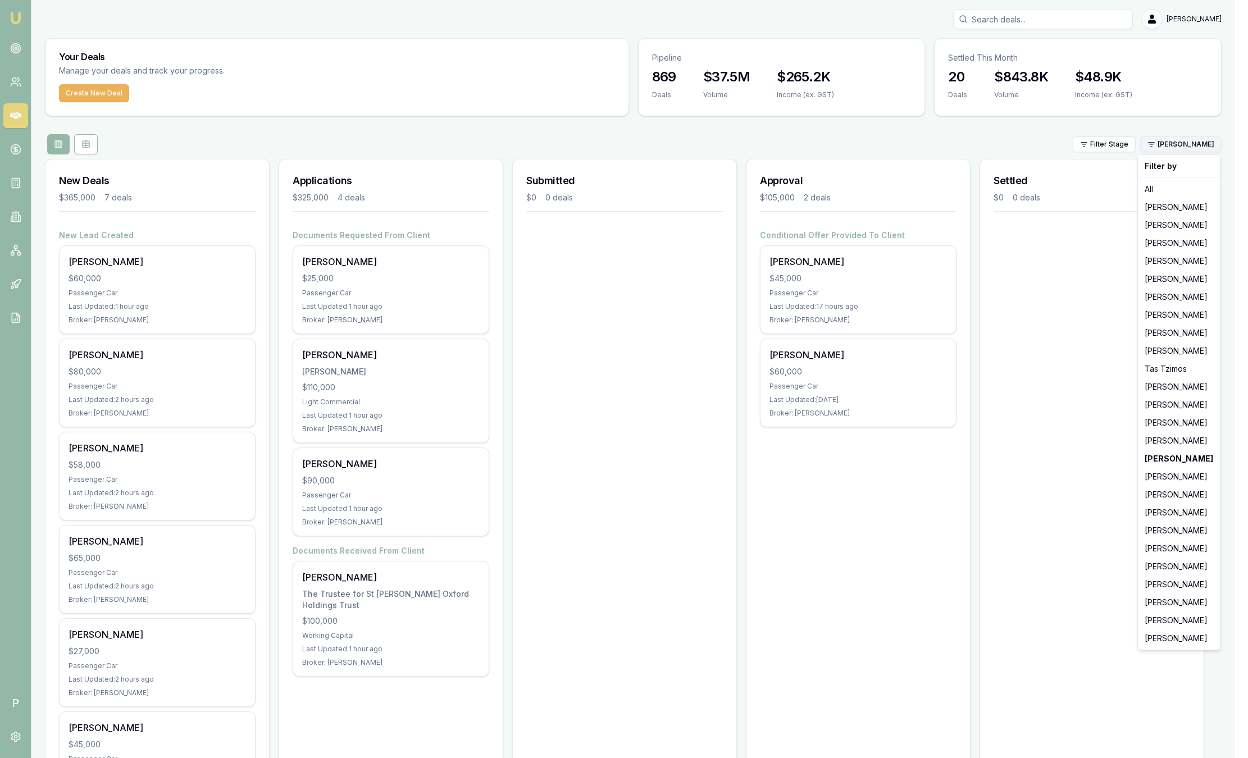
click at [1192, 150] on html "Emu Broker P Sam Crouch Toggle Menu Your Deals Manage your deals and track your…" at bounding box center [624, 379] width 1248 height 758
click at [1159, 331] on div "[PERSON_NAME]" at bounding box center [1179, 333] width 78 height 18
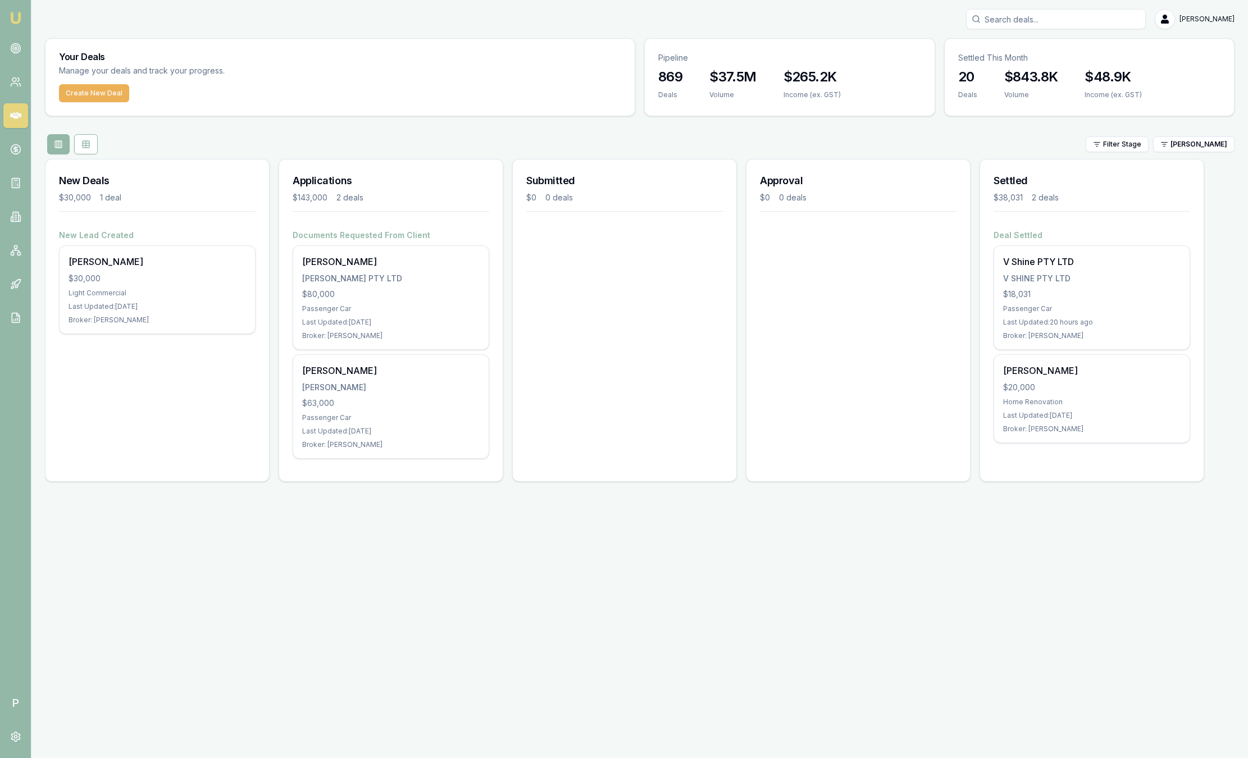
click at [468, 131] on div "Your Deals Manage your deals and track your progress. Create New Deal Pipeline …" at bounding box center [640, 264] width 1190 height 453
click at [22, 50] on link at bounding box center [15, 48] width 25 height 25
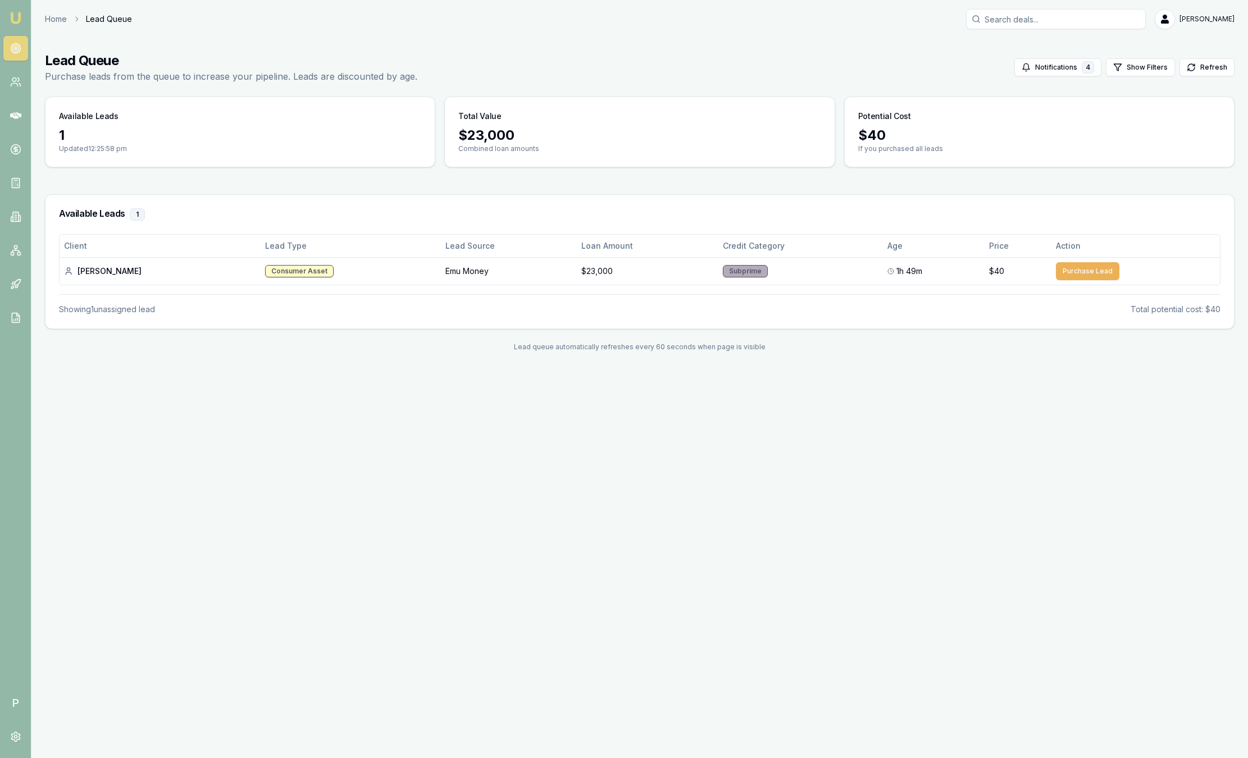
click at [20, 15] on img at bounding box center [15, 17] width 13 height 13
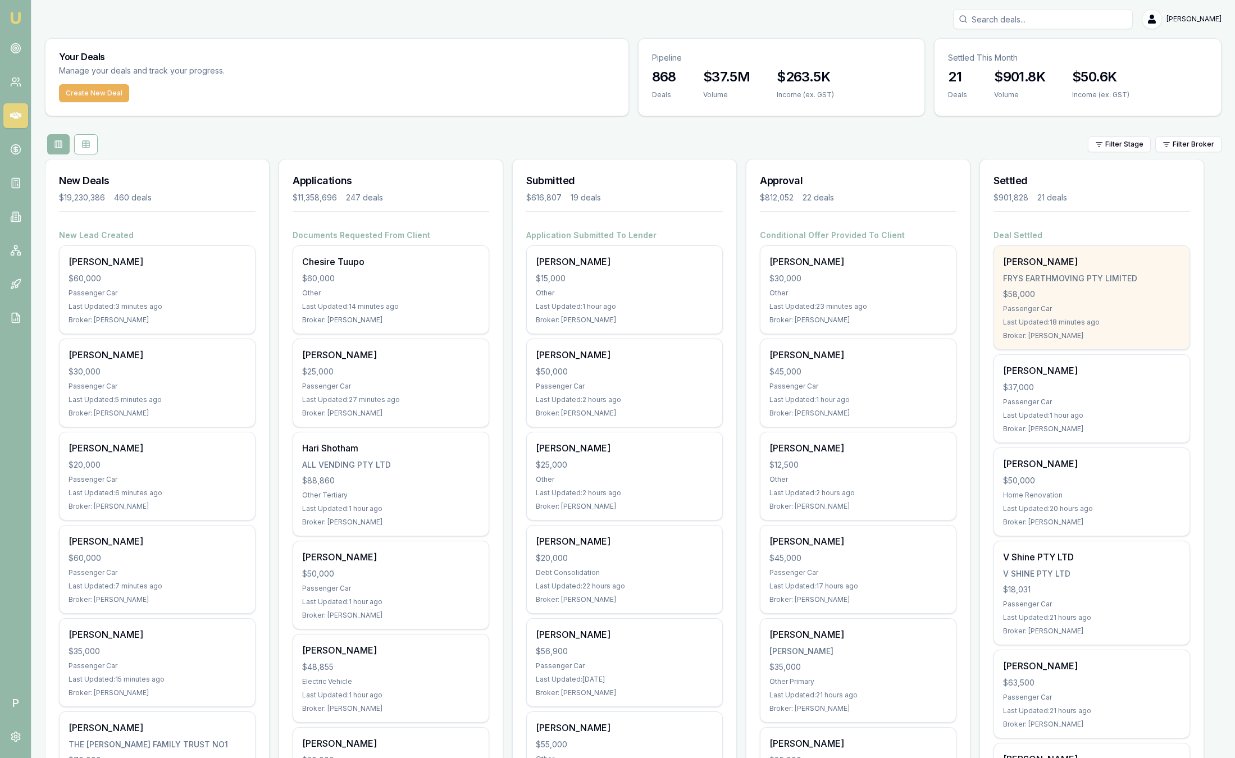
click at [1086, 289] on div "$58,000" at bounding box center [1091, 294] width 177 height 11
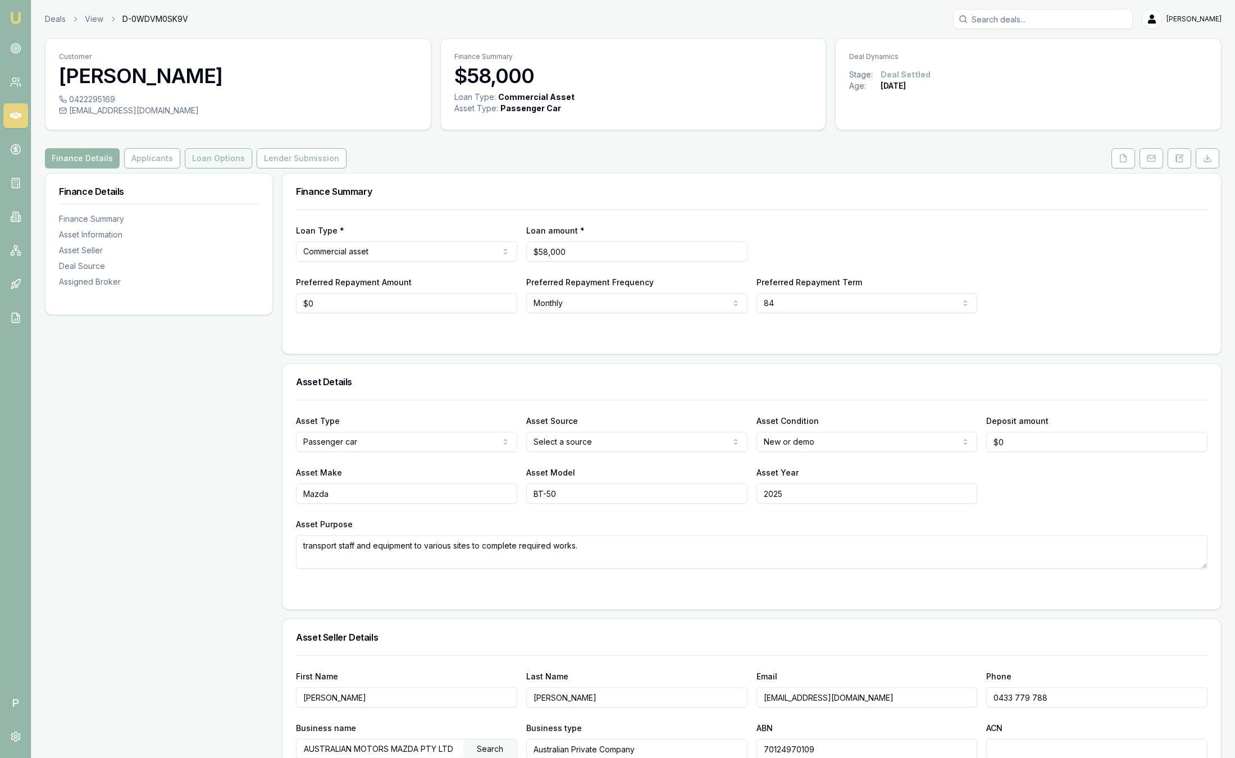
click at [190, 158] on button "Loan Options" at bounding box center [218, 158] width 67 height 20
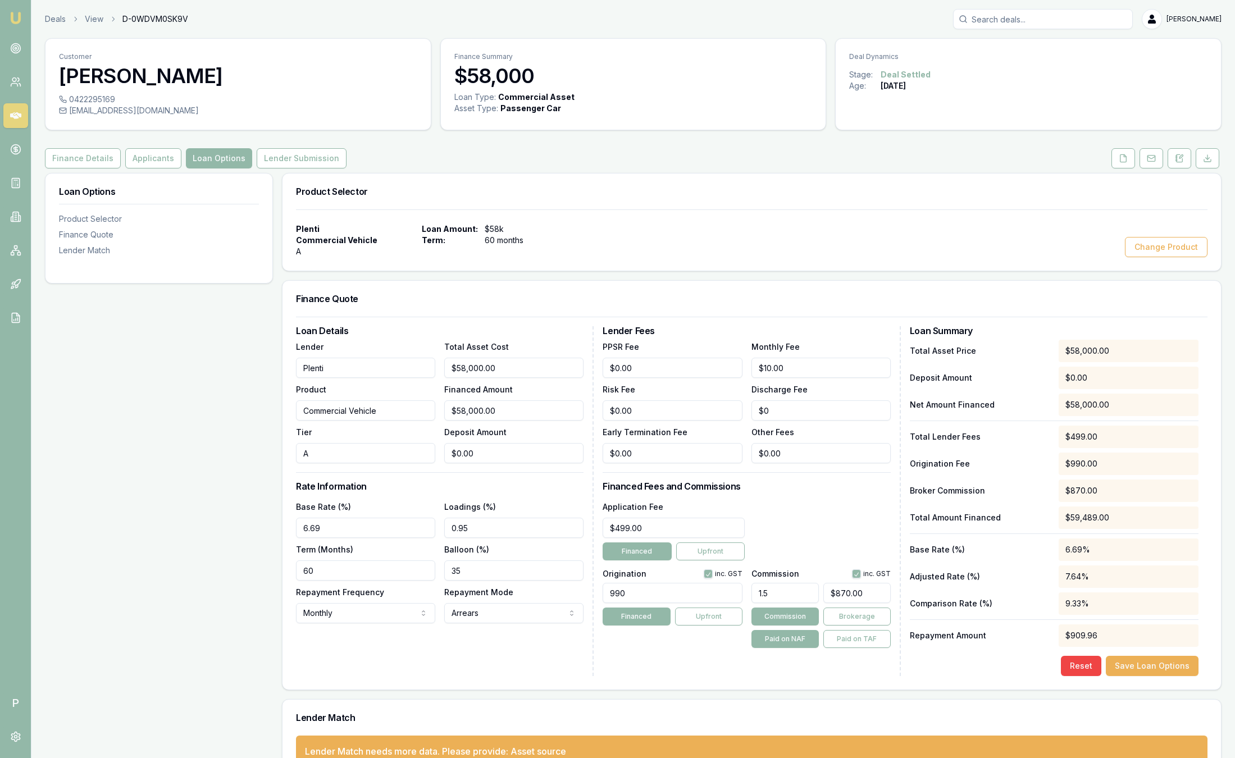
click at [19, 15] on img at bounding box center [15, 17] width 13 height 13
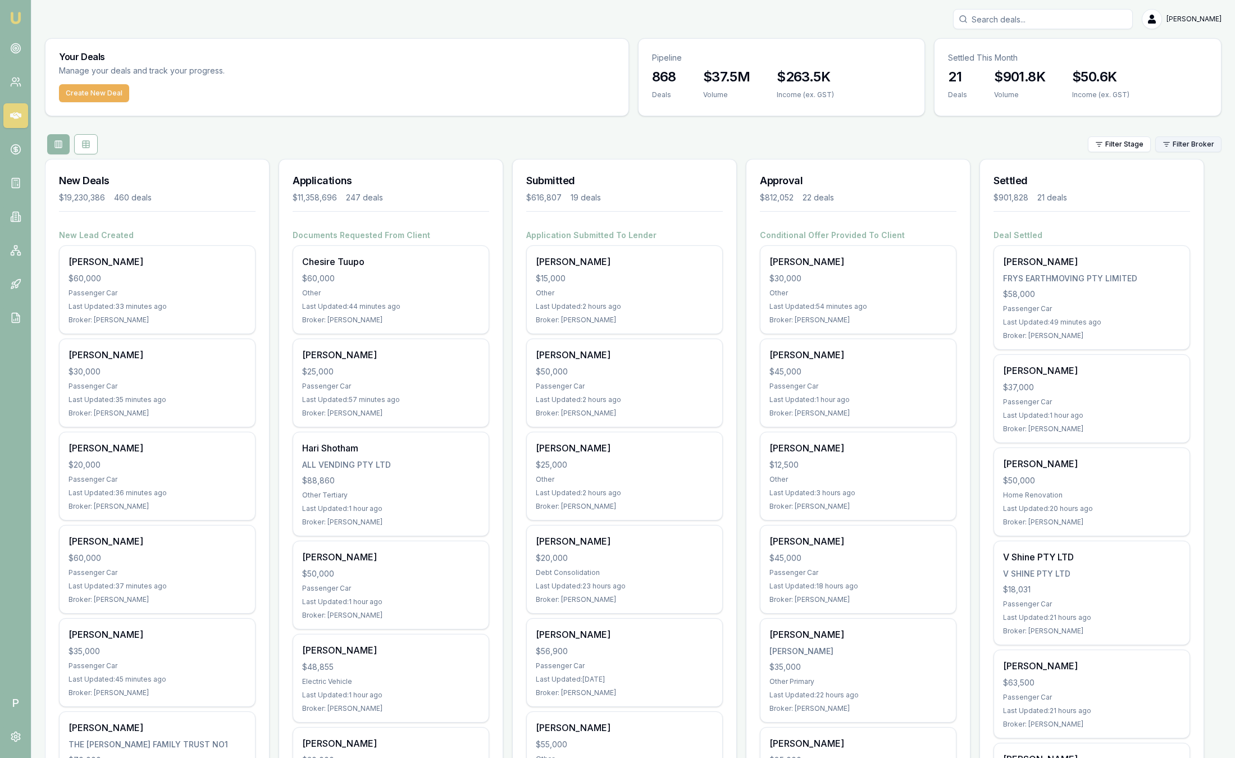
click at [1196, 144] on html "Emu Broker P Sam Crouch Toggle Menu Your Deals Manage your deals and track your…" at bounding box center [617, 379] width 1235 height 758
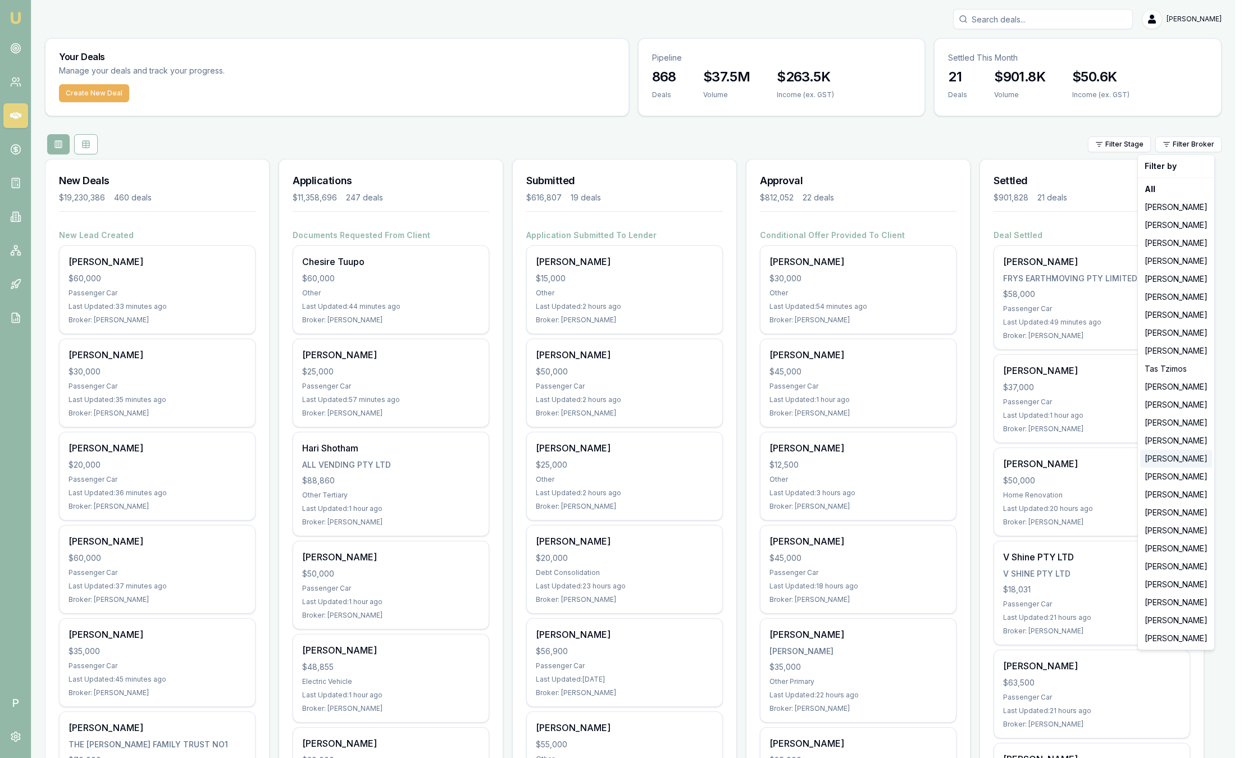
click at [1190, 459] on div "[PERSON_NAME]" at bounding box center [1176, 459] width 72 height 18
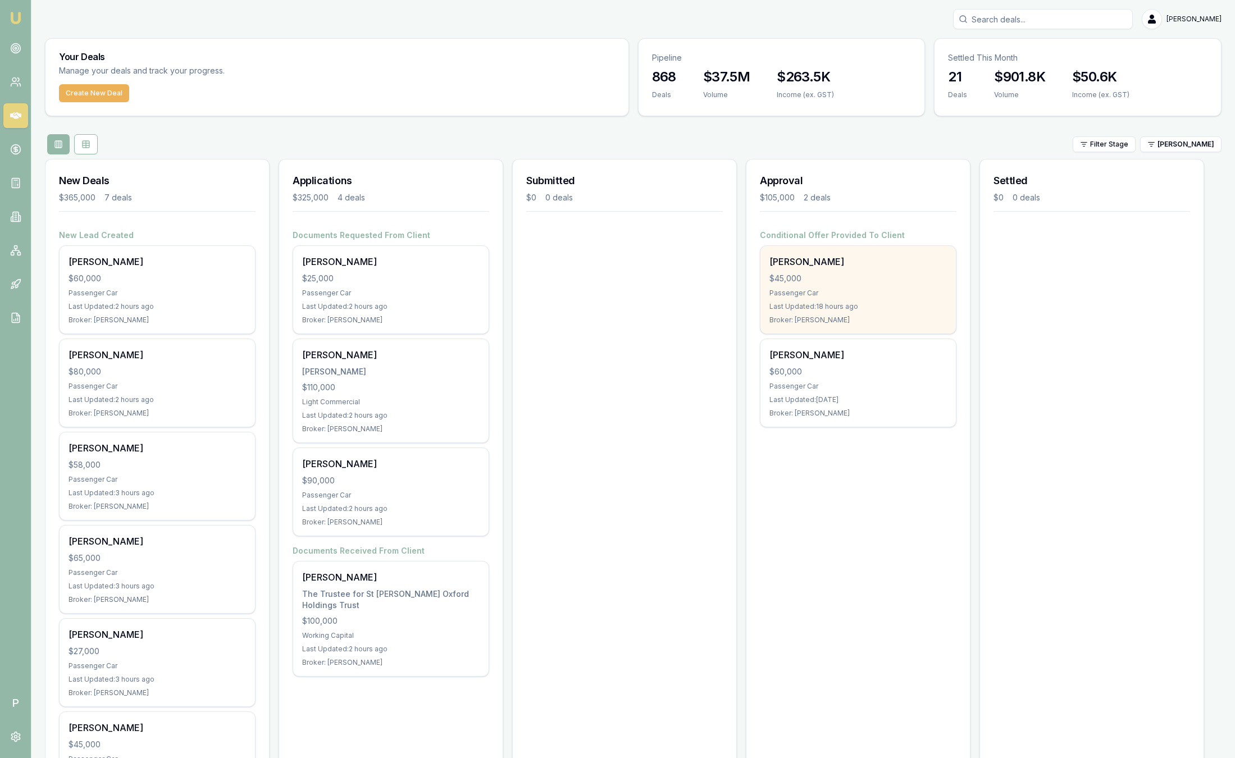
click at [812, 287] on div "Barend Bester $45,000 Passenger Car Last Updated: 18 hours ago Broker: Peter Sa…" at bounding box center [857, 290] width 195 height 88
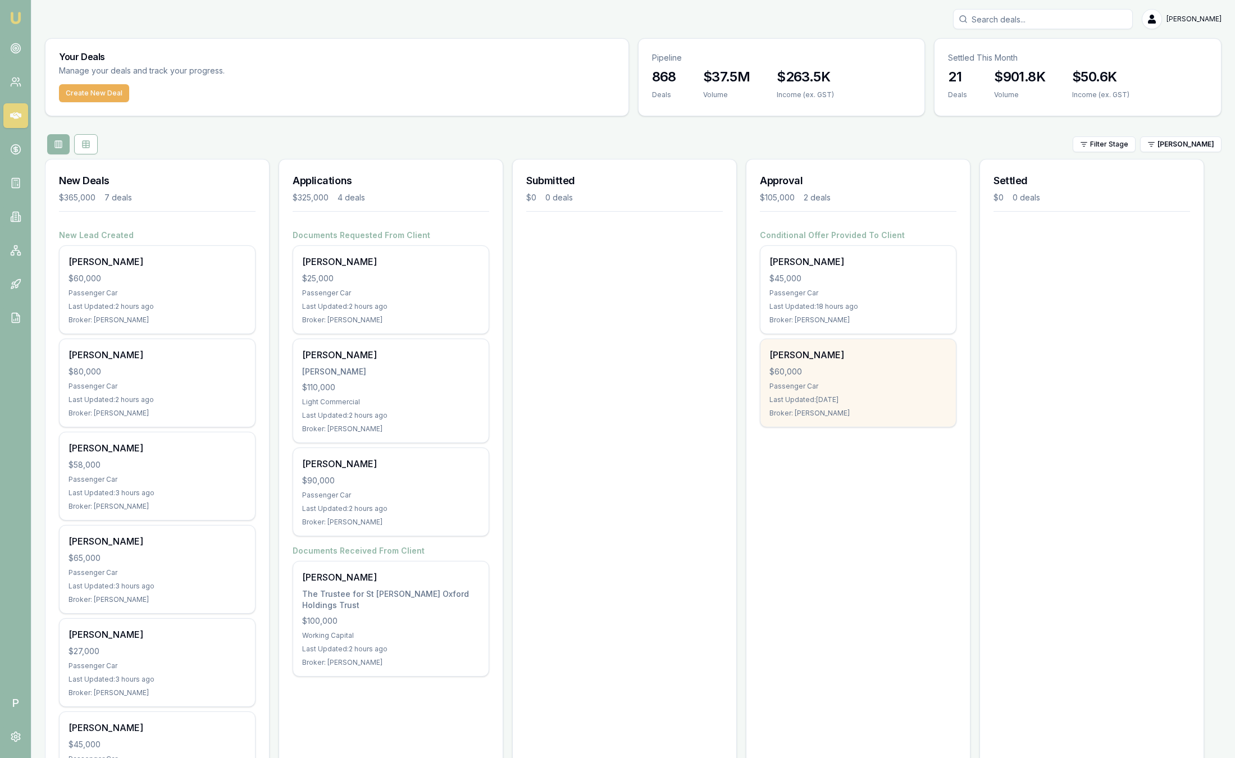
click at [821, 371] on div "$60,000" at bounding box center [857, 371] width 177 height 11
click at [874, 391] on div "Steven Smith $60,000 Passenger Car Last Updated: 3 days ago Broker: Peter Sarris" at bounding box center [857, 383] width 195 height 88
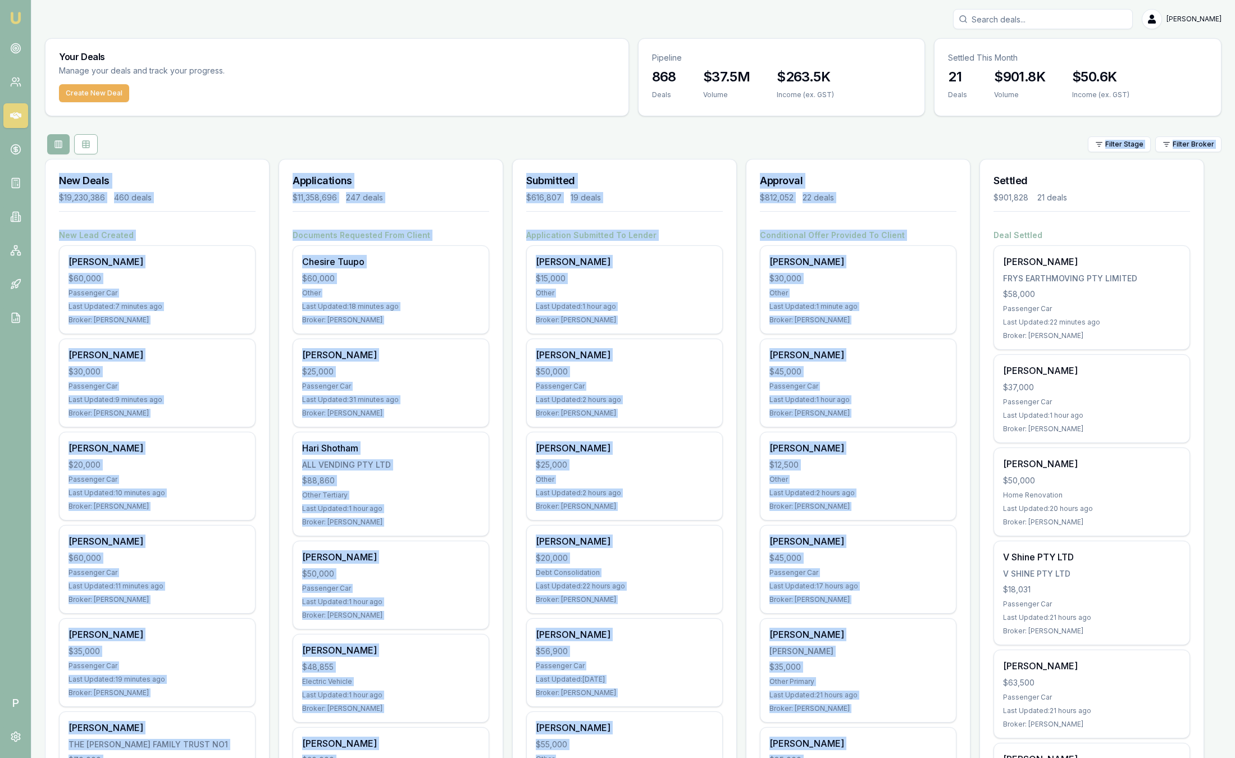
drag, startPoint x: 992, startPoint y: 190, endPoint x: 946, endPoint y: 151, distance: 60.1
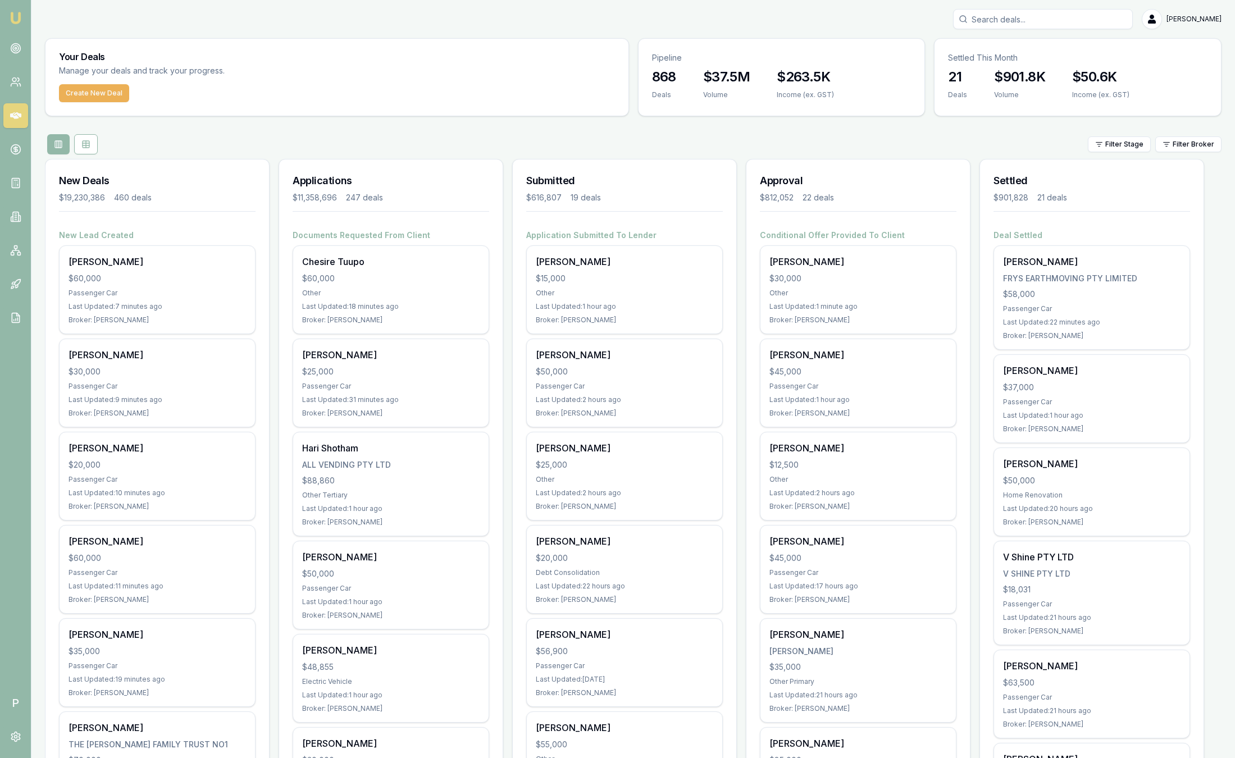
click at [948, 148] on div "Filter Stage Filter Broker" at bounding box center [633, 144] width 1177 height 20
click at [1186, 138] on html "Emu Broker P [PERSON_NAME] Toggle Menu Your Deals Manage your deals and track y…" at bounding box center [617, 379] width 1235 height 758
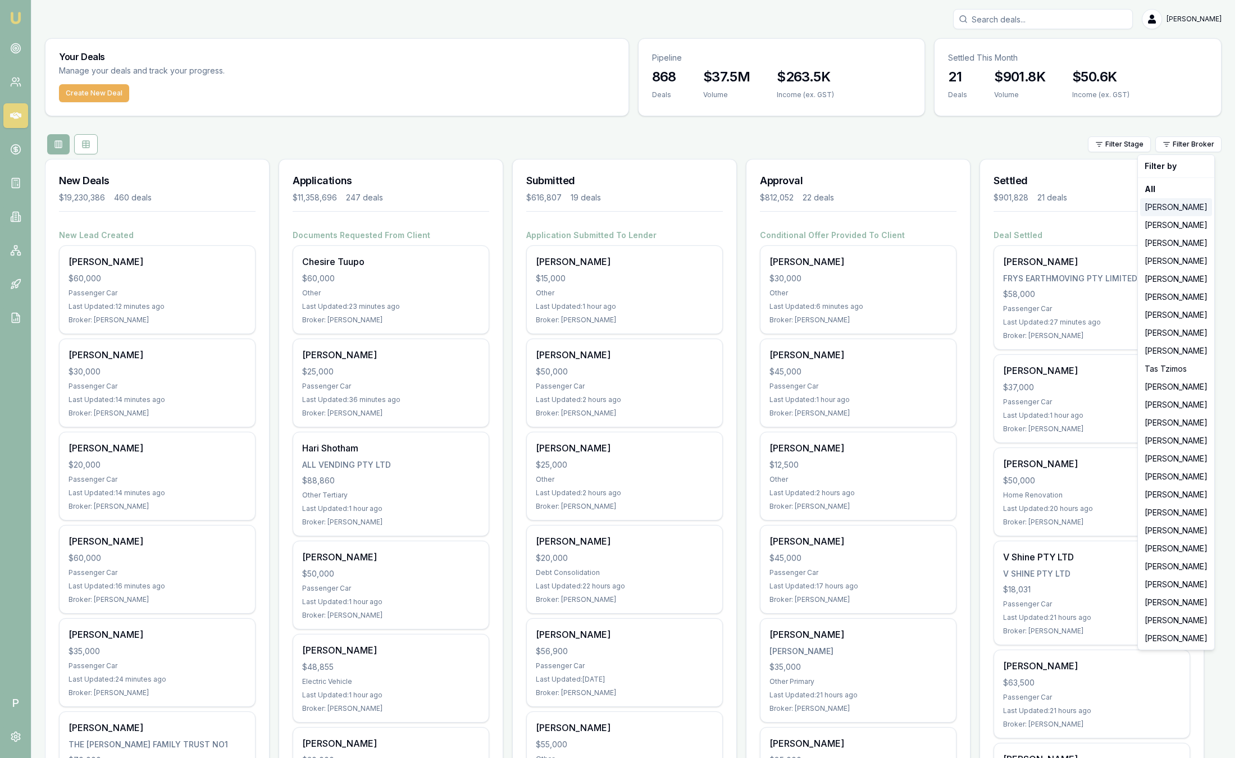
click at [1182, 208] on div "[PERSON_NAME]" at bounding box center [1176, 207] width 72 height 18
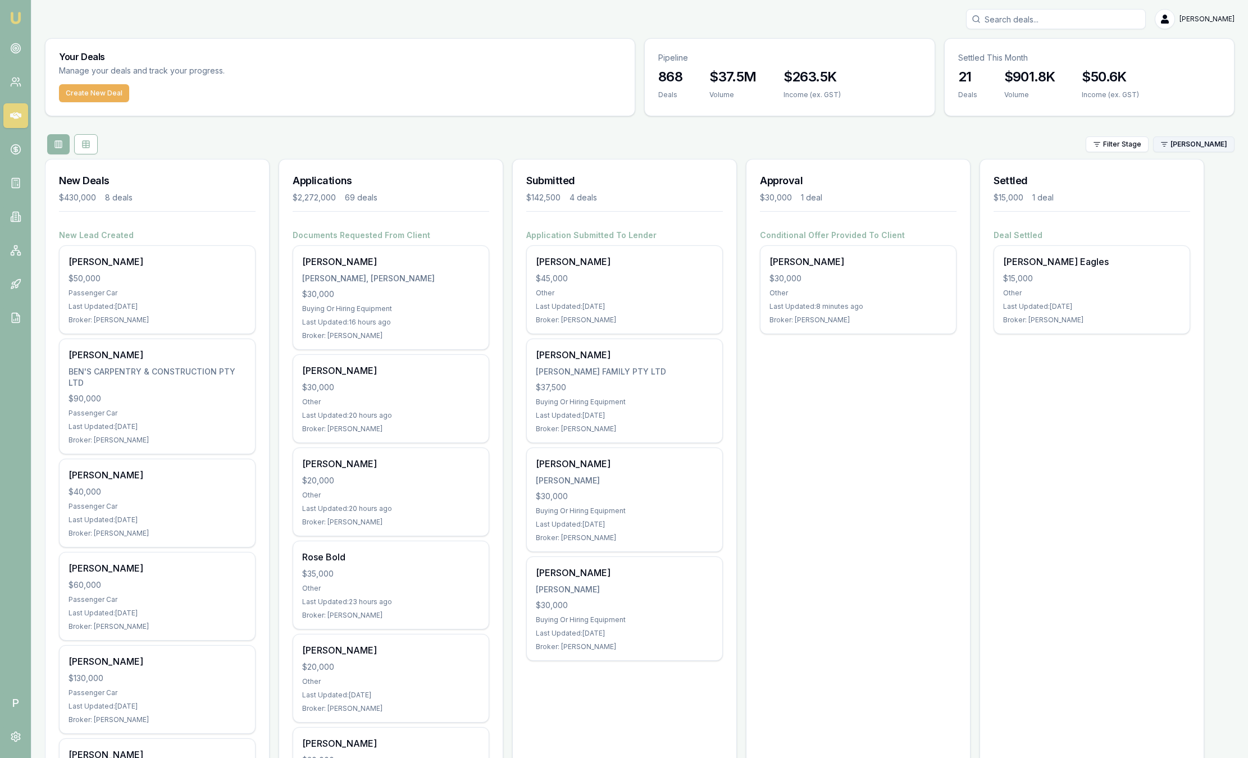
click at [1169, 143] on html "Emu Broker P [PERSON_NAME] Toggle Menu Your Deals Manage your deals and track y…" at bounding box center [624, 379] width 1248 height 758
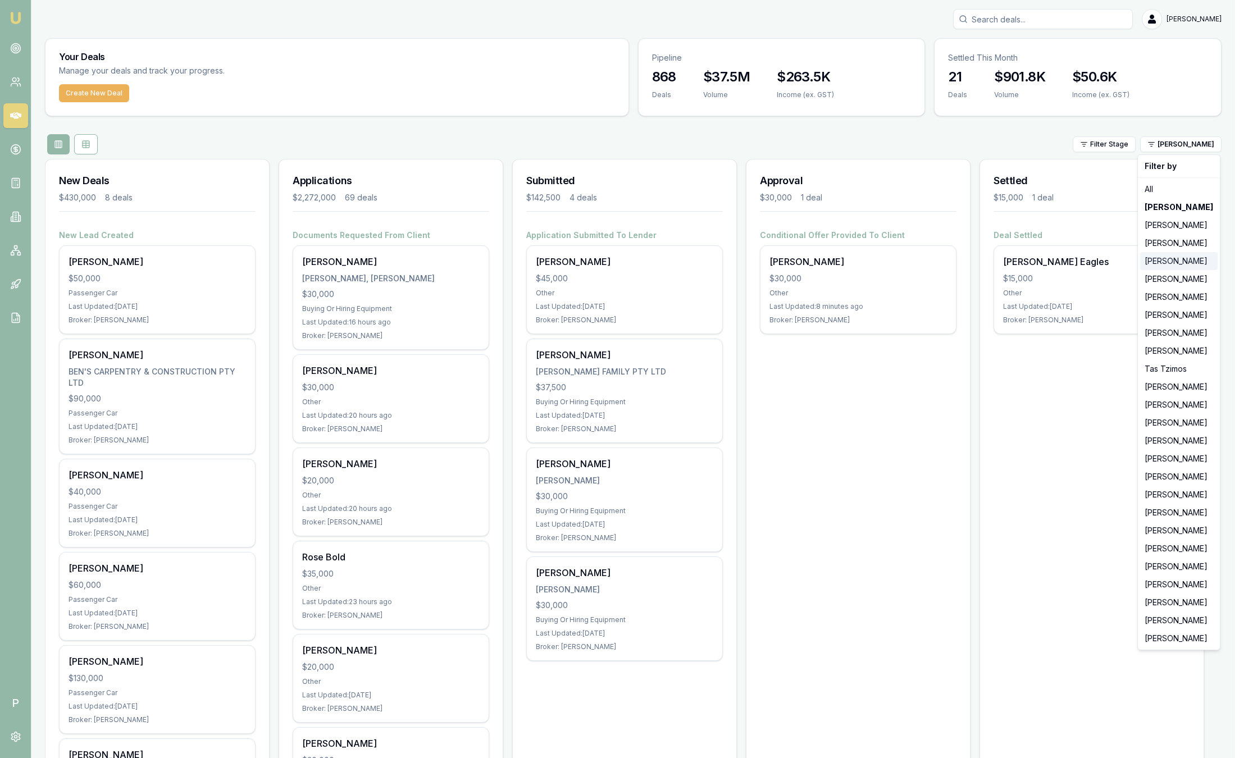
click at [1179, 263] on div "[PERSON_NAME]" at bounding box center [1179, 261] width 78 height 18
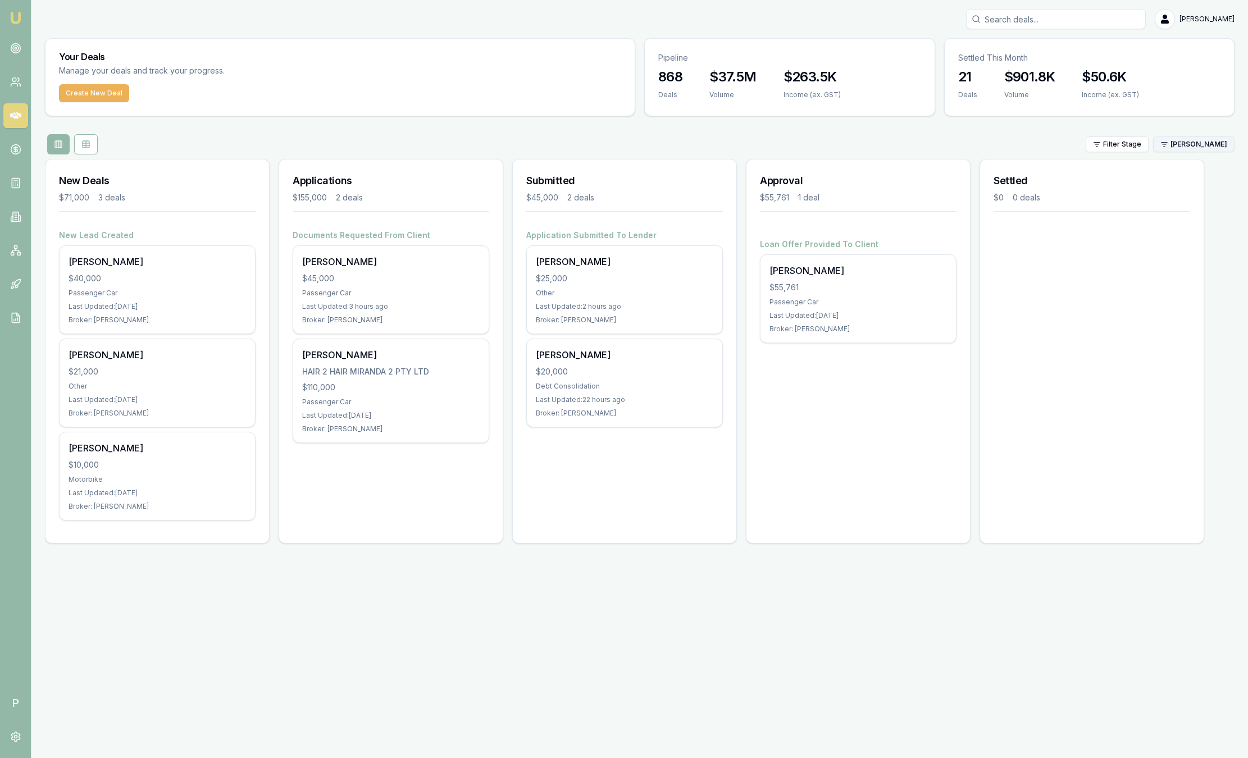
click at [1208, 143] on html "Emu Broker P Sam Crouch Toggle Menu Your Deals Manage your deals and track your…" at bounding box center [624, 379] width 1248 height 758
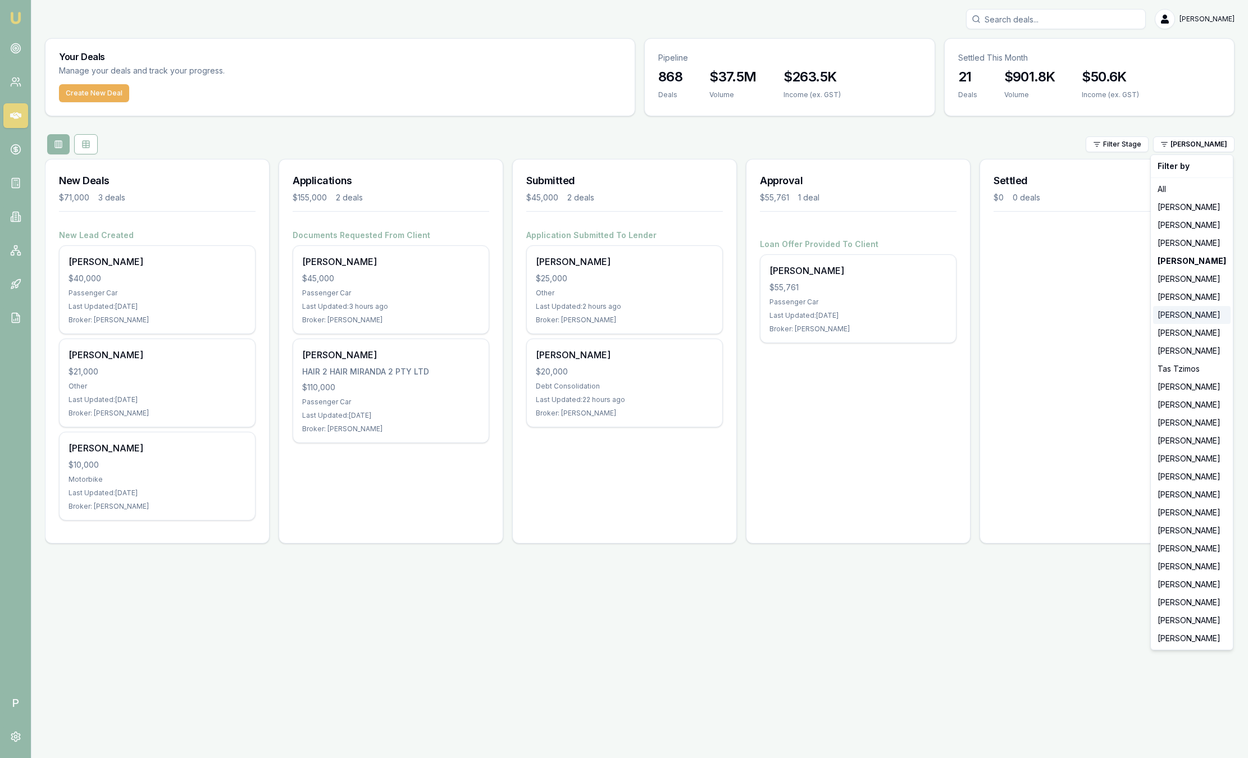
click at [1194, 312] on div "[PERSON_NAME]" at bounding box center [1192, 315] width 78 height 18
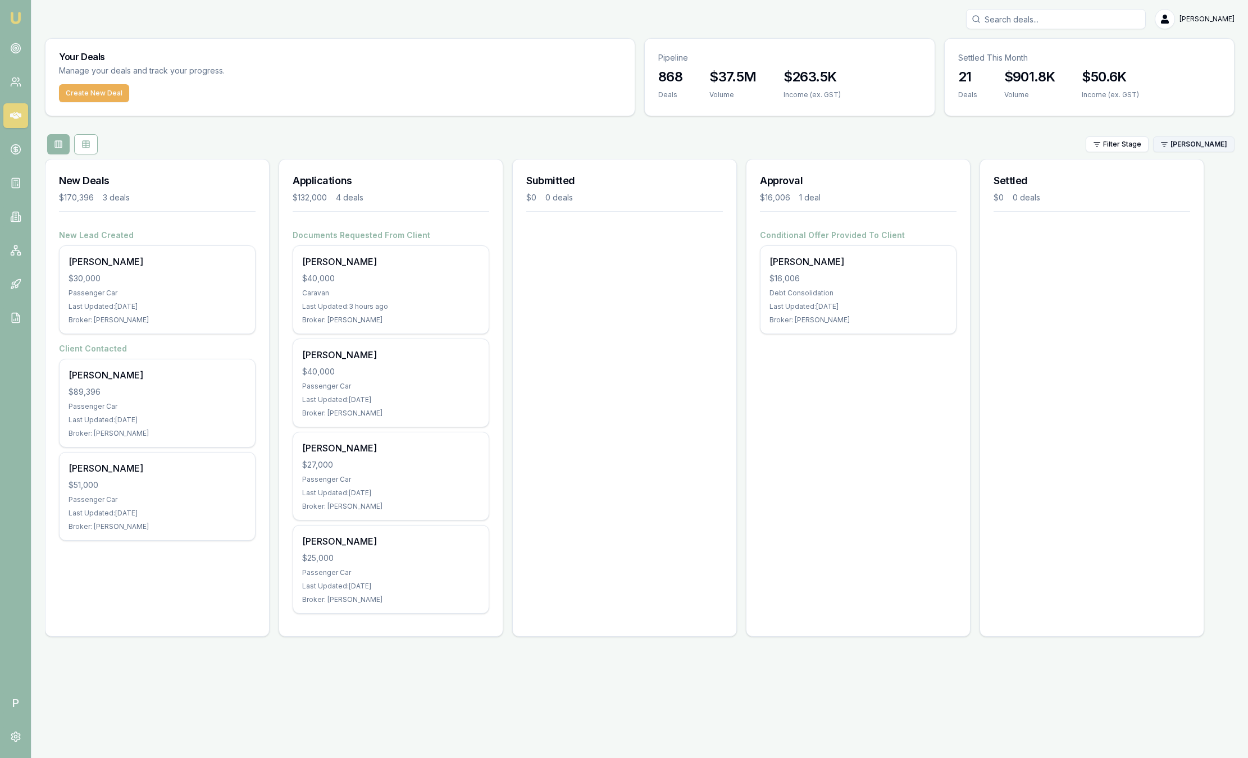
click at [1188, 149] on html "Emu Broker P Sam Crouch Toggle Menu Your Deals Manage your deals and track your…" at bounding box center [624, 379] width 1248 height 758
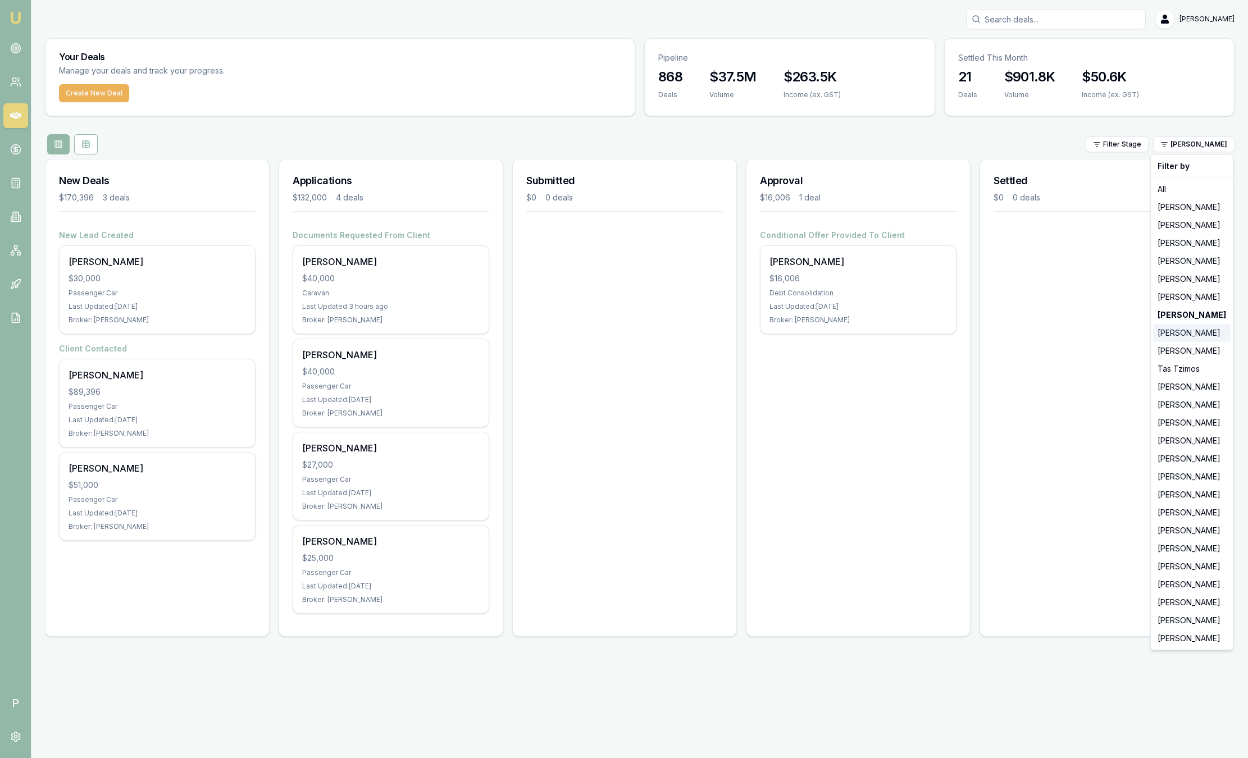
click at [1176, 339] on div "[PERSON_NAME]" at bounding box center [1192, 333] width 78 height 18
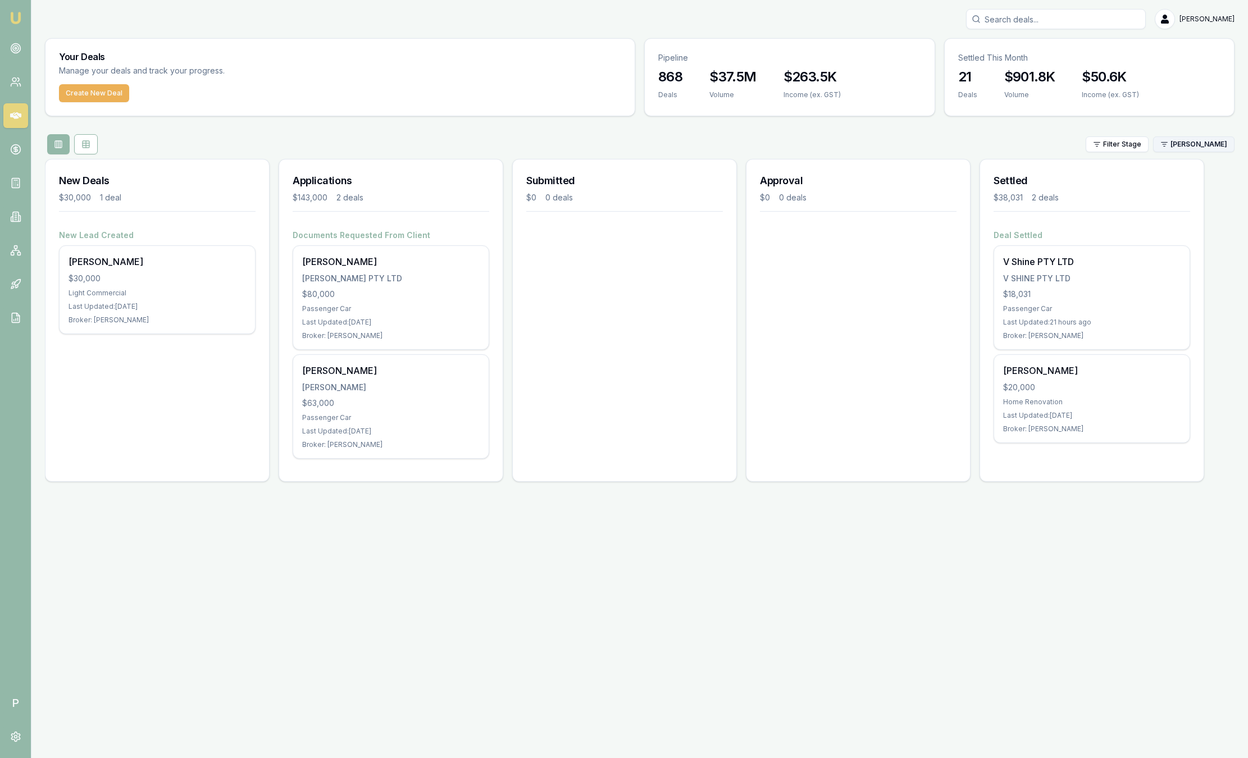
click at [1200, 144] on html "Emu Broker P Sam Crouch Toggle Menu Your Deals Manage your deals and track your…" at bounding box center [624, 379] width 1248 height 758
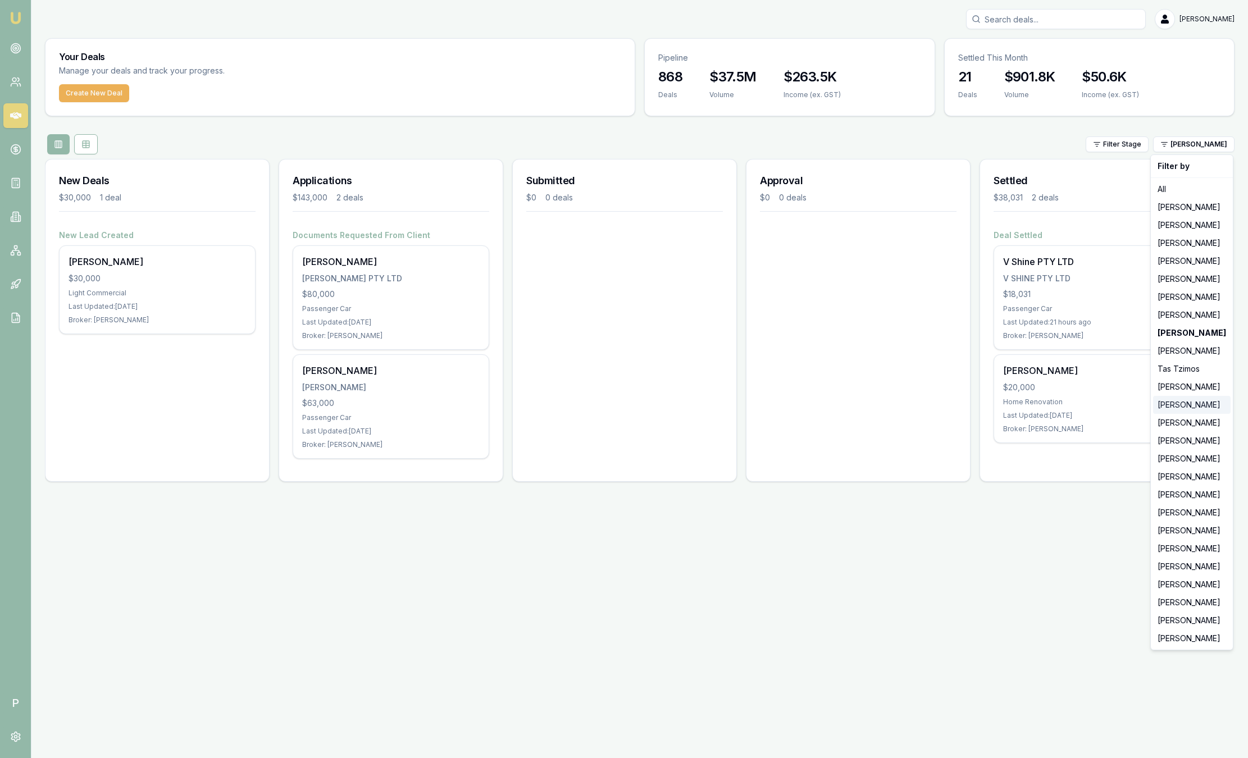
click at [1201, 402] on div "Pinkesh Patel" at bounding box center [1192, 405] width 78 height 18
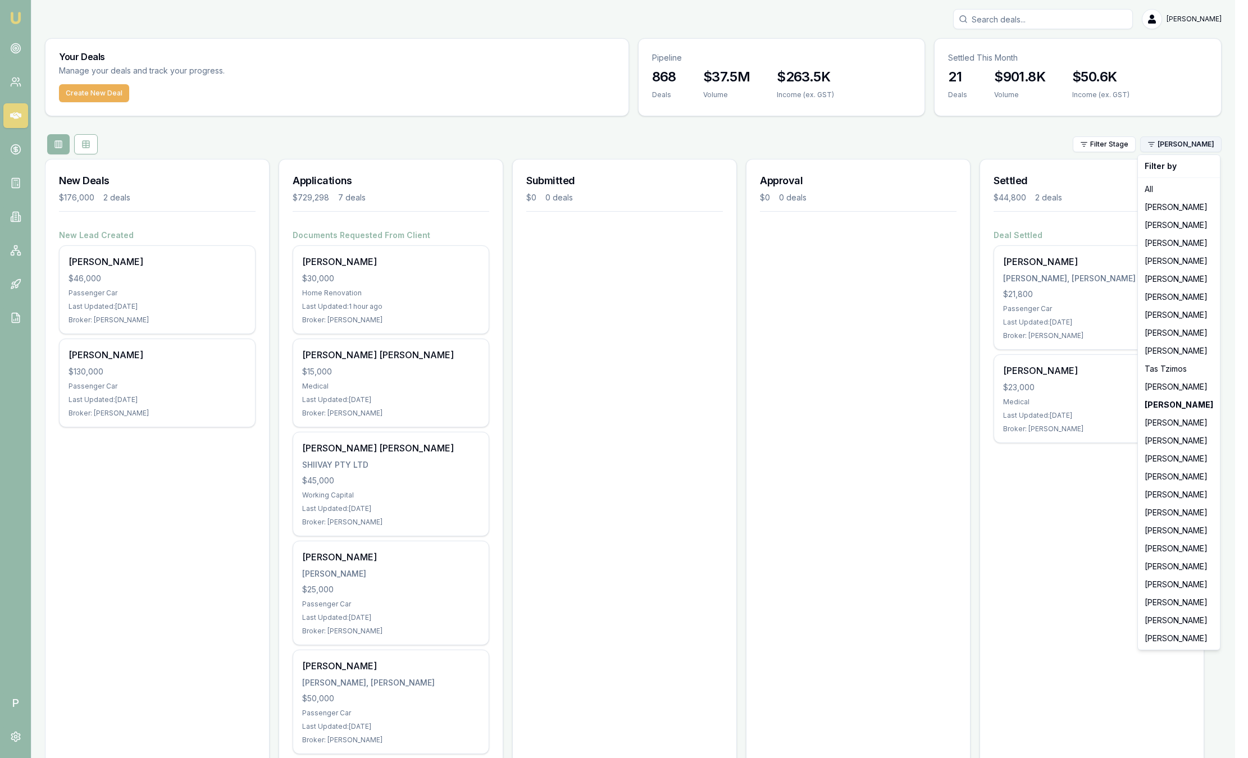
click at [1193, 144] on html "Emu Broker P Sam Crouch Toggle Menu Your Deals Manage your deals and track your…" at bounding box center [624, 379] width 1248 height 758
click at [1164, 460] on div "Peter Sarris" at bounding box center [1179, 459] width 78 height 18
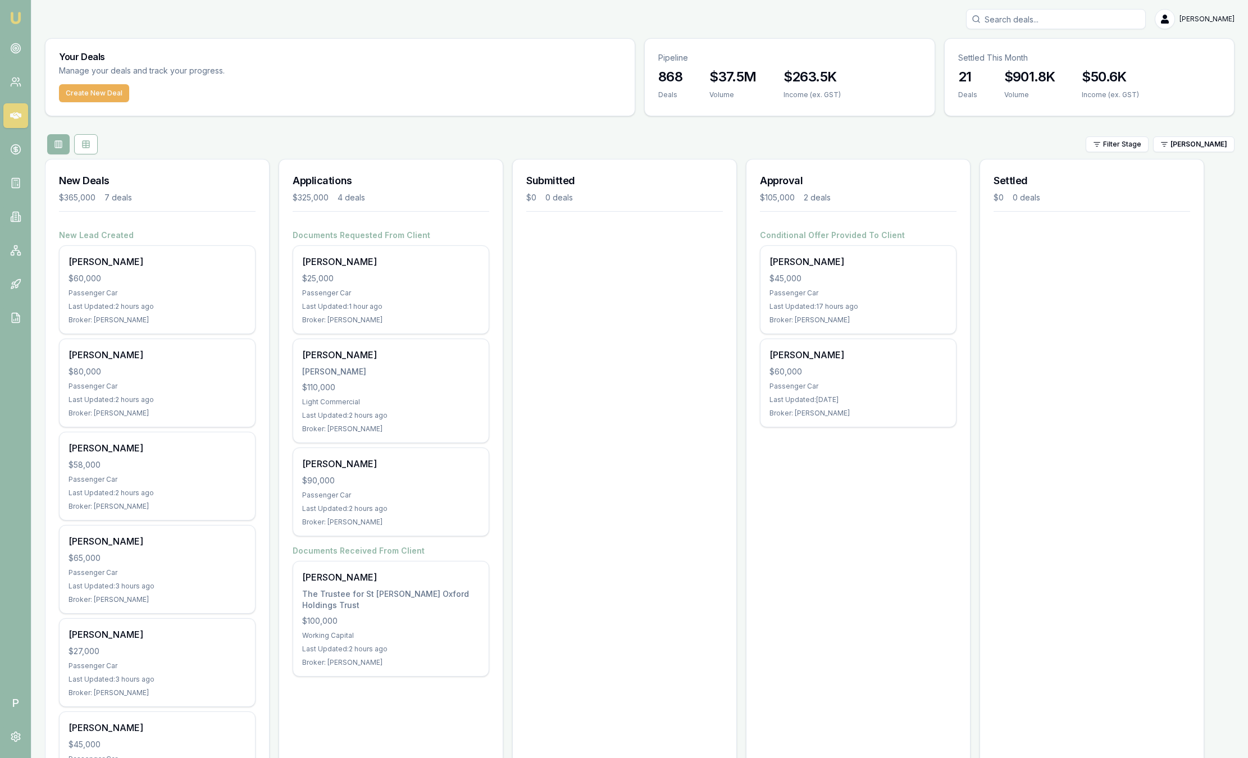
click at [1193, 151] on html "Emu Broker P Sam Crouch Toggle Menu Your Deals Manage your deals and track your…" at bounding box center [624, 379] width 1248 height 758
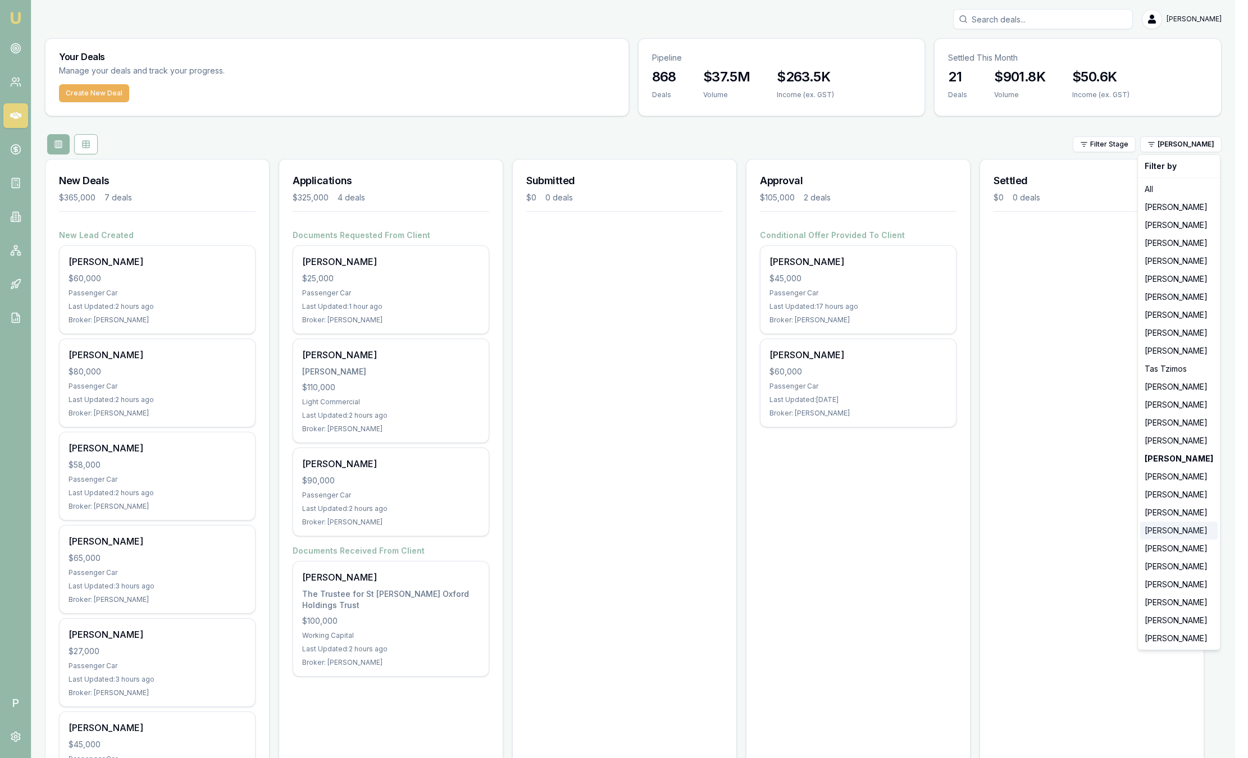
click at [1168, 530] on div "Robyn Adams" at bounding box center [1179, 531] width 78 height 18
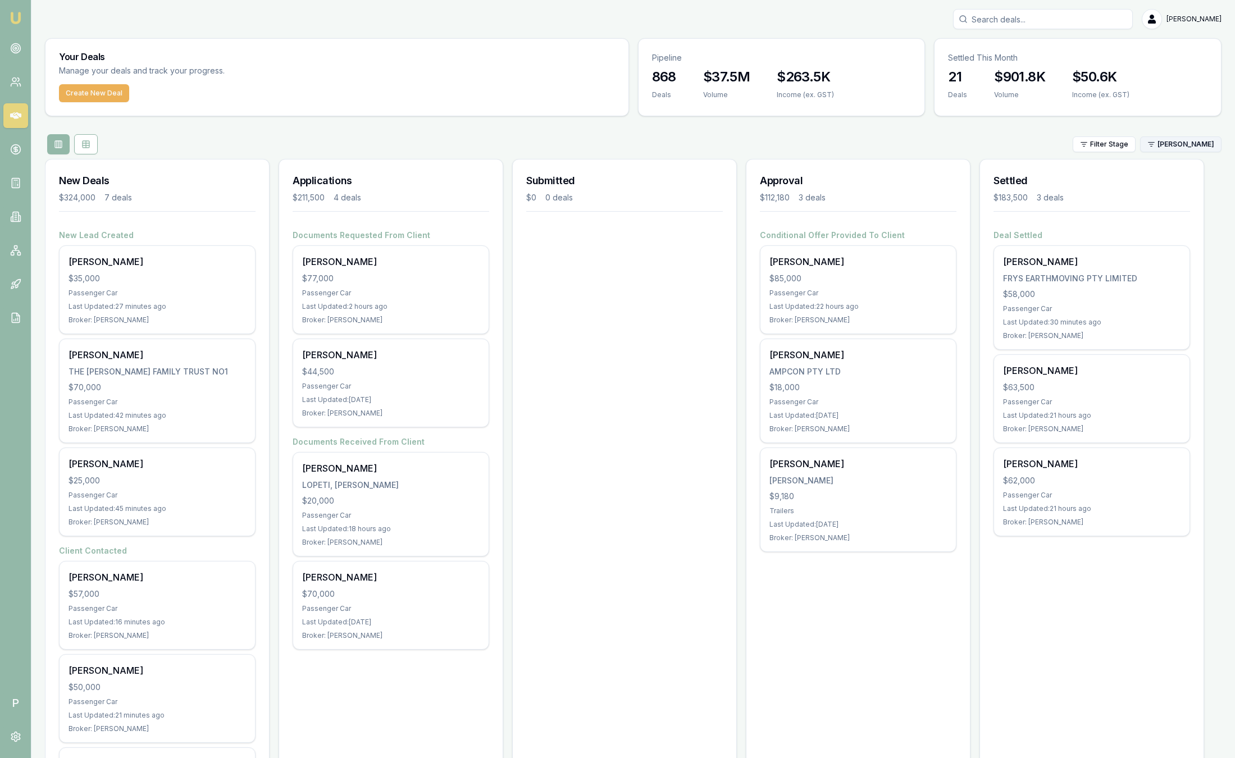
click at [1164, 150] on html "Emu Broker P Sam Crouch Toggle Menu Your Deals Manage your deals and track your…" at bounding box center [617, 379] width 1235 height 758
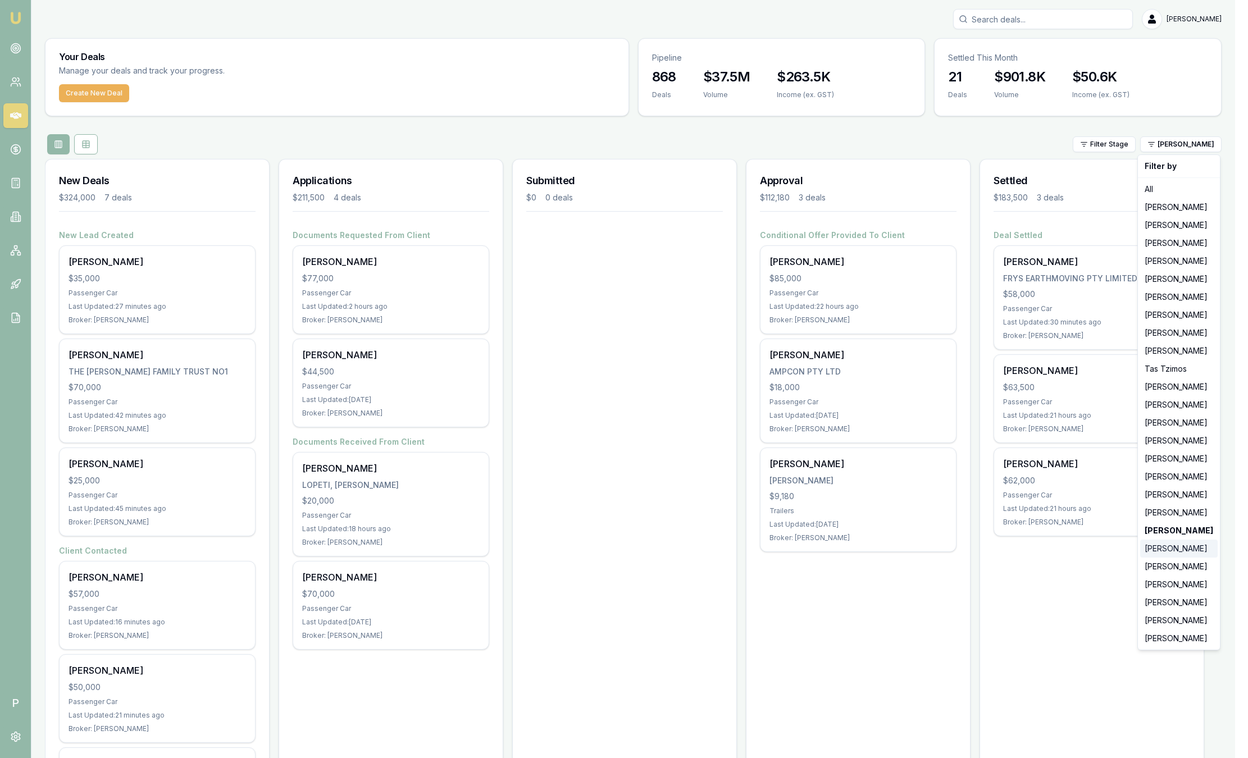
click at [1178, 552] on div "Natasha McCallum" at bounding box center [1179, 549] width 78 height 18
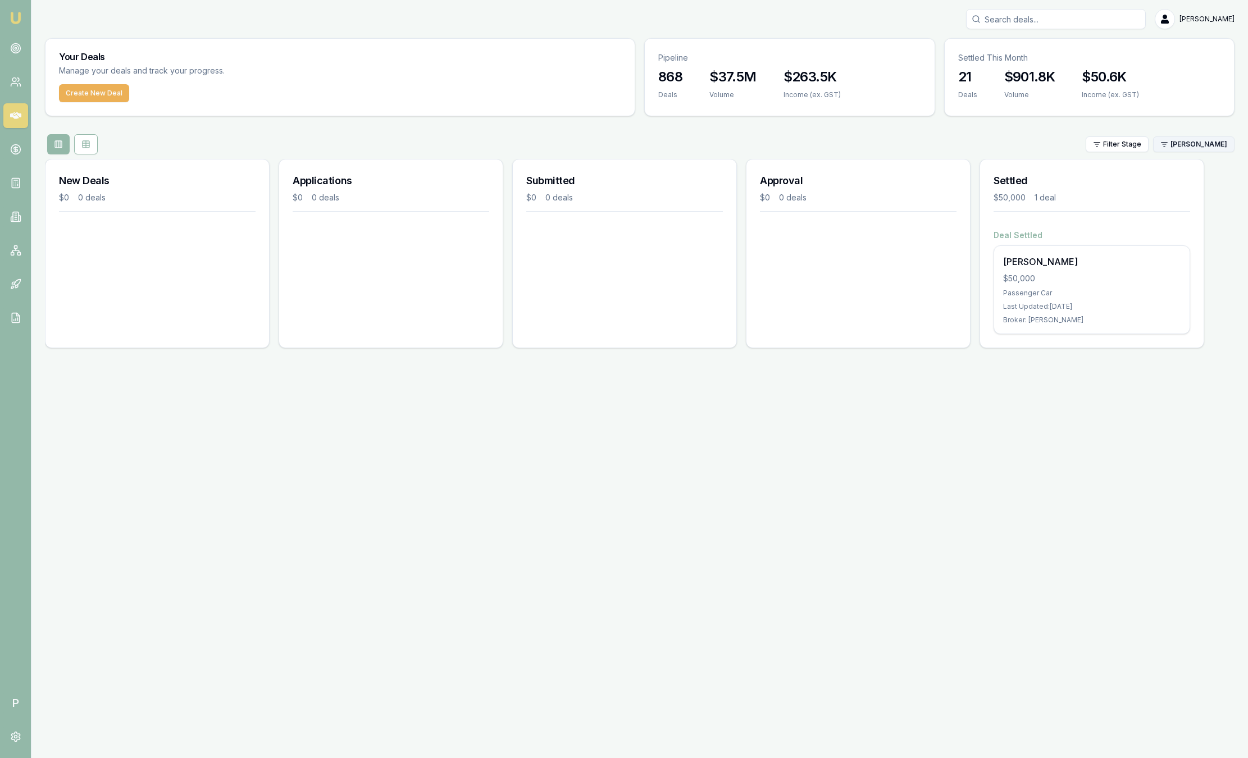
click at [1178, 141] on html "Emu Broker P Sam Crouch Toggle Menu Your Deals Manage your deals and track your…" at bounding box center [624, 379] width 1248 height 758
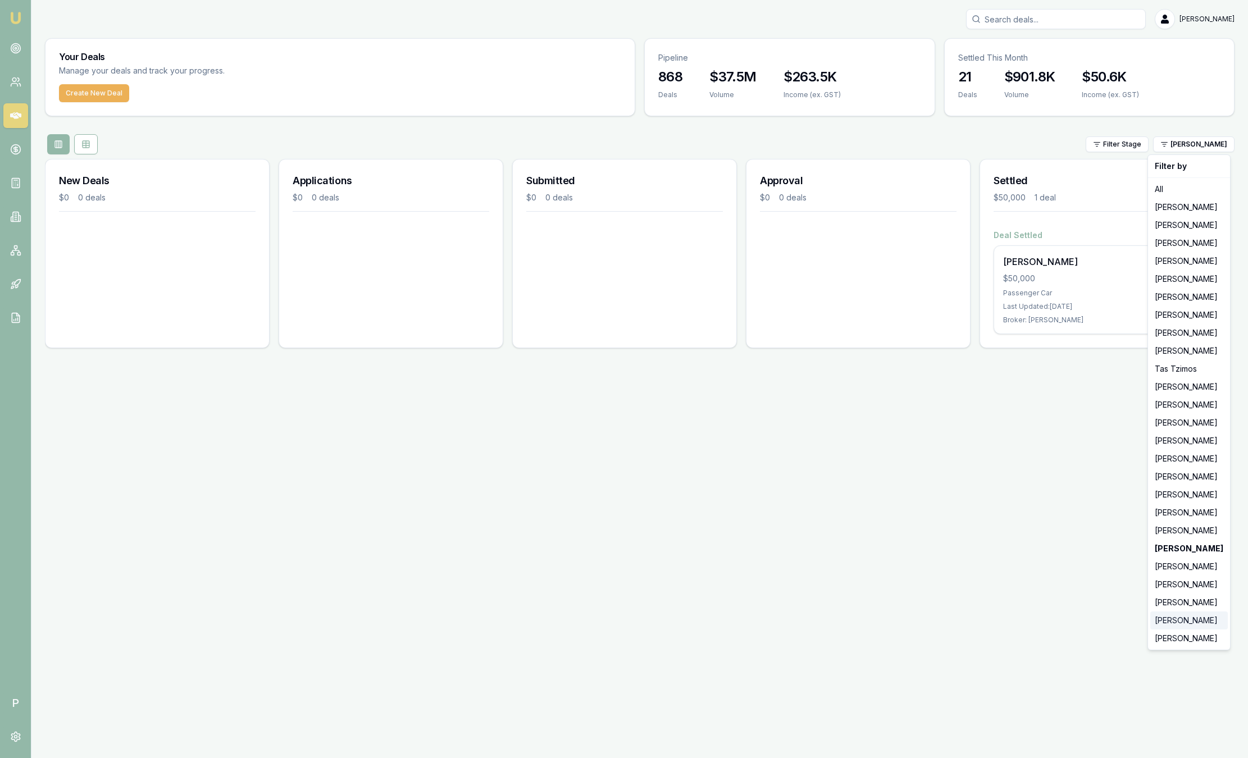
click at [1178, 618] on div "Laura La Micela" at bounding box center [1189, 621] width 78 height 18
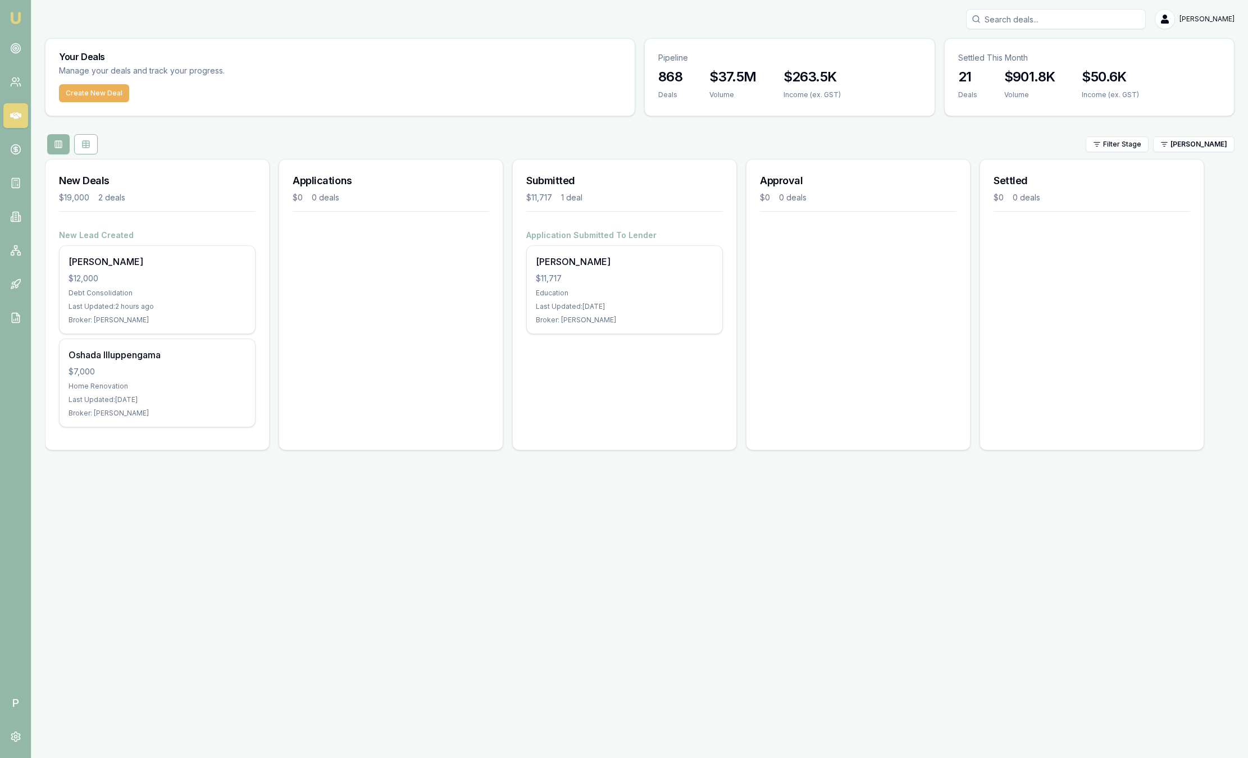
click at [1175, 134] on div "Filter Stage Laura La Micela" at bounding box center [640, 144] width 1190 height 20
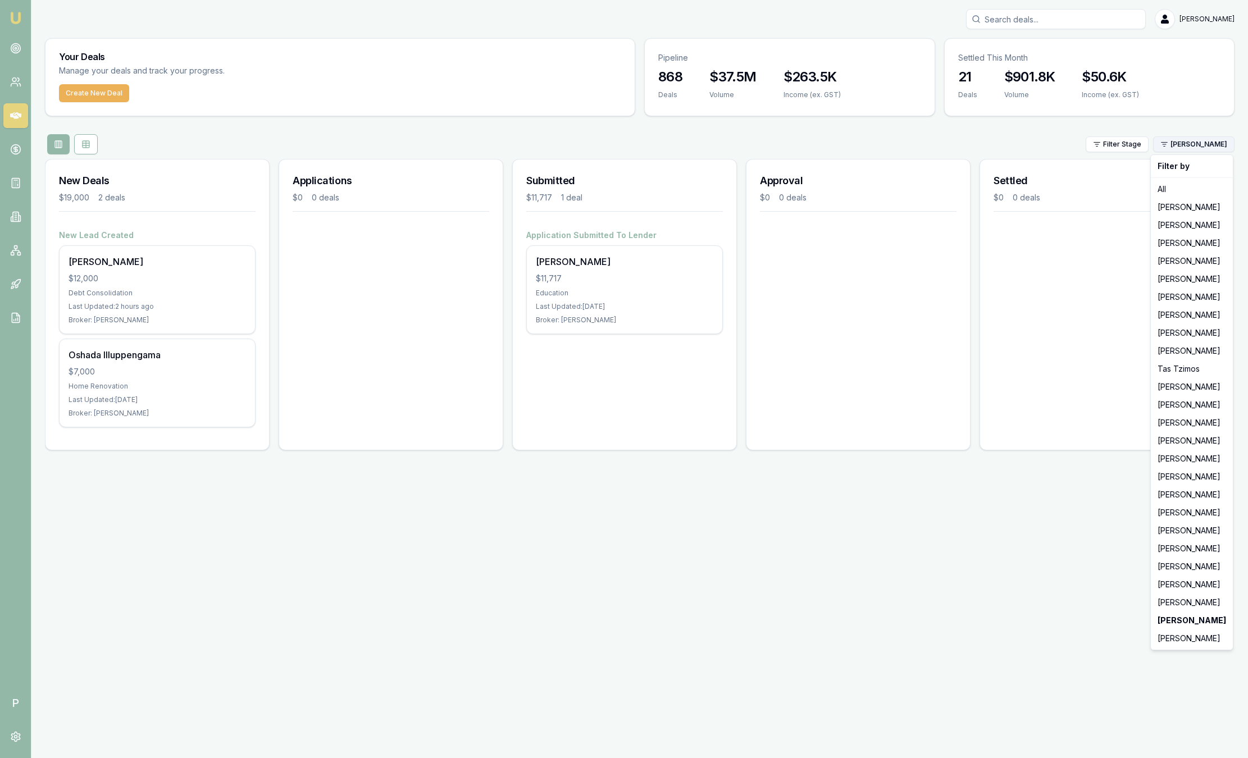
click at [1179, 147] on html "Emu Broker P Sam Crouch Toggle Menu Your Deals Manage your deals and track your…" at bounding box center [624, 379] width 1248 height 758
click at [1197, 635] on div "[PERSON_NAME]" at bounding box center [1192, 639] width 78 height 18
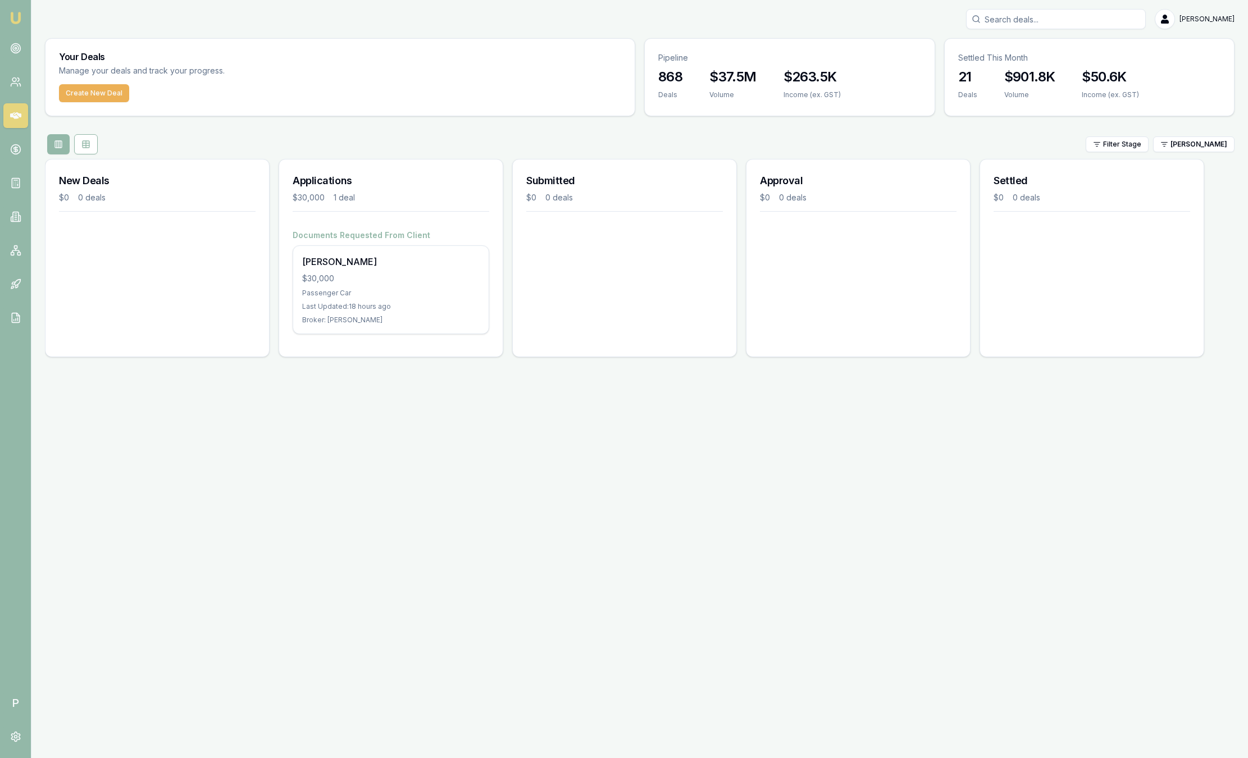
click at [19, 17] on img at bounding box center [15, 17] width 13 height 13
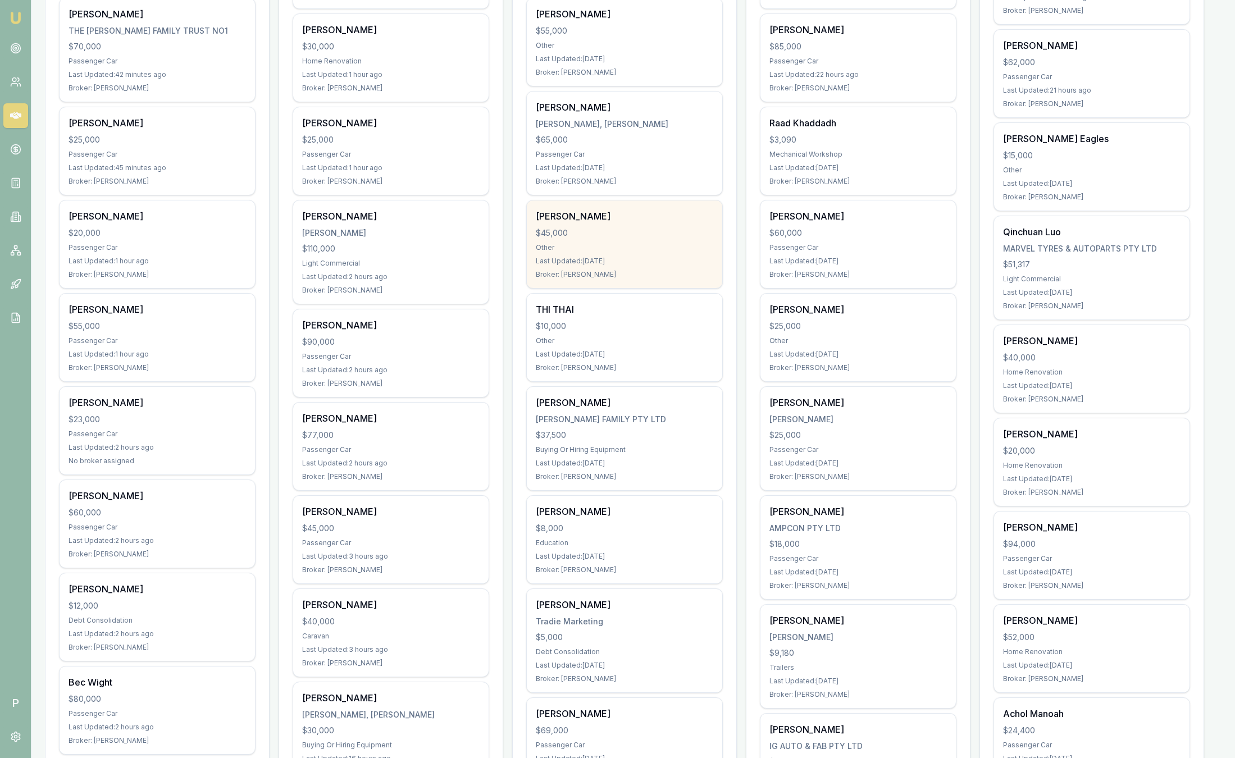
scroll to position [758, 0]
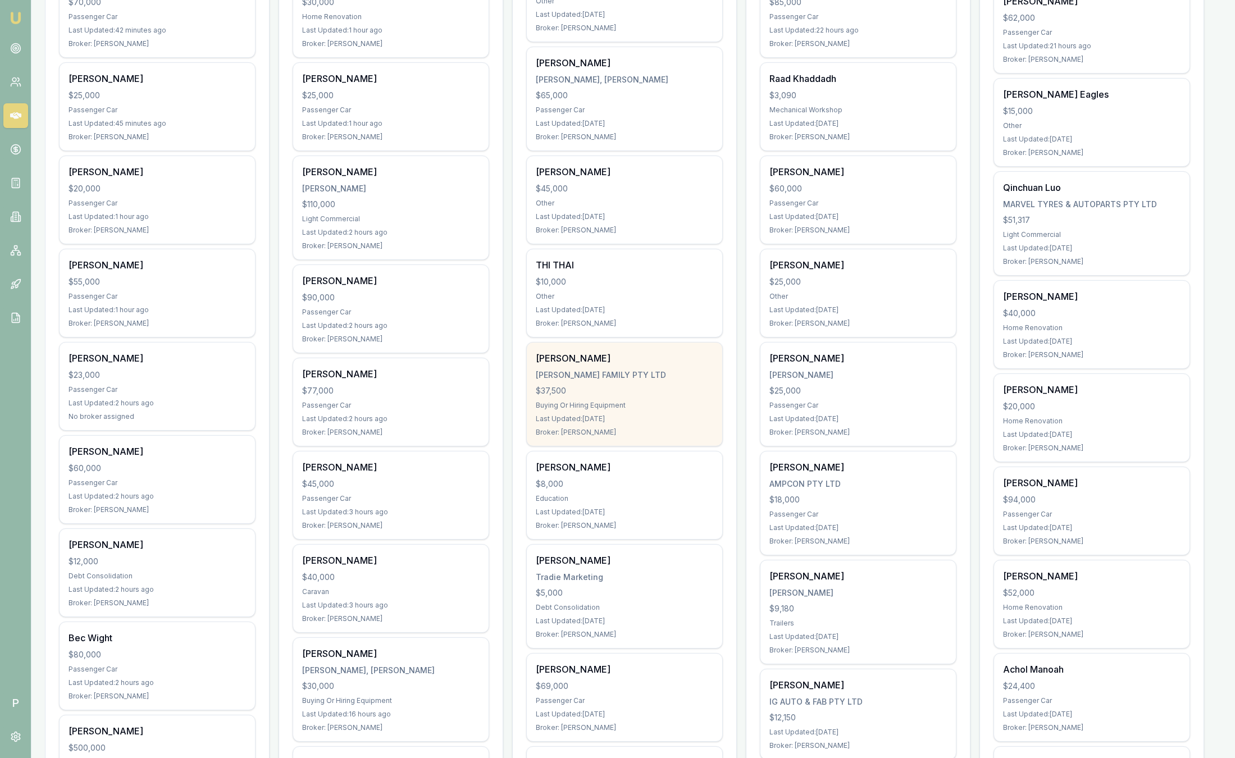
click at [634, 421] on div "Last Updated: 7 days ago" at bounding box center [624, 418] width 177 height 9
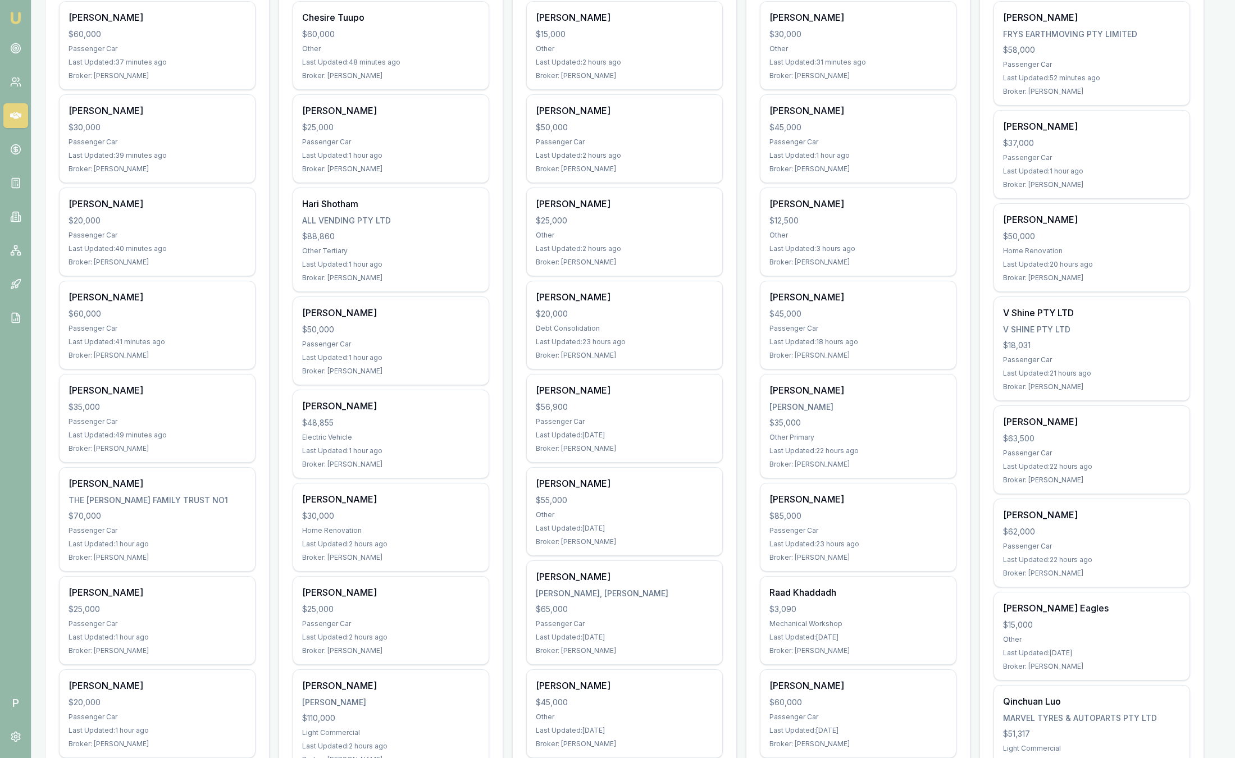
scroll to position [0, 0]
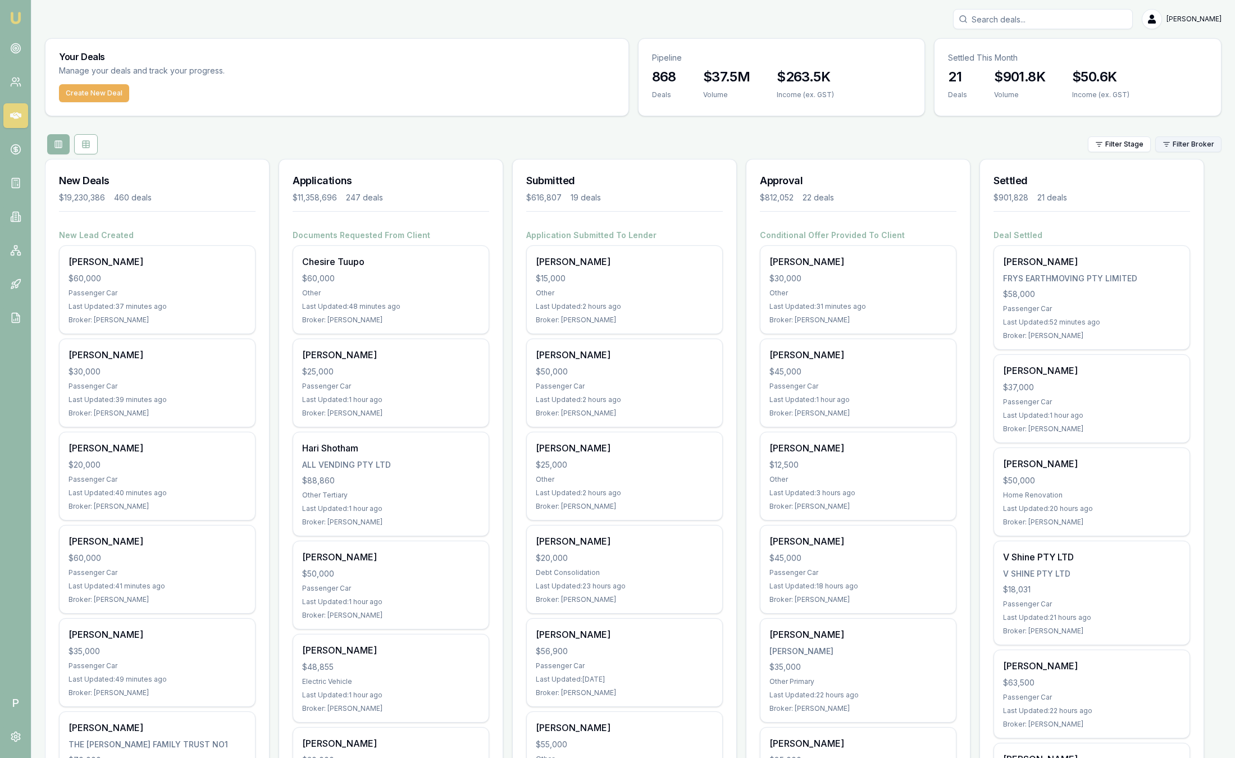
click at [1179, 143] on html "Emu Broker P Sam Crouch Toggle Menu Your Deals Manage your deals and track your…" at bounding box center [617, 379] width 1235 height 758
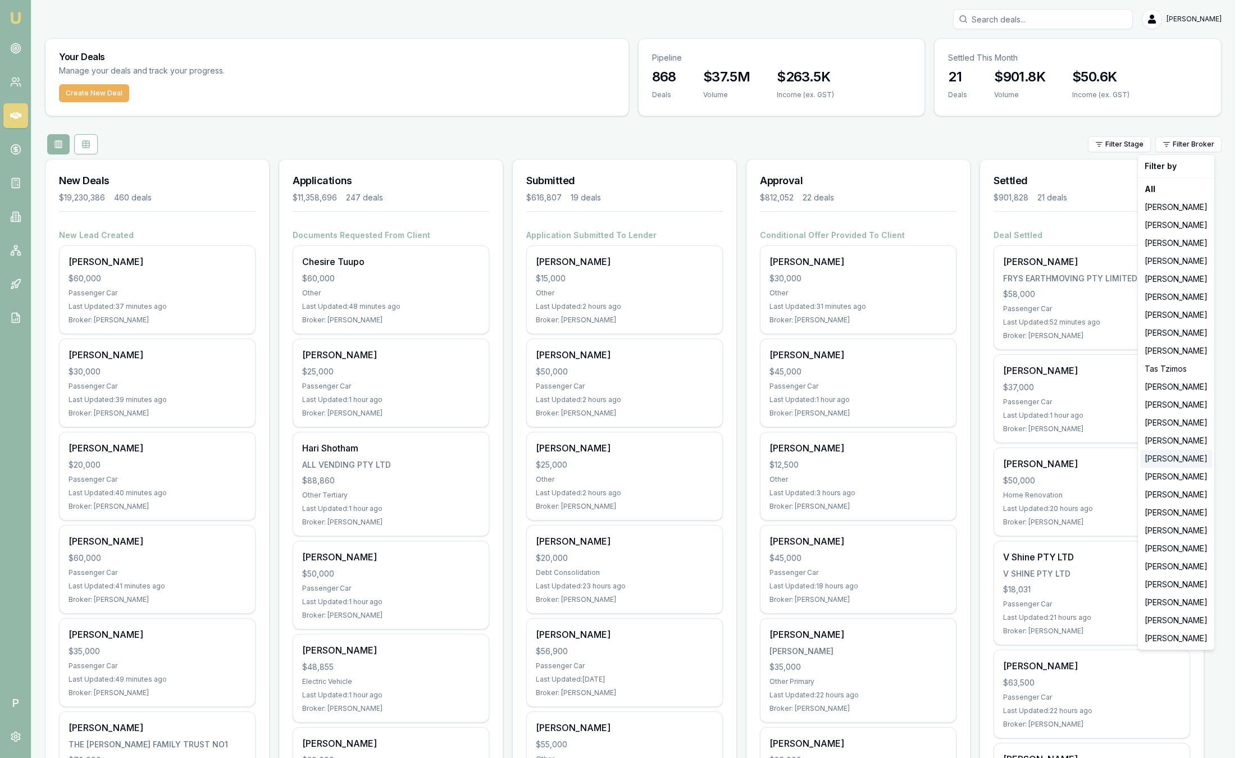
click at [1164, 462] on div "[PERSON_NAME]" at bounding box center [1176, 459] width 72 height 18
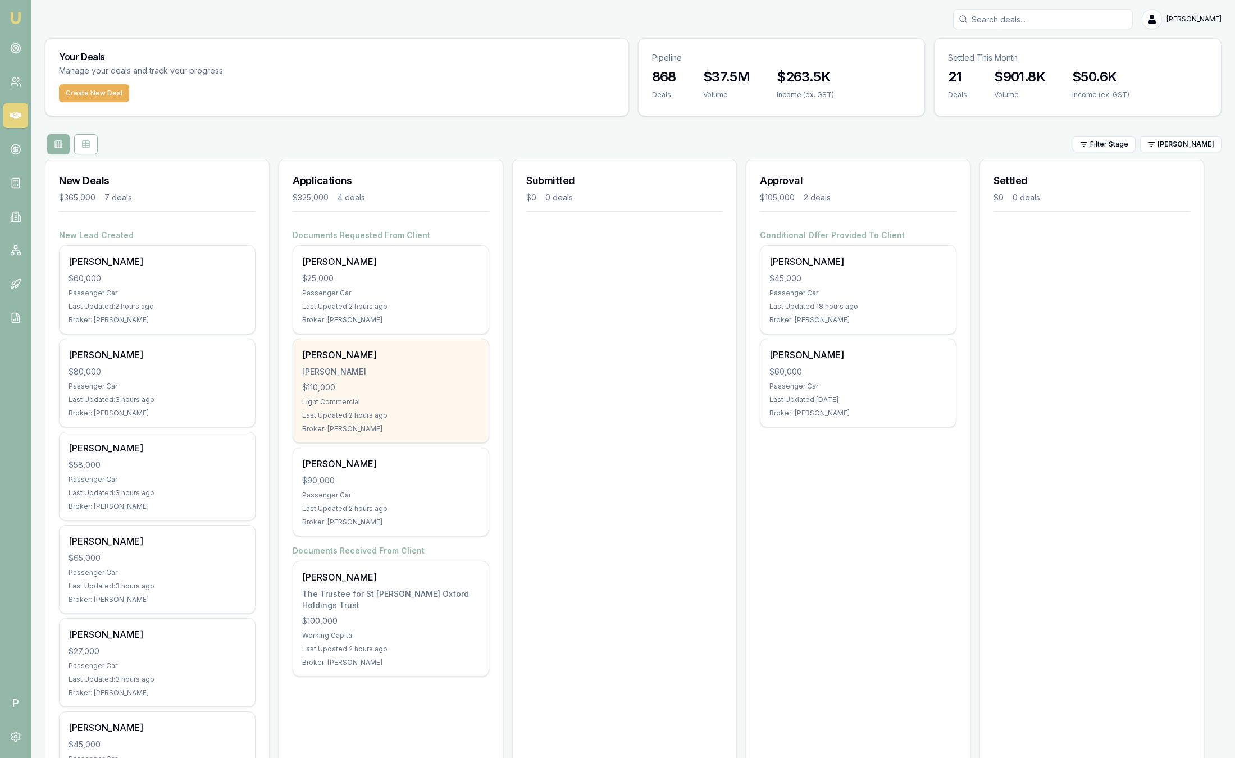
click at [399, 415] on div "Last Updated: 2 hours ago" at bounding box center [390, 415] width 177 height 9
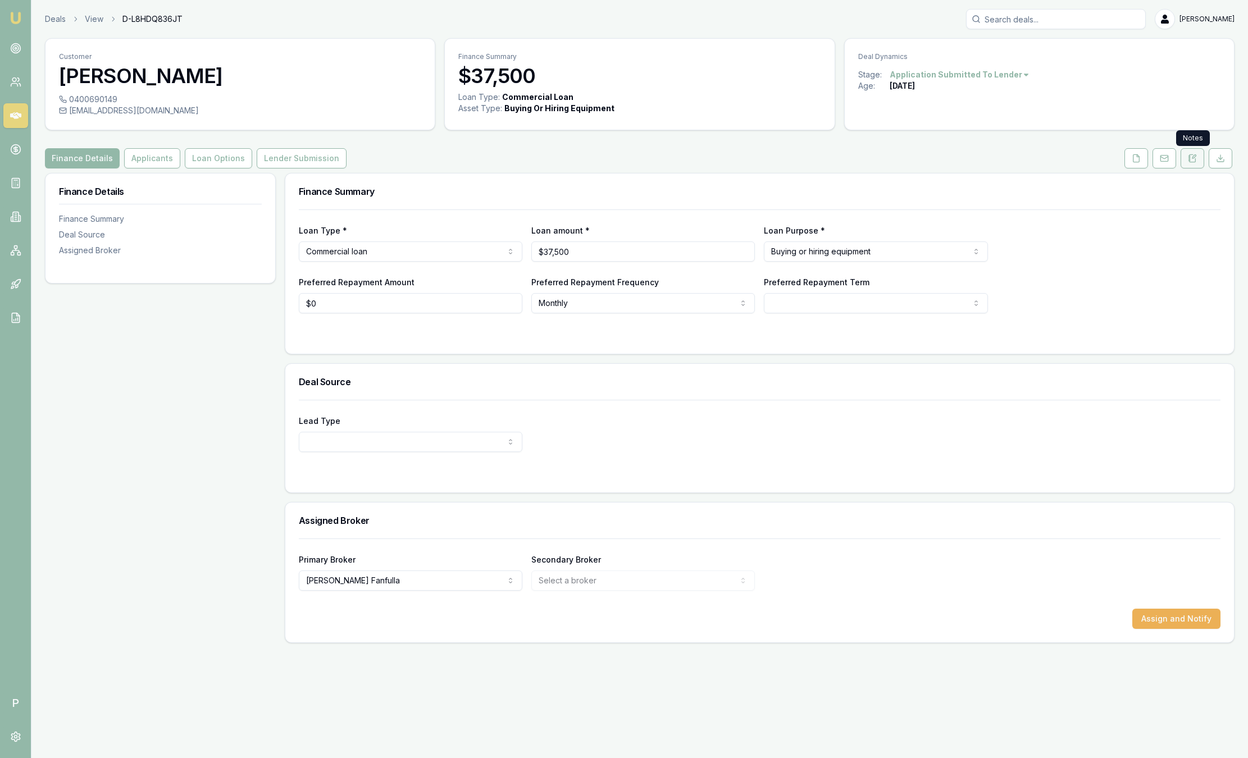
click at [1195, 163] on button at bounding box center [1193, 158] width 24 height 20
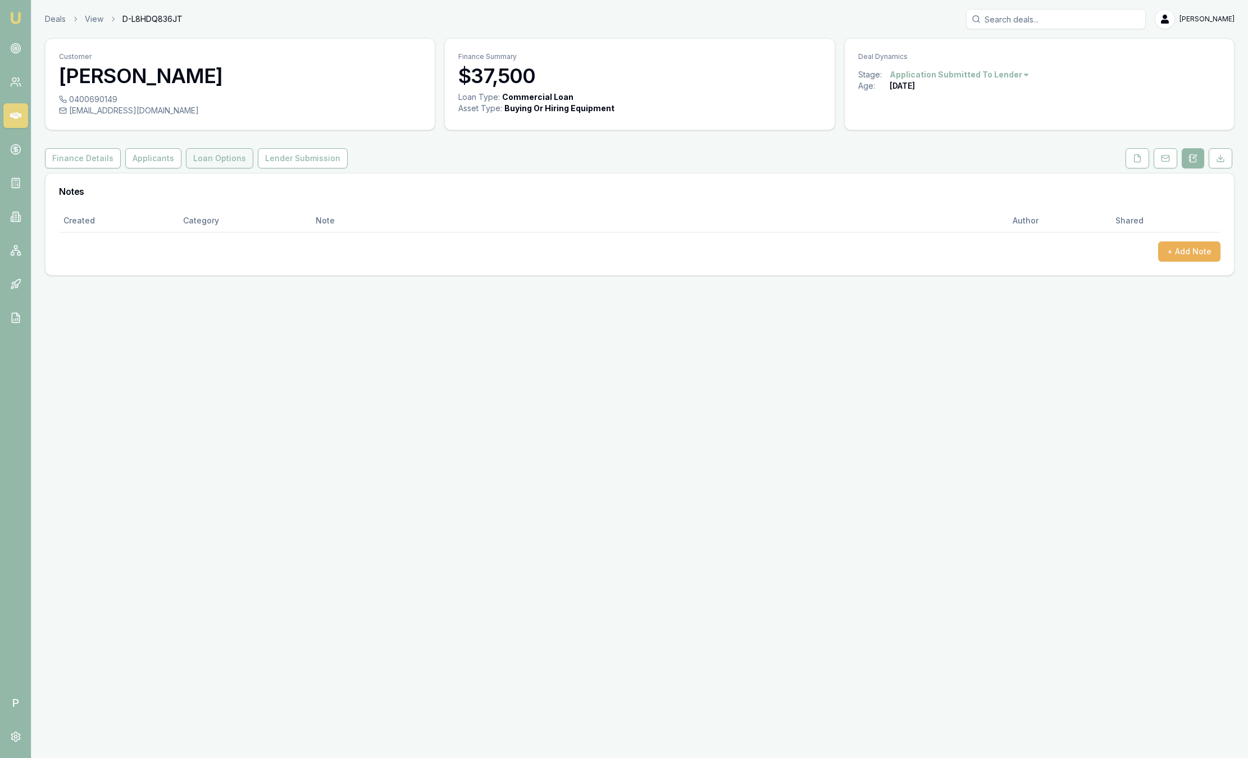
click at [215, 156] on button "Loan Options" at bounding box center [219, 158] width 67 height 20
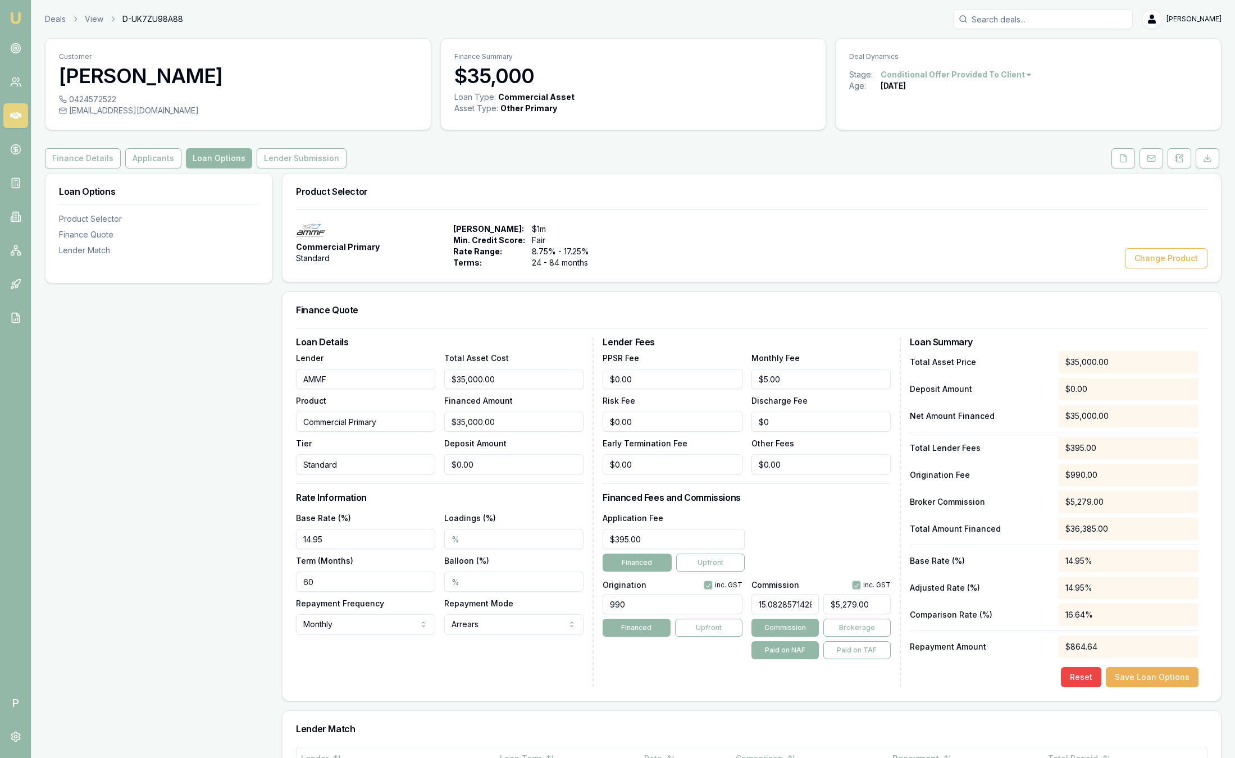
click at [12, 17] on img at bounding box center [15, 17] width 13 height 13
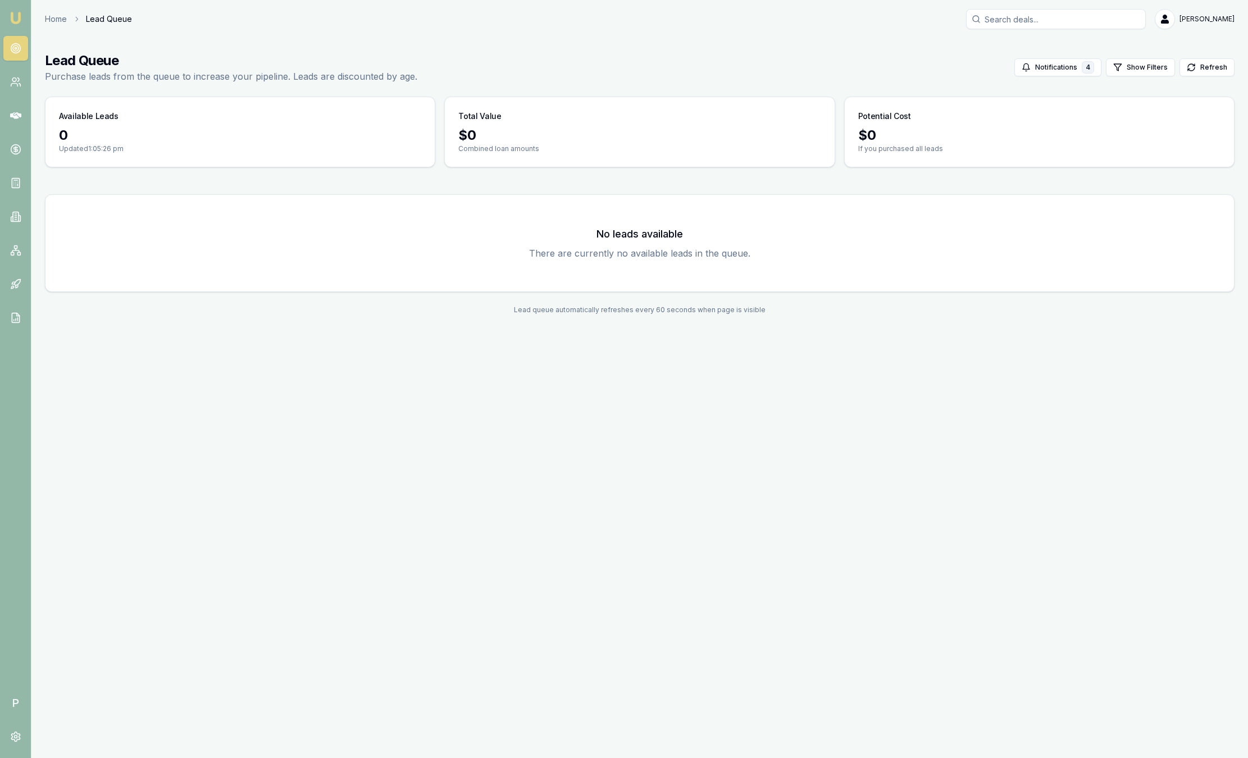
click at [20, 24] on img at bounding box center [15, 17] width 13 height 13
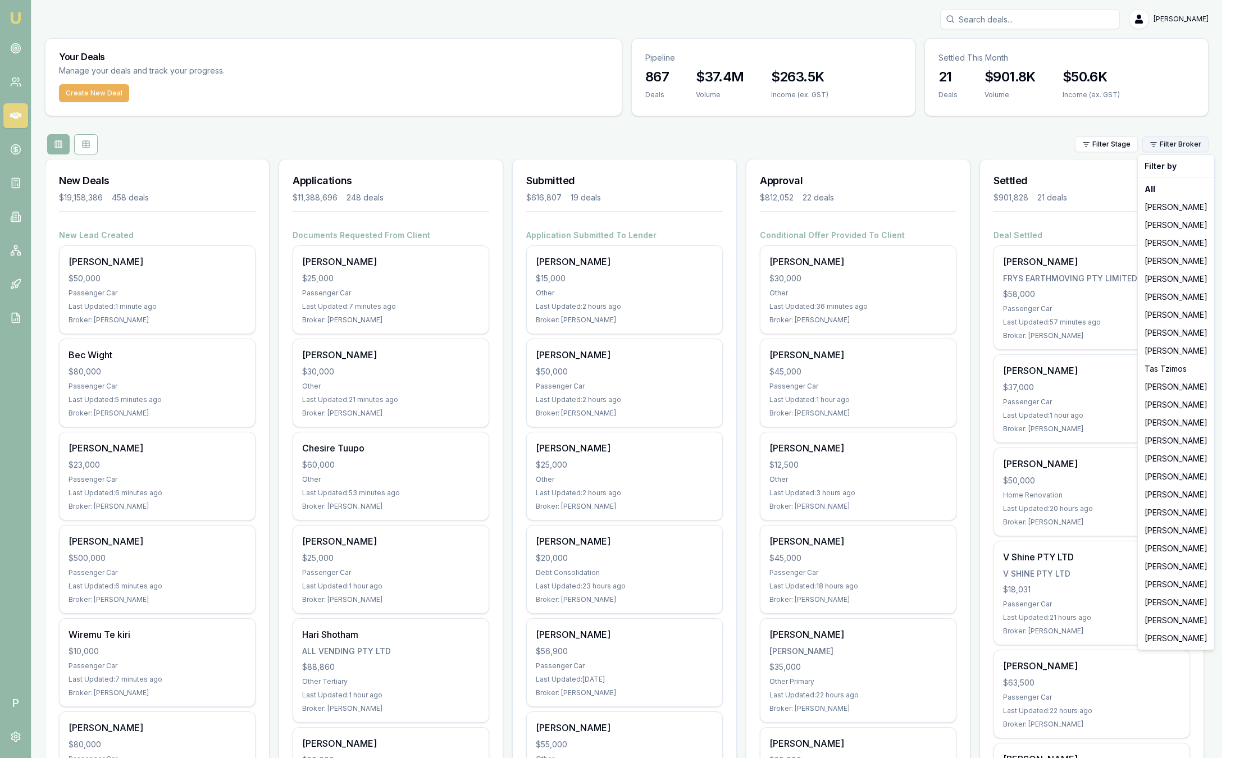
click at [1181, 148] on html "Emu Broker P Sam Crouch Toggle Menu Your Deals Manage your deals and track your…" at bounding box center [617, 379] width 1235 height 758
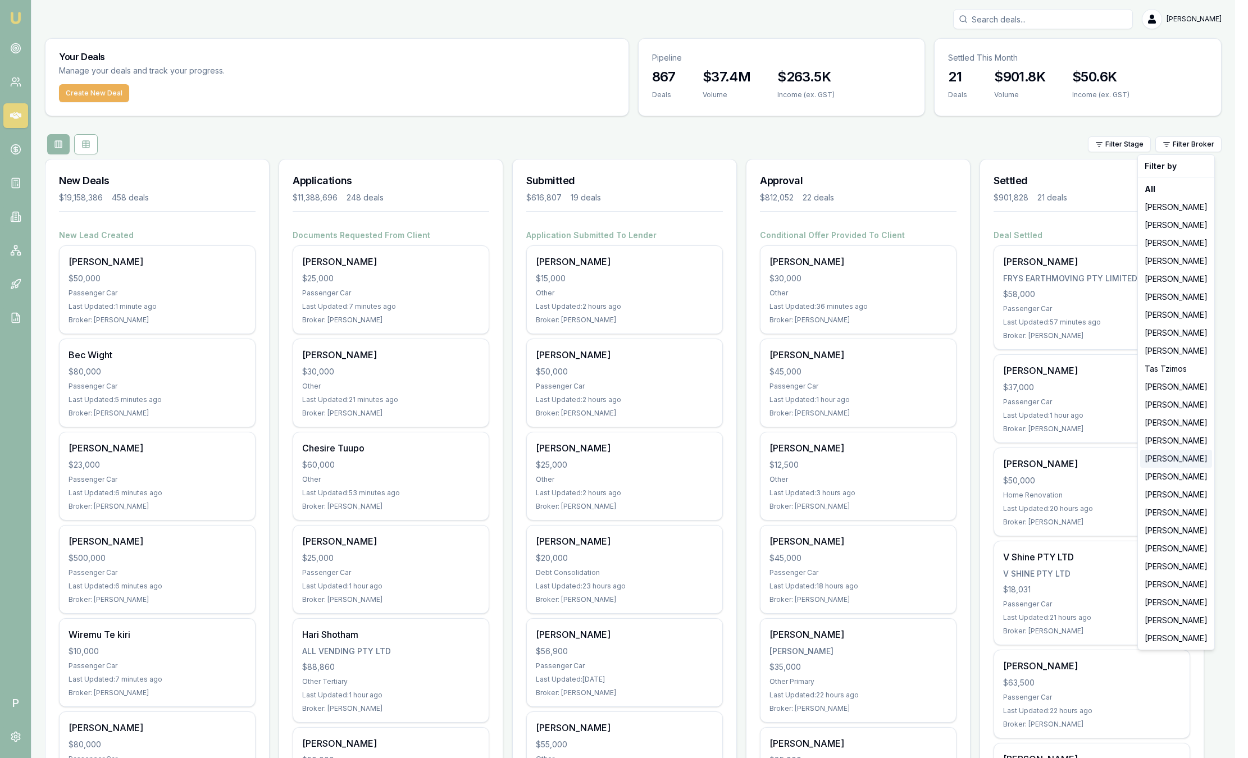
click at [1176, 462] on div "[PERSON_NAME]" at bounding box center [1176, 459] width 72 height 18
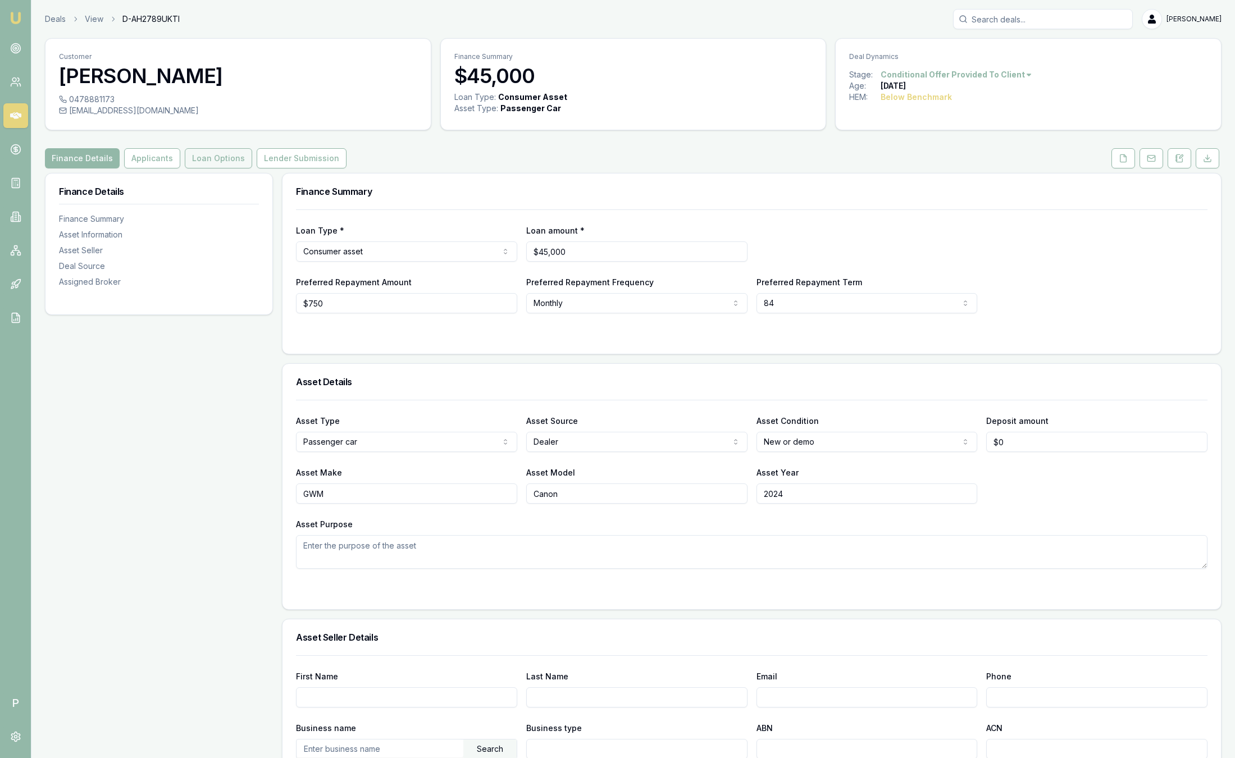
drag, startPoint x: 206, startPoint y: 157, endPoint x: 202, endPoint y: 151, distance: 6.9
click at [206, 158] on button "Loan Options" at bounding box center [218, 158] width 67 height 20
click at [211, 158] on button "Loan Options" at bounding box center [218, 158] width 67 height 20
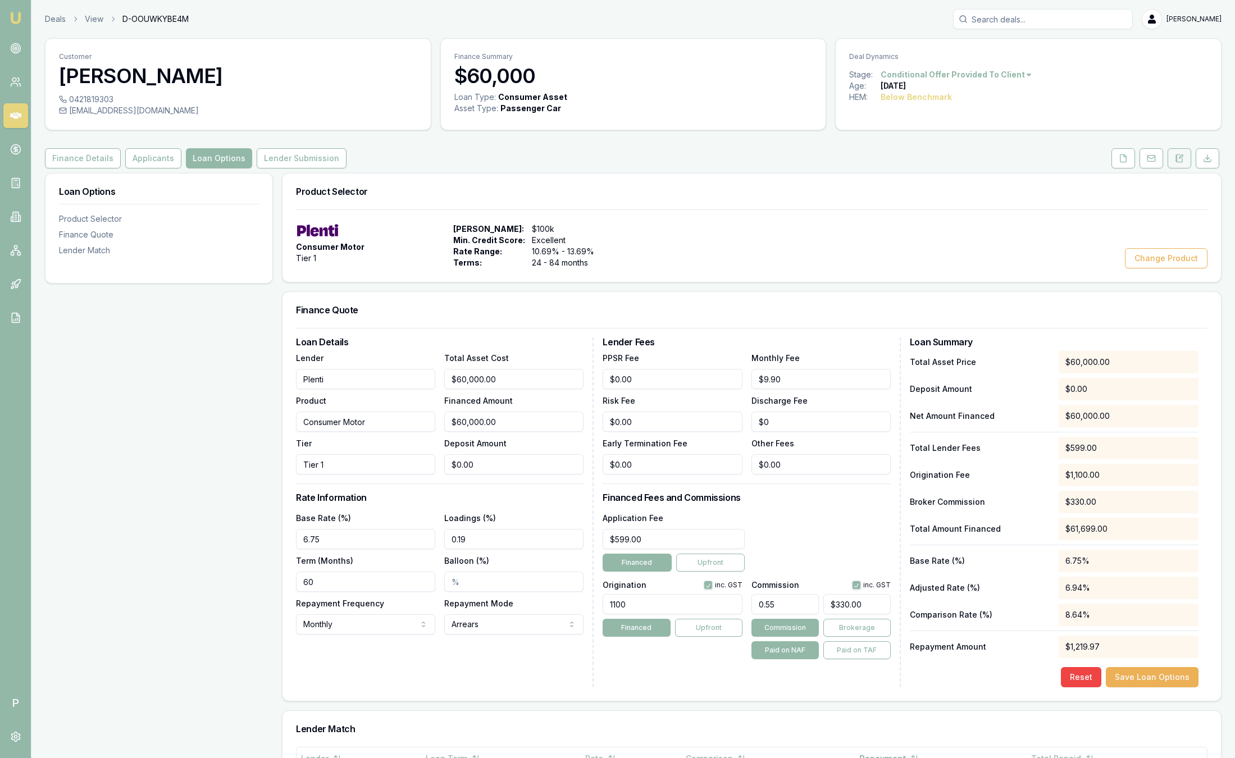
click at [1182, 155] on icon at bounding box center [1180, 156] width 3 height 3
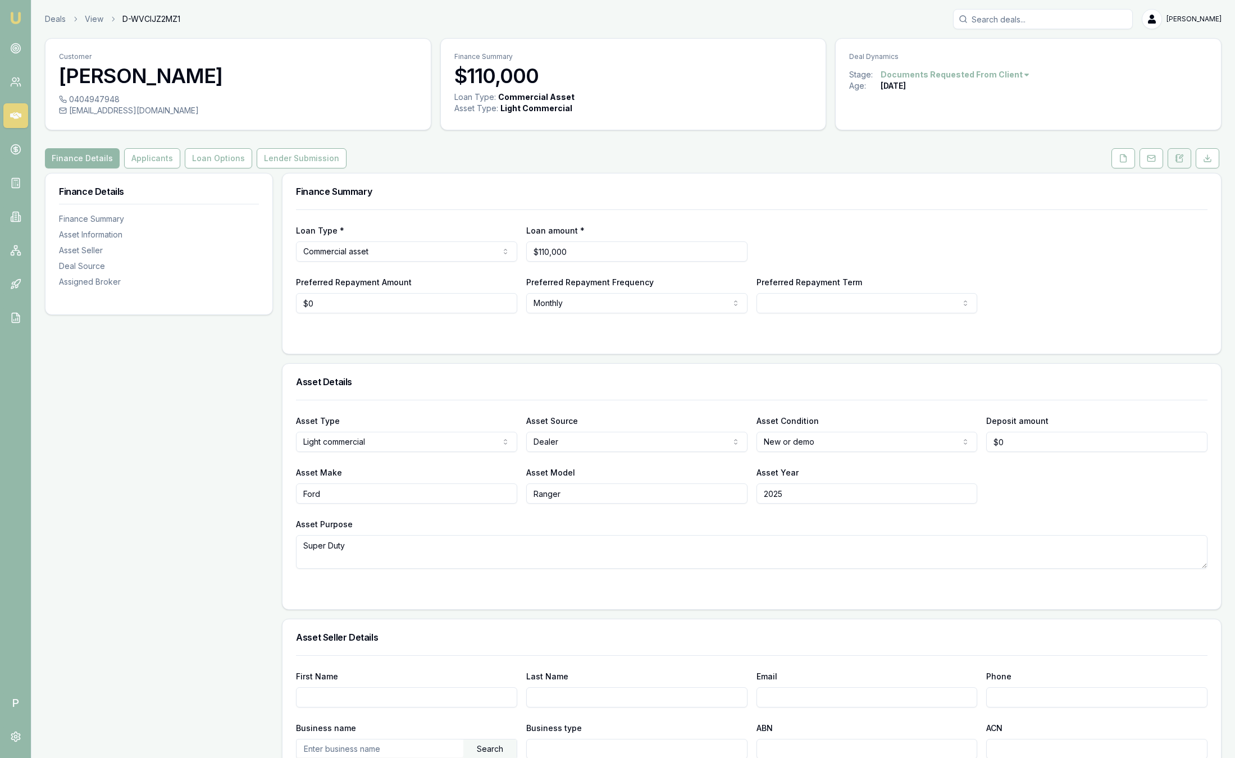
click at [1181, 160] on icon at bounding box center [1179, 158] width 9 height 9
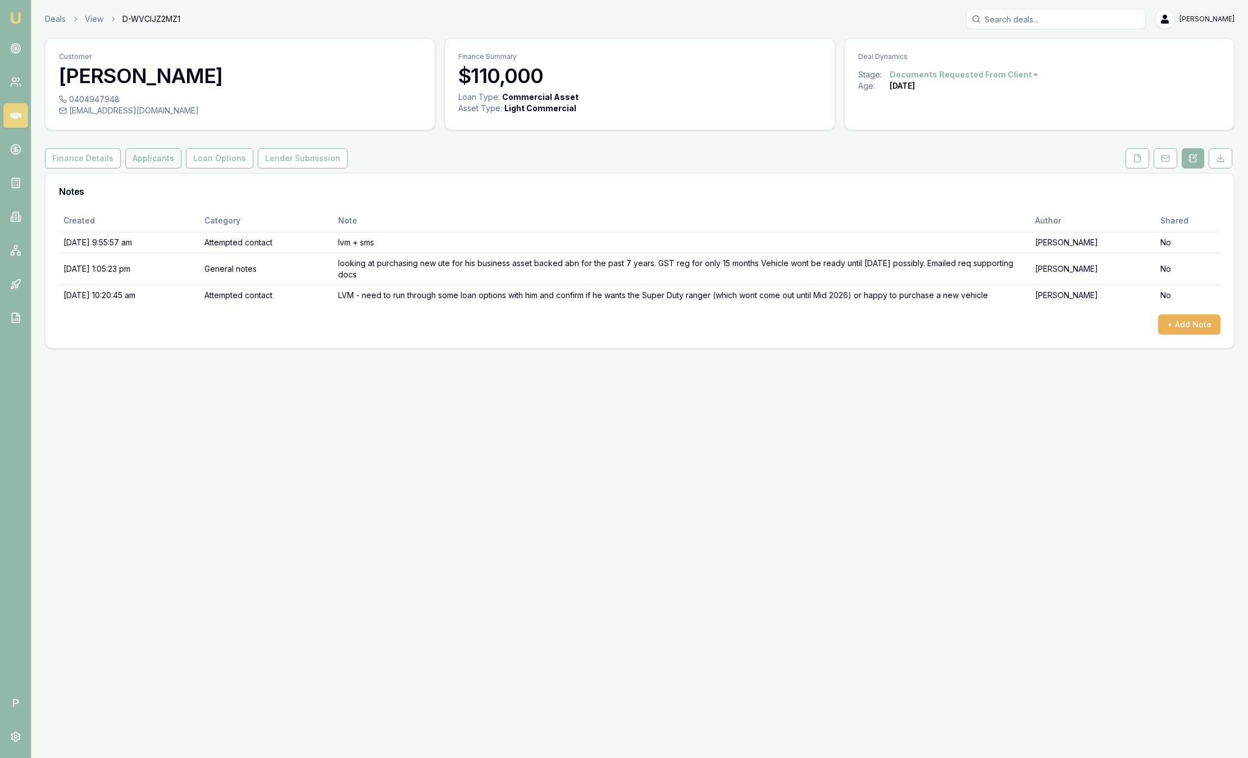
click at [148, 158] on button "Applicants" at bounding box center [153, 158] width 56 height 20
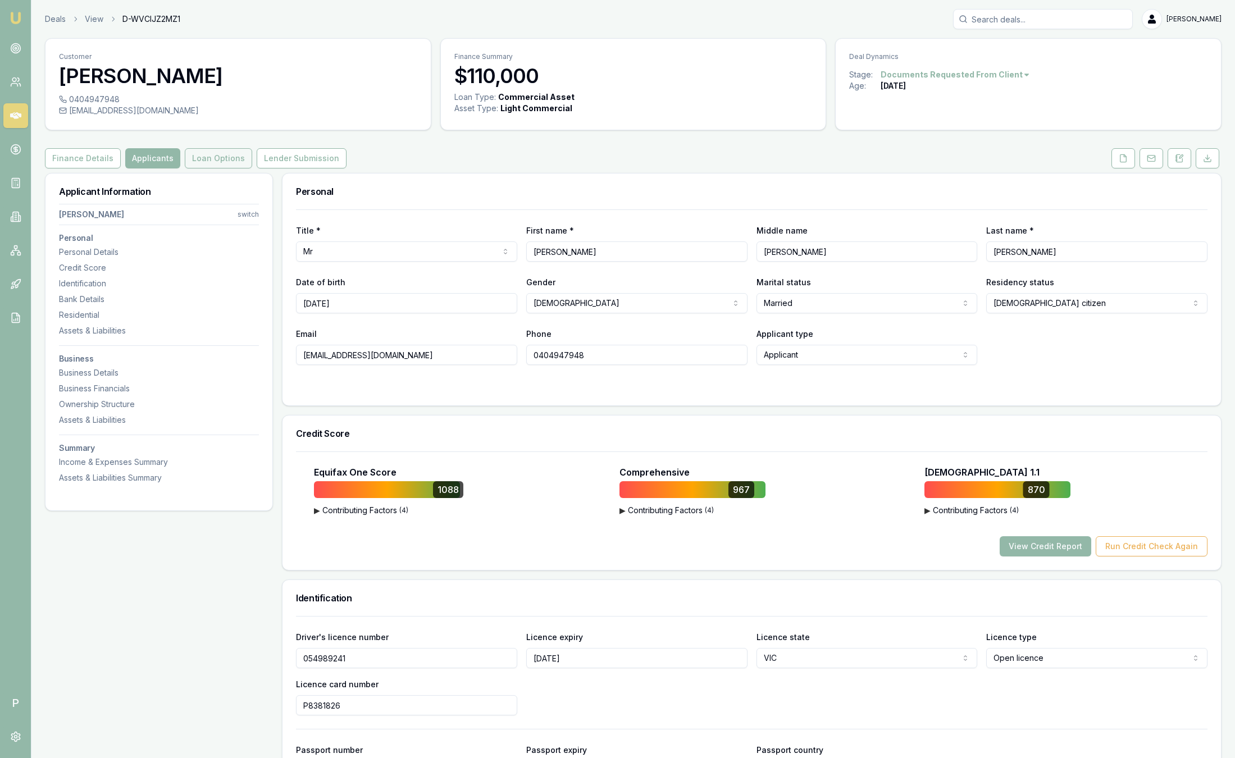
click at [215, 158] on button "Loan Options" at bounding box center [218, 158] width 67 height 20
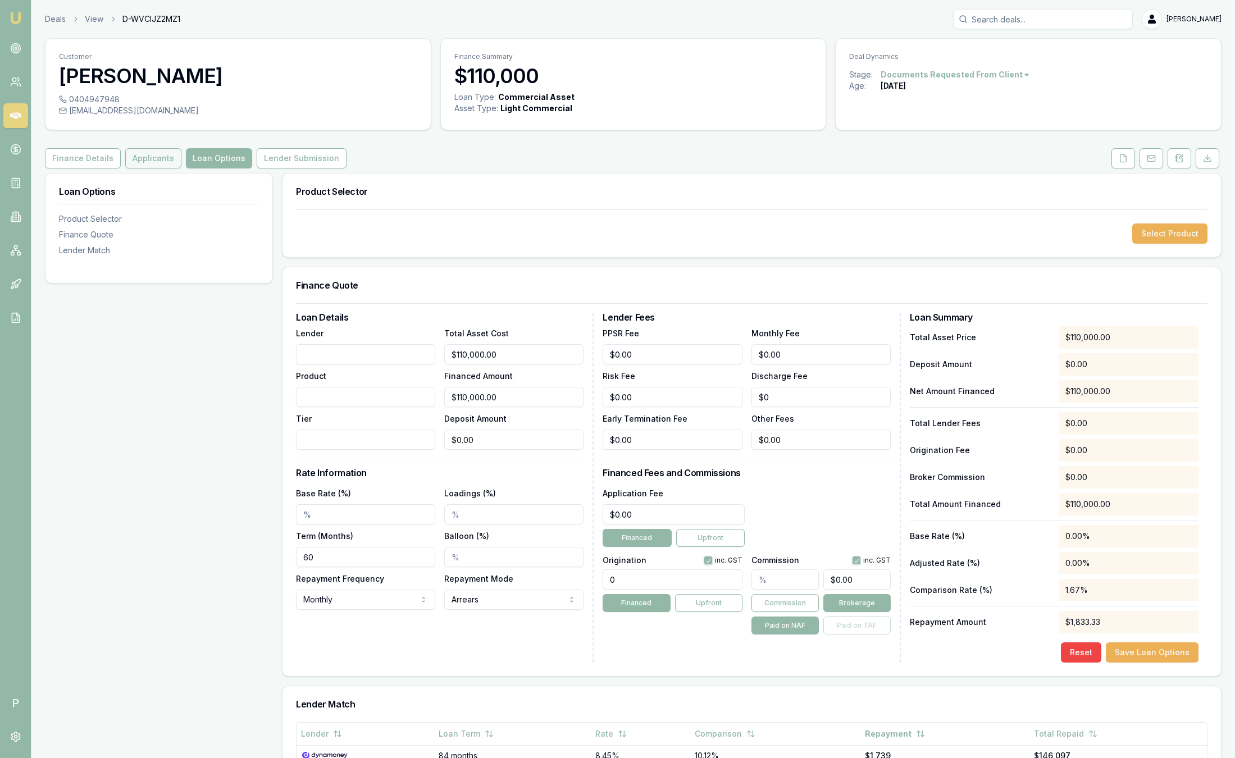
click at [140, 163] on button "Applicants" at bounding box center [153, 158] width 56 height 20
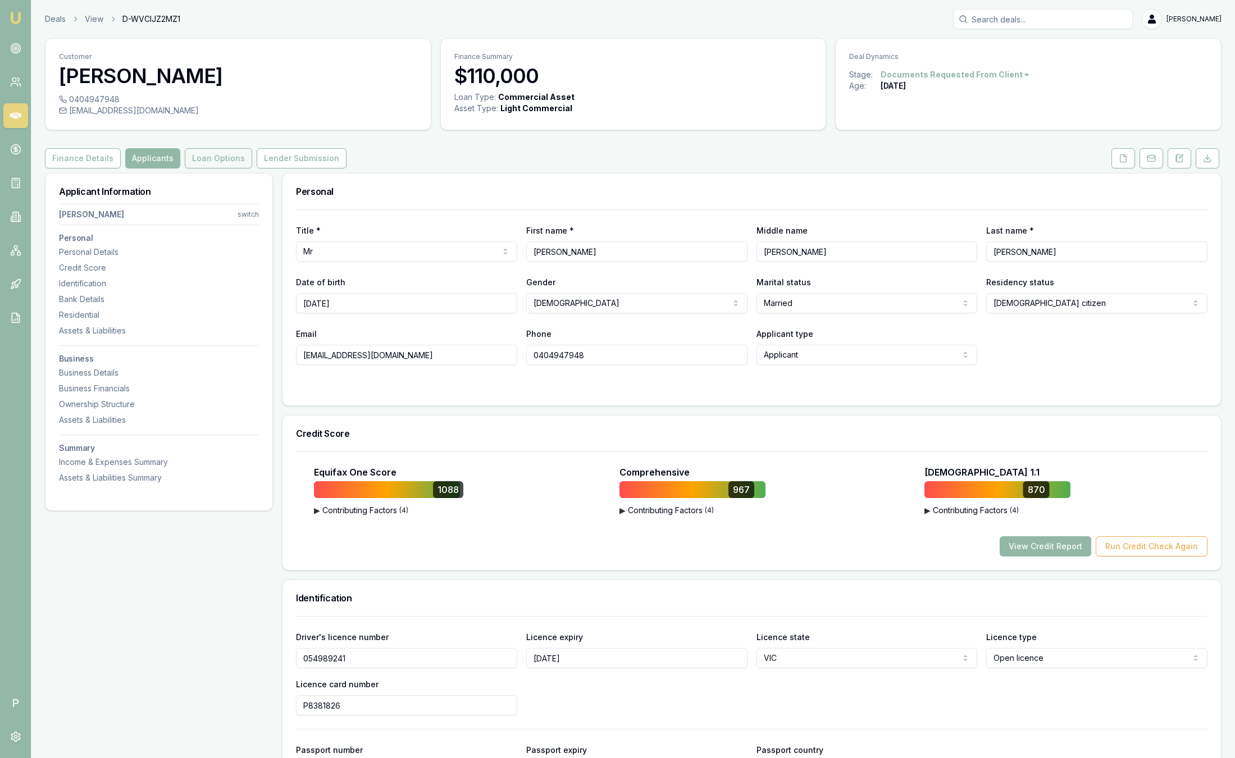
click at [195, 162] on button "Loan Options" at bounding box center [218, 158] width 67 height 20
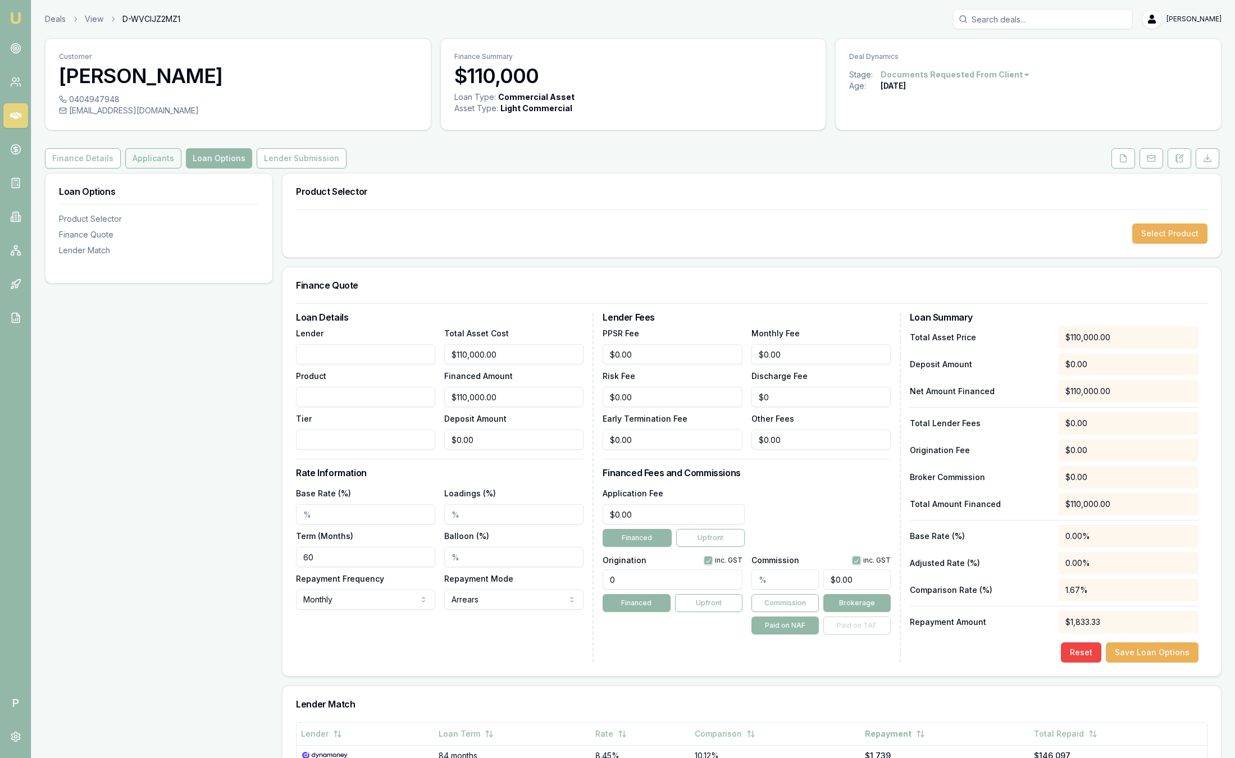
click at [159, 160] on button "Applicants" at bounding box center [153, 158] width 56 height 20
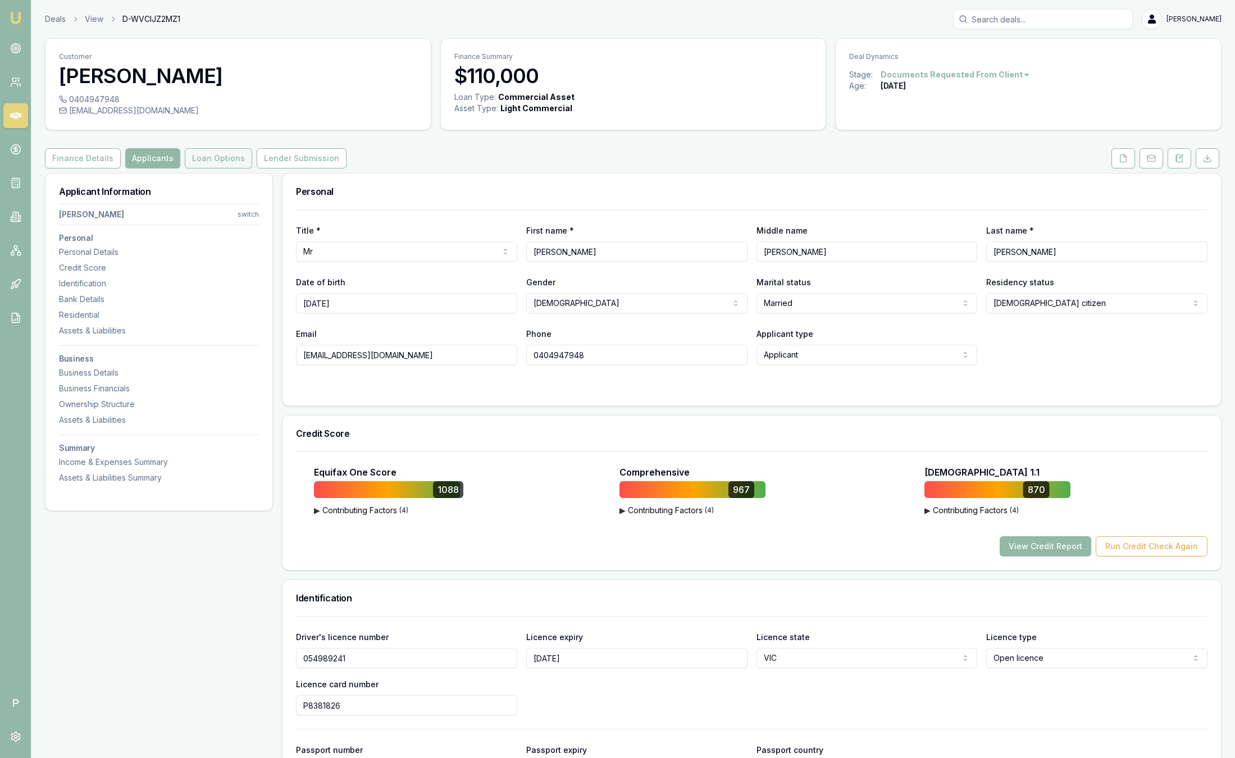
click at [227, 166] on button "Loan Options" at bounding box center [218, 158] width 67 height 20
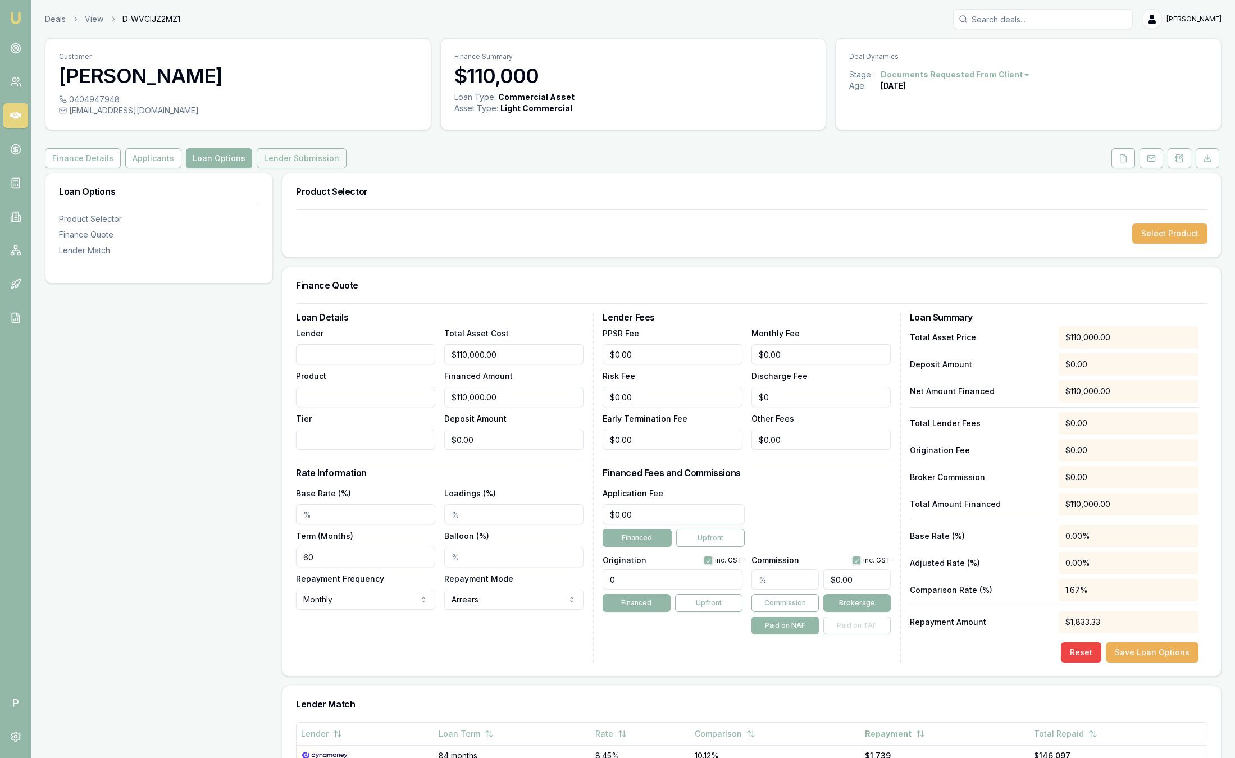
click at [303, 160] on button "Lender Submission" at bounding box center [302, 158] width 90 height 20
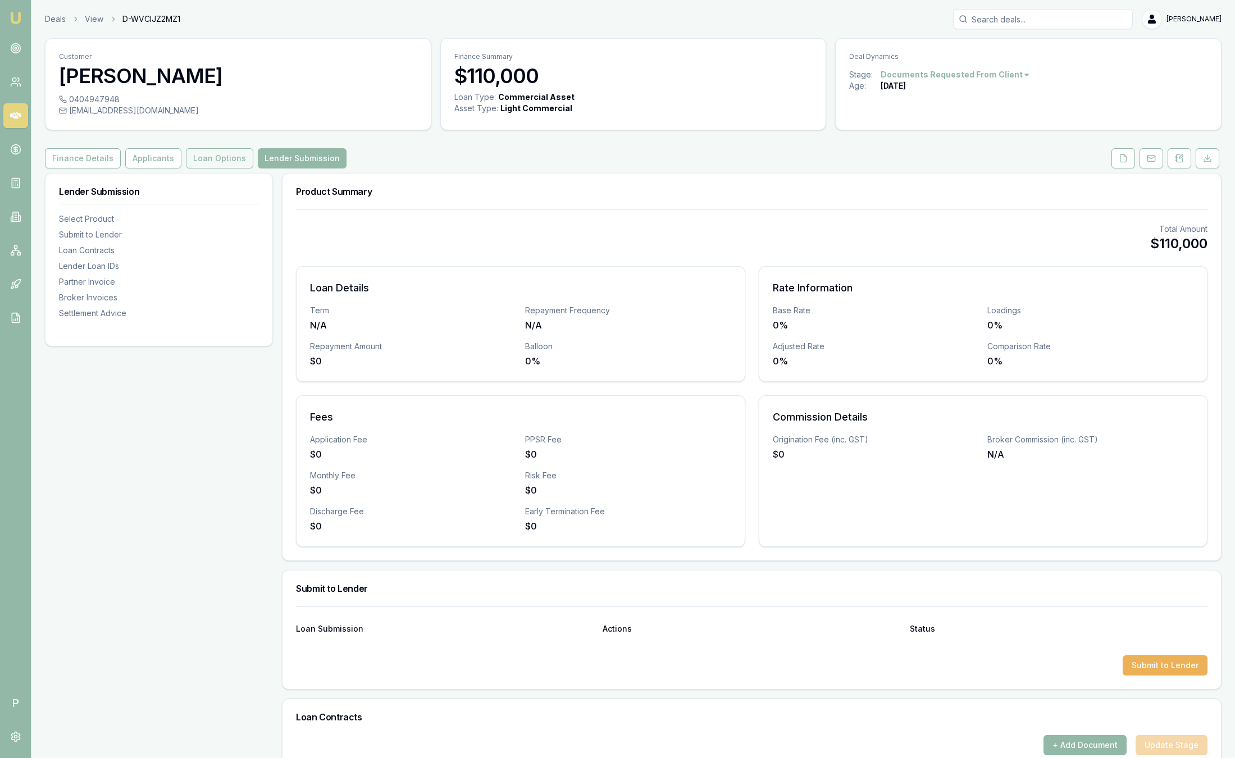
click at [225, 161] on button "Loan Options" at bounding box center [219, 158] width 67 height 20
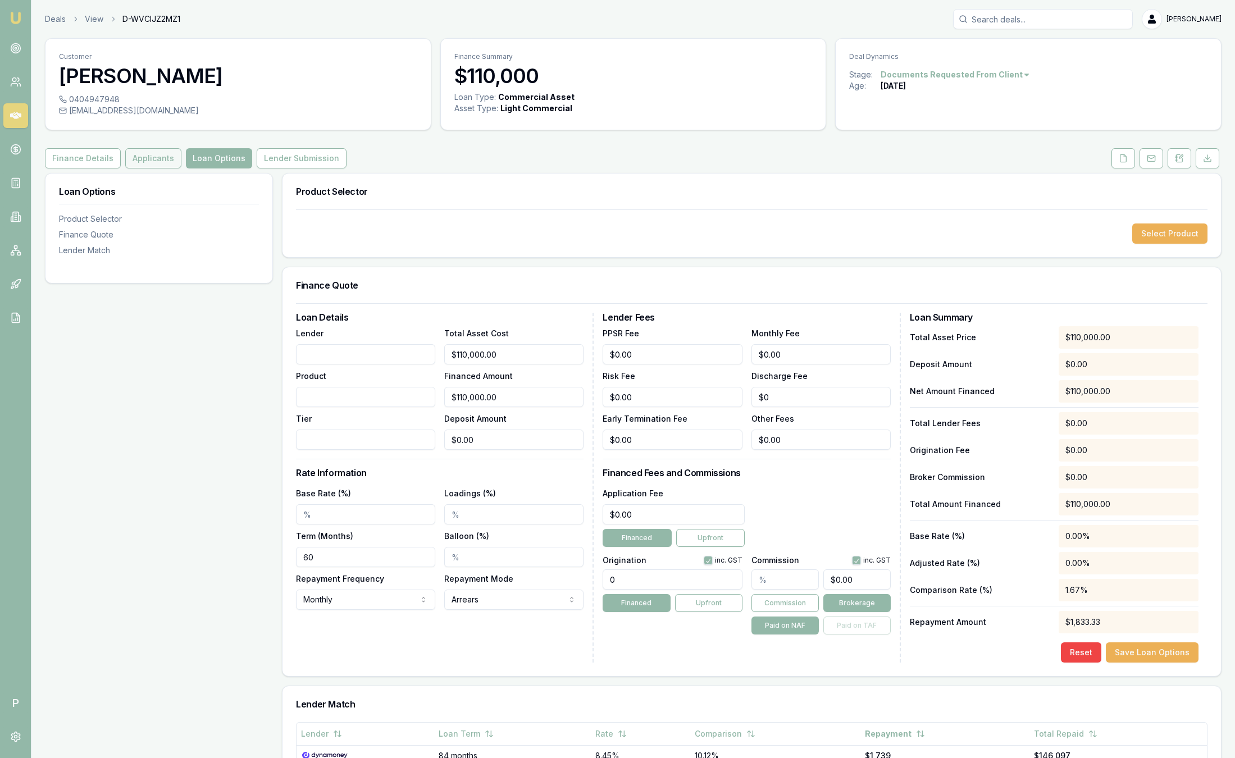
click at [151, 159] on button "Applicants" at bounding box center [153, 158] width 56 height 20
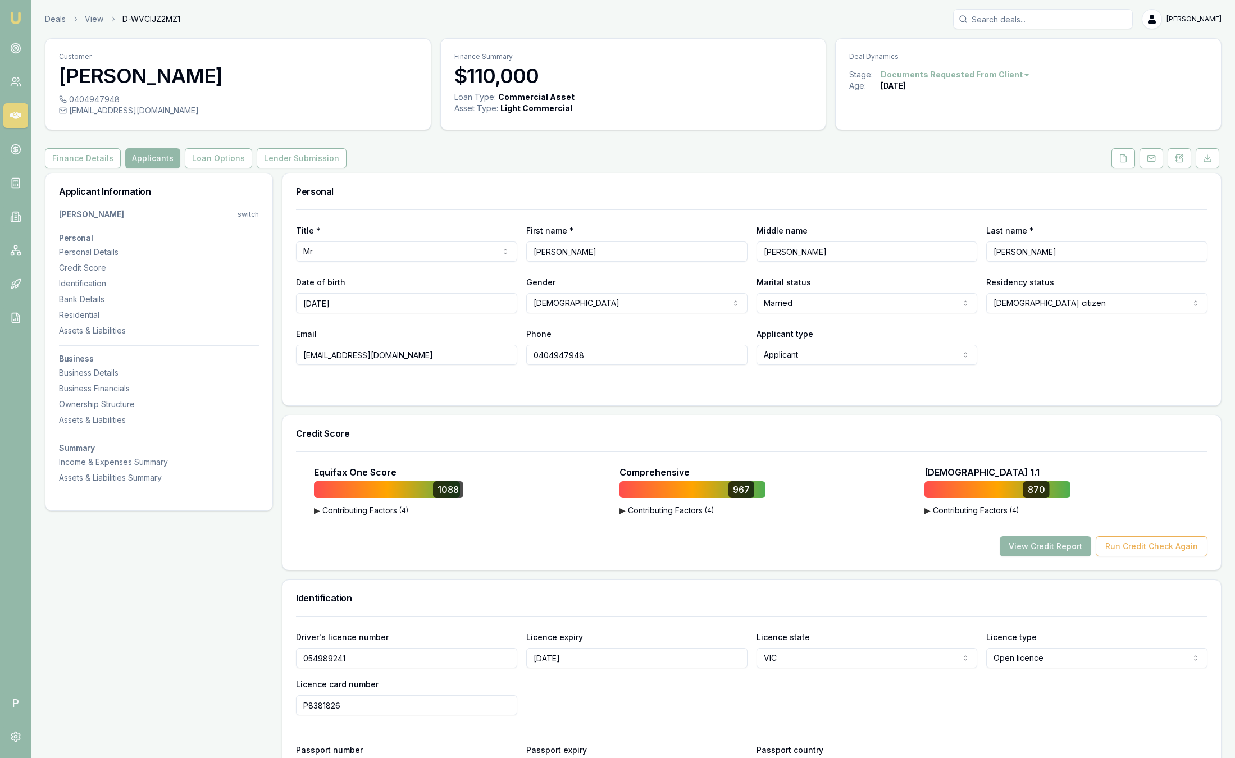
click at [19, 17] on img at bounding box center [15, 17] width 13 height 13
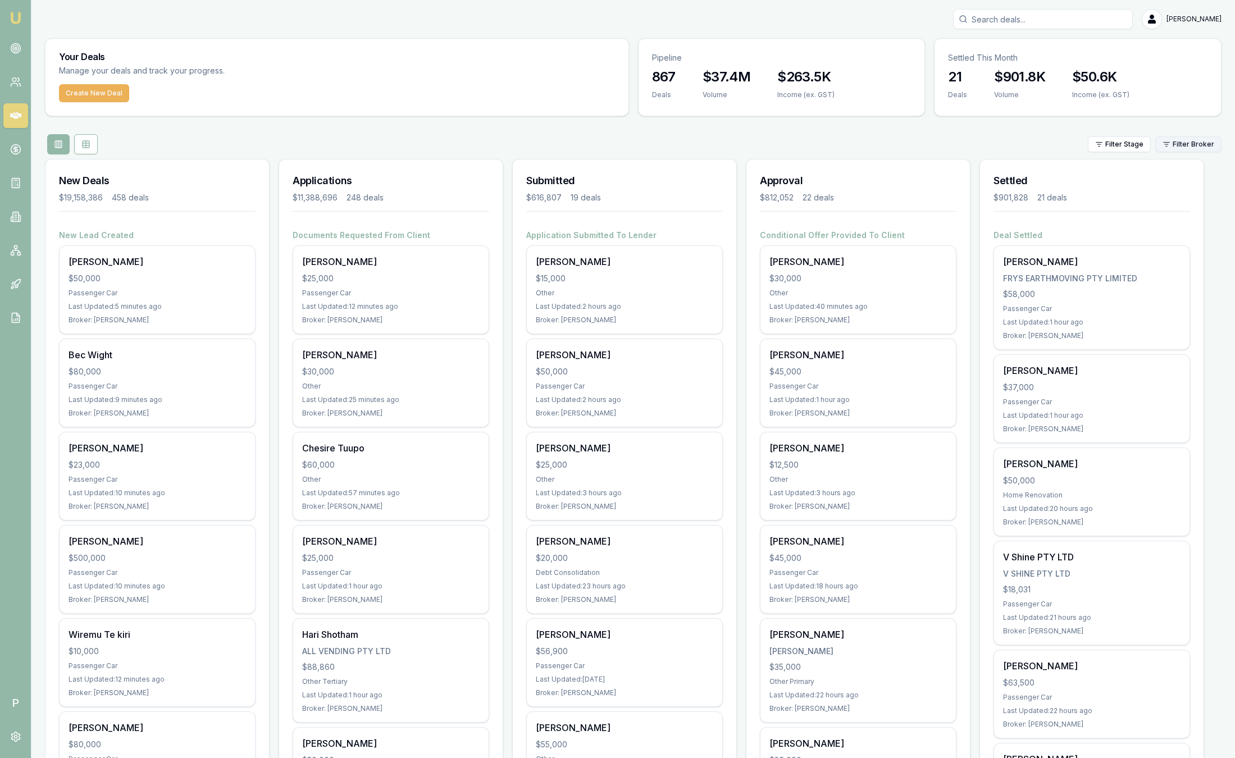
click at [1163, 147] on html "Emu Broker P Sam Crouch Toggle Menu Your Deals Manage your deals and track your…" at bounding box center [617, 379] width 1235 height 758
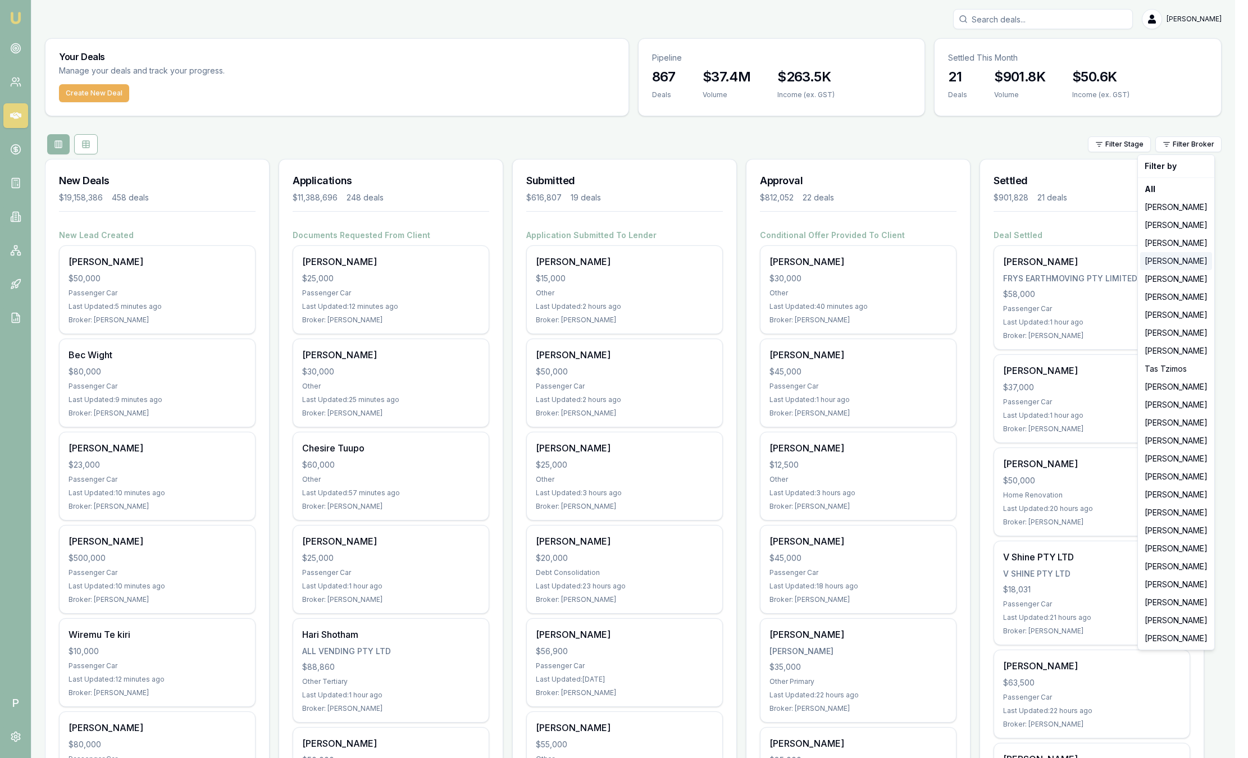
click at [1163, 266] on div "[PERSON_NAME]" at bounding box center [1176, 261] width 72 height 18
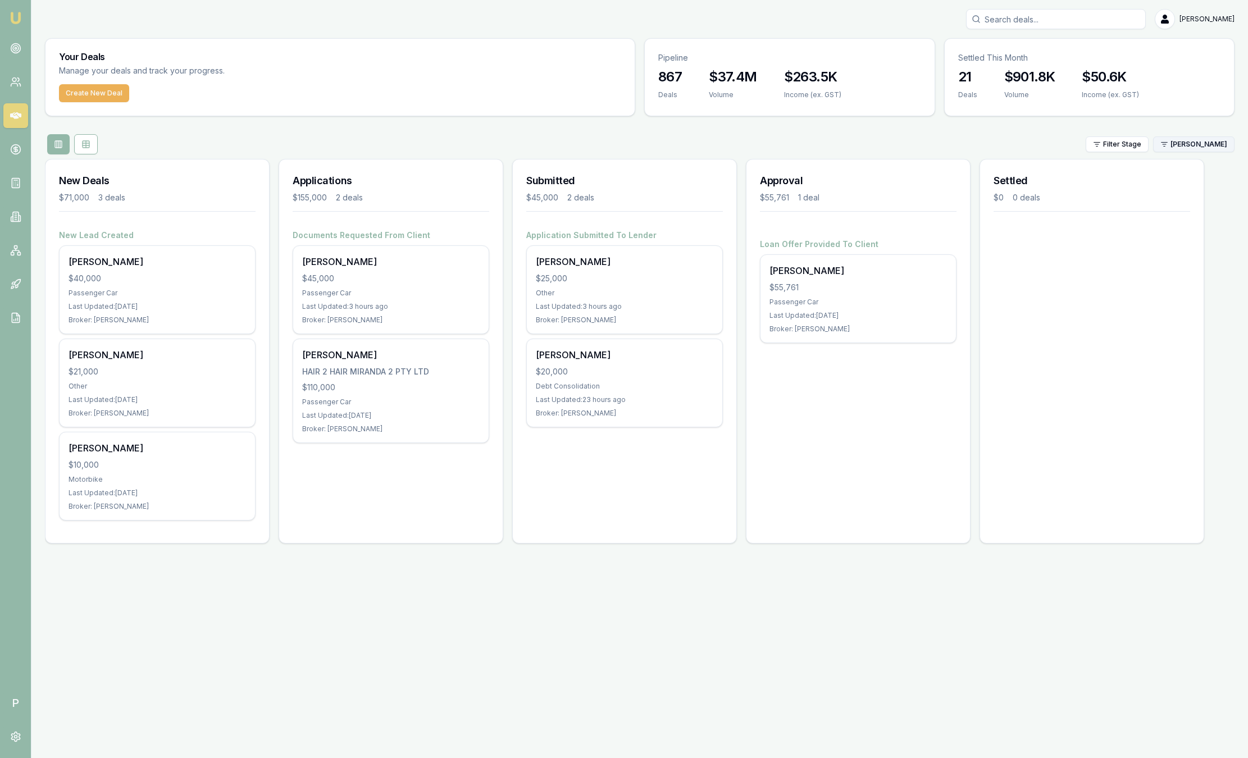
click at [1176, 144] on html "Emu Broker P Sam Crouch Toggle Menu Your Deals Manage your deals and track your…" at bounding box center [624, 379] width 1248 height 758
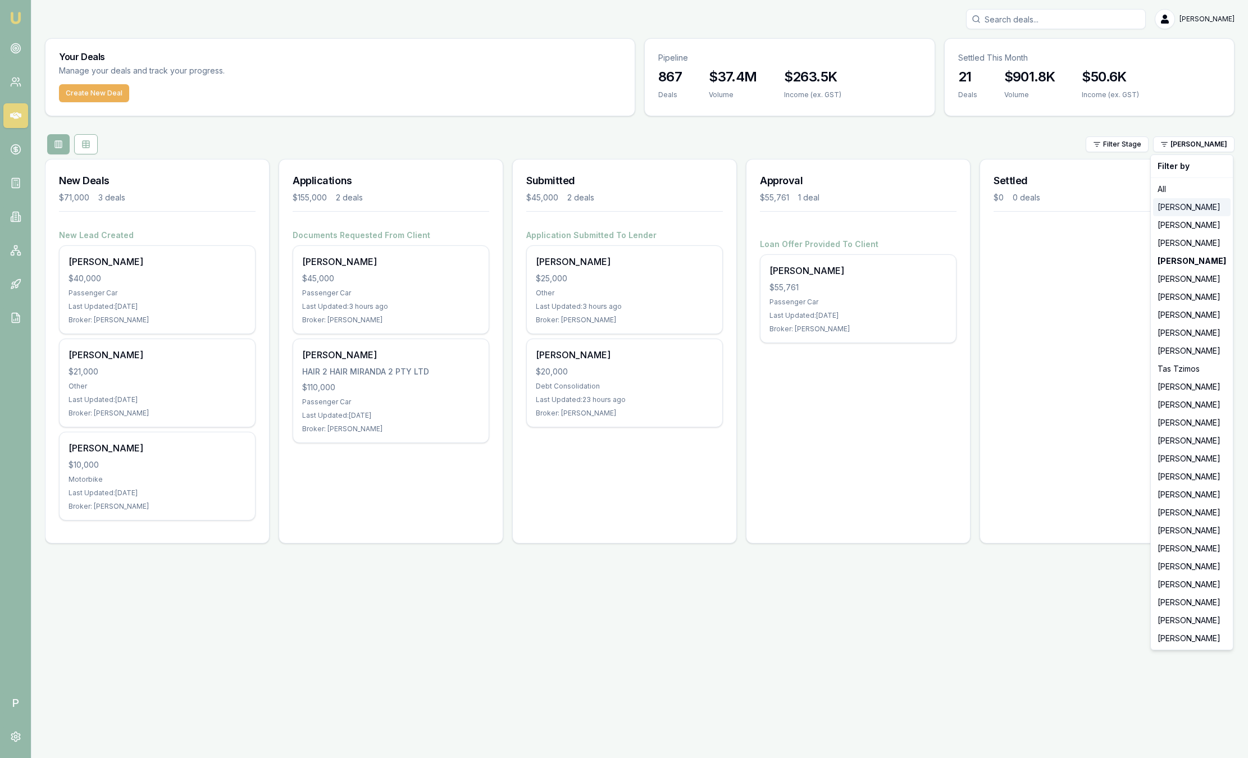
click at [1177, 208] on div "[PERSON_NAME]" at bounding box center [1192, 207] width 78 height 18
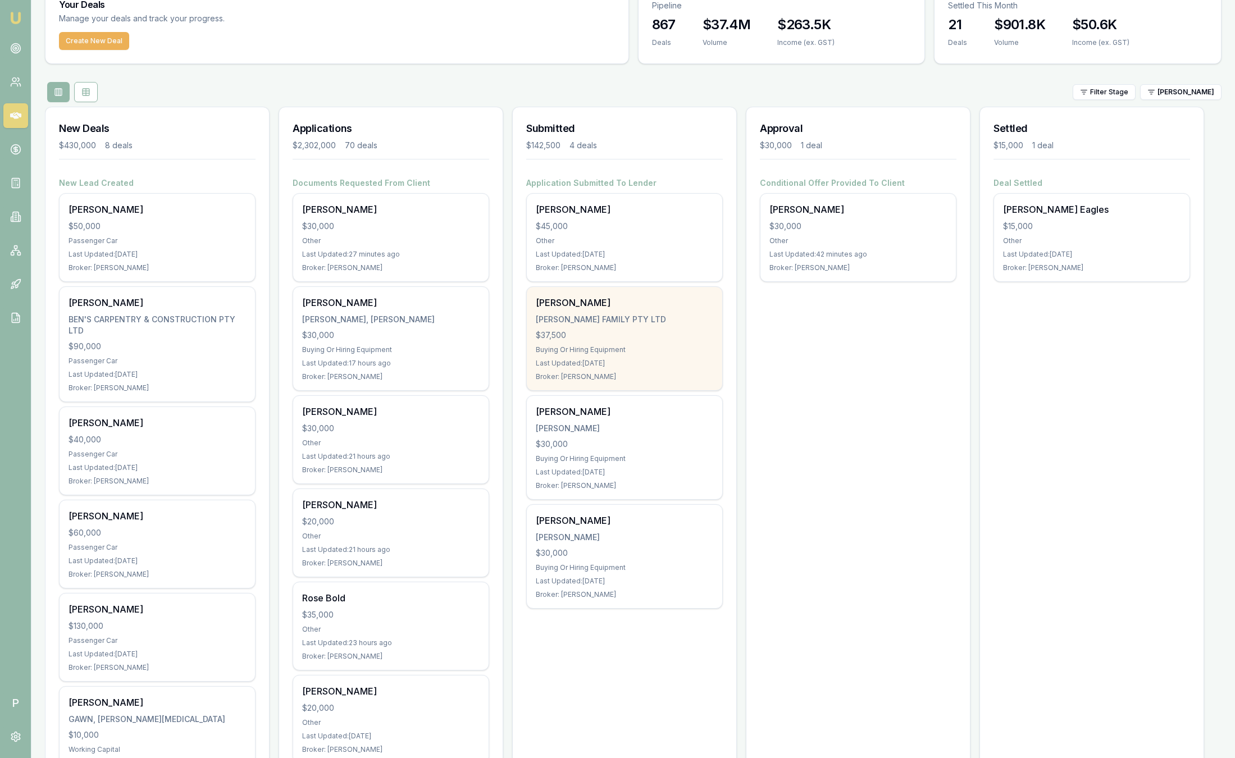
scroll to position [168, 0]
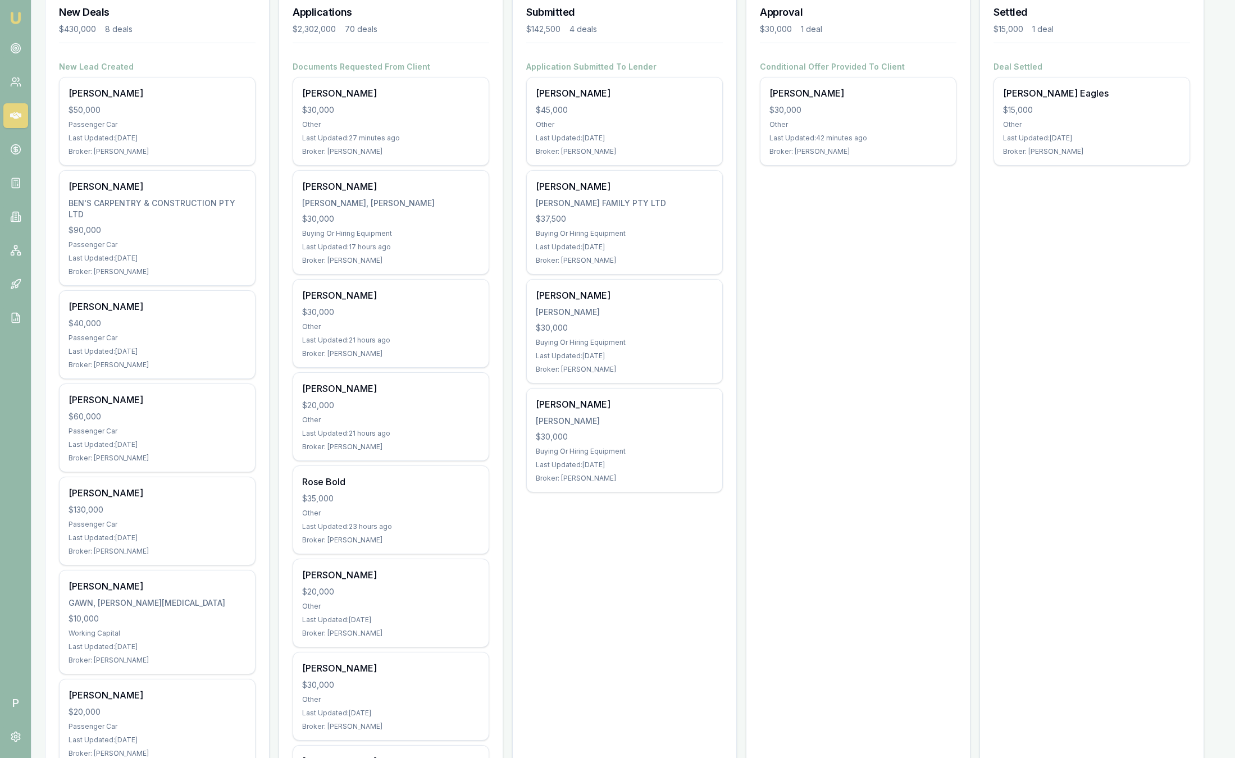
click at [379, 19] on h3 "Applications" at bounding box center [391, 12] width 197 height 16
drag, startPoint x: 389, startPoint y: 30, endPoint x: 286, endPoint y: 29, distance: 102.8
click at [286, 29] on div "Applications $2,302,000 70 deals" at bounding box center [391, 26] width 224 height 70
drag, startPoint x: 286, startPoint y: 29, endPoint x: 505, endPoint y: 147, distance: 249.0
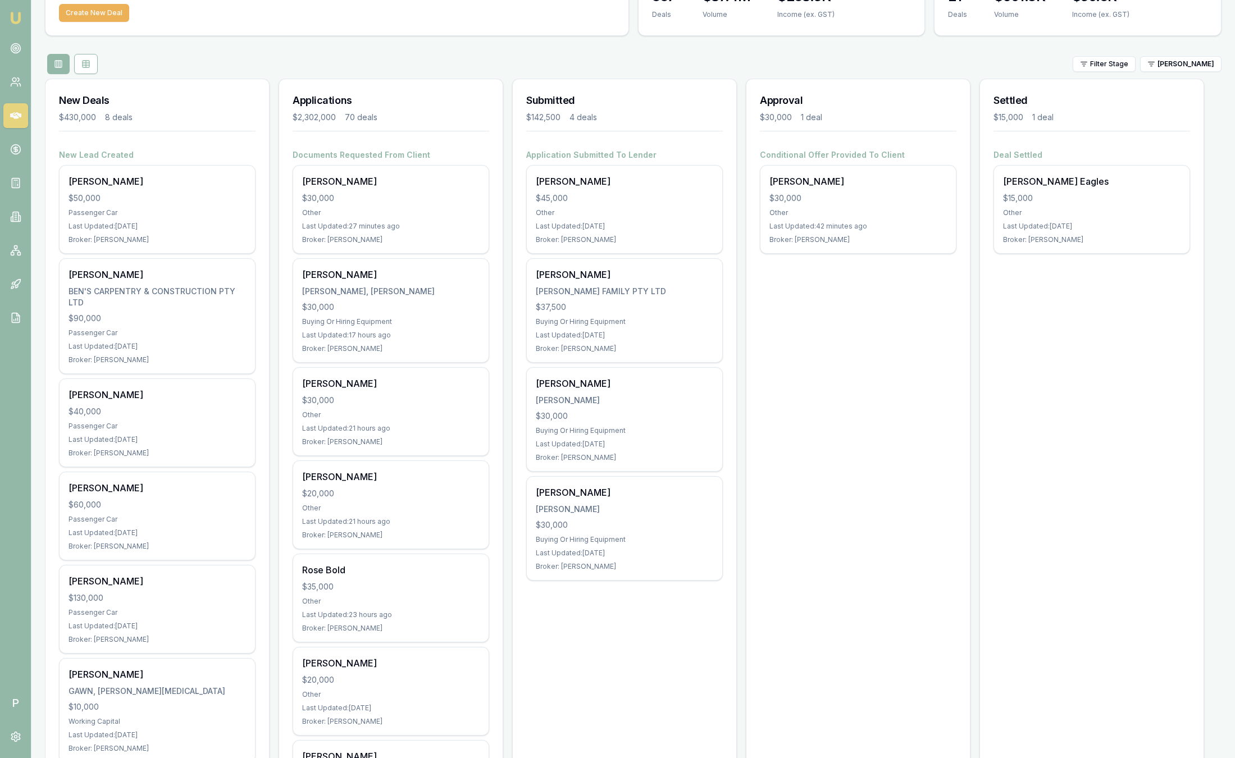
scroll to position [0, 0]
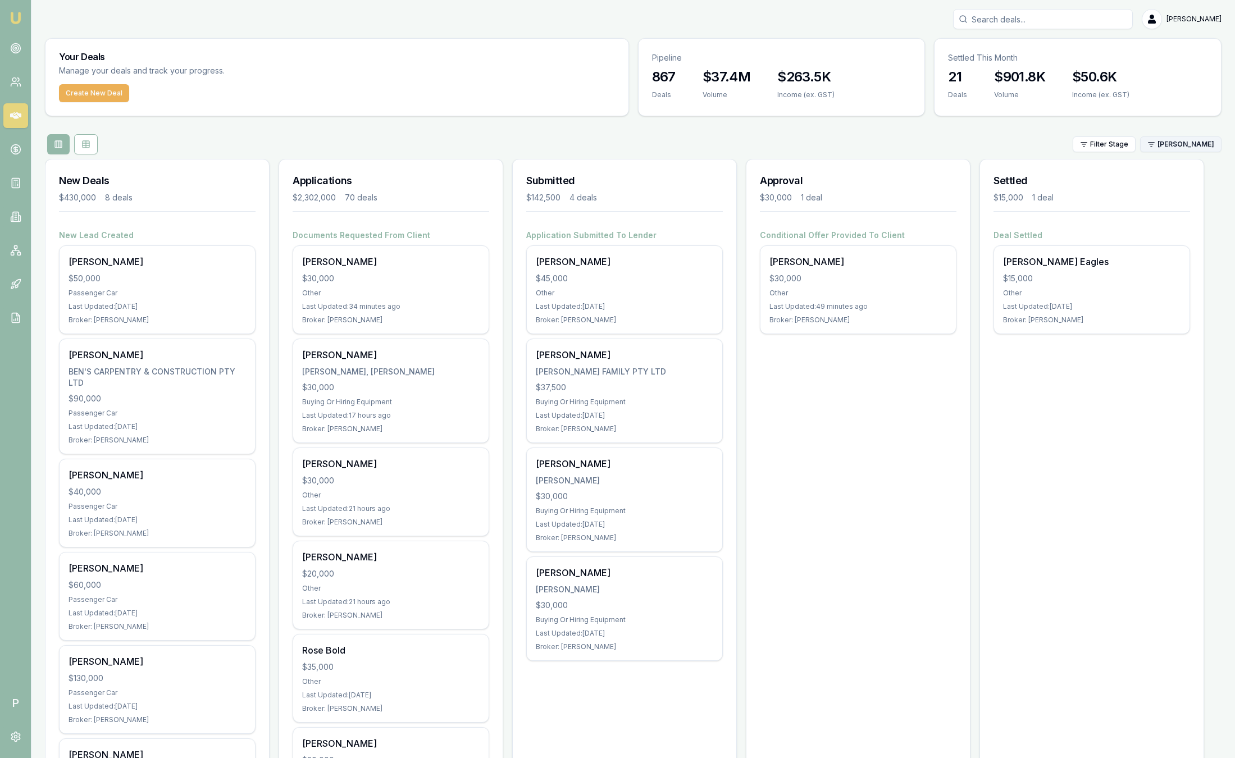
click at [1169, 149] on html "Emu Broker P Sam Crouch Toggle Menu Your Deals Manage your deals and track your…" at bounding box center [617, 379] width 1235 height 758
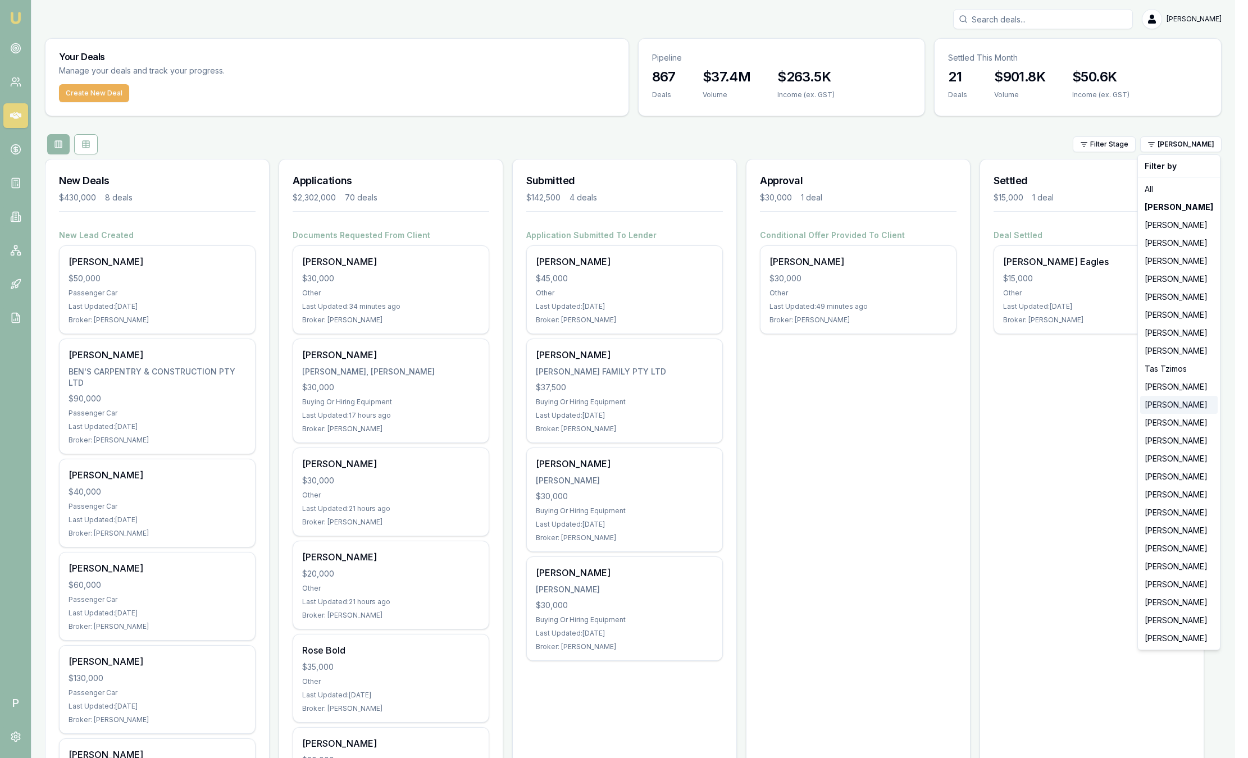
click at [1192, 400] on div "[PERSON_NAME]" at bounding box center [1179, 405] width 78 height 18
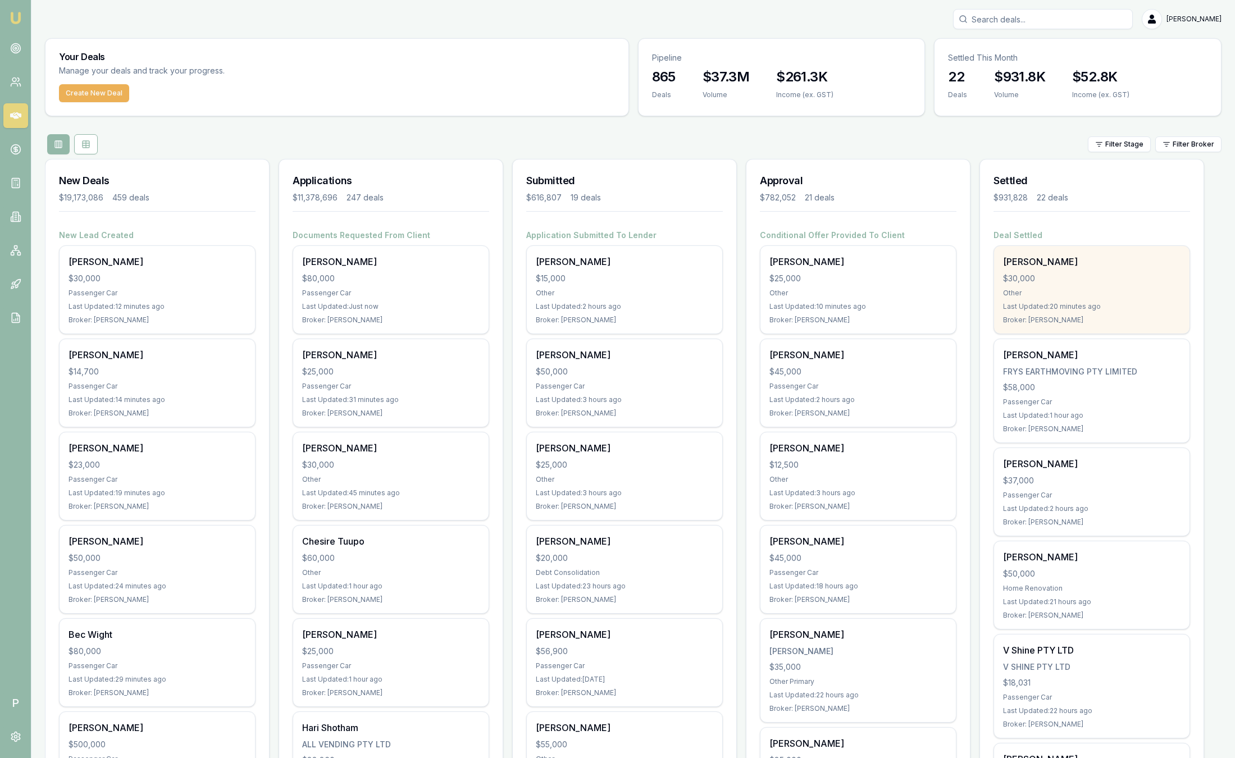
click at [1083, 273] on div "$30,000" at bounding box center [1091, 278] width 177 height 11
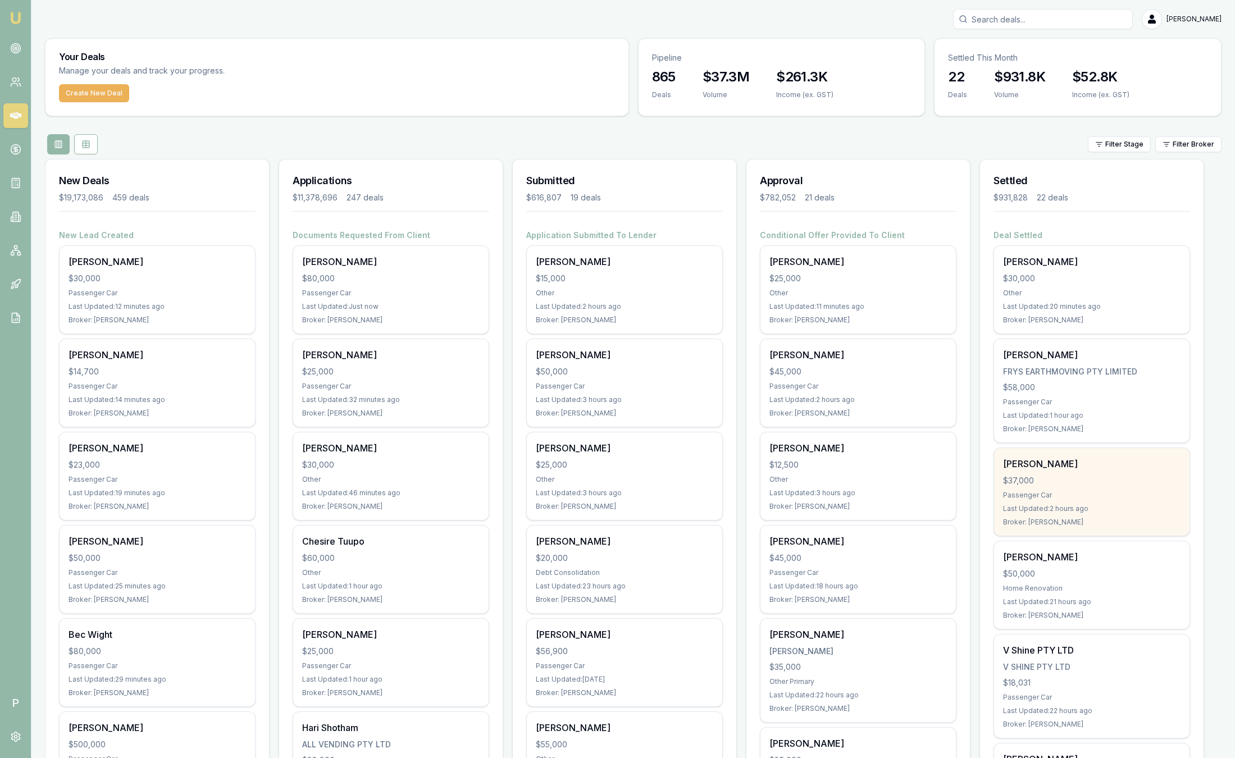
click at [1088, 515] on div "[PERSON_NAME] $37,000 Passenger Car Last Updated: 2 hours ago Broker: [PERSON_N…" at bounding box center [1091, 492] width 195 height 88
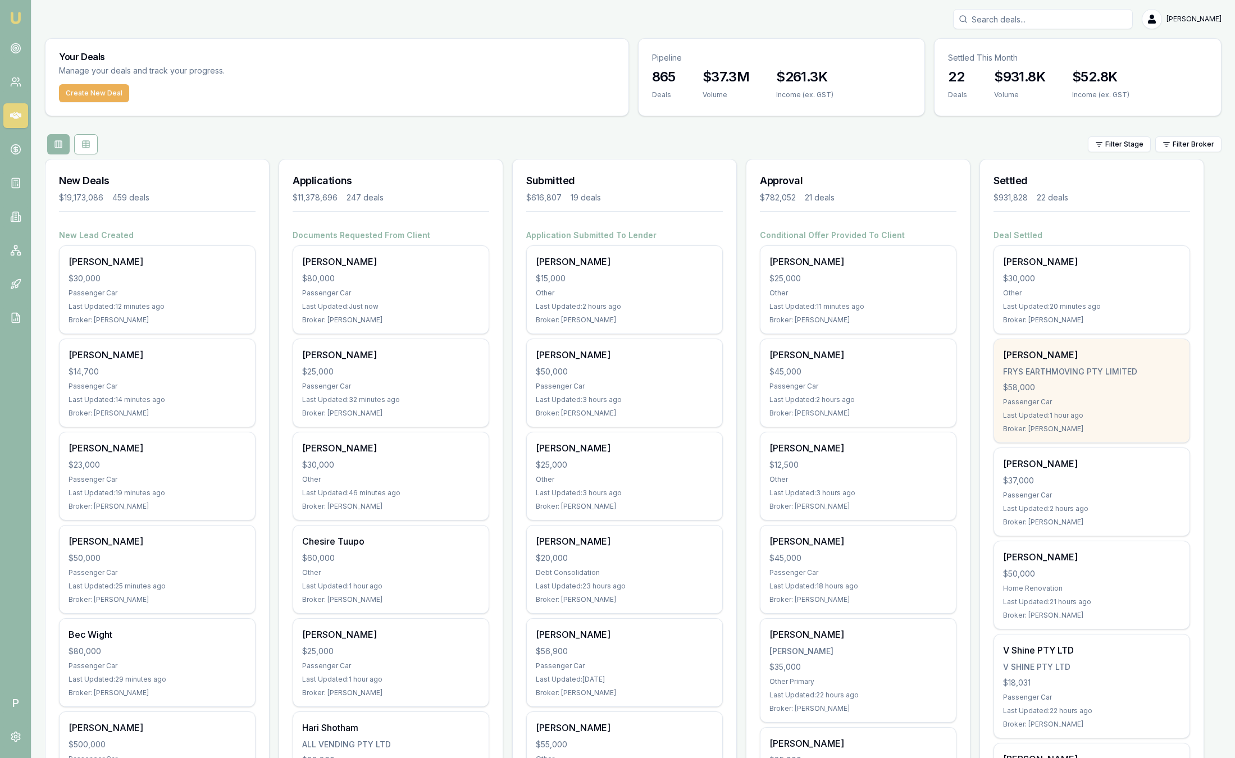
click at [1069, 407] on div "[PERSON_NAME] FRYS EARTHMOVING PTY LIMITED $58,000 Passenger Car Last Updated: …" at bounding box center [1091, 390] width 195 height 103
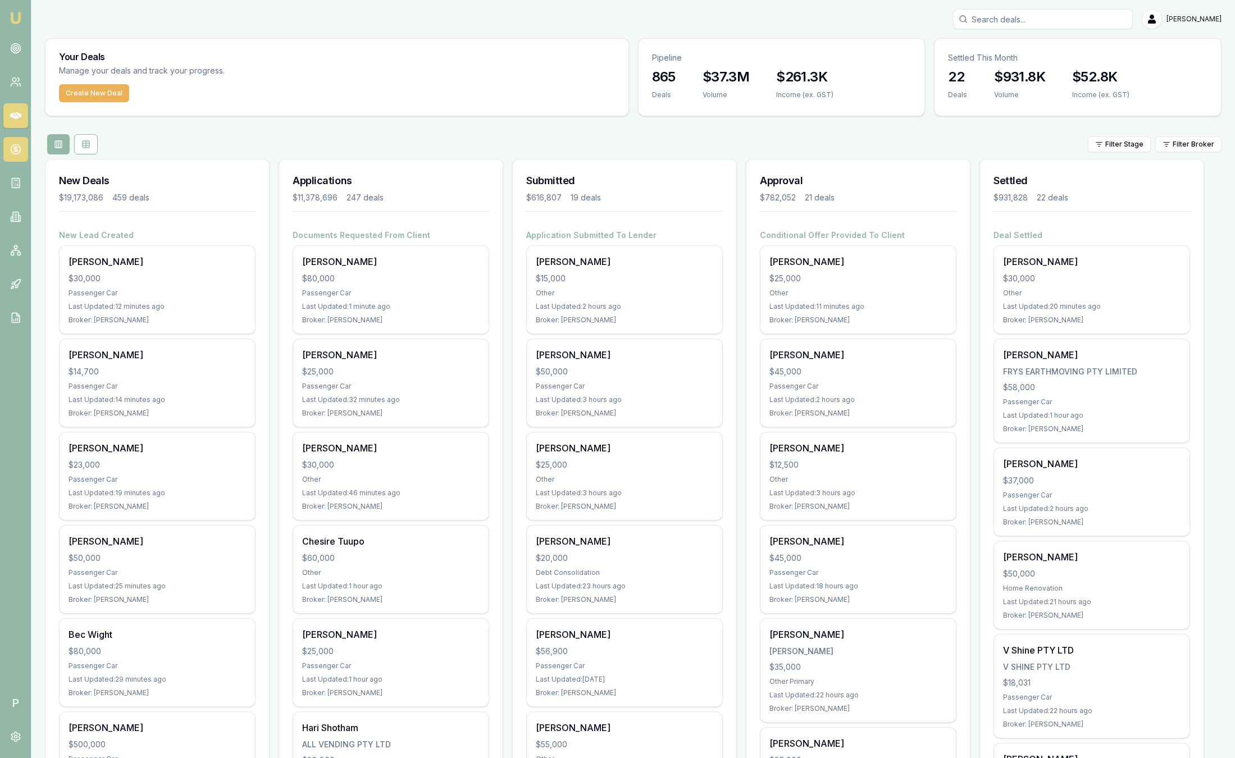
click at [15, 153] on icon at bounding box center [15, 149] width 11 height 11
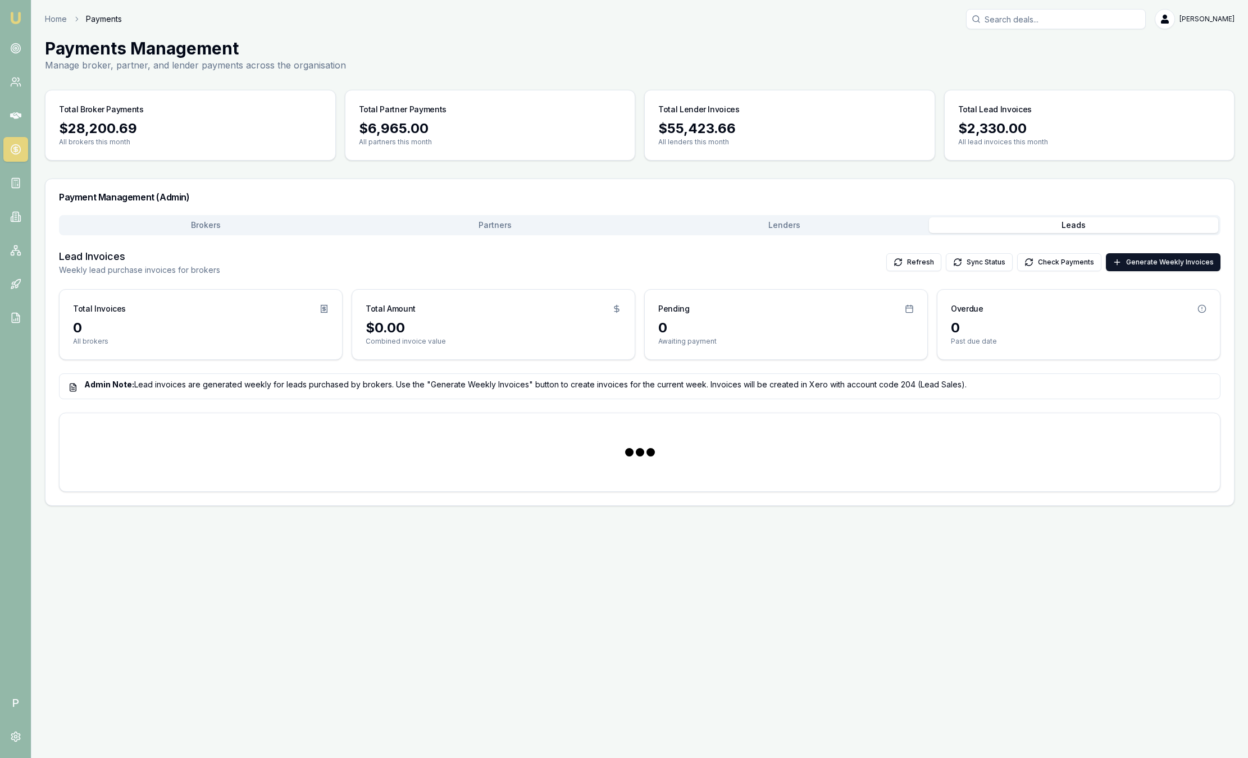
click at [1037, 221] on button "Leads" at bounding box center [1073, 225] width 289 height 16
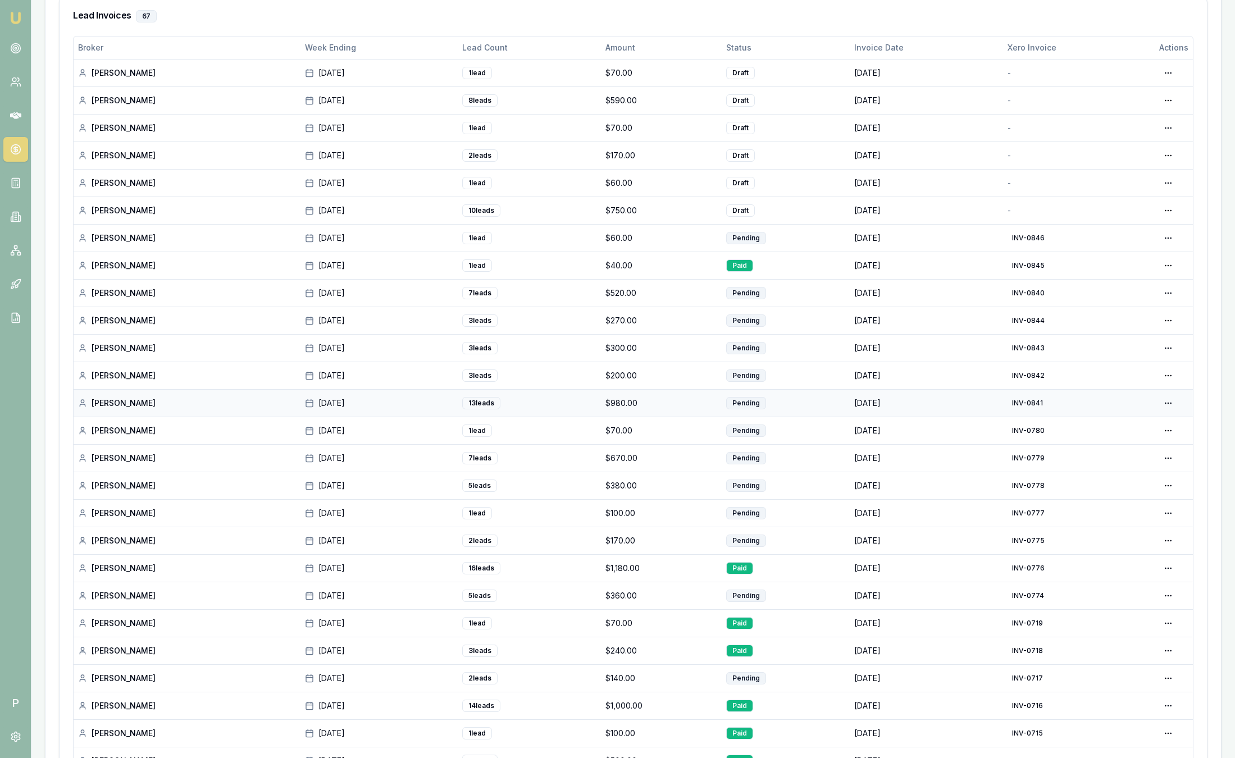
scroll to position [421, 0]
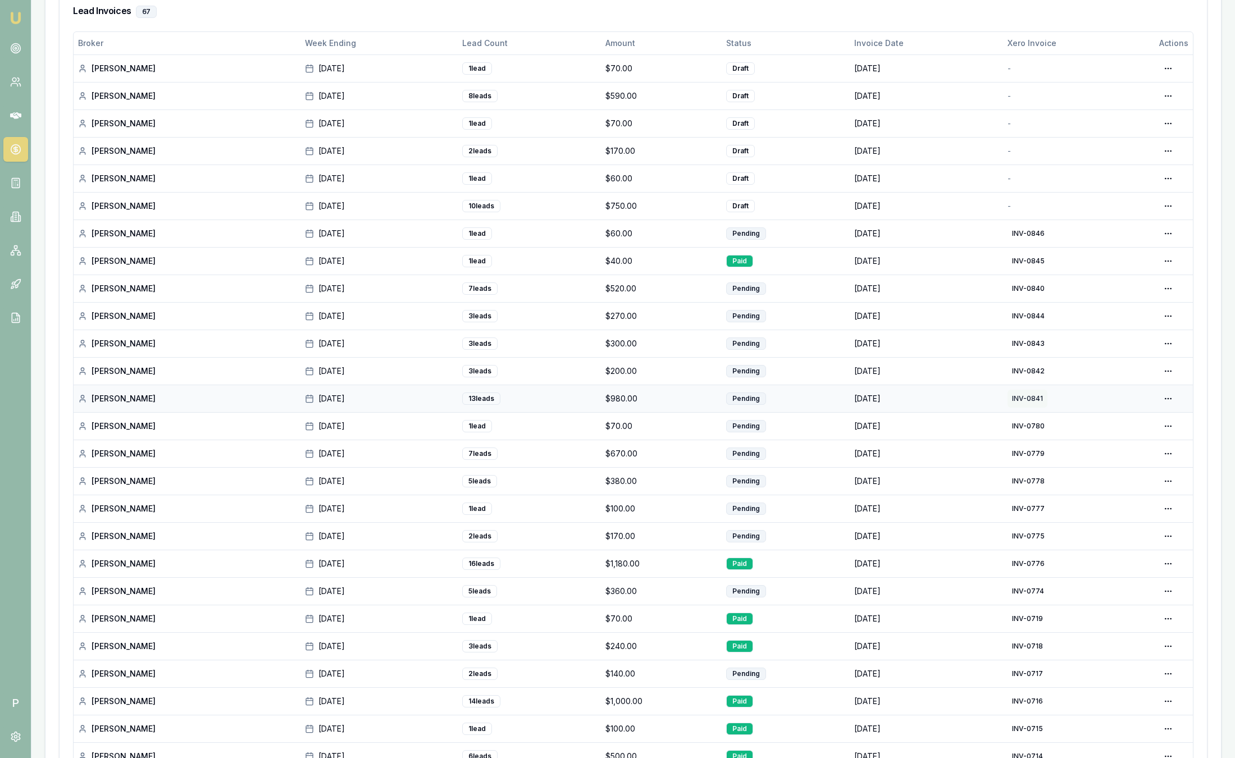
click at [1029, 397] on button "INV-0841" at bounding box center [1028, 399] width 40 height 18
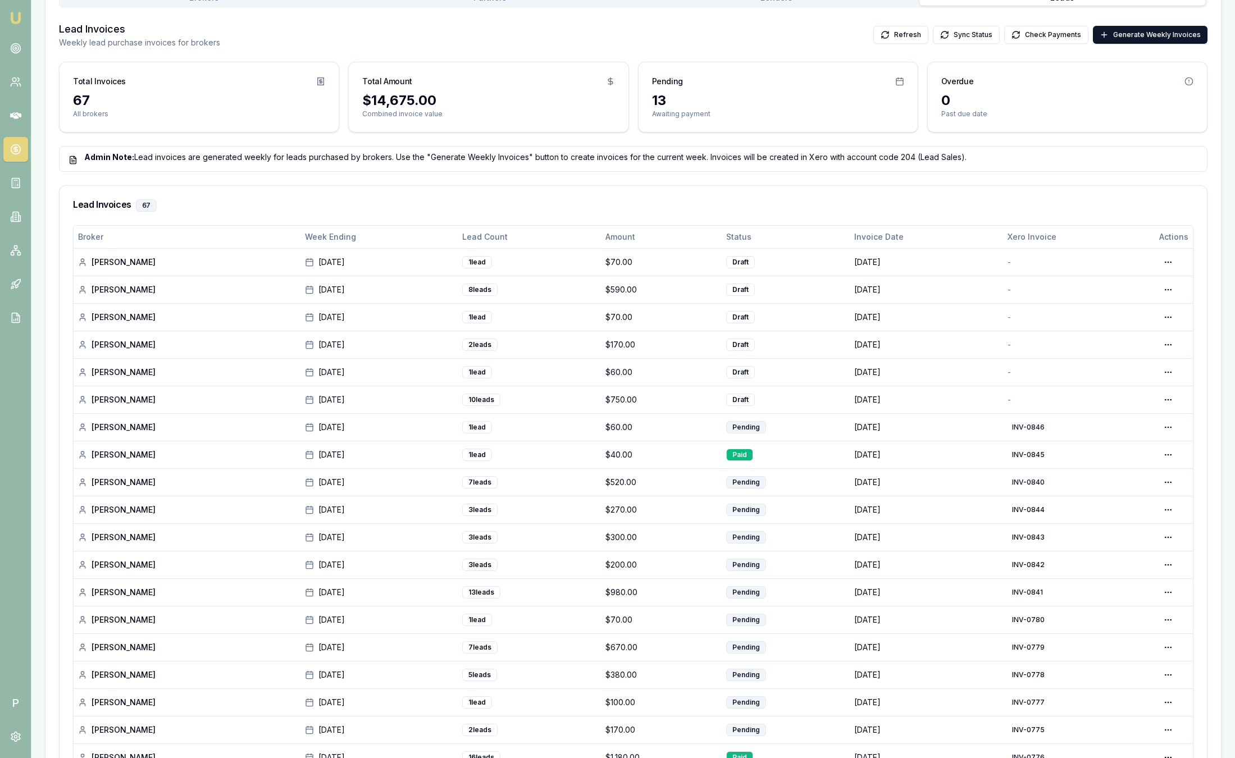
scroll to position [0, 0]
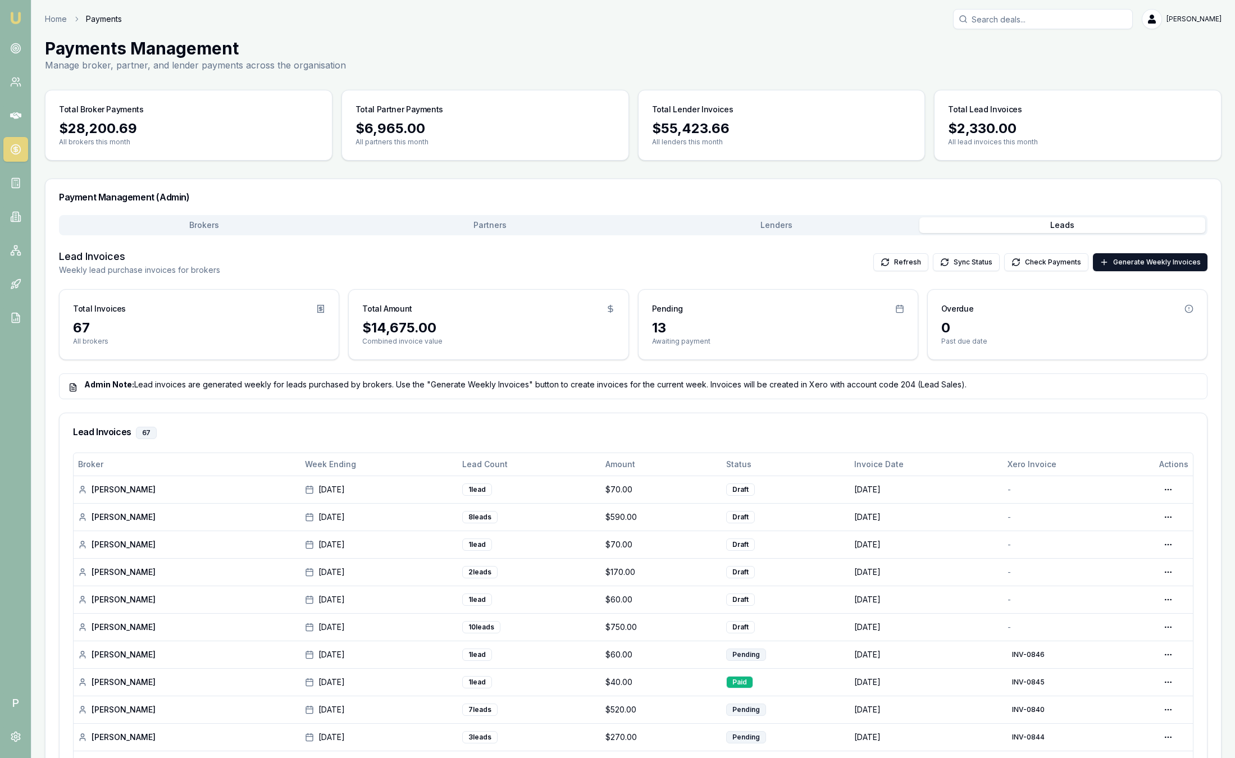
click at [20, 18] on img at bounding box center [15, 17] width 13 height 13
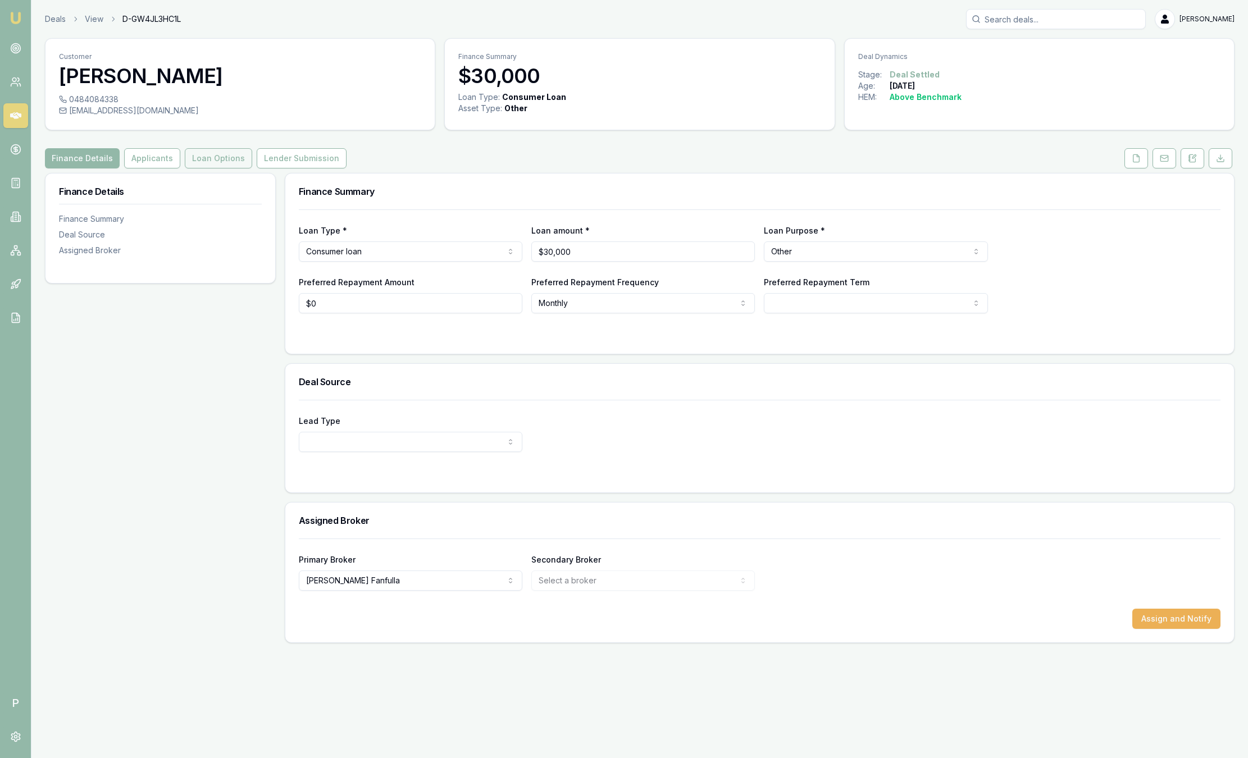
click at [238, 155] on button "Loan Options" at bounding box center [218, 158] width 67 height 20
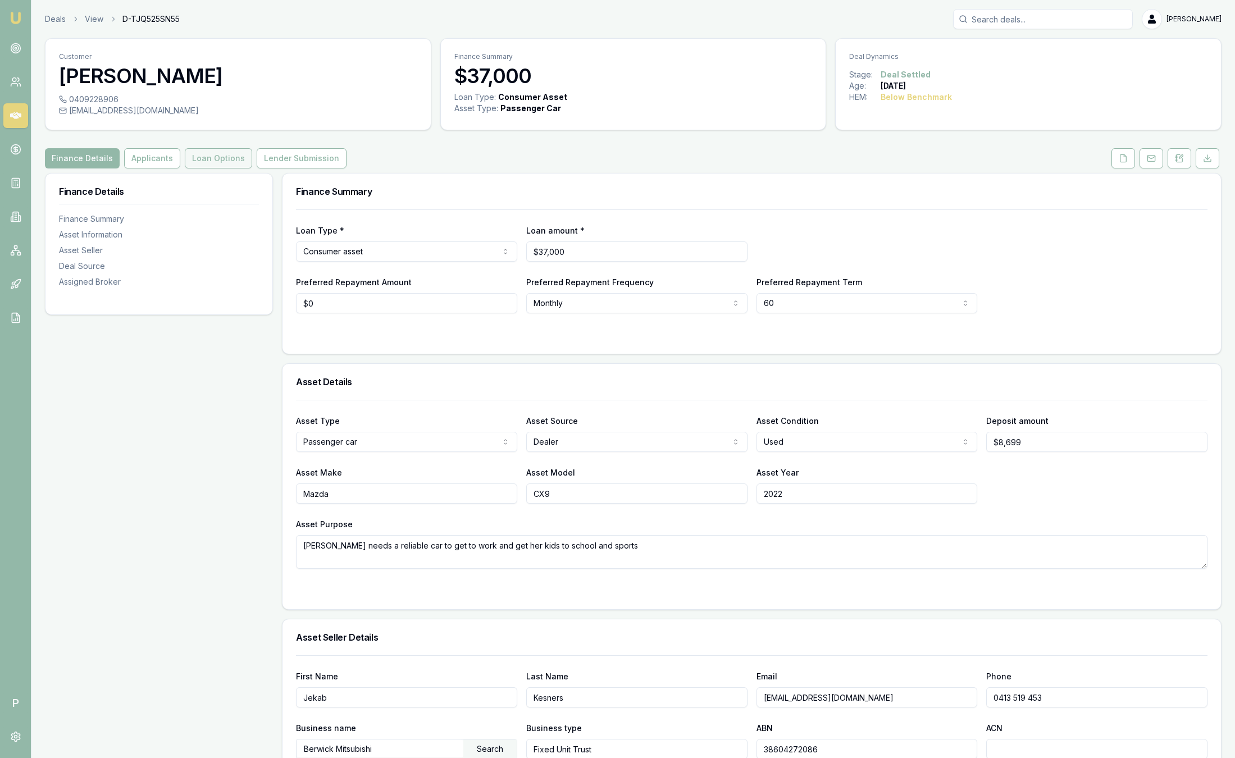
click at [224, 162] on button "Loan Options" at bounding box center [218, 158] width 67 height 20
click at [213, 159] on button "Loan Options" at bounding box center [218, 158] width 67 height 20
